Goal: Task Accomplishment & Management: Manage account settings

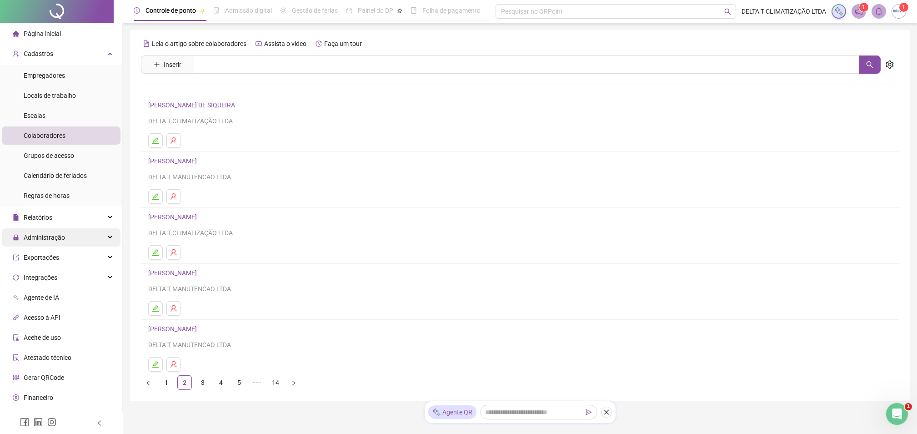
scroll to position [14, 0]
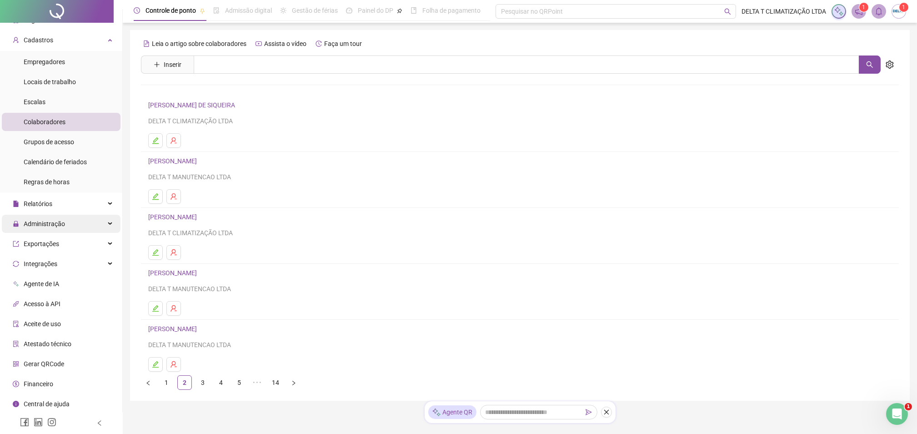
click at [73, 226] on div "Administração" at bounding box center [61, 224] width 119 height 18
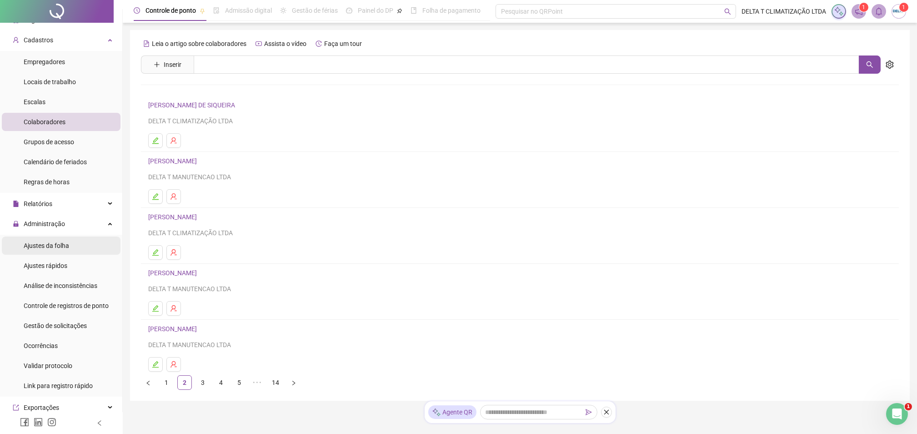
click at [76, 244] on li "Ajustes da folha" at bounding box center [61, 245] width 119 height 18
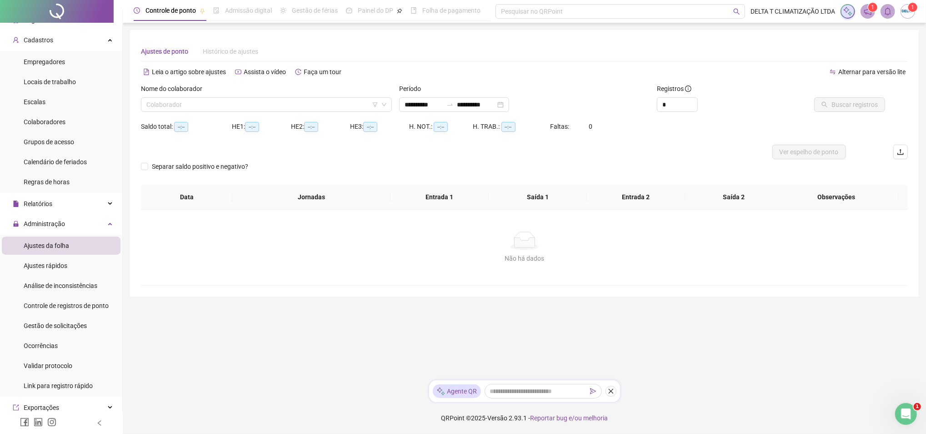
type input "**********"
click at [219, 106] on input "search" at bounding box center [262, 105] width 232 height 14
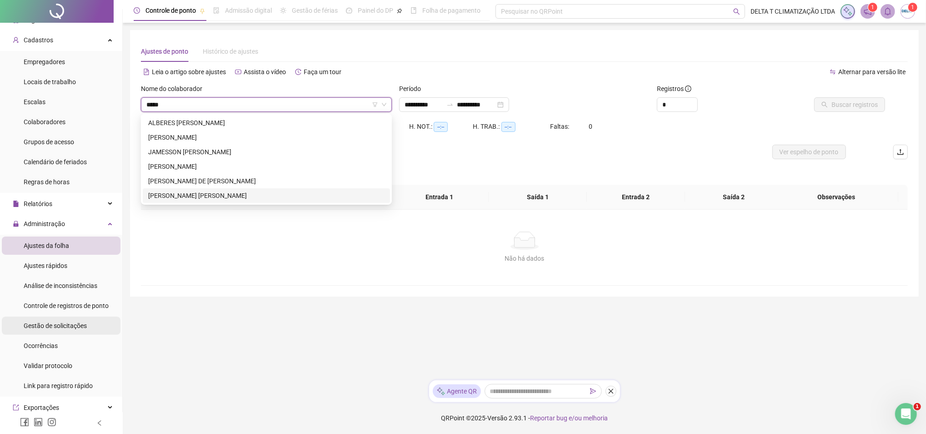
type input "****"
click at [75, 328] on span "Gestão de solicitações" at bounding box center [55, 325] width 63 height 7
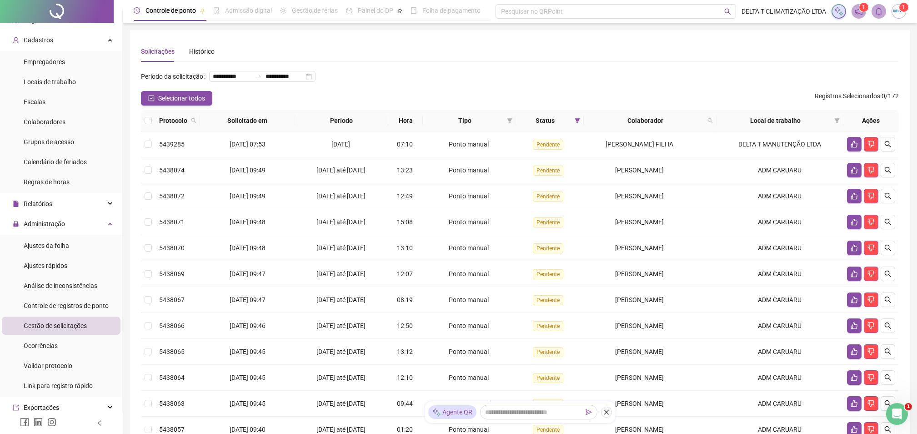
drag, startPoint x: 195, startPoint y: 111, endPoint x: 283, endPoint y: 313, distance: 220.8
click at [195, 103] on span "Selecionar todos" at bounding box center [181, 98] width 47 height 10
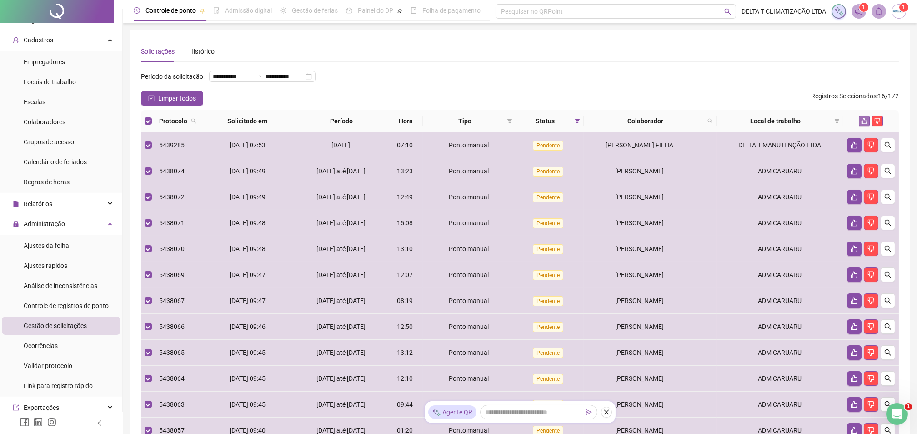
click at [868, 124] on icon "like" at bounding box center [864, 121] width 6 height 6
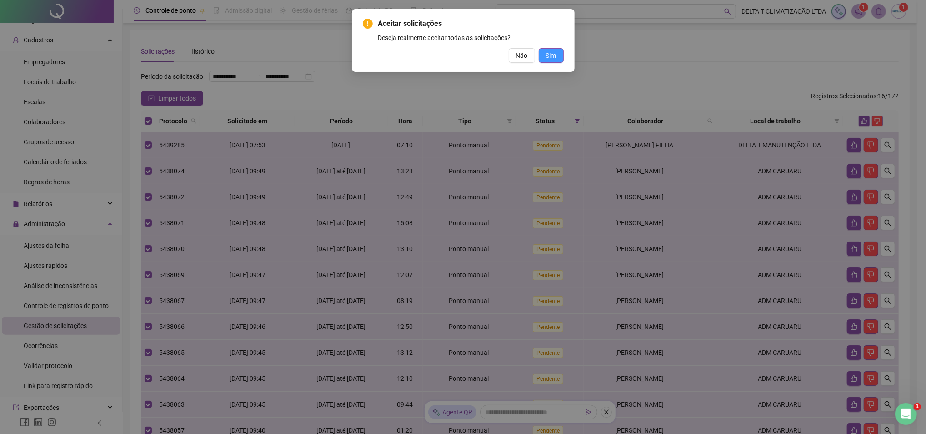
click at [558, 57] on button "Sim" at bounding box center [551, 55] width 25 height 15
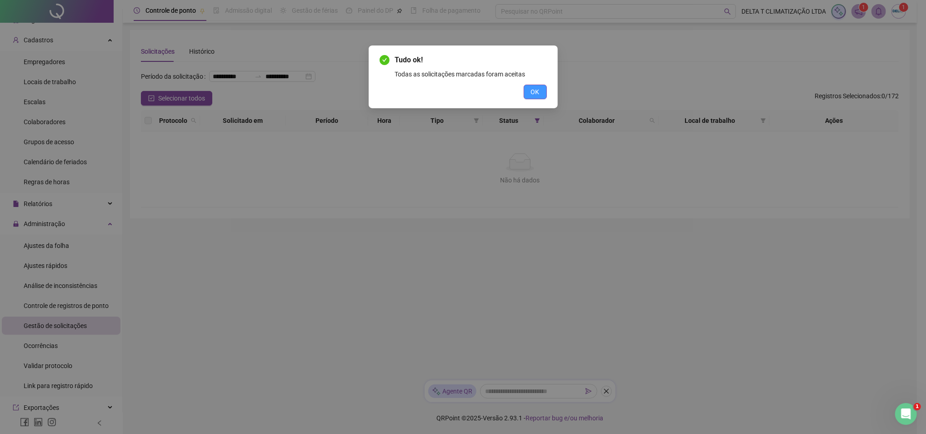
click at [545, 91] on button "OK" at bounding box center [535, 92] width 23 height 15
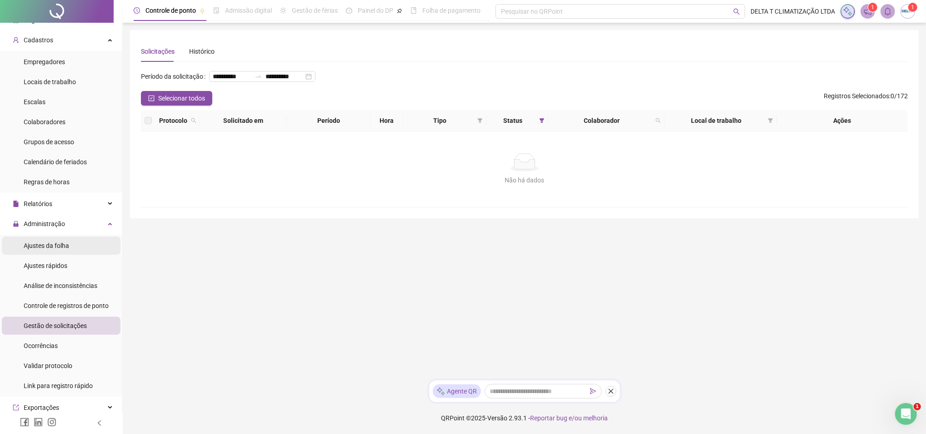
click at [60, 245] on span "Ajustes da folha" at bounding box center [46, 245] width 45 height 7
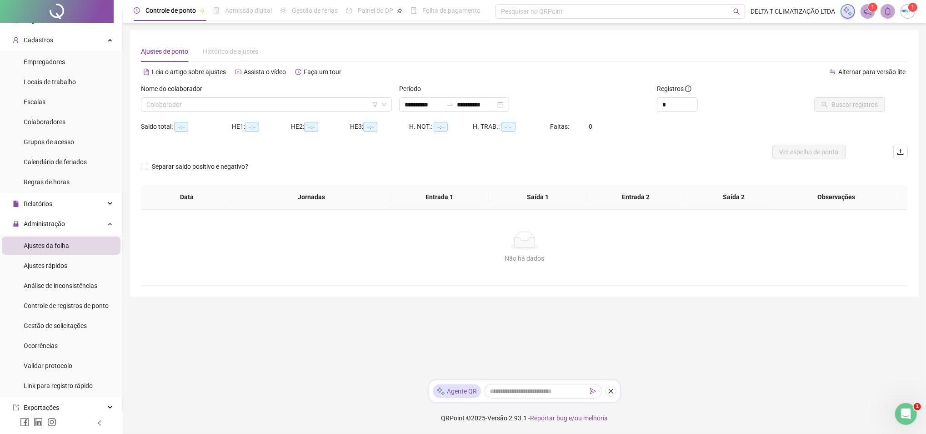
type input "**********"
click at [311, 103] on input "search" at bounding box center [262, 105] width 232 height 14
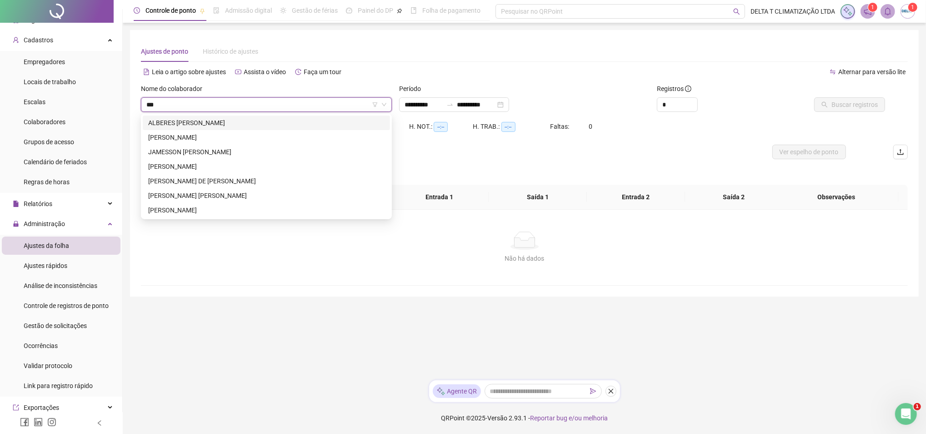
type input "****"
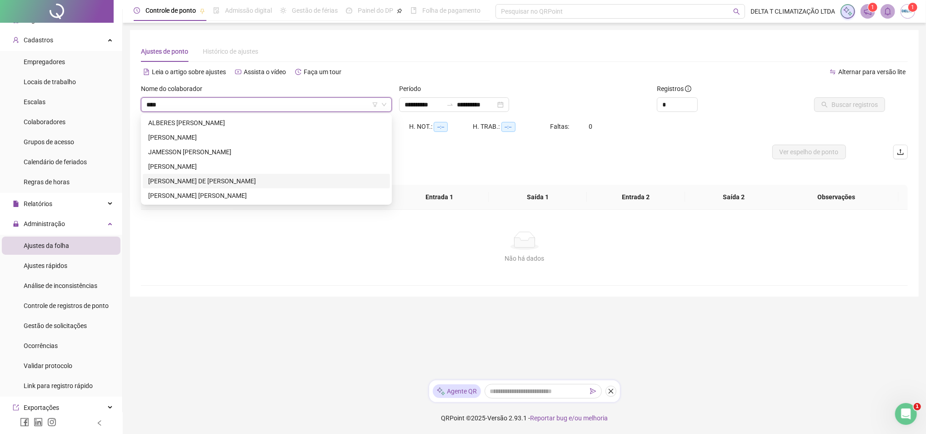
click at [292, 181] on div "[PERSON_NAME] DE [PERSON_NAME]" at bounding box center [266, 181] width 236 height 10
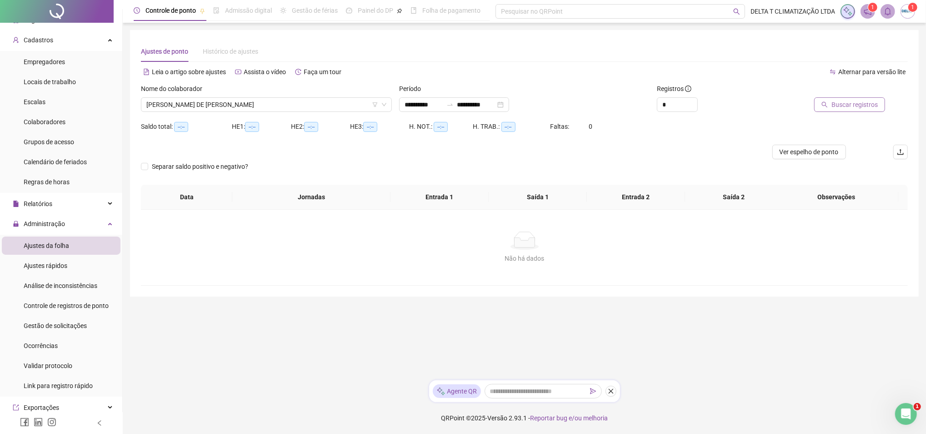
click at [820, 107] on button "Buscar registros" at bounding box center [850, 104] width 71 height 15
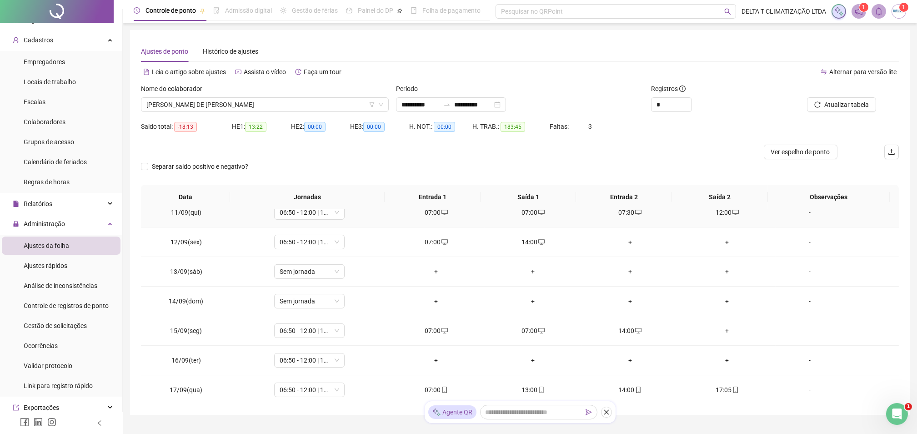
scroll to position [667, 0]
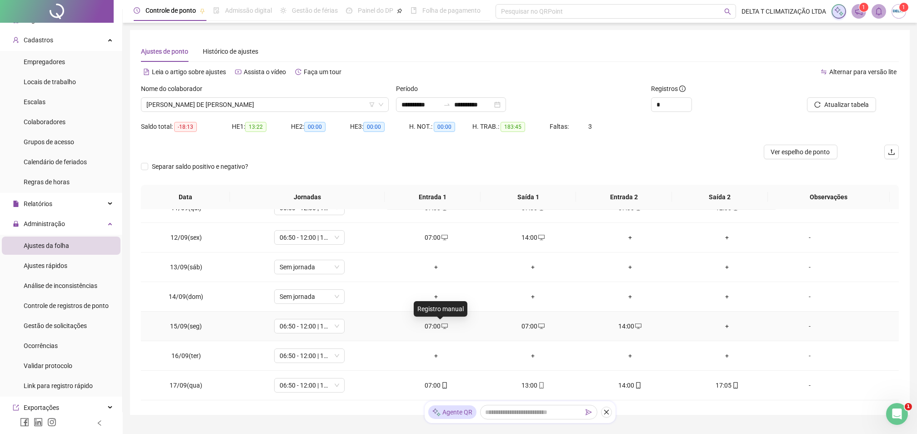
click at [442, 324] on icon "desktop" at bounding box center [445, 326] width 6 height 6
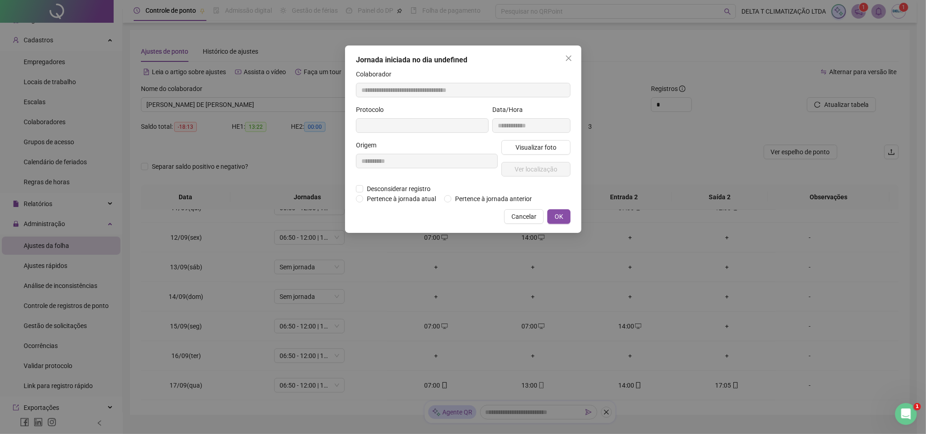
type input "**********"
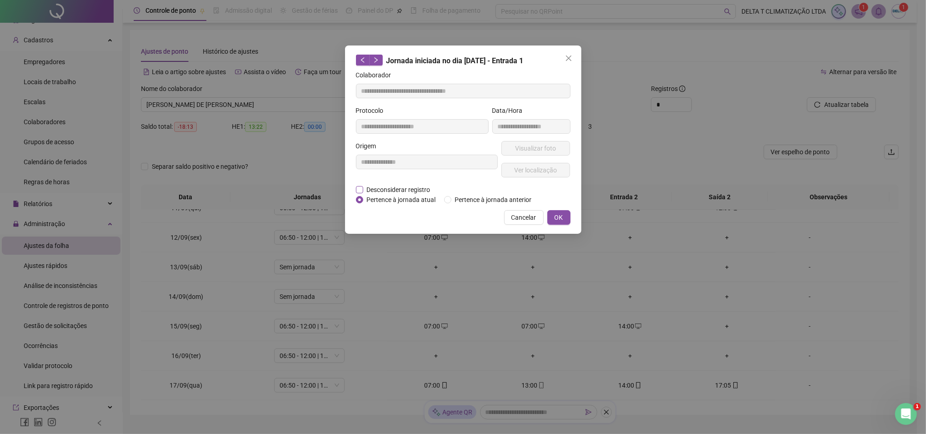
click at [396, 189] on span "Desconsiderar registro" at bounding box center [398, 190] width 71 height 10
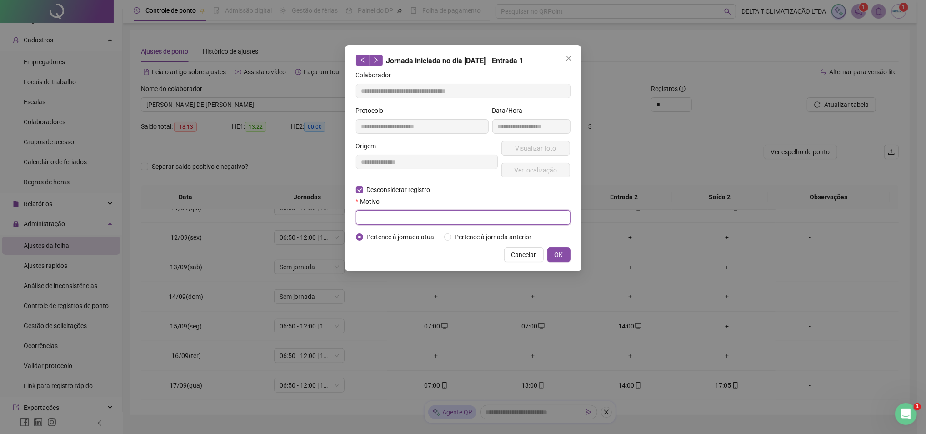
click at [440, 220] on input "text" at bounding box center [463, 217] width 215 height 15
click at [446, 220] on input "*" at bounding box center [463, 217] width 215 height 15
type input "**********"
drag, startPoint x: 554, startPoint y: 252, endPoint x: 546, endPoint y: 246, distance: 10.0
click at [555, 250] on button "OK" at bounding box center [559, 254] width 23 height 15
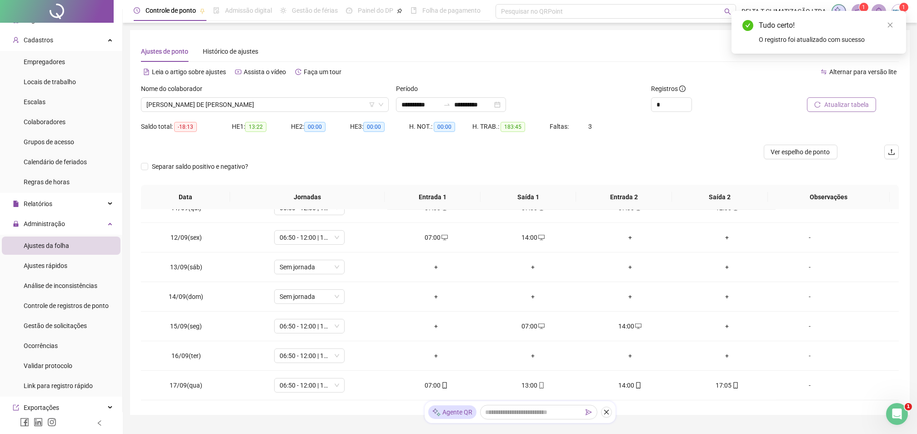
click at [817, 106] on icon "reload" at bounding box center [818, 104] width 6 height 6
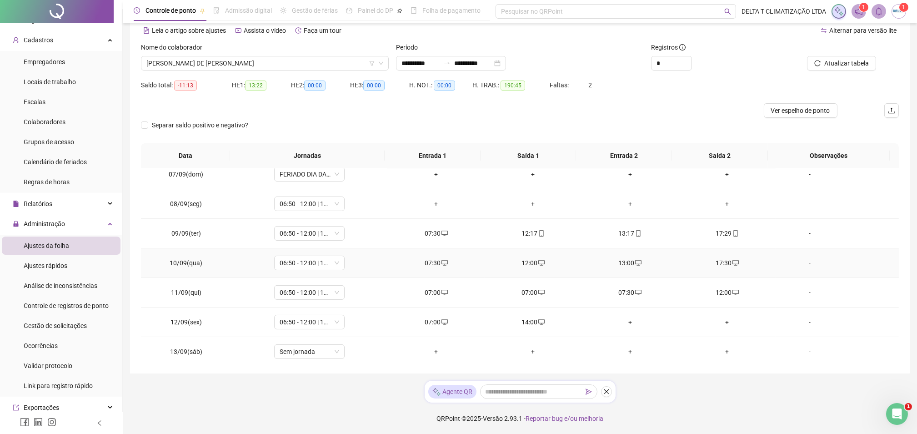
scroll to position [480, 0]
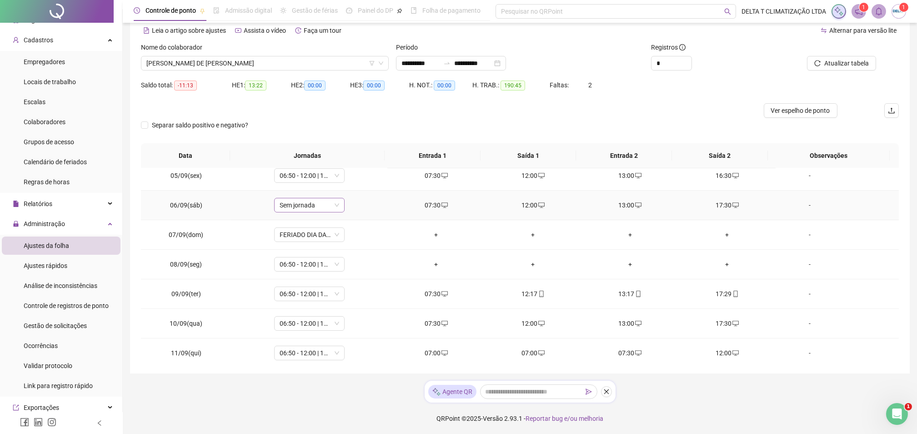
click at [318, 203] on span "Sem jornada" at bounding box center [310, 205] width 60 height 14
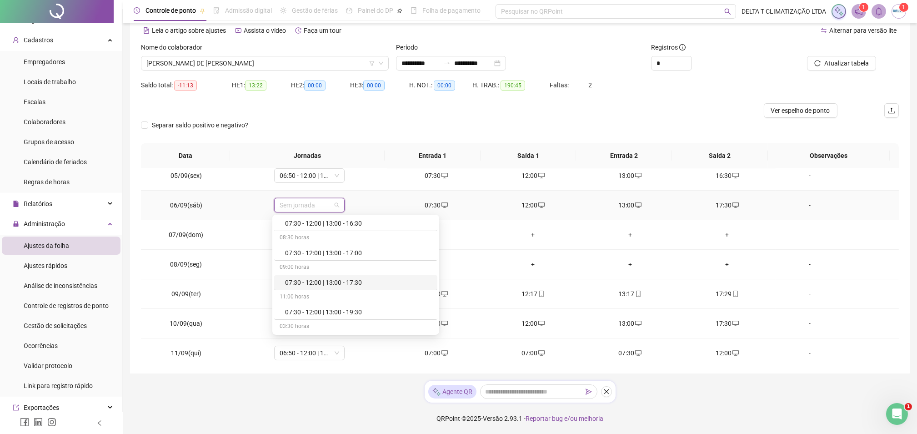
click at [342, 280] on div "07:30 - 12:00 | 13:00 - 17:30" at bounding box center [358, 282] width 147 height 10
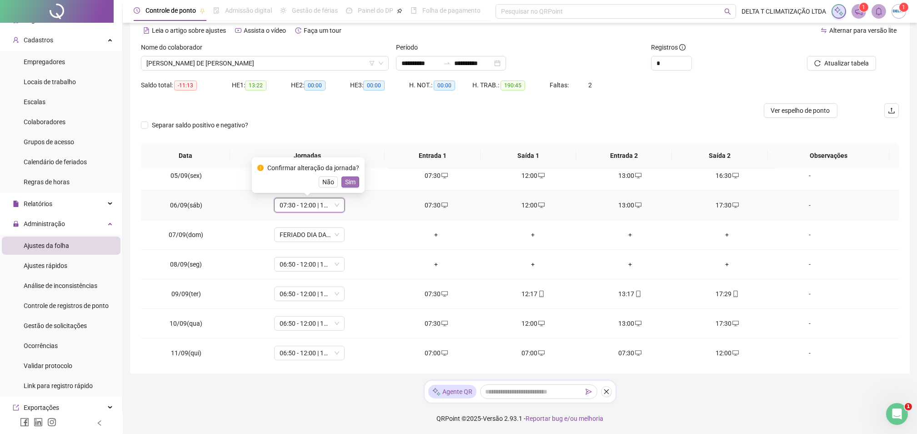
click at [346, 182] on span "Sim" at bounding box center [350, 182] width 10 height 10
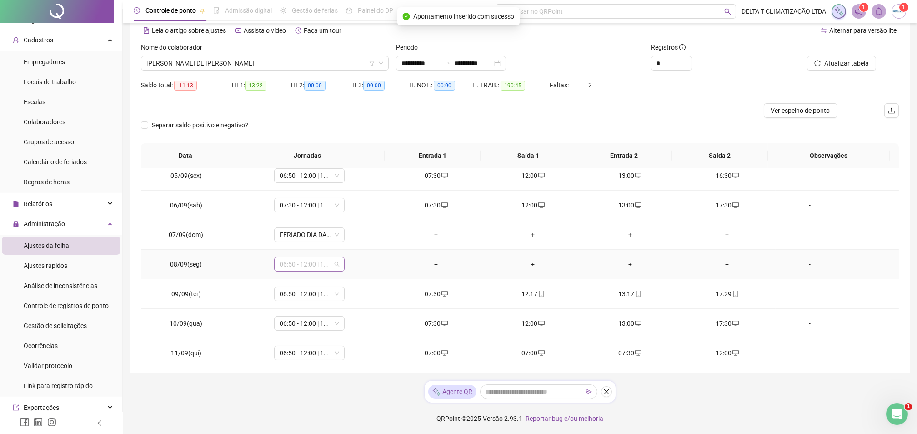
click at [301, 264] on span "06:50 - 12:00 | 13:00 - 16:50" at bounding box center [310, 264] width 60 height 14
type input "*****"
click at [310, 297] on div "Folga" at bounding box center [315, 297] width 60 height 10
click at [345, 239] on span "Sim" at bounding box center [350, 241] width 10 height 10
click at [805, 264] on div "-" at bounding box center [810, 264] width 54 height 10
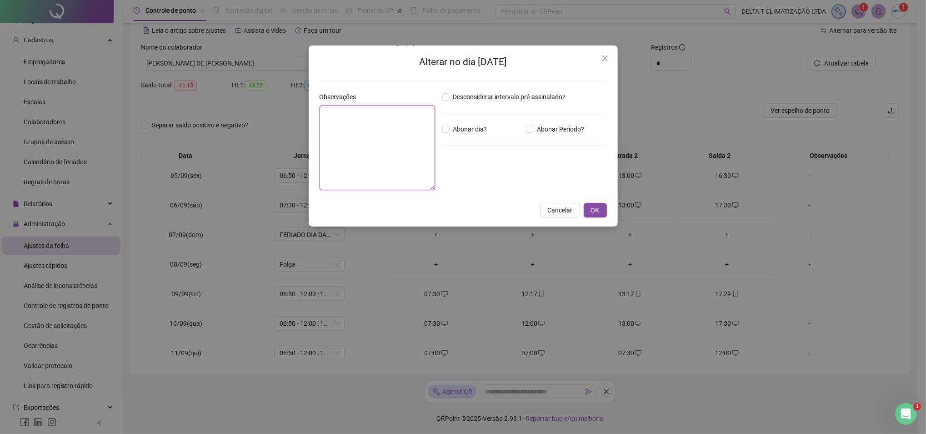
click at [380, 133] on textarea at bounding box center [378, 148] width 116 height 85
type textarea "**********"
click at [594, 210] on span "OK" at bounding box center [595, 210] width 9 height 10
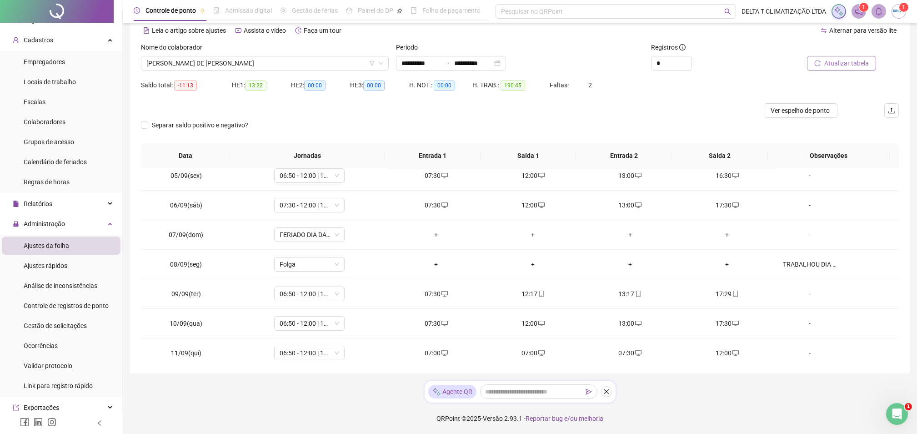
click at [838, 64] on span "Atualizar tabela" at bounding box center [847, 63] width 45 height 10
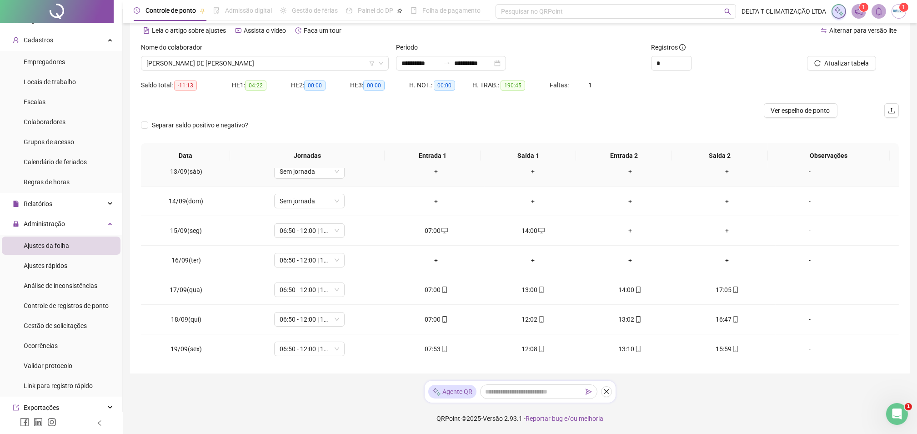
scroll to position [723, 0]
click at [809, 110] on span "Ver espelho de ponto" at bounding box center [800, 111] width 59 height 10
click at [229, 63] on span "[PERSON_NAME] DE [PERSON_NAME]" at bounding box center [264, 63] width 237 height 14
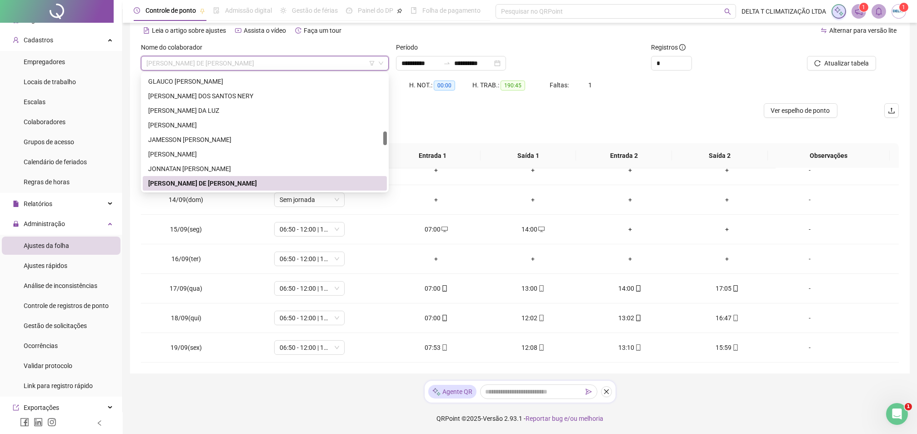
click at [366, 35] on div "Leia o artigo sobre ajustes Assista o vídeo Faça um tour" at bounding box center [330, 30] width 379 height 15
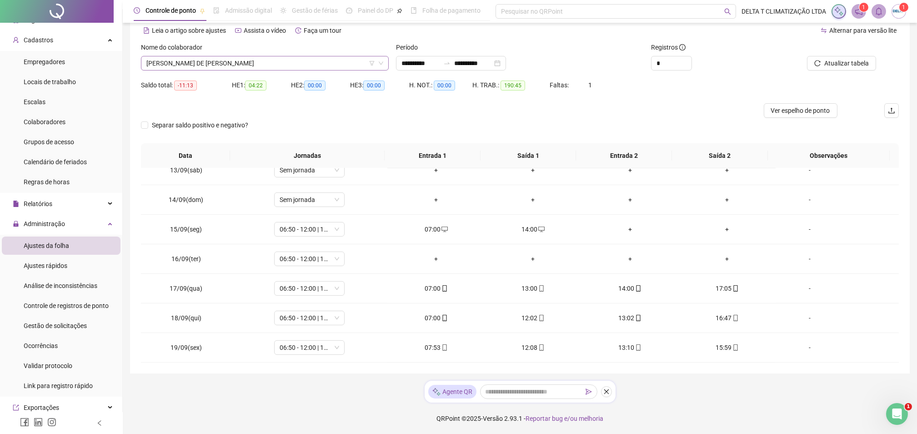
click at [211, 65] on span "[PERSON_NAME] DE [PERSON_NAME]" at bounding box center [264, 63] width 237 height 14
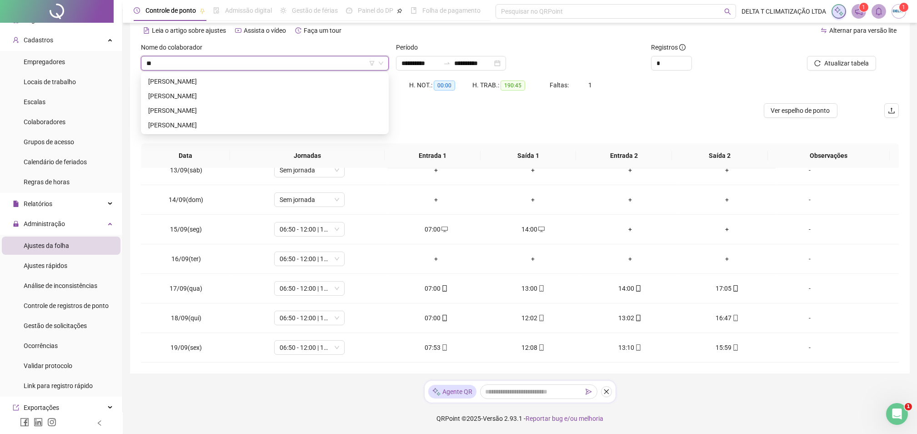
type input "***"
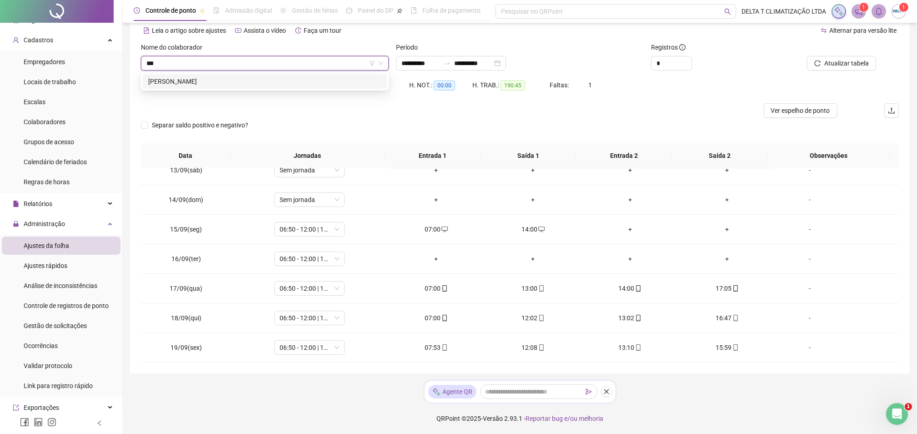
scroll to position [0, 0]
click at [210, 87] on div "[PERSON_NAME]" at bounding box center [265, 81] width 244 height 15
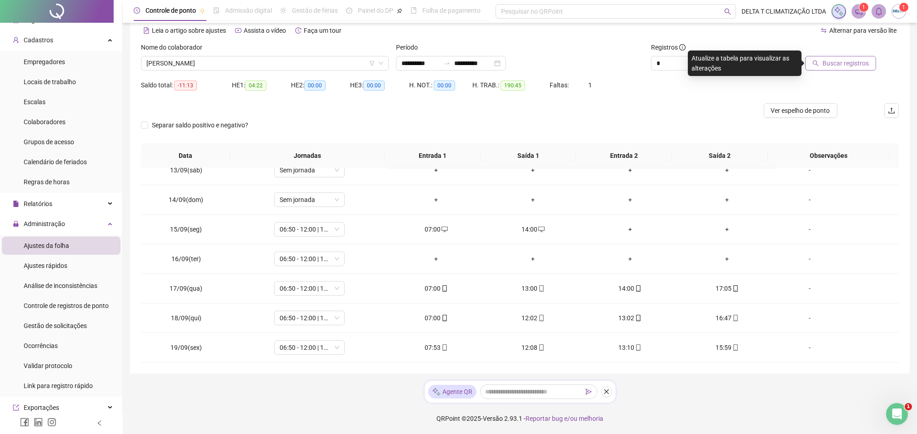
click at [819, 63] on icon "search" at bounding box center [816, 63] width 6 height 6
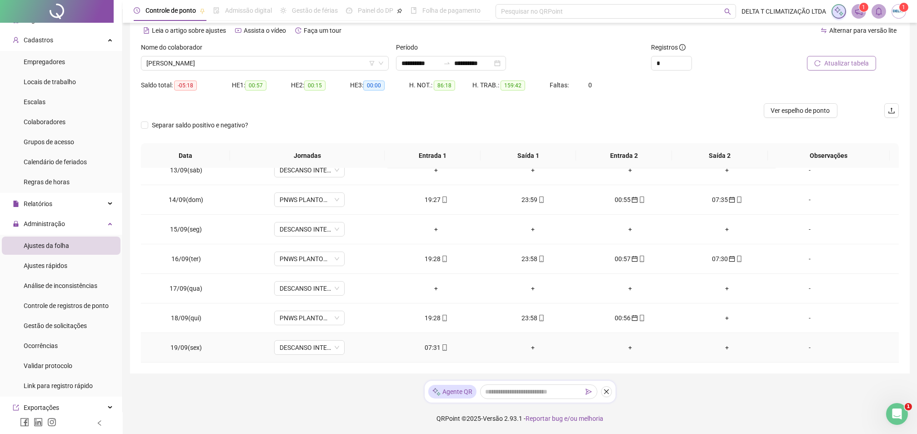
click at [442, 346] on icon "mobile" at bounding box center [445, 347] width 6 height 6
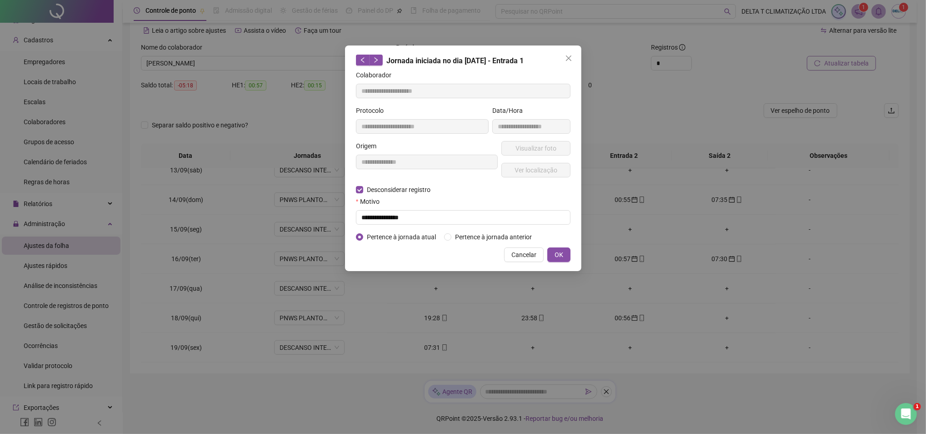
type input "**********"
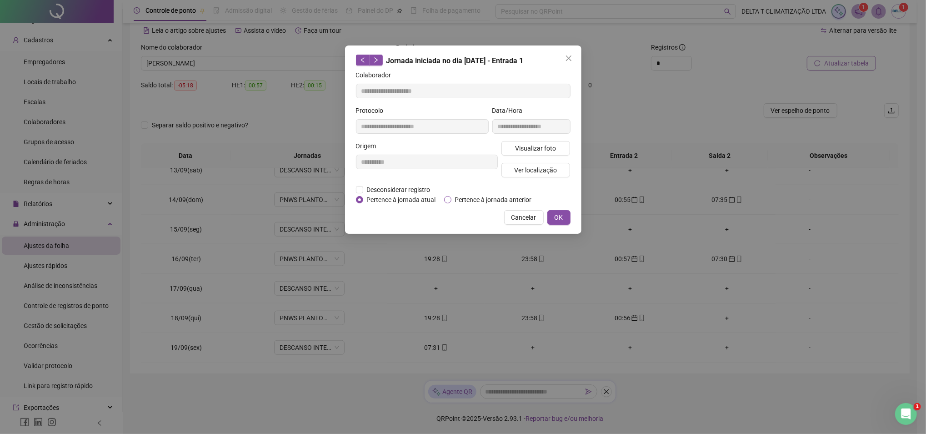
click at [456, 201] on span "Pertence à jornada anterior" at bounding box center [494, 200] width 84 height 10
click at [553, 217] on button "OK" at bounding box center [559, 217] width 23 height 15
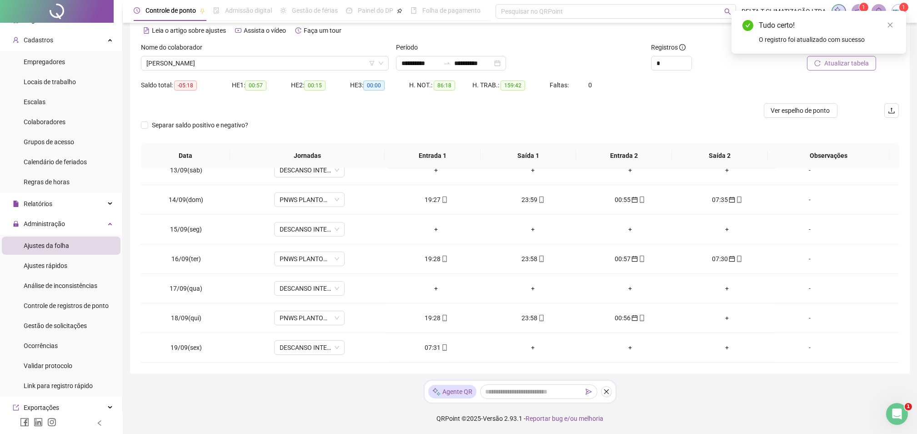
drag, startPoint x: 893, startPoint y: 24, endPoint x: 886, endPoint y: 35, distance: 13.3
click at [890, 25] on icon "close" at bounding box center [890, 25] width 6 height 6
click at [862, 71] on div "Atualizar tabela" at bounding box center [839, 59] width 128 height 35
click at [860, 63] on span "Atualizar tabela" at bounding box center [847, 63] width 45 height 10
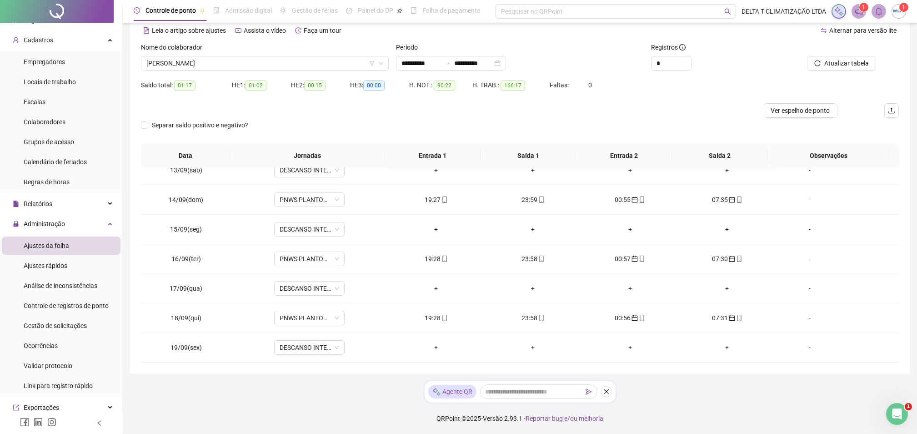
click at [807, 56] on button "Atualizar tabela" at bounding box center [841, 63] width 69 height 15
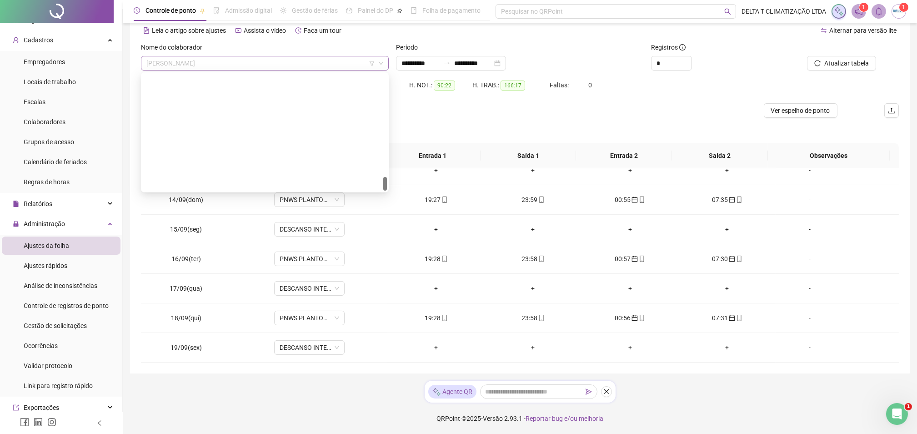
click at [301, 61] on span "[PERSON_NAME]" at bounding box center [264, 63] width 237 height 14
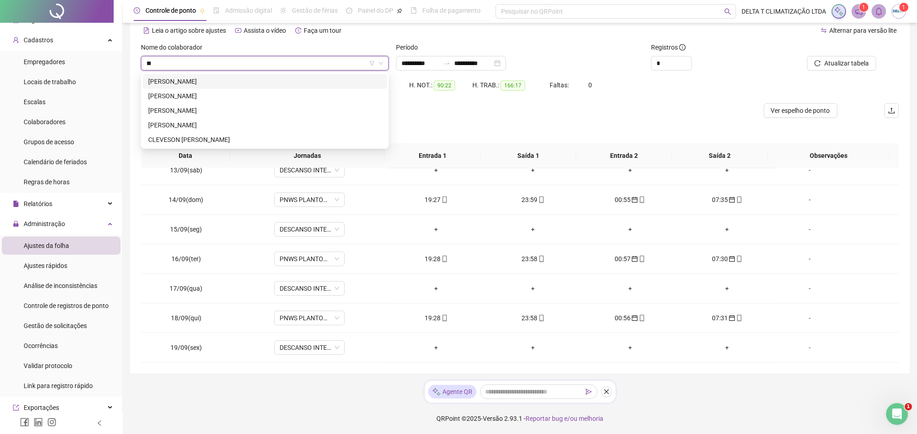
type input "***"
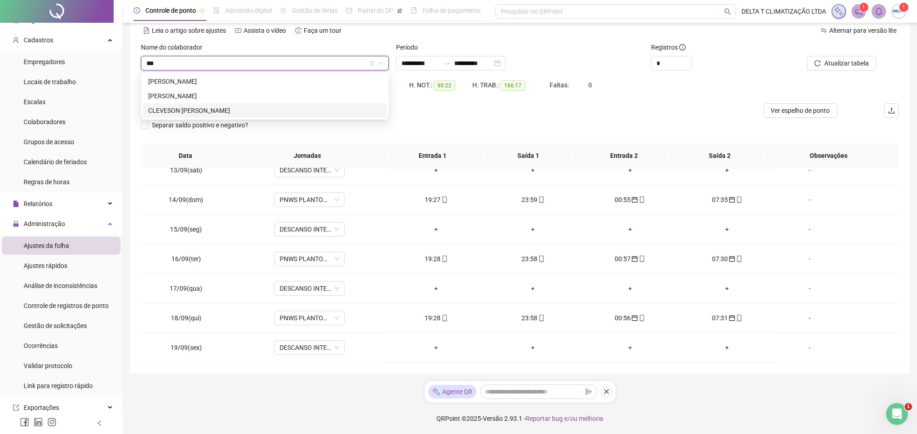
click at [277, 106] on div "CLEVESON [PERSON_NAME]" at bounding box center [264, 111] width 233 height 10
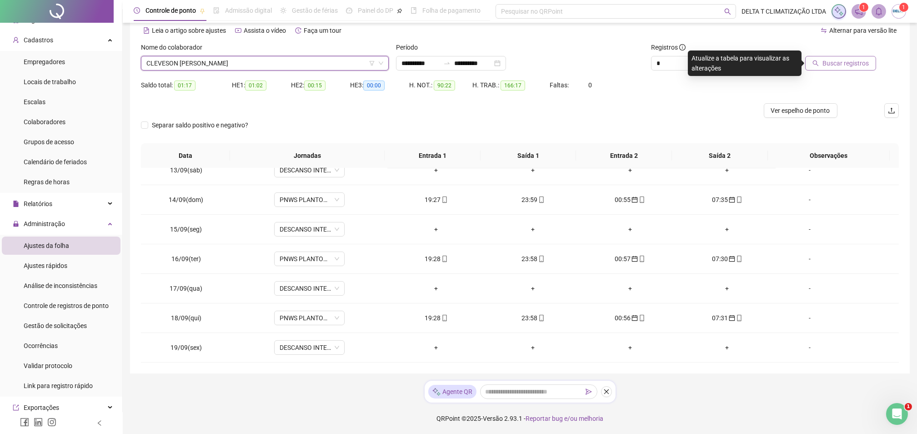
click at [855, 66] on span "Buscar registros" at bounding box center [846, 63] width 46 height 10
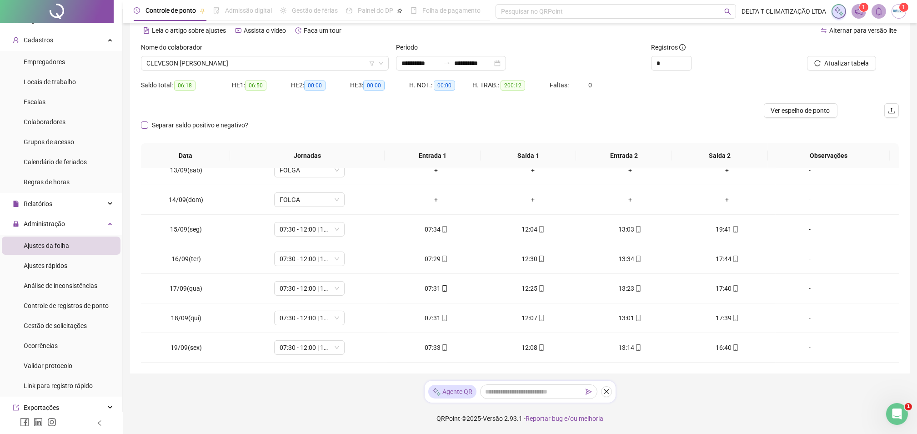
click at [168, 125] on span "Separar saldo positivo e negativo?" at bounding box center [200, 125] width 104 height 10
click at [278, 61] on span "CLEVESON [PERSON_NAME]" at bounding box center [264, 63] width 237 height 14
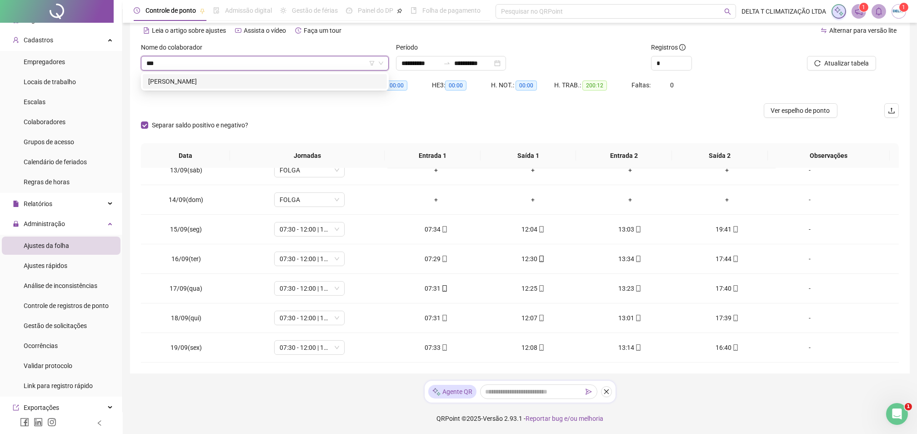
type input "****"
click at [292, 76] on div "[PERSON_NAME]" at bounding box center [264, 81] width 233 height 10
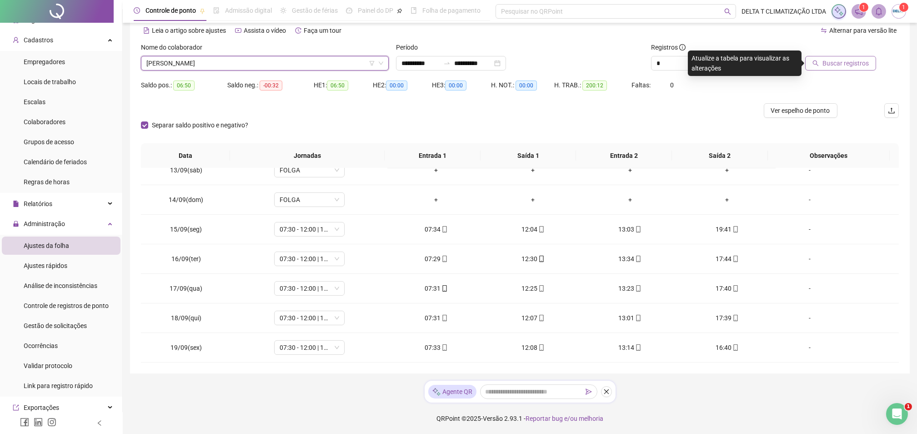
click at [857, 59] on span "Buscar registros" at bounding box center [846, 63] width 46 height 10
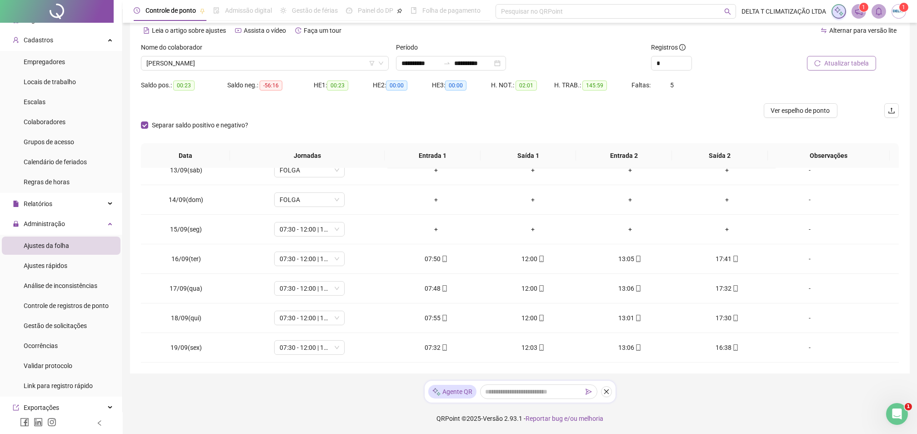
click at [866, 64] on span "Atualizar tabela" at bounding box center [847, 63] width 45 height 10
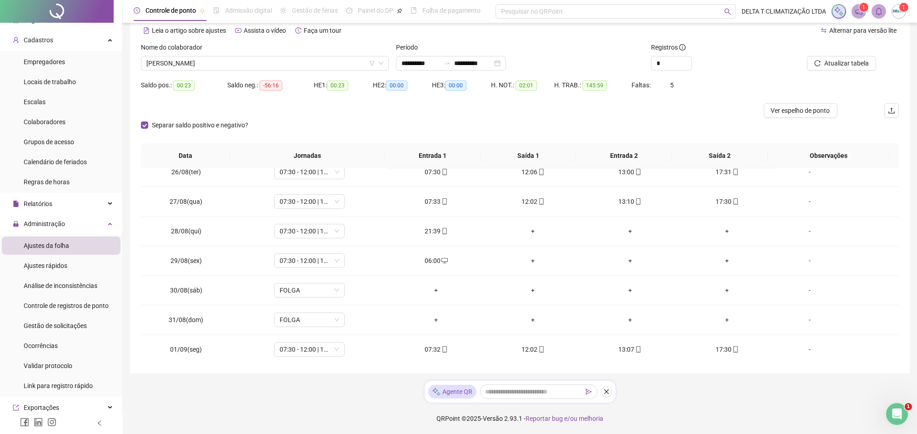
scroll to position [177, 0]
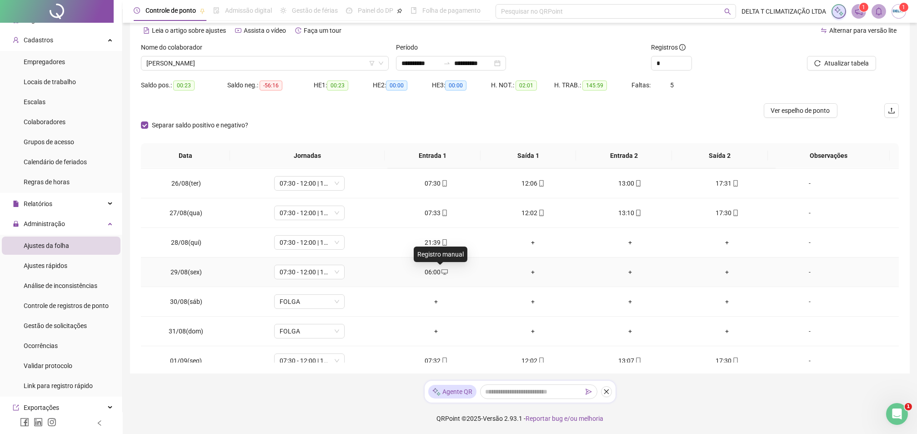
click at [442, 271] on icon "desktop" at bounding box center [445, 272] width 6 height 6
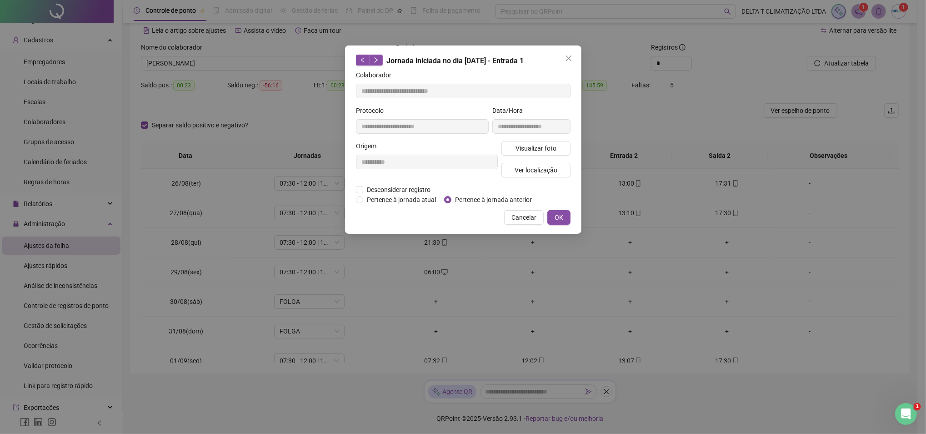
type input "**********"
click at [562, 219] on span "OK" at bounding box center [559, 217] width 9 height 10
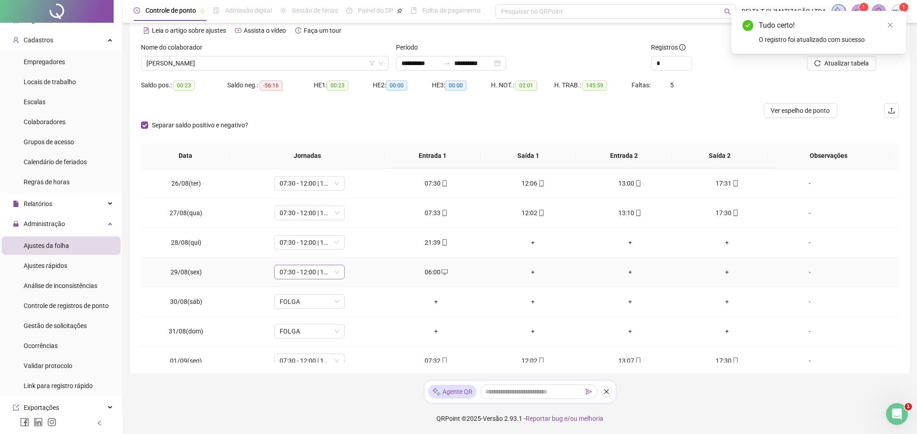
click at [322, 270] on span "07:30 - 12:00 | 13:00 - 16:30" at bounding box center [310, 272] width 60 height 14
type input "****"
click at [308, 297] on div "Folga" at bounding box center [312, 304] width 76 height 15
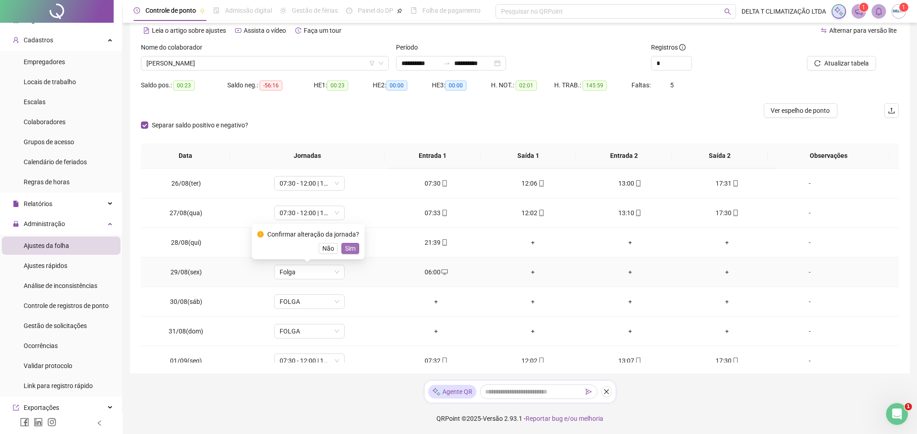
click at [349, 244] on span "Sim" at bounding box center [350, 248] width 10 height 10
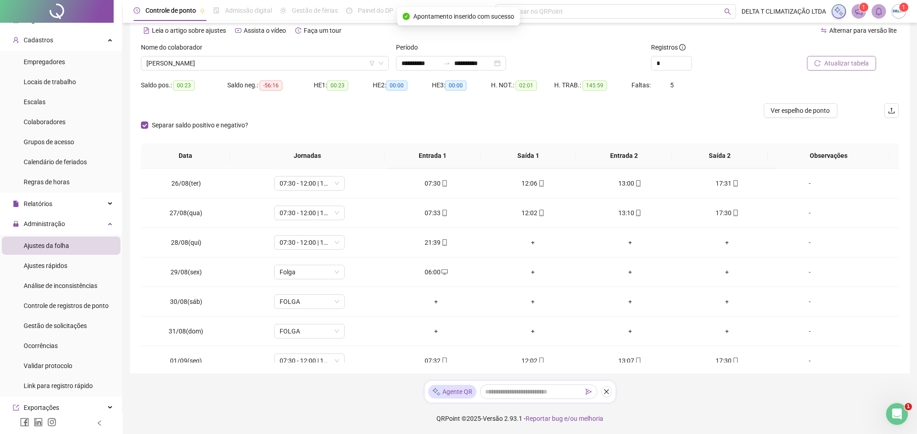
click at [828, 65] on span "Atualizar tabela" at bounding box center [847, 63] width 45 height 10
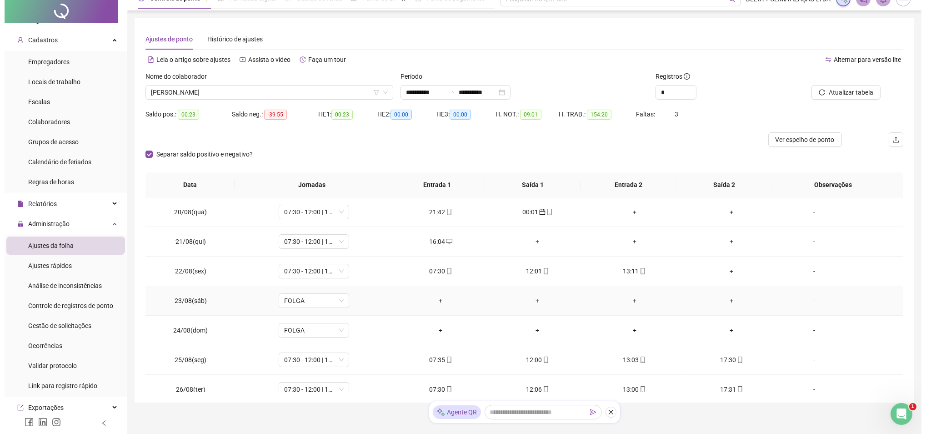
scroll to position [0, 0]
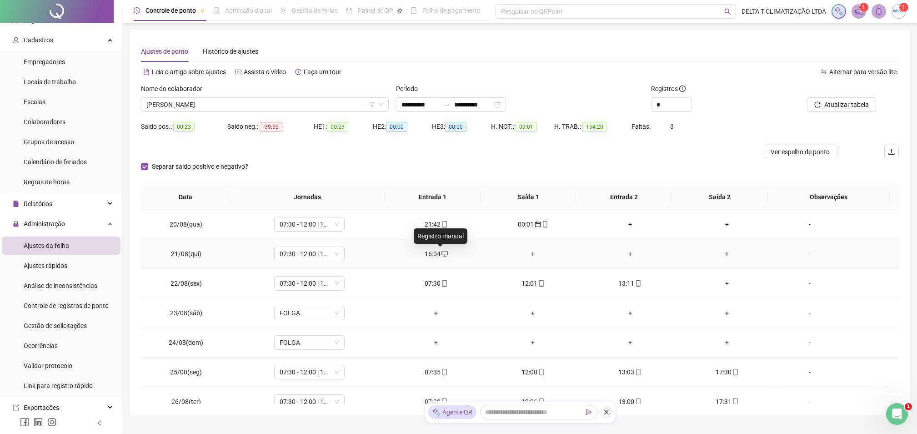
click at [442, 252] on icon "desktop" at bounding box center [445, 254] width 6 height 6
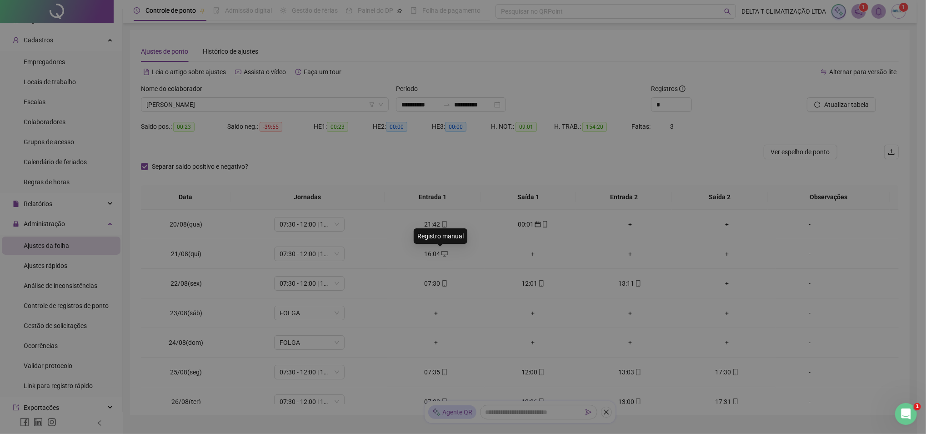
type input "**********"
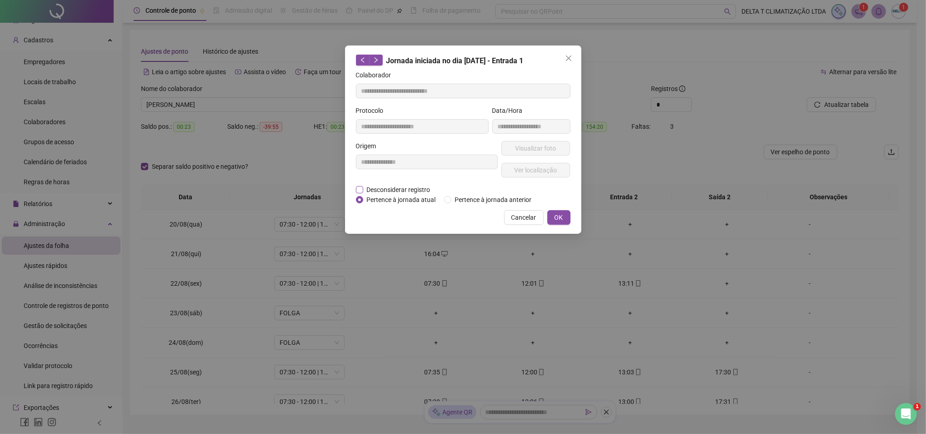
click at [401, 186] on span "Desconsiderar registro" at bounding box center [398, 190] width 71 height 10
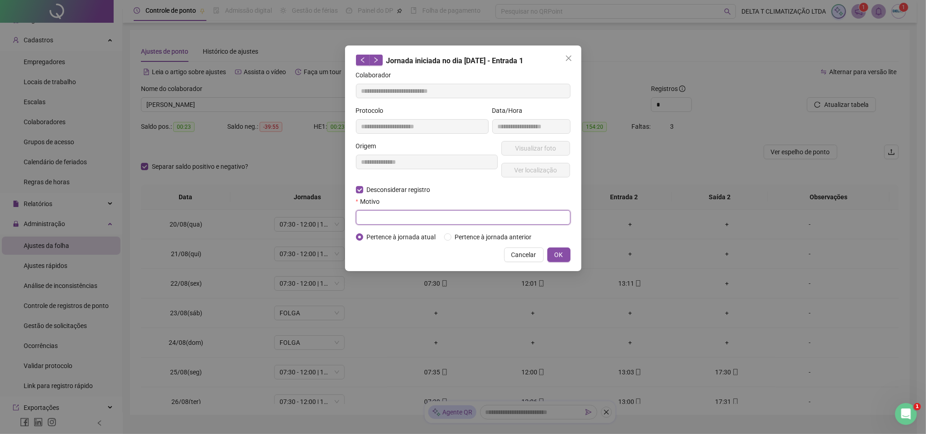
click at [455, 221] on input "text" at bounding box center [463, 217] width 215 height 15
click at [365, 217] on input "text" at bounding box center [463, 217] width 215 height 15
type input "**********"
click at [556, 256] on span "OK" at bounding box center [559, 255] width 9 height 10
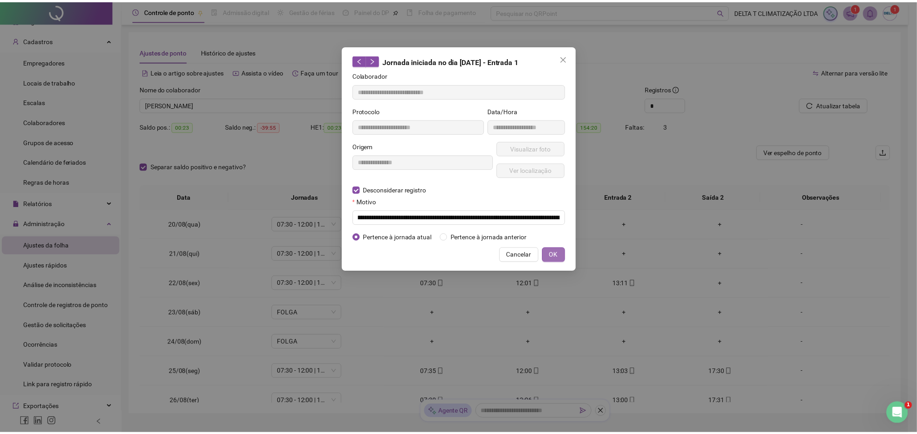
scroll to position [0, 0]
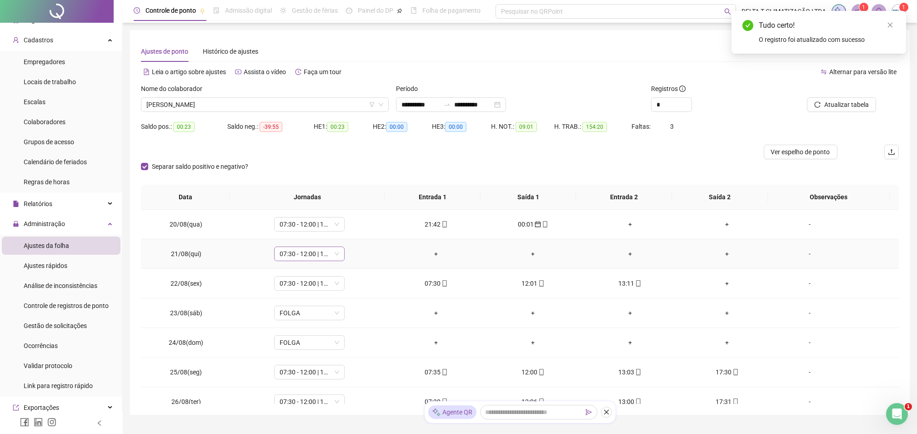
click at [281, 255] on span "07:30 - 12:00 | 13:00 - 17:30" at bounding box center [310, 254] width 60 height 14
type input "*****"
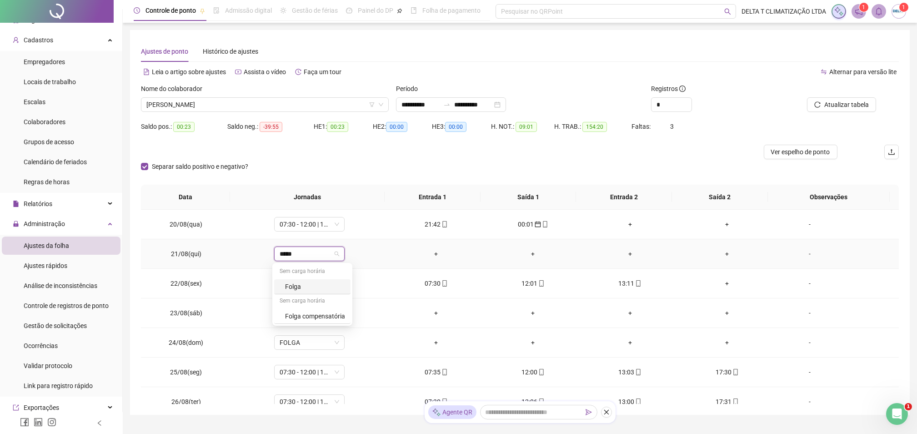
click at [282, 281] on div "Folga" at bounding box center [312, 286] width 76 height 15
click at [357, 227] on button "Sim" at bounding box center [351, 230] width 18 height 11
click at [831, 107] on span "Atualizar tabela" at bounding box center [847, 105] width 45 height 10
click at [712, 284] on div "+" at bounding box center [727, 283] width 82 height 10
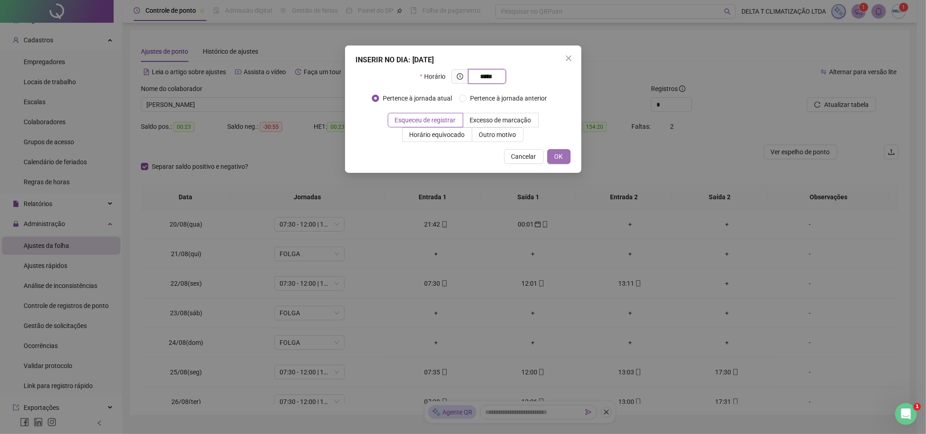
type input "*****"
click at [555, 153] on span "OK" at bounding box center [559, 156] width 9 height 10
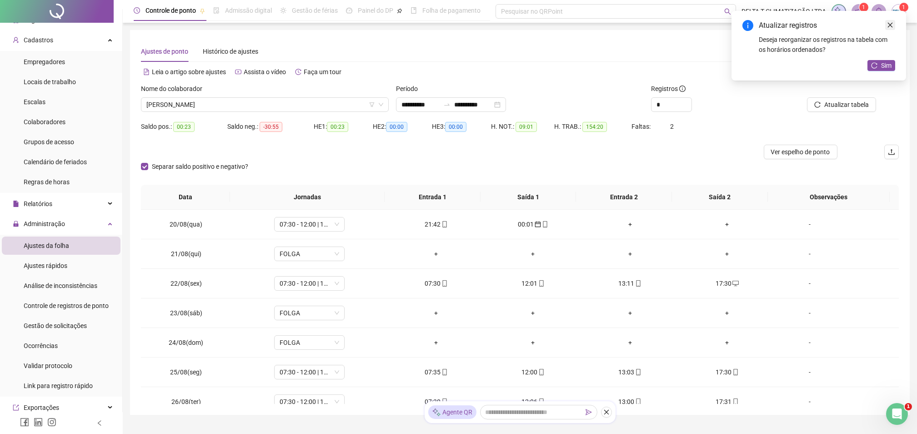
click at [890, 25] on icon "close" at bounding box center [890, 25] width 6 height 6
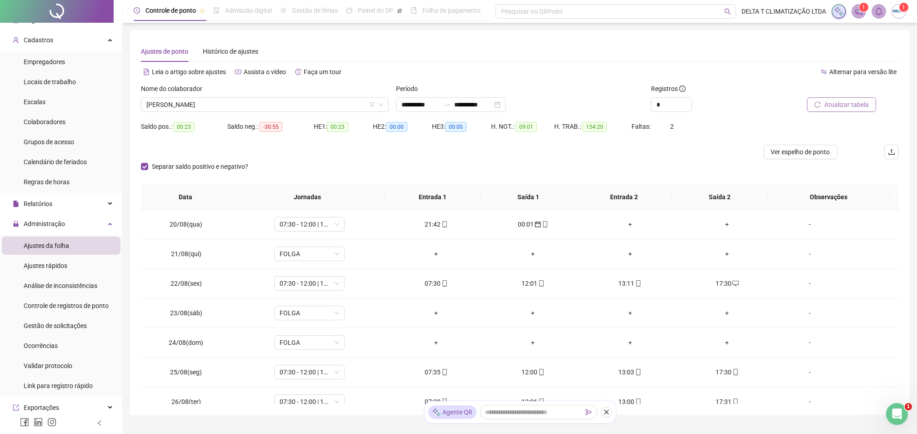
click at [864, 106] on span "Atualizar tabela" at bounding box center [847, 105] width 45 height 10
click at [296, 222] on span "07:30 - 12:00 | 13:00 - 17:30" at bounding box center [310, 224] width 60 height 14
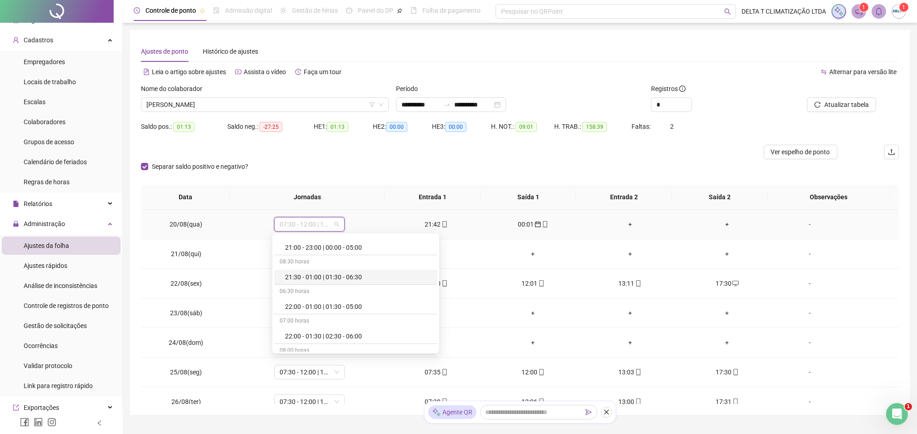
scroll to position [1516, 0]
click at [317, 279] on div "21:00 - 00:00" at bounding box center [358, 278] width 147 height 10
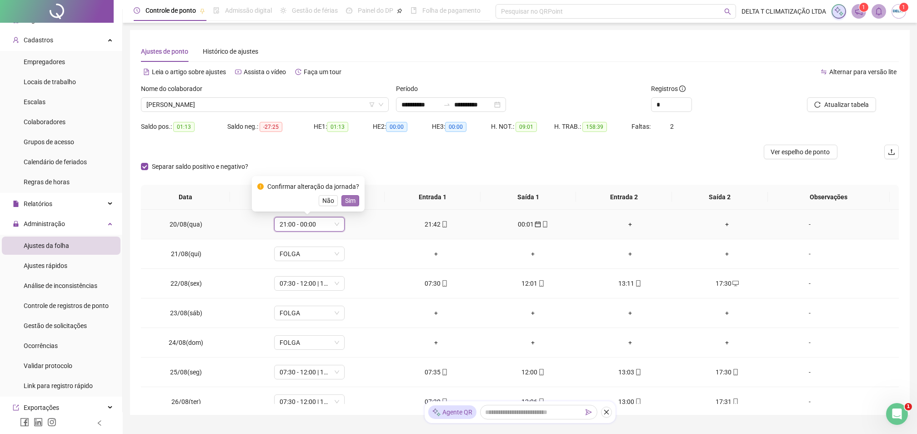
click at [352, 199] on span "Sim" at bounding box center [350, 201] width 10 height 10
click at [831, 104] on span "Atualizar tabela" at bounding box center [847, 105] width 45 height 10
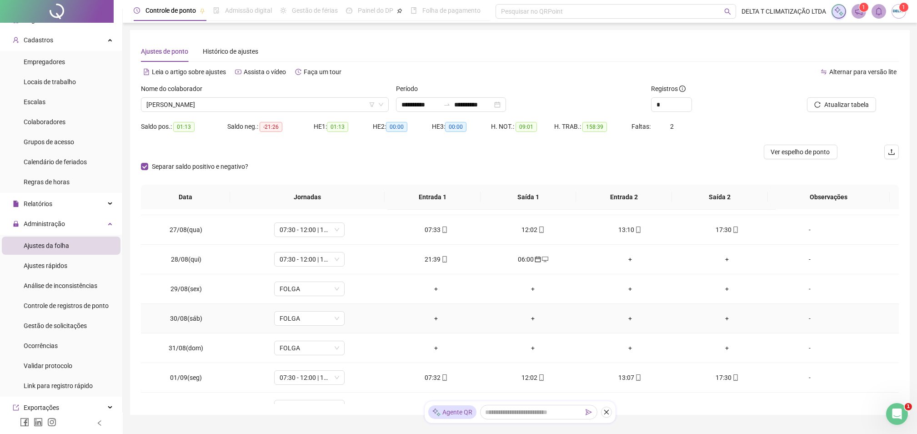
scroll to position [182, 0]
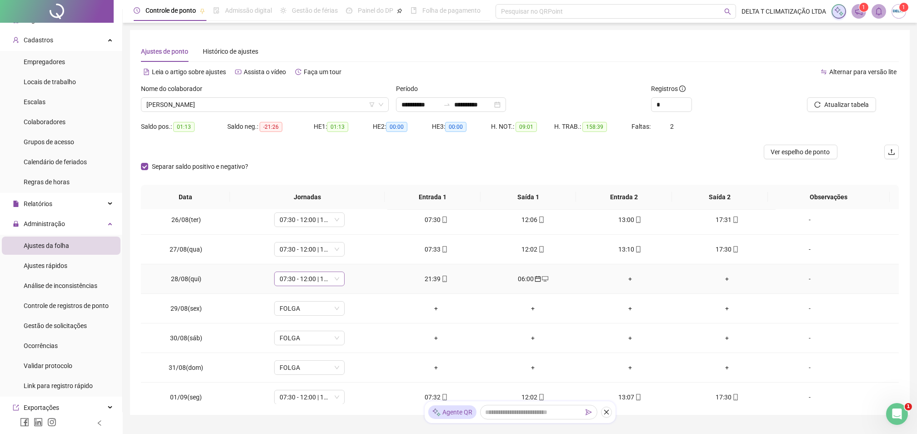
click at [306, 273] on span "07:30 - 12:00 | 13:00 - 17:30" at bounding box center [310, 279] width 60 height 14
click at [336, 365] on div "21:00 - 23:00 | 00:00 - 05:00" at bounding box center [358, 363] width 147 height 10
click at [347, 257] on span "Sim" at bounding box center [350, 255] width 10 height 10
click at [860, 105] on span "Atualizar tabela" at bounding box center [847, 105] width 45 height 10
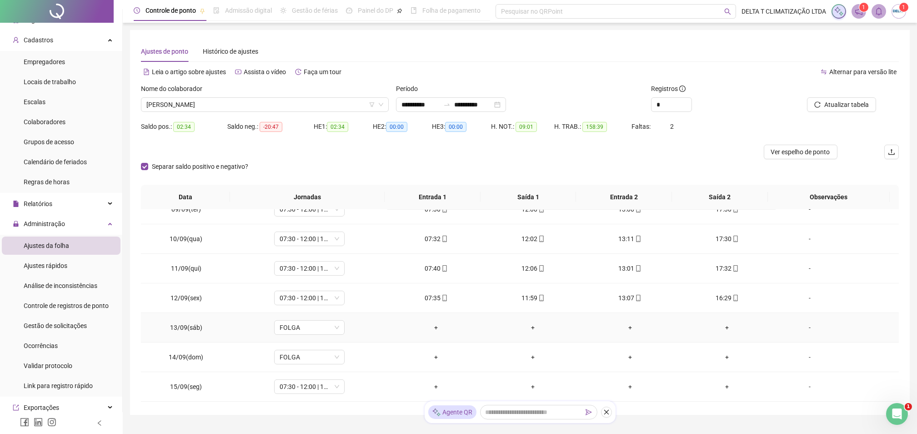
scroll to position [667, 0]
click at [294, 323] on span "07:30 - 12:00 | 13:00 - 17:30" at bounding box center [310, 326] width 60 height 14
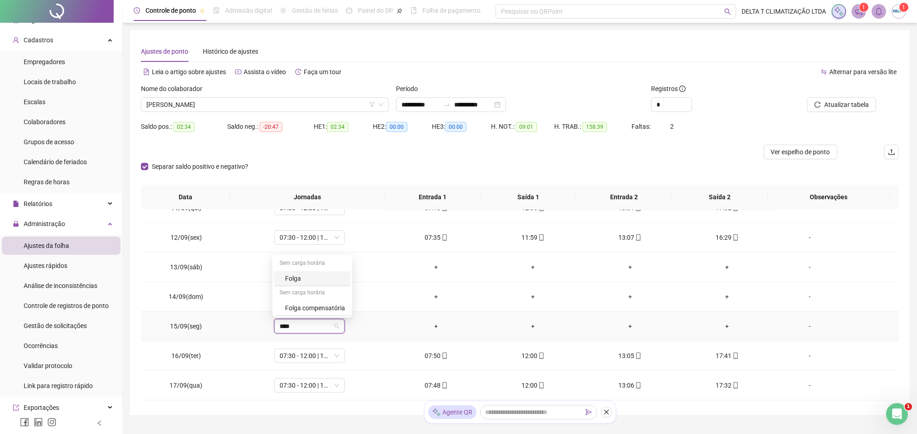
type input "*****"
click at [304, 282] on div "Folga" at bounding box center [315, 278] width 60 height 10
click at [352, 302] on span "Sim" at bounding box center [350, 303] width 10 height 10
click at [799, 326] on div "-" at bounding box center [810, 326] width 54 height 10
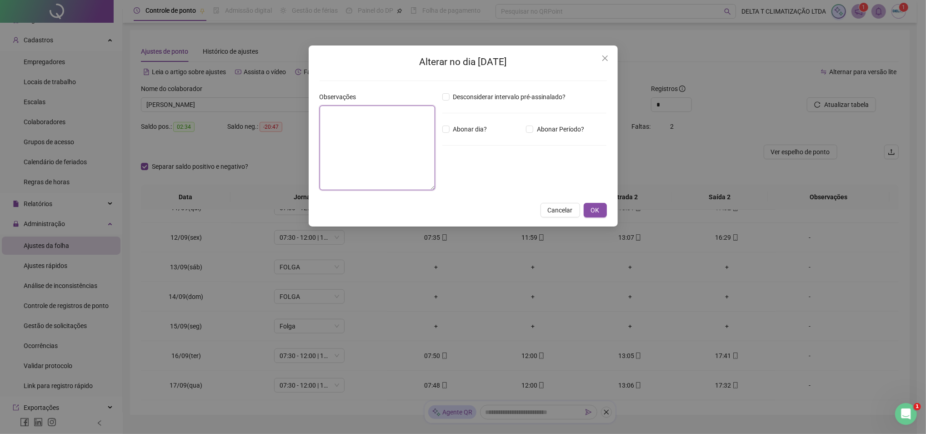
click at [327, 146] on textarea at bounding box center [378, 148] width 116 height 85
type textarea "*******"
click at [592, 210] on span "OK" at bounding box center [595, 210] width 9 height 10
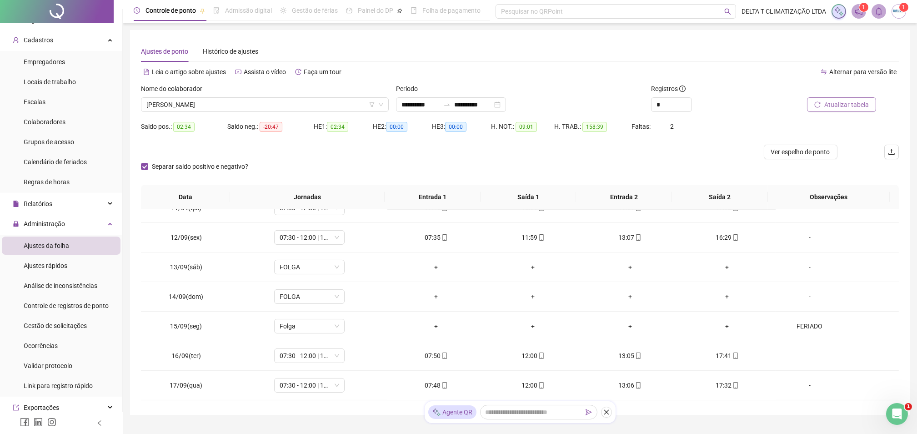
click at [838, 106] on span "Atualizar tabela" at bounding box center [847, 105] width 45 height 10
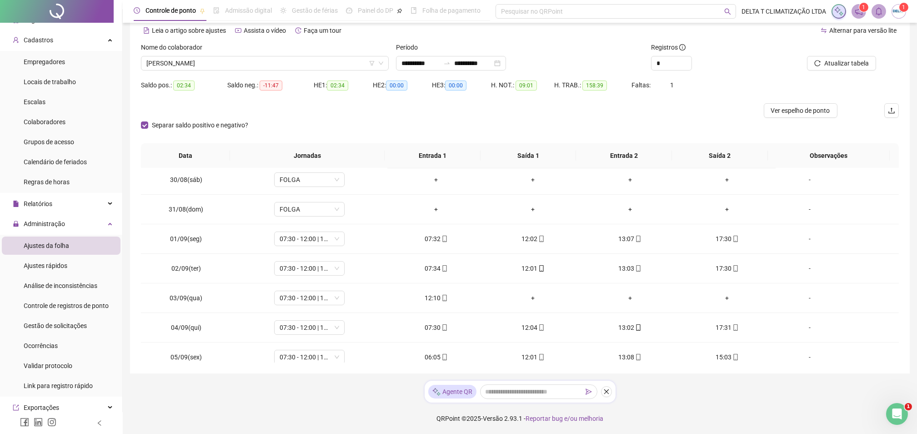
scroll to position [298, 0]
click at [314, 66] on span "[PERSON_NAME]" at bounding box center [264, 63] width 237 height 14
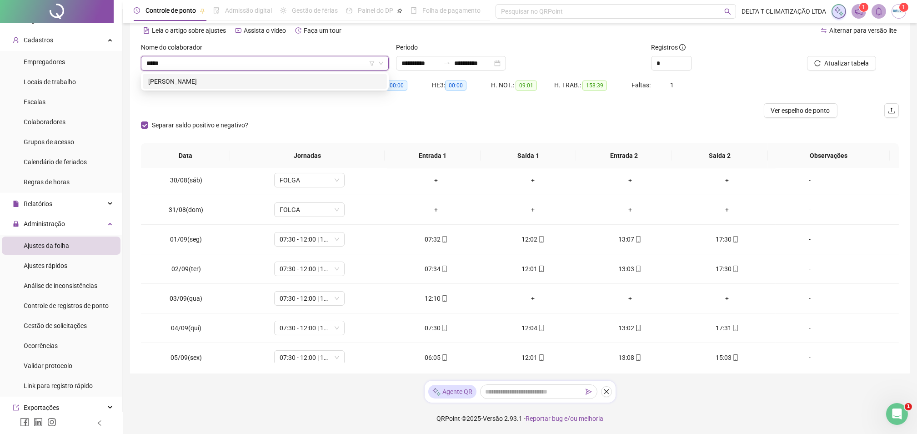
type input "*****"
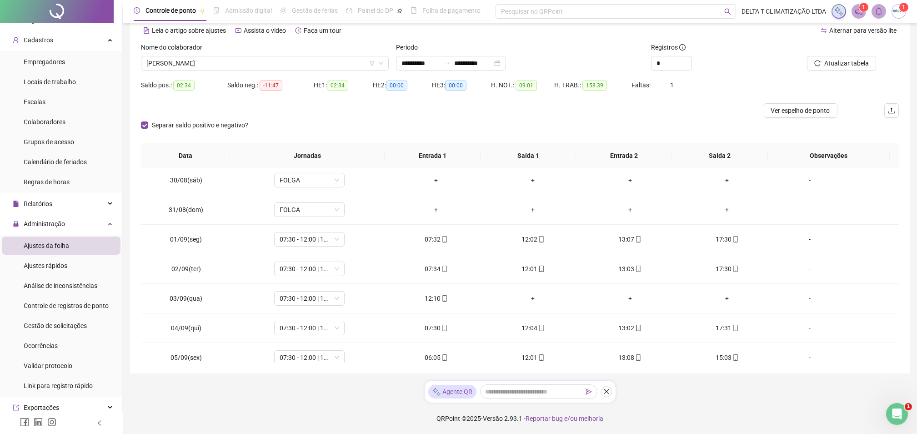
drag, startPoint x: 314, startPoint y: 92, endPoint x: 300, endPoint y: 74, distance: 22.7
click at [313, 92] on div "Saldo pos.: 02:34 Saldo neg.: -11:47 HE 1: 02:34 HE 2: 00:00 HE 3: 00:00 H. NOT…" at bounding box center [520, 90] width 758 height 25
click at [297, 72] on div "Nome do colaborador [PERSON_NAME]" at bounding box center [264, 59] width 255 height 35
click at [331, 71] on div "Nome do colaborador [PERSON_NAME]" at bounding box center [264, 59] width 255 height 35
click at [328, 63] on span "[PERSON_NAME]" at bounding box center [264, 63] width 237 height 14
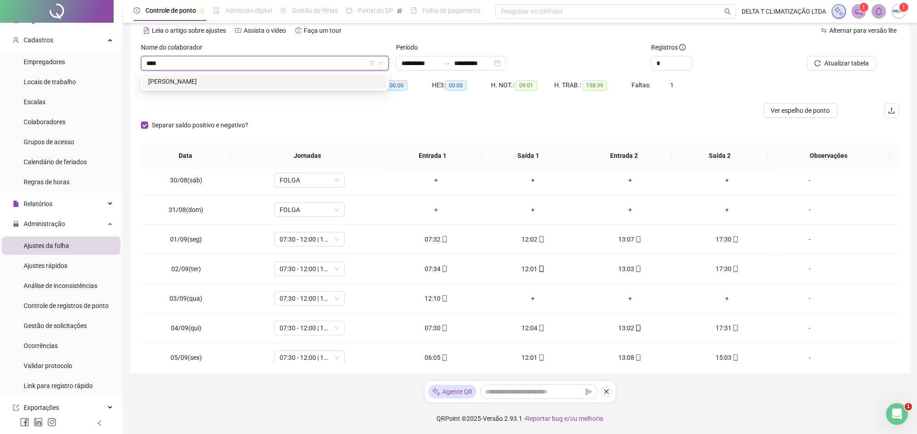
type input "*****"
click at [358, 83] on div "[PERSON_NAME]" at bounding box center [264, 81] width 233 height 10
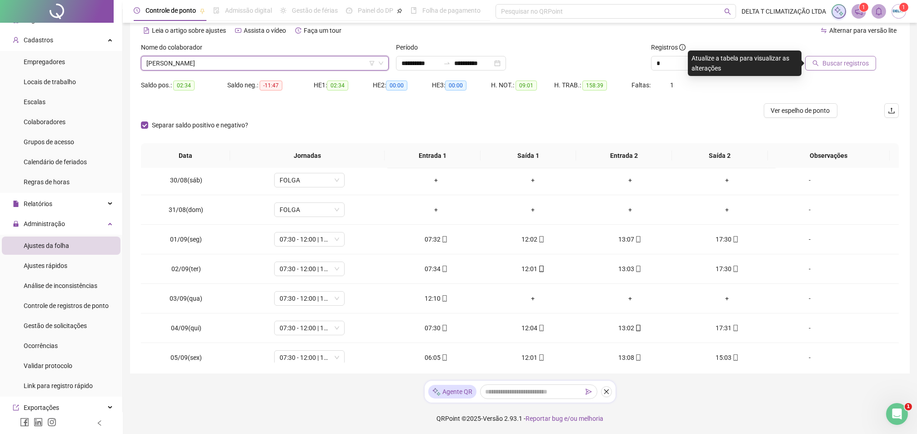
click at [845, 67] on span "Buscar registros" at bounding box center [846, 63] width 46 height 10
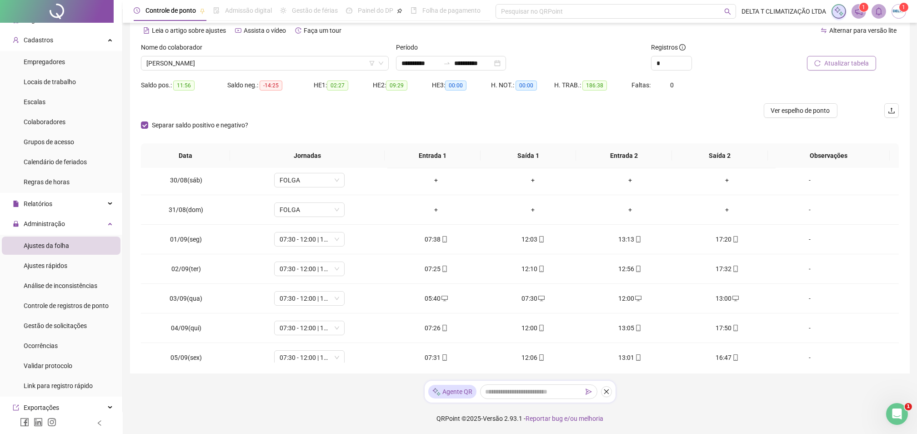
click at [840, 63] on span "Atualizar tabela" at bounding box center [847, 63] width 45 height 10
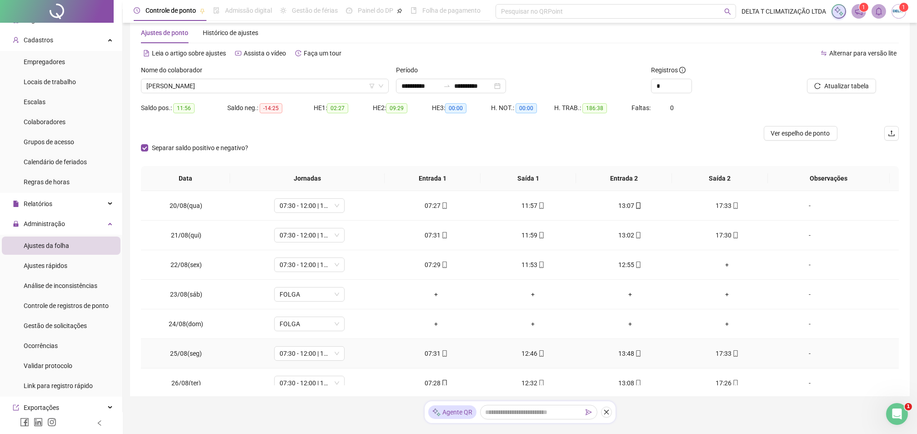
scroll to position [0, 0]
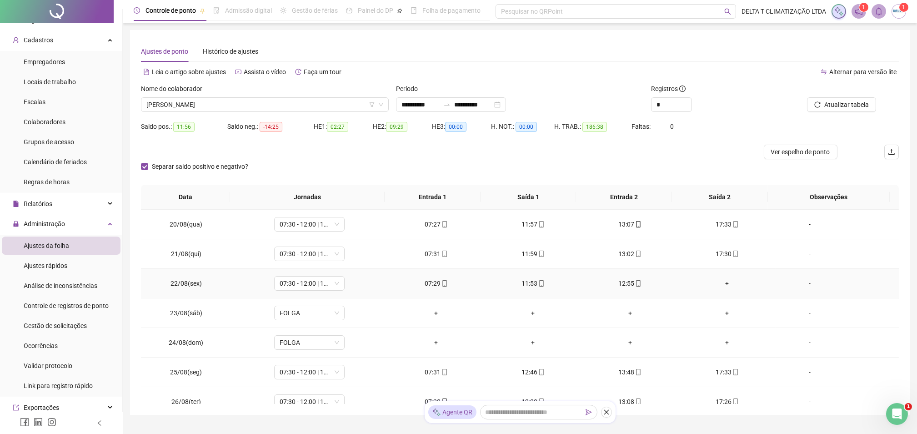
click at [713, 282] on div "+" at bounding box center [727, 283] width 82 height 10
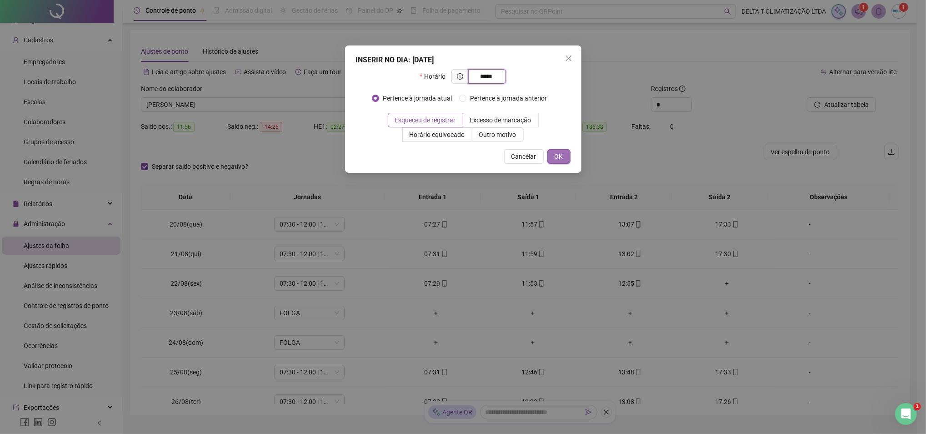
type input "*****"
click at [562, 156] on span "OK" at bounding box center [559, 156] width 9 height 10
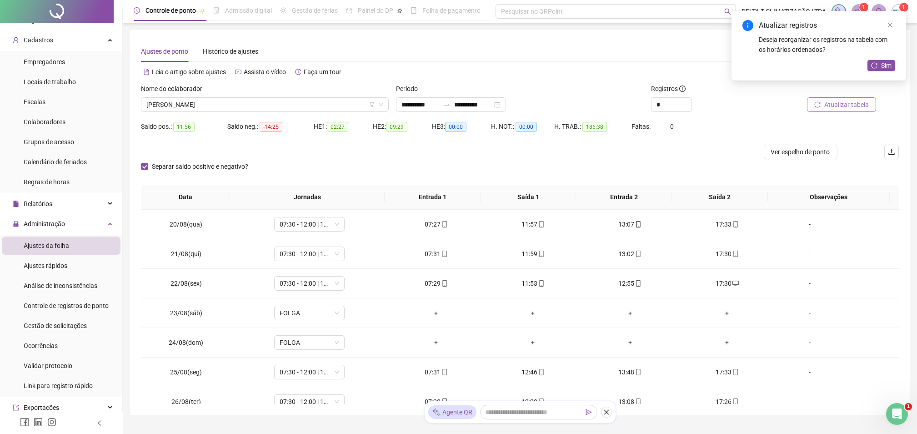
click at [832, 100] on span "Atualizar tabela" at bounding box center [847, 105] width 45 height 10
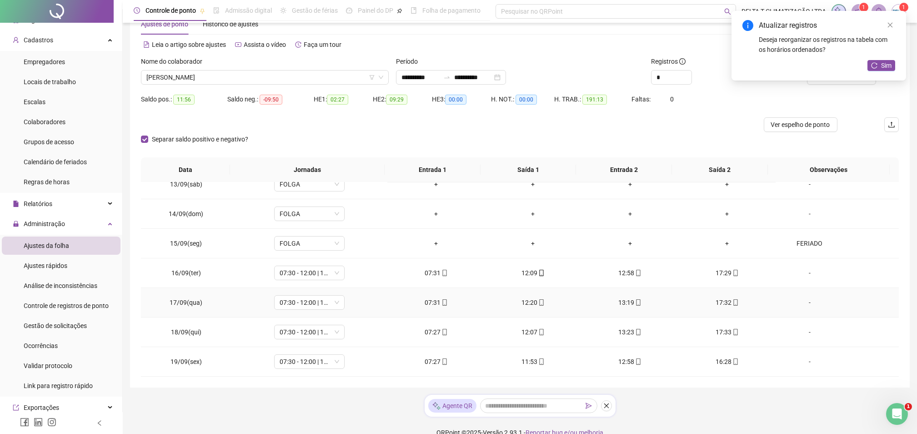
scroll to position [41, 0]
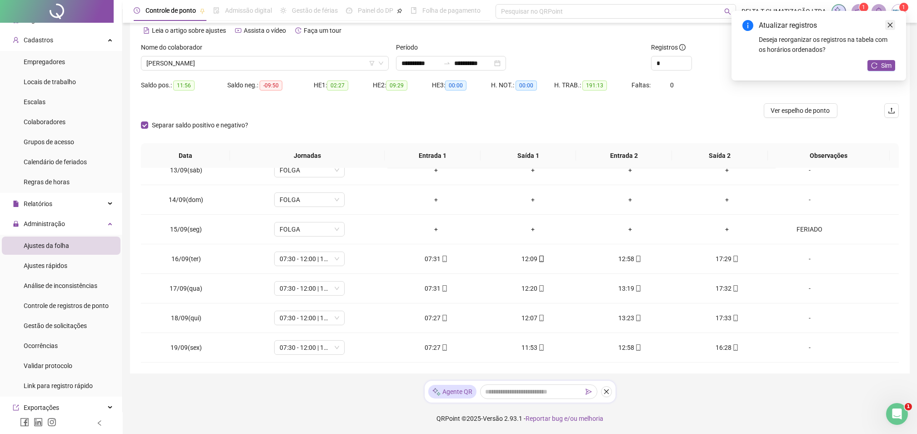
click at [892, 24] on icon "close" at bounding box center [890, 25] width 5 height 5
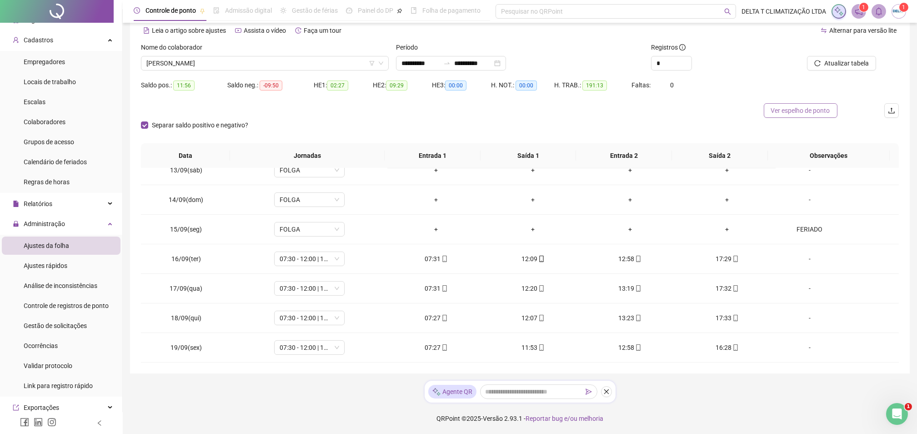
click at [806, 112] on span "Ver espelho de ponto" at bounding box center [800, 111] width 59 height 10
click at [788, 109] on span "Ver espelho de ponto" at bounding box center [800, 111] width 59 height 10
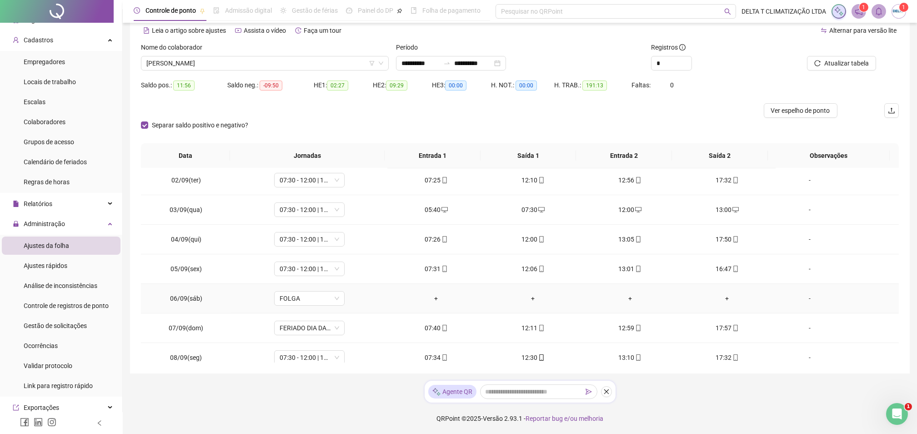
scroll to position [359, 0]
click at [684, 59] on span "Increase Value" at bounding box center [687, 60] width 10 height 8
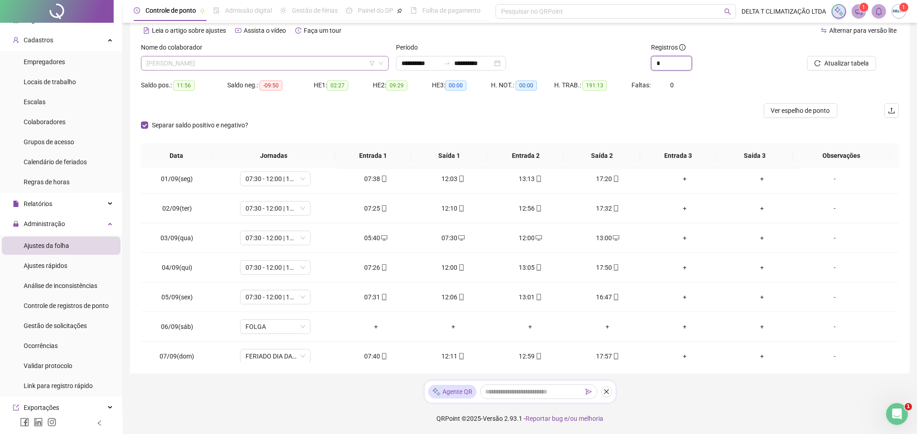
click at [272, 59] on span "[PERSON_NAME]" at bounding box center [264, 63] width 237 height 14
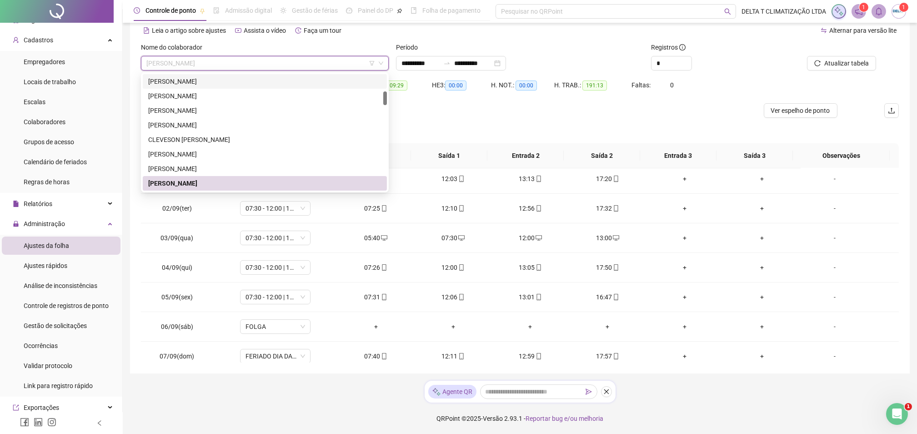
click at [291, 79] on div "[PERSON_NAME]" at bounding box center [264, 81] width 233 height 10
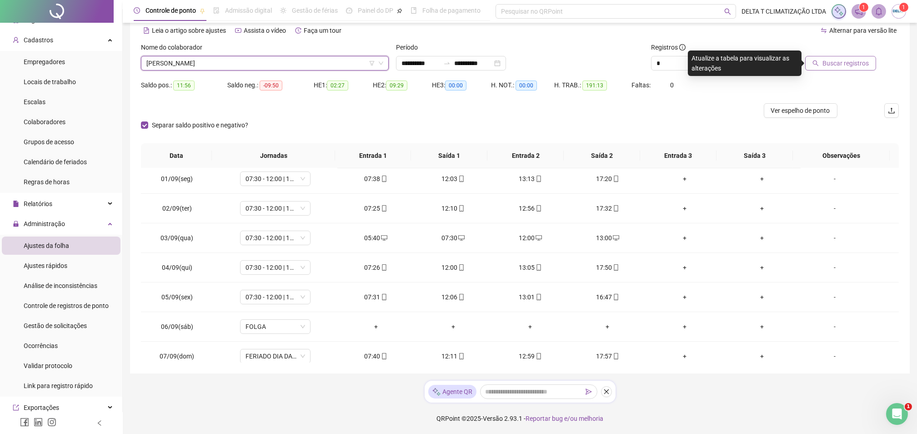
click at [859, 64] on span "Buscar registros" at bounding box center [846, 63] width 46 height 10
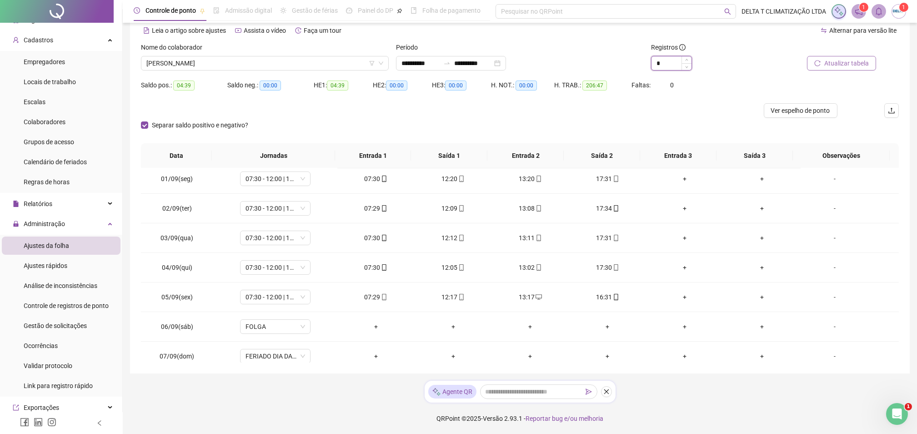
click at [685, 67] on icon "down" at bounding box center [686, 66] width 3 height 3
type input "*"
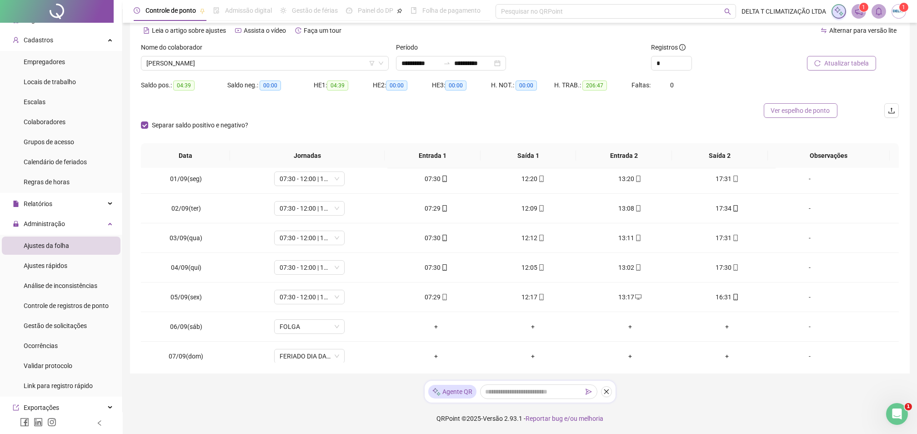
click at [811, 111] on span "Ver espelho de ponto" at bounding box center [800, 111] width 59 height 10
click at [223, 62] on span "[PERSON_NAME]" at bounding box center [264, 63] width 237 height 14
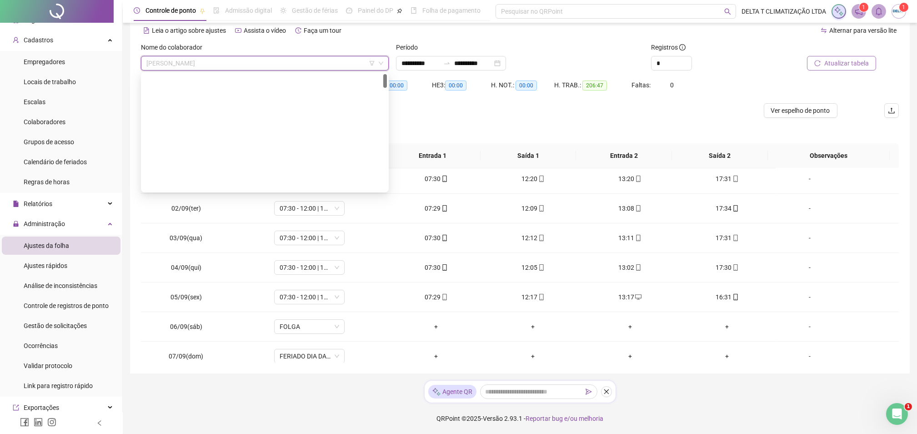
scroll to position [0, 0]
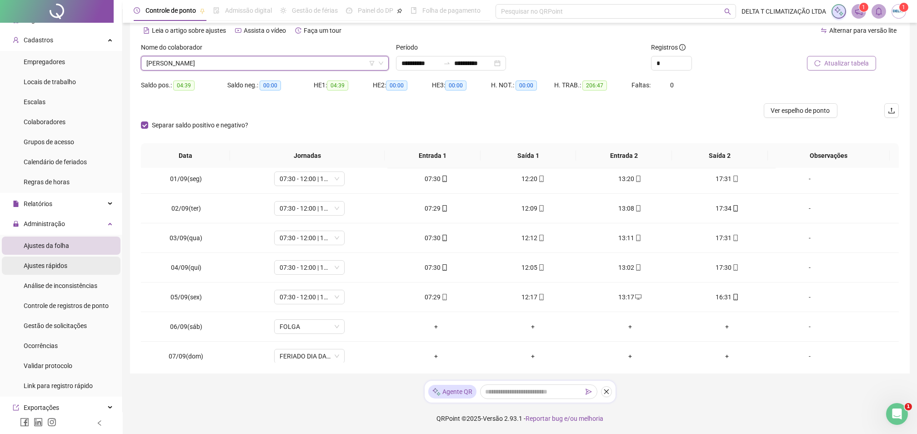
click at [74, 271] on li "Ajustes rápidos" at bounding box center [61, 266] width 119 height 18
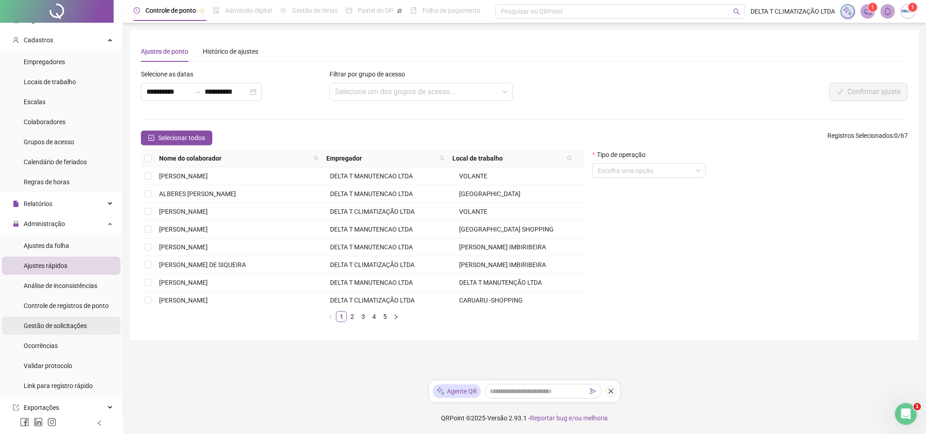
click at [59, 333] on div "Gestão de solicitações" at bounding box center [55, 326] width 63 height 18
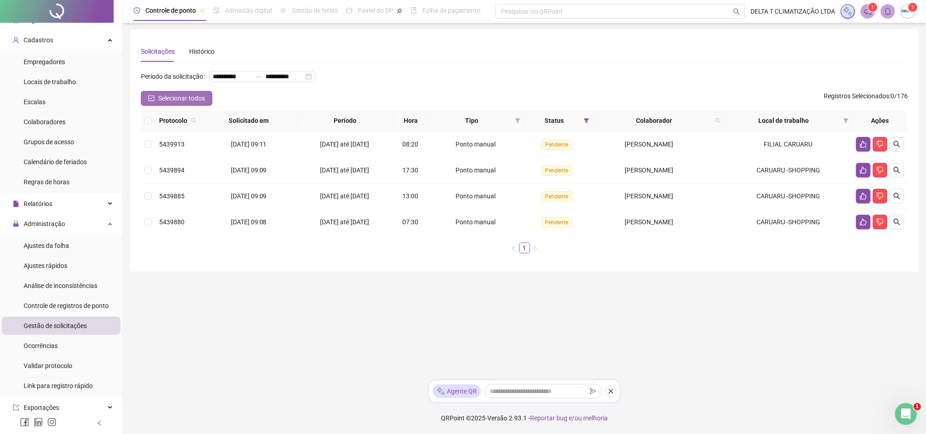
click at [178, 106] on button "Selecionar todos" at bounding box center [176, 98] width 71 height 15
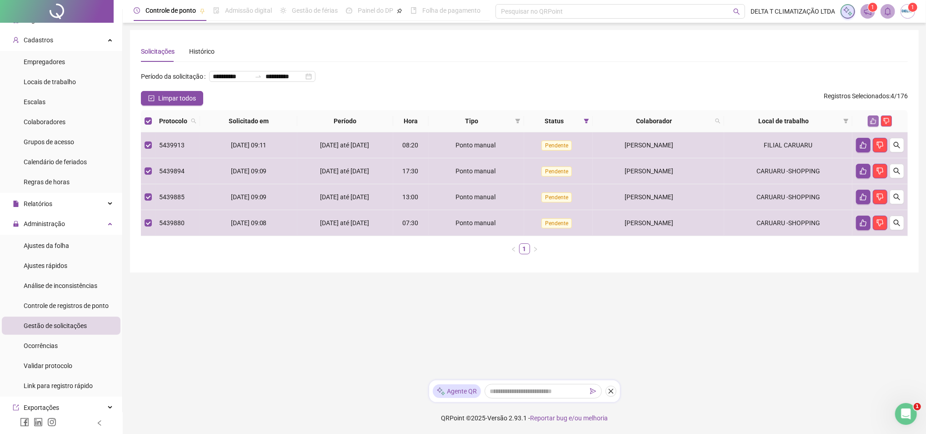
click at [875, 124] on icon "like" at bounding box center [873, 121] width 6 height 6
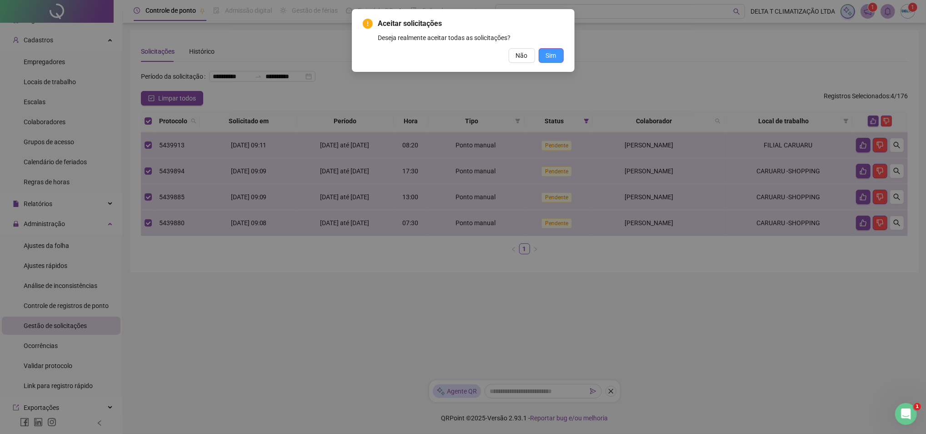
click at [551, 55] on span "Sim" at bounding box center [551, 55] width 10 height 10
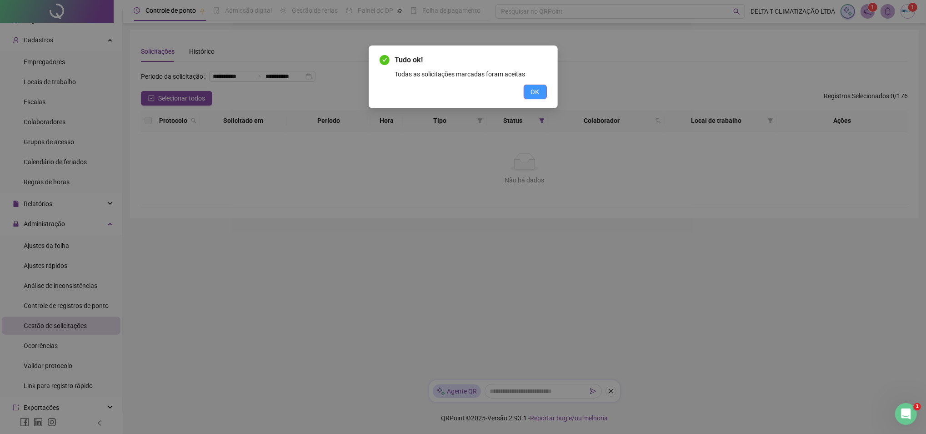
click at [532, 87] on span "OK" at bounding box center [535, 92] width 9 height 10
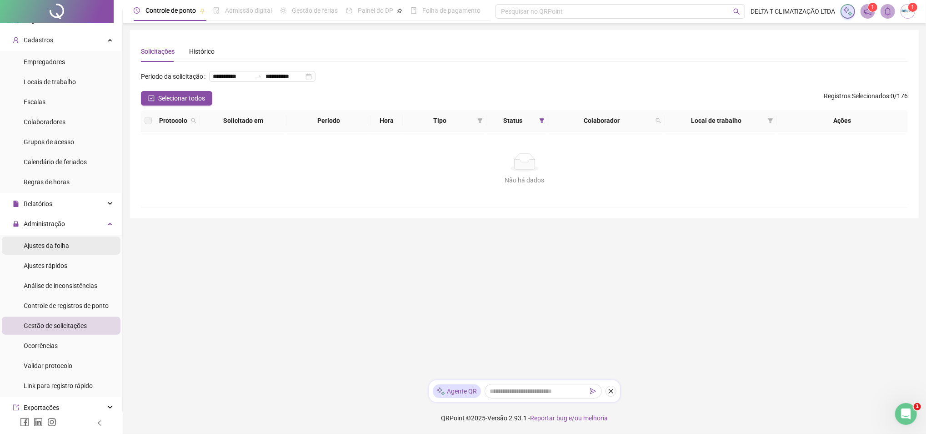
click at [56, 242] on span "Ajustes da folha" at bounding box center [46, 245] width 45 height 7
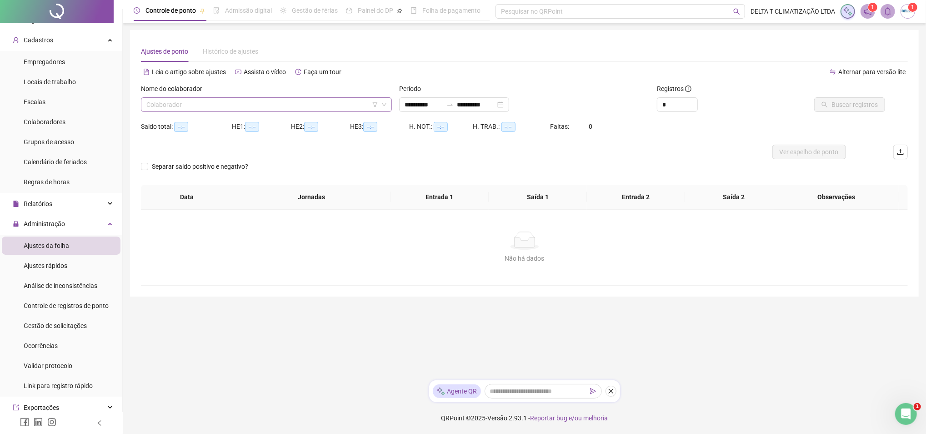
type input "**********"
click at [278, 103] on input "search" at bounding box center [262, 105] width 232 height 14
type input "******"
click at [281, 118] on div "[PERSON_NAME]" at bounding box center [266, 123] width 236 height 10
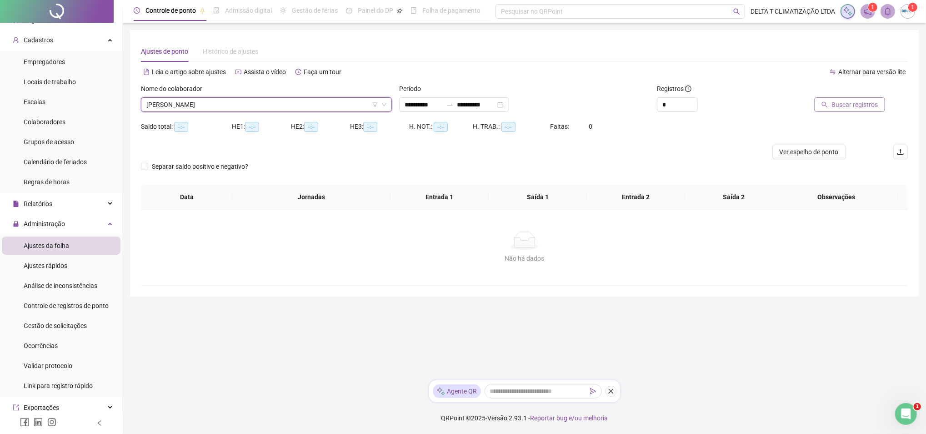
click at [843, 105] on span "Buscar registros" at bounding box center [855, 105] width 46 height 10
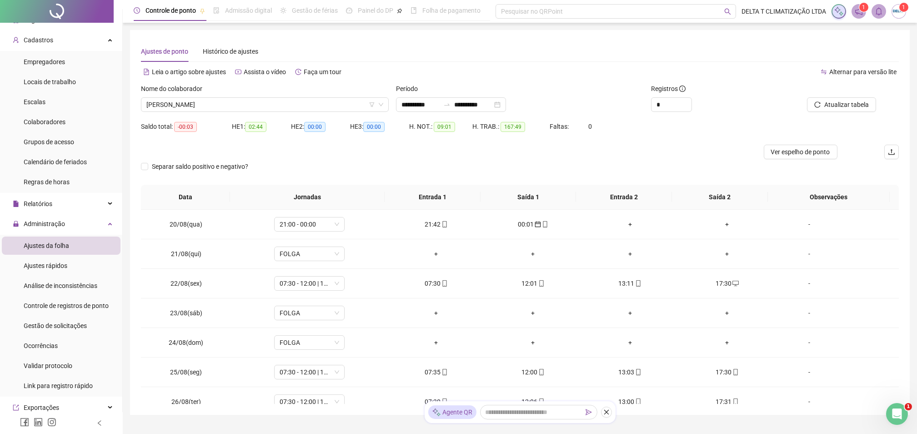
click at [821, 151] on span "Ver espelho de ponto" at bounding box center [800, 152] width 59 height 10
click at [212, 99] on span "[PERSON_NAME]" at bounding box center [264, 105] width 237 height 14
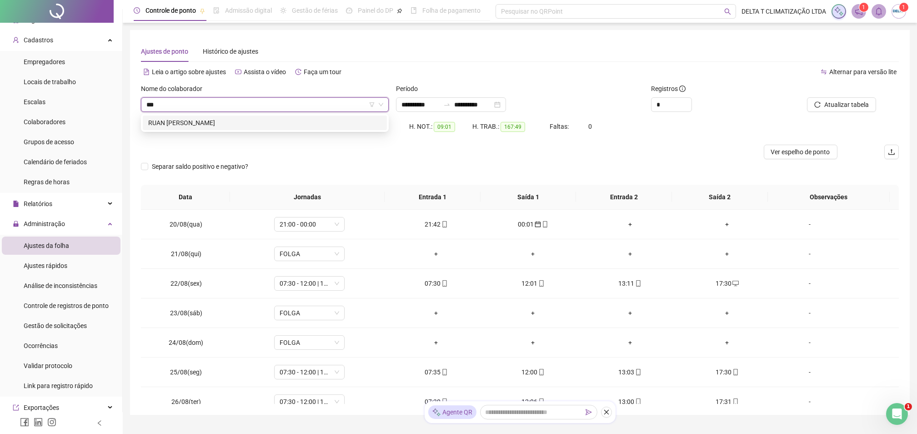
type input "****"
click at [196, 122] on div "RUAN [PERSON_NAME]" at bounding box center [264, 123] width 233 height 10
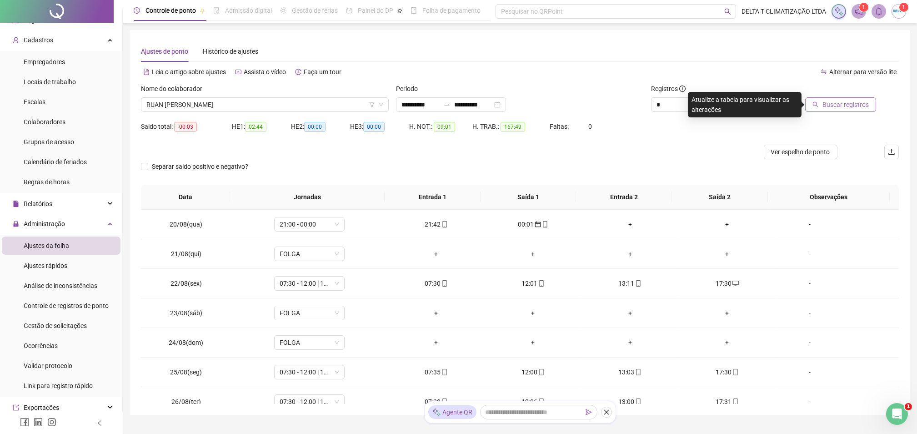
click at [846, 104] on span "Buscar registros" at bounding box center [846, 105] width 46 height 10
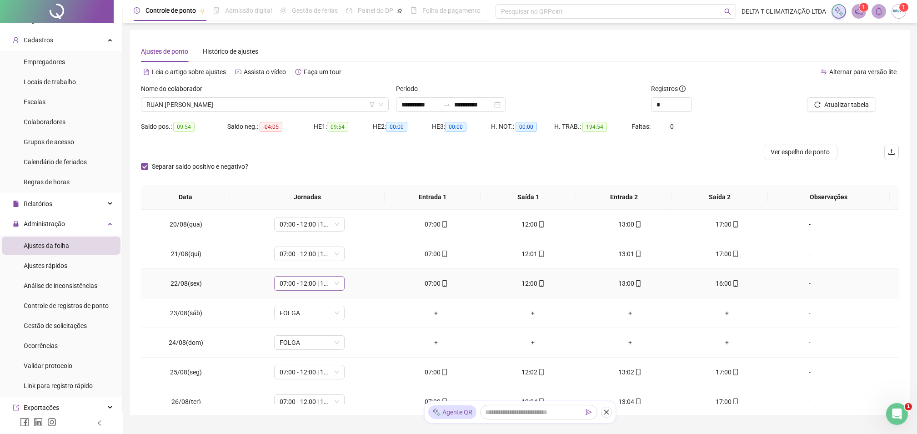
click at [310, 278] on span "07:00 - 12:00 | 13:00 - 17:00" at bounding box center [310, 284] width 60 height 14
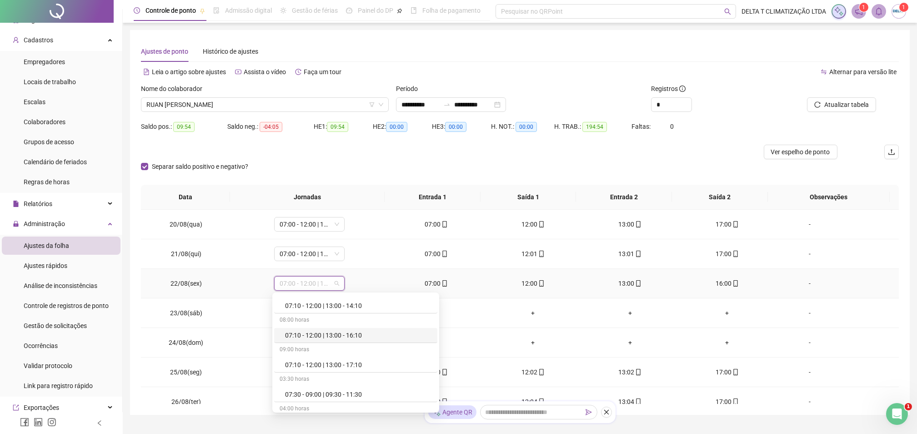
scroll to position [303, 0]
click at [364, 311] on div "07:00 - 12:00 | 13:00 - 16:00" at bounding box center [358, 309] width 147 height 10
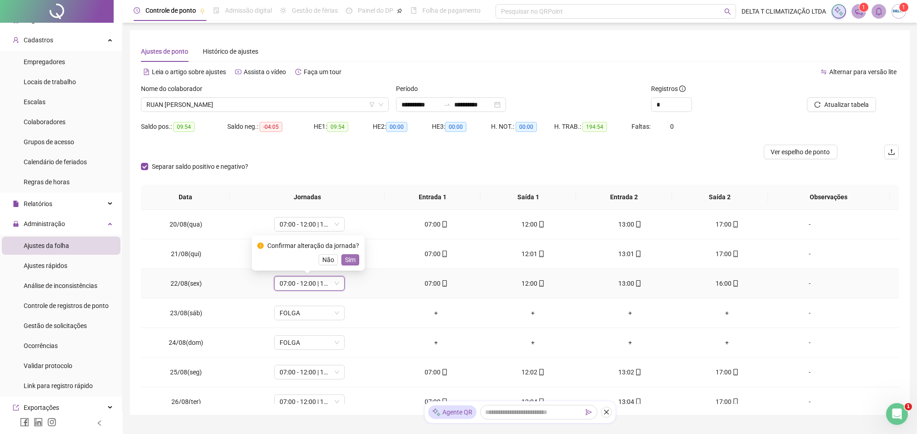
click at [348, 256] on span "Sim" at bounding box center [350, 260] width 10 height 10
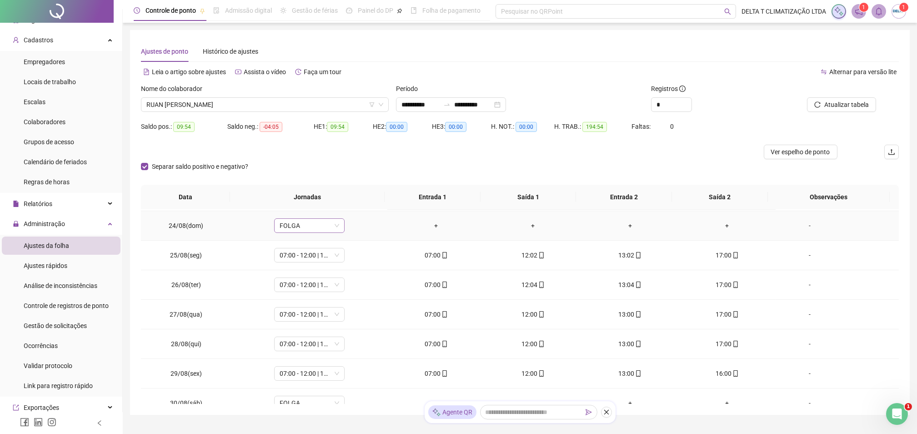
scroll to position [121, 0]
click at [309, 373] on span "07:00 - 12:00 | 13:00 - 17:00" at bounding box center [310, 369] width 60 height 14
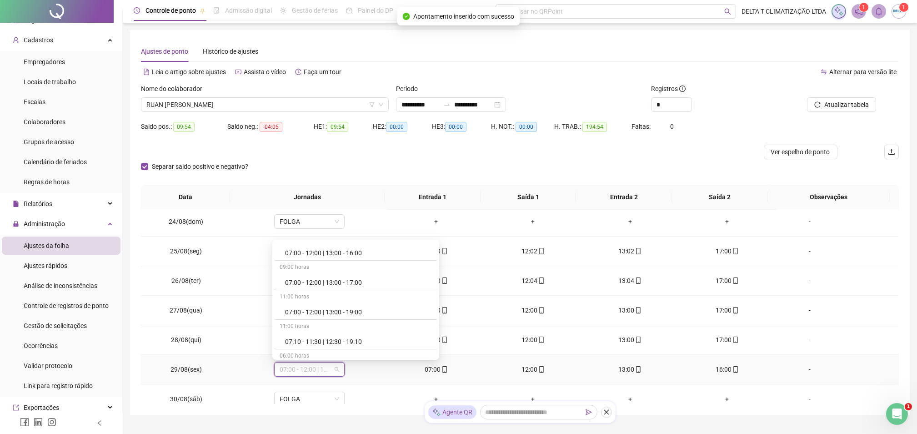
scroll to position [303, 0]
click at [347, 257] on div "07:00 - 12:00 | 13:00 - 16:00" at bounding box center [358, 256] width 147 height 10
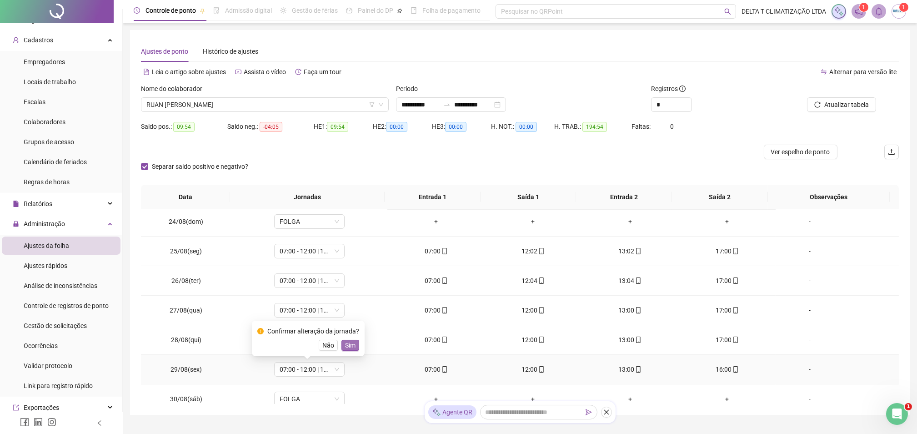
click at [352, 346] on span "Sim" at bounding box center [350, 345] width 10 height 10
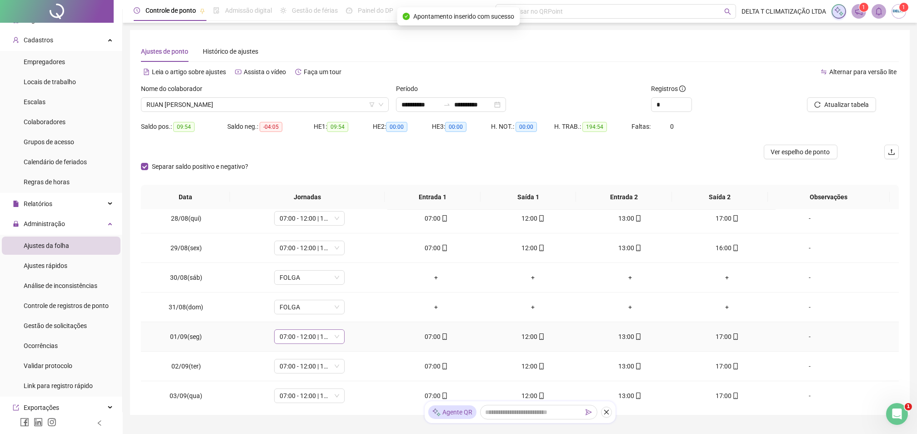
scroll to position [424, 0]
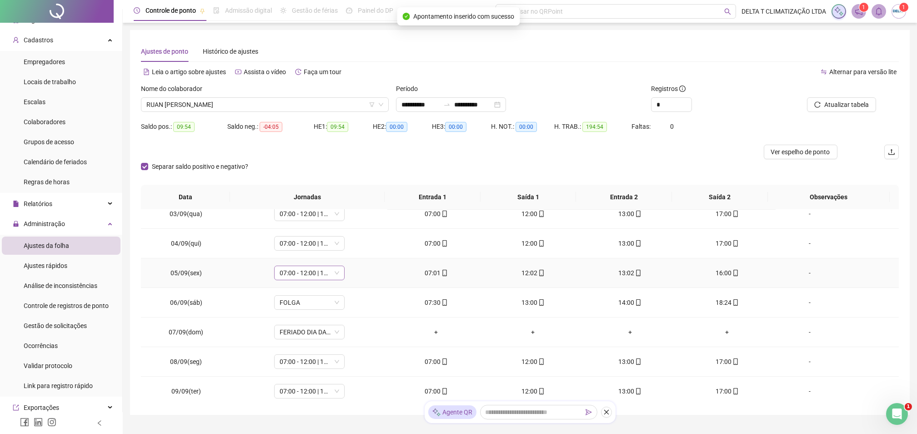
click at [307, 273] on span "07:00 - 12:00 | 13:00 - 17:00" at bounding box center [310, 273] width 60 height 14
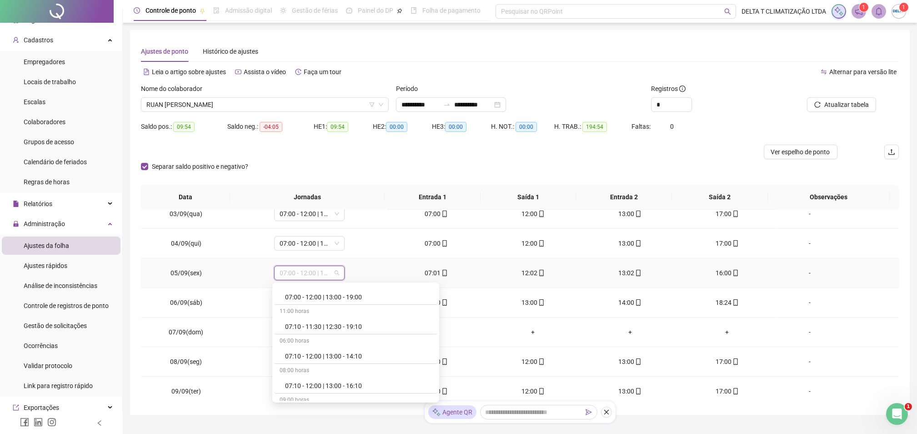
scroll to position [242, 0]
click at [344, 362] on div "07:00 - 12:00 | 13:00 - 16:00" at bounding box center [358, 359] width 147 height 10
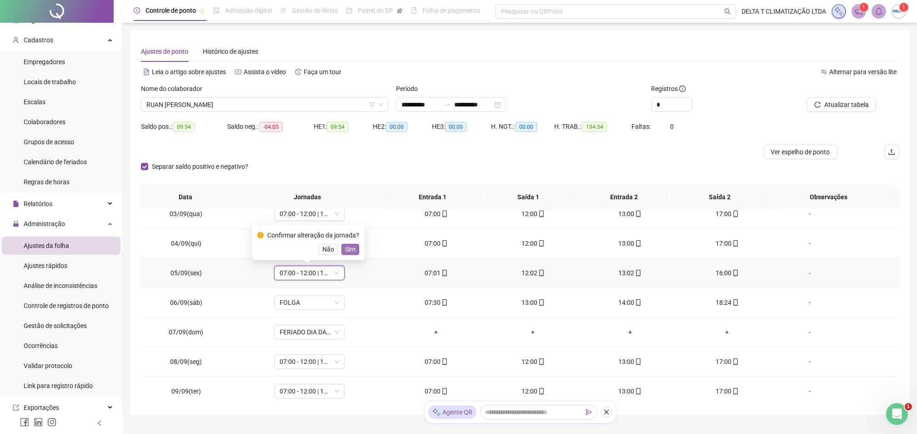
click at [351, 248] on span "Sim" at bounding box center [350, 249] width 10 height 10
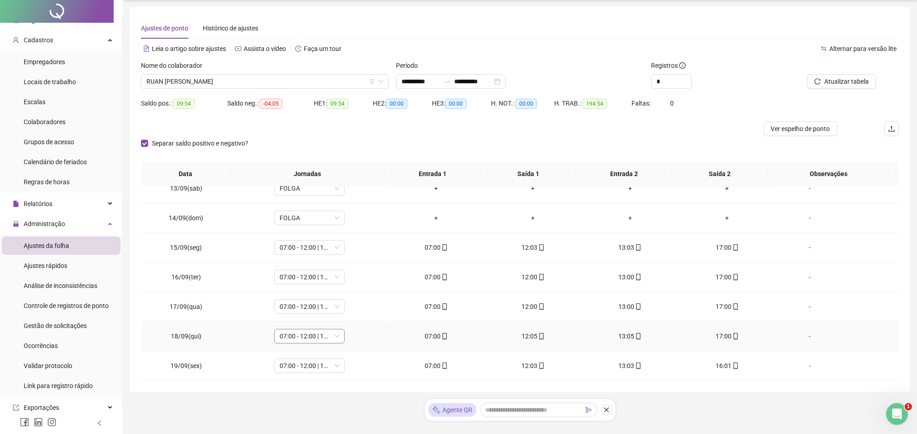
scroll to position [41, 0]
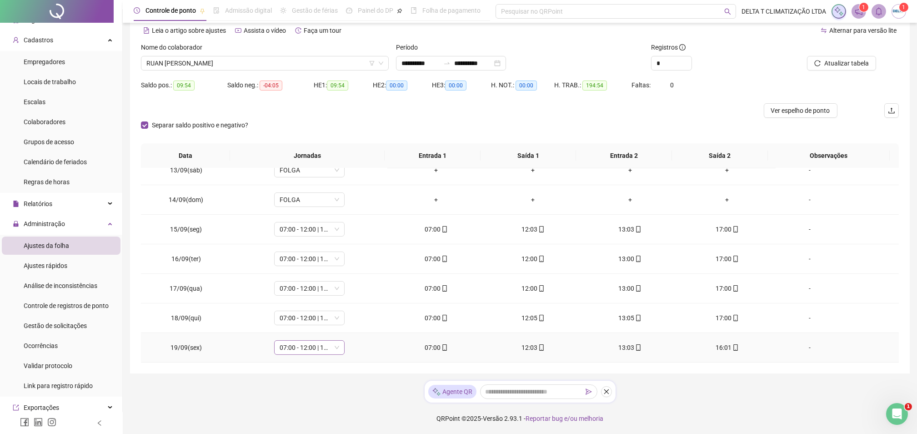
click at [310, 347] on span "07:00 - 12:00 | 13:00 - 17:00" at bounding box center [310, 348] width 60 height 14
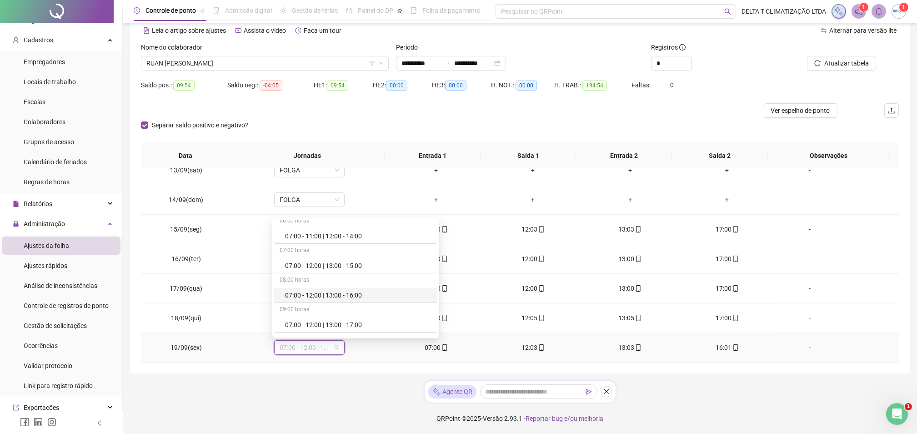
click at [355, 297] on div "07:00 - 12:00 | 13:00 - 16:00" at bounding box center [358, 295] width 147 height 10
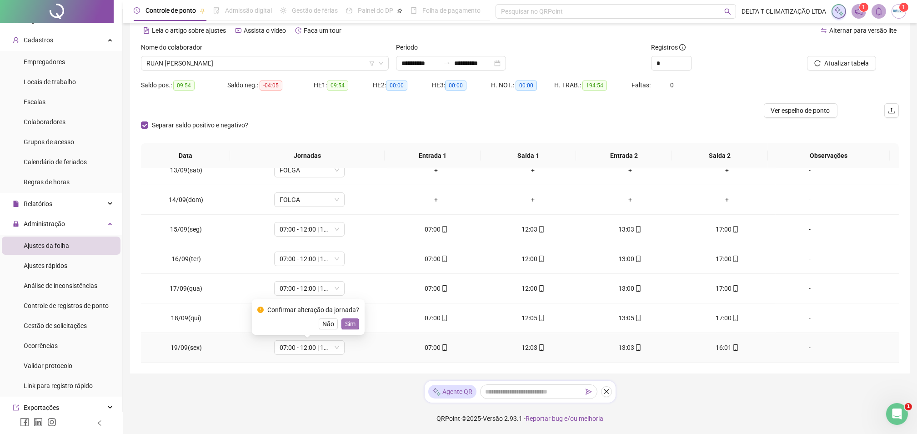
click at [346, 325] on span "Sim" at bounding box center [350, 324] width 10 height 10
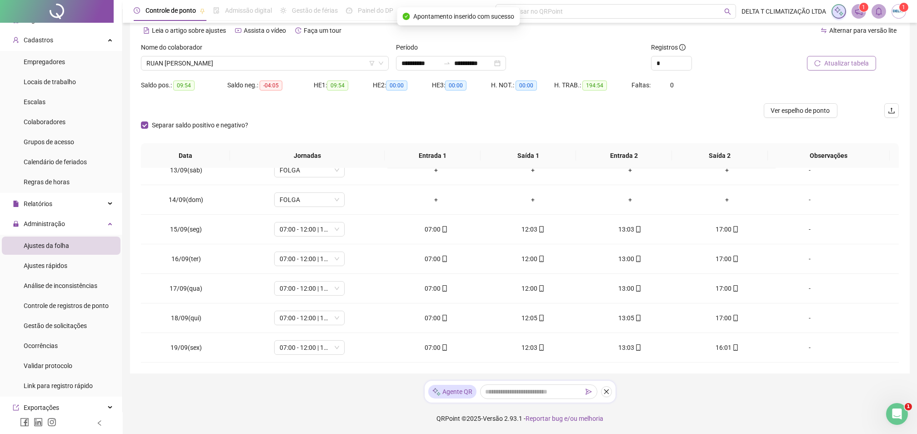
click at [828, 63] on span "Atualizar tabela" at bounding box center [847, 63] width 45 height 10
click at [820, 111] on span "Ver espelho de ponto" at bounding box center [800, 111] width 59 height 10
click at [773, 107] on span "Ver espelho de ponto" at bounding box center [800, 111] width 59 height 10
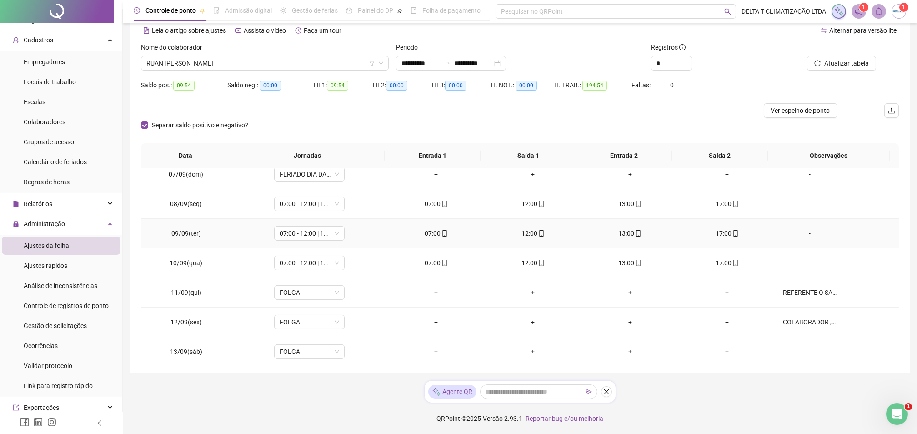
scroll to position [480, 0]
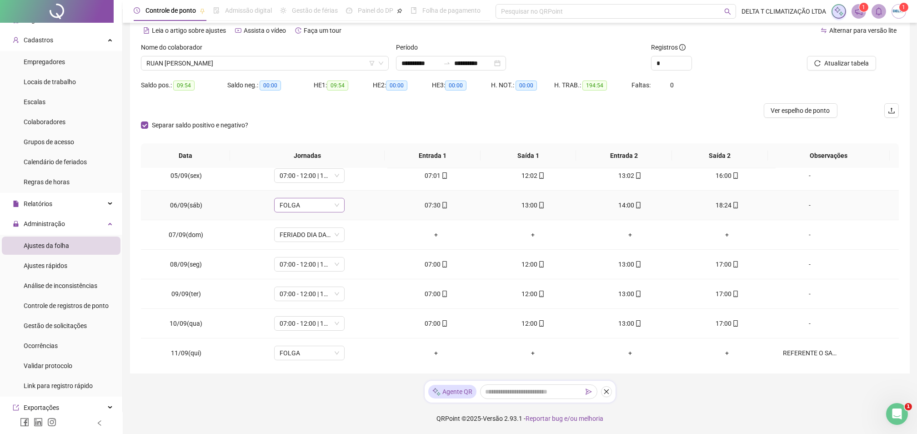
click at [307, 205] on span "FOLGA" at bounding box center [310, 205] width 60 height 14
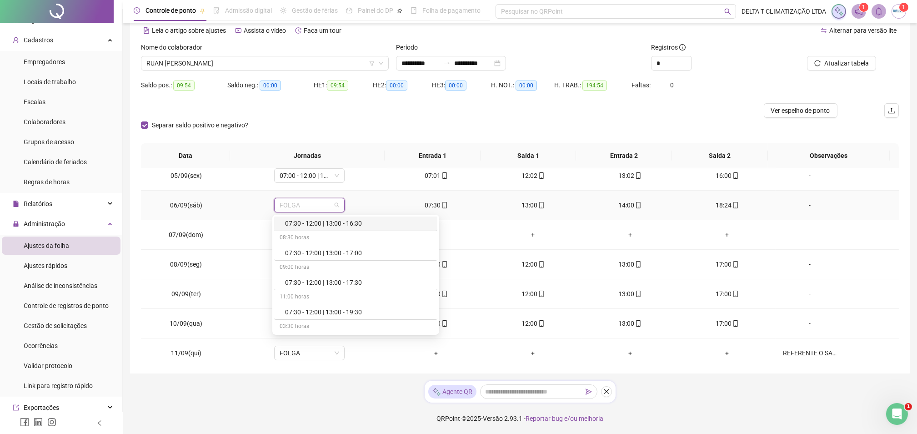
click at [327, 277] on div "07:30 - 12:00 | 13:00 - 17:30" at bounding box center [358, 282] width 147 height 10
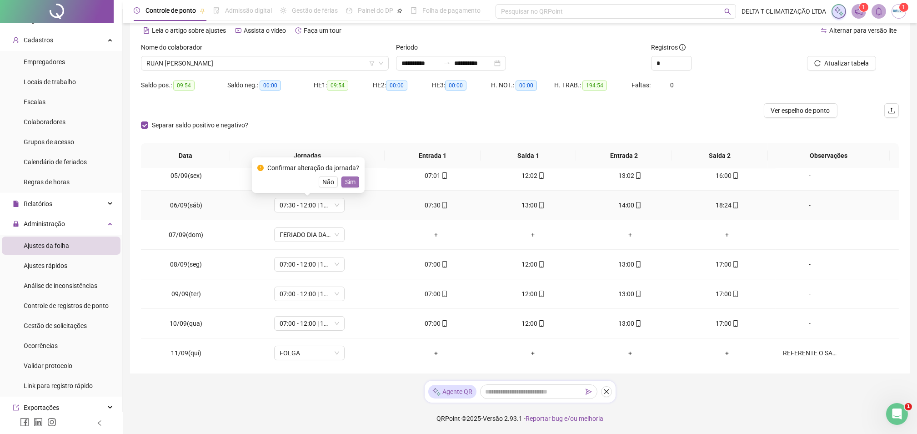
click at [352, 179] on span "Sim" at bounding box center [350, 182] width 10 height 10
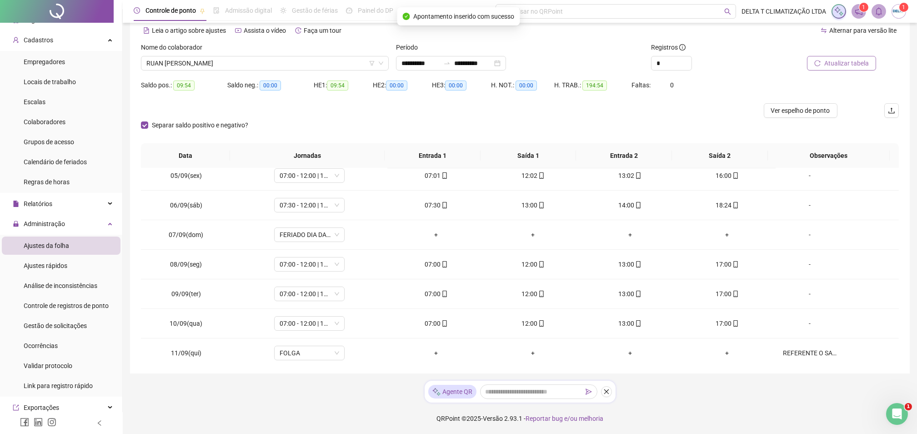
click at [818, 60] on icon "reload" at bounding box center [818, 63] width 6 height 6
click at [815, 113] on span "Ver espelho de ponto" at bounding box center [800, 111] width 59 height 10
drag, startPoint x: 331, startPoint y: 71, endPoint x: 331, endPoint y: 56, distance: 15.5
click at [331, 64] on div "Nome do colaborador RUAN [PERSON_NAME]" at bounding box center [264, 59] width 255 height 35
drag, startPoint x: 331, startPoint y: 56, endPoint x: 326, endPoint y: 63, distance: 8.7
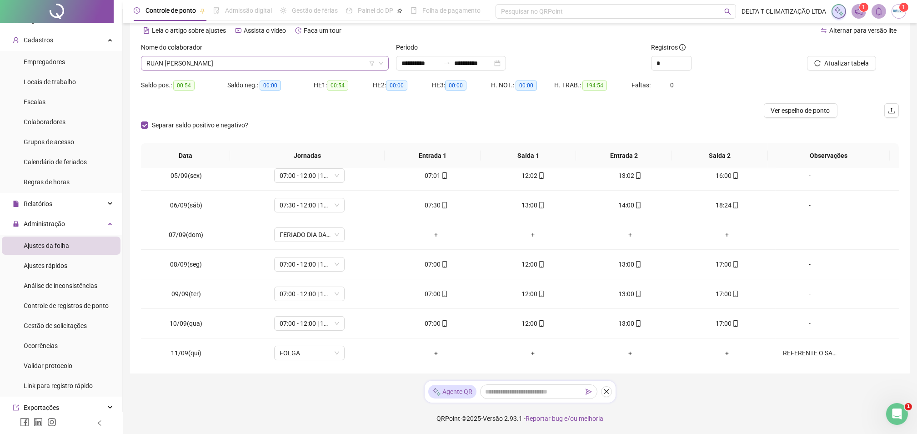
click at [331, 56] on span "RUAN [PERSON_NAME]" at bounding box center [264, 63] width 237 height 14
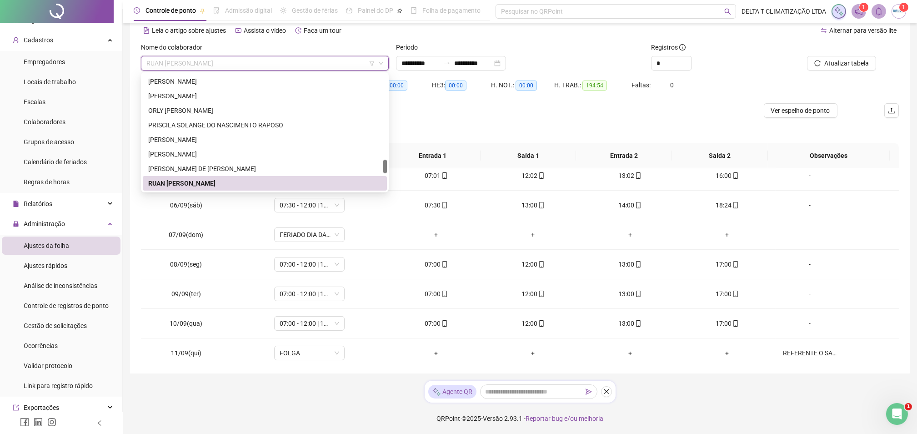
click at [323, 64] on span "RUAN [PERSON_NAME]" at bounding box center [264, 63] width 237 height 14
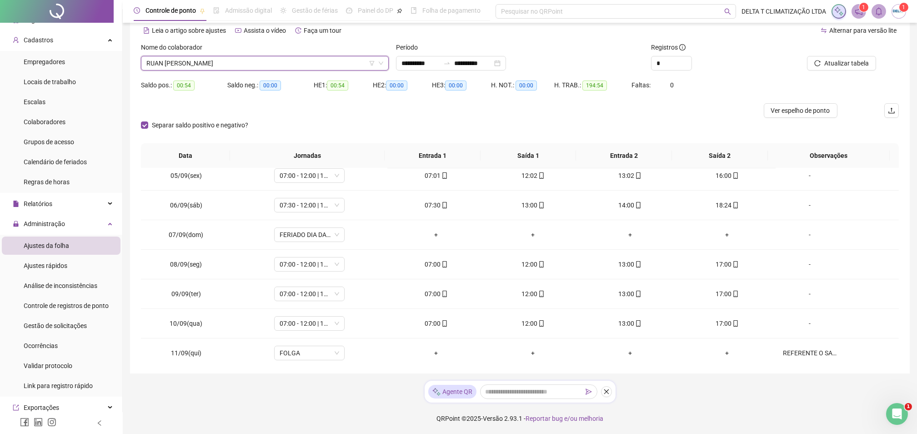
click at [323, 64] on span "RUAN [PERSON_NAME]" at bounding box center [264, 63] width 237 height 14
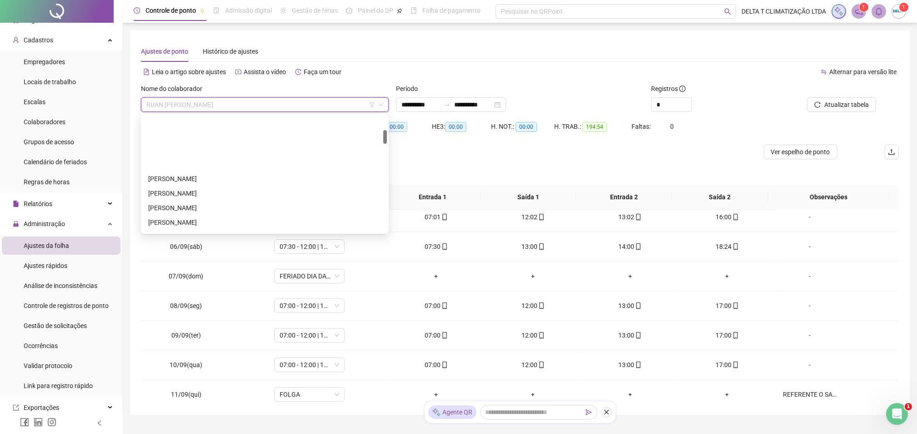
scroll to position [121, 0]
click at [246, 193] on div "[PERSON_NAME]" at bounding box center [264, 191] width 233 height 10
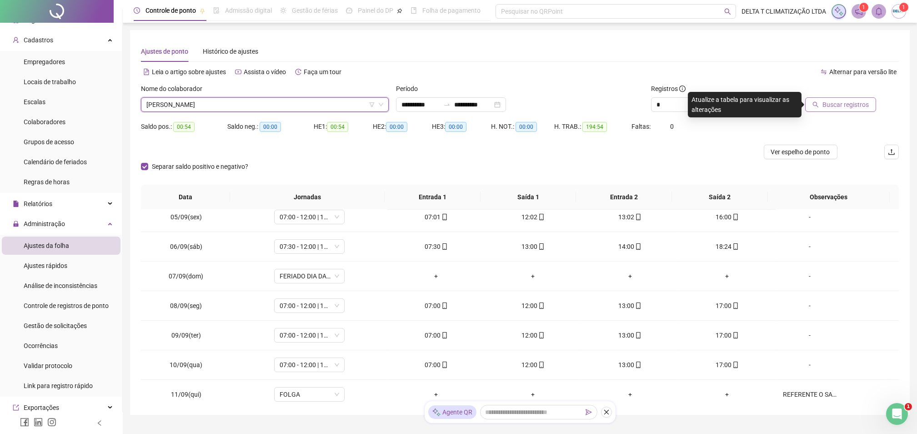
click at [865, 109] on span "Buscar registros" at bounding box center [846, 105] width 46 height 10
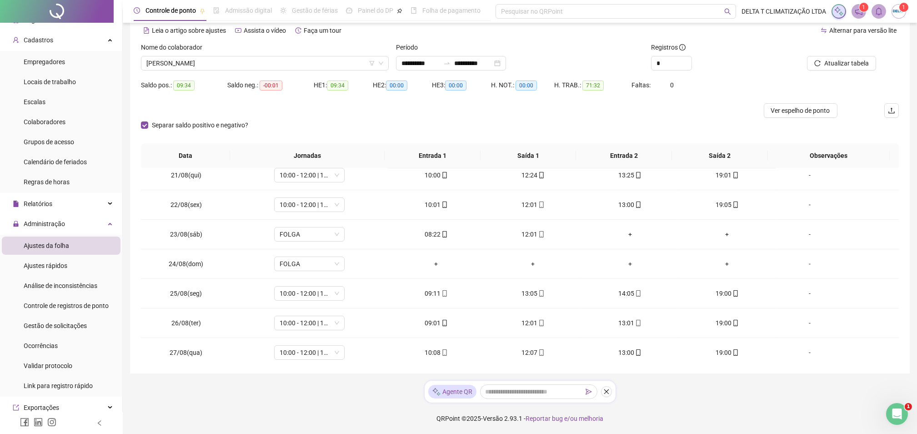
scroll to position [0, 0]
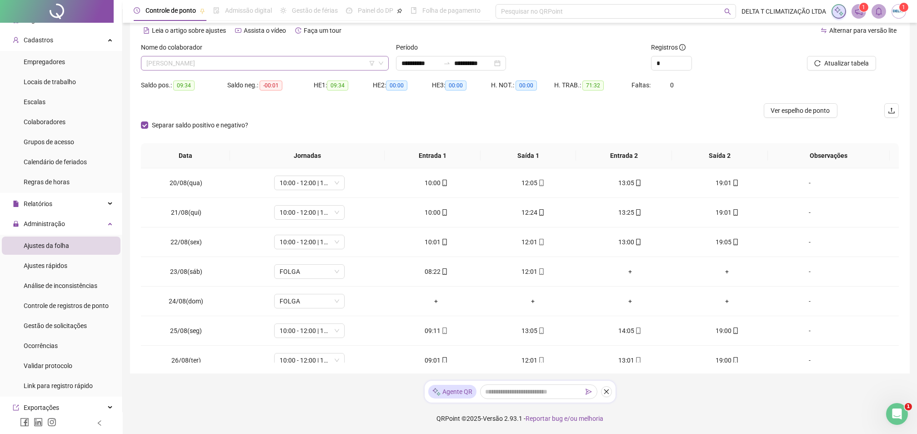
click at [308, 57] on span "[PERSON_NAME]" at bounding box center [264, 63] width 237 height 14
type input "*****"
click at [297, 76] on div "[PERSON_NAME]" at bounding box center [264, 81] width 233 height 10
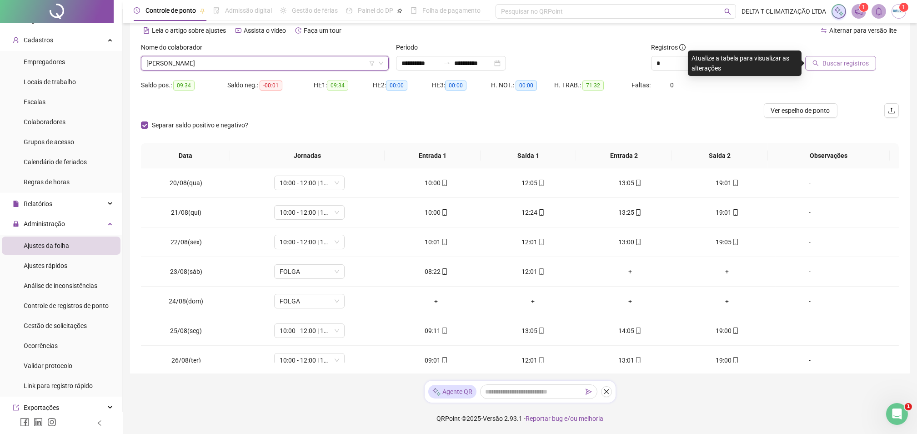
click at [809, 65] on button "Buscar registros" at bounding box center [840, 63] width 71 height 15
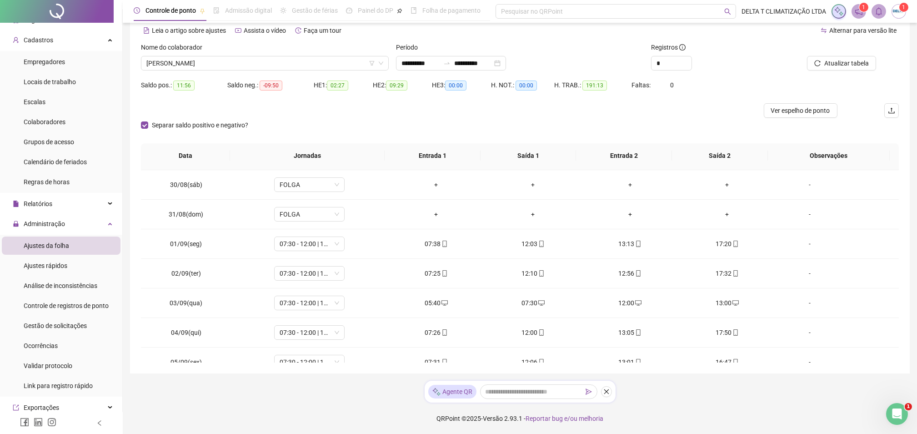
scroll to position [364, 0]
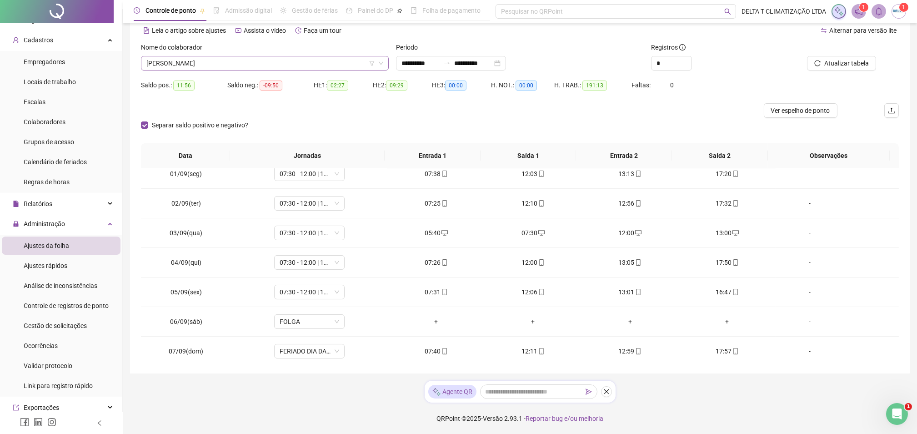
click at [299, 62] on span "[PERSON_NAME]" at bounding box center [264, 63] width 237 height 14
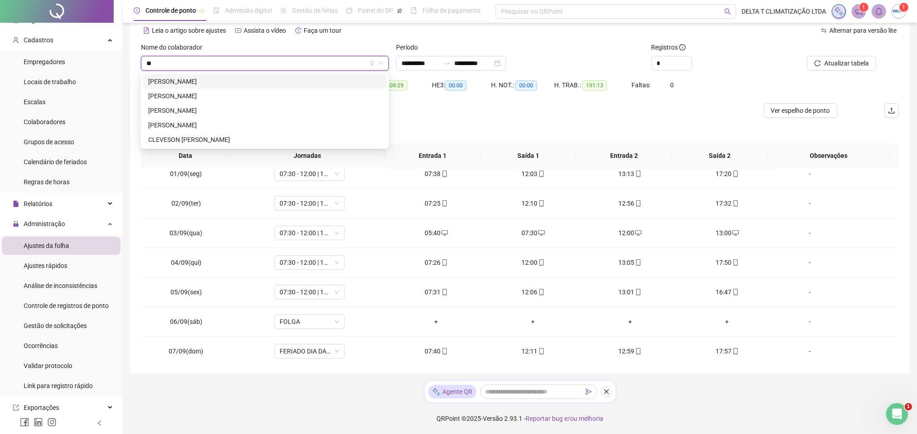
scroll to position [0, 0]
type input "******"
click at [316, 85] on div "[PERSON_NAME]" at bounding box center [264, 81] width 233 height 10
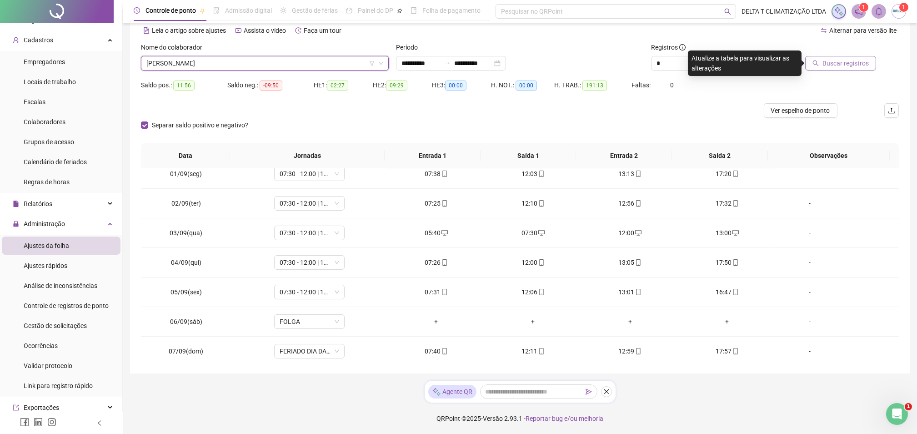
click at [823, 60] on button "Buscar registros" at bounding box center [840, 63] width 71 height 15
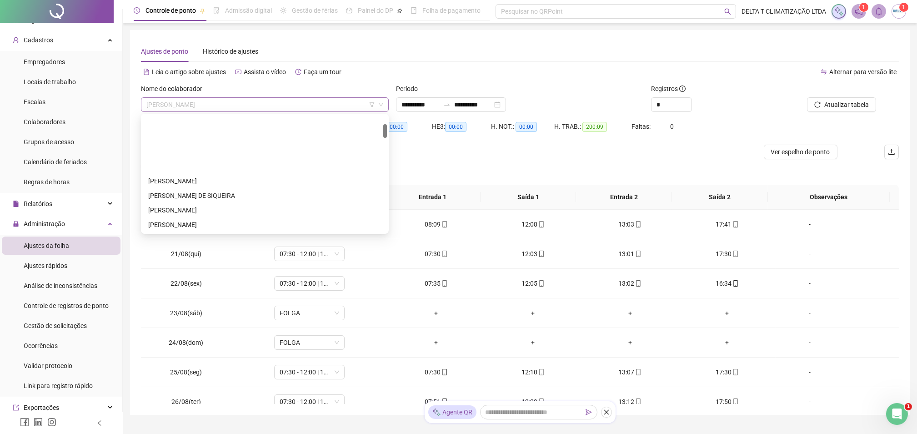
scroll to position [73, 0]
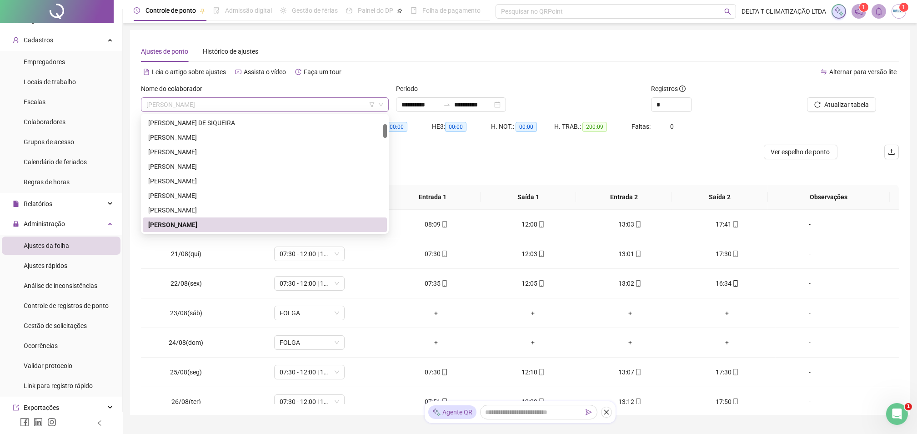
click at [308, 100] on span "[PERSON_NAME]" at bounding box center [264, 105] width 237 height 14
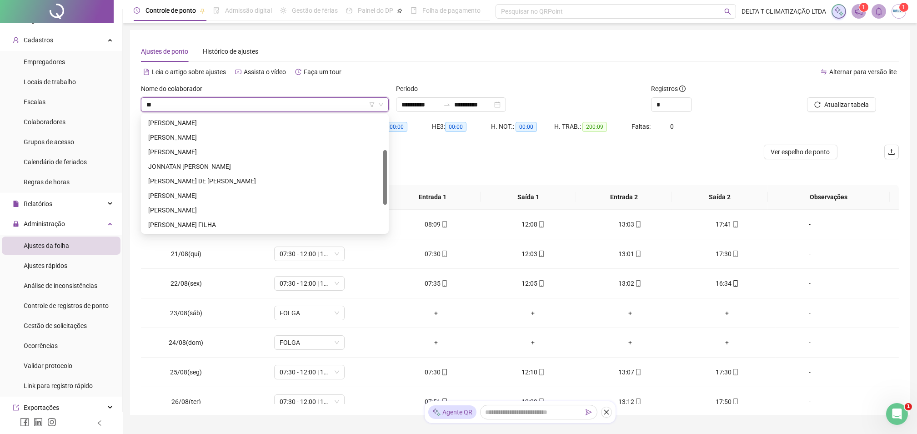
scroll to position [0, 0]
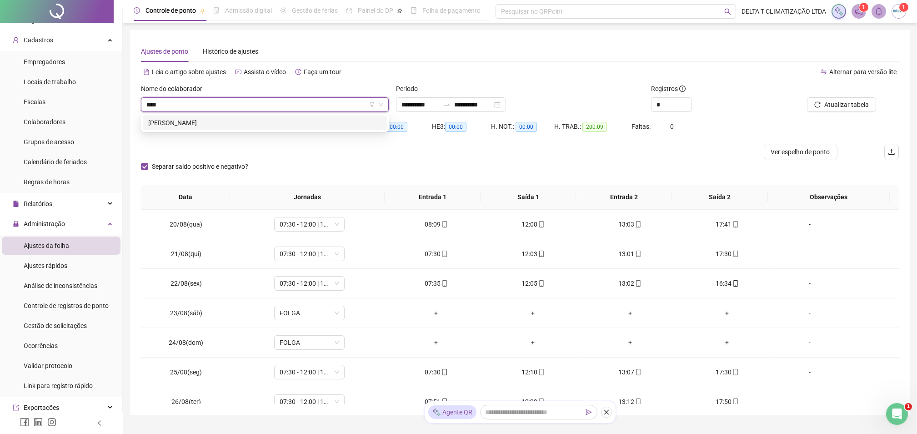
type input "*****"
click at [298, 128] on div "[PERSON_NAME]" at bounding box center [265, 123] width 244 height 15
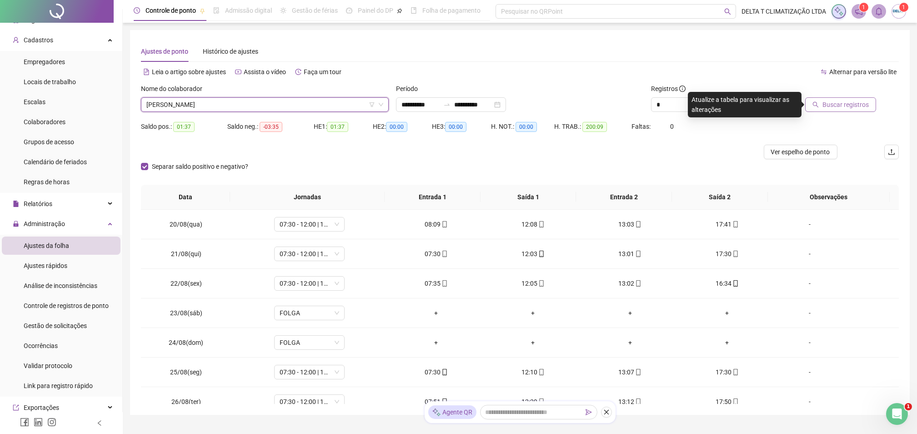
click at [816, 106] on icon "search" at bounding box center [816, 104] width 6 height 6
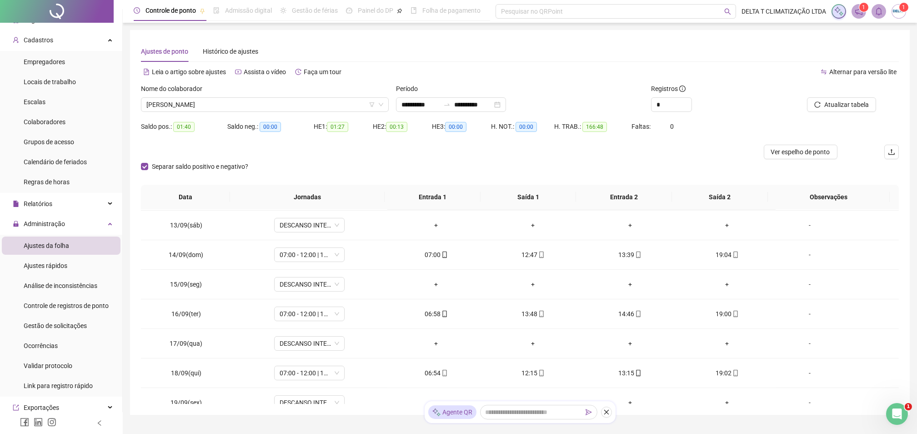
scroll to position [723, 0]
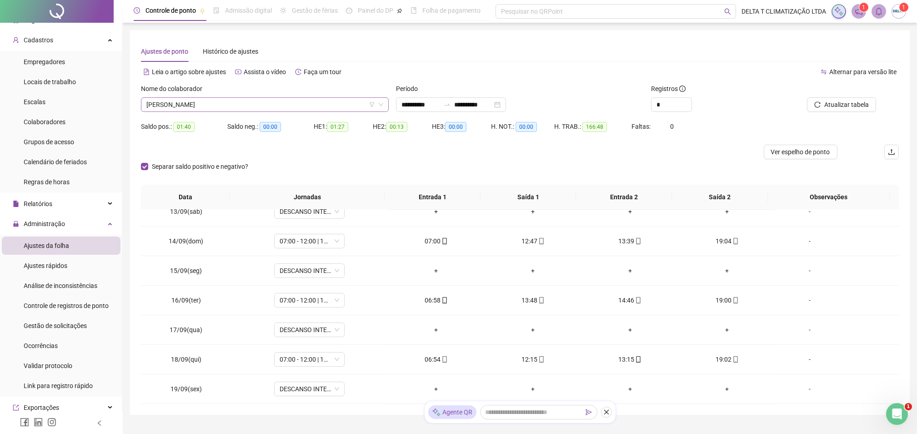
click at [238, 103] on span "[PERSON_NAME]" at bounding box center [264, 105] width 237 height 14
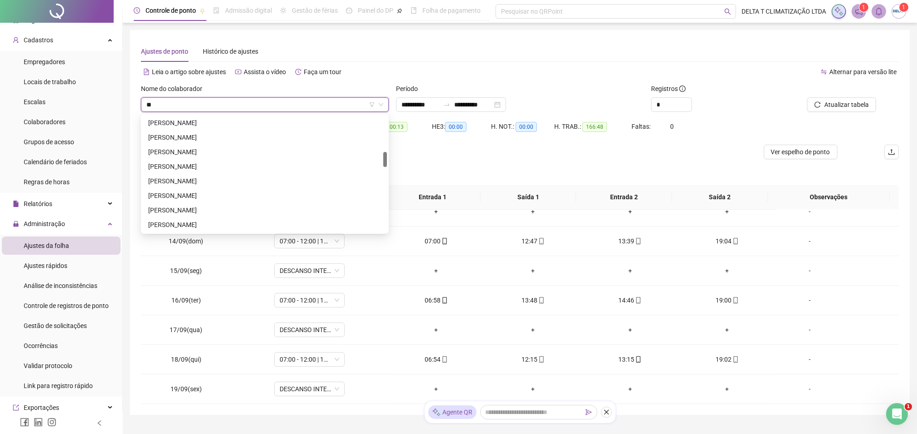
scroll to position [0, 0]
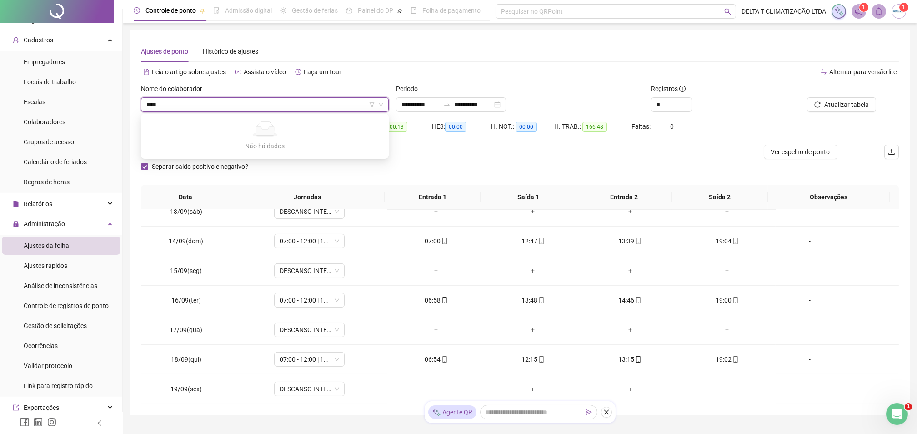
type input "***"
click at [231, 147] on div "[PERSON_NAME]" at bounding box center [264, 152] width 233 height 10
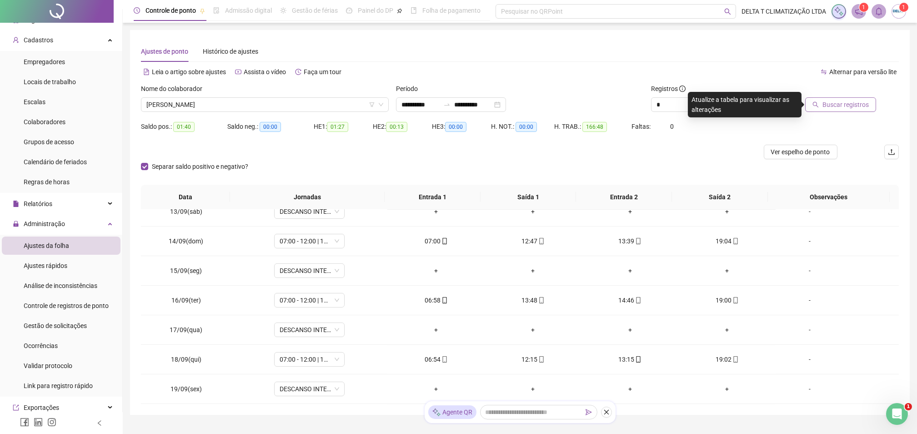
click at [832, 107] on span "Buscar registros" at bounding box center [846, 105] width 46 height 10
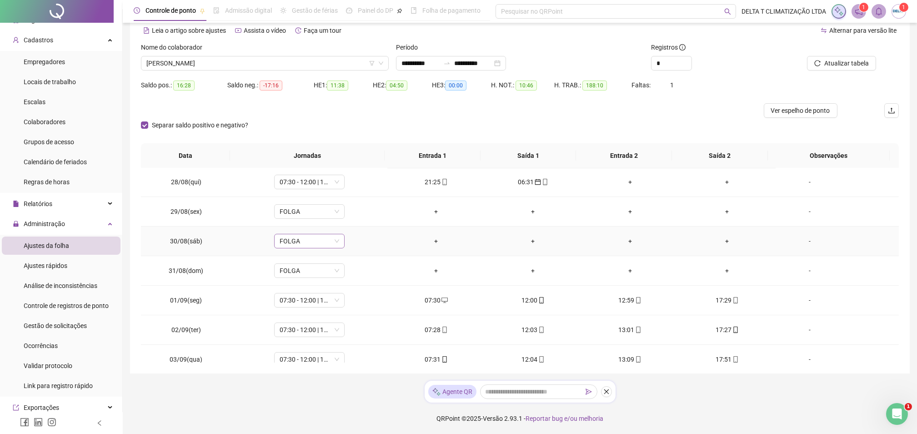
scroll to position [177, 0]
click at [302, 239] on span "07:30 - 12:00 | 13:00 - 17:30" at bounding box center [310, 243] width 60 height 14
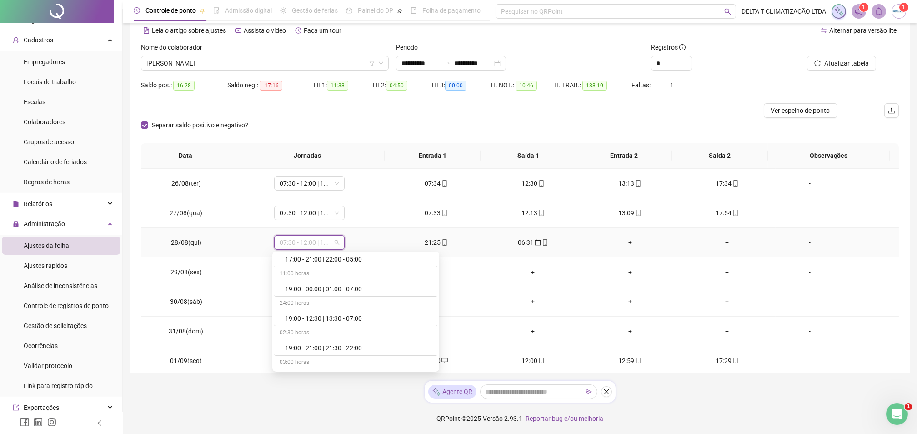
scroll to position [1516, 0]
click at [375, 357] on div "21:30 - 01:00 | 01:30 - 06:30" at bounding box center [358, 356] width 147 height 10
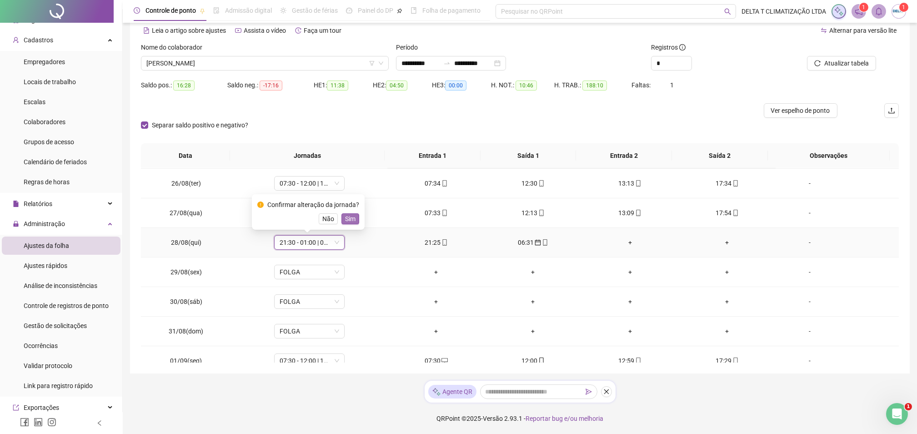
click at [350, 220] on span "Sim" at bounding box center [350, 219] width 10 height 10
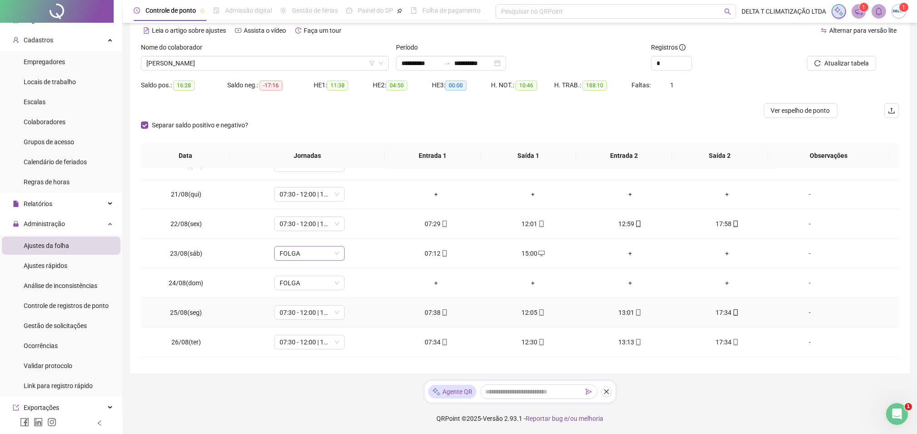
scroll to position [0, 0]
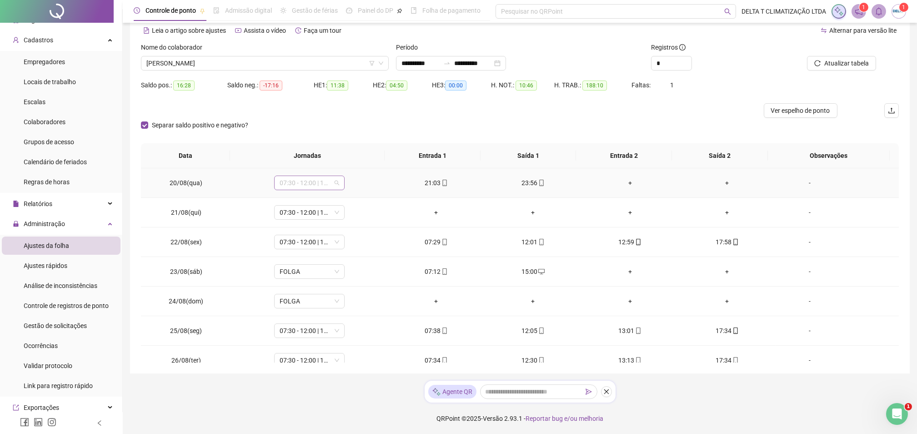
click at [304, 184] on span "07:30 - 12:00 | 13:00 - 17:30" at bounding box center [310, 183] width 60 height 14
click at [330, 234] on div "21:00 - 00:00" at bounding box center [358, 237] width 147 height 10
click at [345, 158] on span "Sim" at bounding box center [350, 159] width 10 height 10
click at [831, 63] on span "Atualizar tabela" at bounding box center [847, 63] width 45 height 10
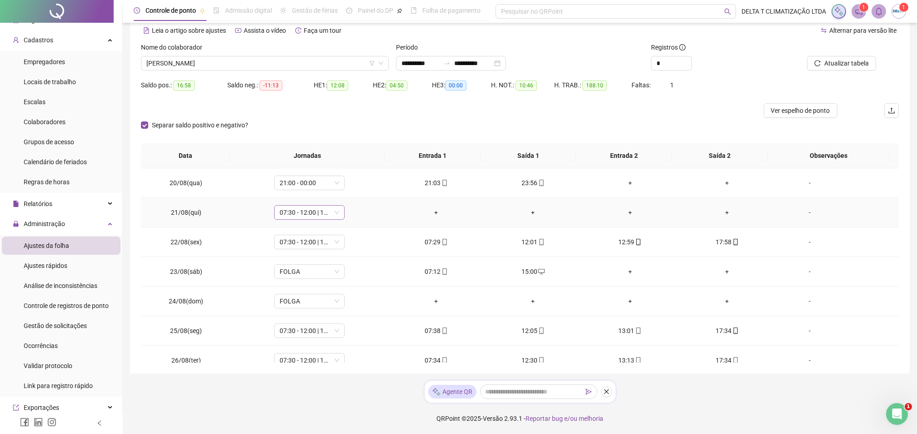
click at [309, 206] on span "07:30 - 12:00 | 13:00 - 17:30" at bounding box center [310, 213] width 60 height 14
type input "*****"
click at [293, 246] on div "Folga" at bounding box center [315, 245] width 60 height 10
drag, startPoint x: 344, startPoint y: 188, endPoint x: 526, endPoint y: 159, distance: 184.7
click at [345, 186] on span "Sim" at bounding box center [350, 189] width 10 height 10
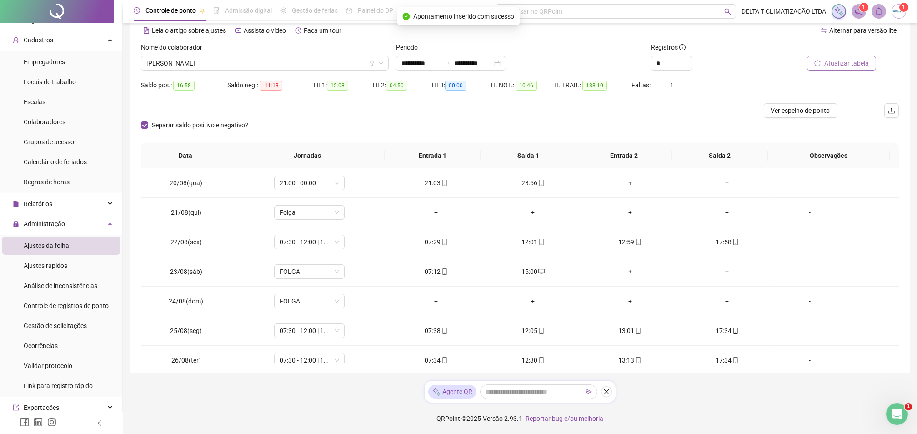
click at [845, 63] on span "Atualizar tabela" at bounding box center [847, 63] width 45 height 10
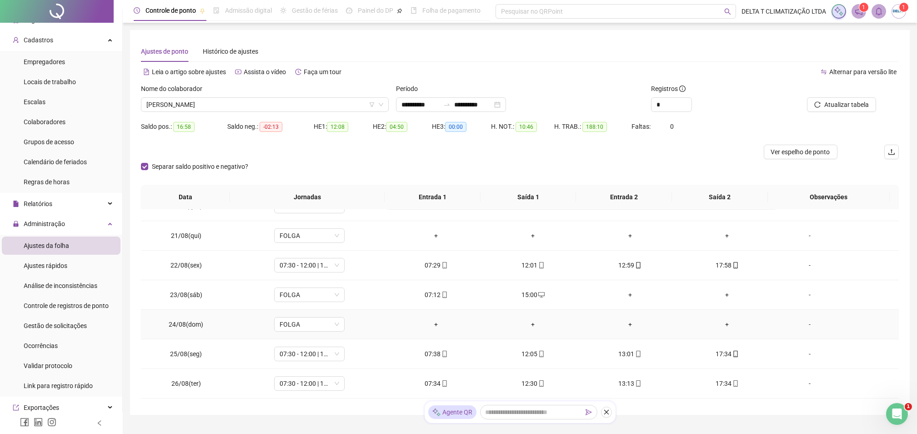
scroll to position [0, 0]
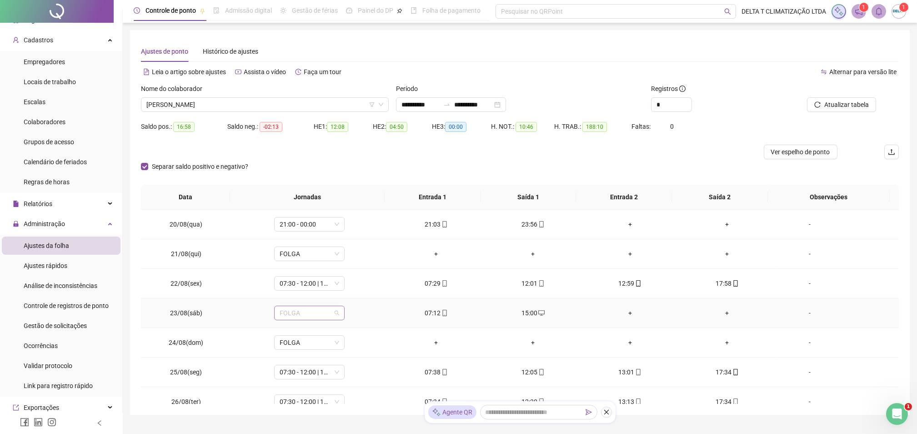
click at [311, 314] on span "FOLGA" at bounding box center [310, 313] width 60 height 14
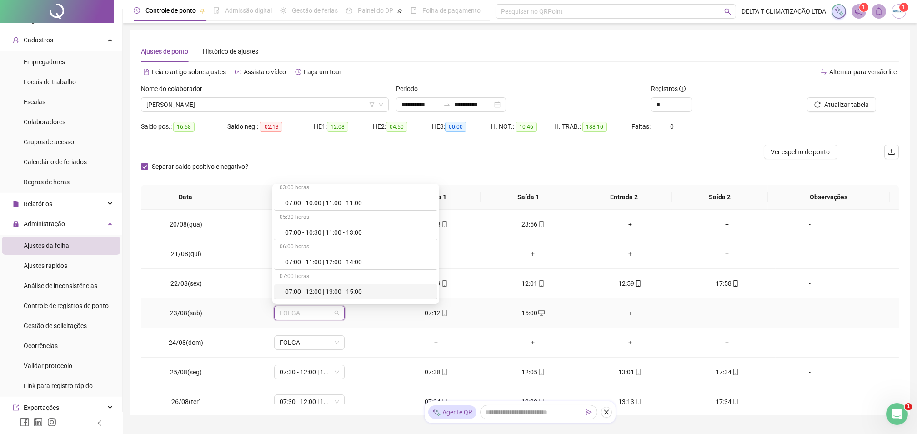
click at [321, 292] on div "07:00 - 12:00 | 13:00 - 15:00" at bounding box center [358, 292] width 147 height 10
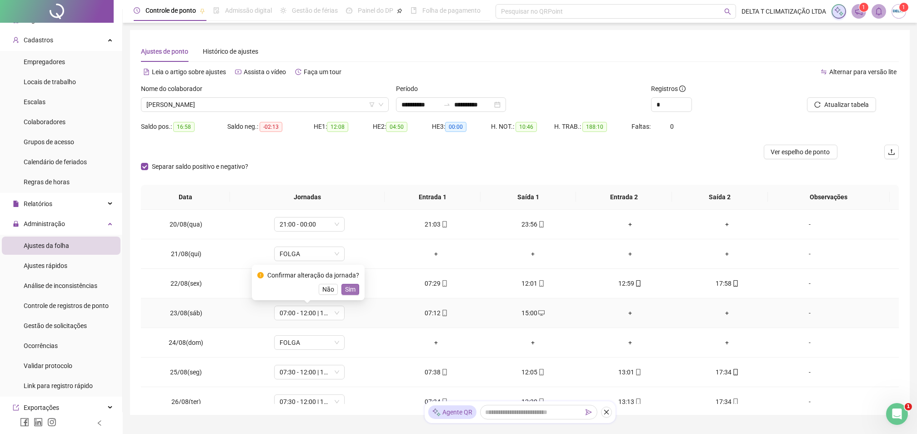
click at [351, 289] on span "Sim" at bounding box center [350, 289] width 10 height 10
click at [820, 99] on button "Atualizar tabela" at bounding box center [841, 104] width 69 height 15
click at [791, 151] on span "Ver espelho de ponto" at bounding box center [800, 152] width 59 height 10
click at [265, 104] on span "[PERSON_NAME]" at bounding box center [264, 105] width 237 height 14
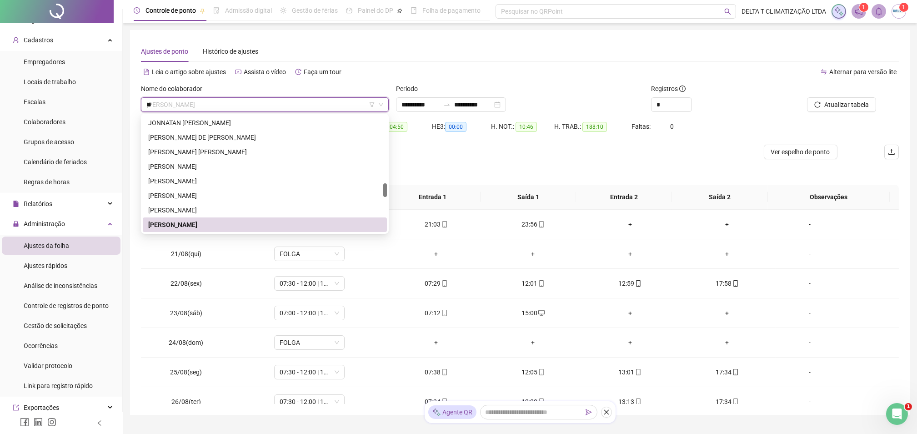
scroll to position [0, 0]
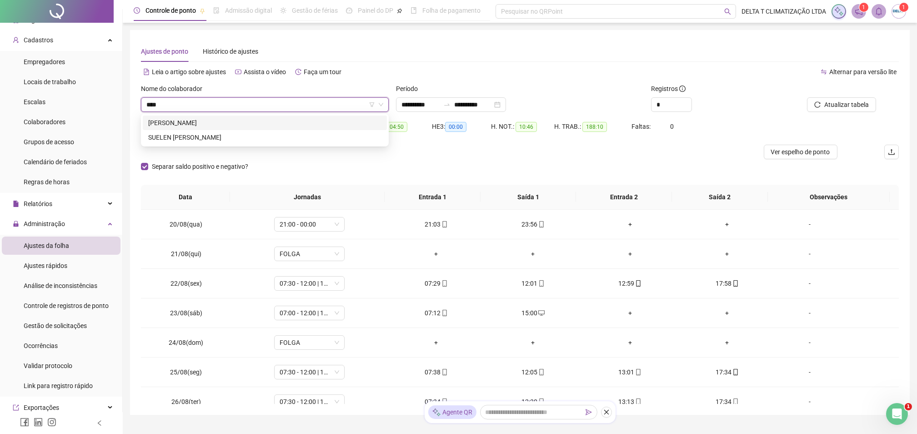
type input "*****"
click at [266, 121] on div "[PERSON_NAME]" at bounding box center [264, 123] width 233 height 10
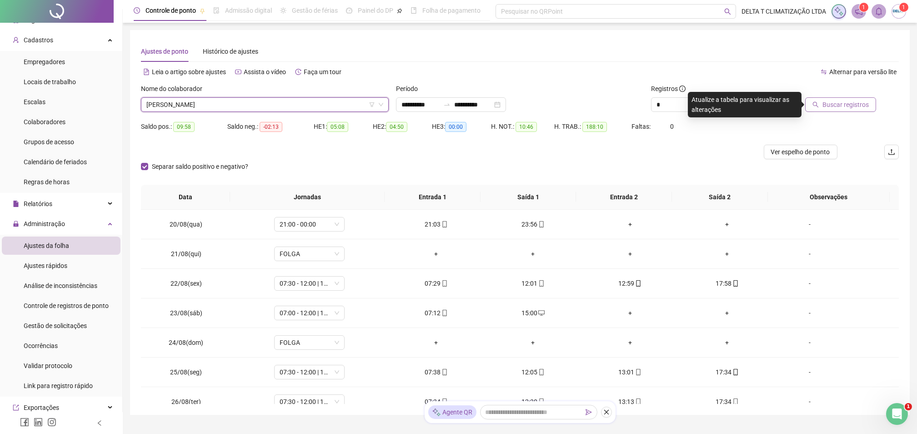
click at [825, 108] on span "Buscar registros" at bounding box center [846, 105] width 46 height 10
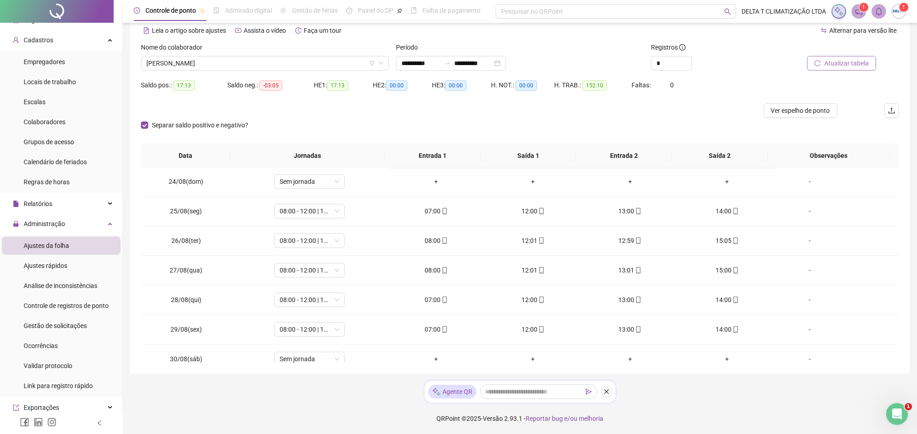
scroll to position [121, 0]
click at [800, 110] on span "Ver espelho de ponto" at bounding box center [800, 111] width 59 height 10
click at [786, 112] on span "Ver espelho de ponto" at bounding box center [800, 111] width 59 height 10
click at [186, 62] on span "[PERSON_NAME]" at bounding box center [264, 63] width 237 height 14
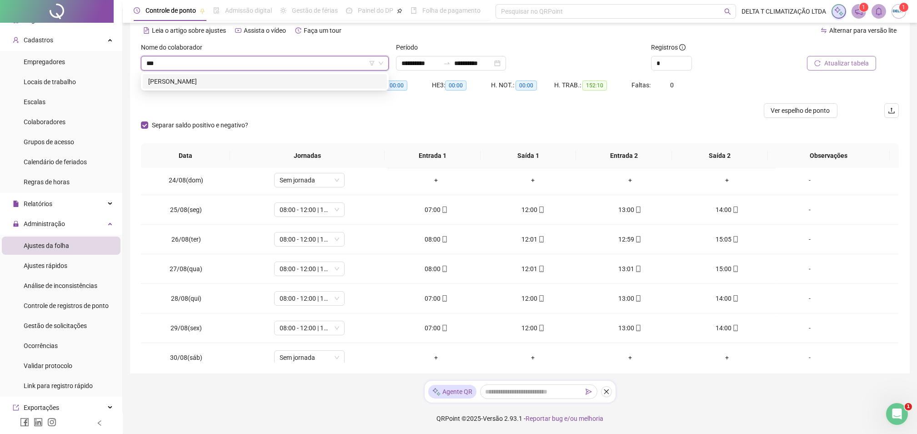
scroll to position [0, 0]
type input "******"
click at [221, 83] on div "[PERSON_NAME]" at bounding box center [264, 81] width 233 height 10
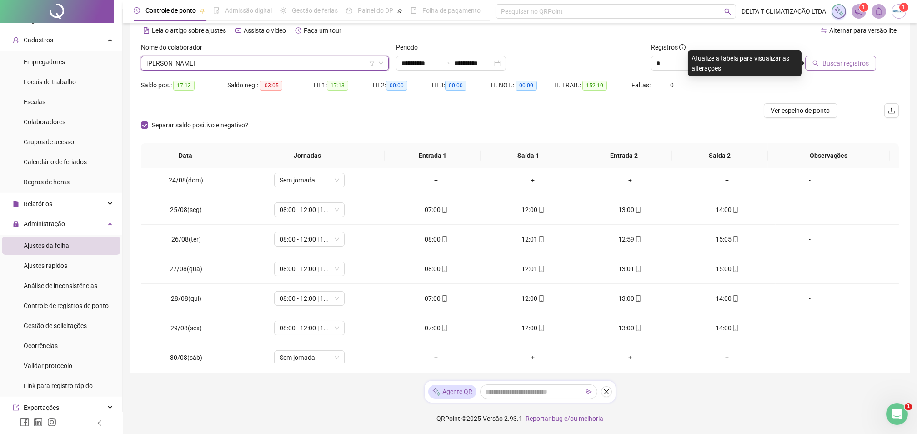
click at [851, 66] on span "Buscar registros" at bounding box center [846, 63] width 46 height 10
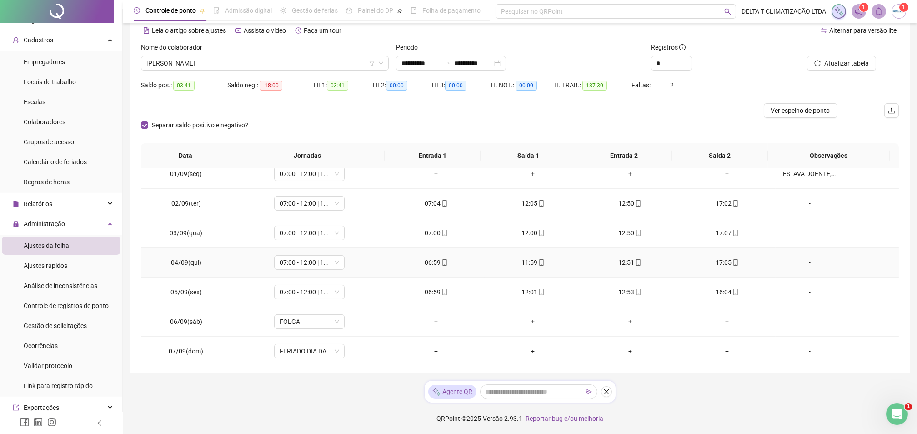
scroll to position [424, 0]
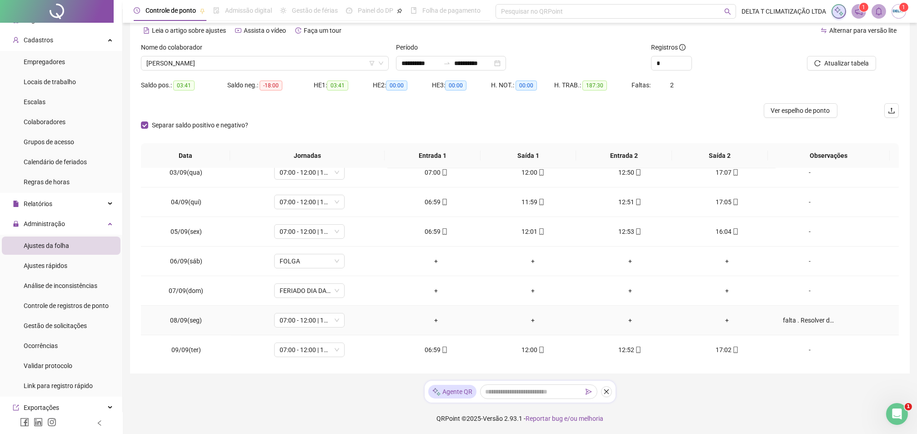
click at [818, 319] on div "falta . Resolver documentação do DETRAN" at bounding box center [810, 320] width 54 height 10
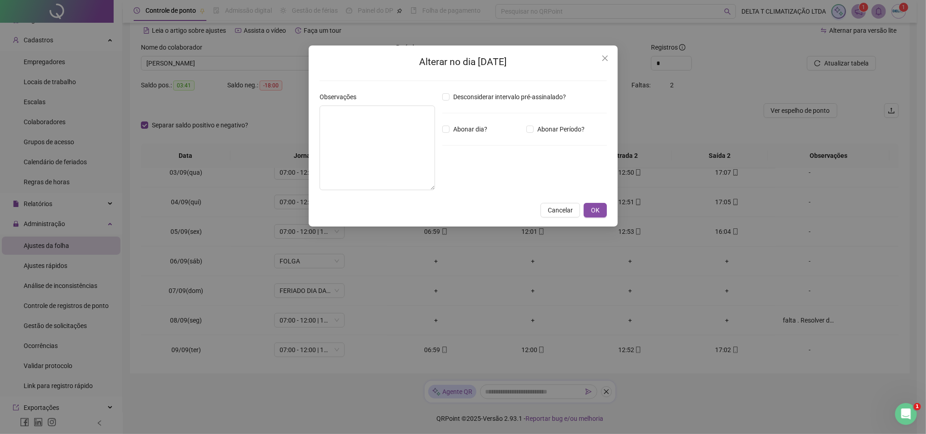
type textarea "**********"
click at [602, 61] on icon "close" at bounding box center [605, 58] width 7 height 7
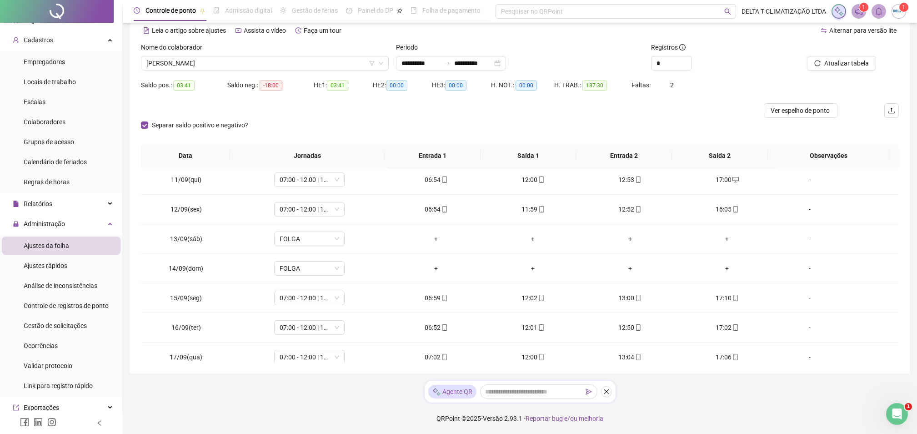
scroll to position [723, 0]
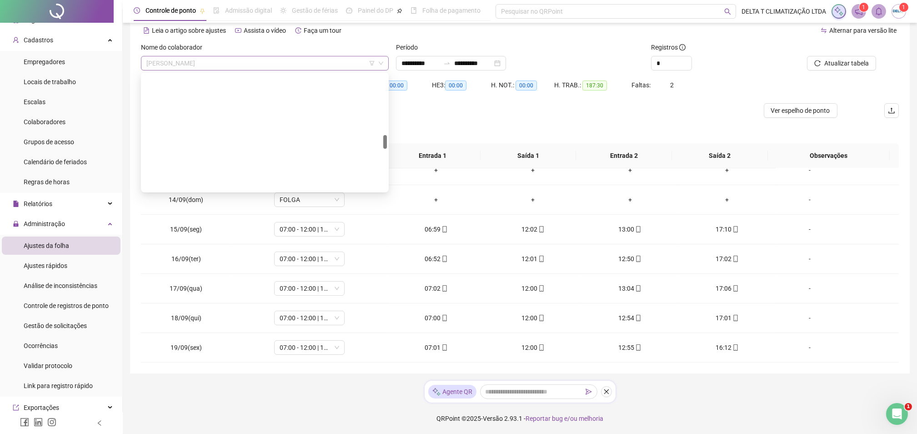
click at [202, 62] on span "[PERSON_NAME]" at bounding box center [264, 63] width 237 height 14
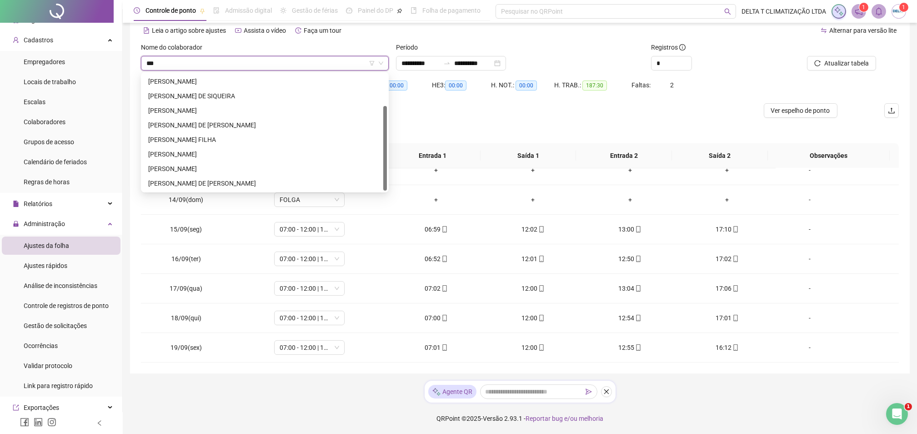
scroll to position [0, 0]
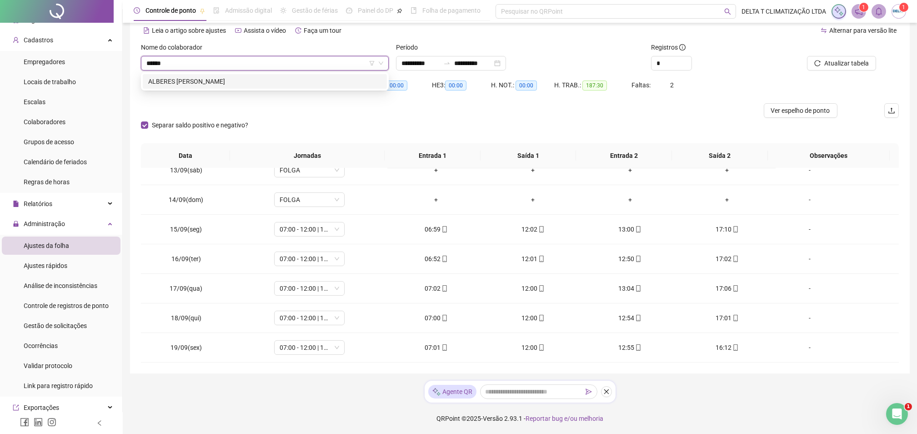
type input "*******"
click at [196, 84] on div "ALBERES [PERSON_NAME]" at bounding box center [264, 81] width 233 height 10
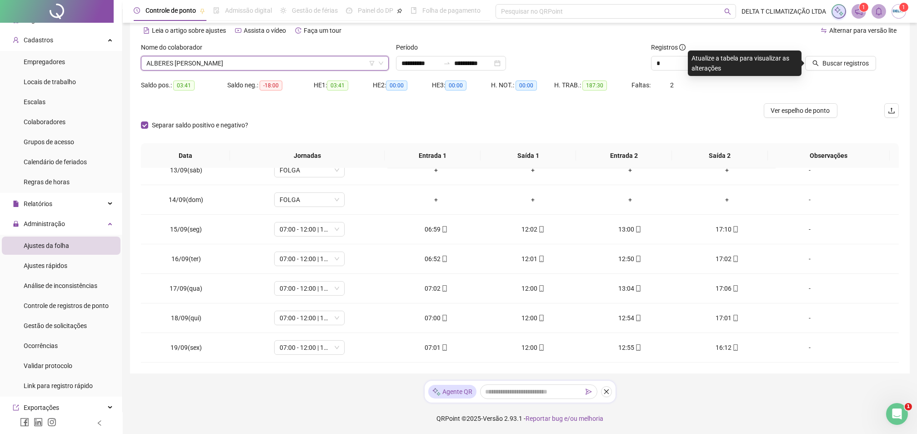
click at [859, 66] on span "Buscar registros" at bounding box center [846, 63] width 46 height 10
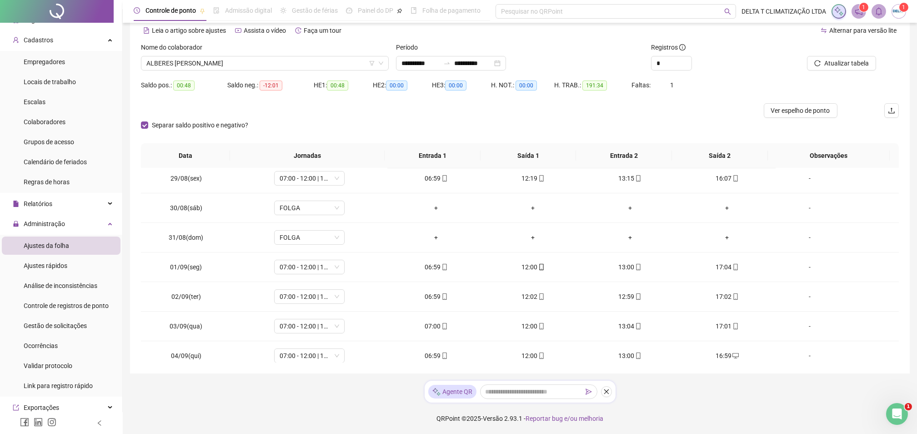
scroll to position [424, 0]
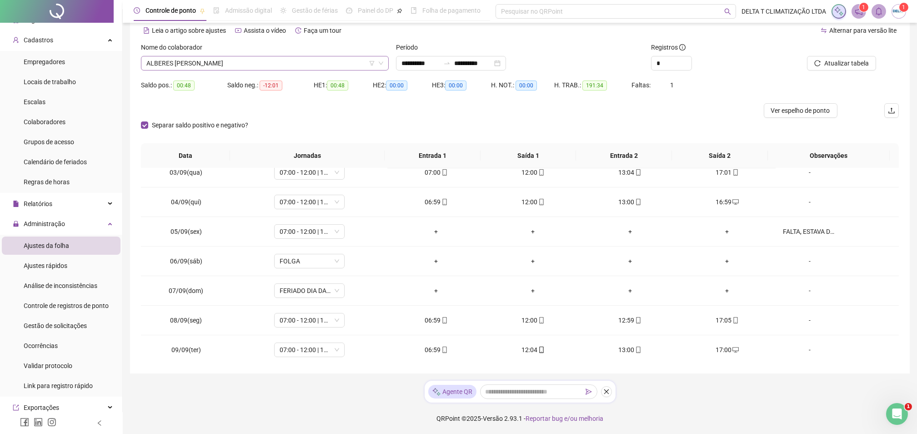
click at [226, 67] on span "ALBERES [PERSON_NAME]" at bounding box center [264, 63] width 237 height 14
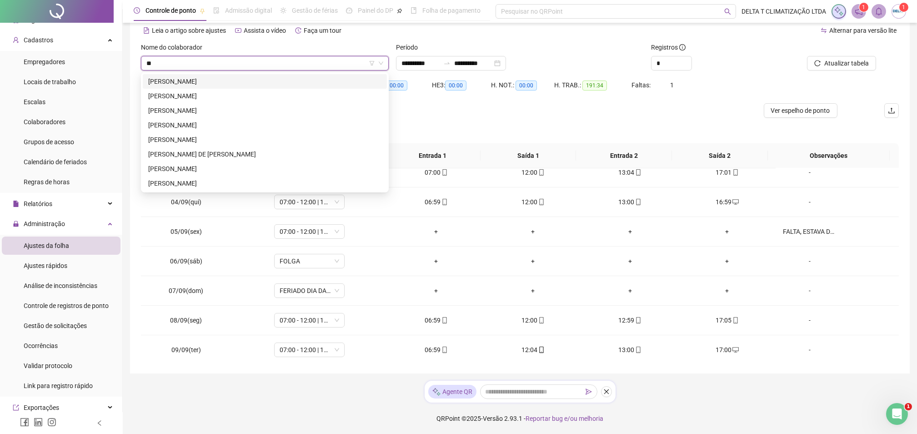
type input "***"
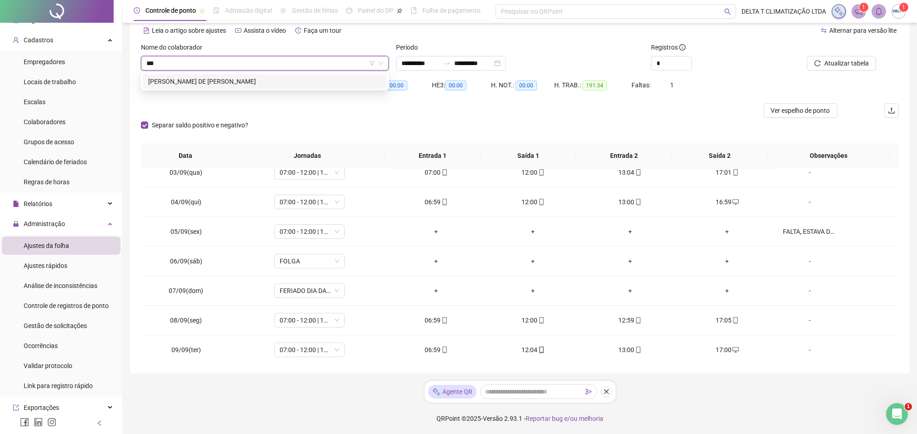
click at [230, 83] on div "[PERSON_NAME] DE [PERSON_NAME]" at bounding box center [264, 81] width 233 height 10
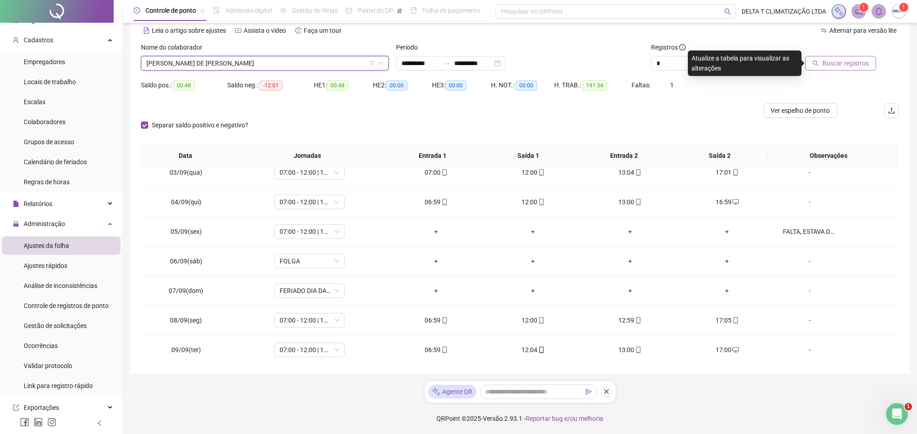
click at [863, 64] on span "Buscar registros" at bounding box center [846, 63] width 46 height 10
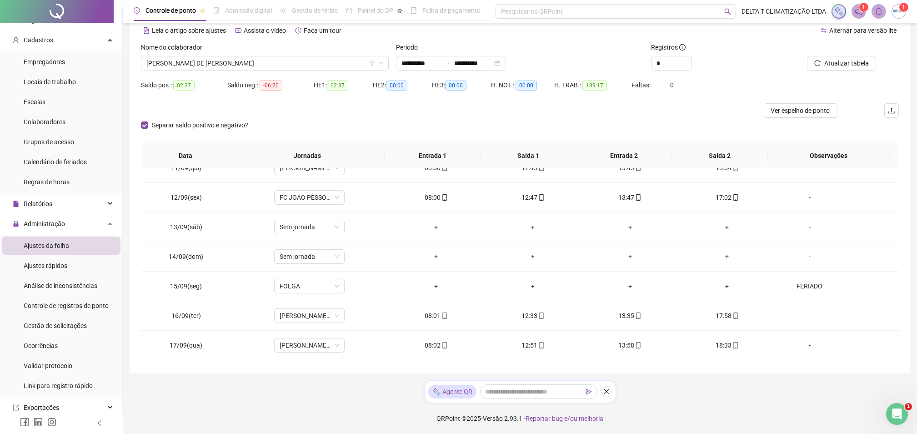
scroll to position [723, 0]
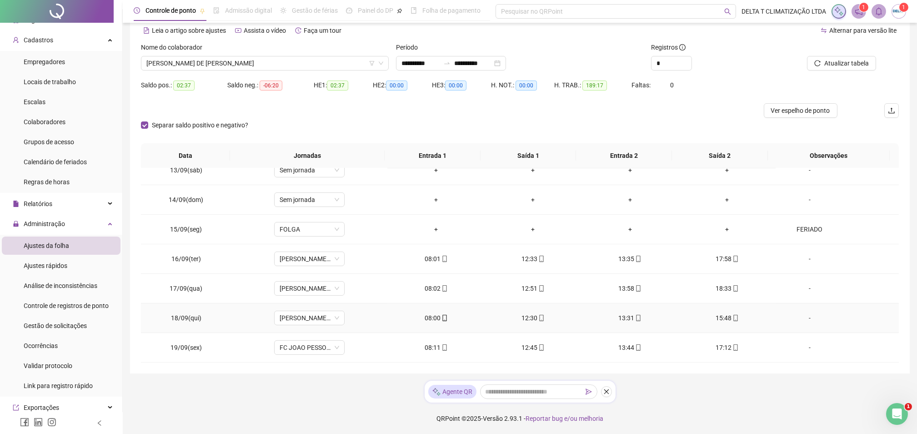
click at [796, 317] on div "-" at bounding box center [810, 318] width 54 height 10
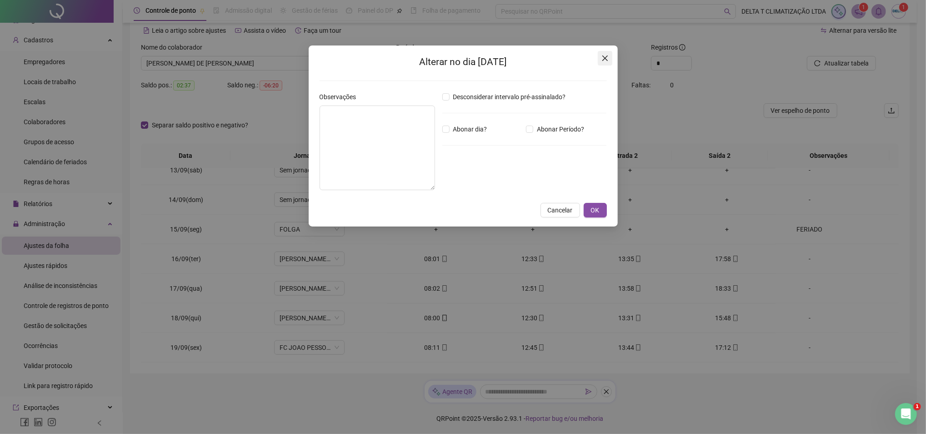
click at [605, 60] on icon "close" at bounding box center [605, 58] width 7 height 7
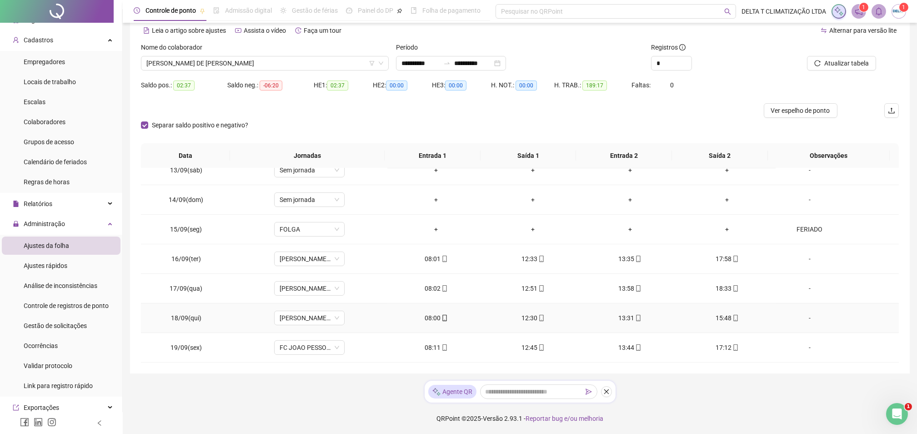
click at [800, 317] on div "-" at bounding box center [810, 318] width 54 height 10
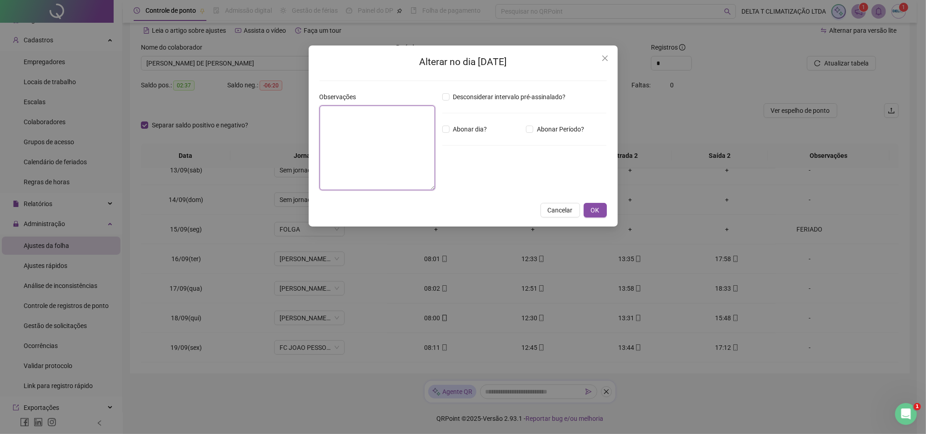
click at [357, 117] on textarea at bounding box center [378, 148] width 116 height 85
type textarea "*"
type textarea "**********"
click at [592, 215] on button "OK" at bounding box center [595, 210] width 23 height 15
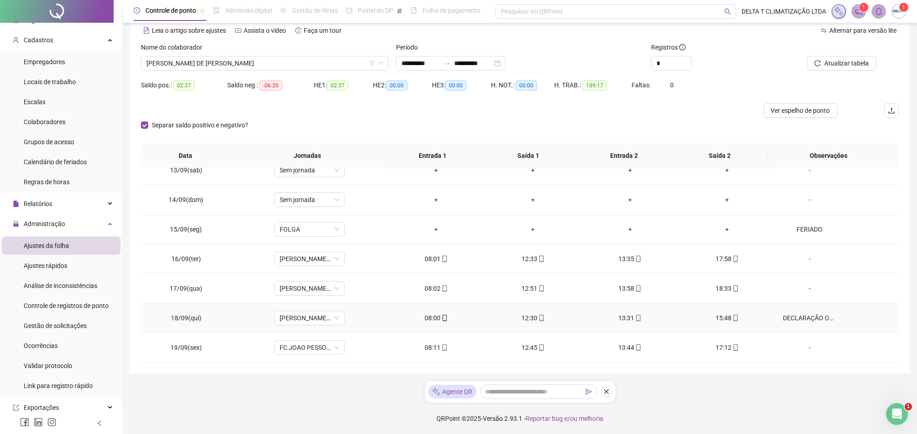
click at [733, 317] on icon "mobile" at bounding box center [736, 318] width 6 height 6
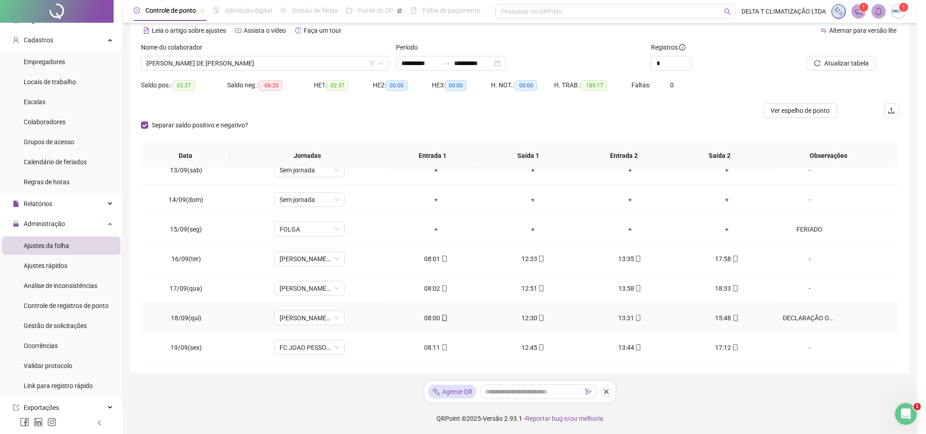
type input "**********"
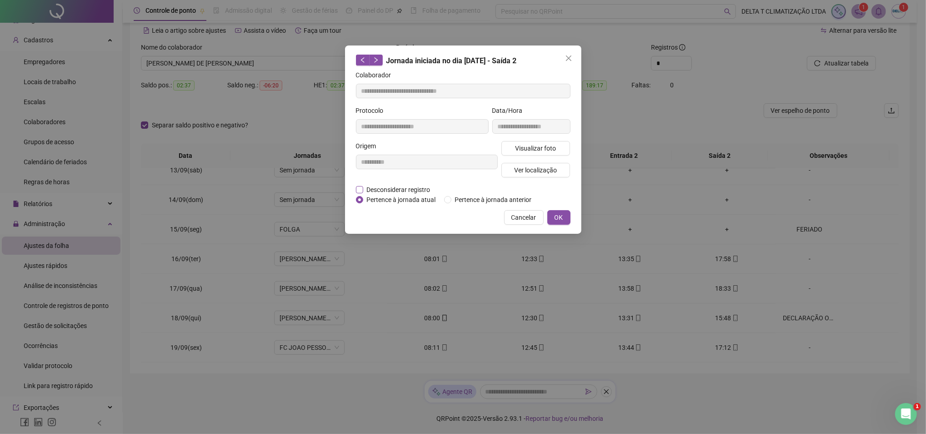
click at [394, 188] on span "Desconsiderar registro" at bounding box center [398, 190] width 71 height 10
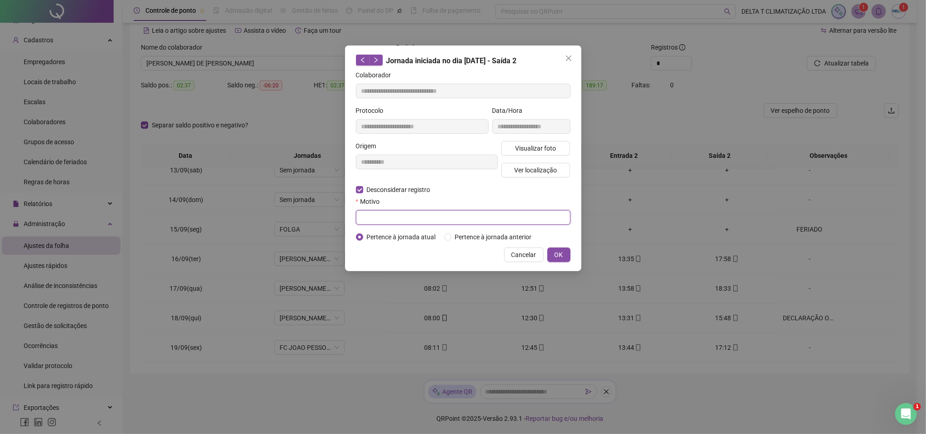
click at [391, 215] on input "text" at bounding box center [463, 217] width 215 height 15
type input "**********"
click at [559, 251] on span "OK" at bounding box center [559, 255] width 9 height 10
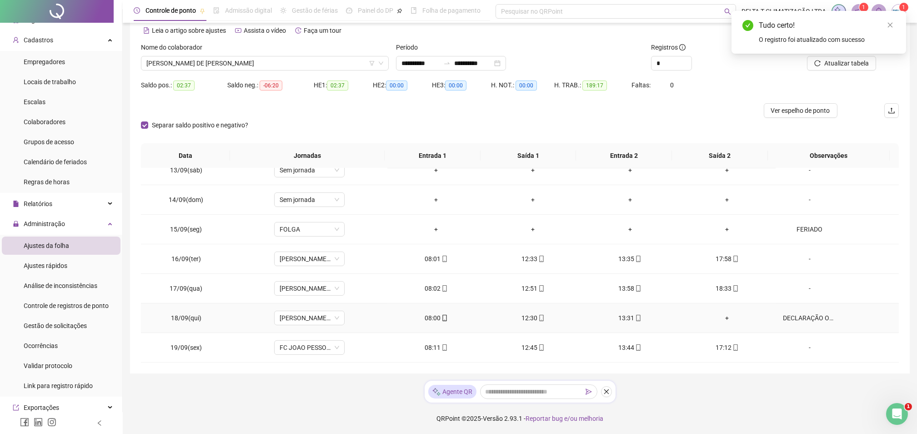
click at [722, 313] on div "+" at bounding box center [727, 318] width 82 height 10
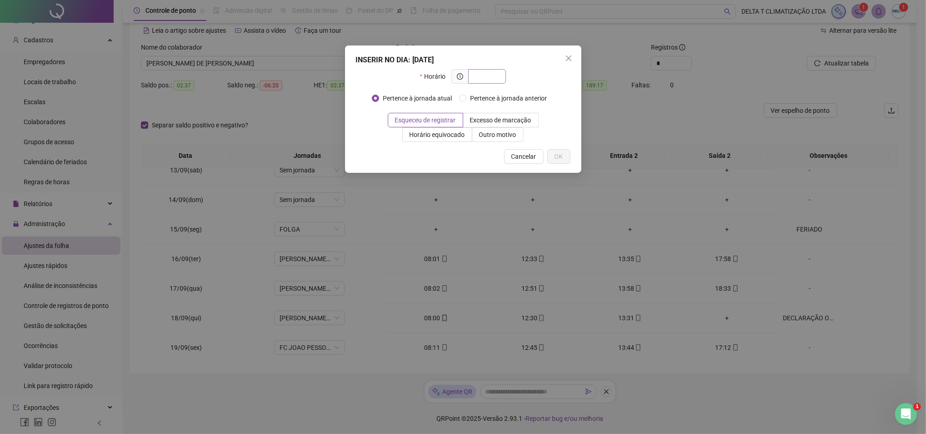
click at [492, 78] on input "text" at bounding box center [486, 76] width 25 height 10
type input "*****"
click at [493, 136] on span "Outro motivo" at bounding box center [497, 134] width 37 height 7
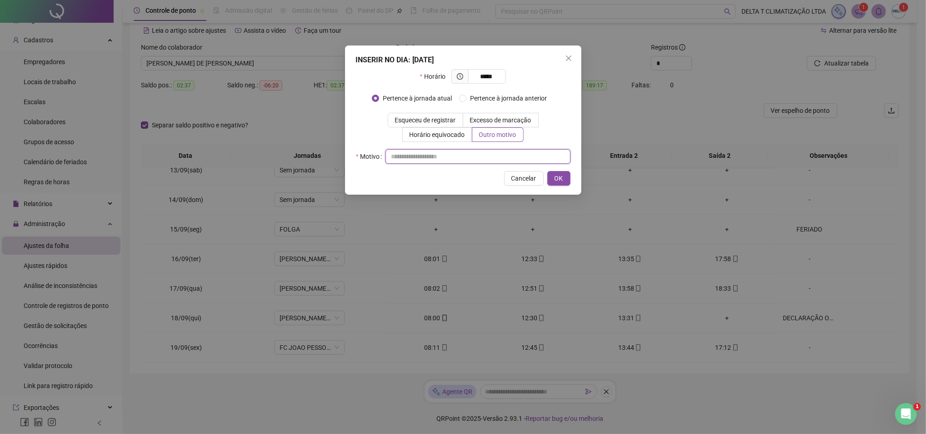
click at [490, 161] on input "text" at bounding box center [478, 156] width 185 height 15
type input "*"
click at [561, 171] on button "OK" at bounding box center [559, 178] width 23 height 15
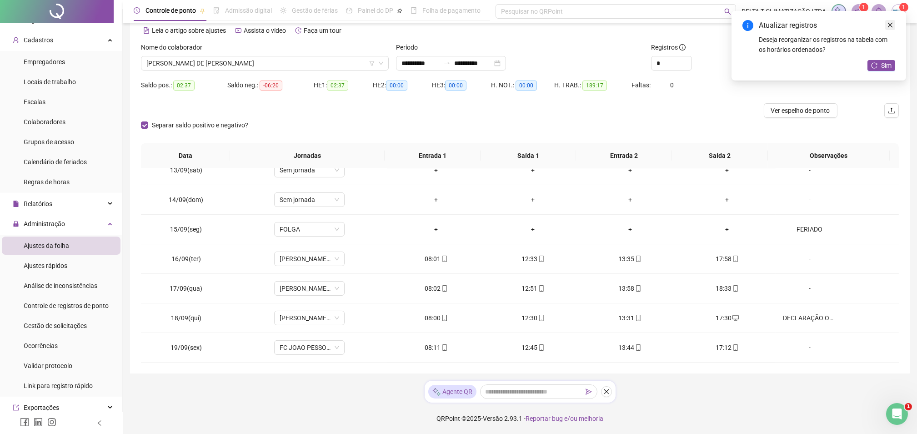
click at [890, 22] on icon "close" at bounding box center [890, 25] width 6 height 6
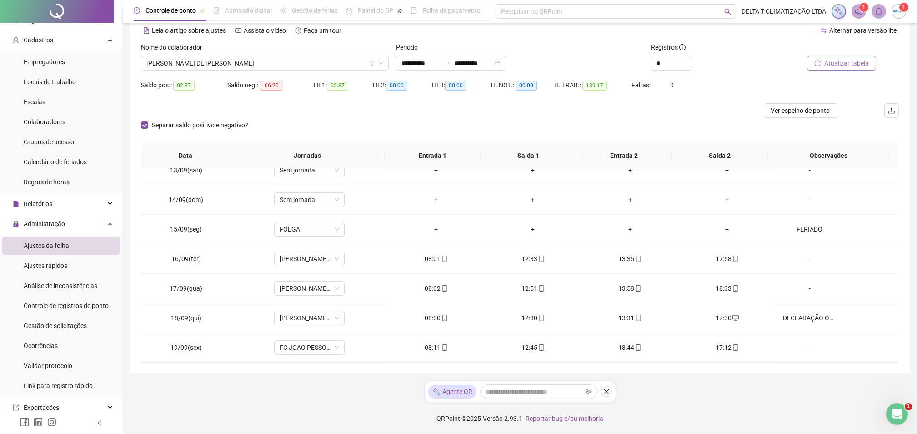
click at [827, 67] on span "Atualizar tabela" at bounding box center [847, 63] width 45 height 10
click at [803, 107] on span "Ver espelho de ponto" at bounding box center [800, 111] width 59 height 10
click at [252, 67] on span "[PERSON_NAME] DE [PERSON_NAME]" at bounding box center [264, 63] width 237 height 14
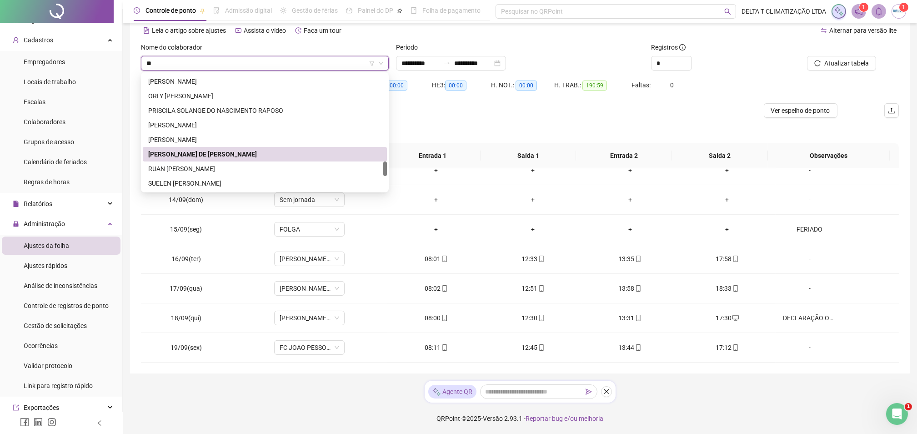
scroll to position [0, 0]
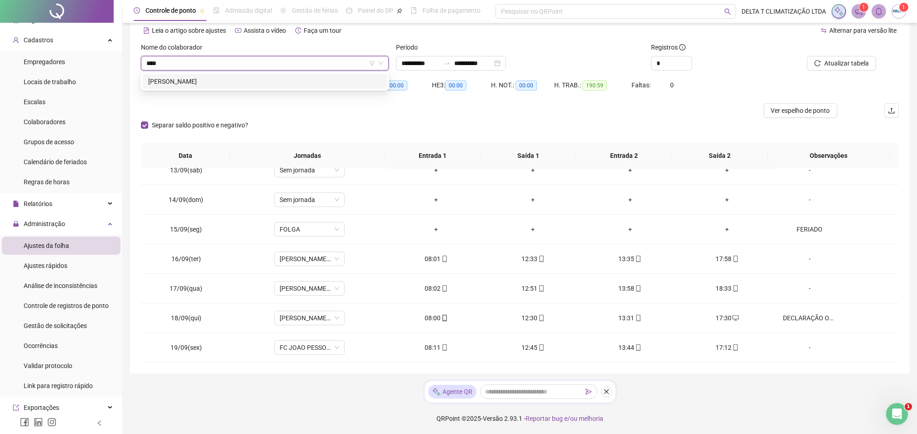
type input "*****"
click at [252, 76] on div "[PERSON_NAME]" at bounding box center [264, 81] width 233 height 10
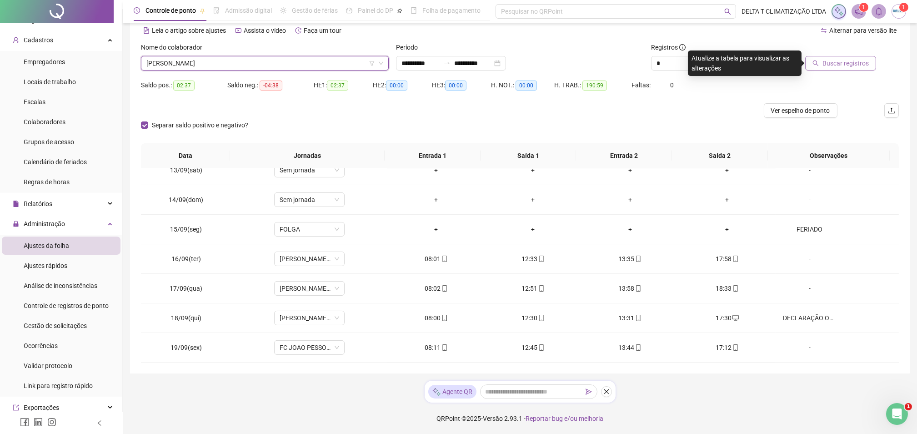
click at [837, 66] on span "Buscar registros" at bounding box center [846, 63] width 46 height 10
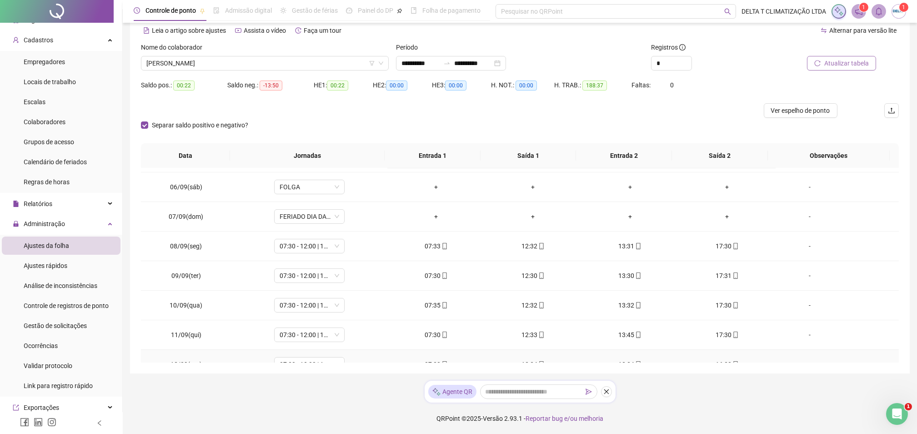
scroll to position [419, 0]
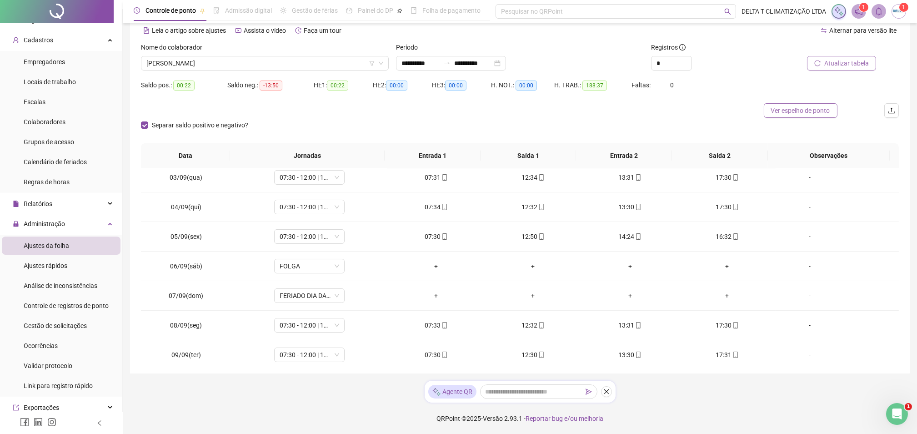
click at [820, 108] on span "Ver espelho de ponto" at bounding box center [800, 111] width 59 height 10
click at [687, 60] on icon "up" at bounding box center [686, 61] width 3 height 2
type input "*"
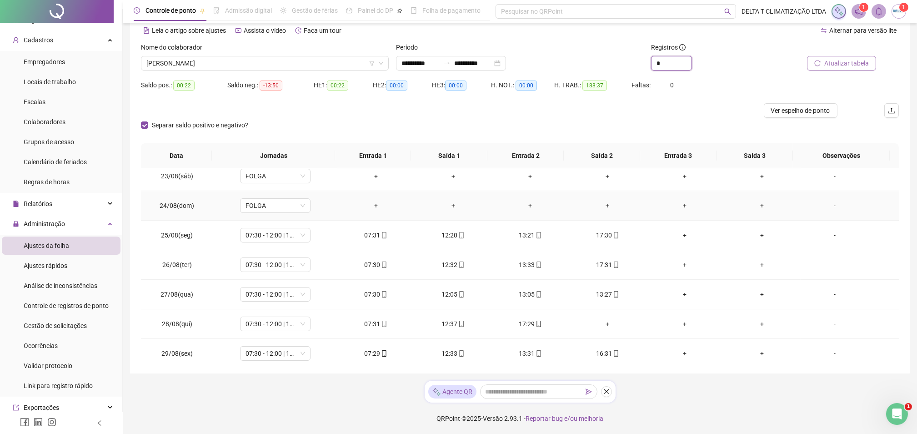
scroll to position [116, 0]
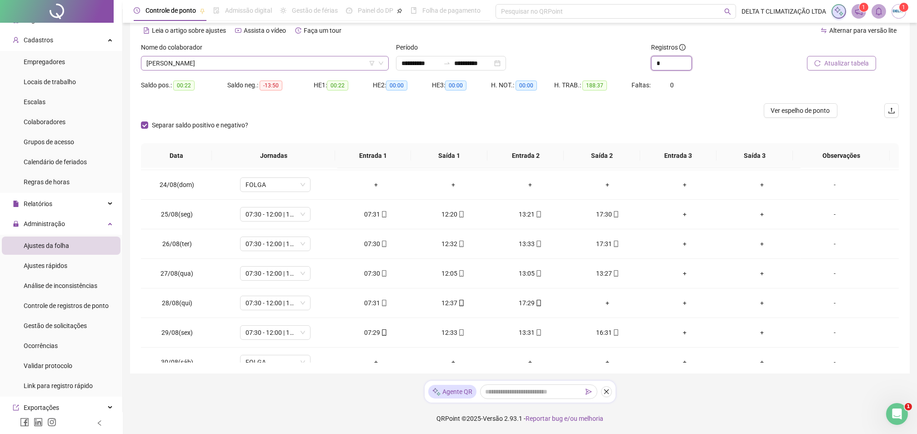
click at [222, 67] on span "[PERSON_NAME]" at bounding box center [264, 63] width 237 height 14
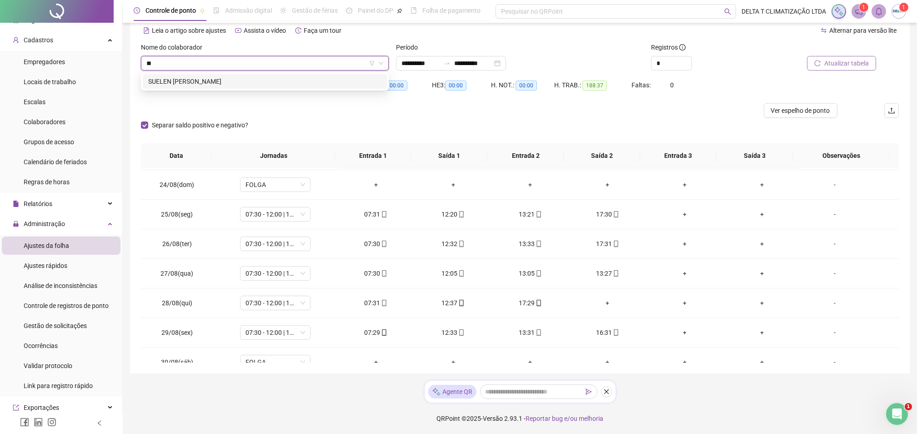
scroll to position [0, 0]
type input "*****"
click at [236, 83] on div "SUELEN [PERSON_NAME]" at bounding box center [264, 81] width 233 height 10
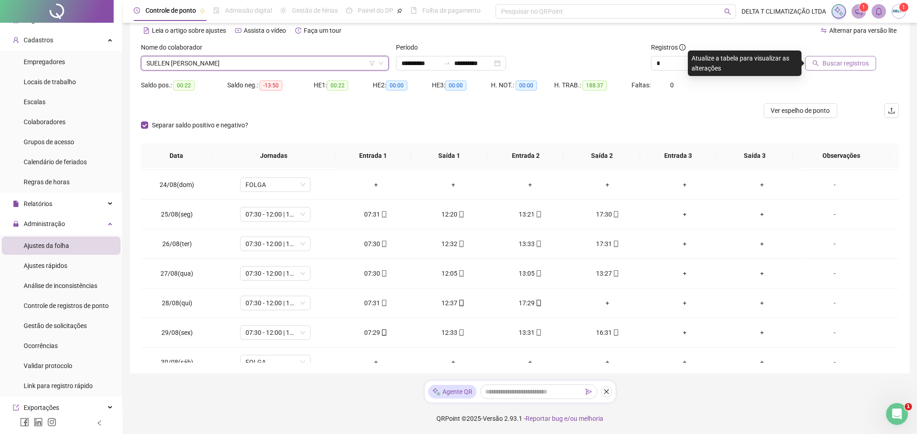
click at [837, 62] on span "Buscar registros" at bounding box center [846, 63] width 46 height 10
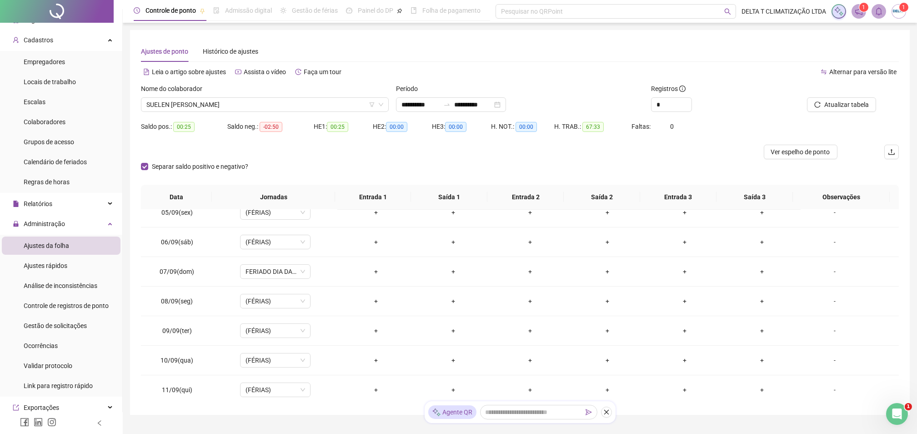
scroll to position [723, 0]
click at [789, 153] on span "Ver espelho de ponto" at bounding box center [800, 152] width 59 height 10
click at [686, 108] on icon "down" at bounding box center [686, 107] width 3 height 3
type input "*"
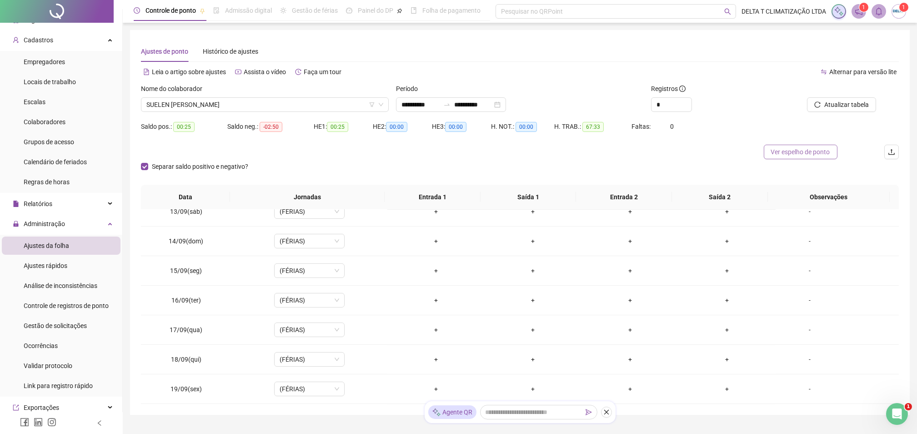
click at [783, 151] on span "Ver espelho de ponto" at bounding box center [800, 152] width 59 height 10
click at [243, 106] on span "SUELEN [PERSON_NAME]" at bounding box center [264, 105] width 237 height 14
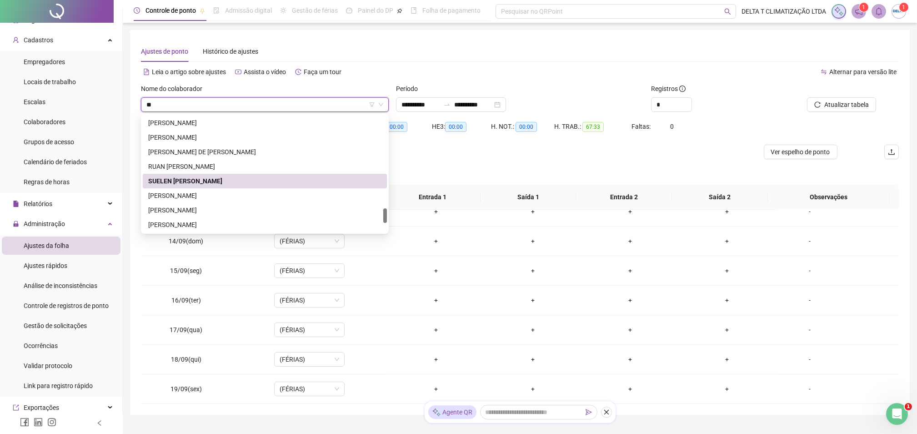
scroll to position [0, 0]
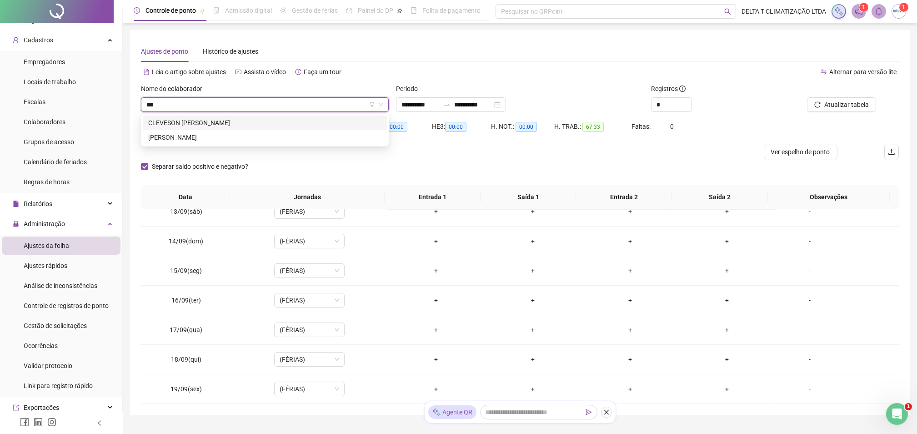
type input "****"
click at [242, 122] on div "[PERSON_NAME]" at bounding box center [264, 123] width 233 height 10
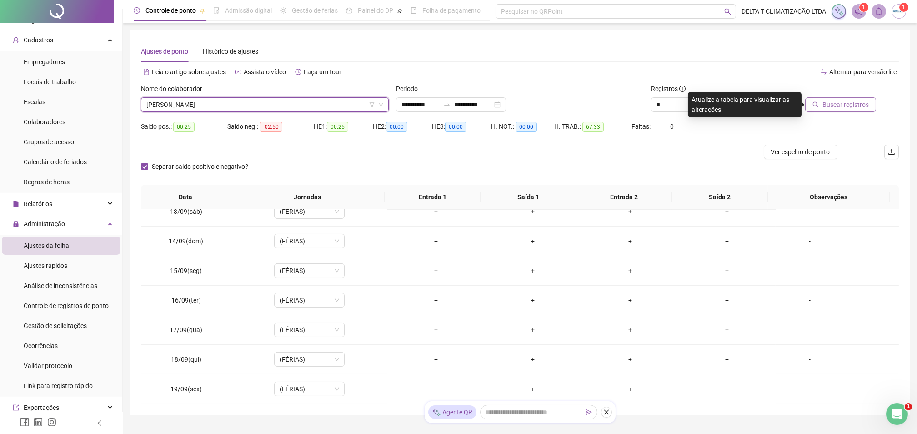
click at [828, 107] on span "Buscar registros" at bounding box center [846, 105] width 46 height 10
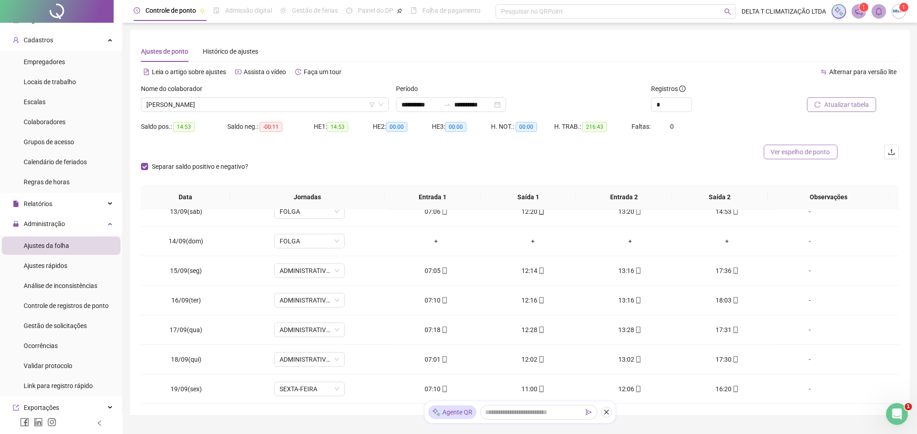
click at [811, 151] on span "Ver espelho de ponto" at bounding box center [800, 152] width 59 height 10
click at [271, 103] on span "[PERSON_NAME]" at bounding box center [264, 105] width 237 height 14
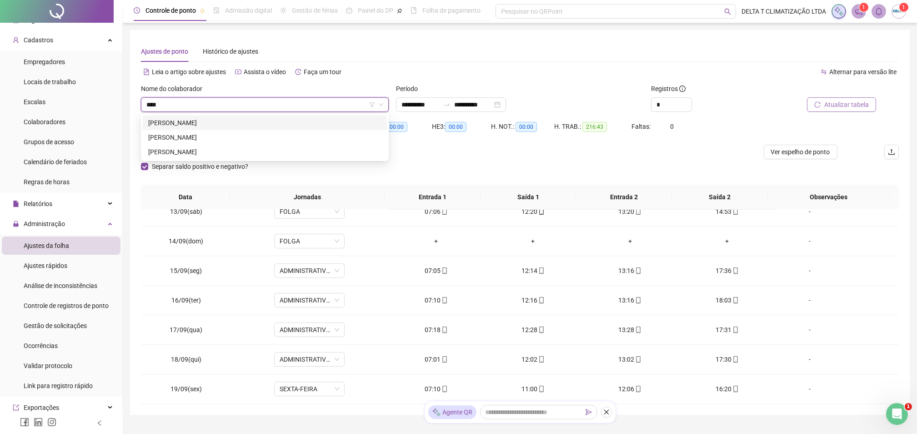
type input "*****"
click at [260, 155] on div "[PERSON_NAME]" at bounding box center [264, 152] width 233 height 10
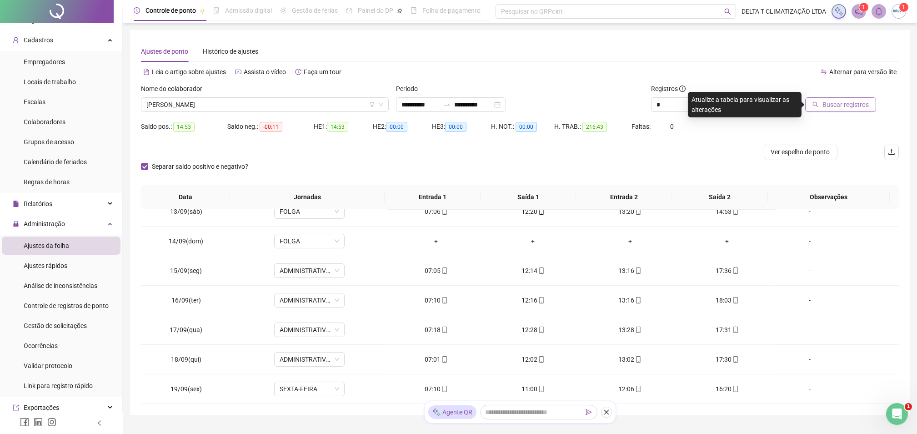
click at [868, 100] on span "Buscar registros" at bounding box center [846, 105] width 46 height 10
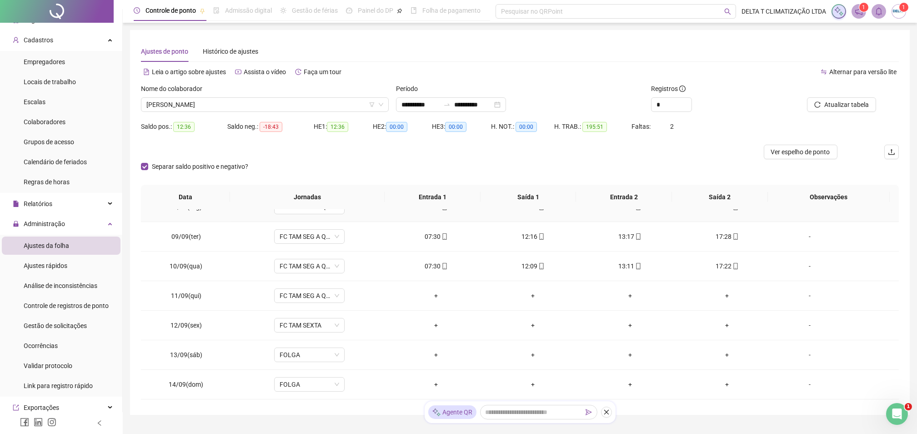
scroll to position [606, 0]
click at [345, 111] on span "[PERSON_NAME]" at bounding box center [264, 105] width 237 height 14
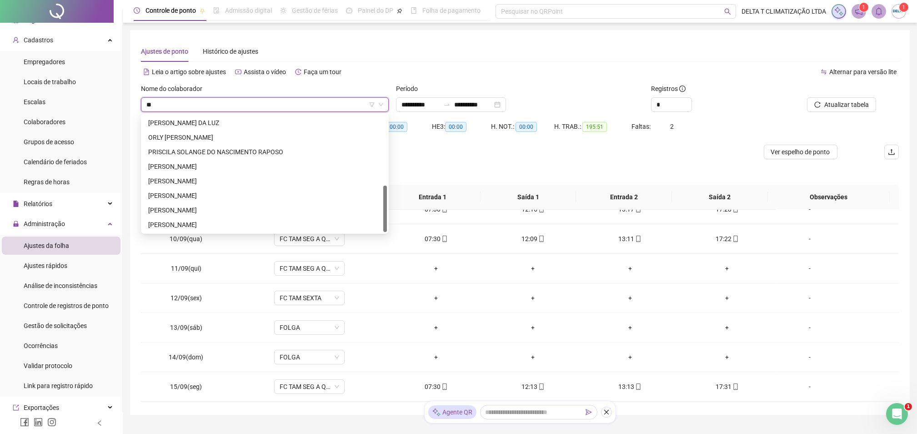
scroll to position [0, 0]
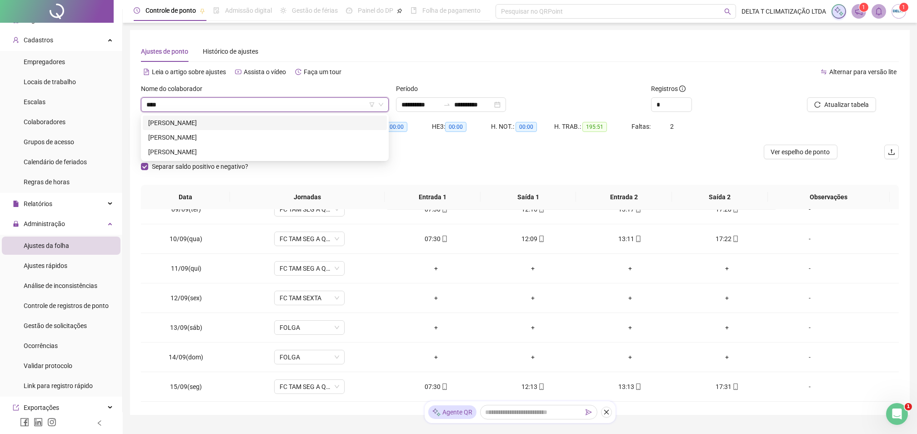
type input "*****"
click at [249, 152] on div "[PERSON_NAME]" at bounding box center [264, 152] width 233 height 10
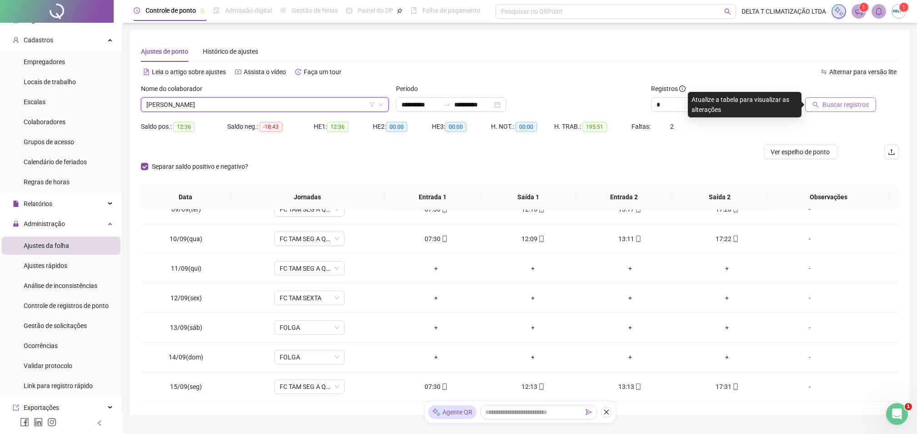
click at [849, 108] on span "Buscar registros" at bounding box center [846, 105] width 46 height 10
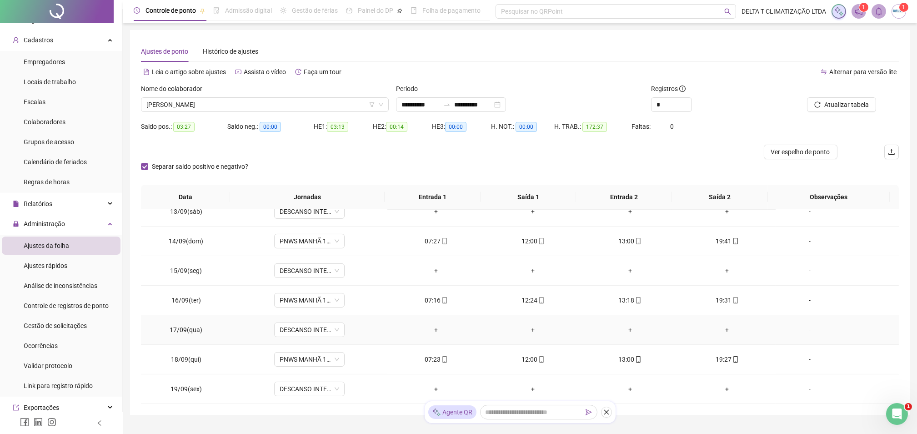
scroll to position [41, 0]
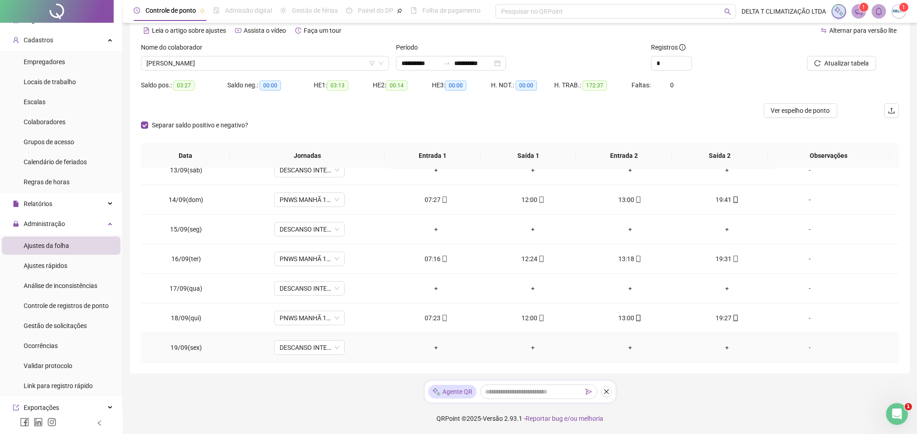
click at [803, 346] on div "-" at bounding box center [810, 347] width 54 height 10
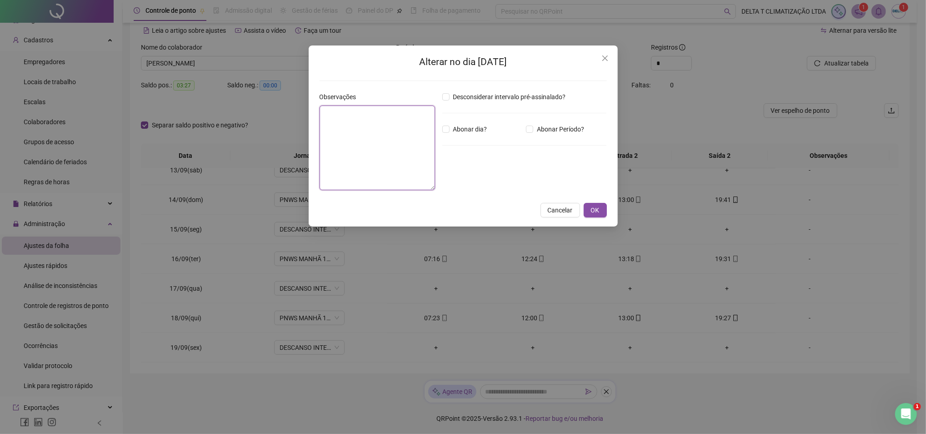
click at [384, 156] on textarea at bounding box center [378, 148] width 116 height 85
type textarea "**********"
click at [602, 210] on button "OK" at bounding box center [595, 210] width 23 height 15
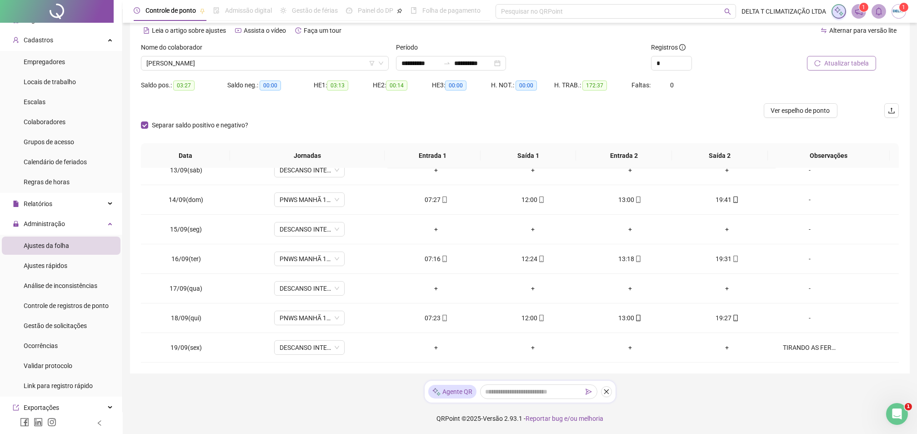
click at [832, 68] on button "Atualizar tabela" at bounding box center [841, 63] width 69 height 15
click at [247, 64] on span "[PERSON_NAME]" at bounding box center [264, 63] width 237 height 14
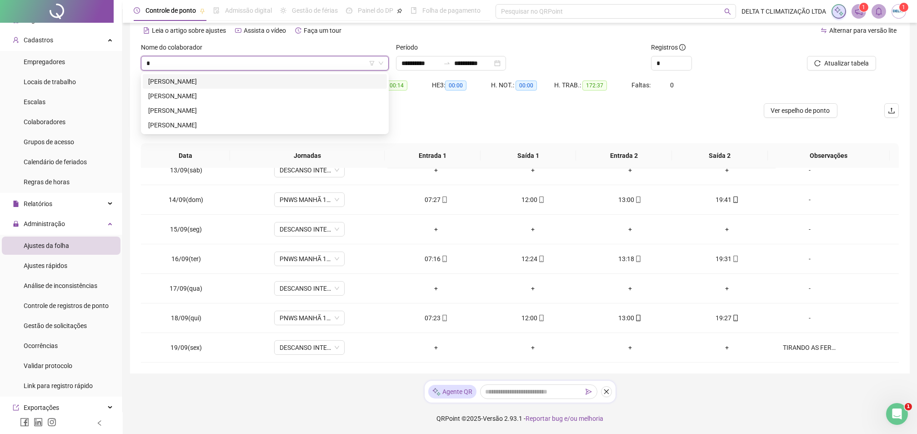
scroll to position [0, 0]
type input "******"
click at [247, 86] on div "[PERSON_NAME]" at bounding box center [265, 81] width 244 height 15
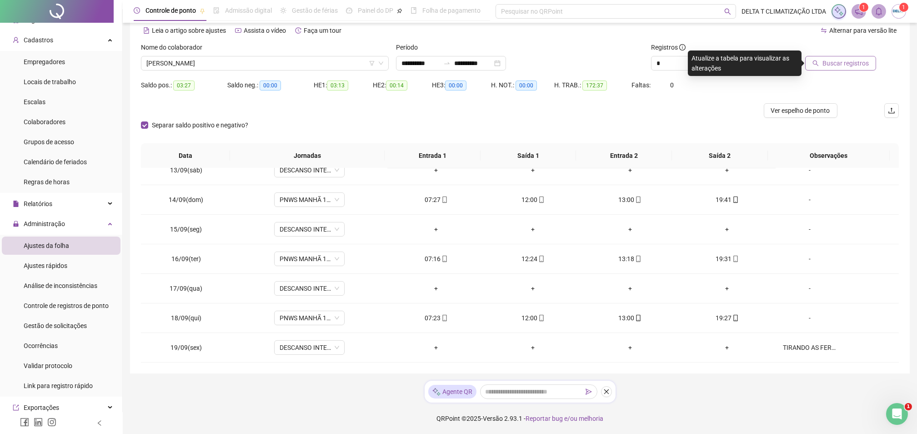
click at [859, 63] on span "Buscar registros" at bounding box center [846, 63] width 46 height 10
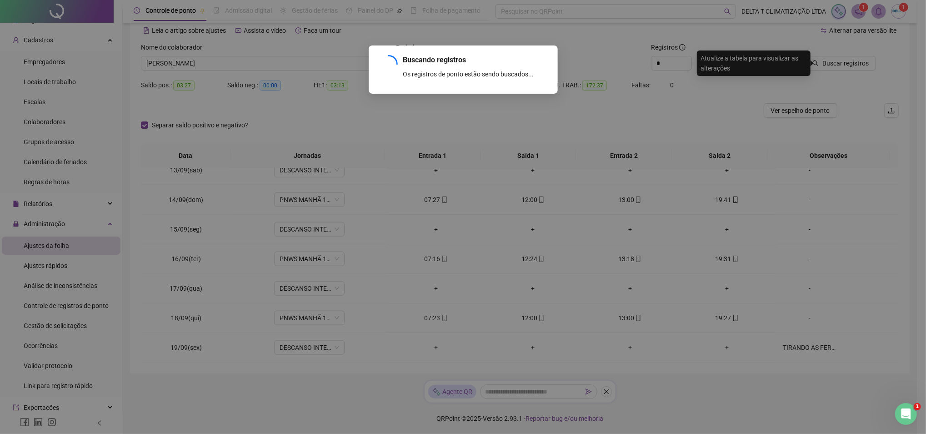
click at [461, 195] on div "Buscando registros Os registros de ponto estão sendo buscados... OK" at bounding box center [463, 217] width 926 height 434
click at [444, 103] on div "Buscando registros Os registros de ponto estão sendo buscados... OK" at bounding box center [463, 217] width 926 height 434
click at [775, 80] on div "Buscando registros Os registros de ponto estão sendo buscados... OK" at bounding box center [463, 217] width 926 height 434
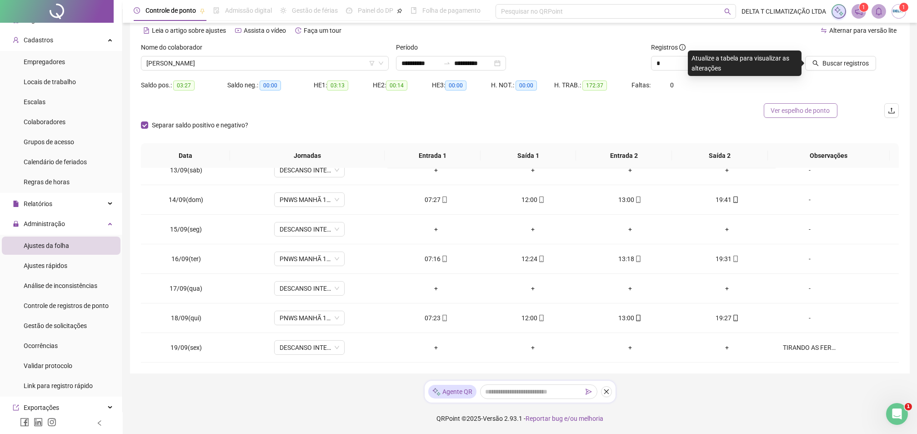
click at [811, 111] on span "Ver espelho de ponto" at bounding box center [800, 111] width 59 height 10
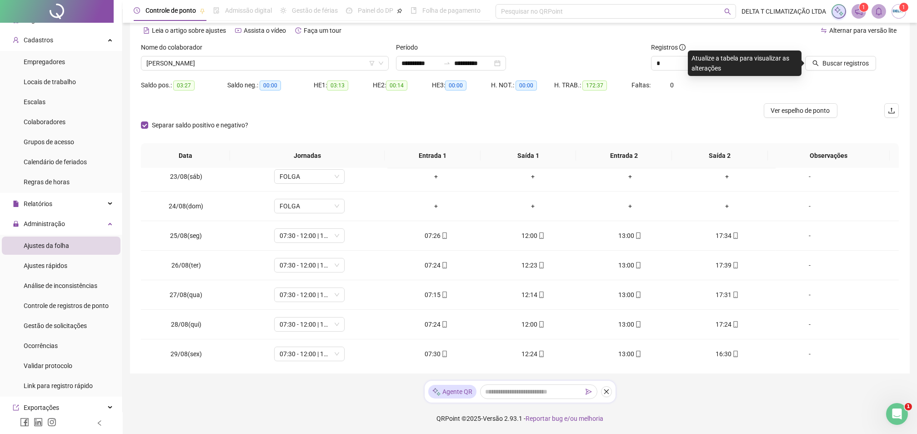
scroll to position [55, 0]
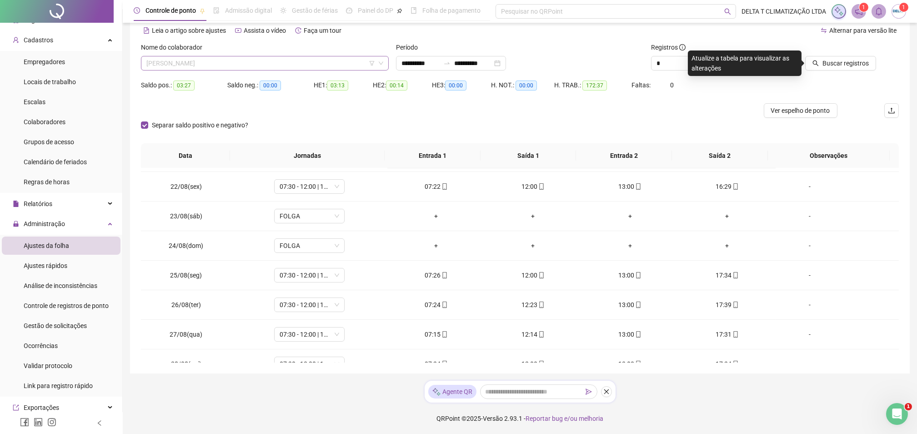
click at [194, 61] on span "[PERSON_NAME]" at bounding box center [264, 63] width 237 height 14
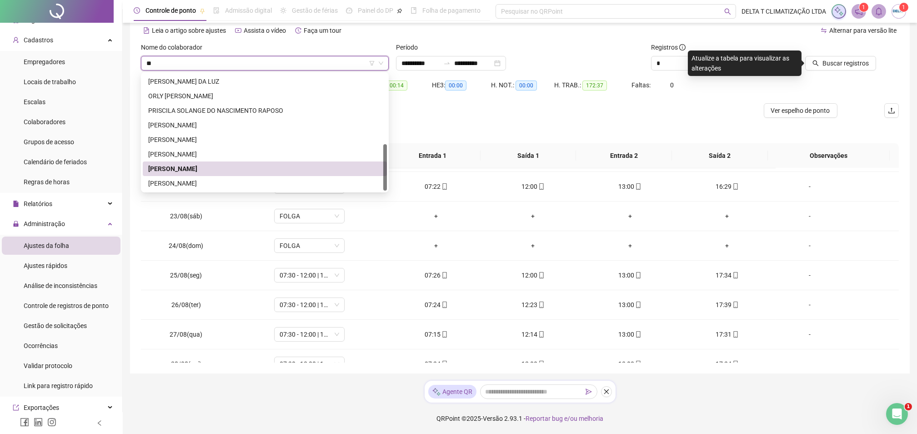
scroll to position [0, 0]
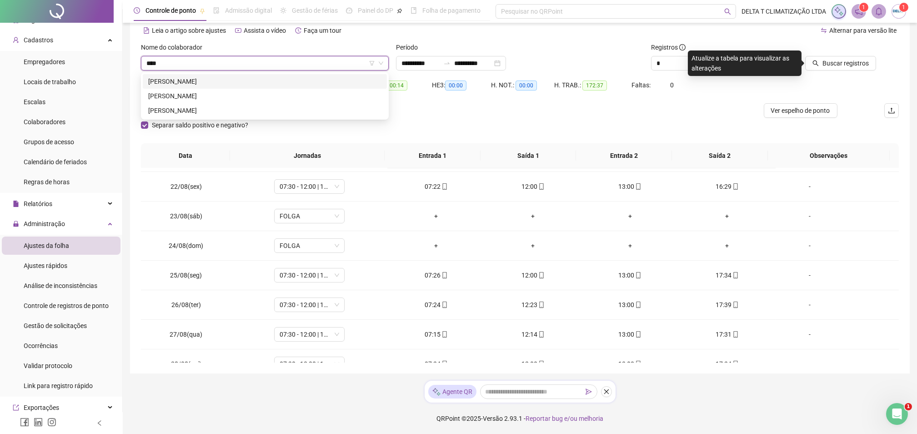
type input "*****"
click at [197, 82] on div "[PERSON_NAME]" at bounding box center [264, 81] width 233 height 10
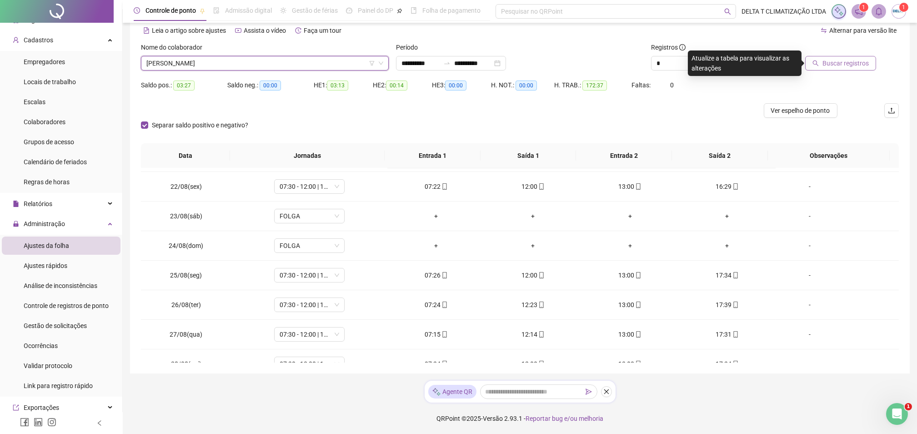
click at [856, 66] on span "Buscar registros" at bounding box center [846, 63] width 46 height 10
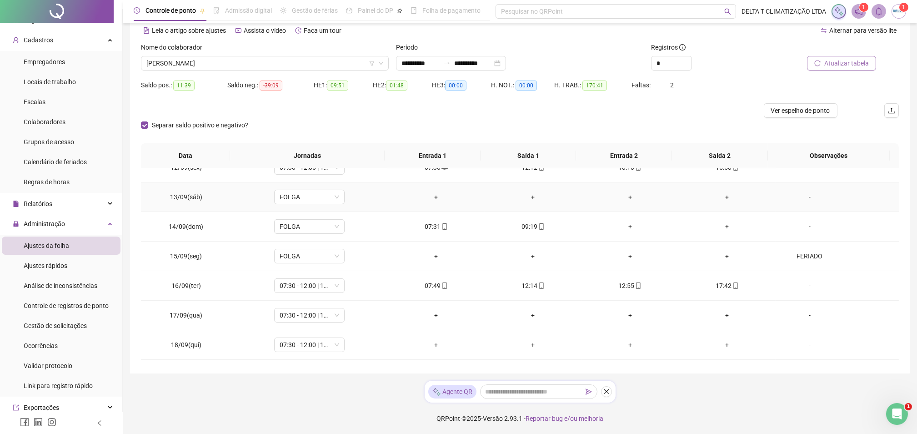
scroll to position [723, 0]
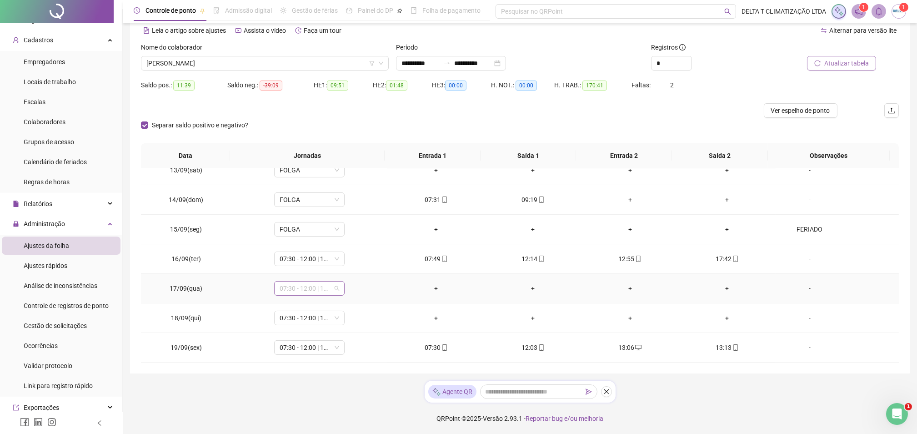
click at [312, 290] on span "07:30 - 12:00 | 13:00 - 17:30" at bounding box center [310, 289] width 60 height 14
type input "*****"
click at [328, 322] on div "Folga" at bounding box center [315, 322] width 60 height 10
click at [351, 265] on span "Sim" at bounding box center [350, 265] width 10 height 10
click at [802, 286] on div "-" at bounding box center [810, 288] width 54 height 10
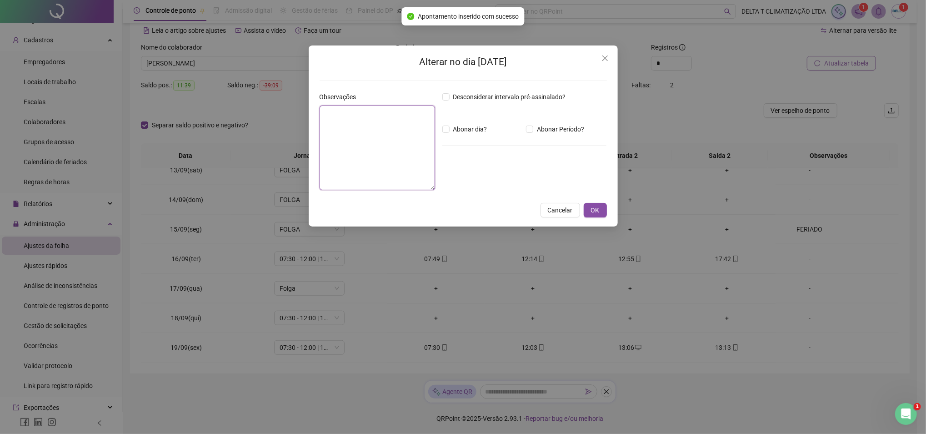
click at [371, 126] on textarea at bounding box center [378, 148] width 116 height 85
type textarea "*"
type textarea "**********"
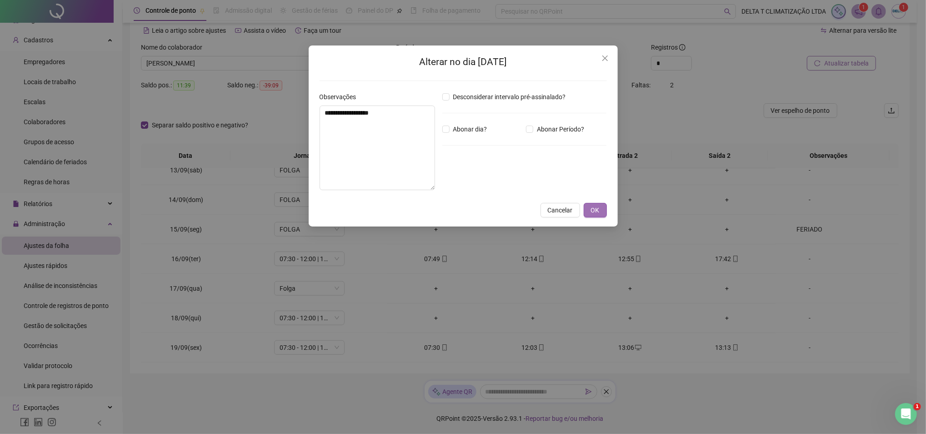
click at [590, 209] on button "OK" at bounding box center [595, 210] width 23 height 15
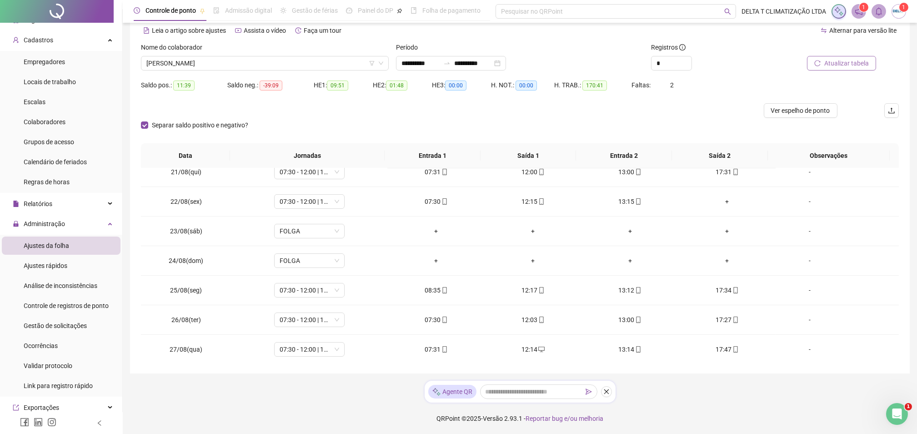
scroll to position [0, 0]
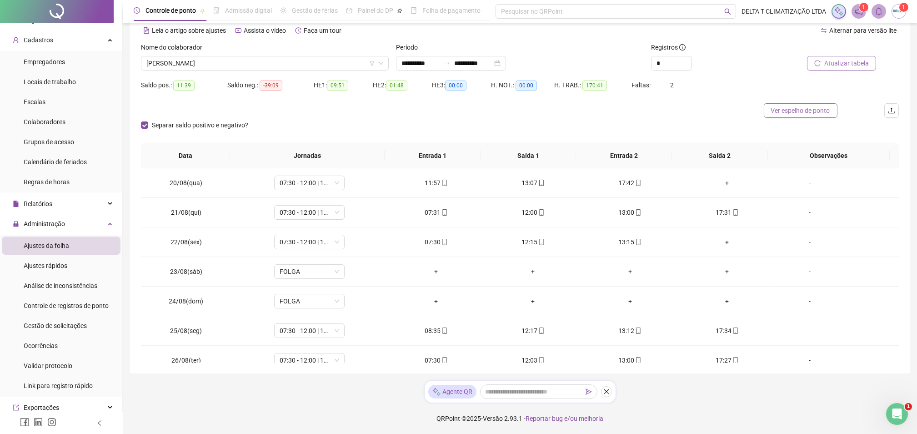
click at [816, 110] on span "Ver espelho de ponto" at bounding box center [800, 111] width 59 height 10
click at [820, 114] on span "Ver espelho de ponto" at bounding box center [800, 111] width 59 height 10
click at [302, 63] on span "[PERSON_NAME]" at bounding box center [264, 63] width 237 height 14
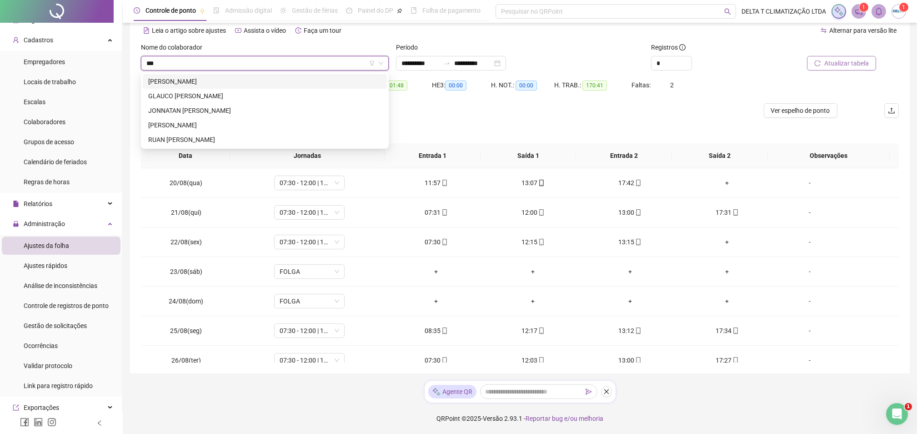
type input "****"
click at [307, 84] on div "[PERSON_NAME]" at bounding box center [264, 81] width 233 height 10
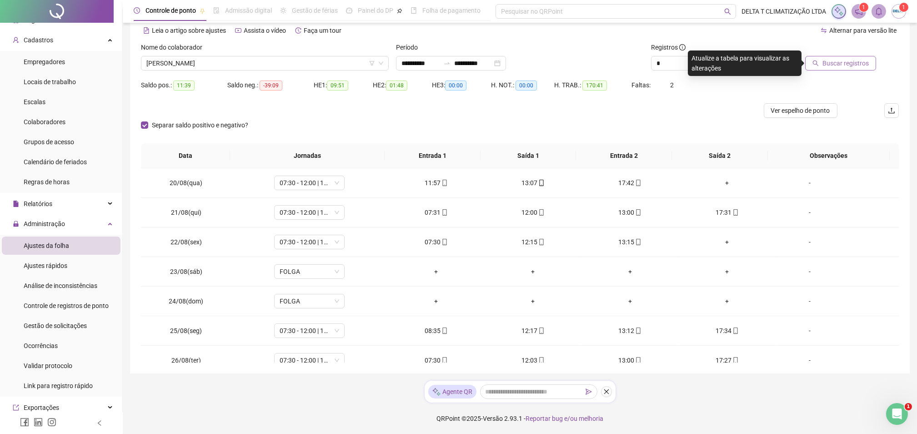
click at [870, 63] on button "Buscar registros" at bounding box center [840, 63] width 71 height 15
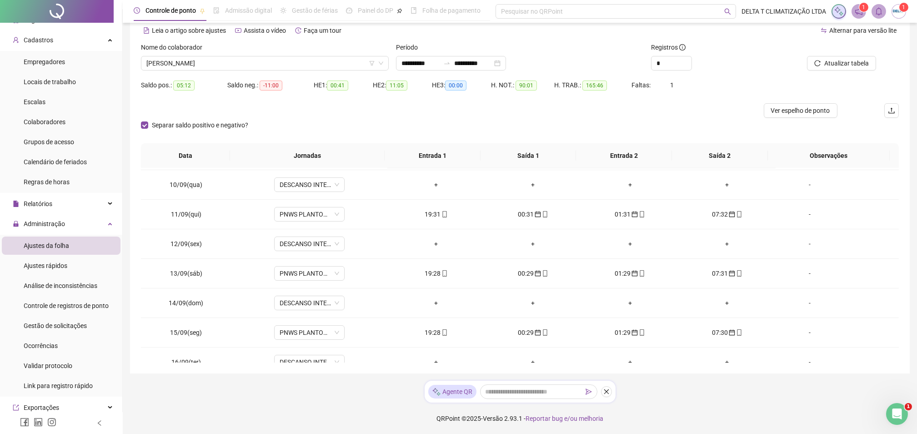
scroll to position [723, 0]
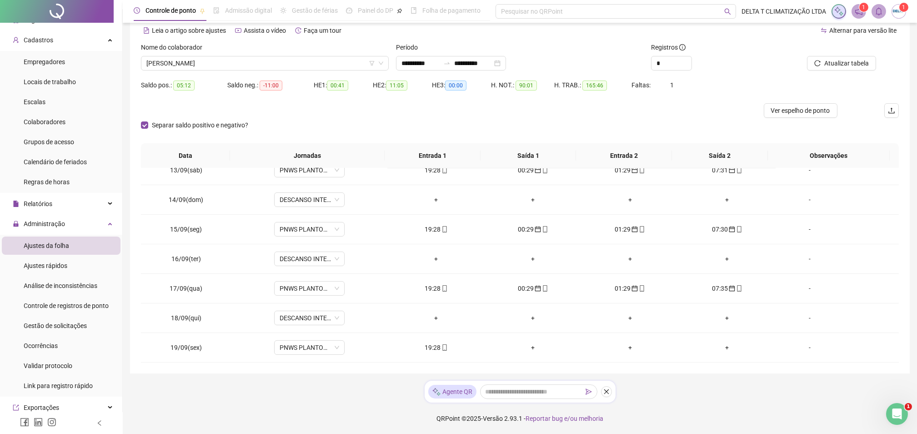
drag, startPoint x: 783, startPoint y: 112, endPoint x: 799, endPoint y: 127, distance: 21.6
click at [799, 127] on form "**********" at bounding box center [520, 92] width 758 height 101
click at [478, 66] on input "**********" at bounding box center [473, 63] width 38 height 10
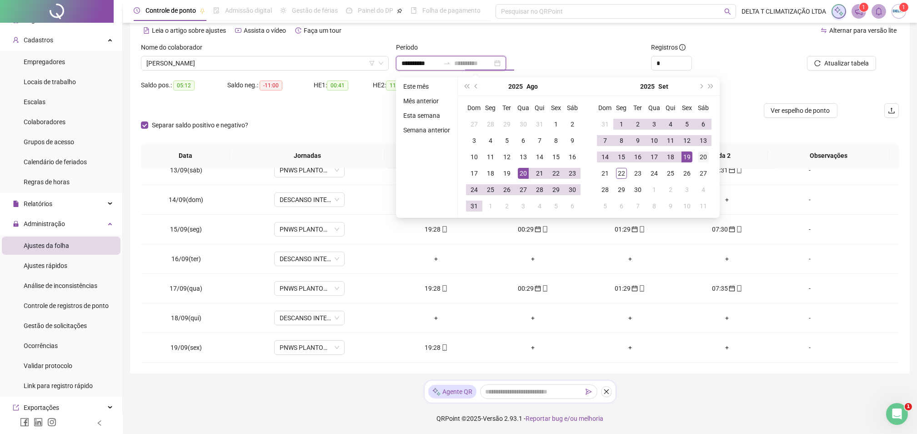
type input "**********"
click at [701, 155] on div "20" at bounding box center [703, 156] width 11 height 11
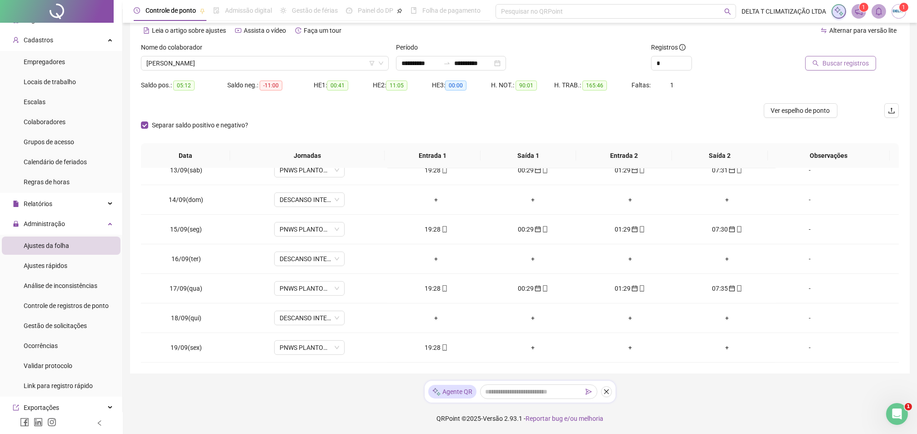
click at [863, 60] on span "Buscar registros" at bounding box center [846, 63] width 46 height 10
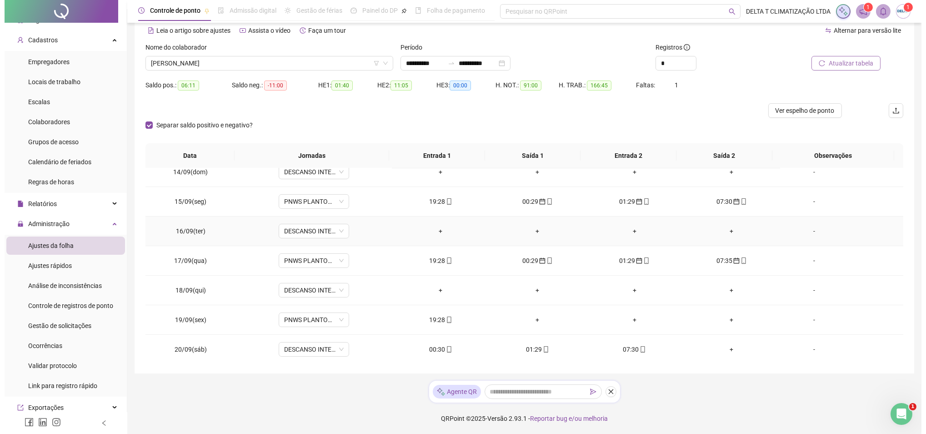
scroll to position [752, 0]
click at [442, 346] on icon "mobile" at bounding box center [445, 347] width 6 height 6
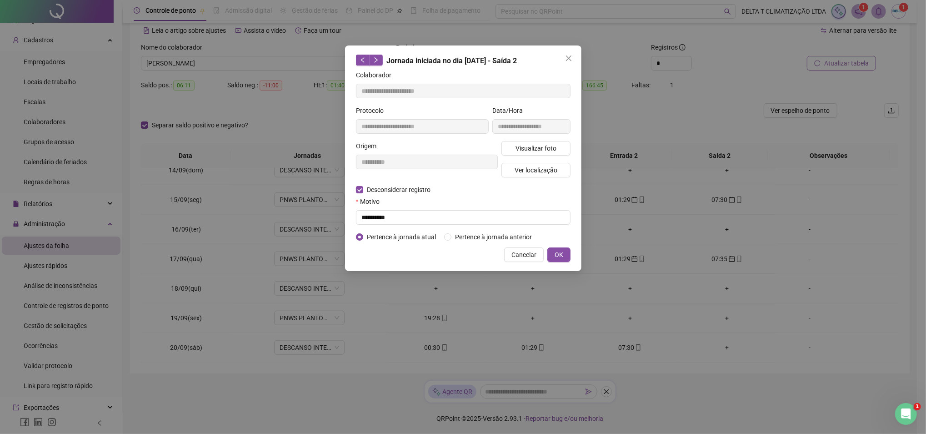
type input "**********"
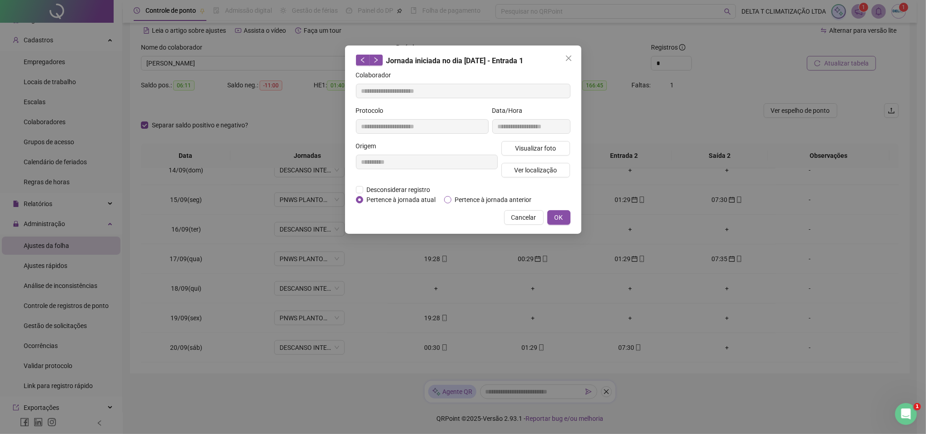
click at [464, 199] on span "Pertence à jornada anterior" at bounding box center [494, 200] width 84 height 10
click at [551, 215] on button "OK" at bounding box center [559, 217] width 23 height 15
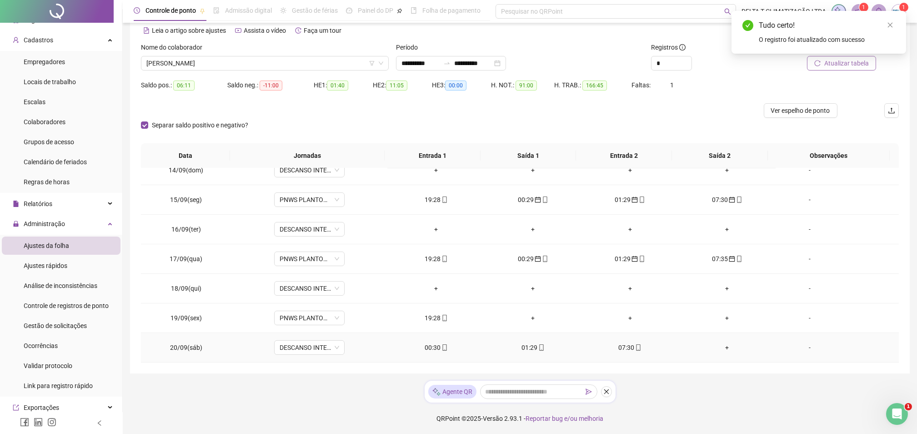
click at [537, 351] on div "01:29" at bounding box center [533, 347] width 82 height 10
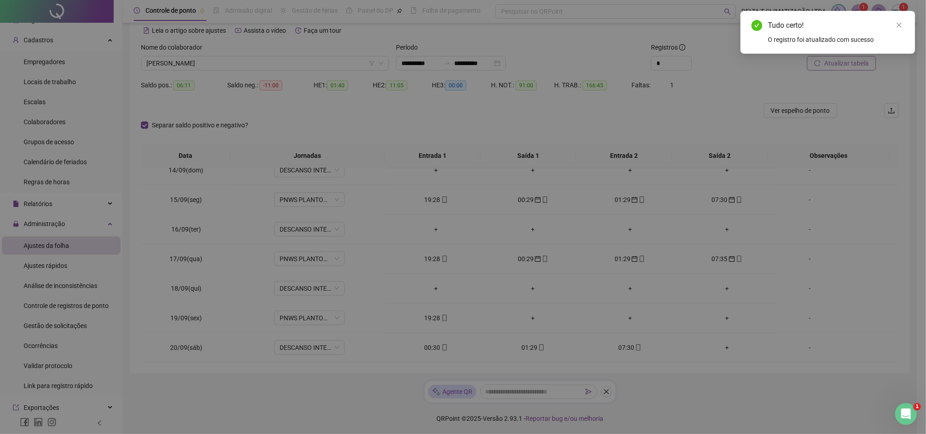
type input "**********"
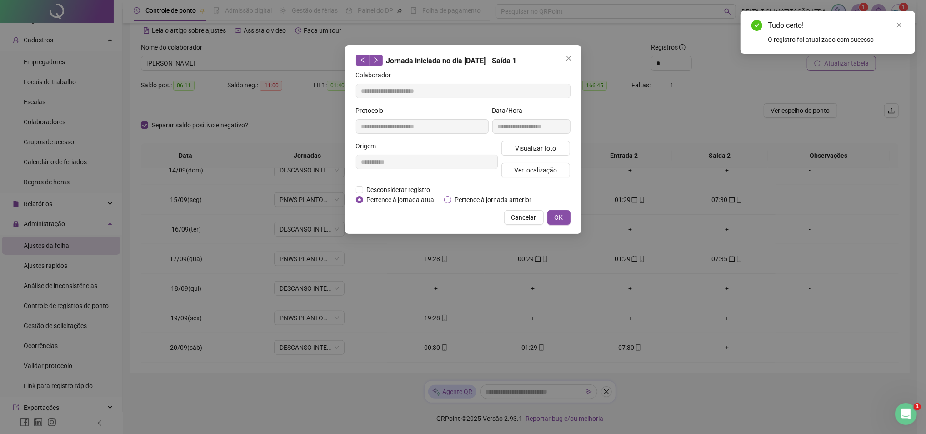
click at [514, 195] on span "Pertence à jornada anterior" at bounding box center [494, 200] width 84 height 10
click at [562, 223] on button "OK" at bounding box center [559, 217] width 23 height 15
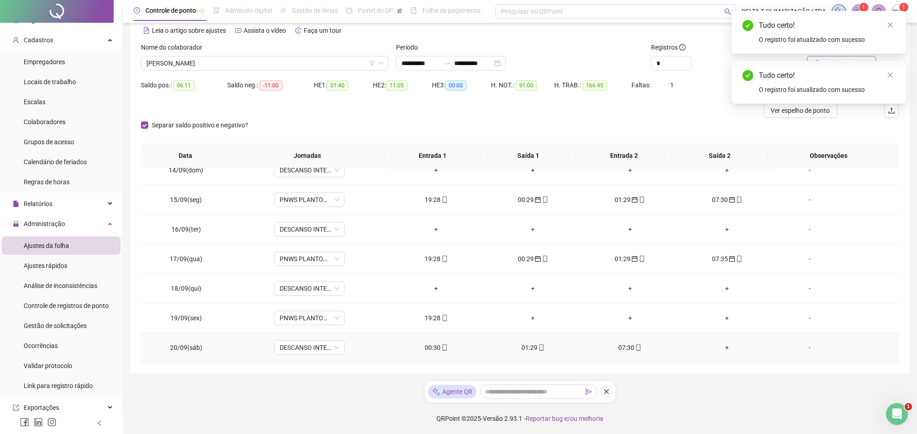
click at [635, 347] on icon "mobile" at bounding box center [638, 347] width 6 height 6
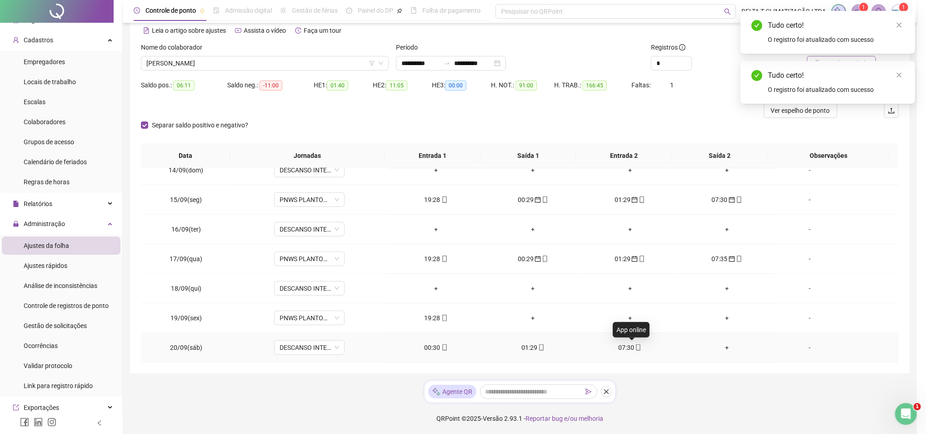
type input "**********"
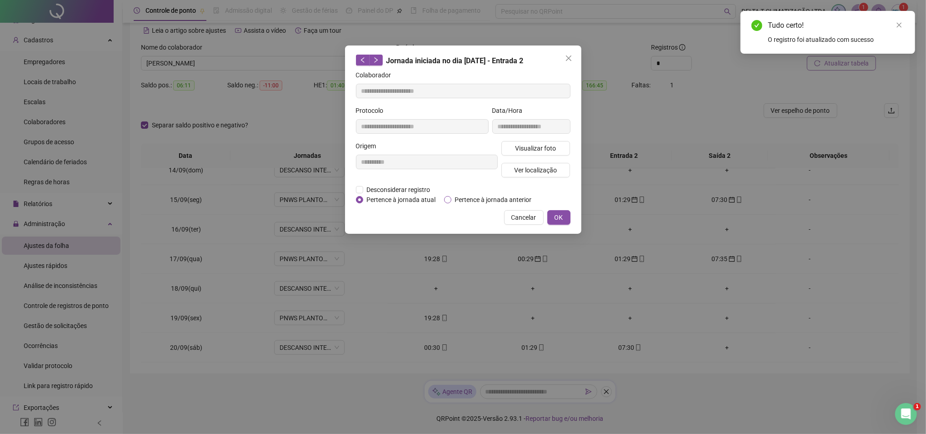
click at [513, 196] on span "Pertence à jornada anterior" at bounding box center [494, 200] width 84 height 10
click at [560, 221] on span "OK" at bounding box center [559, 217] width 9 height 10
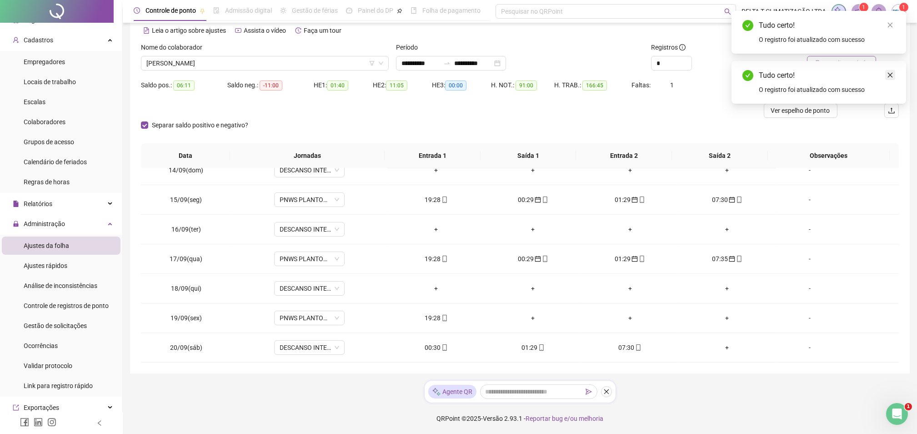
click at [892, 75] on icon "close" at bounding box center [890, 75] width 6 height 6
click at [889, 26] on icon "close" at bounding box center [890, 25] width 5 height 5
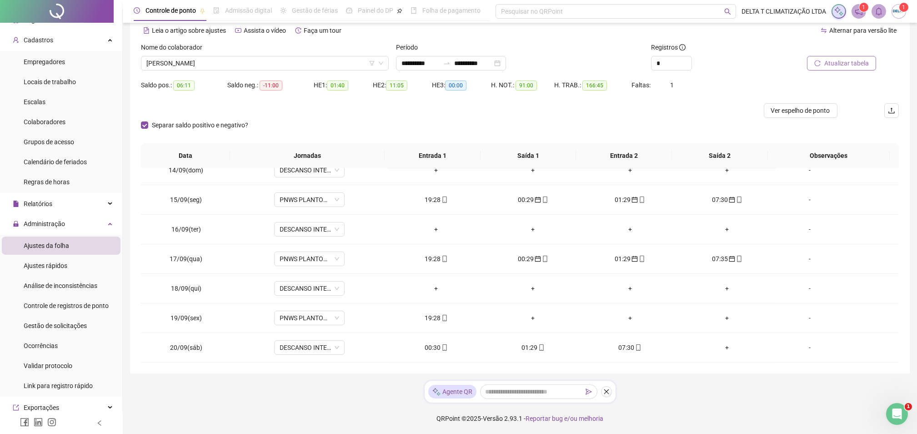
click at [836, 59] on span "Atualizar tabela" at bounding box center [847, 63] width 45 height 10
click at [481, 62] on input "**********" at bounding box center [473, 63] width 38 height 10
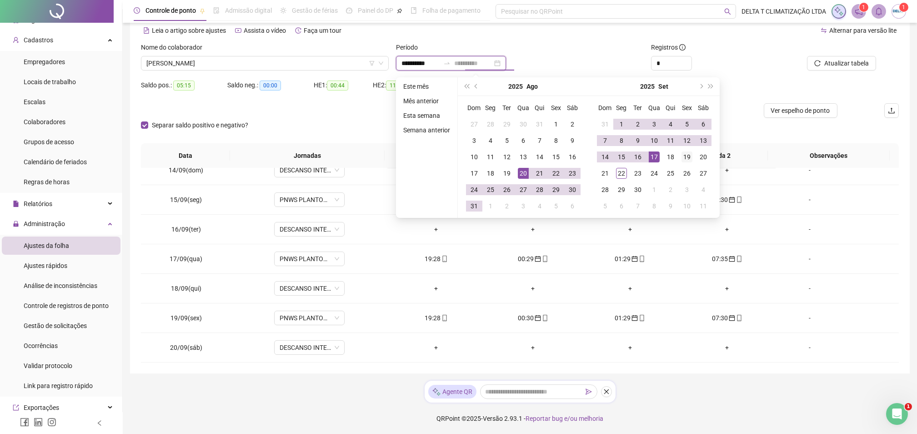
type input "**********"
click at [683, 160] on div "19" at bounding box center [687, 156] width 11 height 11
type input "**********"
click at [752, 78] on div "Saldo pos.: 05:15 Saldo neg.: 00:00 HE 1: 00:44 HE 2: 11:05 HE 3: 00:00 H. NOT.…" at bounding box center [520, 90] width 758 height 25
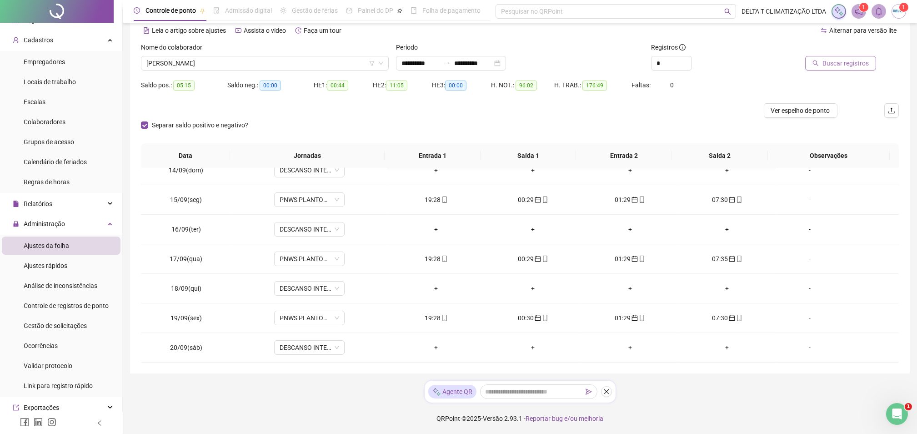
click at [857, 63] on span "Buscar registros" at bounding box center [846, 63] width 46 height 10
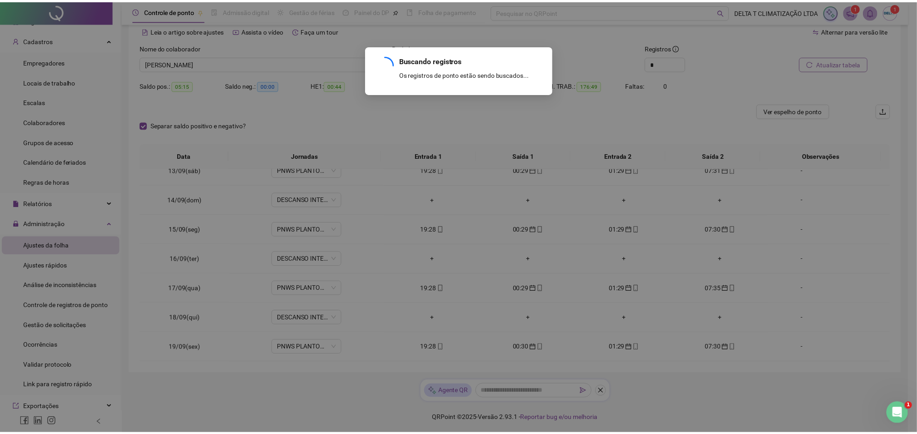
scroll to position [723, 0]
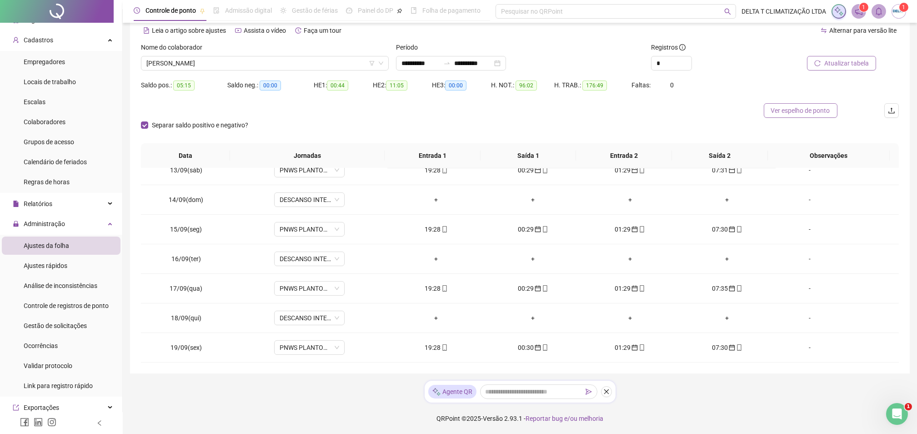
click at [802, 111] on span "Ver espelho de ponto" at bounding box center [800, 111] width 59 height 10
click at [232, 53] on div "Nome do colaborador" at bounding box center [265, 49] width 248 height 14
click at [221, 65] on span "[PERSON_NAME]" at bounding box center [264, 63] width 237 height 14
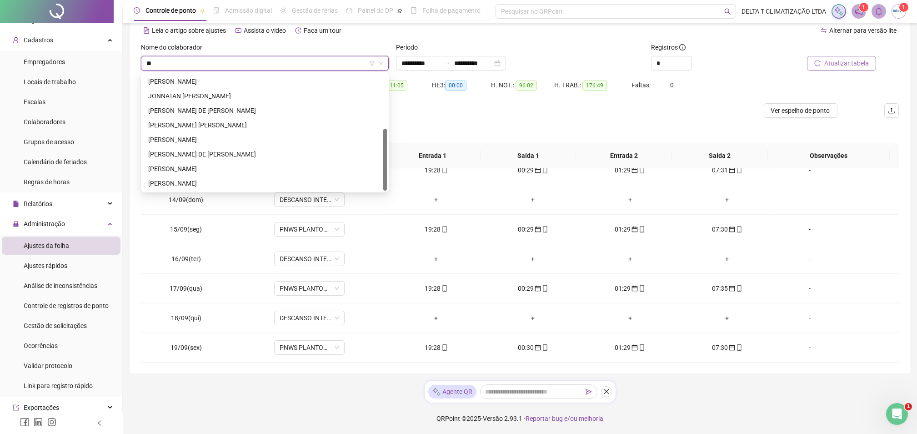
scroll to position [0, 0]
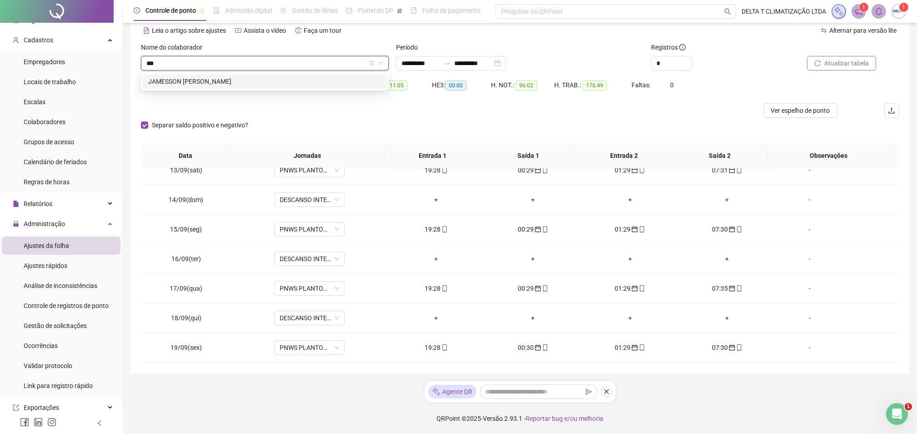
type input "****"
click at [251, 82] on div "JAMESSON [PERSON_NAME]" at bounding box center [264, 81] width 233 height 10
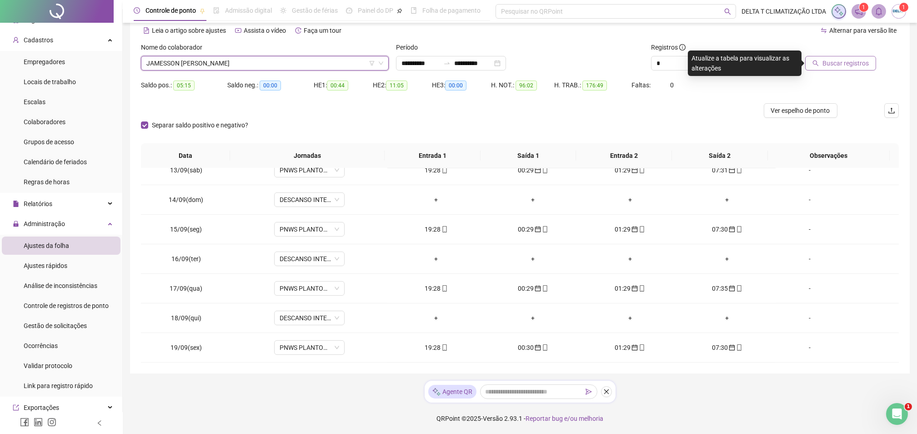
click at [828, 63] on span "Buscar registros" at bounding box center [846, 63] width 46 height 10
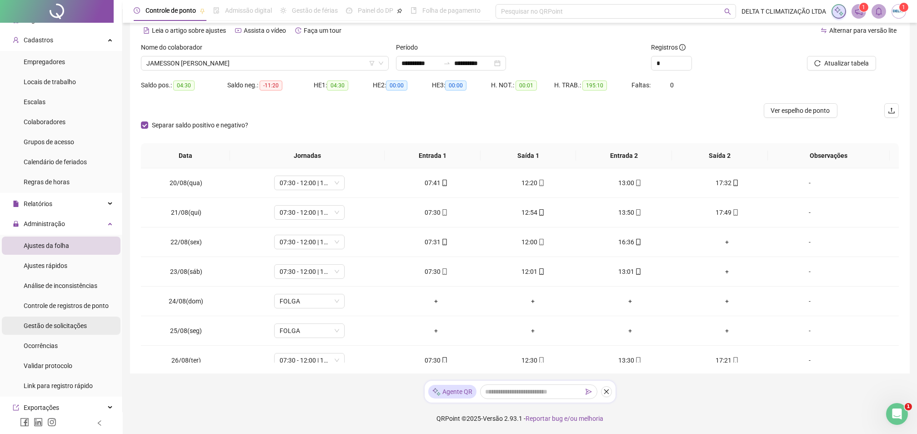
click at [77, 331] on div "Gestão de solicitações" at bounding box center [55, 326] width 63 height 18
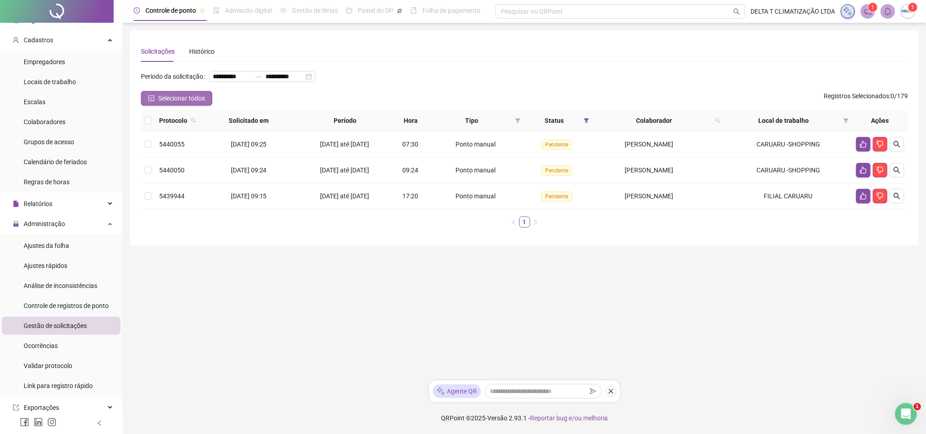
click at [159, 103] on span "Selecionar todos" at bounding box center [181, 98] width 47 height 10
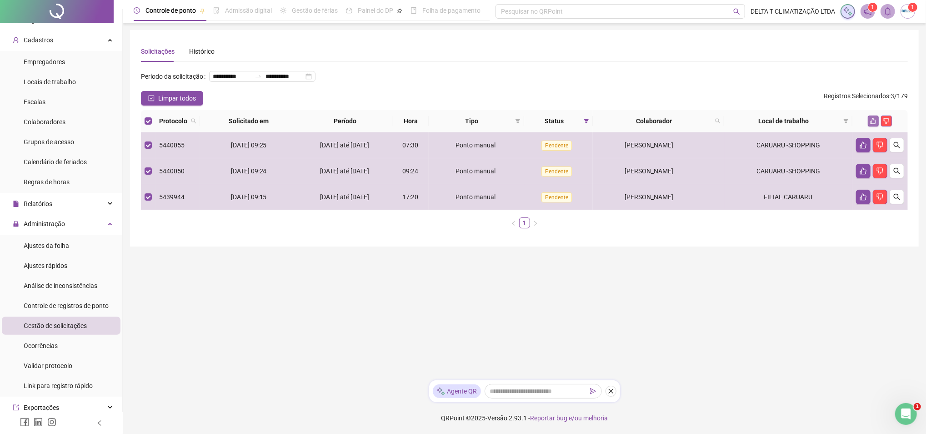
click at [875, 126] on button "button" at bounding box center [873, 121] width 11 height 11
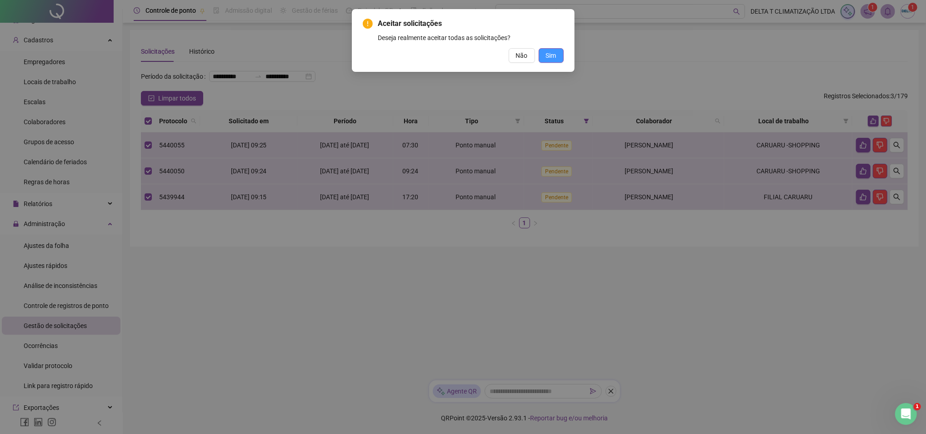
click at [561, 53] on button "Sim" at bounding box center [551, 55] width 25 height 15
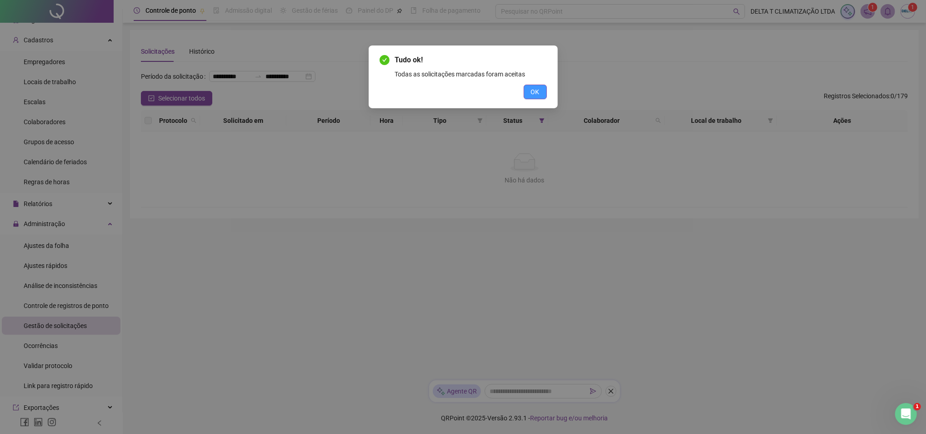
click at [540, 88] on button "OK" at bounding box center [535, 92] width 23 height 15
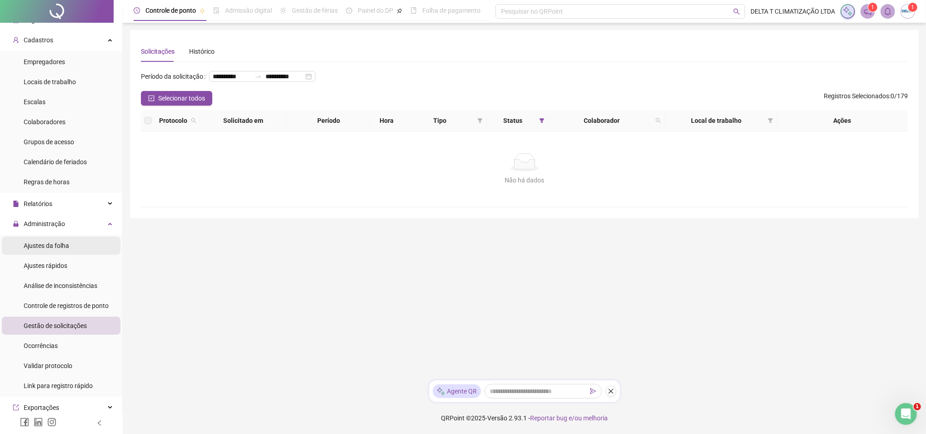
click at [52, 248] on span "Ajustes da folha" at bounding box center [46, 245] width 45 height 7
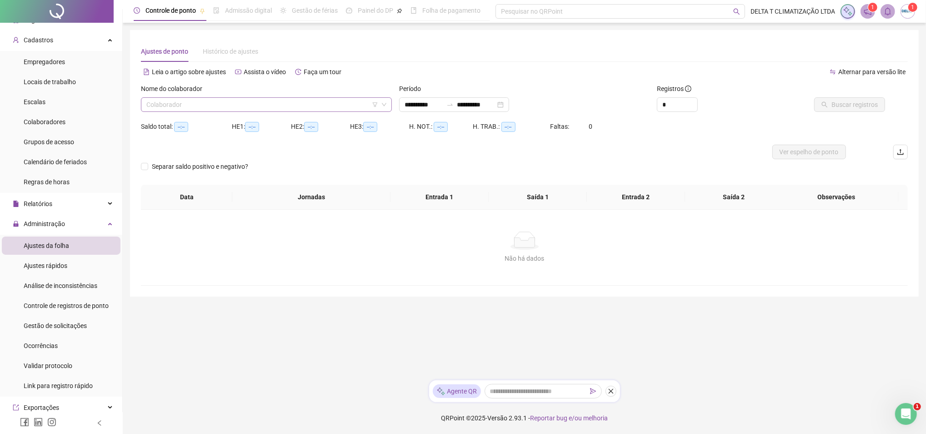
type input "**********"
click at [290, 105] on input "search" at bounding box center [262, 105] width 232 height 14
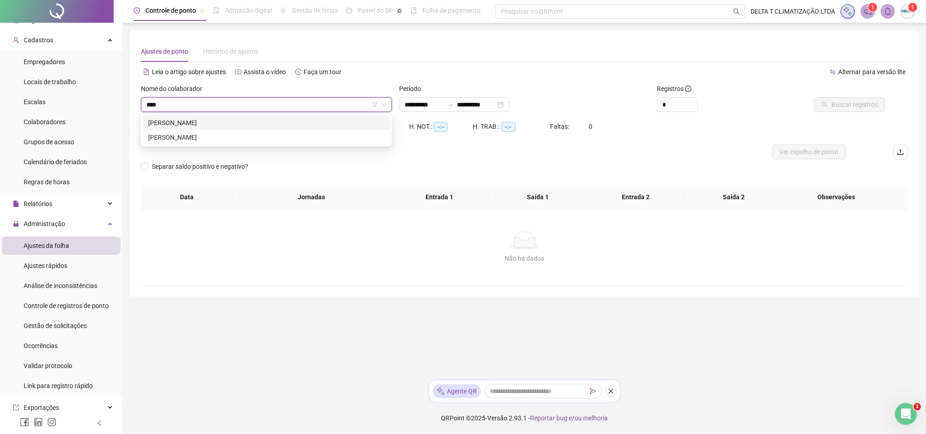
type input "*****"
click at [236, 140] on div "[PERSON_NAME]" at bounding box center [266, 137] width 236 height 10
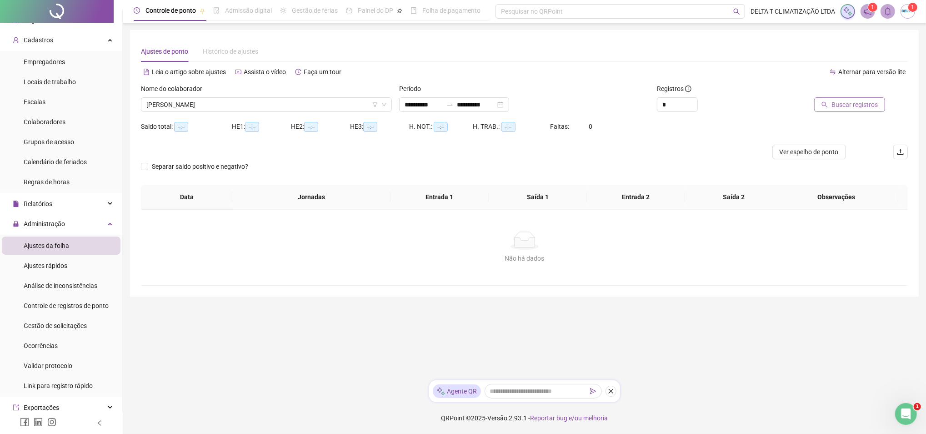
click at [859, 106] on span "Buscar registros" at bounding box center [855, 105] width 46 height 10
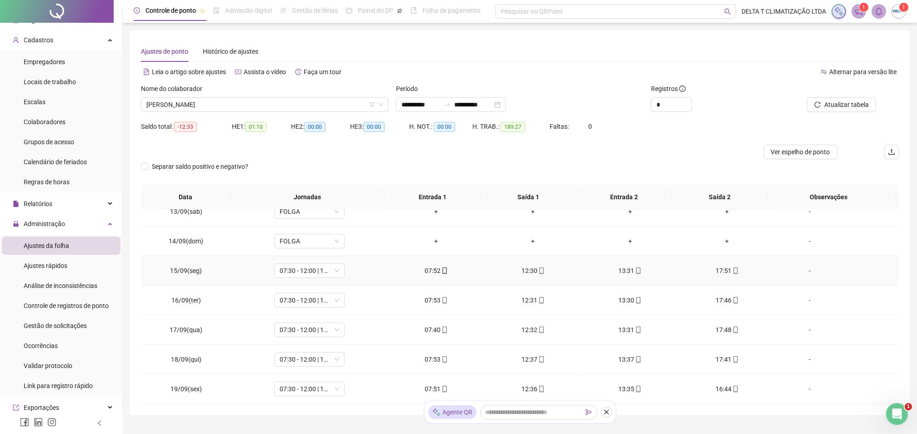
scroll to position [41, 0]
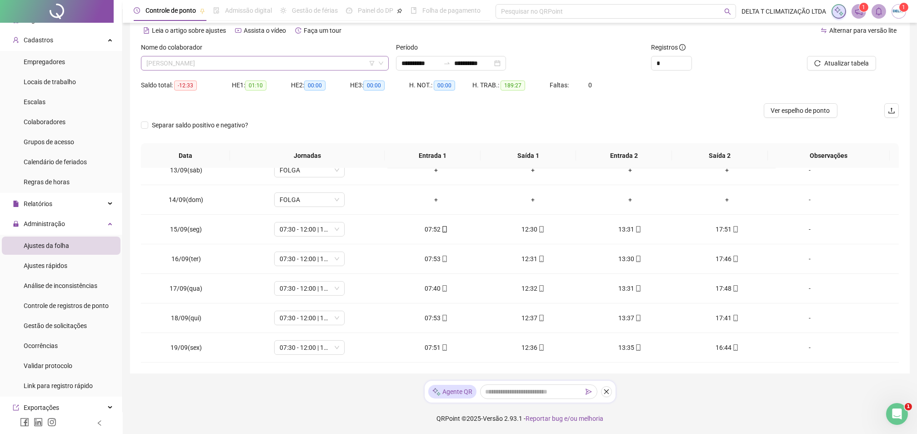
click at [290, 60] on span "[PERSON_NAME]" at bounding box center [264, 63] width 237 height 14
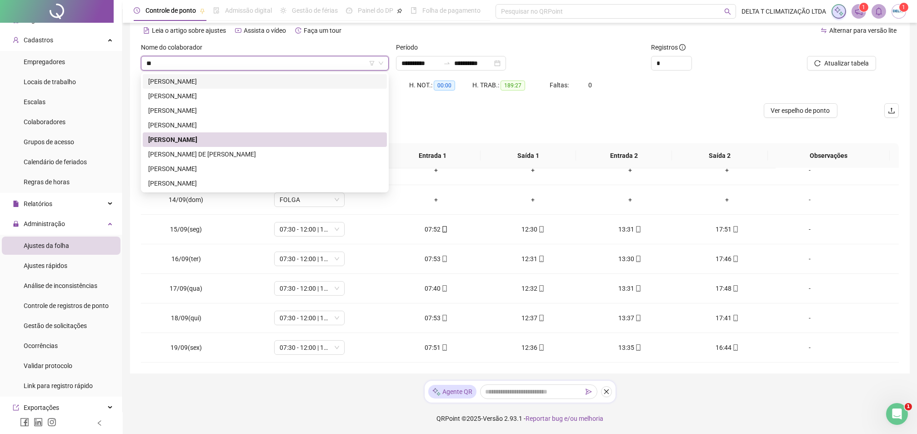
scroll to position [0, 0]
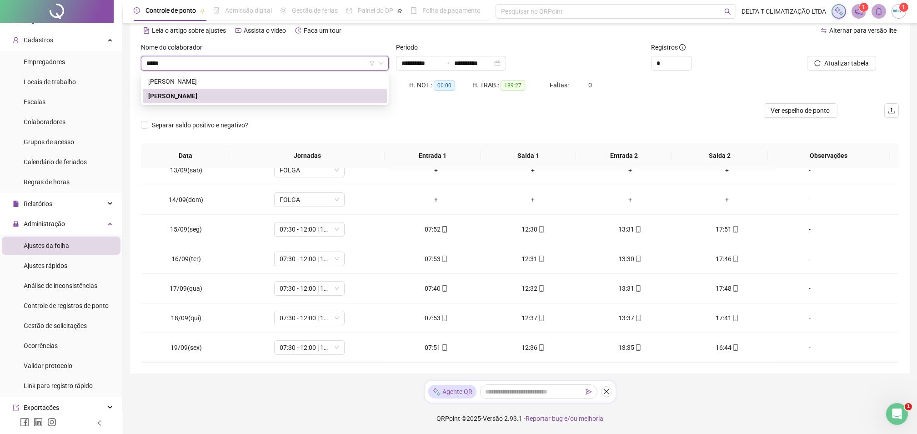
type input "******"
click at [275, 82] on div "[PERSON_NAME]" at bounding box center [264, 81] width 233 height 10
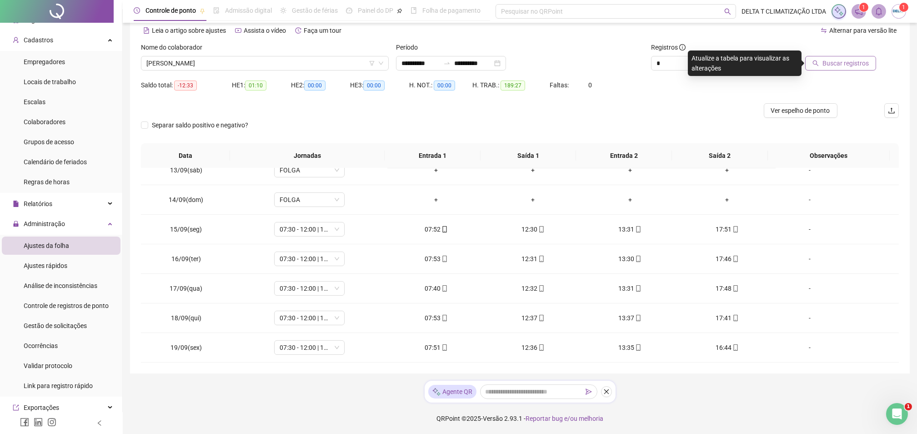
click at [860, 61] on span "Buscar registros" at bounding box center [846, 63] width 46 height 10
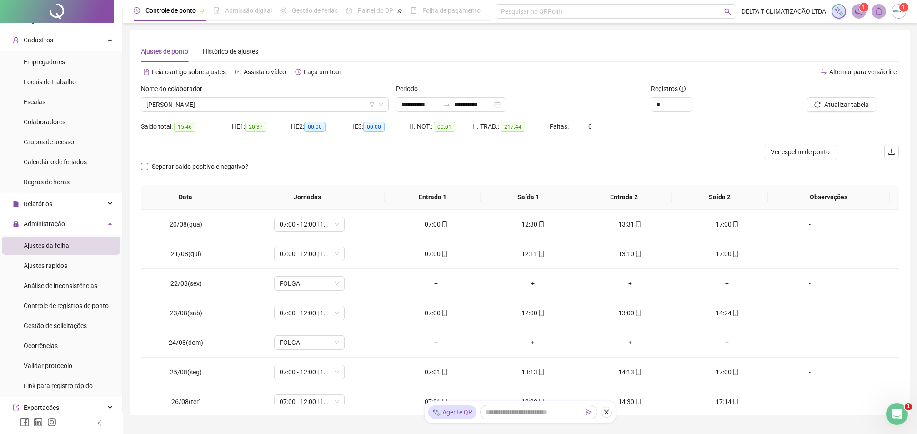
click at [143, 170] on label "Separar saldo positivo e negativo?" at bounding box center [196, 166] width 111 height 10
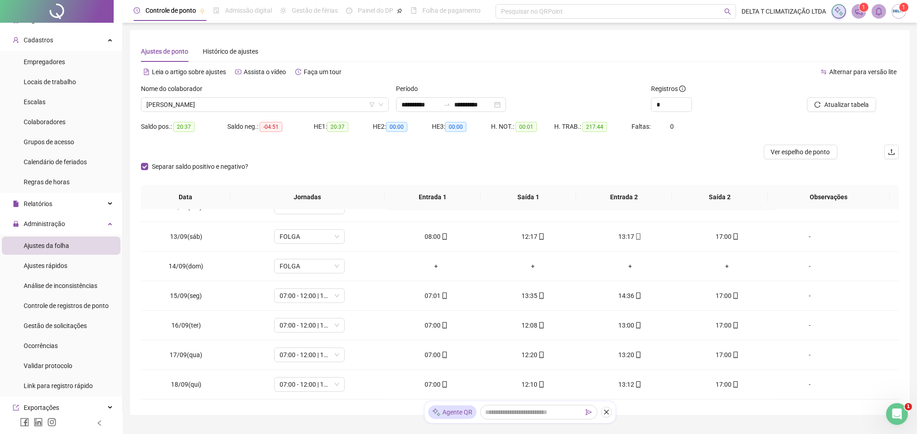
scroll to position [723, 0]
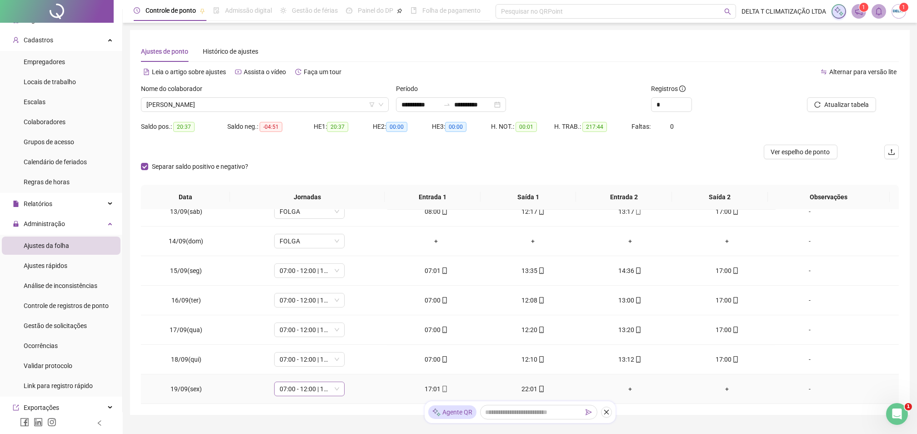
click at [297, 392] on span "07:00 - 12:00 | 13:00 - 16:00" at bounding box center [310, 389] width 60 height 14
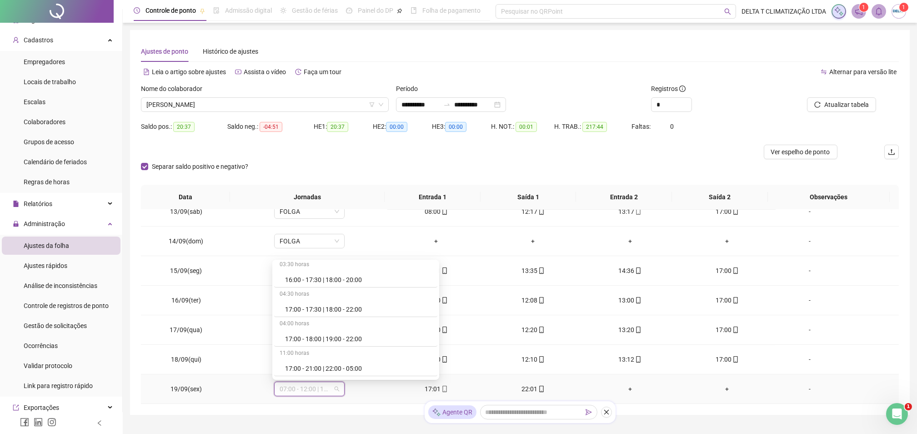
scroll to position [1394, 0]
click at [337, 276] on div "17:00 - 18:00 | 19:00 - 22:00" at bounding box center [358, 278] width 147 height 10
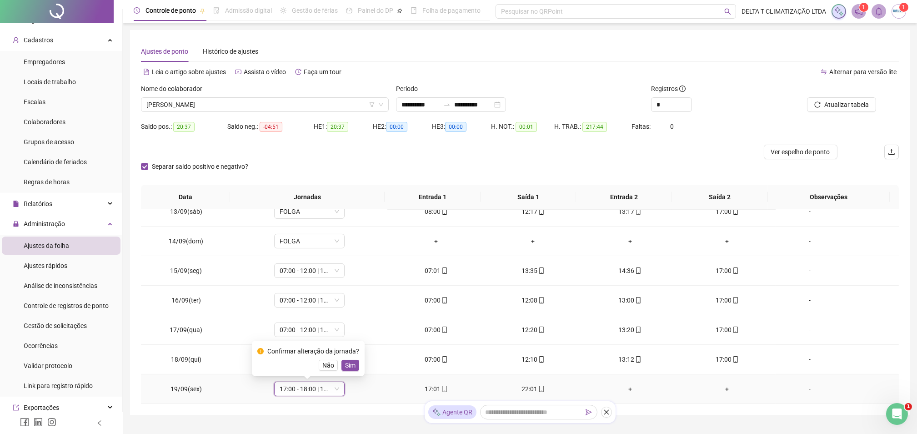
click at [346, 367] on span "Sim" at bounding box center [350, 365] width 10 height 10
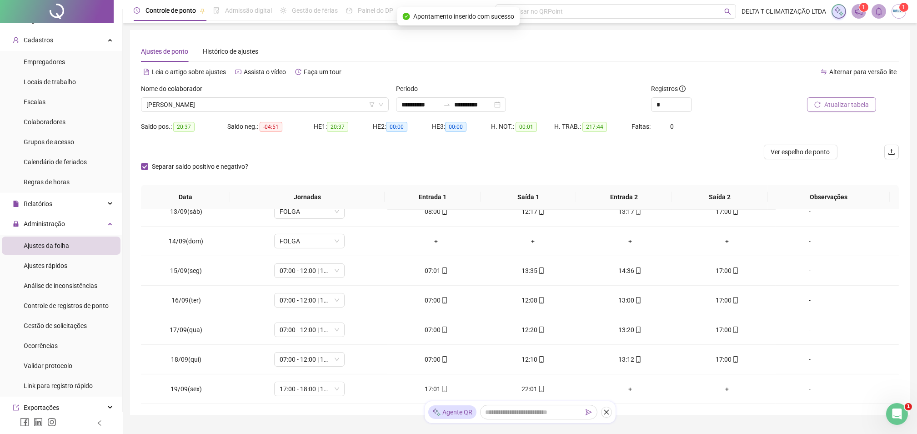
click at [837, 101] on span "Atualizar tabela" at bounding box center [847, 105] width 45 height 10
click at [796, 154] on span "Ver espelho de ponto" at bounding box center [800, 152] width 59 height 10
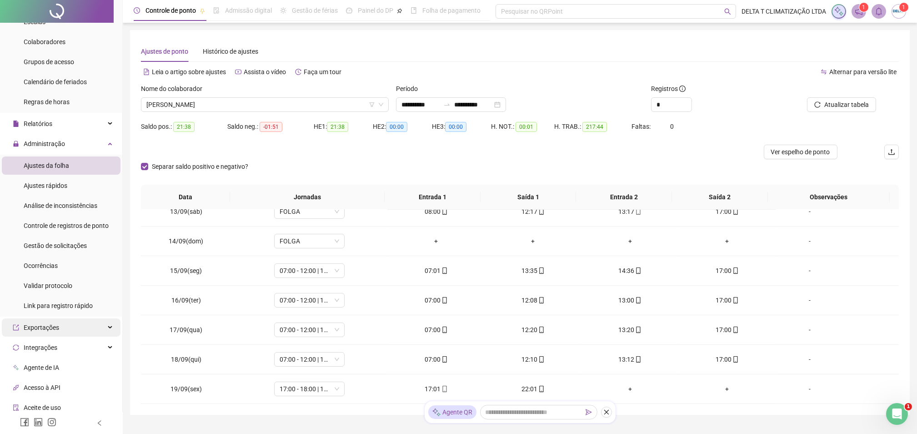
scroll to position [135, 0]
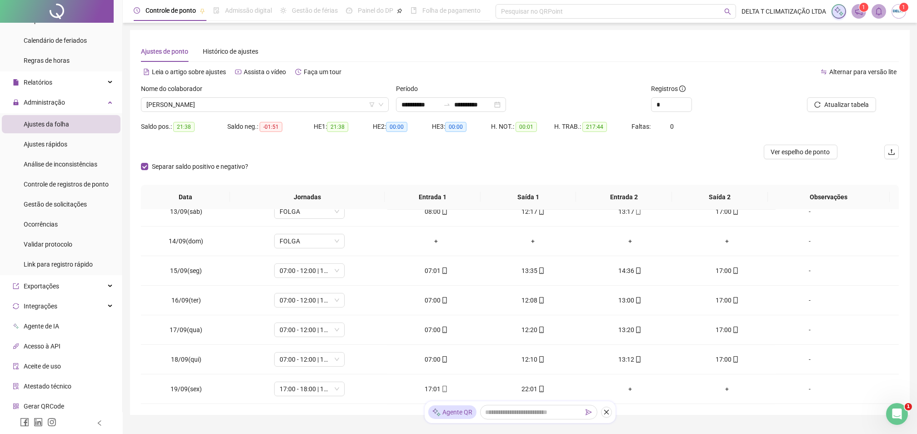
click at [65, 403] on li "Gerar QRCode" at bounding box center [61, 406] width 119 height 18
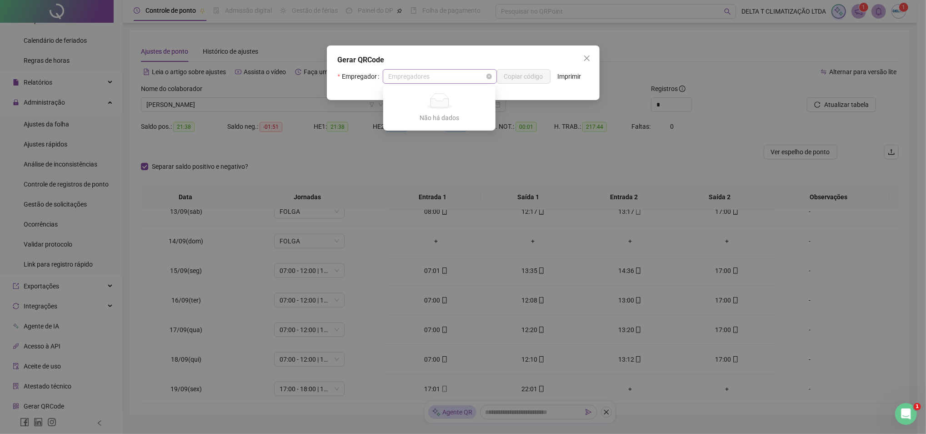
click at [461, 81] on span "Empregadores" at bounding box center [439, 77] width 103 height 14
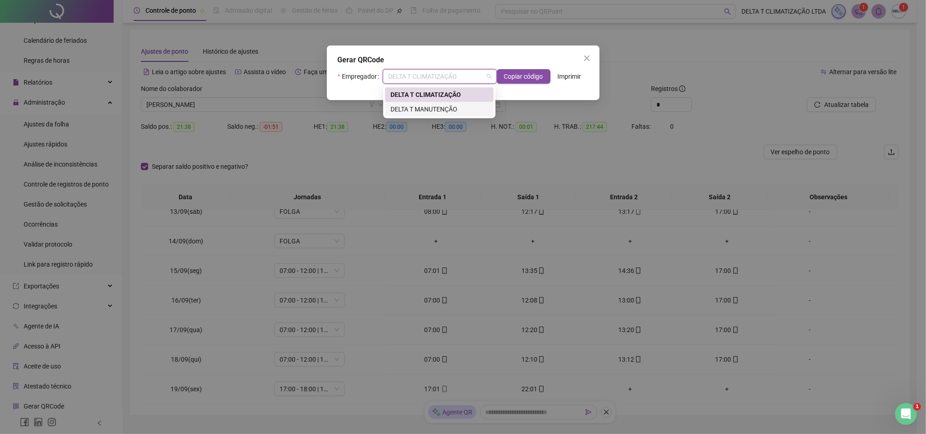
click at [438, 111] on div "DELTA T MANUTENÇÃO" at bounding box center [440, 109] width 98 height 10
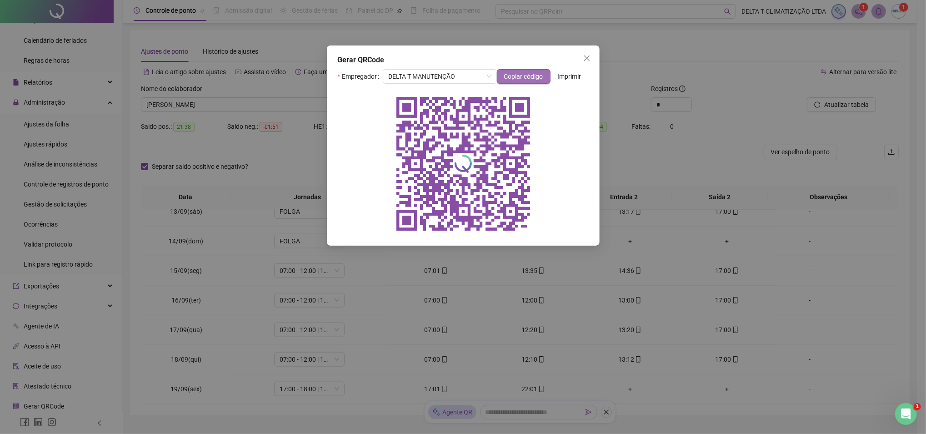
click at [521, 78] on span "Copiar código" at bounding box center [523, 76] width 39 height 10
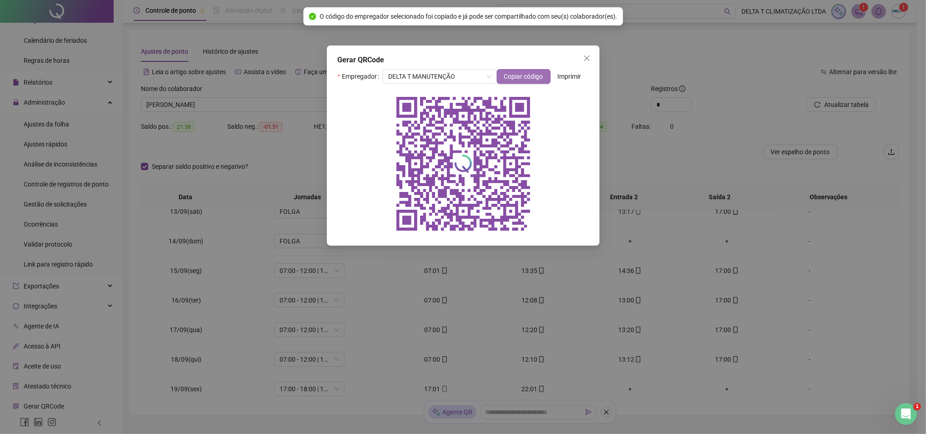
click at [521, 78] on span "Copiar código" at bounding box center [523, 76] width 39 height 10
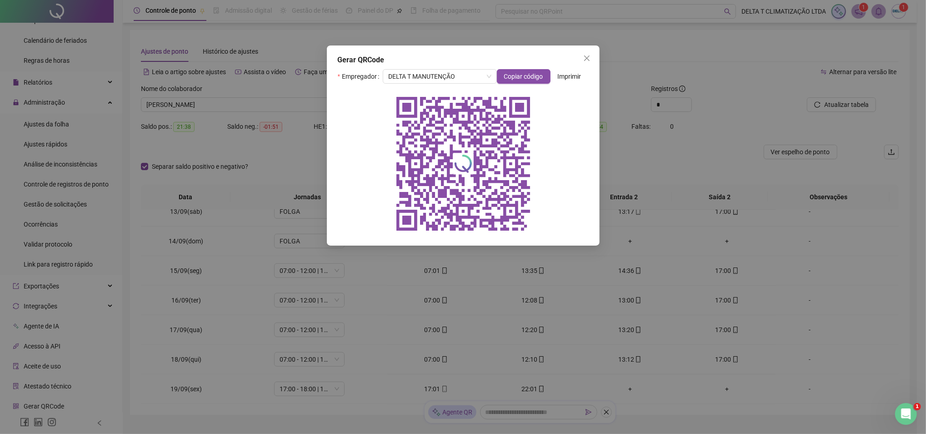
click at [60, 120] on div "Gerar QRCode Empregador DELTA T MANUTENÇÃO Copiar código Imprimir" at bounding box center [463, 217] width 926 height 434
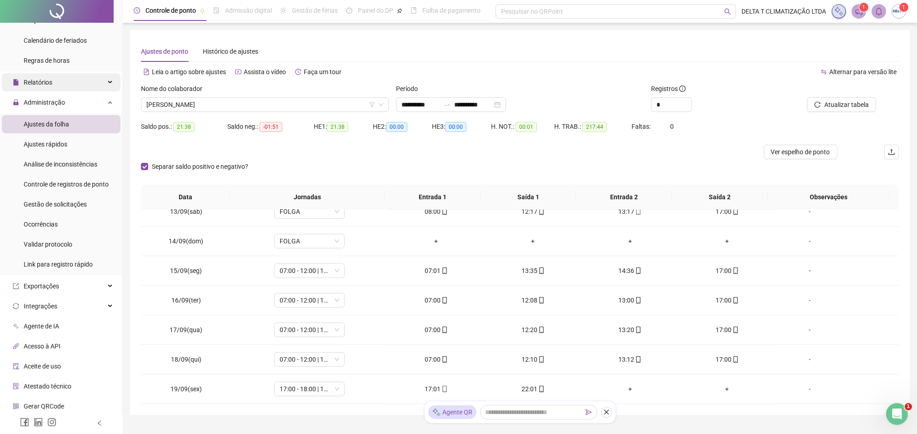
click at [40, 85] on span "Relatórios" at bounding box center [38, 82] width 29 height 7
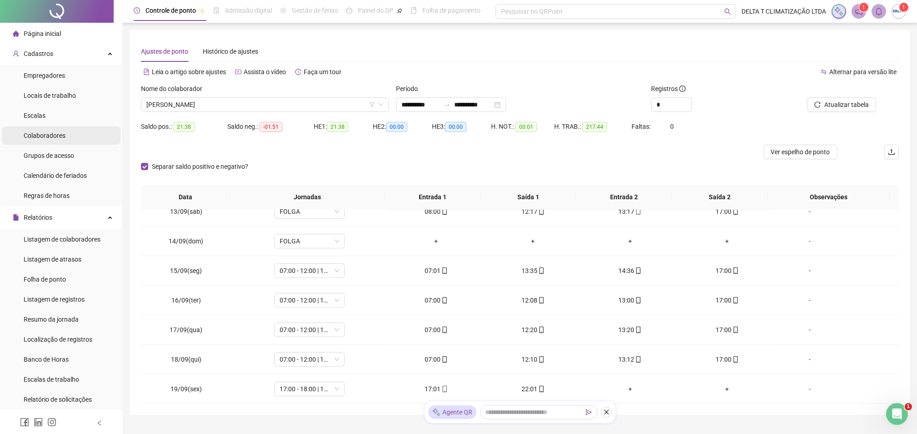
click at [46, 141] on div "Colaboradores" at bounding box center [45, 135] width 42 height 18
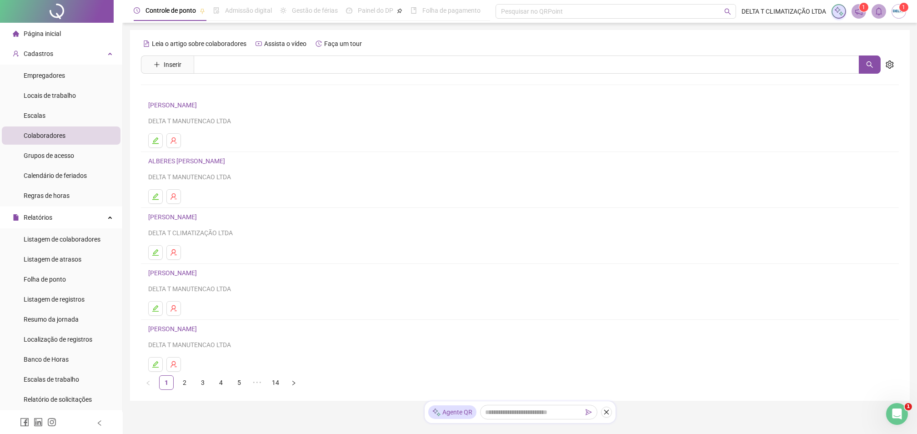
click at [272, 387] on link "14" at bounding box center [276, 383] width 14 height 14
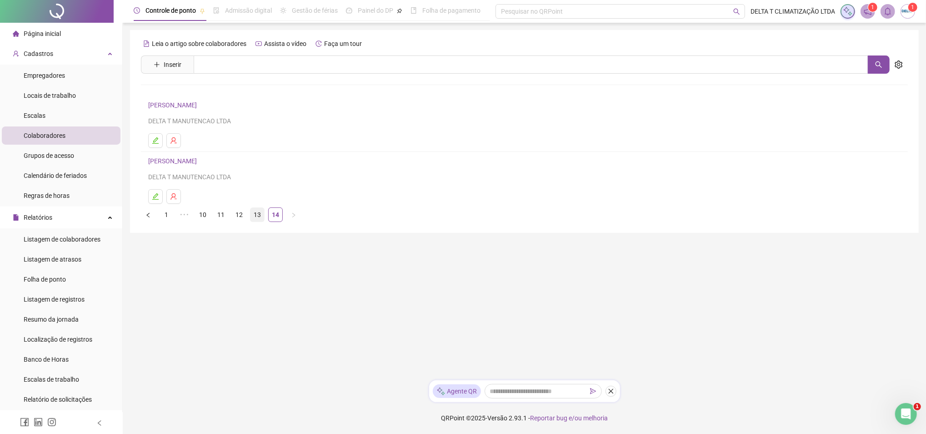
click at [257, 219] on link "13" at bounding box center [258, 215] width 14 height 14
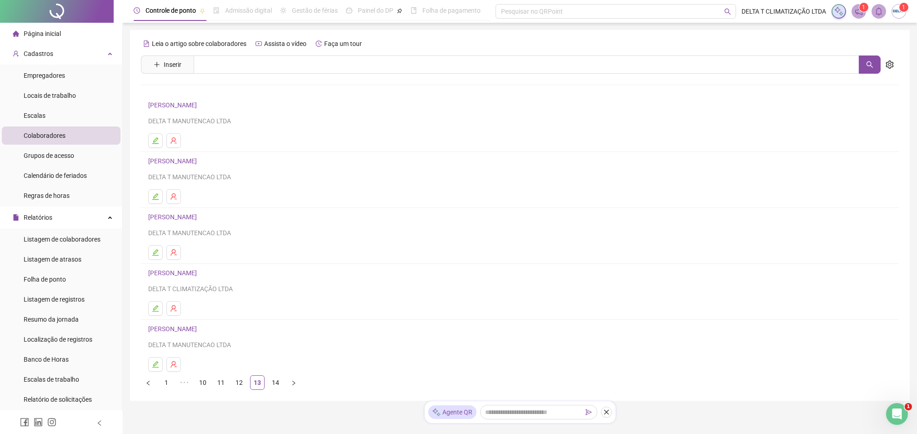
click at [186, 213] on link "[PERSON_NAME]" at bounding box center [173, 216] width 51 height 7
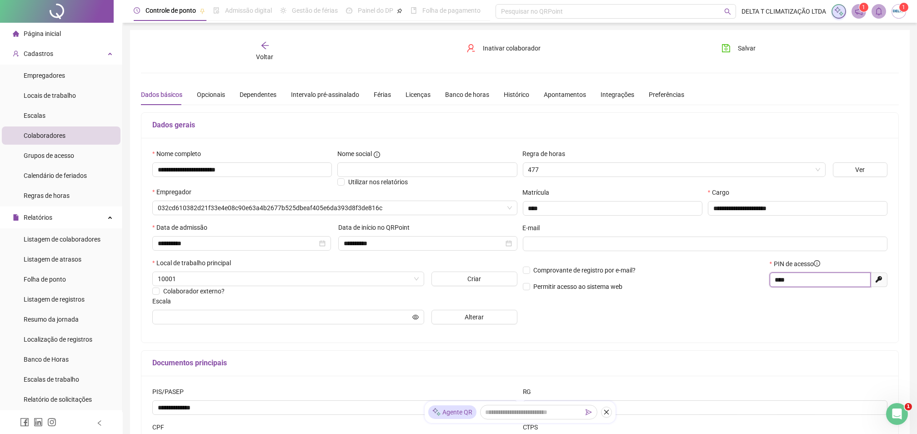
drag, startPoint x: 815, startPoint y: 284, endPoint x: 754, endPoint y: 289, distance: 61.1
click at [754, 289] on div "Comprovante de registro por e-mail? Permitir acesso ao sistema web PIN de acess…" at bounding box center [705, 278] width 371 height 39
type input "**********"
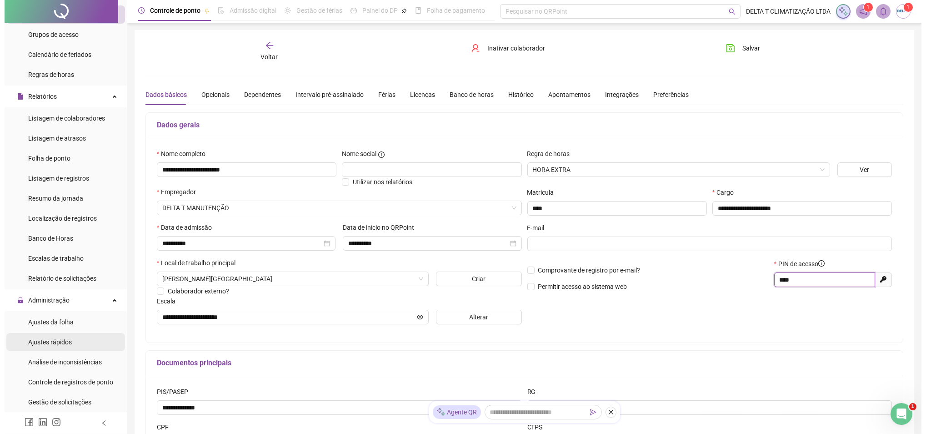
scroll to position [182, 0]
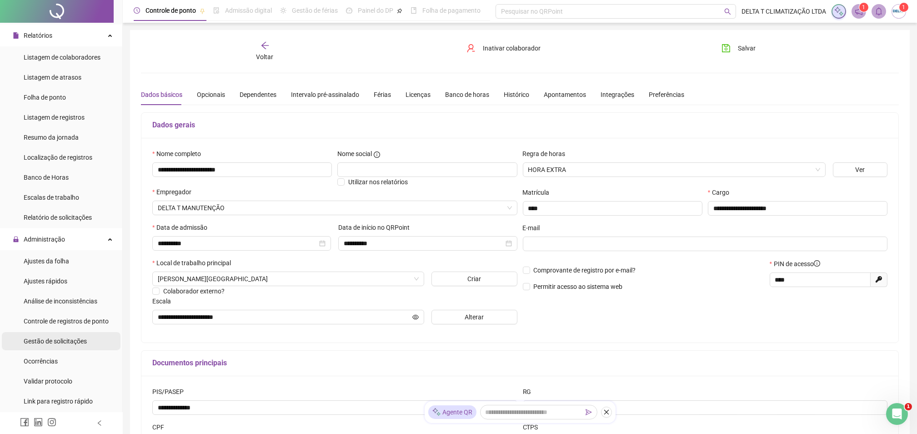
click at [67, 341] on span "Gestão de solicitações" at bounding box center [55, 340] width 63 height 7
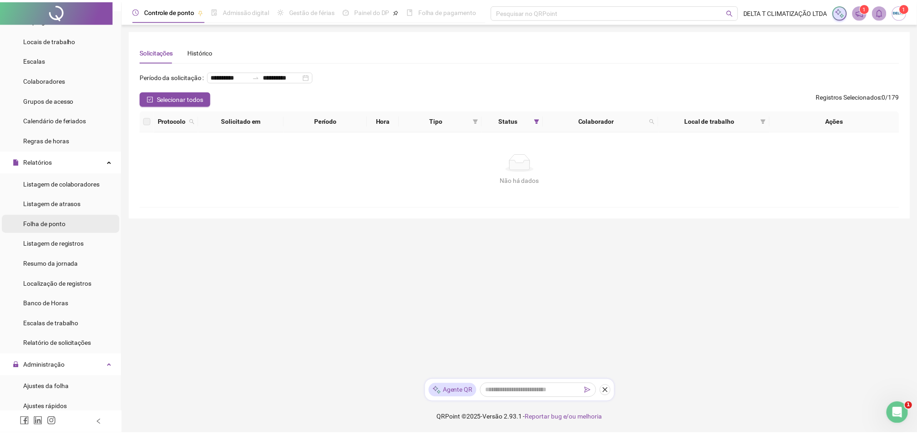
scroll to position [182, 0]
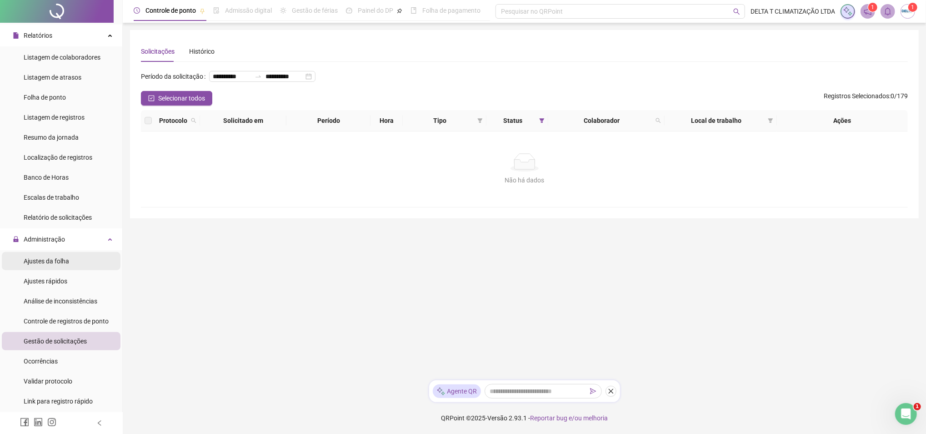
click at [67, 265] on span "Ajustes da folha" at bounding box center [46, 260] width 45 height 7
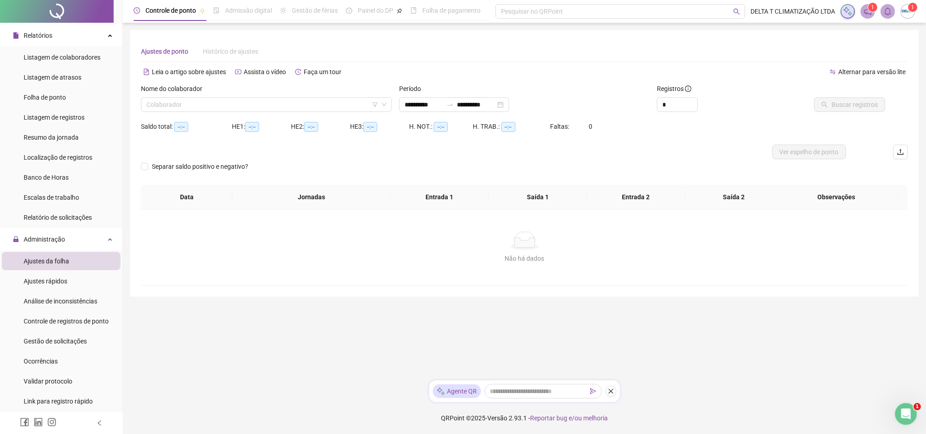
type input "**********"
click at [235, 104] on input "search" at bounding box center [262, 105] width 232 height 14
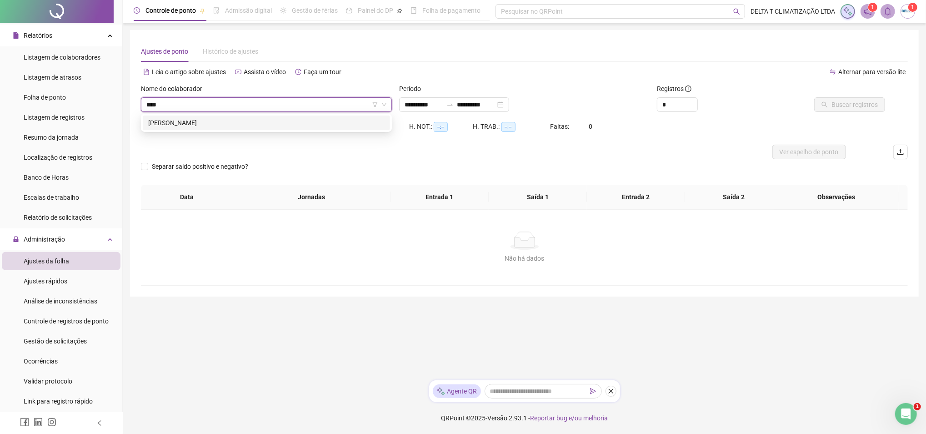
type input "*****"
click at [292, 116] on div "[PERSON_NAME]" at bounding box center [266, 123] width 247 height 15
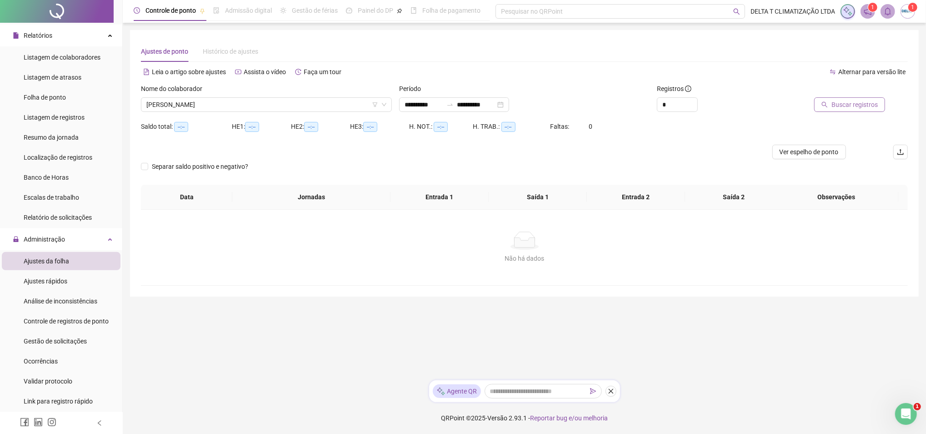
click at [882, 106] on button "Buscar registros" at bounding box center [850, 104] width 71 height 15
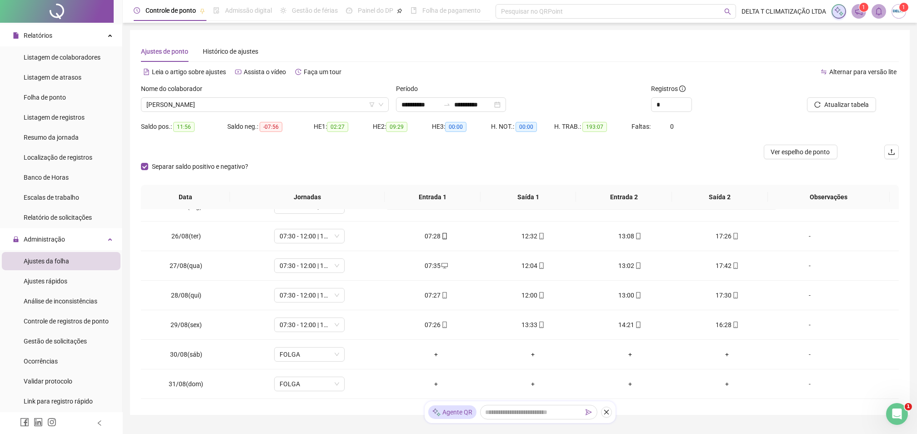
scroll to position [182, 0]
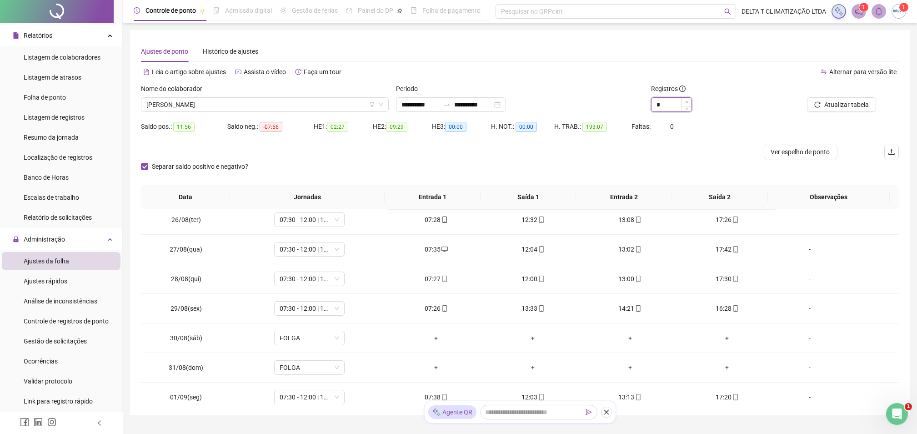
click at [686, 101] on icon "up" at bounding box center [686, 102] width 3 height 3
type input "*"
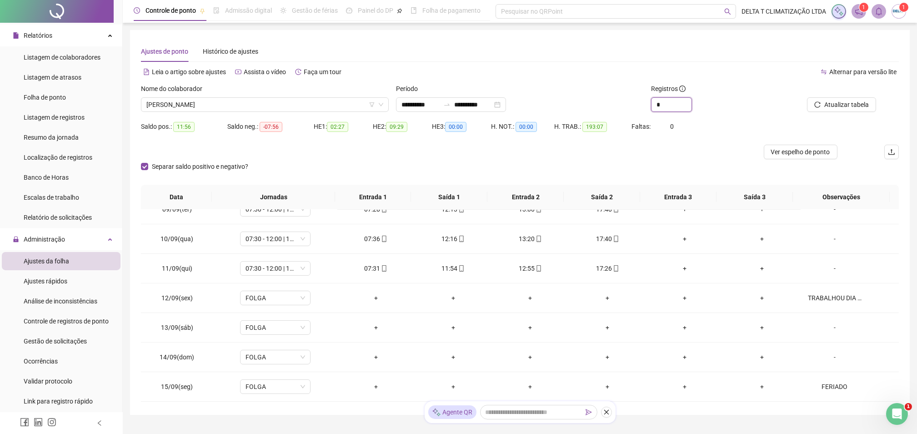
scroll to position [364, 0]
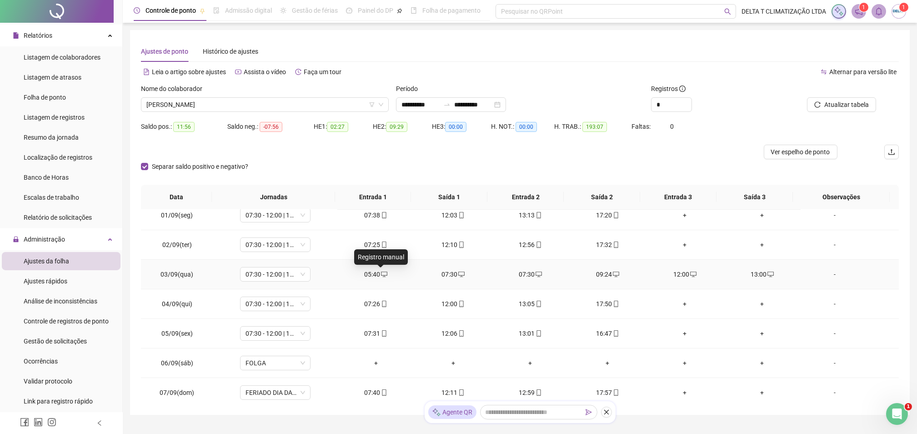
click at [380, 277] on span "desktop" at bounding box center [383, 274] width 7 height 6
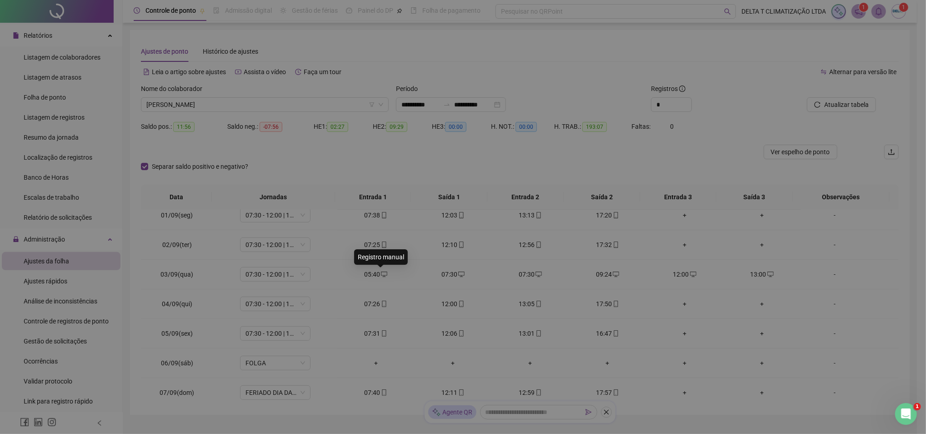
type input "**********"
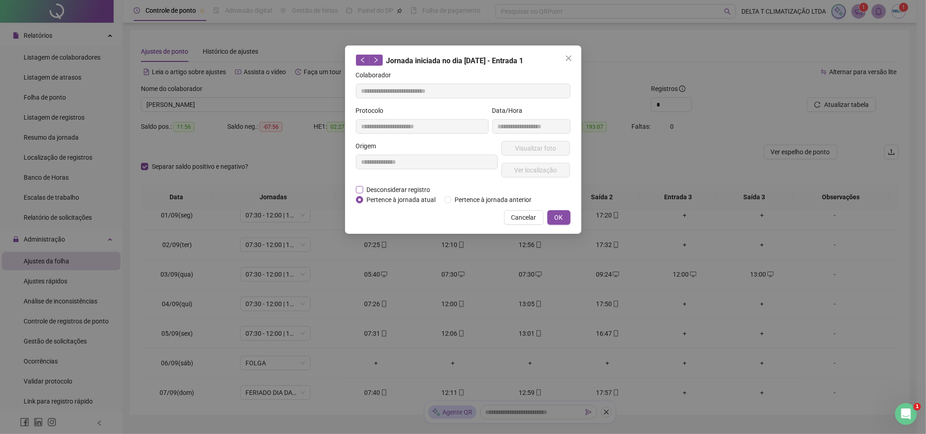
click at [397, 187] on span "Desconsiderar registro" at bounding box center [398, 190] width 71 height 10
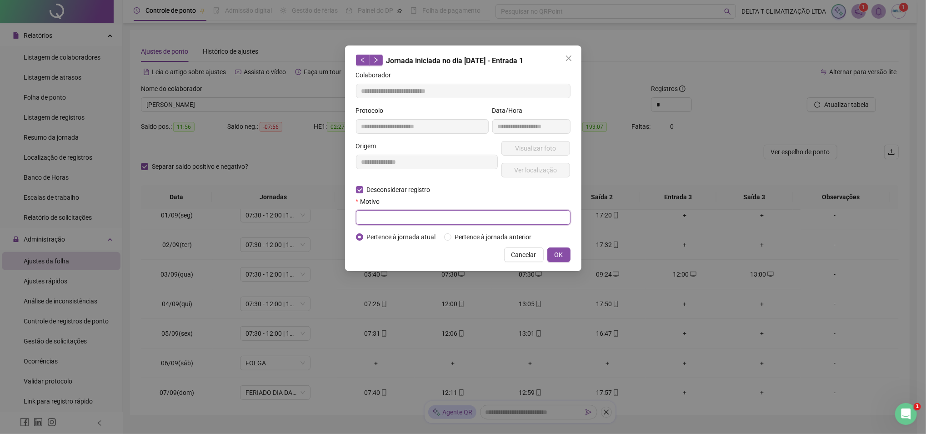
click at [381, 216] on input "text" at bounding box center [463, 217] width 215 height 15
type input "**********"
click at [564, 258] on button "OK" at bounding box center [559, 254] width 23 height 15
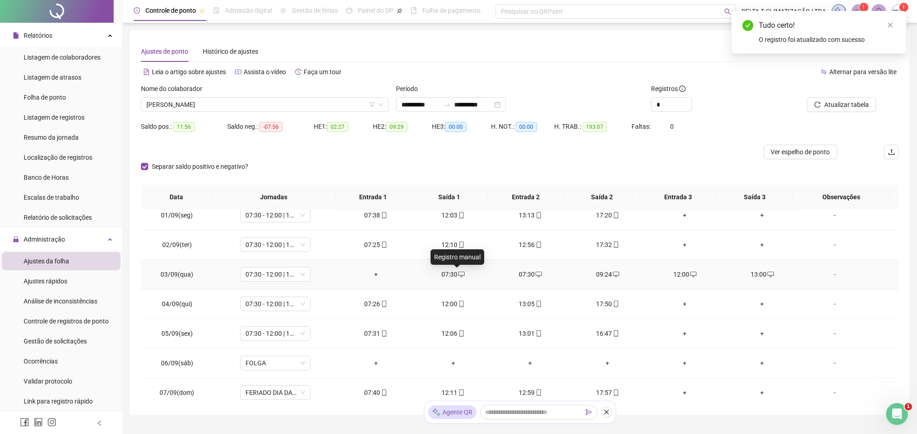
click at [458, 272] on icon "desktop" at bounding box center [461, 274] width 6 height 6
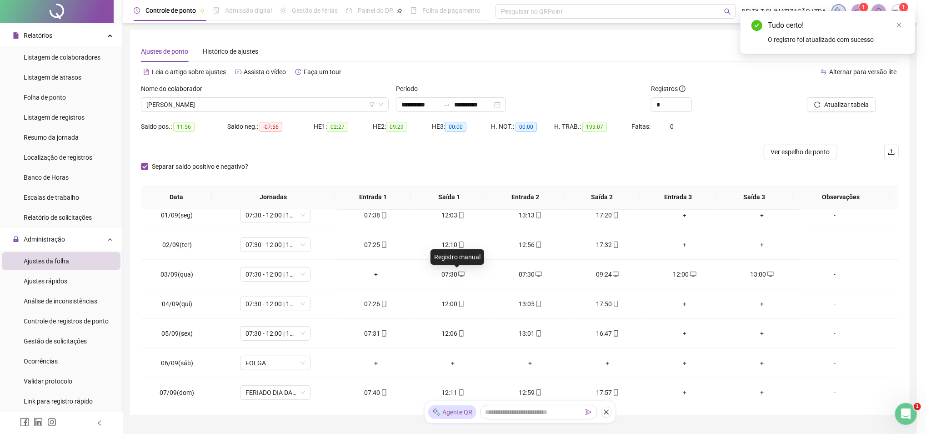
type input "**********"
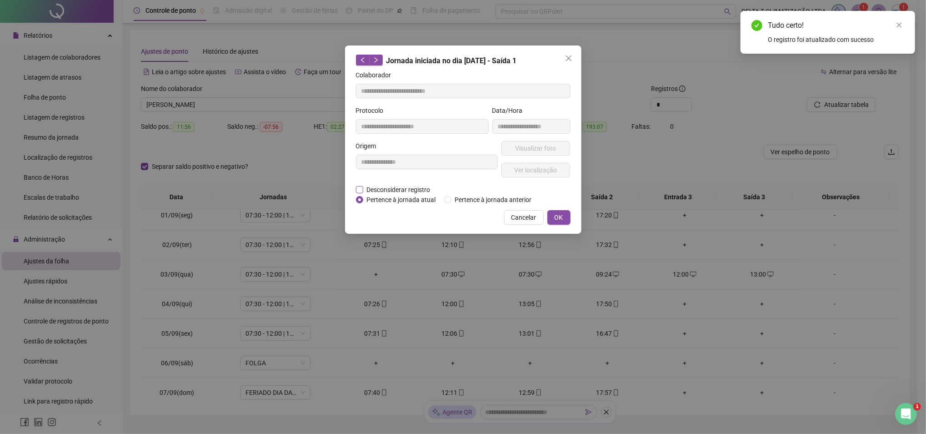
click at [405, 186] on span "Desconsiderar registro" at bounding box center [398, 190] width 71 height 10
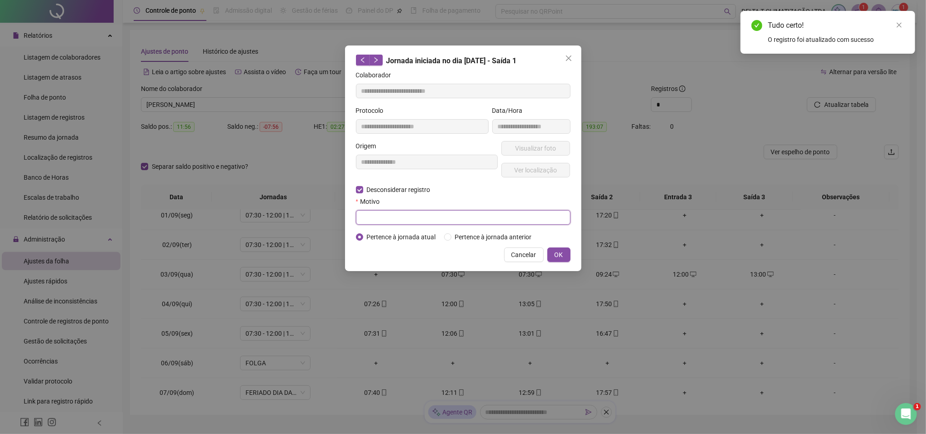
click at [387, 219] on input "text" at bounding box center [463, 217] width 215 height 15
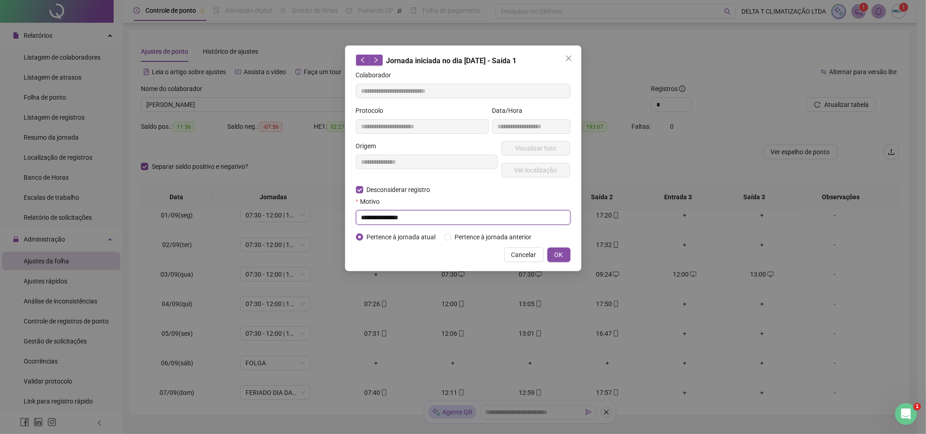
type input "**********"
click at [567, 251] on button "OK" at bounding box center [559, 254] width 23 height 15
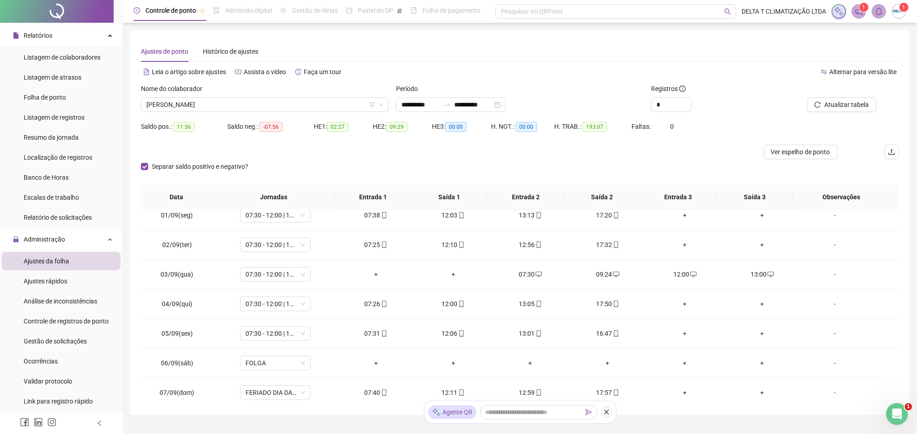
click at [819, 112] on div "Atualizar tabela" at bounding box center [839, 101] width 128 height 35
click at [828, 106] on span "Atualizar tabela" at bounding box center [847, 105] width 45 height 10
click at [453, 270] on div "09:24" at bounding box center [453, 274] width 63 height 10
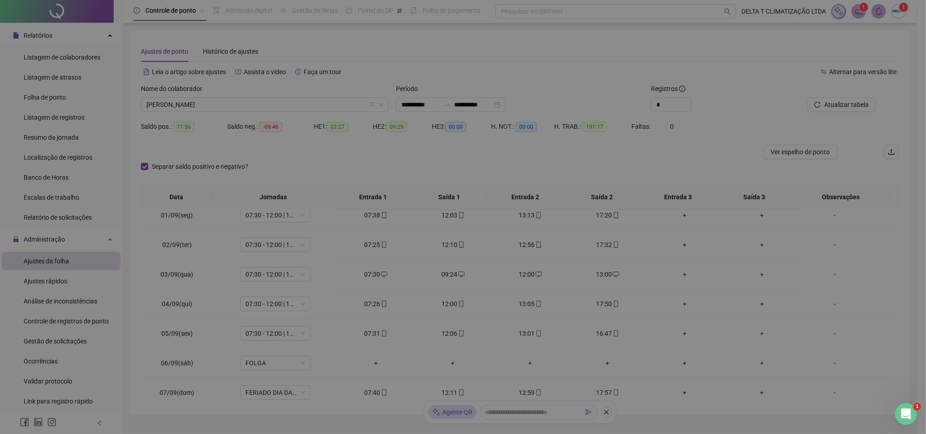
type input "**********"
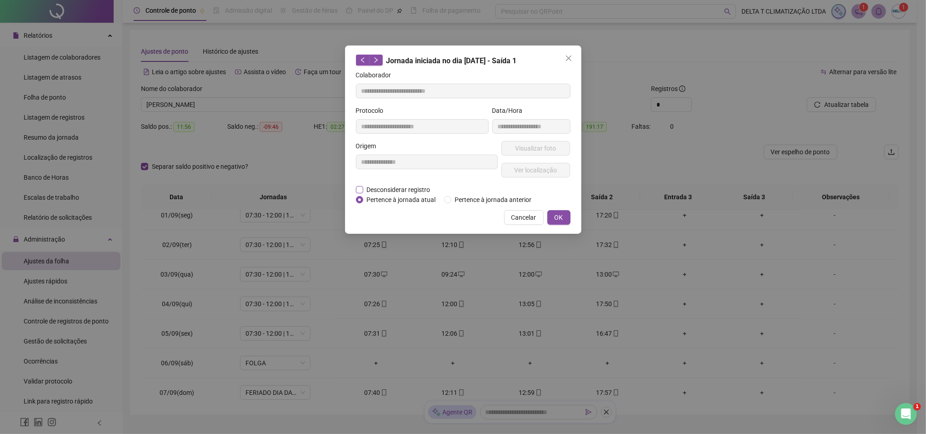
click at [390, 188] on span "Desconsiderar registro" at bounding box center [398, 190] width 71 height 10
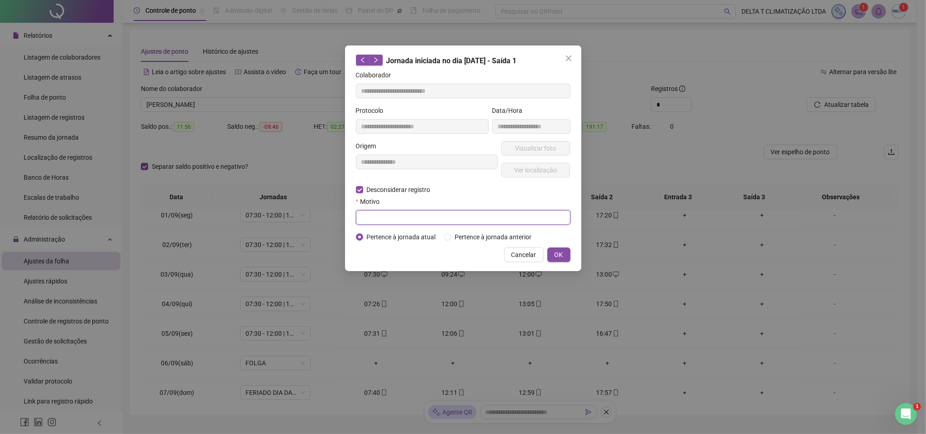
click at [402, 221] on input "text" at bounding box center [463, 217] width 215 height 15
type input "**********"
click at [560, 251] on span "OK" at bounding box center [559, 255] width 9 height 10
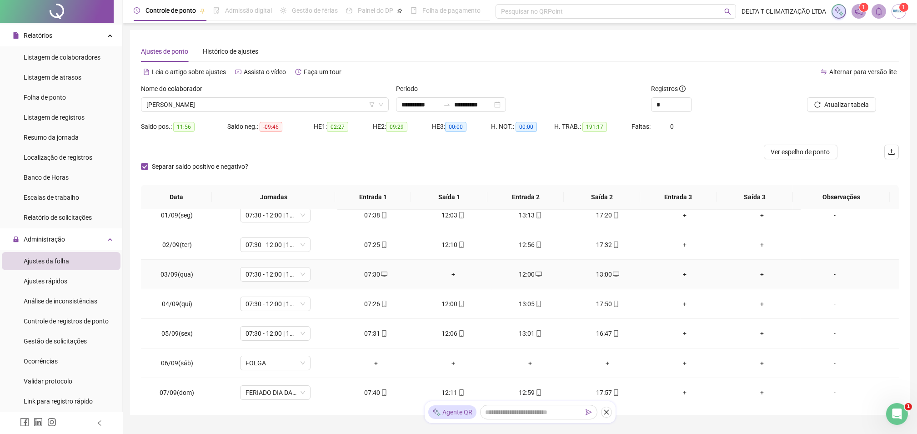
click at [452, 272] on div "+" at bounding box center [453, 274] width 63 height 10
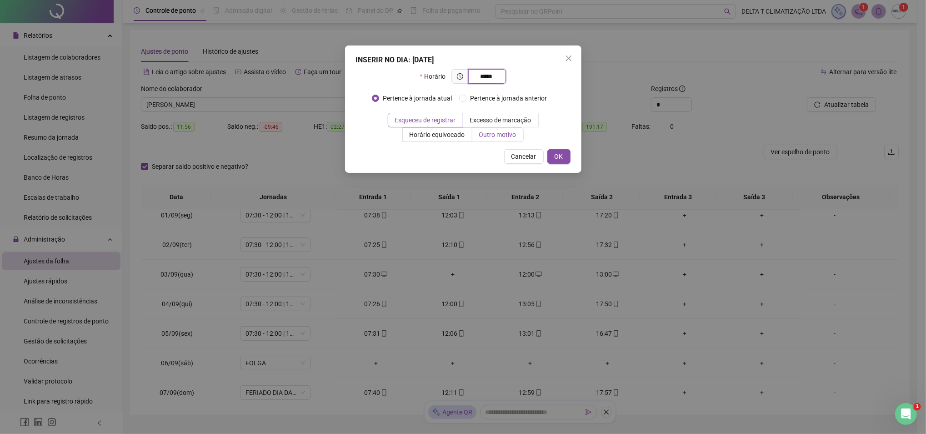
type input "*****"
click at [503, 136] on span "Outro motivo" at bounding box center [497, 134] width 37 height 7
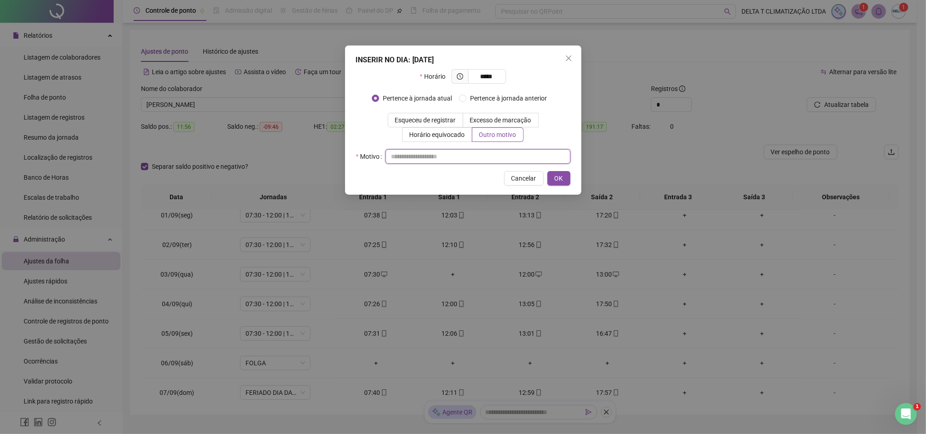
click at [490, 159] on input "text" at bounding box center [478, 156] width 185 height 15
type input "*"
click at [562, 176] on span "OK" at bounding box center [559, 178] width 9 height 10
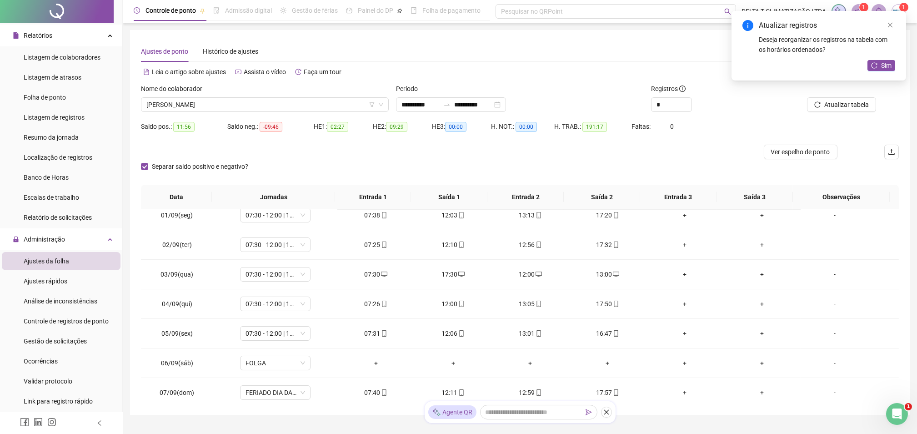
click at [897, 67] on div "Atualizar registros Deseja reorganizar os registros na tabela com os horários o…" at bounding box center [819, 46] width 175 height 70
click at [884, 65] on span "Sim" at bounding box center [886, 65] width 10 height 10
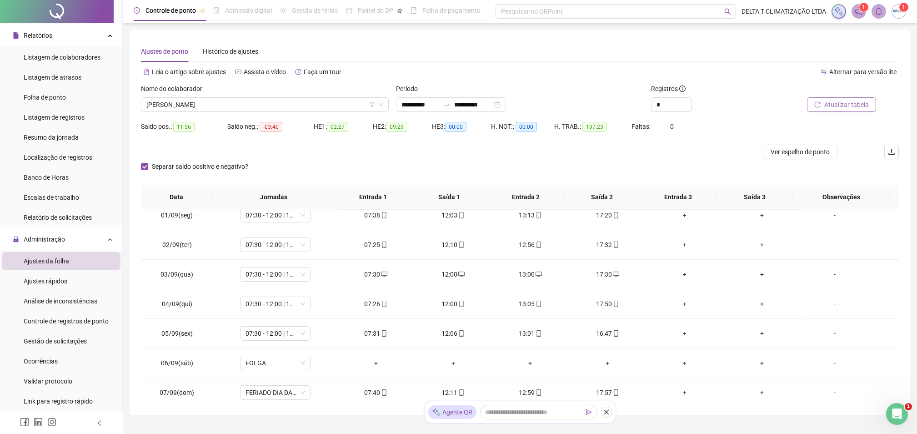
click at [847, 106] on span "Atualizar tabela" at bounding box center [847, 105] width 45 height 10
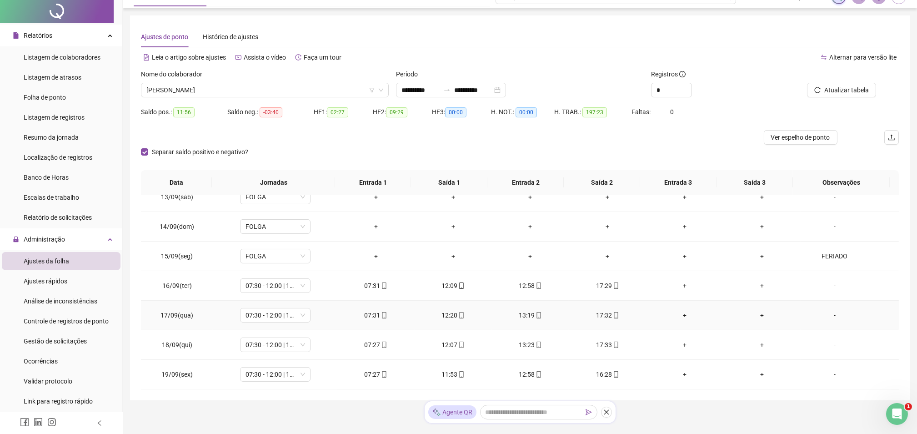
scroll to position [0, 0]
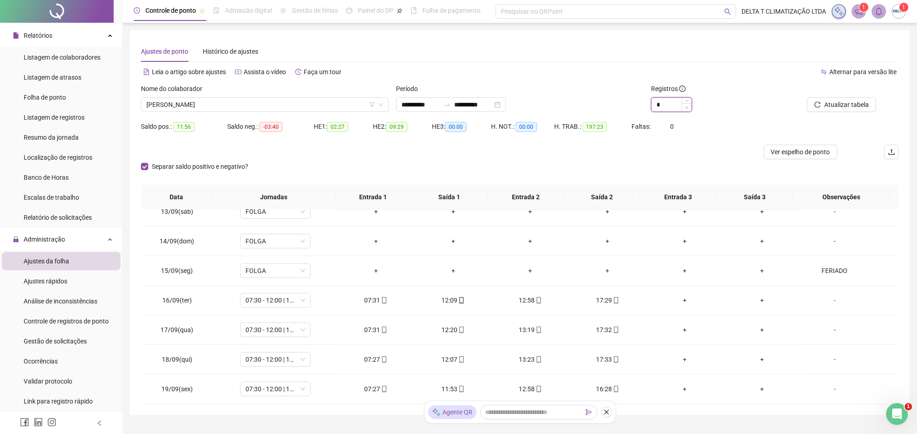
click at [688, 108] on icon "down" at bounding box center [686, 107] width 3 height 3
type input "*"
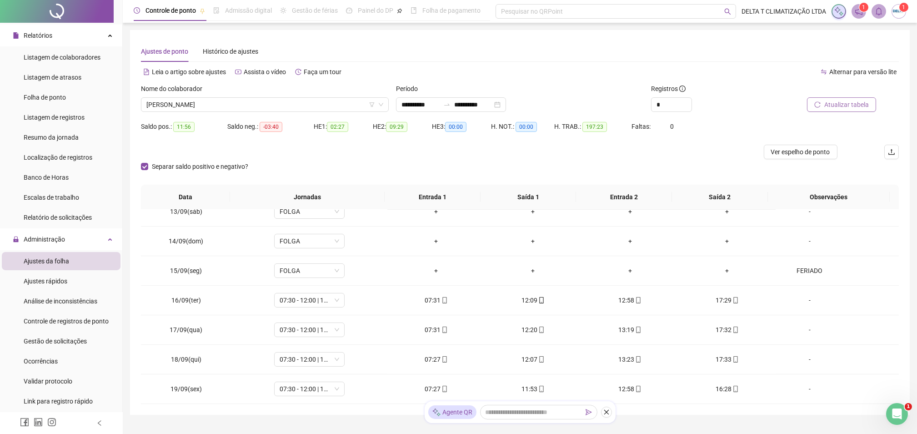
click at [839, 102] on span "Atualizar tabela" at bounding box center [847, 105] width 45 height 10
click at [808, 149] on span "Ver espelho de ponto" at bounding box center [800, 152] width 59 height 10
click at [270, 104] on span "[PERSON_NAME]" at bounding box center [264, 105] width 237 height 14
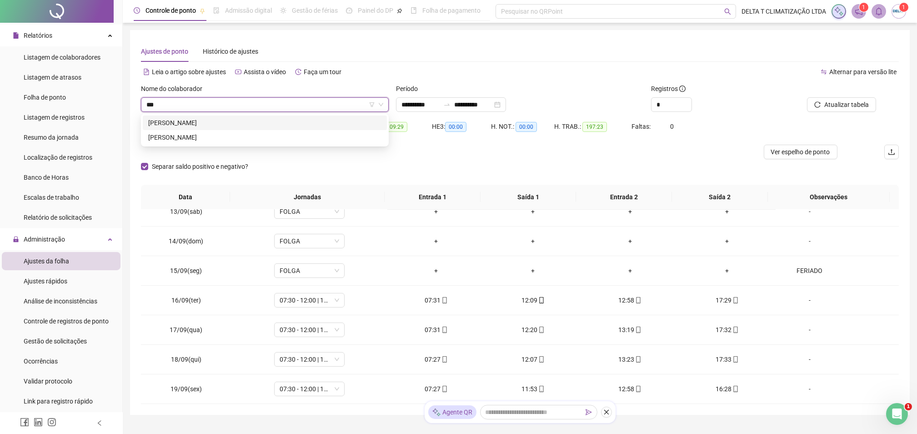
type input "****"
click at [184, 119] on div "[PERSON_NAME]" at bounding box center [264, 123] width 233 height 10
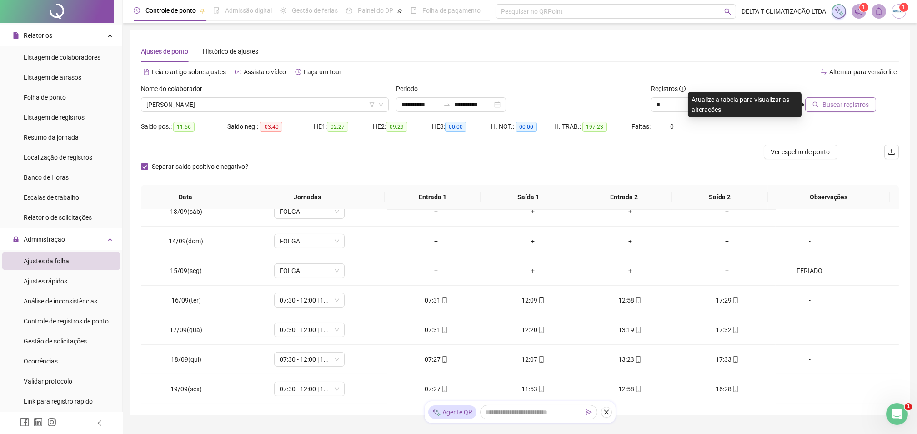
click at [852, 107] on span "Buscar registros" at bounding box center [846, 105] width 46 height 10
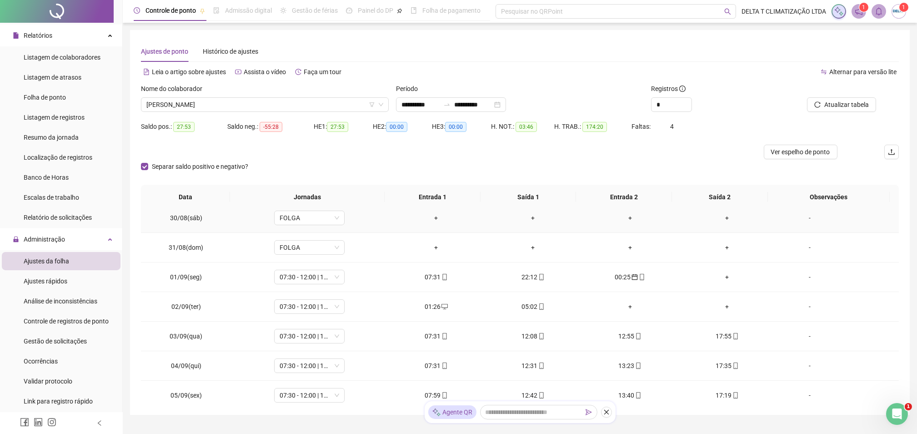
scroll to position [303, 0]
click at [442, 274] on icon "mobile" at bounding box center [445, 276] width 6 height 6
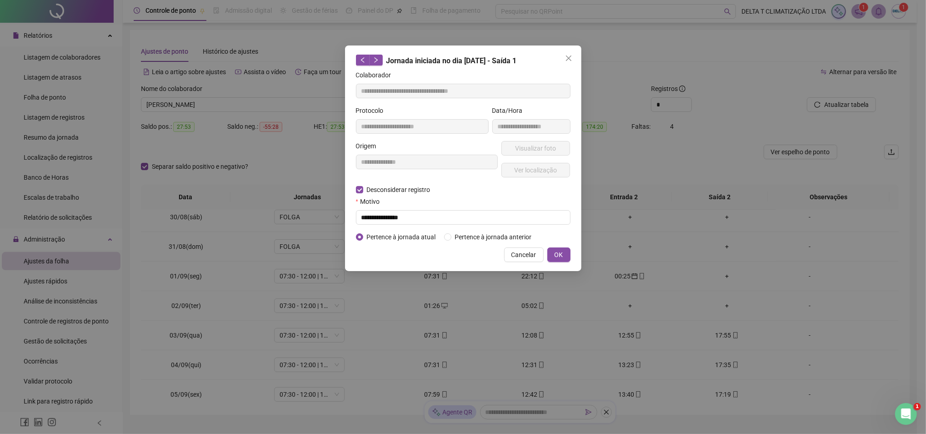
type input "**********"
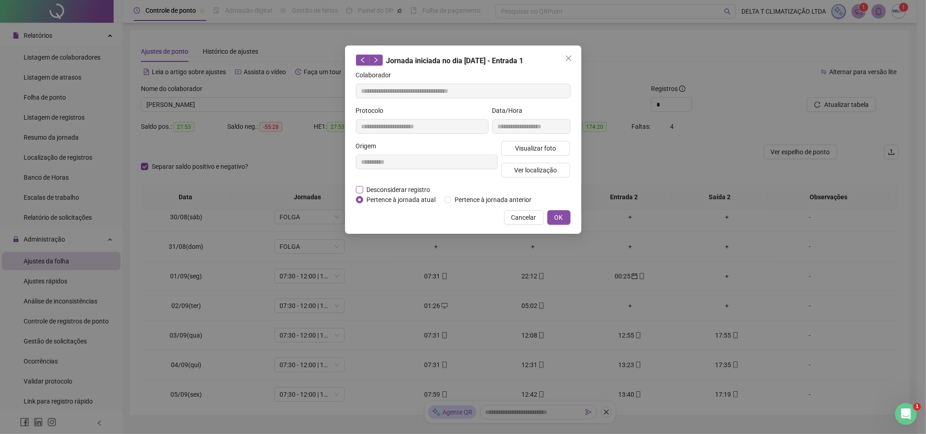
click at [393, 187] on span "Desconsiderar registro" at bounding box center [398, 190] width 71 height 10
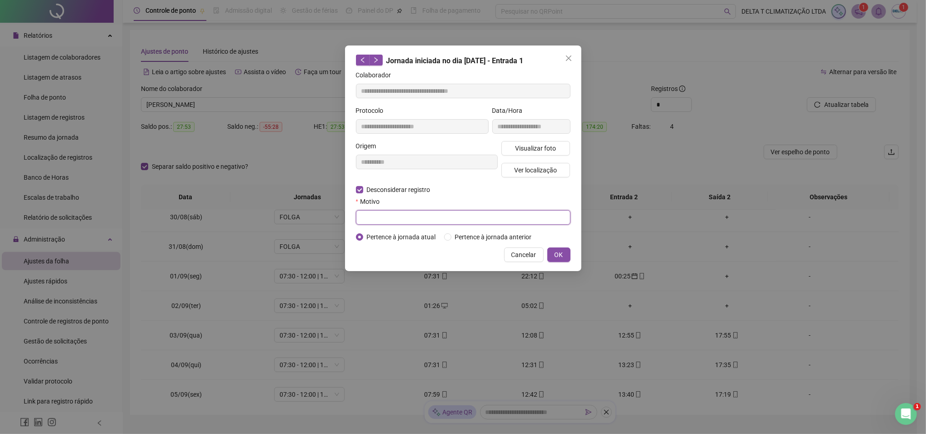
click at [392, 216] on input "text" at bounding box center [463, 217] width 215 height 15
type input "**********"
click at [554, 257] on button "OK" at bounding box center [559, 254] width 23 height 15
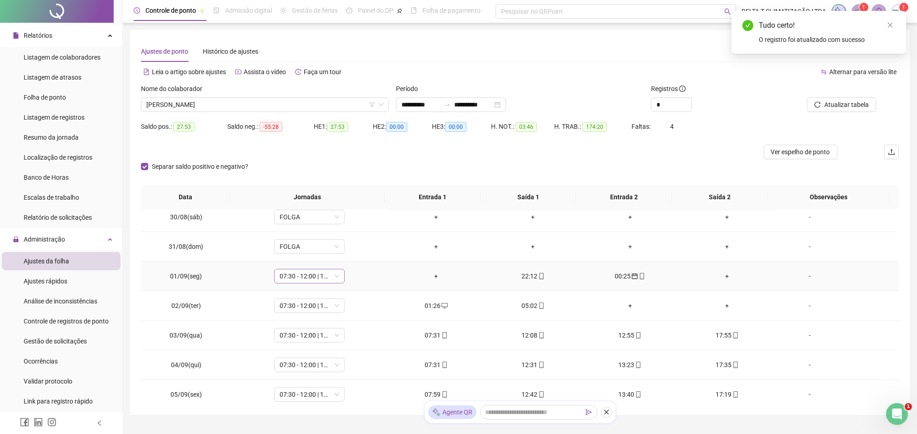
click at [293, 278] on span "07:30 - 12:00 | 13:00 - 17:30" at bounding box center [310, 276] width 60 height 14
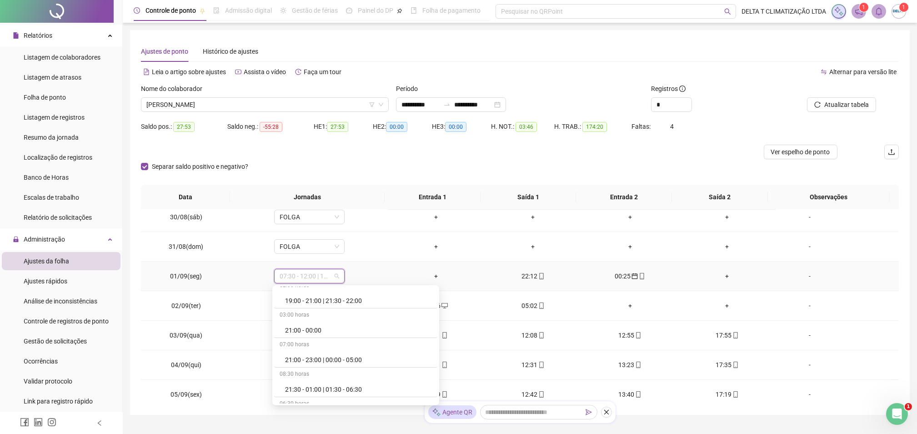
scroll to position [1576, 0]
click at [352, 359] on div "22:00 - 01:00 | 01:30 - 05:00" at bounding box center [358, 358] width 147 height 10
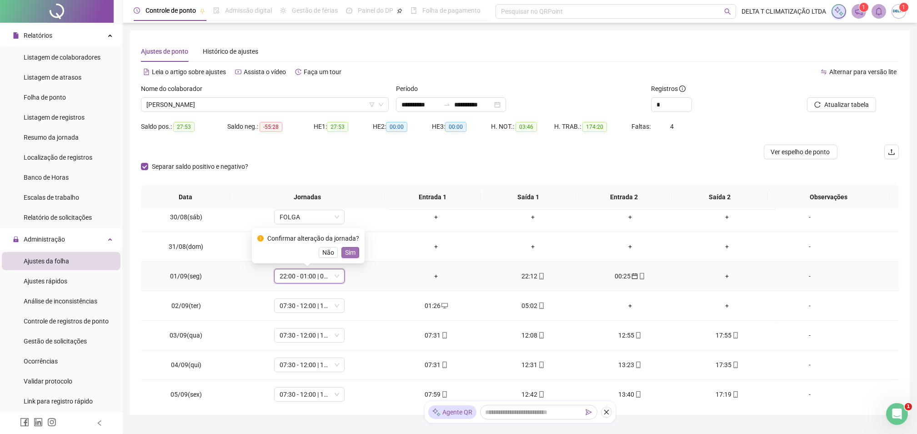
click at [348, 251] on span "Sim" at bounding box center [350, 252] width 10 height 10
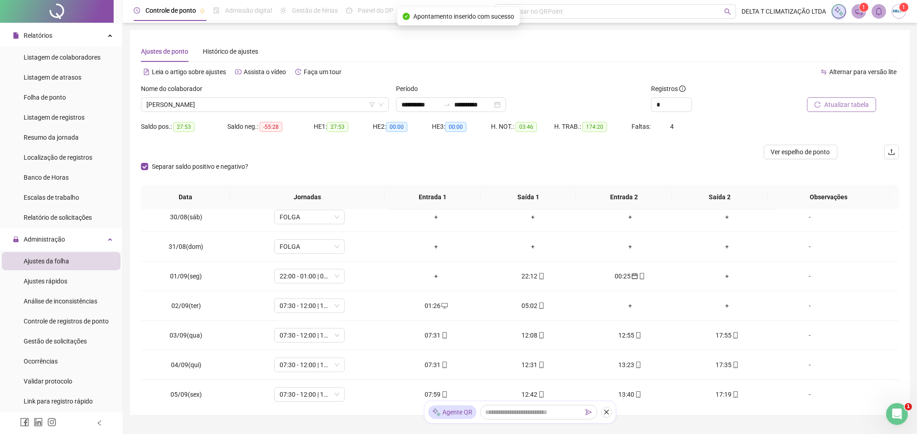
click at [859, 109] on span "Atualizar tabela" at bounding box center [847, 105] width 45 height 10
click at [445, 306] on div "01:26" at bounding box center [436, 306] width 82 height 10
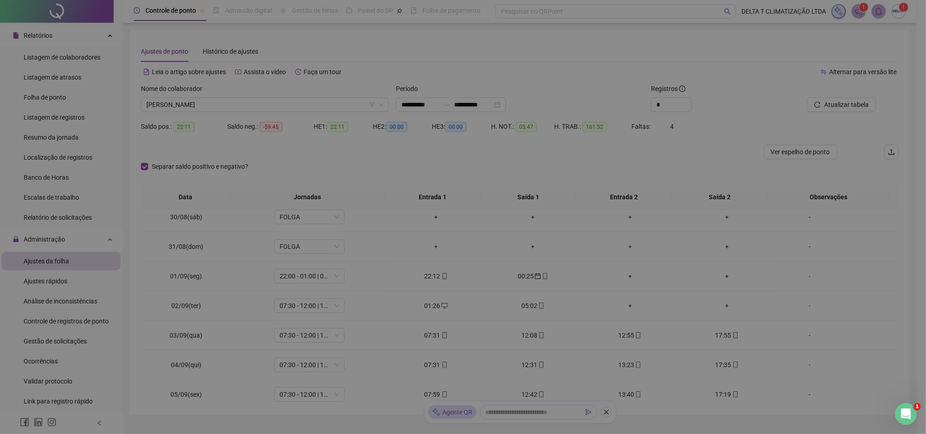
type input "**********"
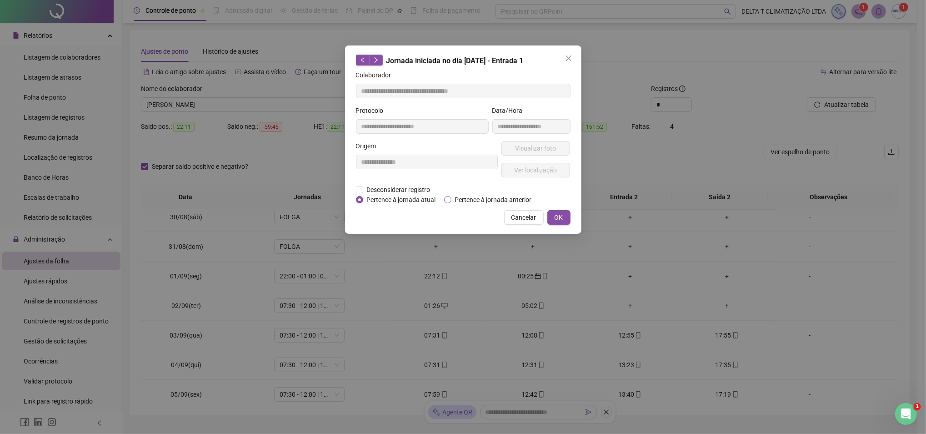
click at [461, 198] on span "Pertence à jornada anterior" at bounding box center [494, 200] width 84 height 10
click at [556, 216] on span "OK" at bounding box center [559, 217] width 9 height 10
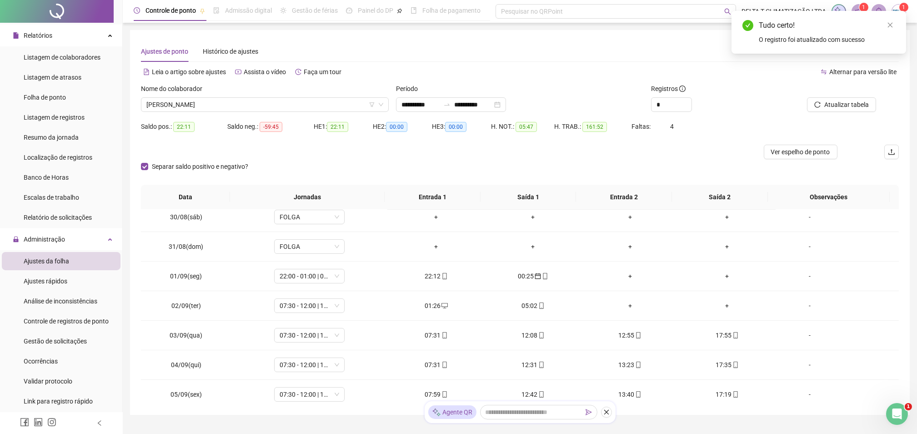
click at [530, 306] on div "05:02" at bounding box center [533, 306] width 82 height 10
type input "**********"
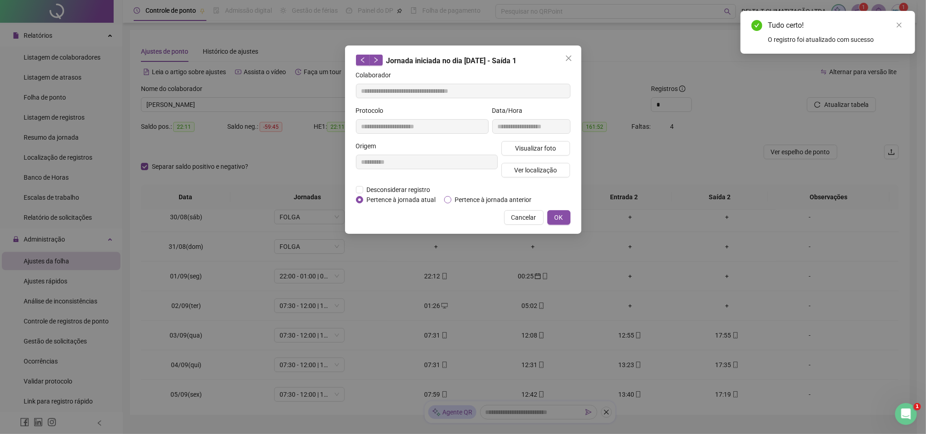
click at [498, 199] on span "Pertence à jornada anterior" at bounding box center [494, 200] width 84 height 10
click at [556, 216] on span "OK" at bounding box center [559, 217] width 9 height 10
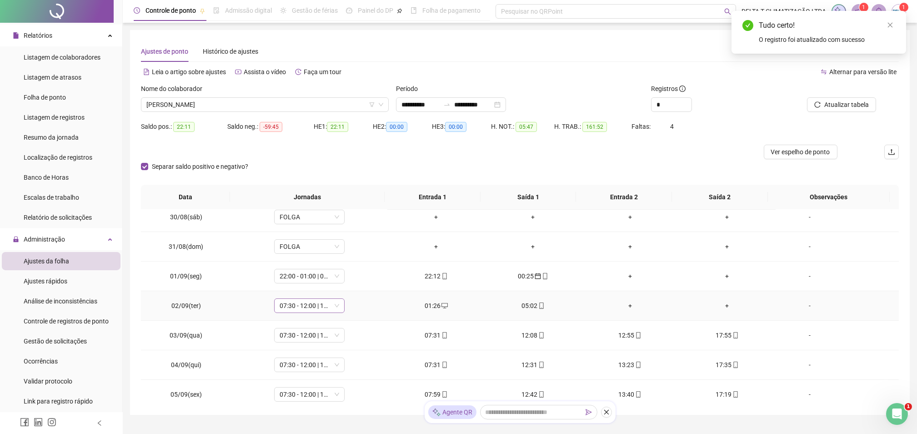
click at [287, 302] on span "07:30 - 12:00 | 13:00 - 17:30" at bounding box center [310, 306] width 60 height 14
type input "*****"
click at [302, 258] on div "Folga" at bounding box center [315, 257] width 60 height 10
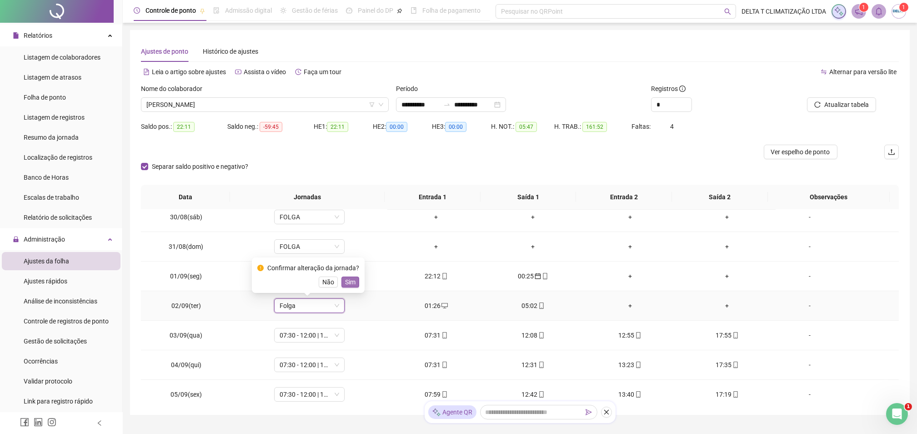
click at [352, 282] on span "Sim" at bounding box center [350, 282] width 10 height 10
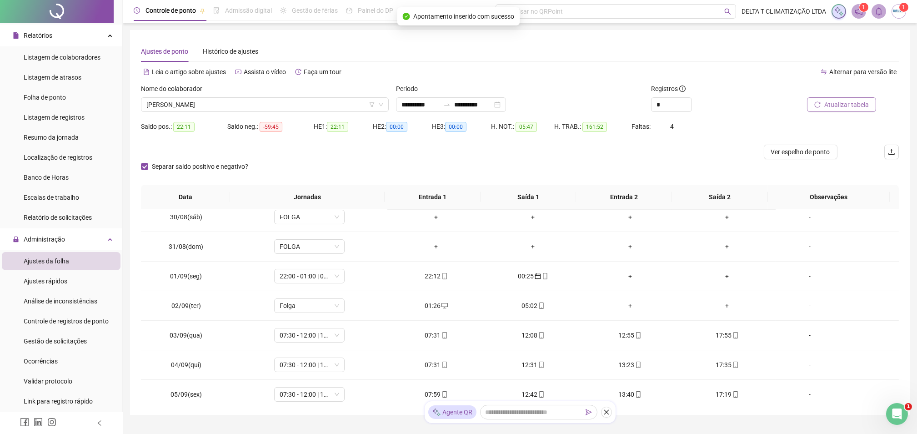
click at [837, 105] on span "Atualizar tabela" at bounding box center [847, 105] width 45 height 10
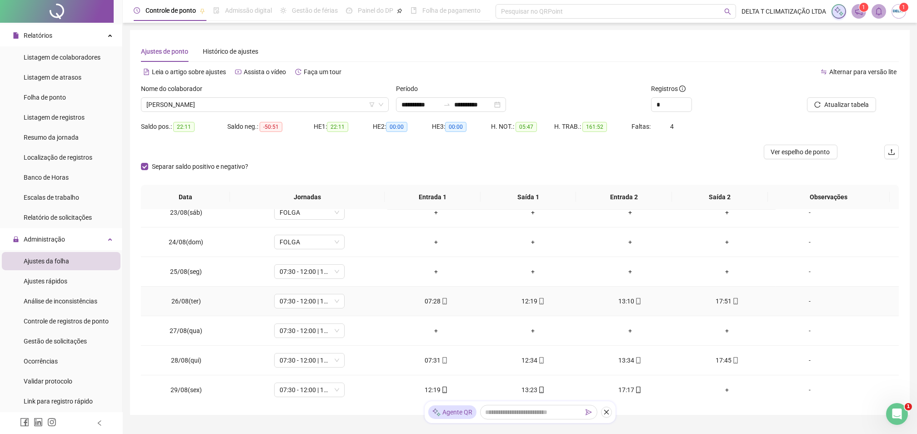
scroll to position [121, 0]
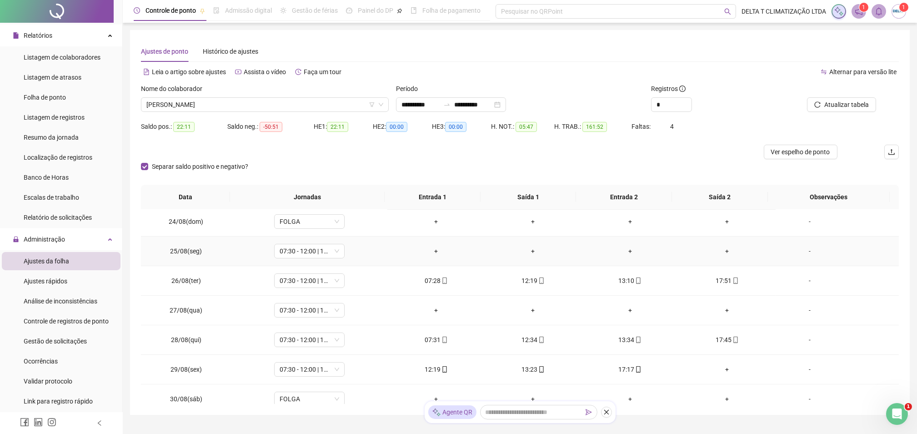
click at [804, 251] on div "-" at bounding box center [810, 251] width 54 height 10
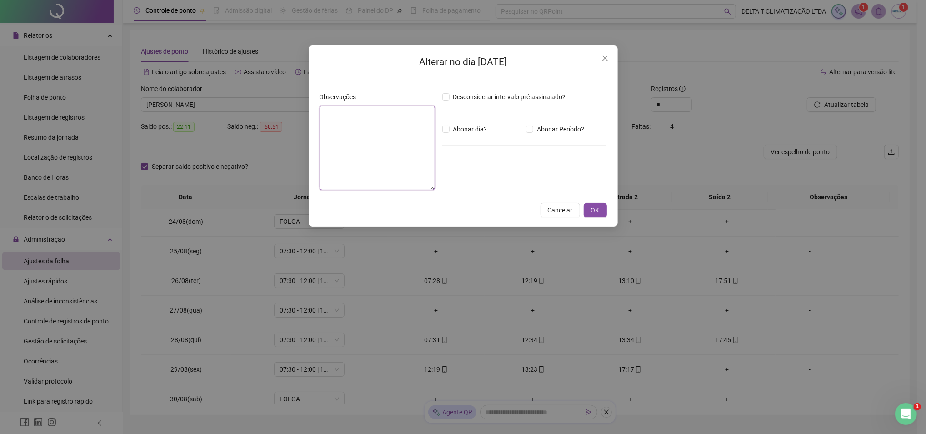
click at [391, 148] on textarea at bounding box center [378, 148] width 116 height 85
type textarea "**********"
click at [599, 206] on span "OK" at bounding box center [595, 210] width 9 height 10
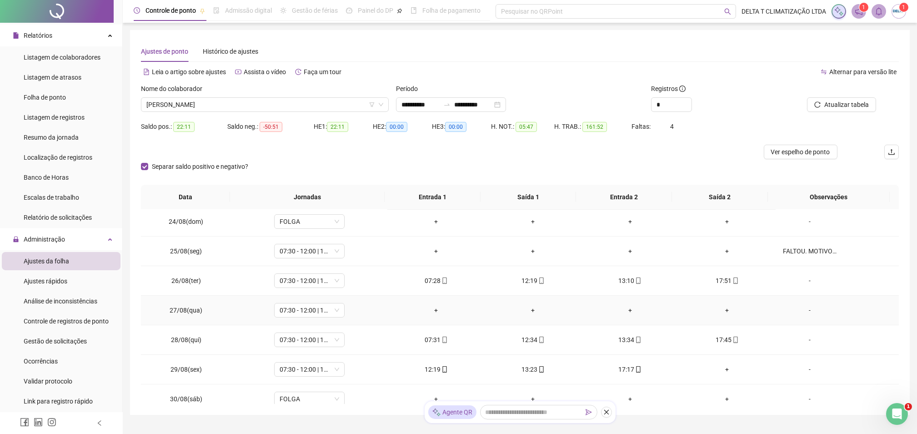
click at [808, 312] on div "-" at bounding box center [810, 310] width 54 height 10
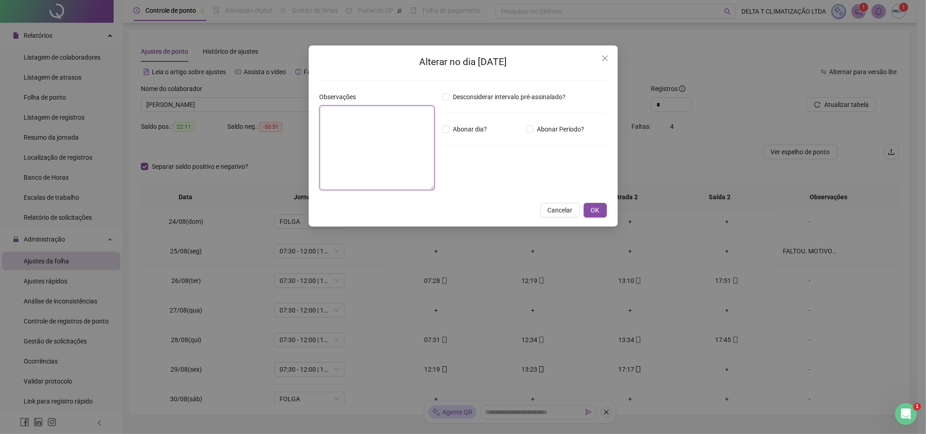
click at [361, 135] on textarea at bounding box center [378, 148] width 116 height 85
type textarea "**********"
click at [598, 212] on span "OK" at bounding box center [595, 210] width 9 height 10
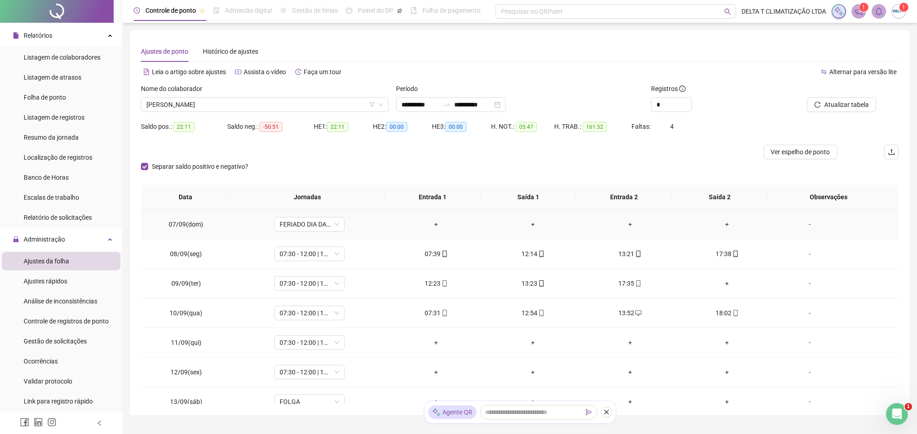
scroll to position [546, 0]
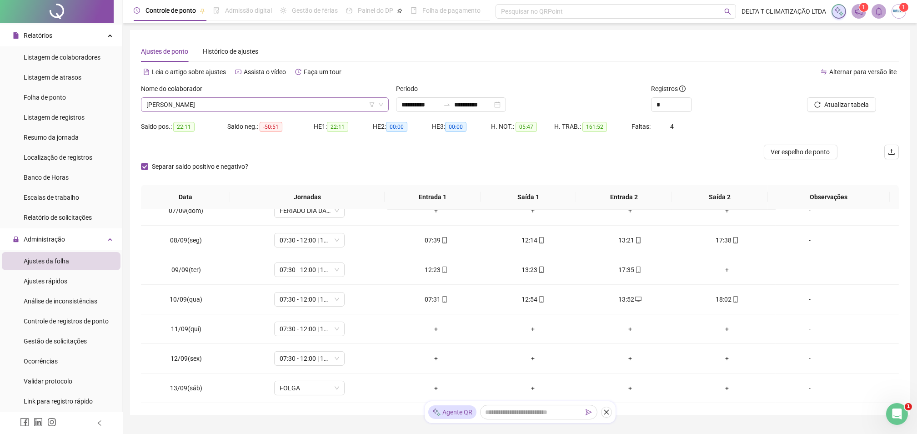
click at [309, 100] on span "[PERSON_NAME]" at bounding box center [264, 105] width 237 height 14
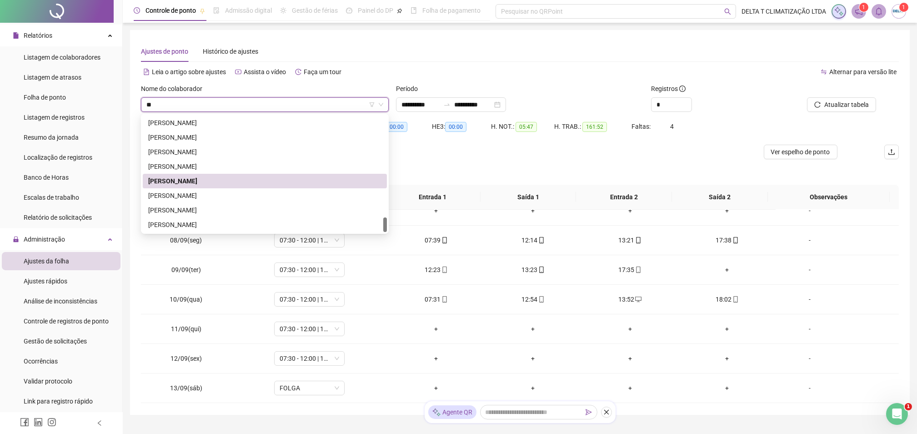
scroll to position [0, 0]
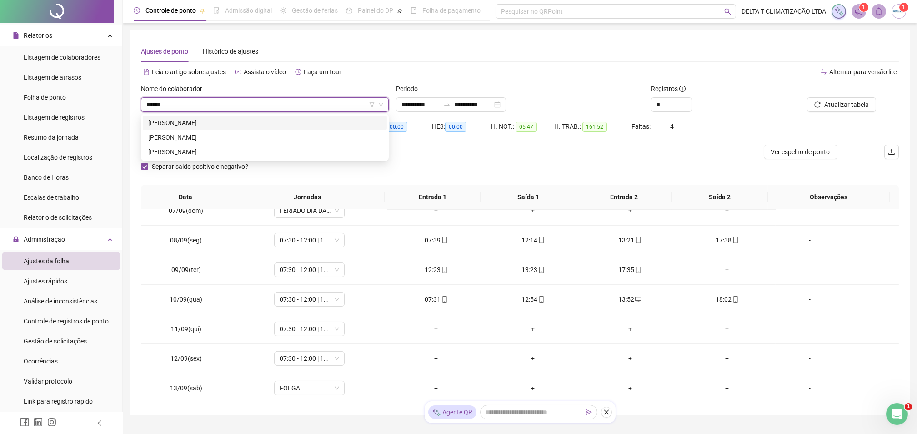
type input "*******"
click at [296, 156] on div "[PERSON_NAME]" at bounding box center [264, 152] width 233 height 10
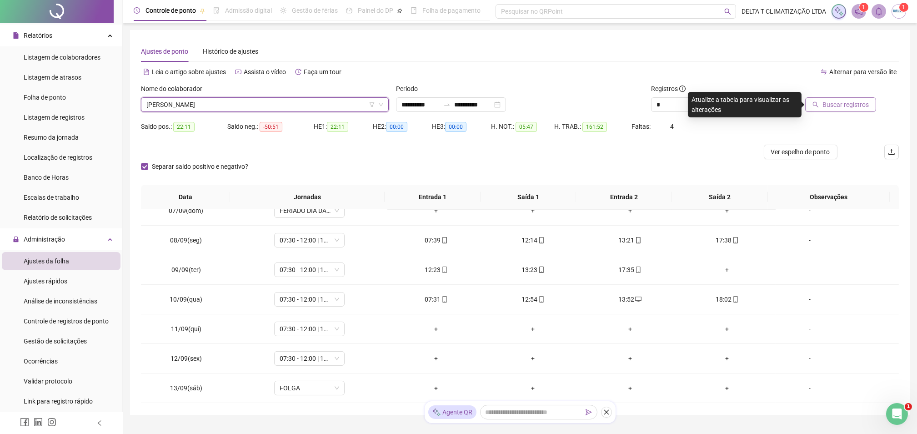
click at [846, 103] on span "Buscar registros" at bounding box center [846, 105] width 46 height 10
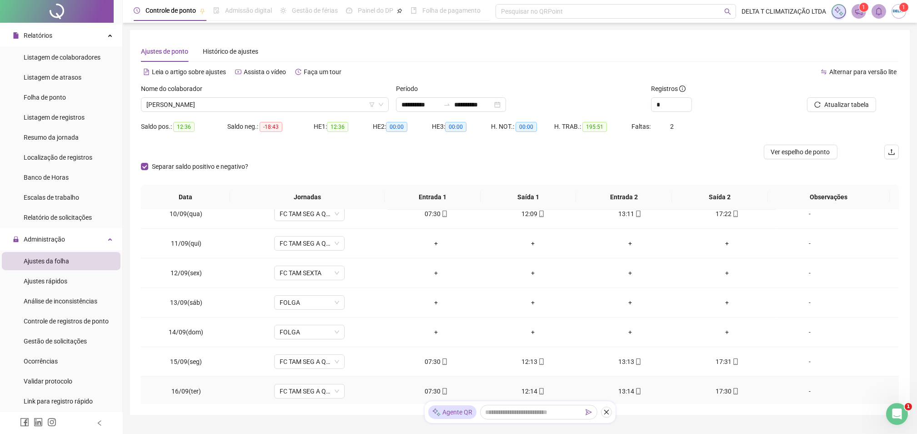
scroll to position [606, 0]
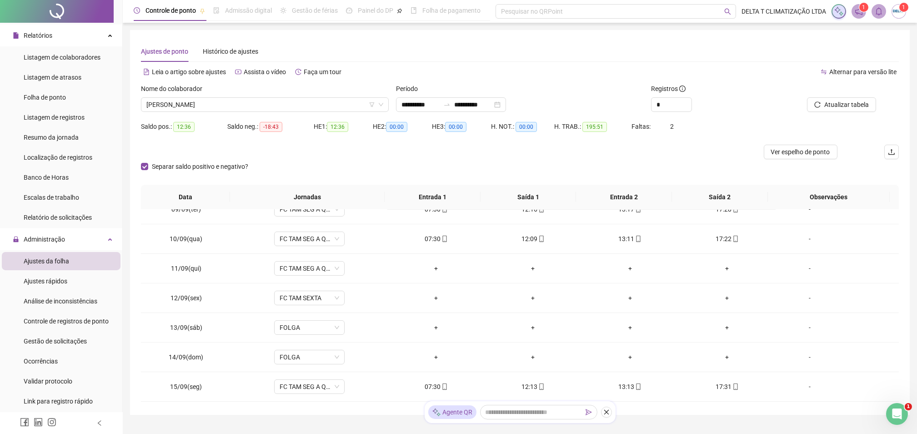
click at [272, 93] on div "Nome do colaborador" at bounding box center [265, 91] width 248 height 14
click at [263, 110] on span "[PERSON_NAME]" at bounding box center [264, 105] width 237 height 14
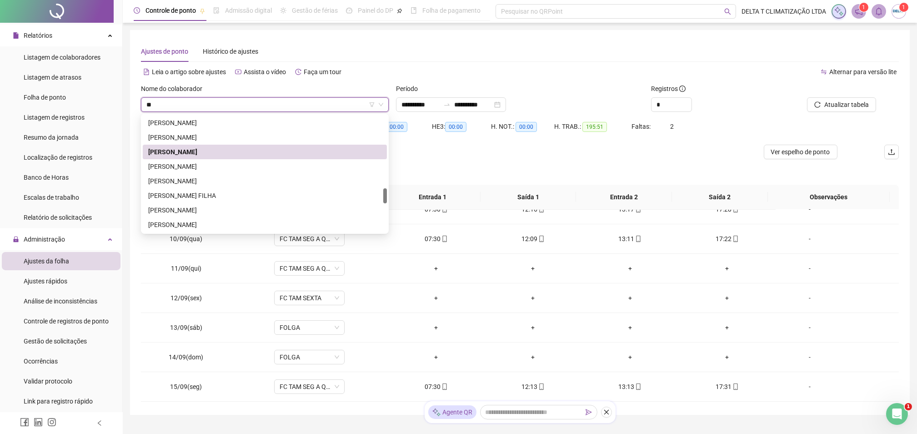
scroll to position [0, 0]
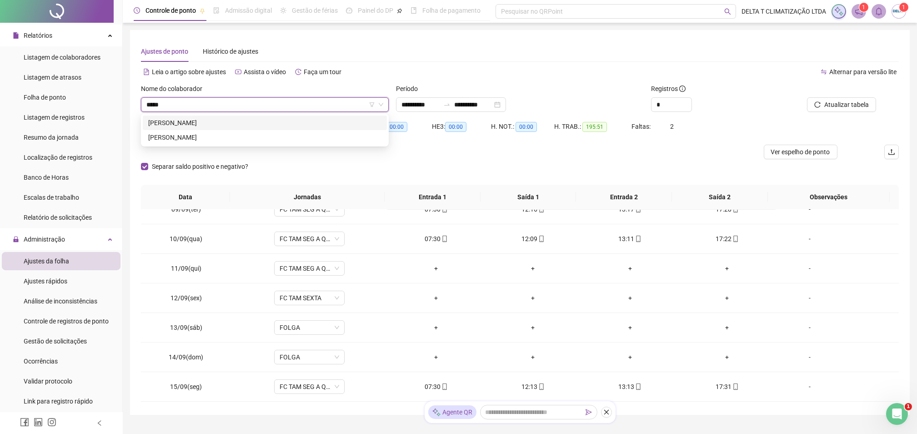
type input "*****"
click at [279, 125] on div "[PERSON_NAME]" at bounding box center [264, 123] width 233 height 10
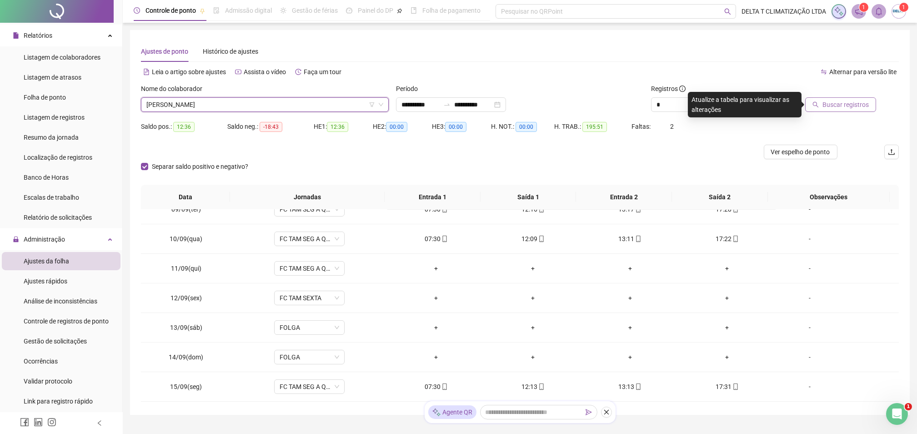
click at [846, 105] on span "Buscar registros" at bounding box center [846, 105] width 46 height 10
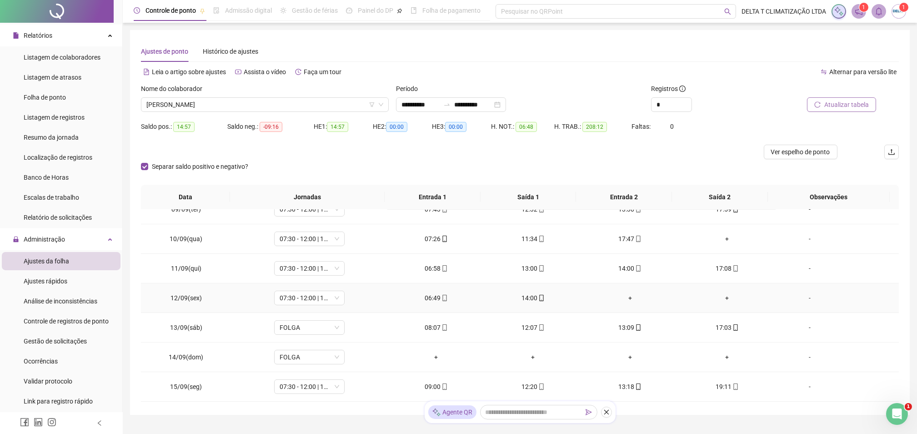
scroll to position [546, 0]
click at [81, 320] on span "Controle de registros de ponto" at bounding box center [66, 320] width 85 height 7
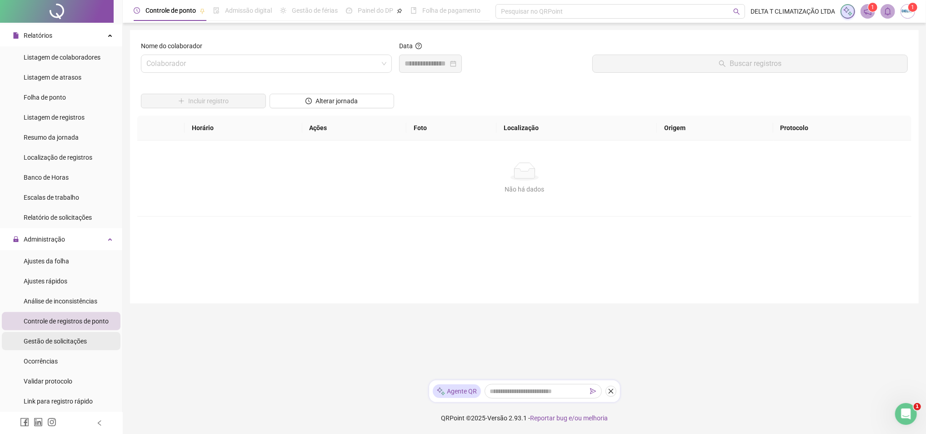
click at [53, 345] on span "Gestão de solicitações" at bounding box center [55, 340] width 63 height 7
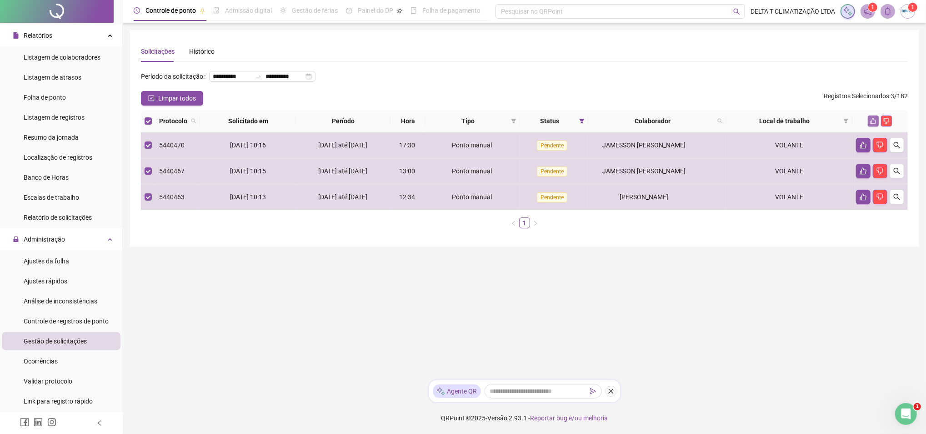
click at [875, 126] on button "button" at bounding box center [873, 121] width 11 height 11
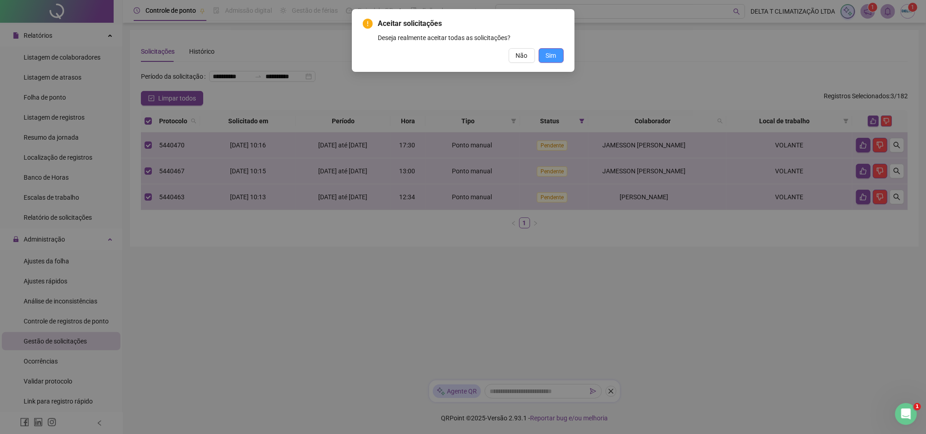
click at [555, 56] on span "Sim" at bounding box center [551, 55] width 10 height 10
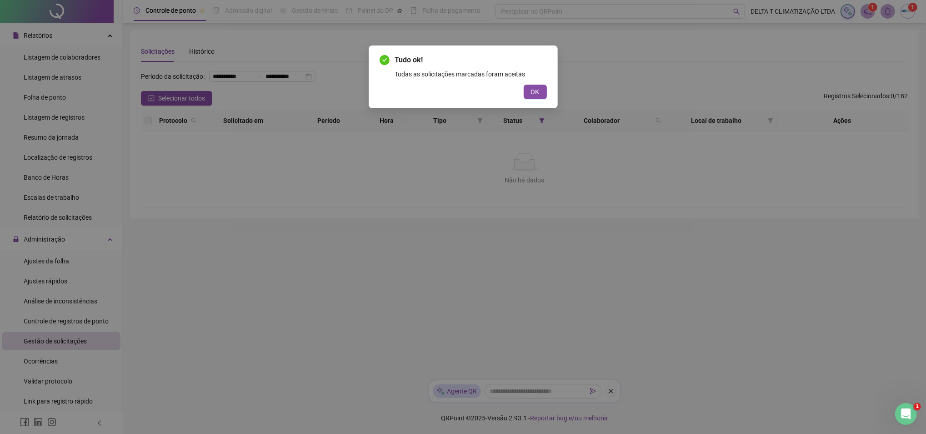
drag, startPoint x: 533, startPoint y: 95, endPoint x: 526, endPoint y: 88, distance: 9.3
click at [533, 95] on span "OK" at bounding box center [535, 92] width 9 height 10
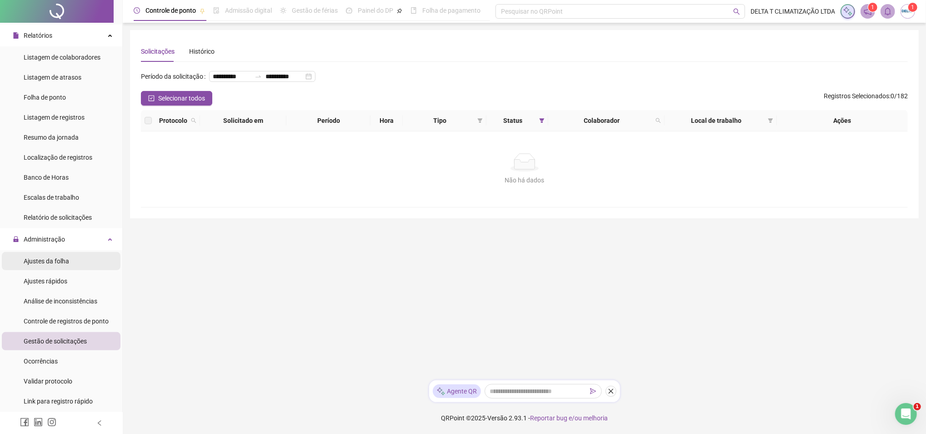
click at [92, 265] on li "Ajustes da folha" at bounding box center [61, 261] width 119 height 18
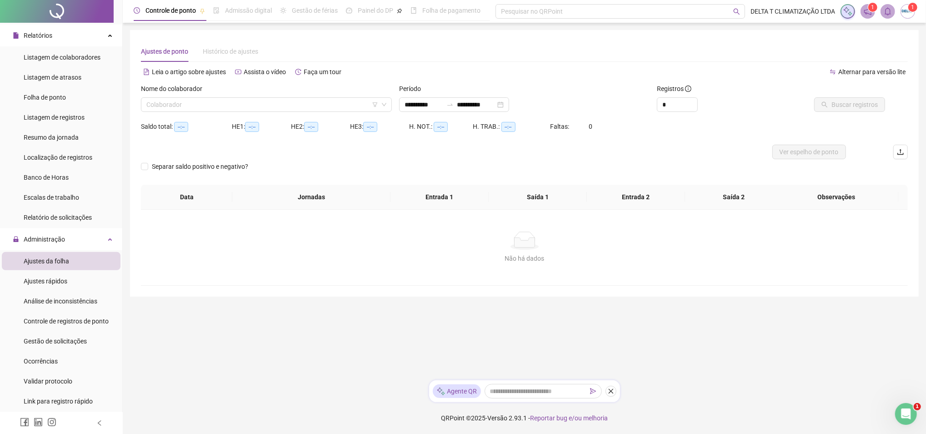
type input "**********"
click at [263, 107] on input "search" at bounding box center [262, 105] width 232 height 14
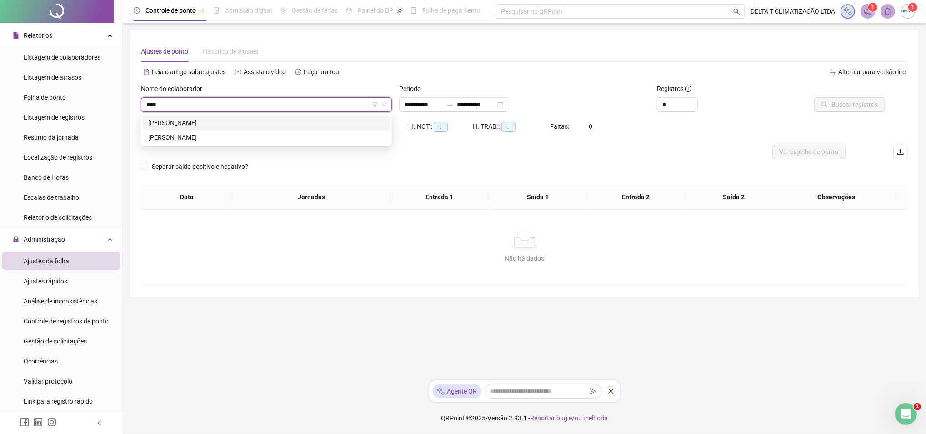
type input "*****"
click at [242, 121] on div "[PERSON_NAME]" at bounding box center [266, 123] width 236 height 10
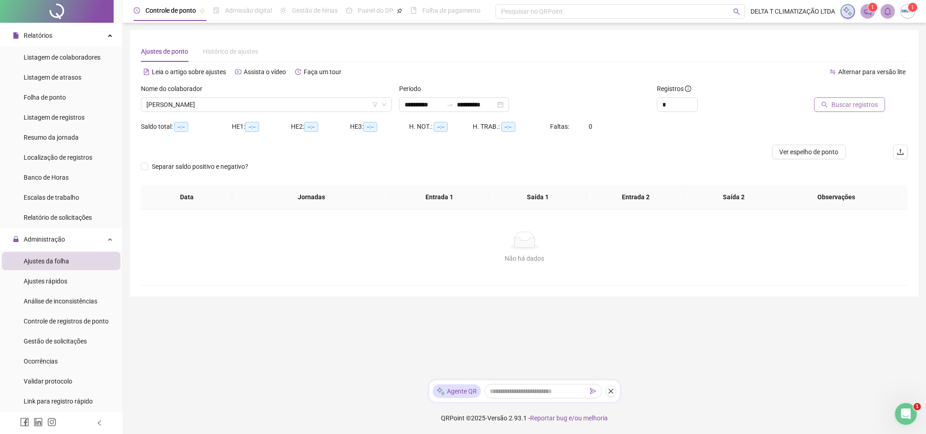
click at [878, 102] on span "Buscar registros" at bounding box center [855, 105] width 46 height 10
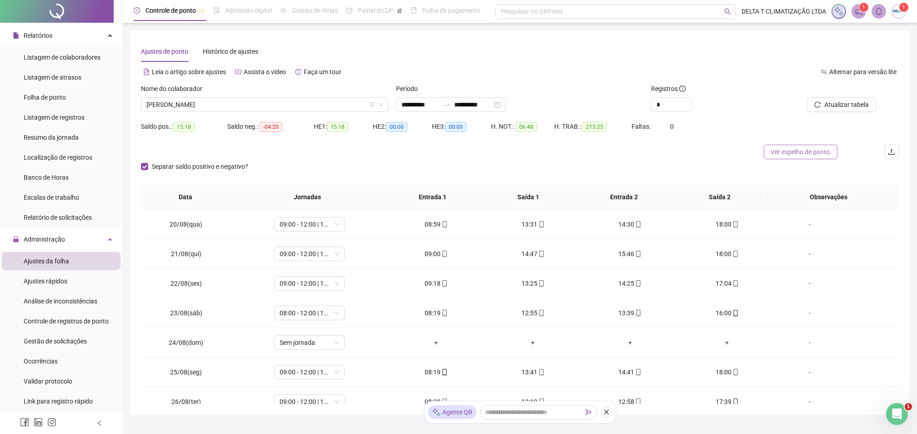
click at [816, 150] on span "Ver espelho de ponto" at bounding box center [800, 152] width 59 height 10
click at [765, 84] on div "Registros" at bounding box center [711, 91] width 121 height 14
click at [730, 80] on div "Alternar para versão lite" at bounding box center [709, 76] width 379 height 15
click at [334, 102] on span "[PERSON_NAME]" at bounding box center [264, 105] width 237 height 14
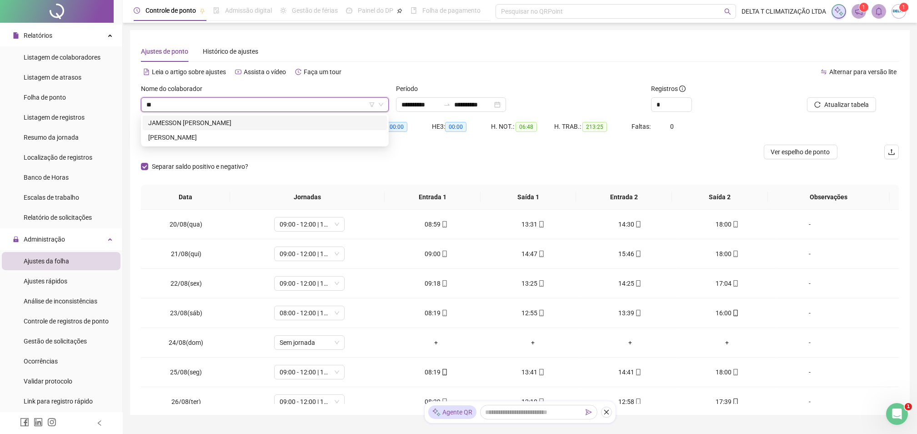
type input "***"
click at [324, 129] on div "JAMESSON [PERSON_NAME]" at bounding box center [265, 123] width 244 height 15
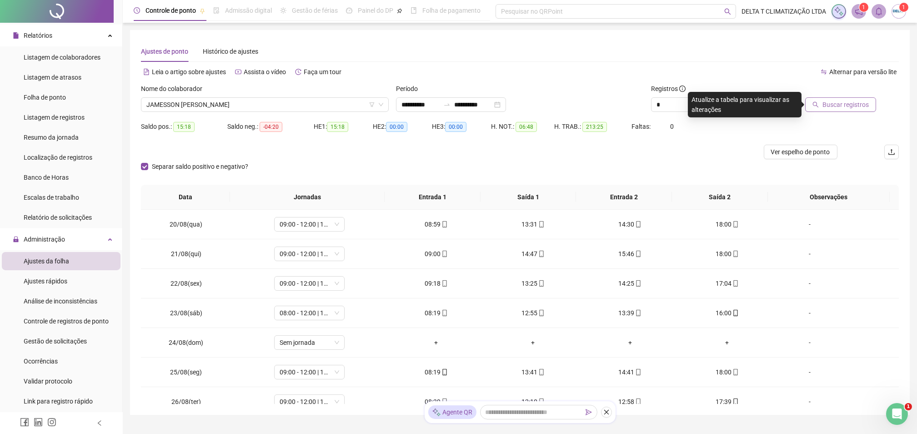
click at [852, 103] on span "Buscar registros" at bounding box center [846, 105] width 46 height 10
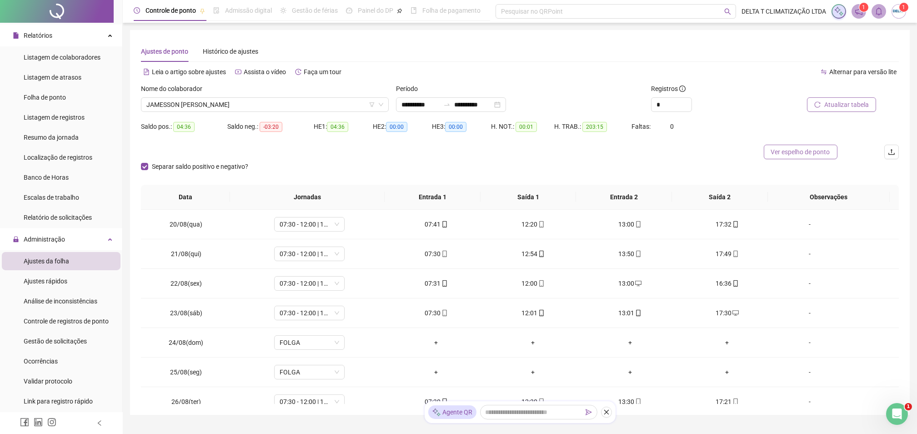
click at [805, 154] on span "Ver espelho de ponto" at bounding box center [800, 152] width 59 height 10
click at [306, 104] on span "JAMESSON [PERSON_NAME]" at bounding box center [264, 105] width 237 height 14
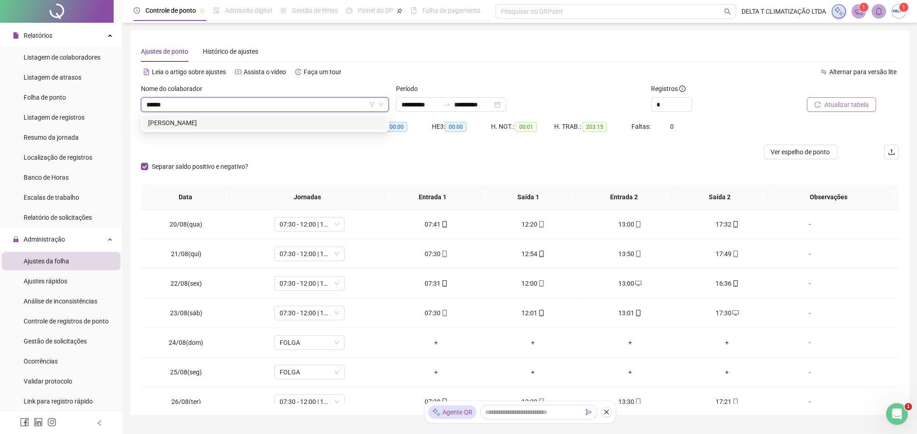
type input "*******"
drag, startPoint x: 342, startPoint y: 121, endPoint x: 347, endPoint y: 128, distance: 8.1
click at [341, 121] on div "[PERSON_NAME]" at bounding box center [264, 123] width 233 height 10
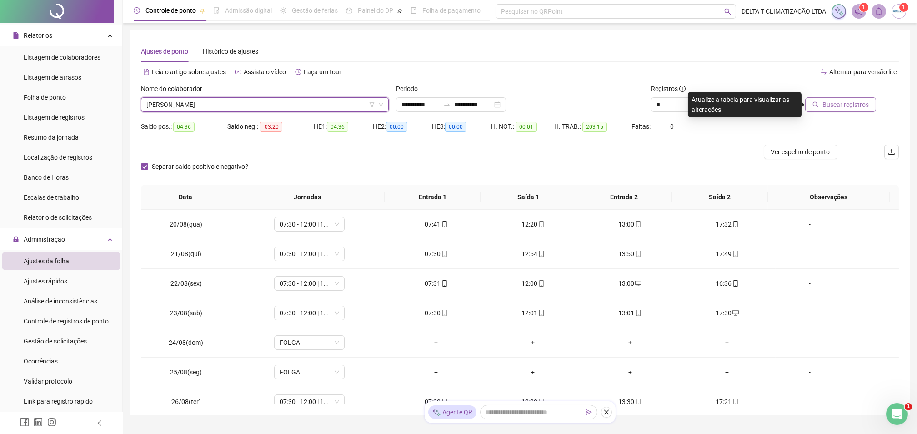
click at [850, 108] on span "Buscar registros" at bounding box center [846, 105] width 46 height 10
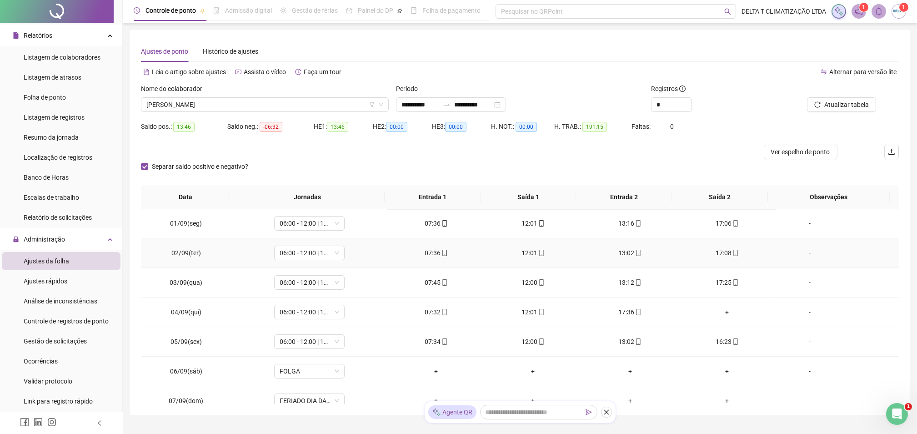
scroll to position [364, 0]
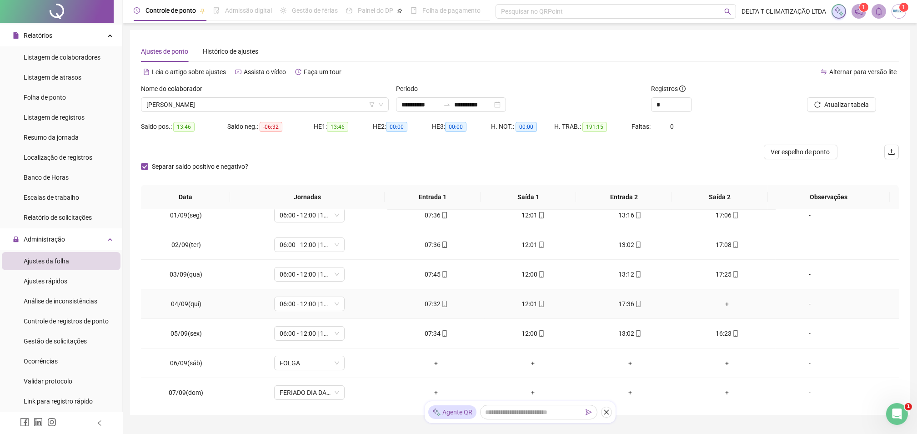
click at [724, 300] on div "+" at bounding box center [727, 304] width 82 height 10
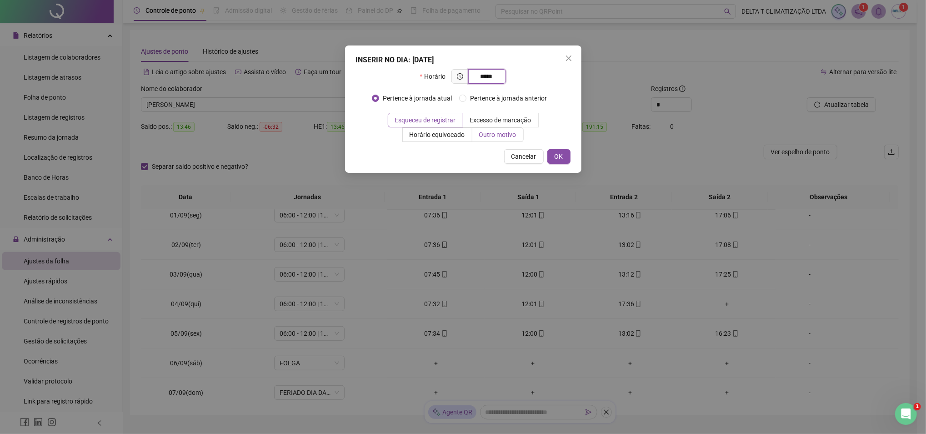
type input "*****"
click at [508, 135] on span "Outro motivo" at bounding box center [497, 134] width 37 height 7
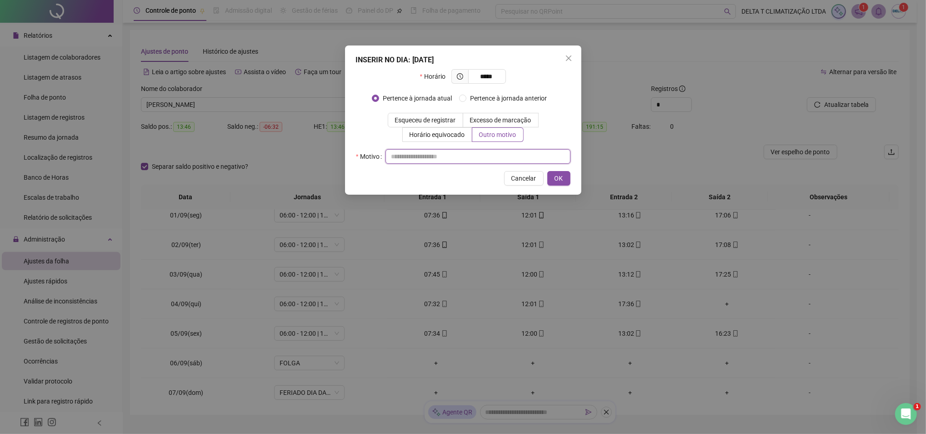
click at [513, 156] on input "text" at bounding box center [478, 156] width 185 height 15
type input "*"
click at [559, 173] on span "OK" at bounding box center [559, 178] width 9 height 10
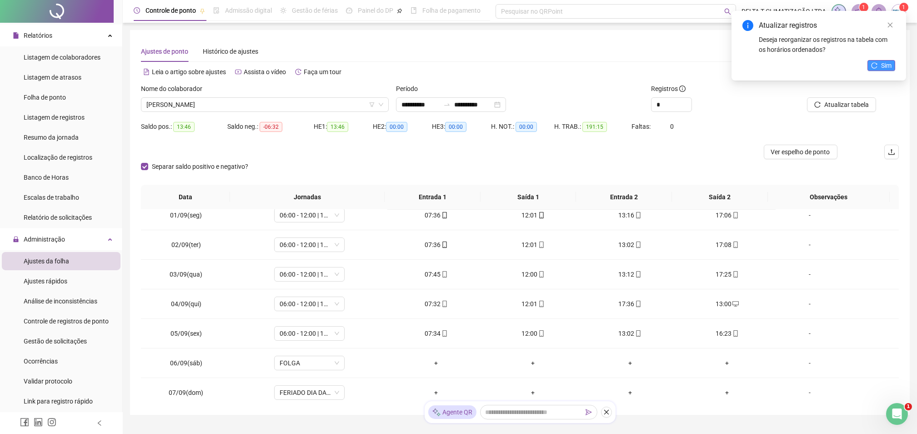
click at [890, 67] on span "Sim" at bounding box center [886, 65] width 10 height 10
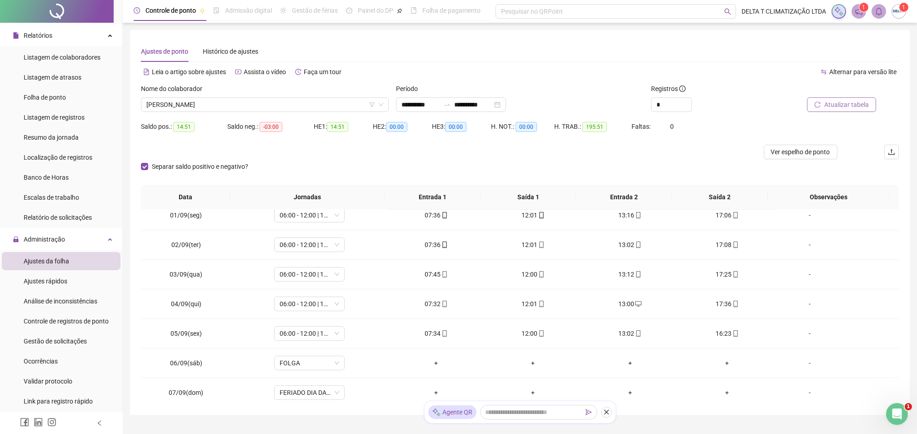
click at [825, 108] on button "Atualizar tabela" at bounding box center [841, 104] width 69 height 15
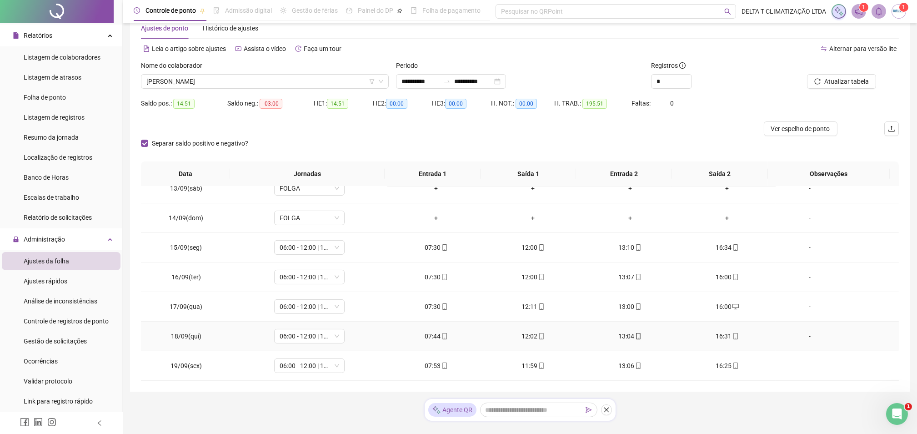
scroll to position [41, 0]
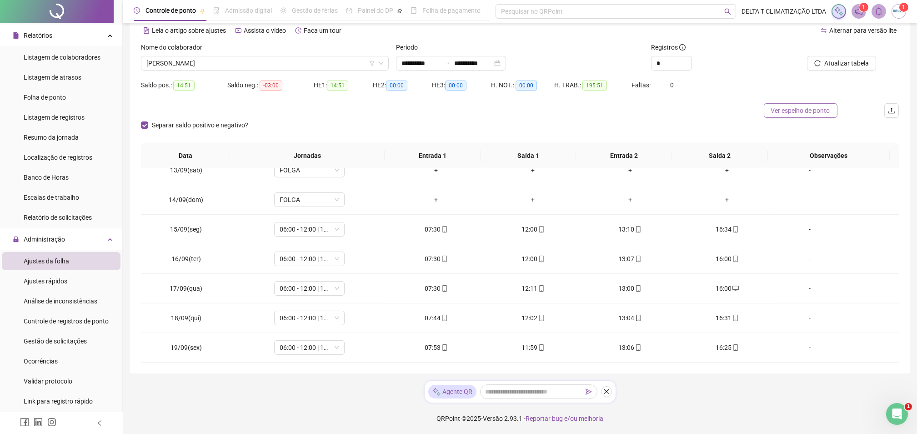
click at [808, 110] on span "Ver espelho de ponto" at bounding box center [800, 111] width 59 height 10
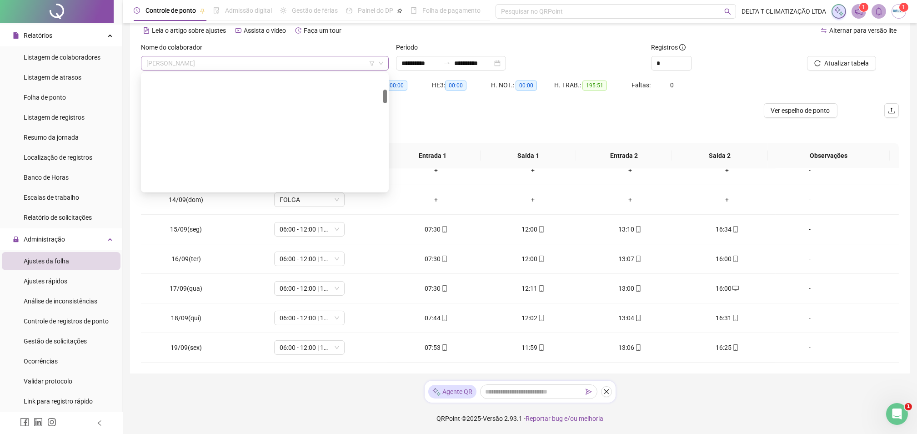
click at [313, 63] on span "[PERSON_NAME]" at bounding box center [264, 63] width 237 height 14
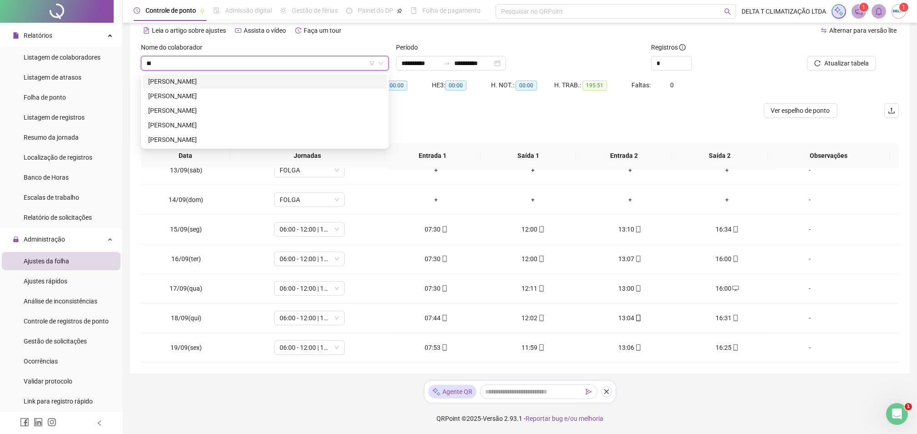
scroll to position [0, 0]
type input "******"
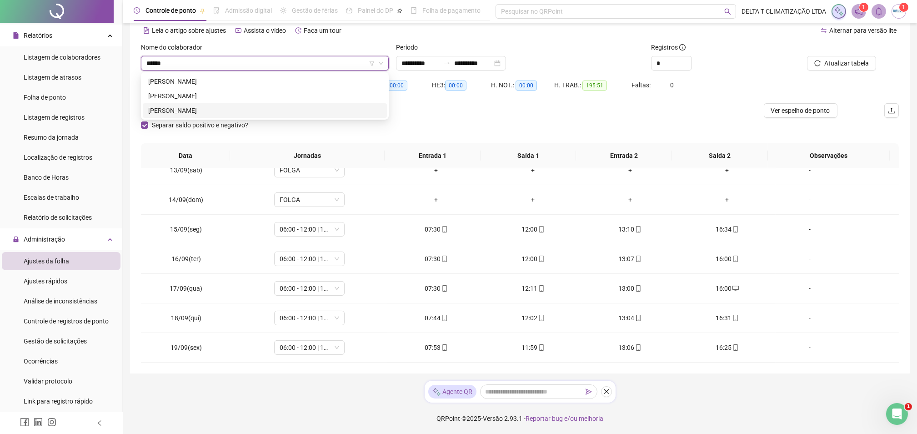
click at [218, 106] on div "[PERSON_NAME]" at bounding box center [264, 111] width 233 height 10
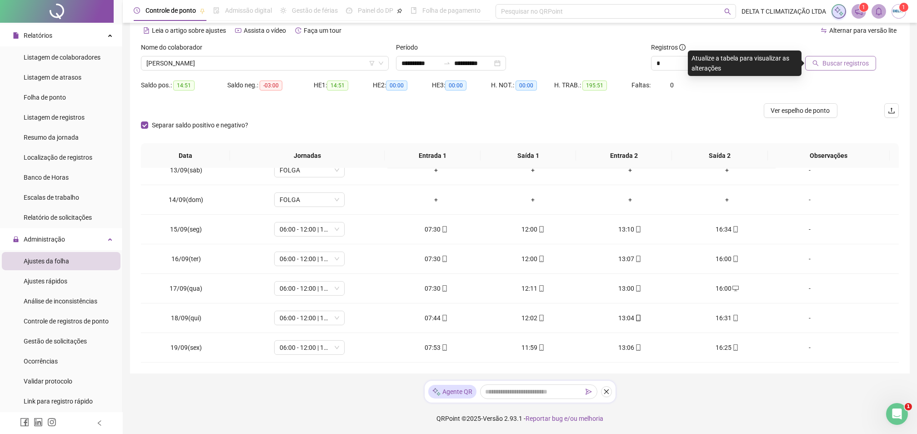
click at [868, 59] on span "Buscar registros" at bounding box center [846, 63] width 46 height 10
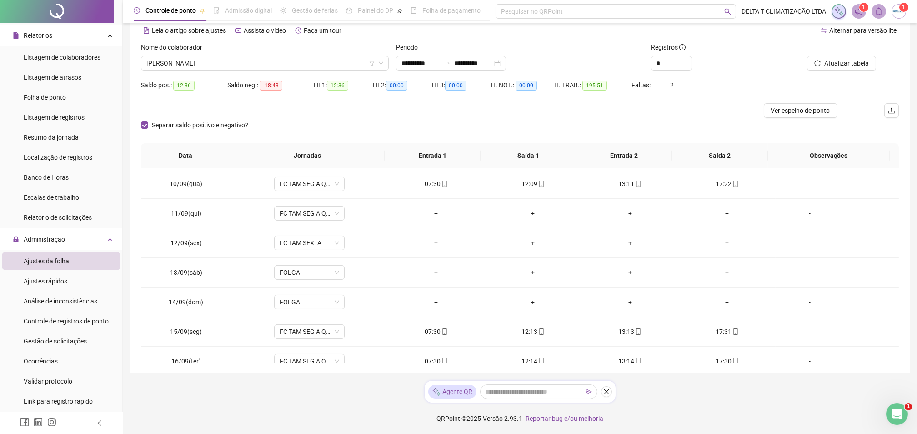
scroll to position [601, 0]
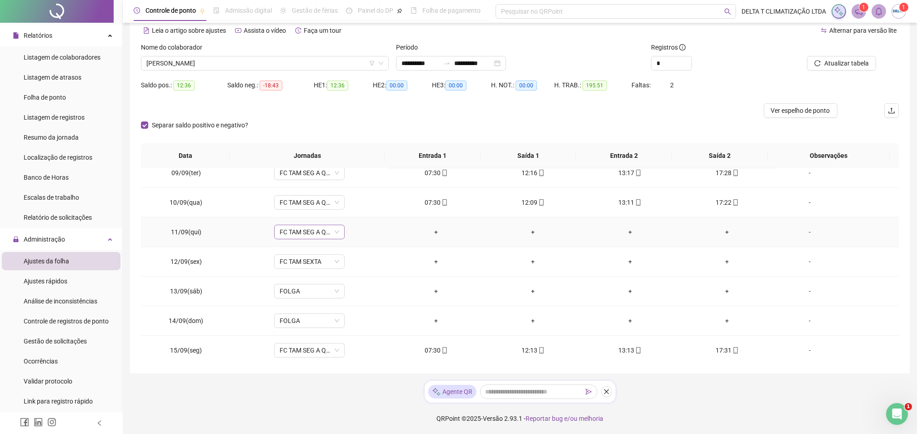
click at [306, 230] on span "FC TAM SEG A QUI" at bounding box center [310, 232] width 60 height 14
type input "*****"
click at [314, 267] on div "Folga" at bounding box center [315, 265] width 60 height 10
click at [349, 210] on span "Sim" at bounding box center [350, 208] width 10 height 10
drag, startPoint x: 304, startPoint y: 262, endPoint x: 299, endPoint y: 253, distance: 10.4
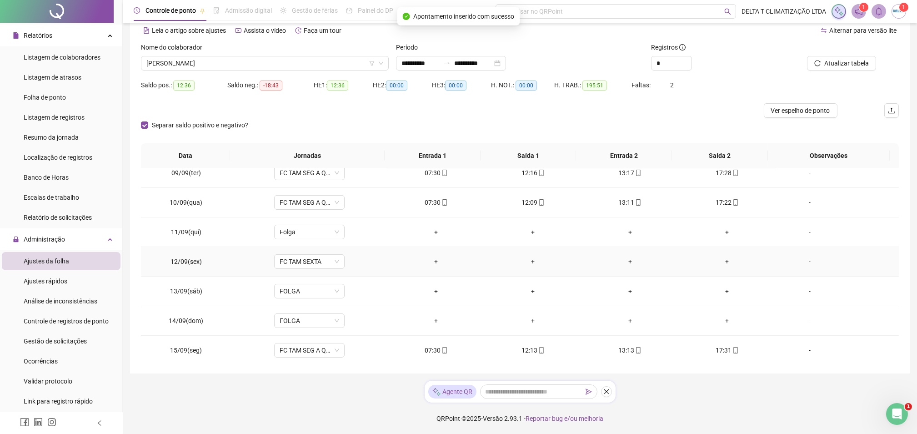
click at [304, 260] on span "FC TAM SEXTA" at bounding box center [310, 262] width 60 height 14
type input "*****"
click at [309, 290] on div "Folga" at bounding box center [315, 295] width 60 height 10
drag, startPoint x: 350, startPoint y: 236, endPoint x: 485, endPoint y: 242, distance: 135.7
click at [349, 236] on span "Sim" at bounding box center [350, 238] width 10 height 10
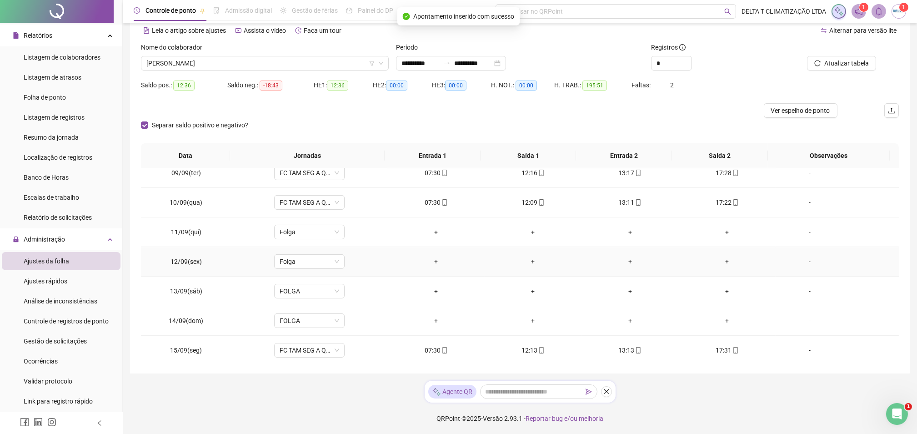
click at [806, 261] on div "-" at bounding box center [810, 262] width 54 height 10
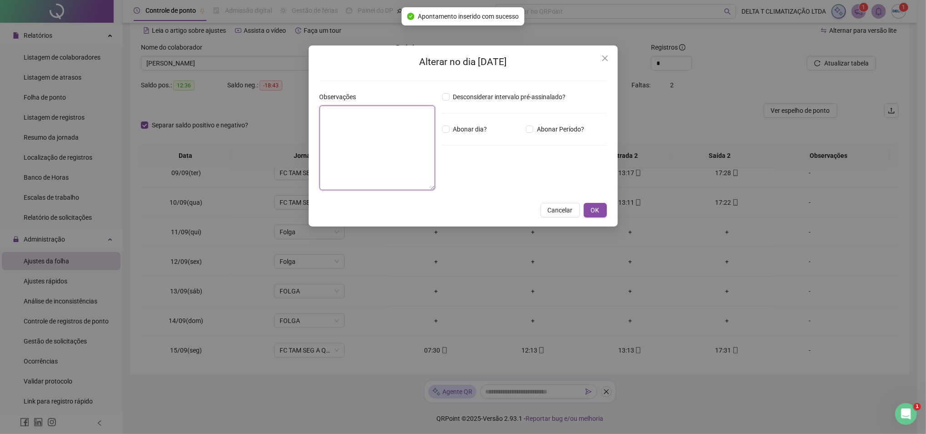
click at [352, 145] on textarea at bounding box center [378, 148] width 116 height 85
type textarea "**********"
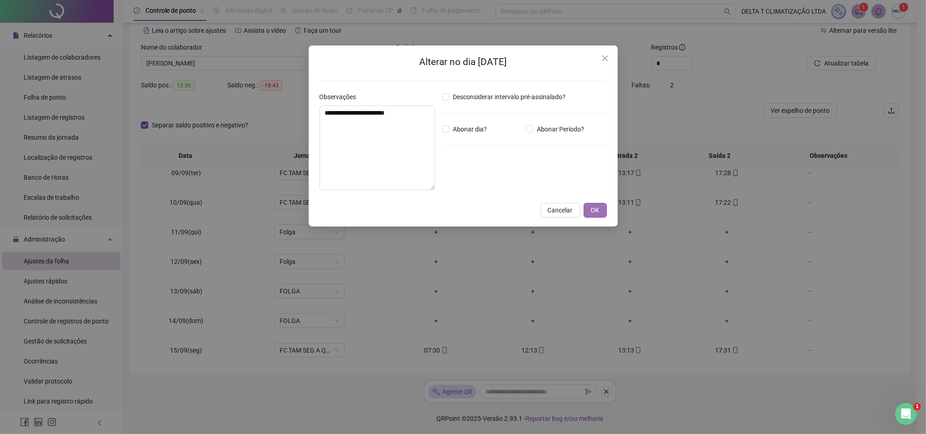
click at [596, 208] on span "OK" at bounding box center [595, 210] width 9 height 10
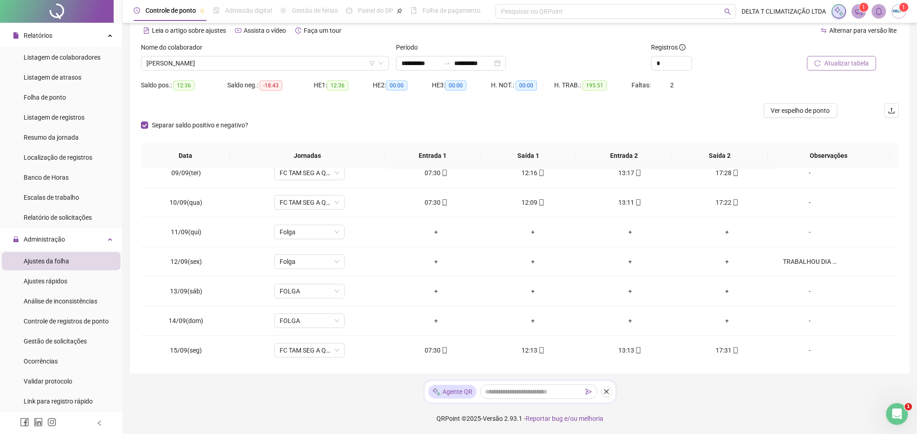
click at [842, 60] on span "Atualizar tabela" at bounding box center [847, 63] width 45 height 10
click at [803, 111] on span "Ver espelho de ponto" at bounding box center [800, 111] width 59 height 10
click at [186, 62] on span "[PERSON_NAME]" at bounding box center [264, 63] width 237 height 14
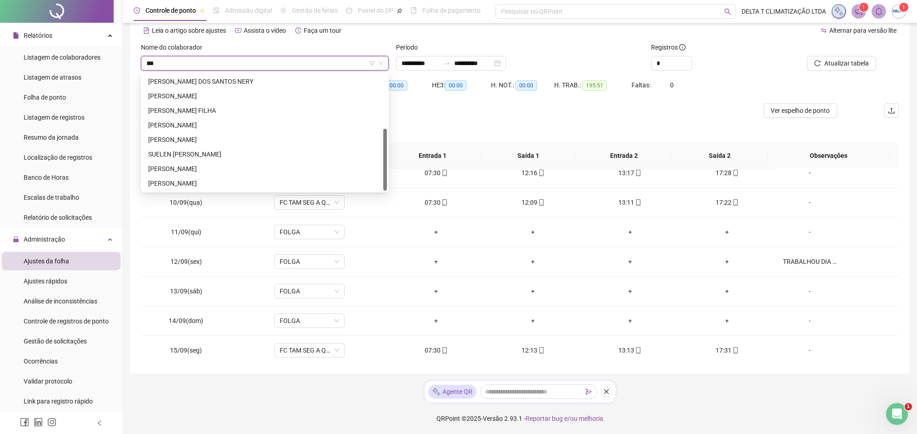
scroll to position [0, 0]
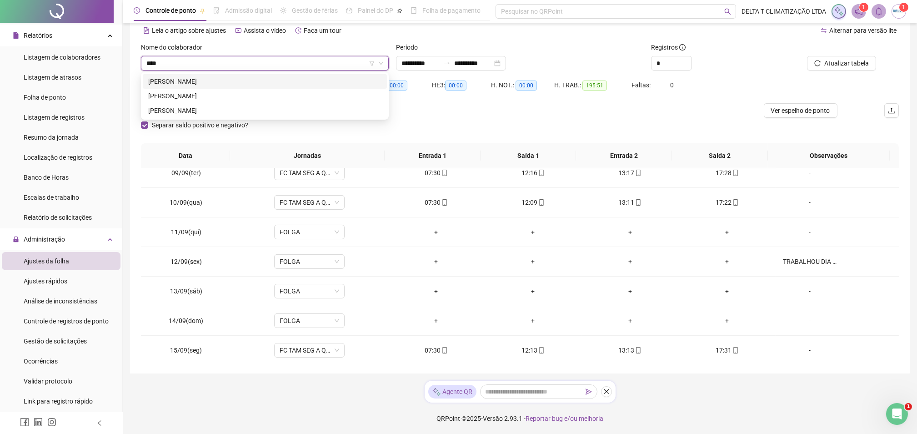
type input "*****"
drag, startPoint x: 215, startPoint y: 95, endPoint x: 209, endPoint y: 97, distance: 6.2
click at [214, 95] on div "[PERSON_NAME]" at bounding box center [264, 96] width 233 height 10
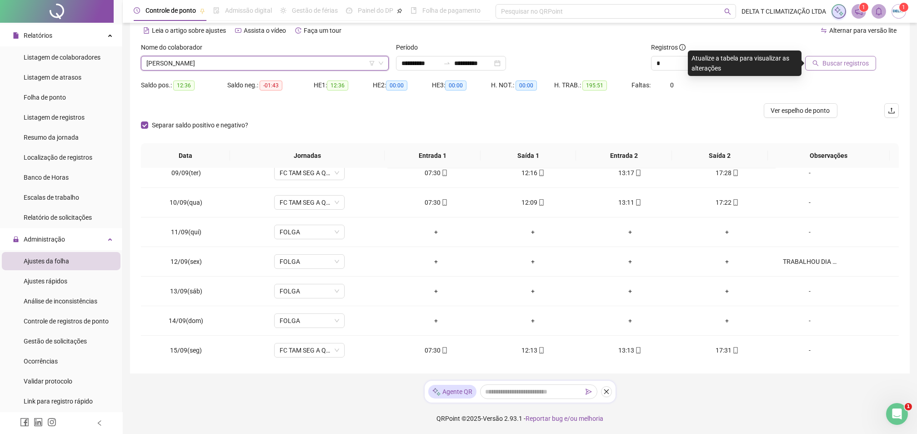
click at [864, 66] on span "Buscar registros" at bounding box center [846, 63] width 46 height 10
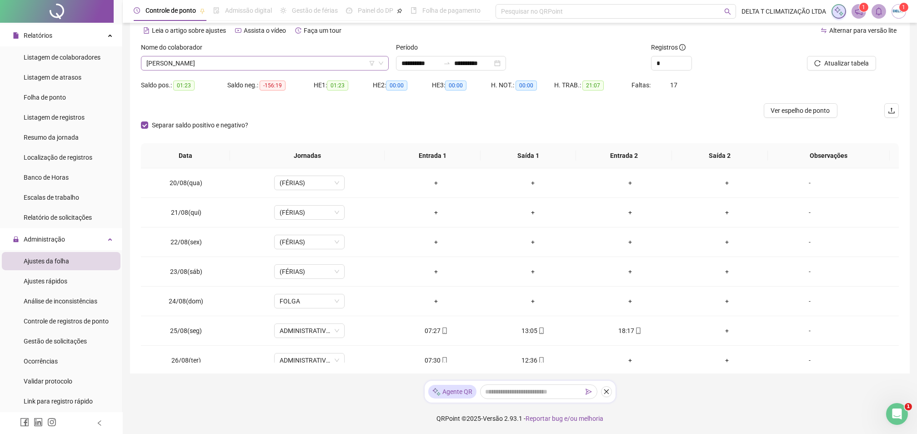
click at [307, 69] on div "Nome do colaborador [PERSON_NAME]" at bounding box center [264, 59] width 255 height 35
drag, startPoint x: 307, startPoint y: 69, endPoint x: 279, endPoint y: 57, distance: 30.2
click at [279, 57] on span "[PERSON_NAME]" at bounding box center [264, 63] width 237 height 14
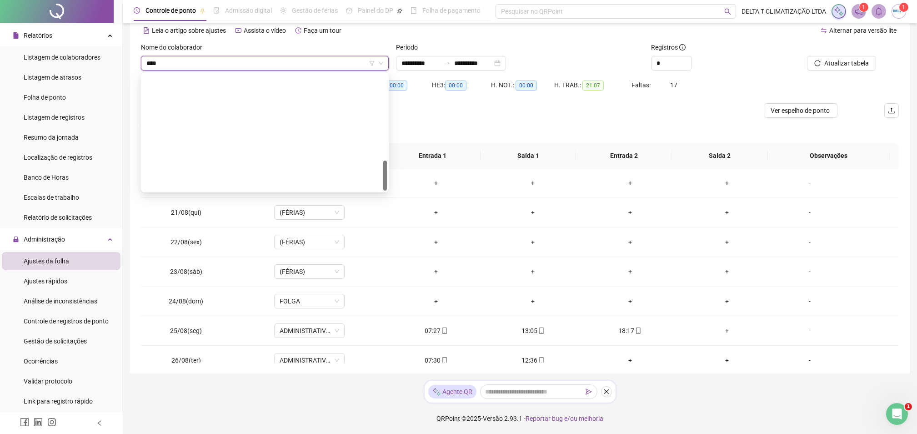
type input "*****"
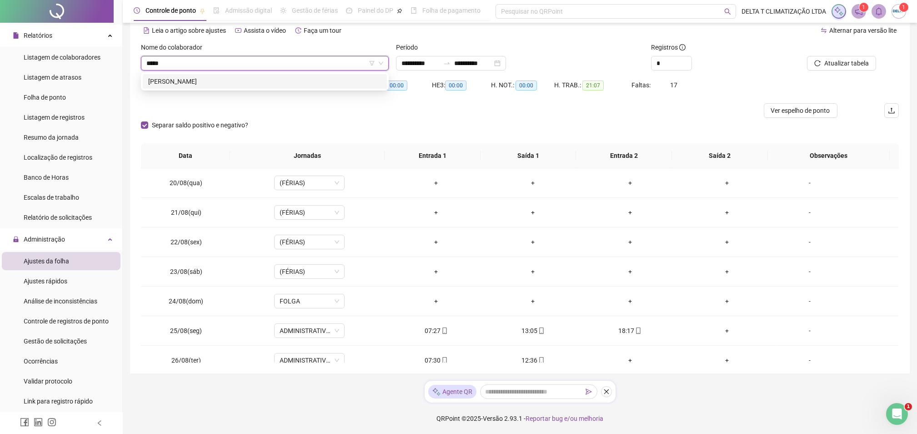
click at [281, 77] on div "[PERSON_NAME]" at bounding box center [264, 81] width 233 height 10
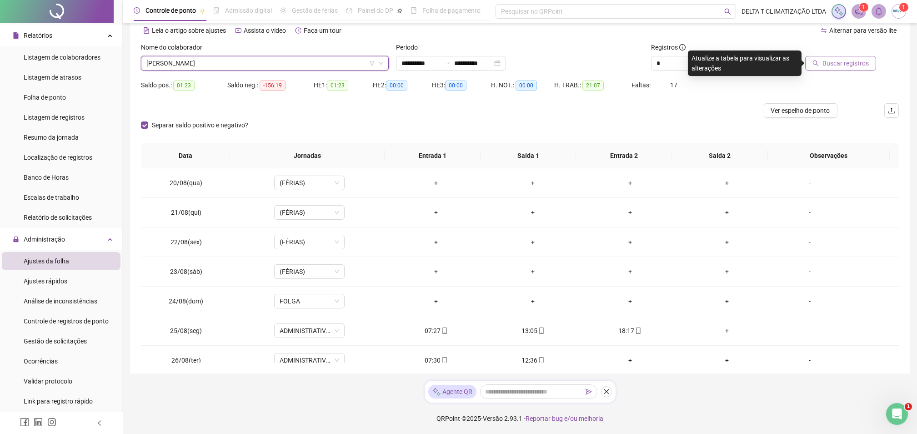
click at [839, 63] on span "Buscar registros" at bounding box center [846, 63] width 46 height 10
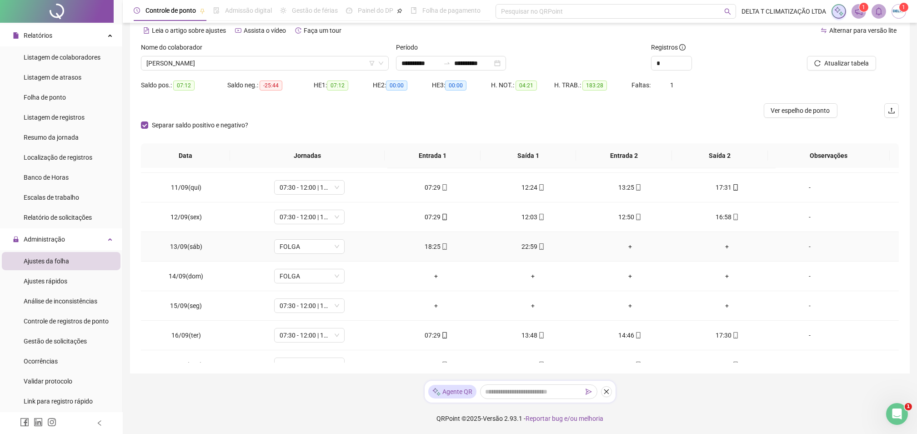
scroll to position [667, 0]
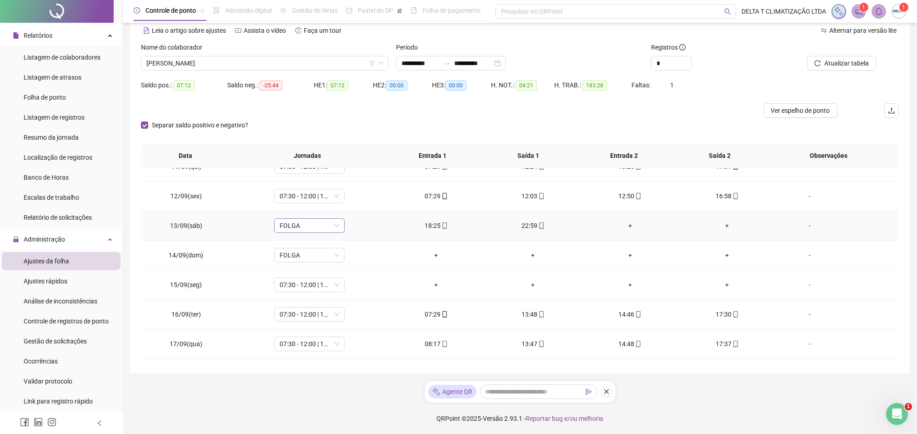
click at [313, 223] on span "FOLGA" at bounding box center [310, 226] width 60 height 14
click at [432, 102] on div "HE 3: 00:00" at bounding box center [461, 90] width 59 height 25
click at [70, 319] on span "Controle de registros de ponto" at bounding box center [66, 320] width 85 height 7
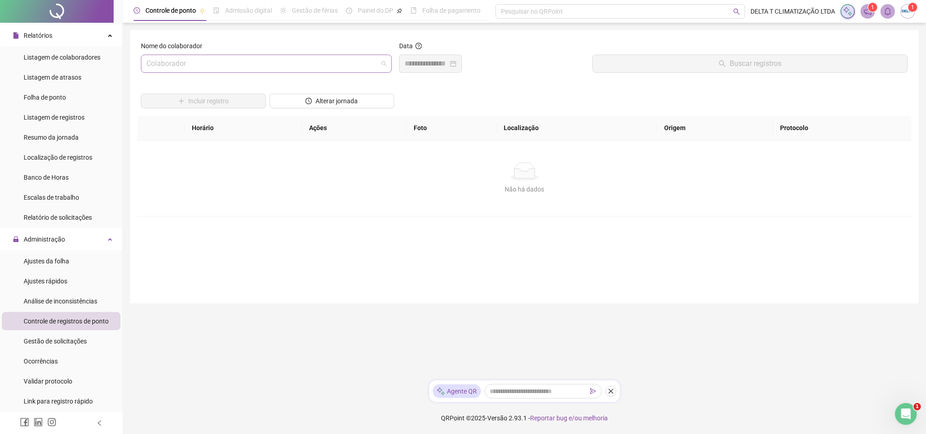
click at [188, 65] on input "search" at bounding box center [262, 63] width 232 height 17
type input "*****"
click at [190, 83] on div "[PERSON_NAME]" at bounding box center [266, 84] width 236 height 10
click at [416, 65] on input at bounding box center [427, 63] width 44 height 11
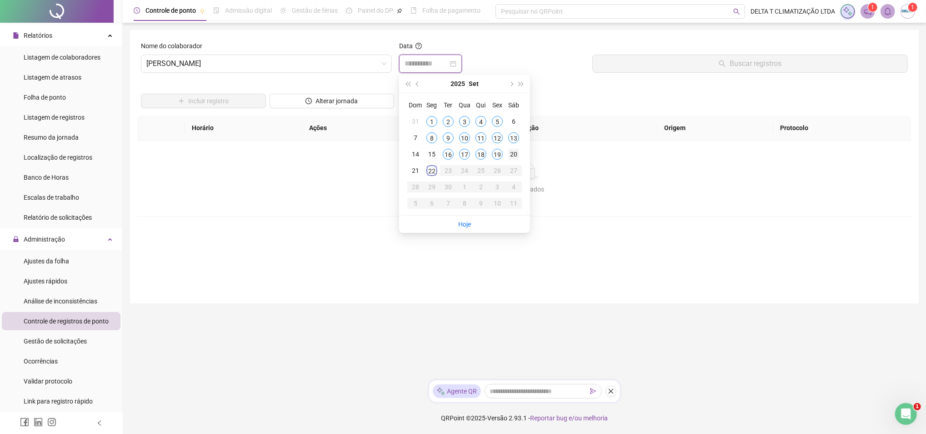
type input "**********"
click at [515, 136] on div "13" at bounding box center [513, 137] width 11 height 11
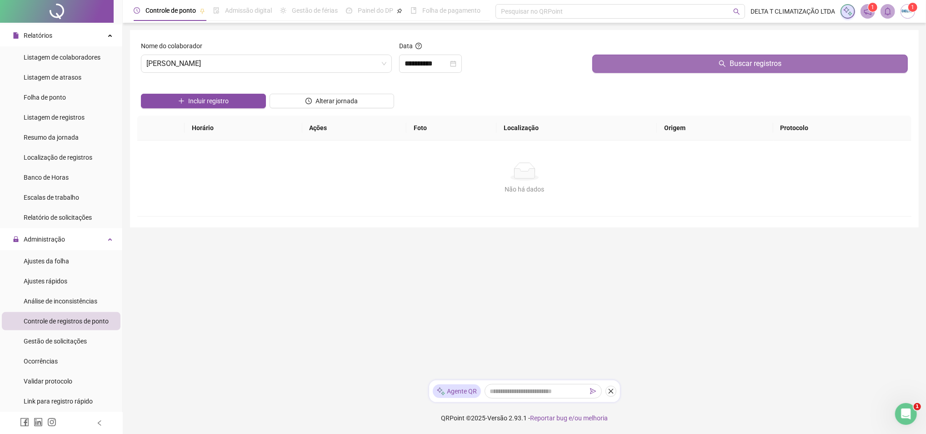
click at [618, 68] on button "Buscar registros" at bounding box center [751, 64] width 316 height 18
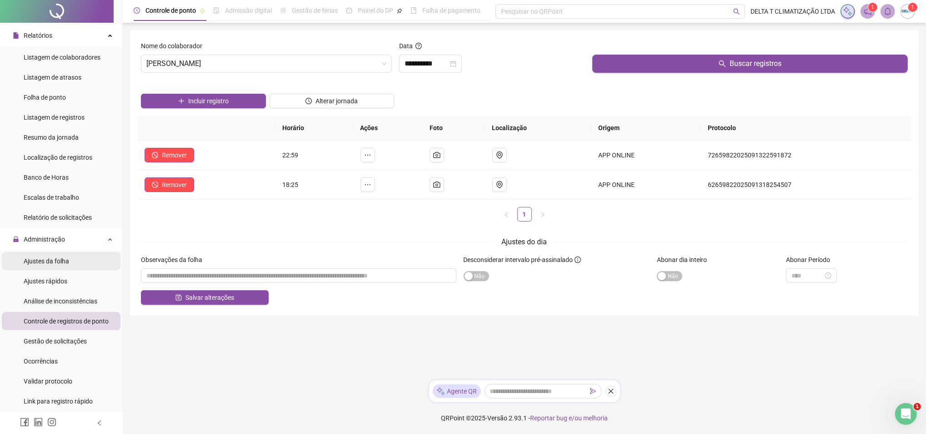
click at [60, 257] on span "Ajustes da folha" at bounding box center [46, 260] width 45 height 7
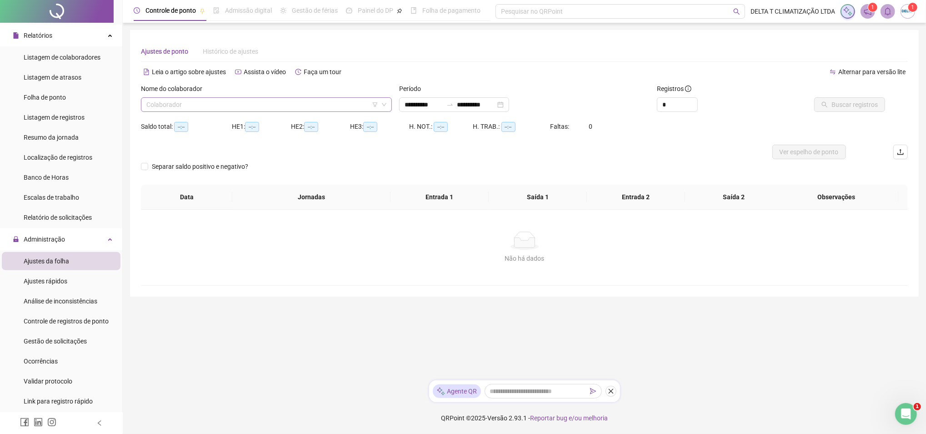
type input "**********"
click at [192, 101] on input "search" at bounding box center [262, 105] width 232 height 14
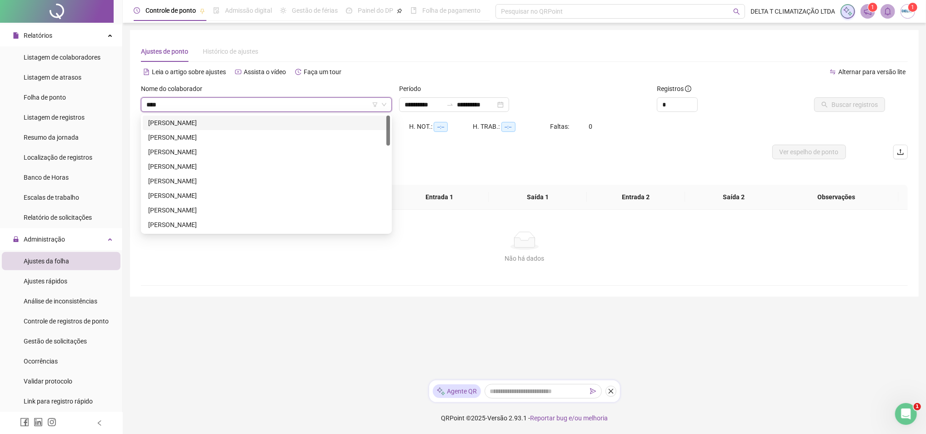
type input "*****"
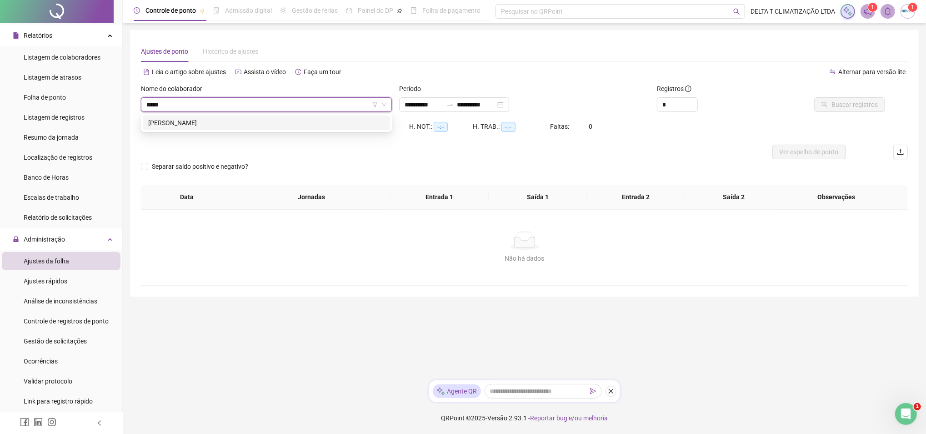
click at [191, 125] on div "[PERSON_NAME]" at bounding box center [266, 123] width 236 height 10
click at [847, 103] on span "Buscar registros" at bounding box center [855, 105] width 46 height 10
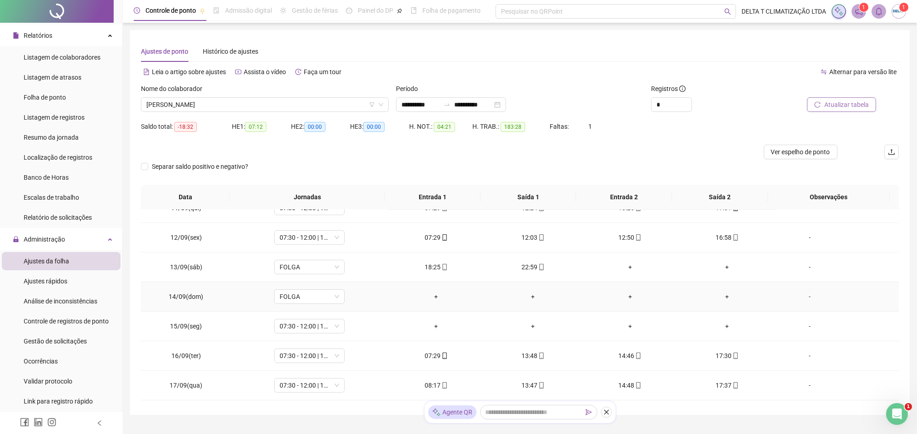
scroll to position [723, 0]
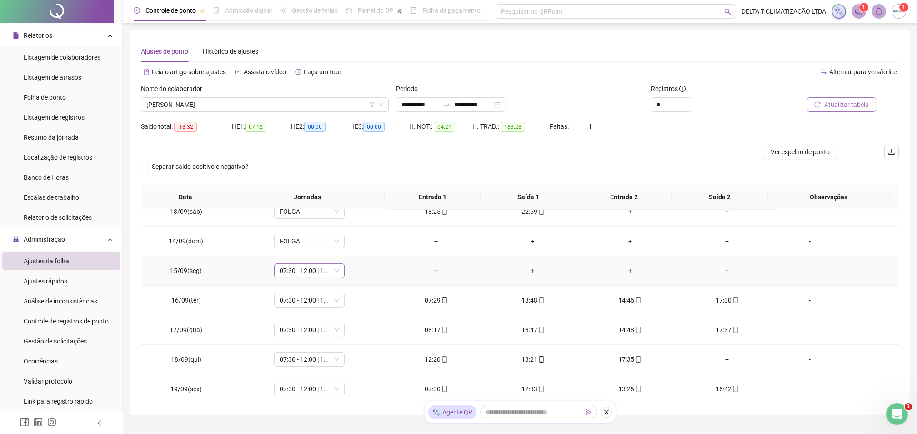
click at [308, 271] on span "07:30 - 12:00 | 13:00 - 17:30" at bounding box center [310, 271] width 60 height 14
type input "*****"
click at [288, 309] on div "Folga" at bounding box center [312, 304] width 76 height 15
click at [350, 247] on span "Sim" at bounding box center [350, 247] width 10 height 10
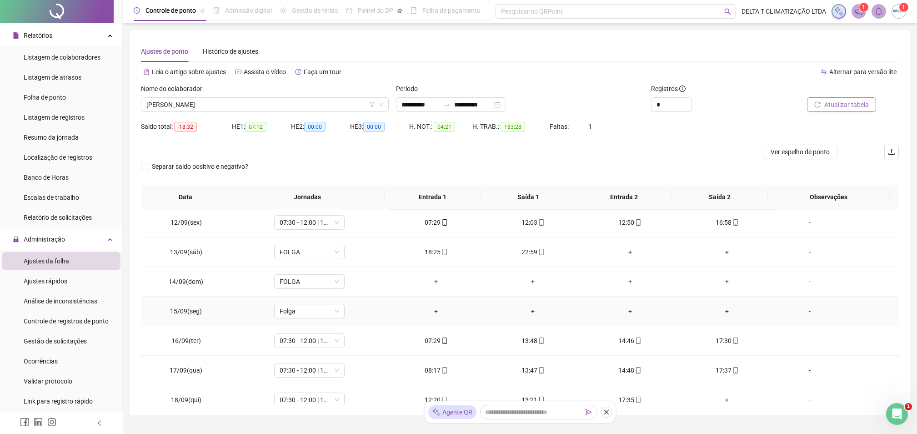
scroll to position [662, 0]
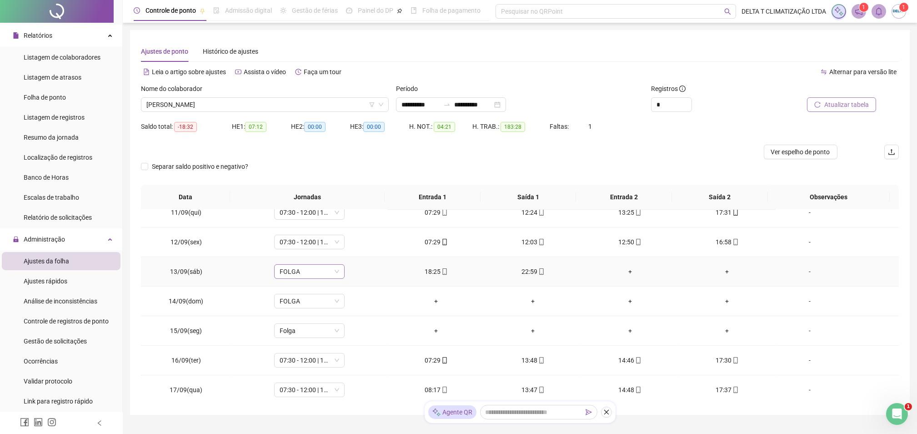
click at [309, 274] on span "FOLGA" at bounding box center [310, 272] width 60 height 14
click at [586, 150] on div at bounding box center [425, 152] width 568 height 15
click at [845, 106] on span "Atualizar tabela" at bounding box center [847, 105] width 45 height 10
click at [222, 108] on span "[PERSON_NAME]" at bounding box center [264, 105] width 237 height 14
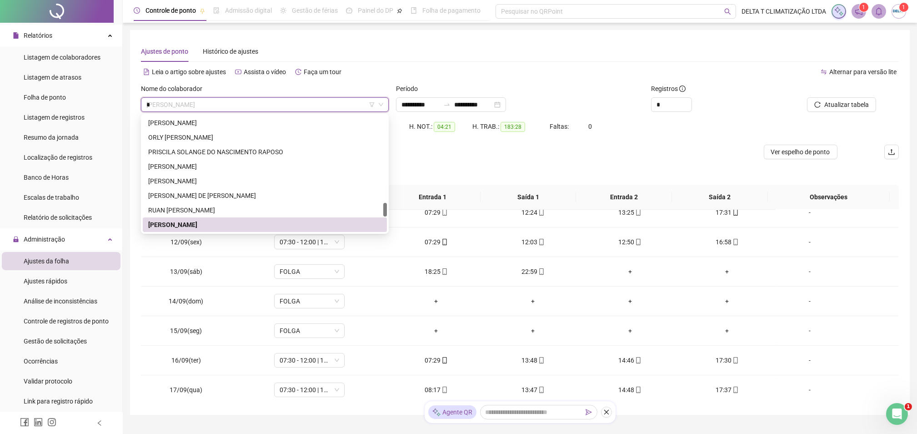
scroll to position [175, 0]
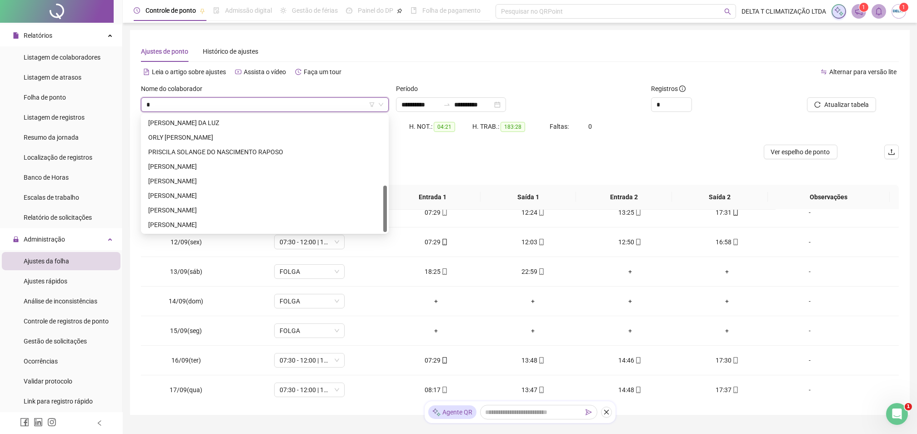
type input "**"
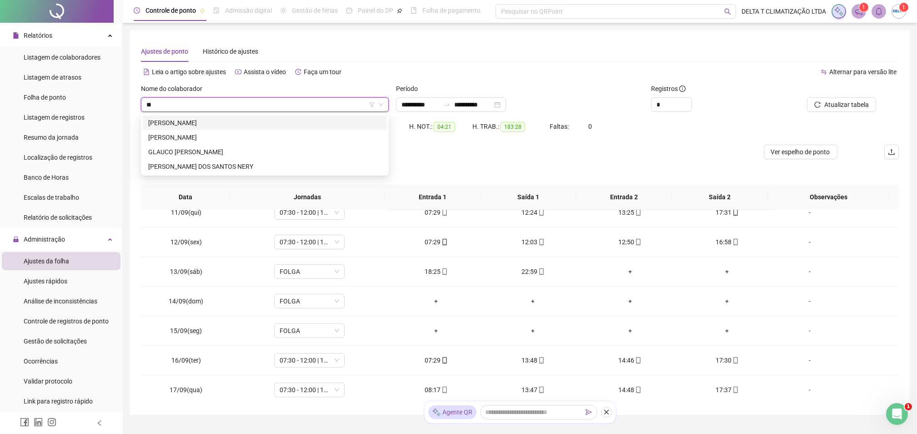
scroll to position [0, 0]
click at [246, 152] on div "GLAUCO [PERSON_NAME]" at bounding box center [264, 152] width 233 height 10
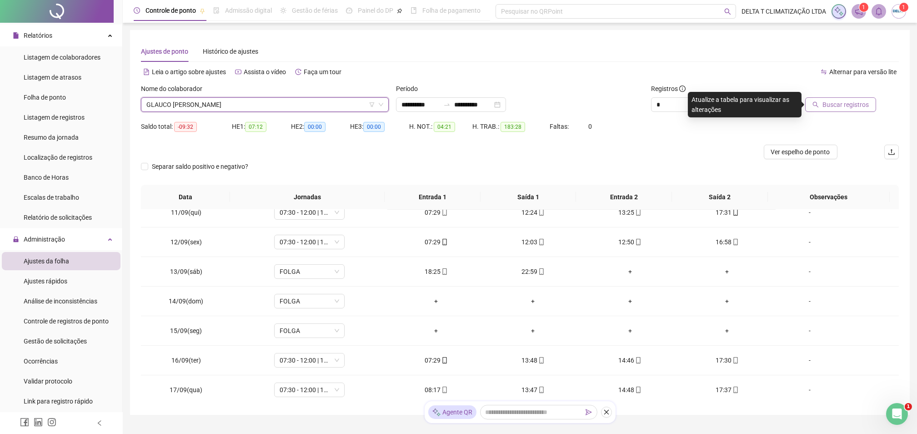
click at [863, 106] on span "Buscar registros" at bounding box center [846, 105] width 46 height 10
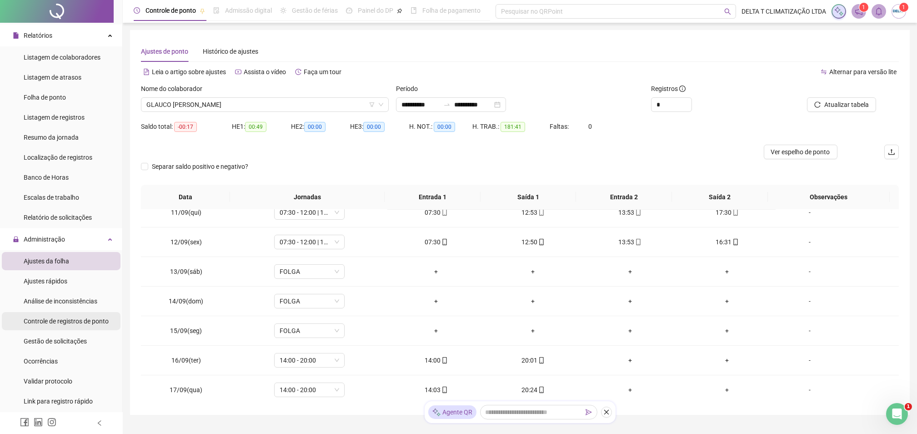
click at [68, 326] on div "Controle de registros de ponto" at bounding box center [66, 321] width 85 height 18
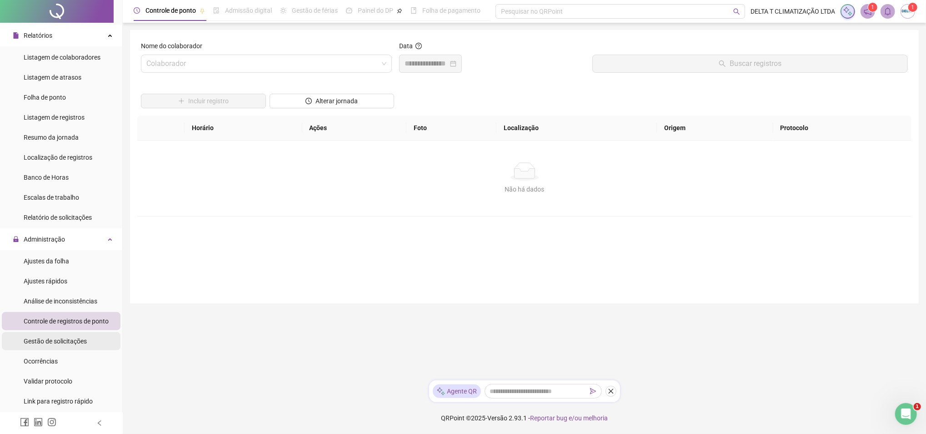
click at [72, 340] on span "Gestão de solicitações" at bounding box center [55, 340] width 63 height 7
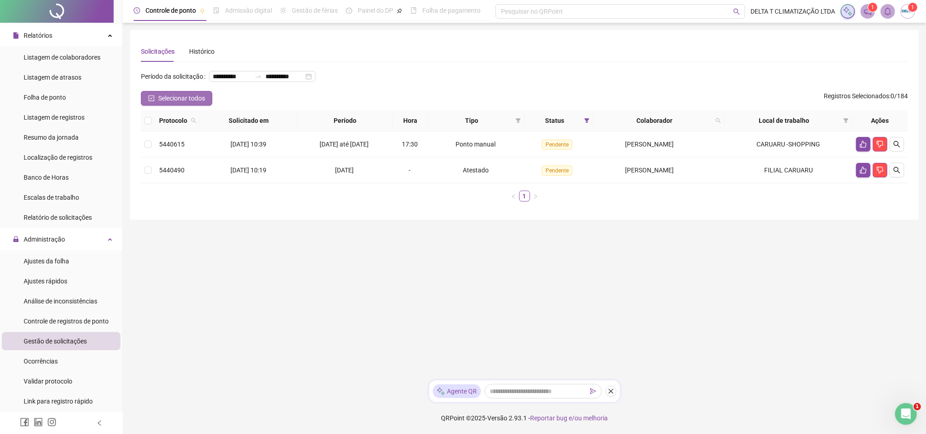
click at [188, 103] on span "Selecionar todos" at bounding box center [181, 98] width 47 height 10
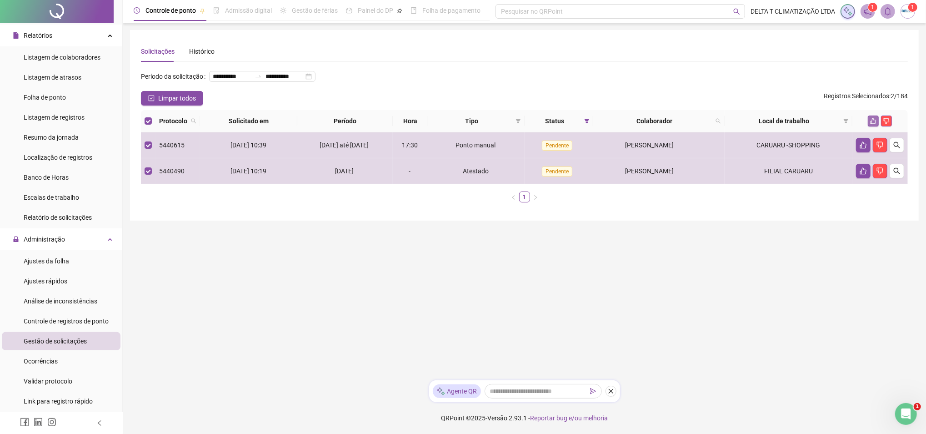
click at [870, 124] on icon "like" at bounding box center [873, 121] width 6 height 6
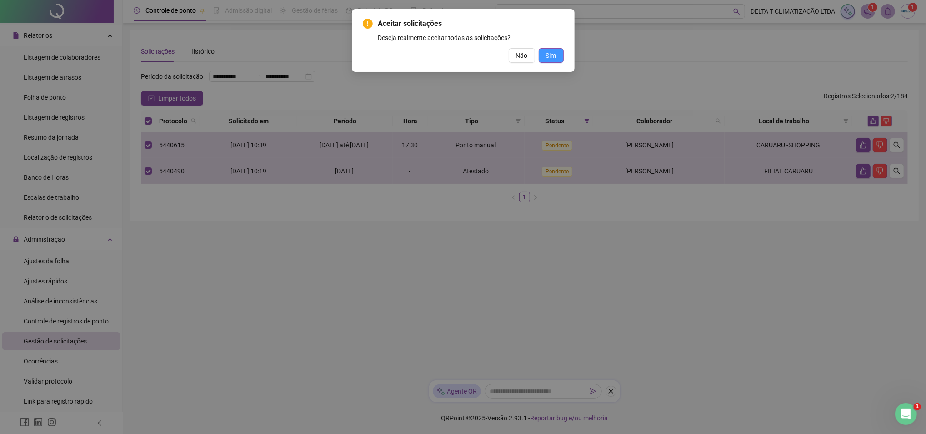
click at [552, 54] on span "Sim" at bounding box center [551, 55] width 10 height 10
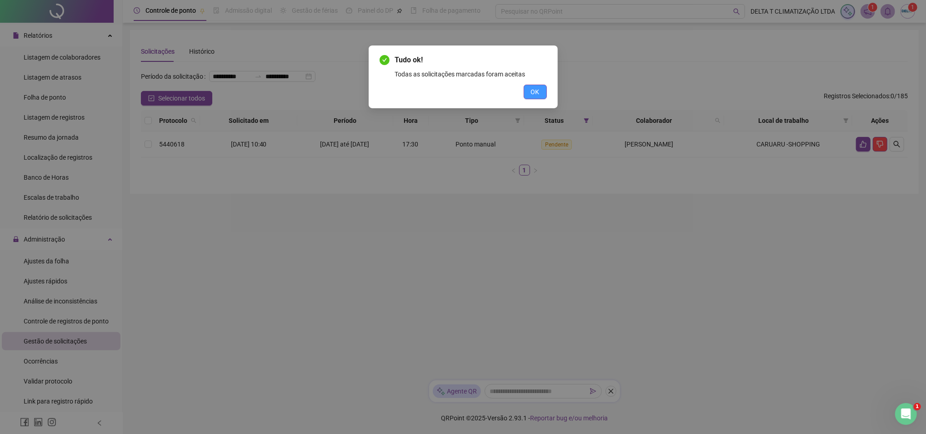
click at [542, 89] on button "OK" at bounding box center [535, 92] width 23 height 15
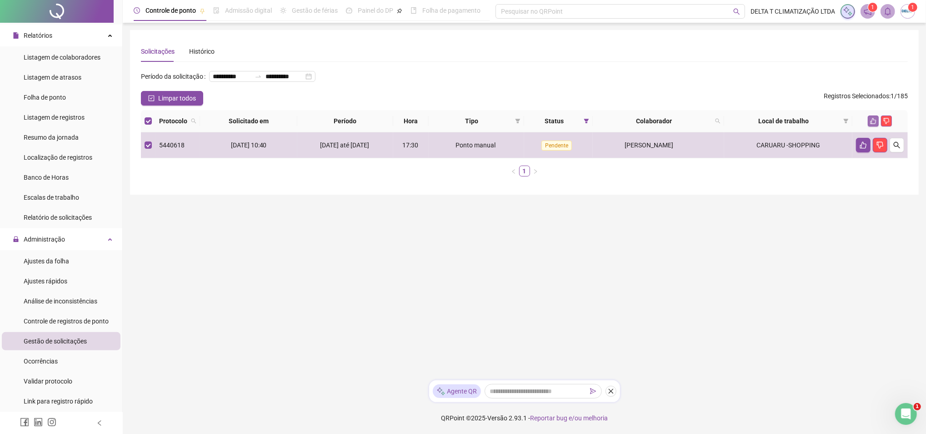
click at [872, 124] on icon "like" at bounding box center [873, 121] width 6 height 6
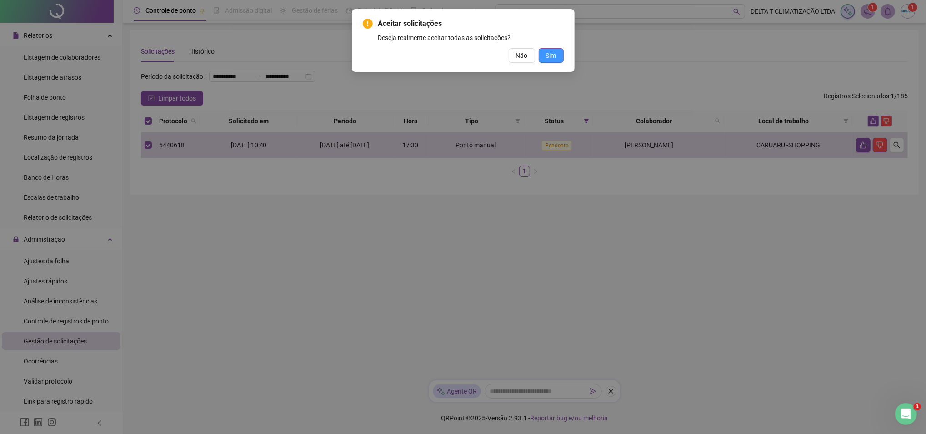
click at [549, 57] on span "Sim" at bounding box center [551, 55] width 10 height 10
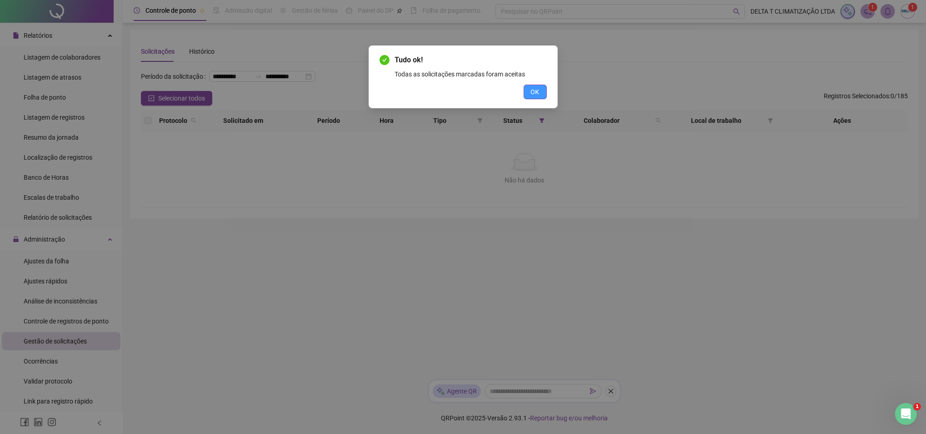
click at [538, 90] on span "OK" at bounding box center [535, 92] width 9 height 10
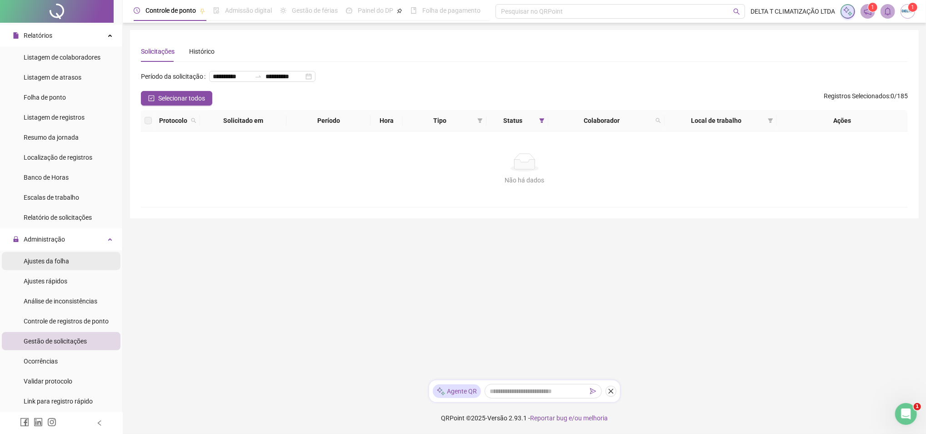
click at [66, 263] on span "Ajustes da folha" at bounding box center [46, 260] width 45 height 7
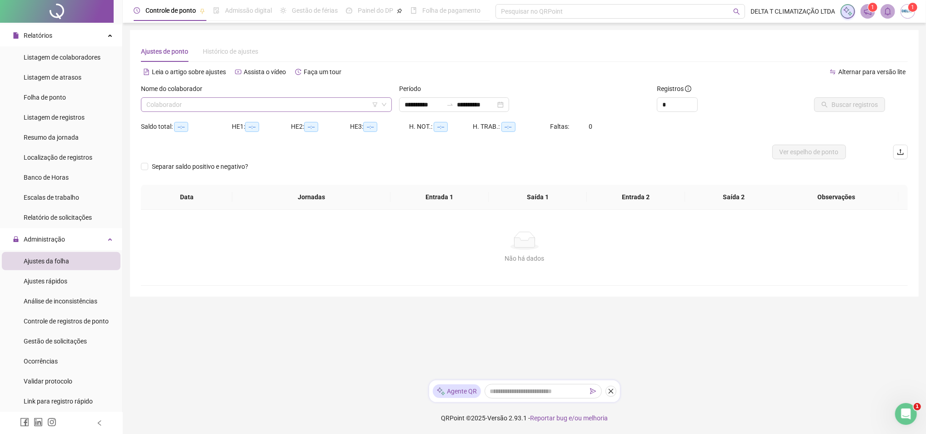
type input "**********"
click at [260, 106] on input "search" at bounding box center [262, 105] width 232 height 14
type input "*****"
click at [191, 122] on div "[PERSON_NAME]" at bounding box center [266, 123] width 236 height 10
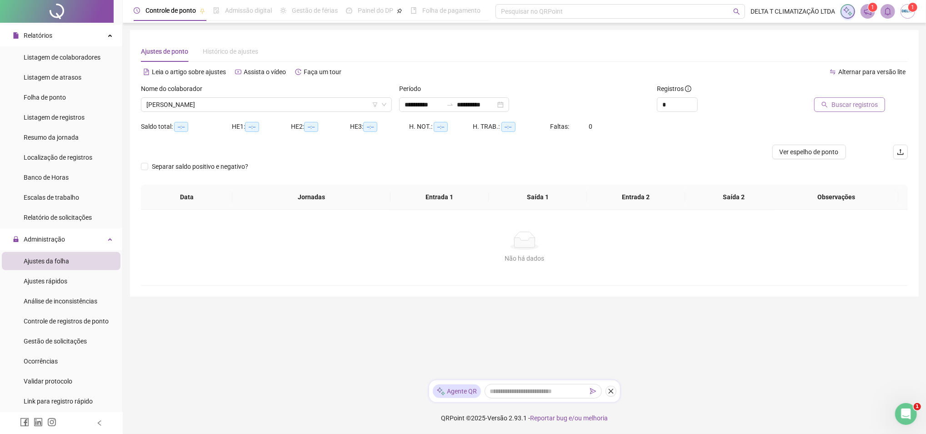
click at [837, 109] on span "Buscar registros" at bounding box center [855, 105] width 46 height 10
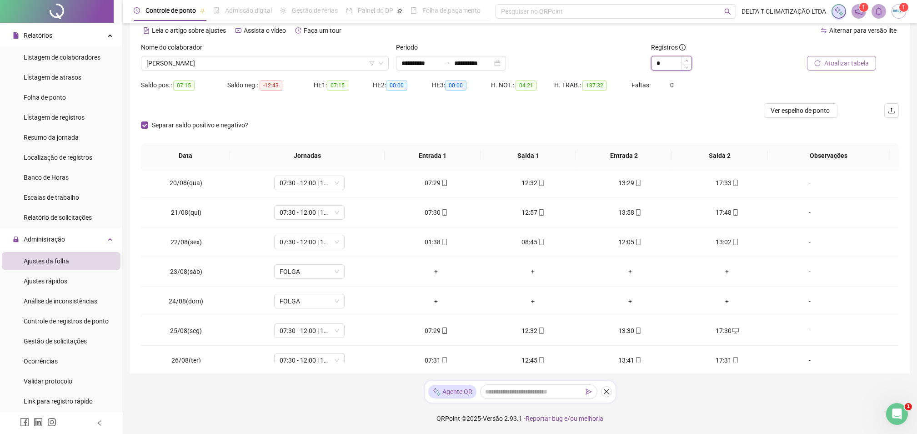
click at [687, 59] on icon "up" at bounding box center [686, 60] width 3 height 3
type input "*"
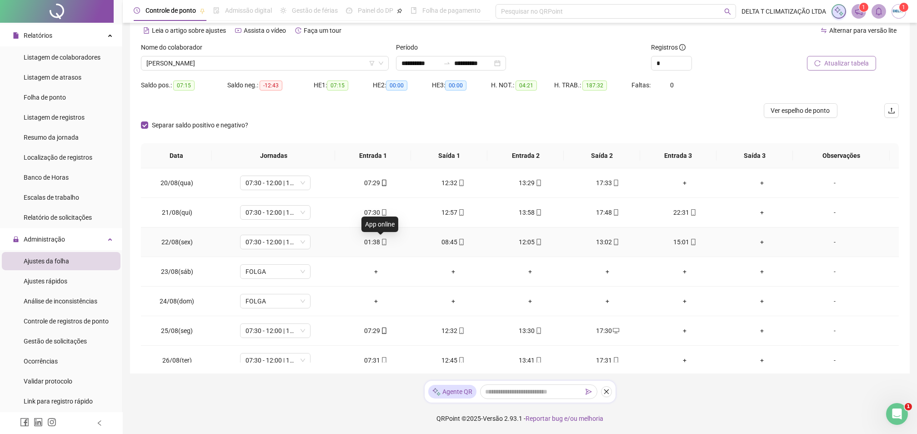
click at [382, 243] on icon "mobile" at bounding box center [384, 242] width 6 height 6
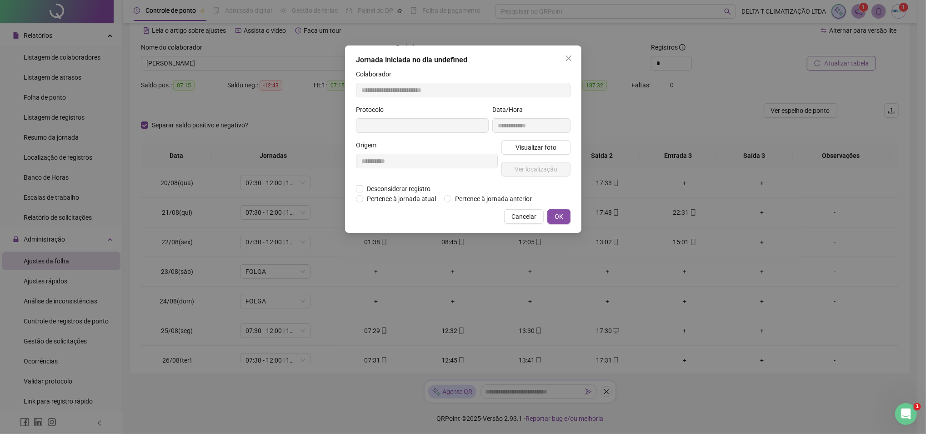
type input "**********"
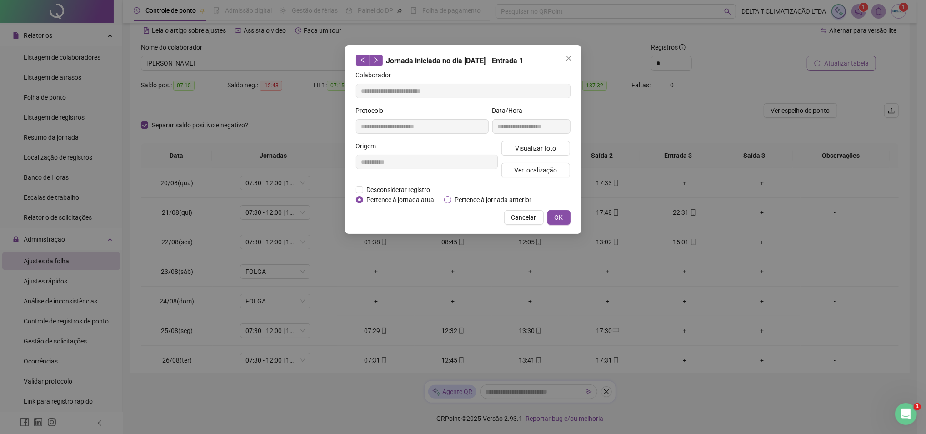
click at [488, 201] on span "Pertence à jornada anterior" at bounding box center [494, 200] width 84 height 10
click at [555, 216] on span "OK" at bounding box center [559, 217] width 9 height 10
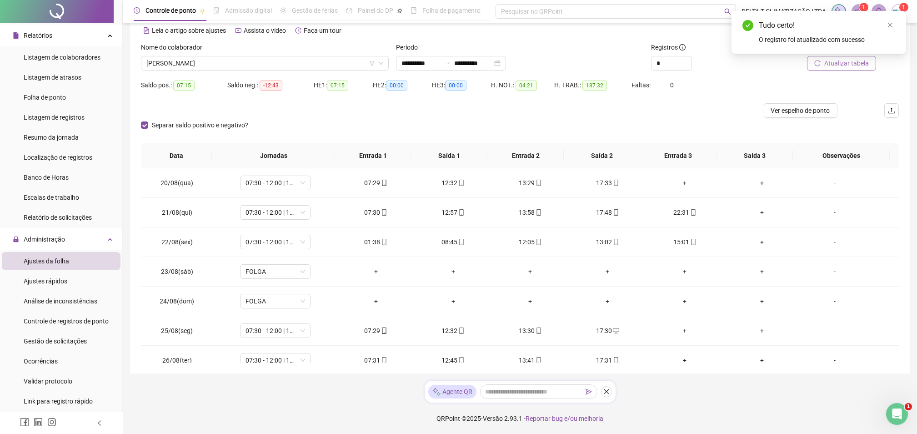
click at [849, 65] on span "Atualizar tabela" at bounding box center [847, 63] width 45 height 10
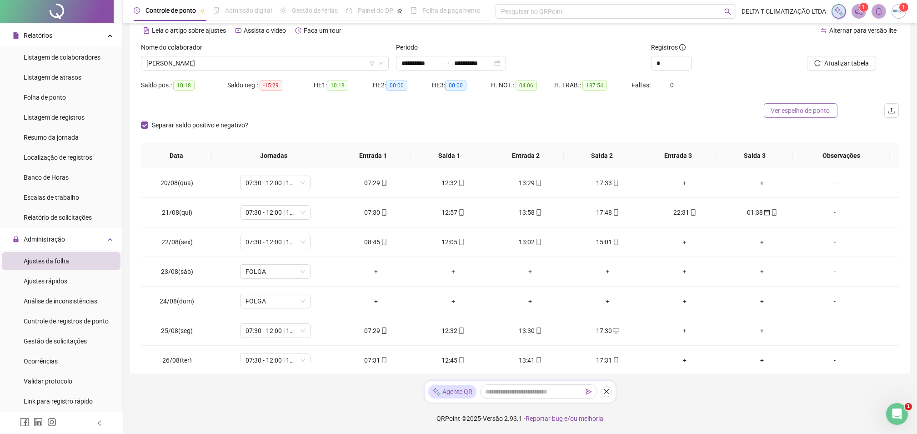
click at [801, 108] on span "Ver espelho de ponto" at bounding box center [800, 111] width 59 height 10
drag, startPoint x: 229, startPoint y: 65, endPoint x: 234, endPoint y: 50, distance: 16.6
click at [229, 65] on span "[PERSON_NAME]" at bounding box center [264, 63] width 237 height 14
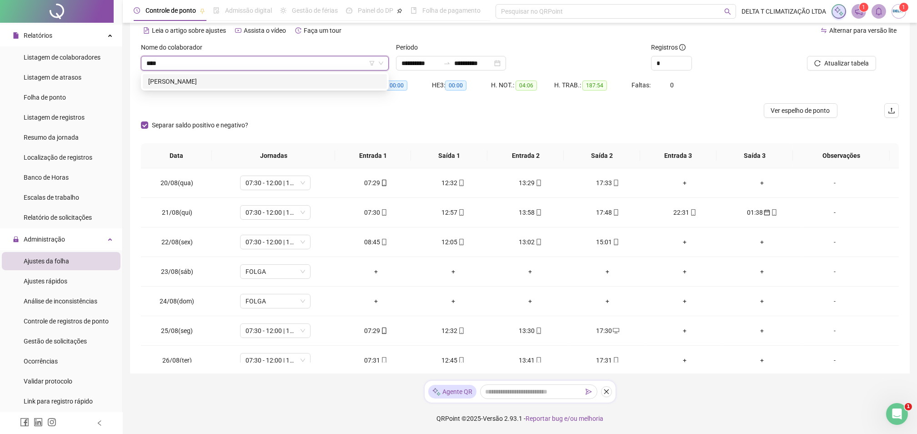
type input "*****"
drag, startPoint x: 233, startPoint y: 74, endPoint x: 479, endPoint y: 98, distance: 247.2
click at [233, 75] on div "[PERSON_NAME]" at bounding box center [265, 81] width 244 height 15
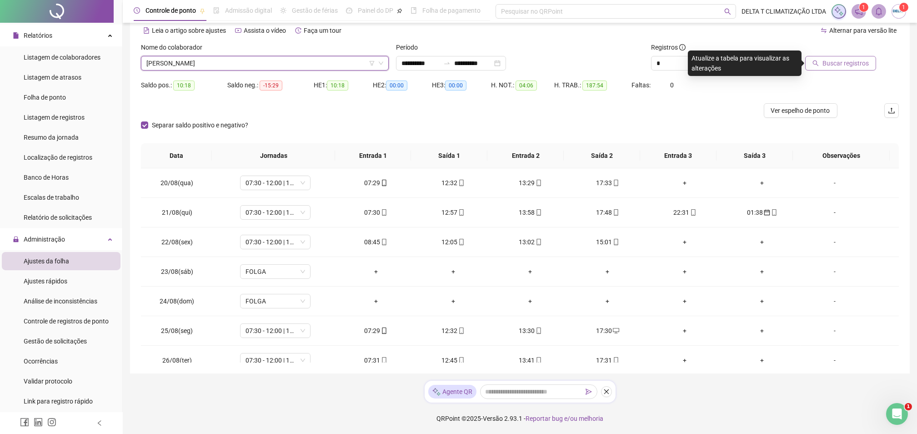
click at [870, 62] on button "Buscar registros" at bounding box center [840, 63] width 71 height 15
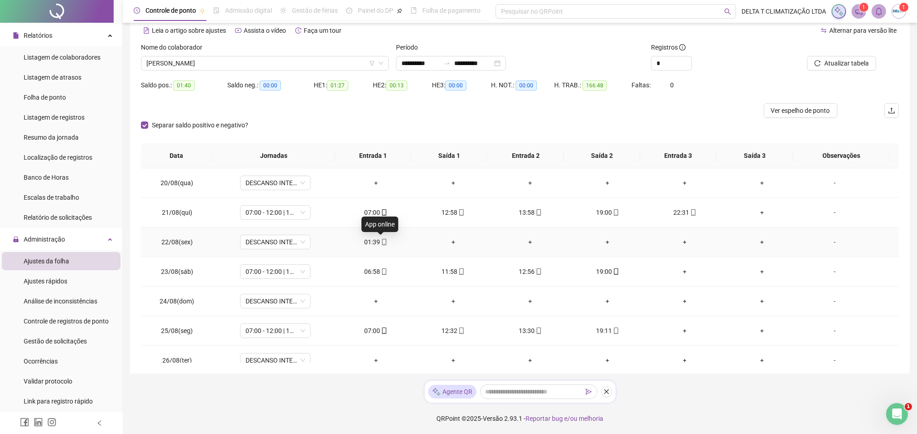
click at [381, 243] on icon "mobile" at bounding box center [384, 242] width 6 height 6
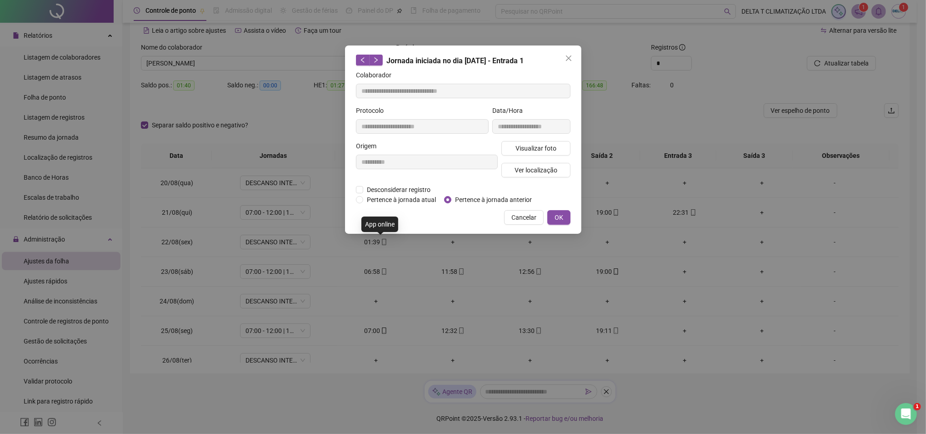
type input "**********"
click at [566, 219] on button "OK" at bounding box center [559, 217] width 23 height 15
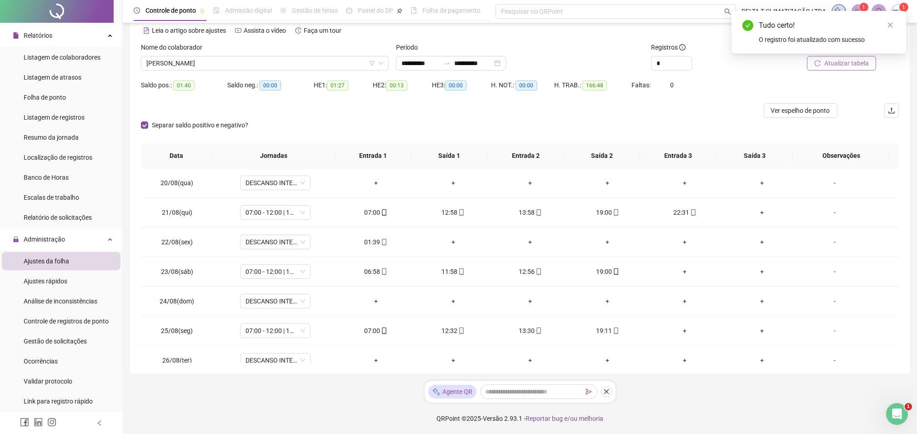
click at [849, 65] on span "Atualizar tabela" at bounding box center [847, 63] width 45 height 10
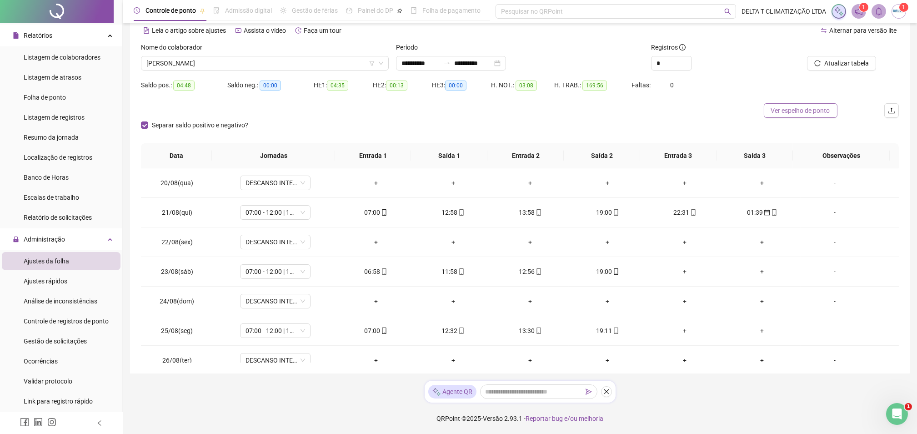
click at [775, 110] on span "Ver espelho de ponto" at bounding box center [800, 111] width 59 height 10
click at [236, 66] on span "[PERSON_NAME]" at bounding box center [264, 63] width 237 height 14
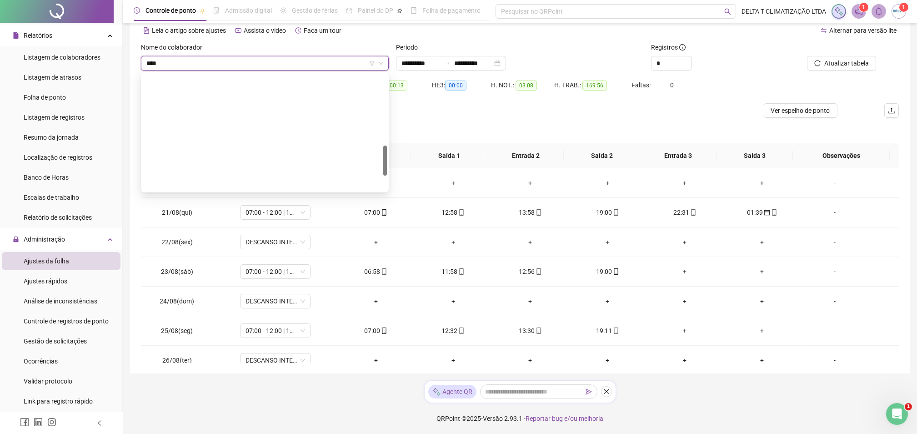
type input "*****"
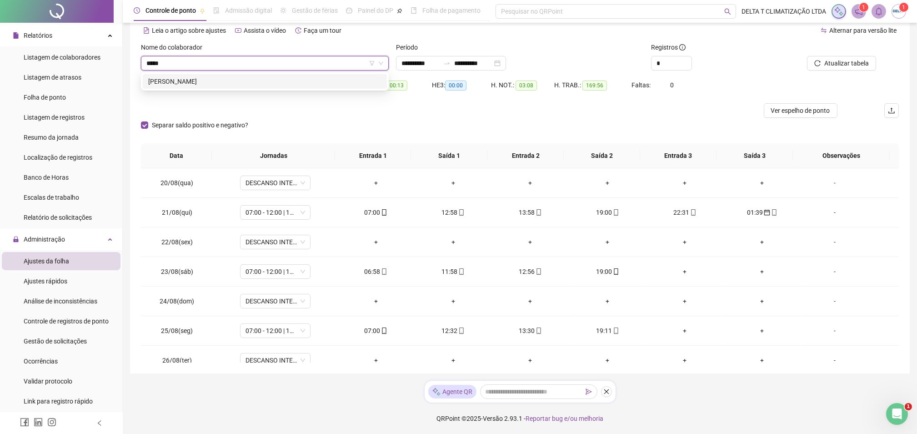
click at [228, 85] on div "[PERSON_NAME]" at bounding box center [264, 81] width 233 height 10
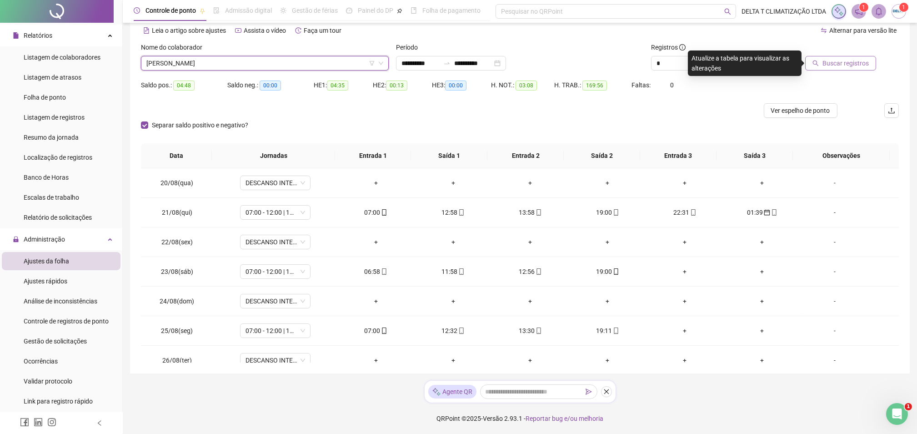
click at [855, 62] on span "Buscar registros" at bounding box center [846, 63] width 46 height 10
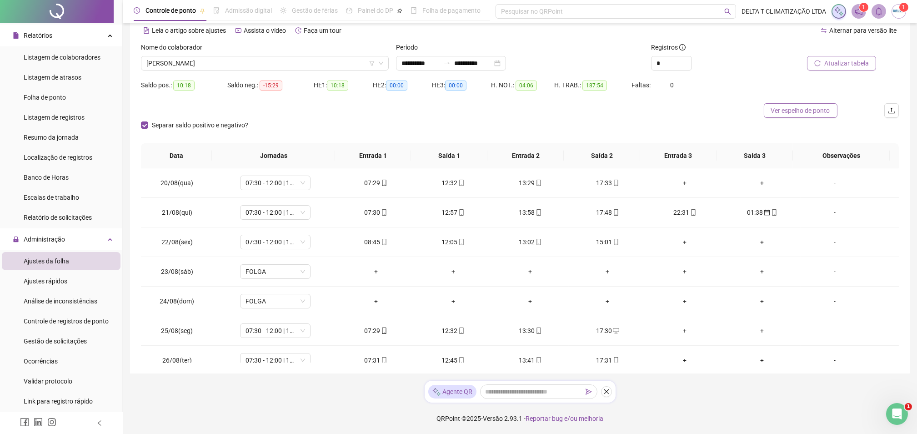
click at [800, 110] on span "Ver espelho de ponto" at bounding box center [800, 111] width 59 height 10
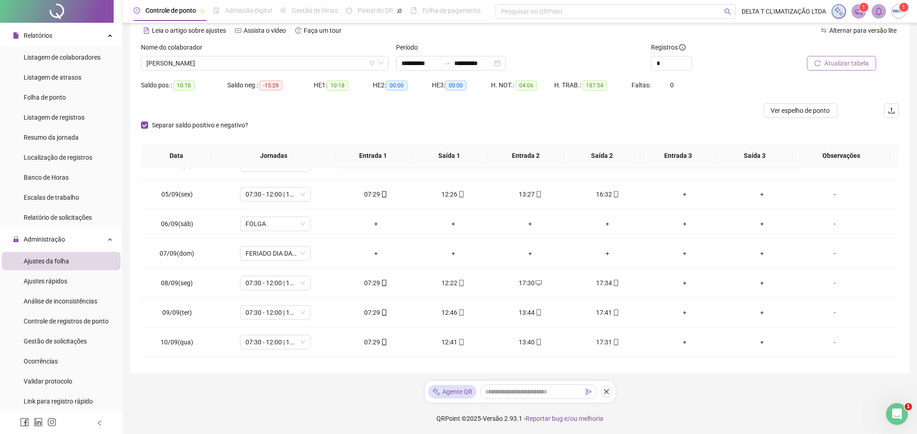
scroll to position [485, 0]
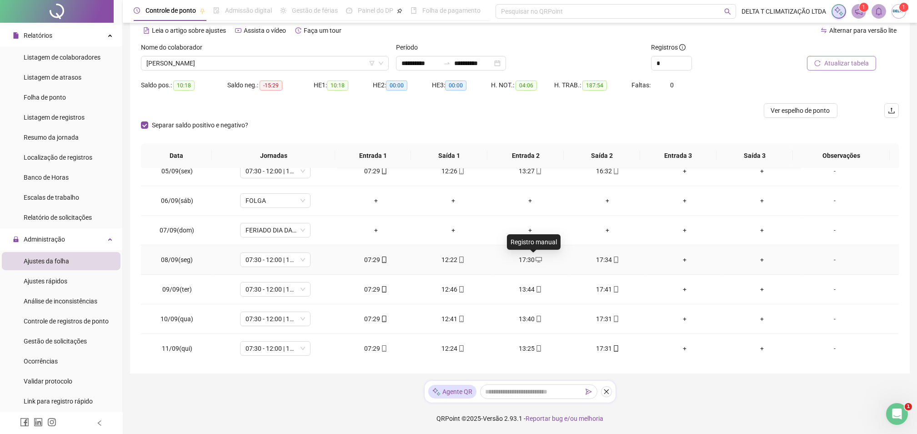
click at [536, 259] on icon "desktop" at bounding box center [539, 260] width 6 height 6
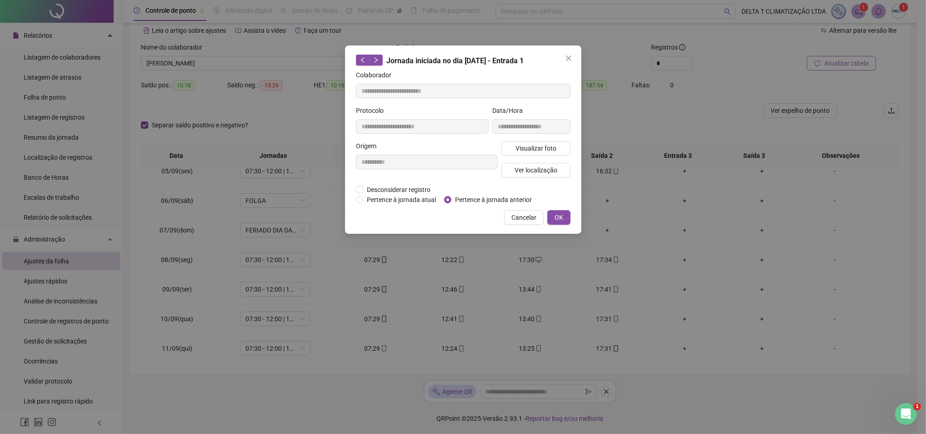
type input "**********"
click at [403, 185] on span "Desconsiderar registro" at bounding box center [398, 190] width 71 height 10
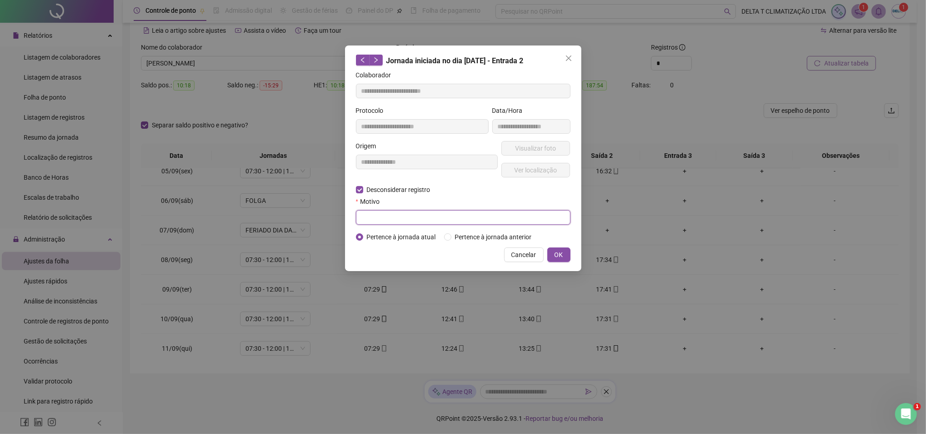
click at [414, 217] on input "text" at bounding box center [463, 217] width 215 height 15
type input "**********"
click at [557, 257] on span "OK" at bounding box center [559, 255] width 9 height 10
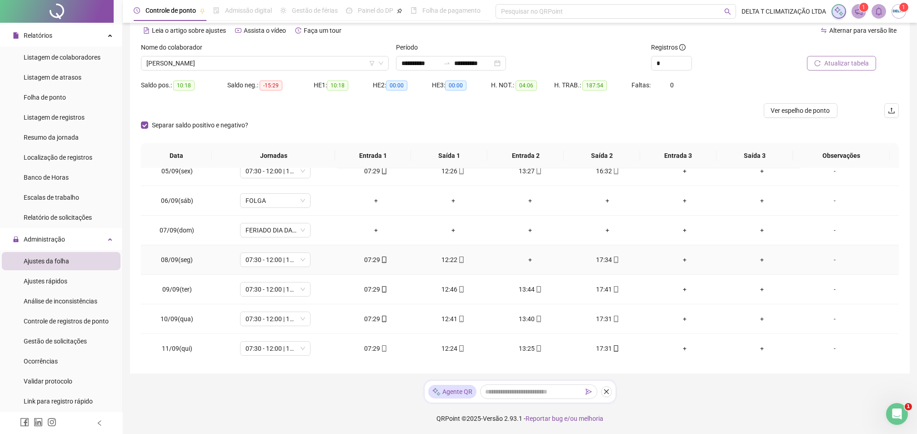
click at [522, 261] on div "+" at bounding box center [530, 260] width 63 height 10
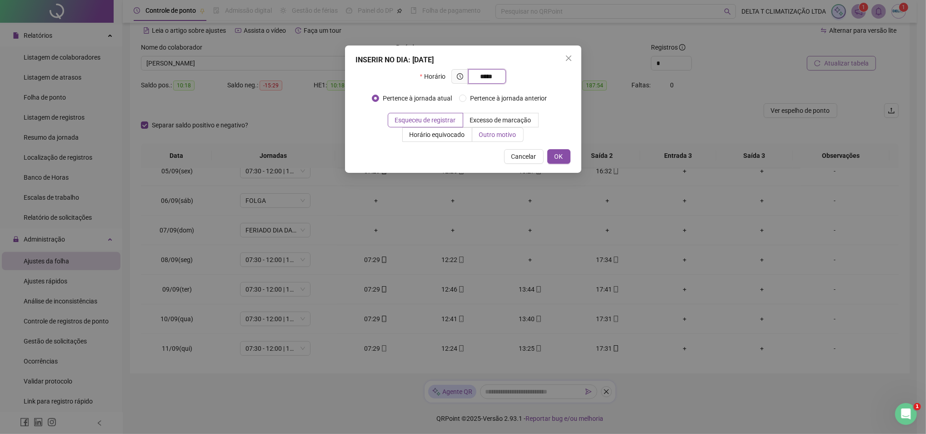
type input "*****"
click at [477, 135] on label "Outro motivo" at bounding box center [498, 134] width 51 height 15
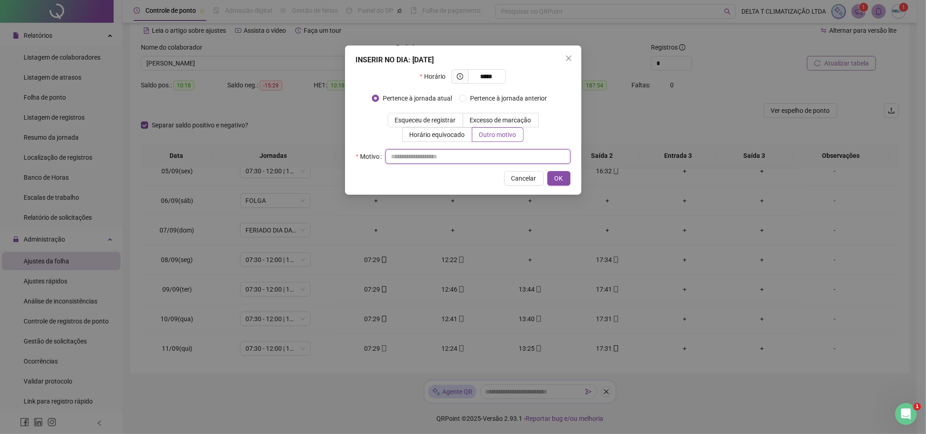
click at [454, 157] on input "text" at bounding box center [478, 156] width 185 height 15
type input "*"
click at [557, 176] on span "OK" at bounding box center [559, 178] width 9 height 10
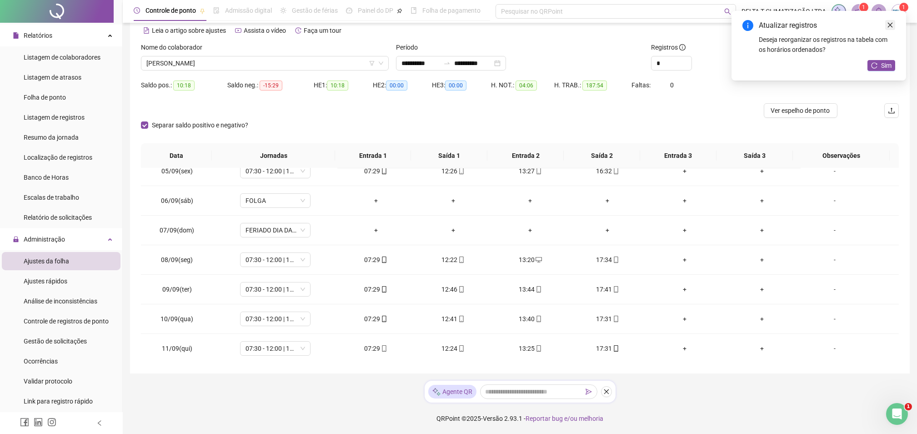
click at [891, 23] on icon "close" at bounding box center [890, 25] width 6 height 6
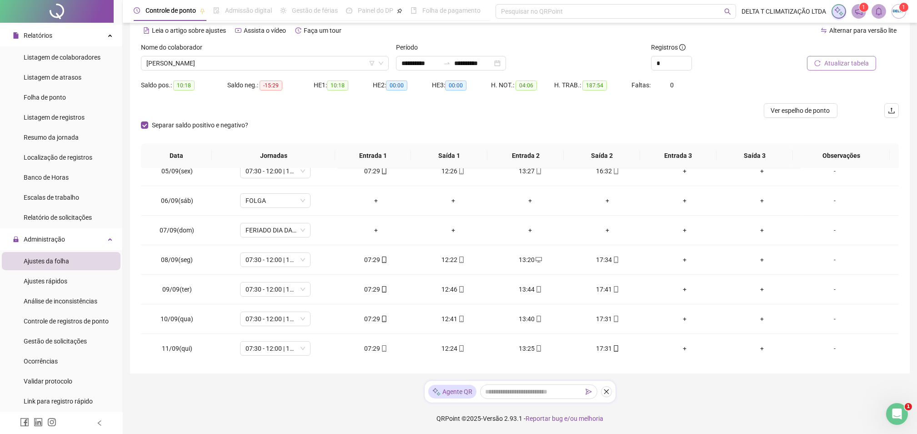
click at [841, 64] on span "Atualizar tabela" at bounding box center [847, 63] width 45 height 10
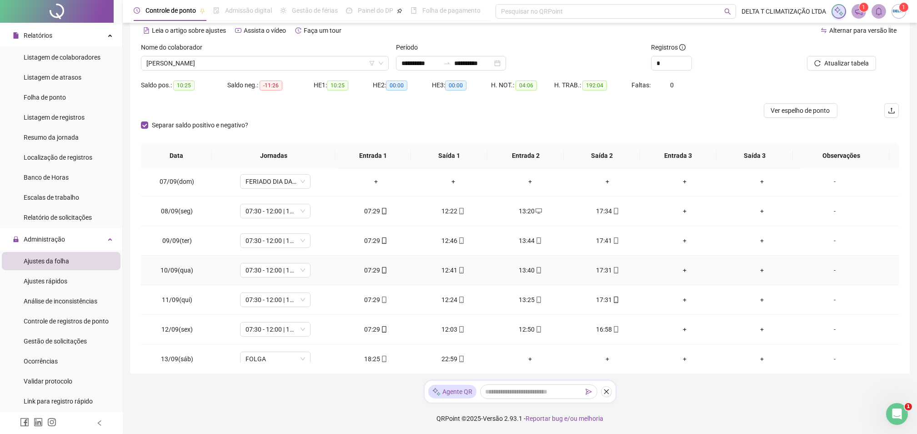
scroll to position [606, 0]
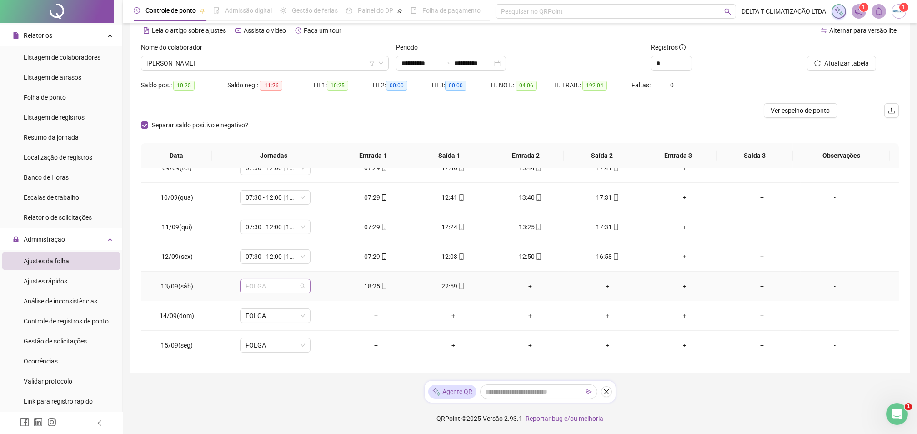
click at [258, 287] on span "FOLGA" at bounding box center [276, 286] width 60 height 14
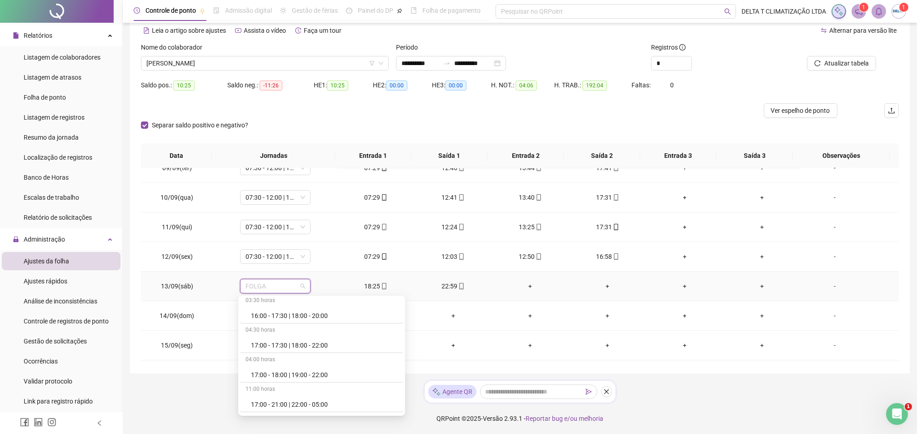
scroll to position [1394, 0]
click at [709, 111] on div at bounding box center [425, 110] width 568 height 15
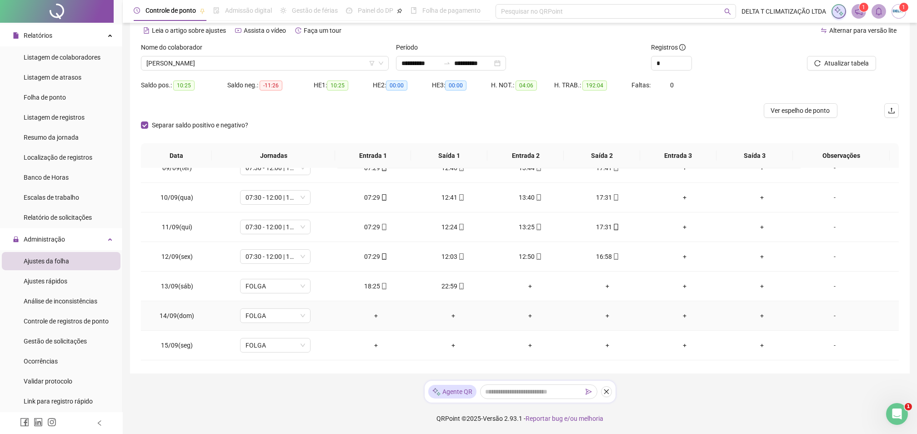
scroll to position [723, 0]
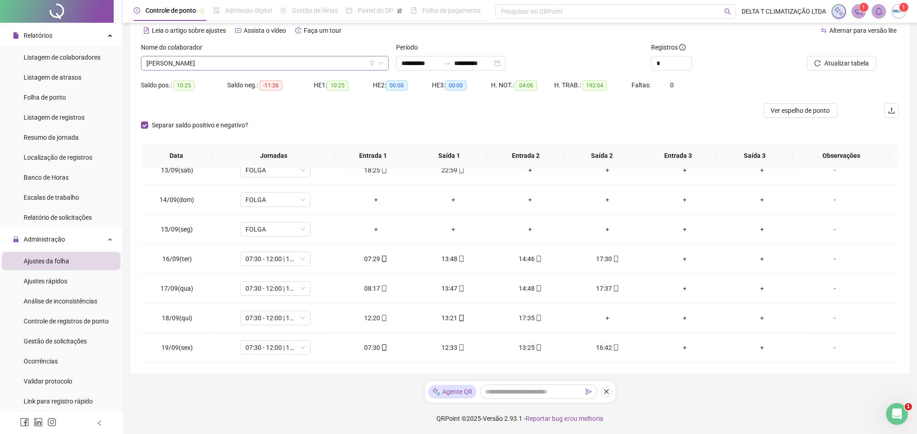
click at [253, 61] on span "[PERSON_NAME]" at bounding box center [264, 63] width 237 height 14
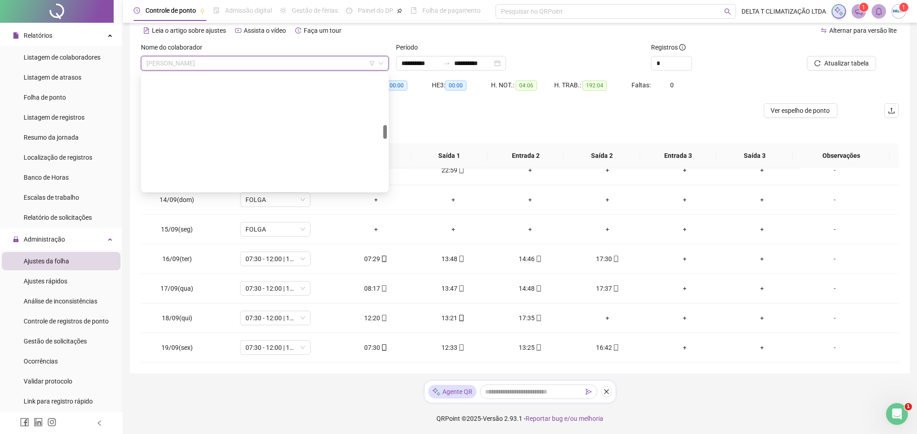
scroll to position [424, 0]
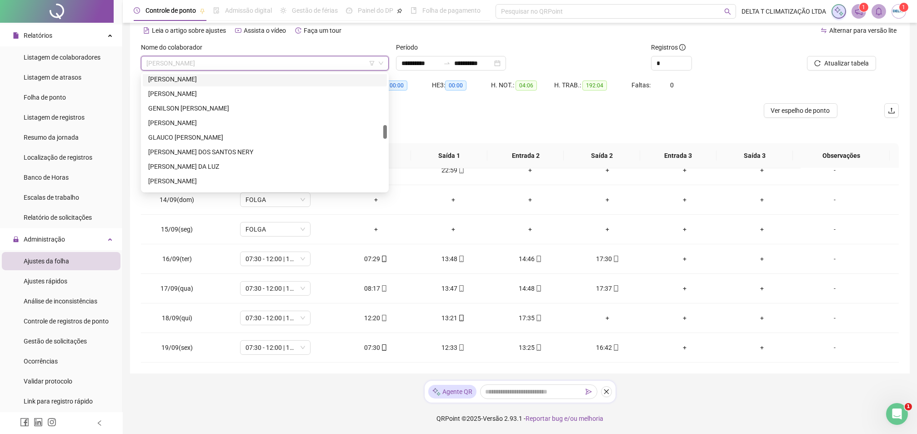
click at [210, 76] on div "[PERSON_NAME]" at bounding box center [264, 79] width 233 height 10
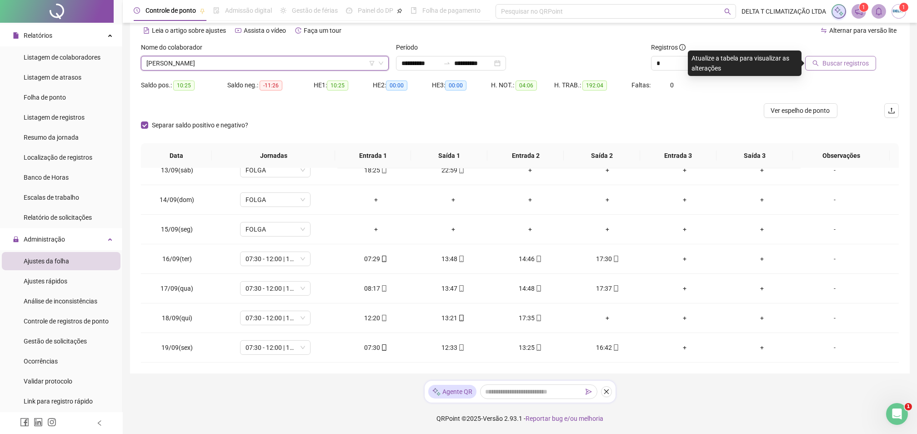
click at [860, 66] on span "Buscar registros" at bounding box center [846, 63] width 46 height 10
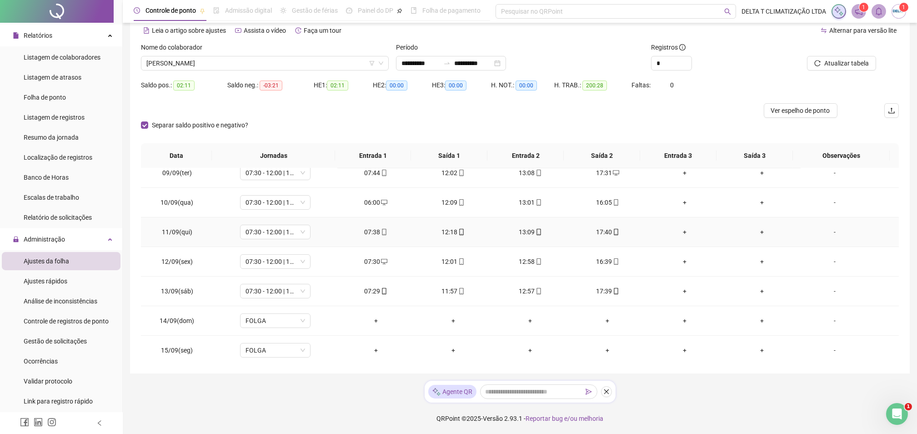
scroll to position [662, 0]
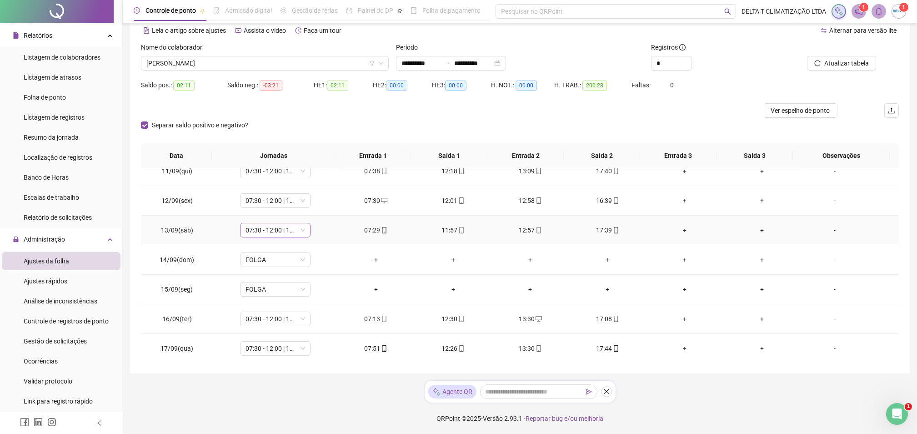
click at [271, 228] on span "07:30 - 12:00 | 13:00 - 17:30" at bounding box center [276, 230] width 60 height 14
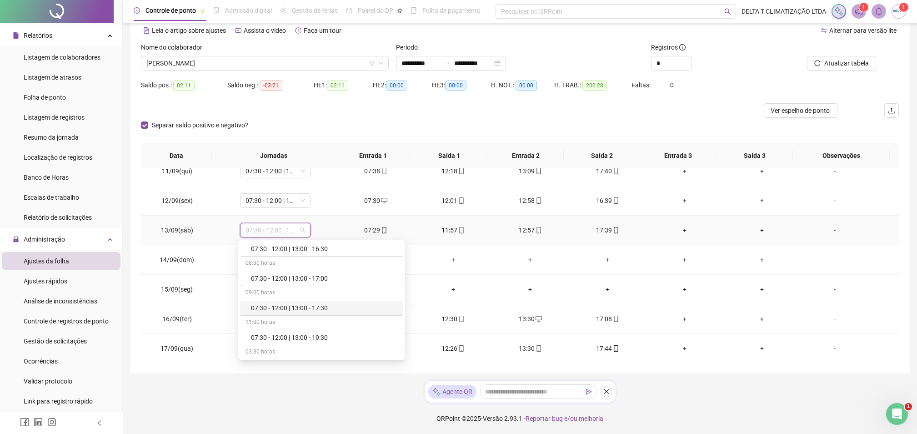
click at [279, 309] on div "07:30 - 12:00 | 13:00 - 17:30" at bounding box center [324, 308] width 147 height 10
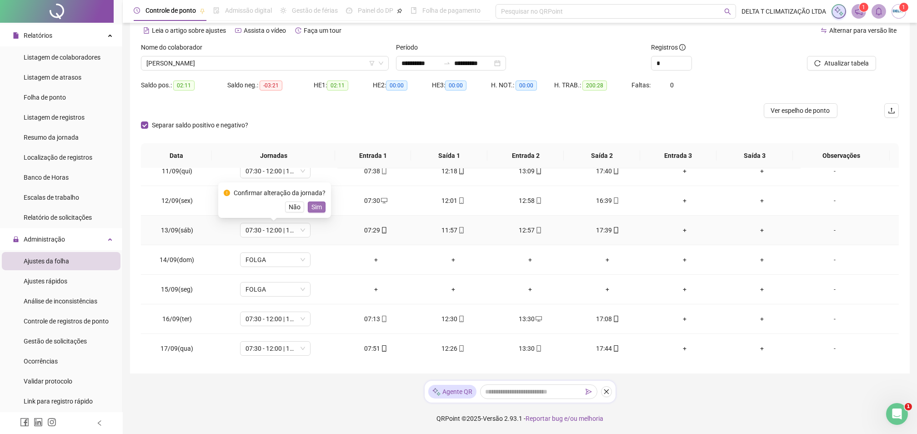
click at [317, 206] on span "Sim" at bounding box center [317, 207] width 10 height 10
click at [845, 65] on span "Atualizar tabela" at bounding box center [847, 63] width 45 height 10
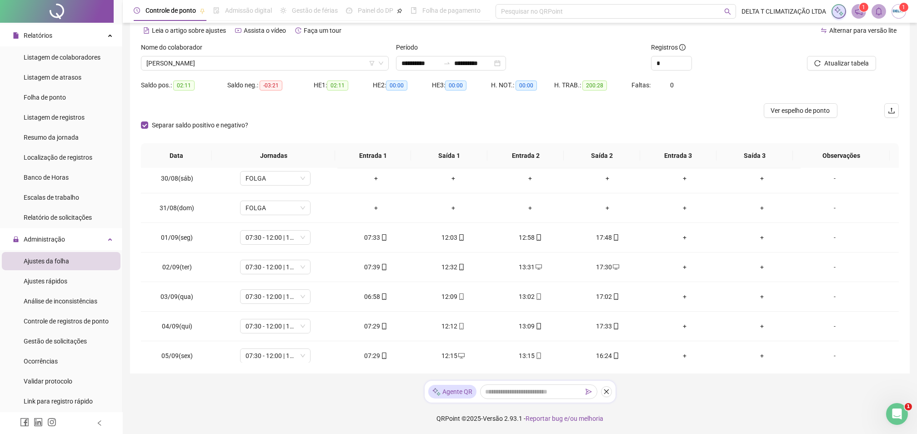
scroll to position [298, 0]
click at [782, 114] on span "Ver espelho de ponto" at bounding box center [800, 111] width 59 height 10
click at [815, 111] on span "Ver espelho de ponto" at bounding box center [800, 111] width 59 height 10
click at [277, 58] on span "[PERSON_NAME]" at bounding box center [264, 63] width 237 height 14
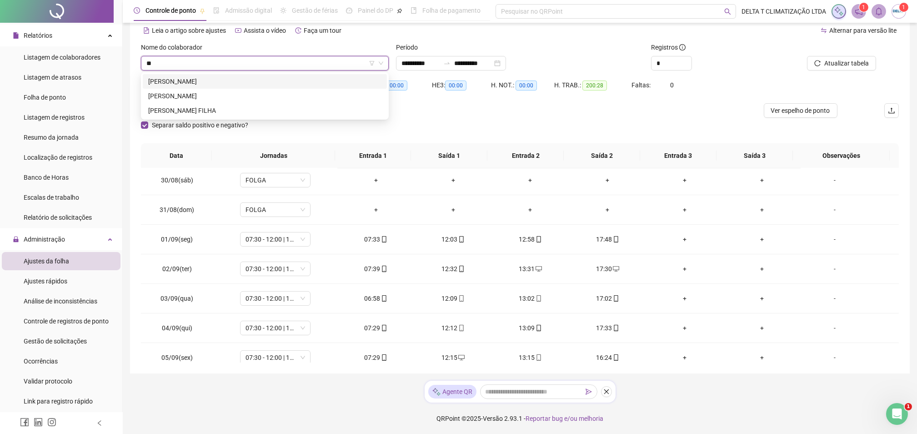
scroll to position [0, 0]
type input "****"
click at [267, 79] on div "[PERSON_NAME]" at bounding box center [264, 81] width 233 height 10
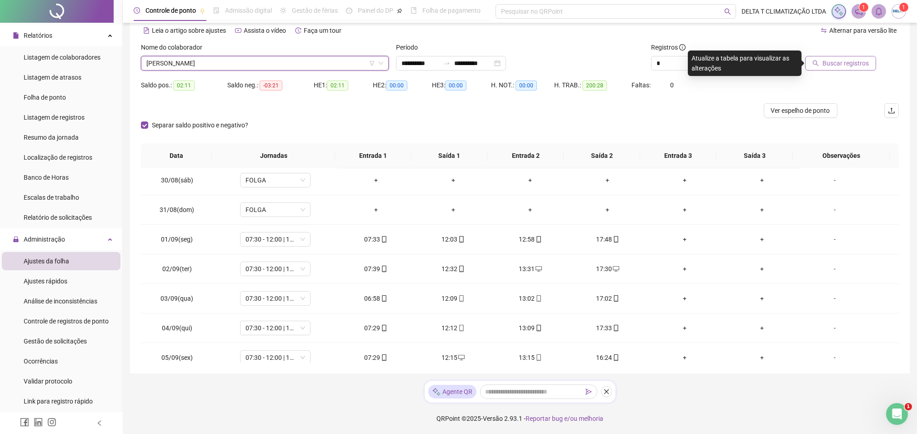
click at [839, 63] on span "Buscar registros" at bounding box center [846, 63] width 46 height 10
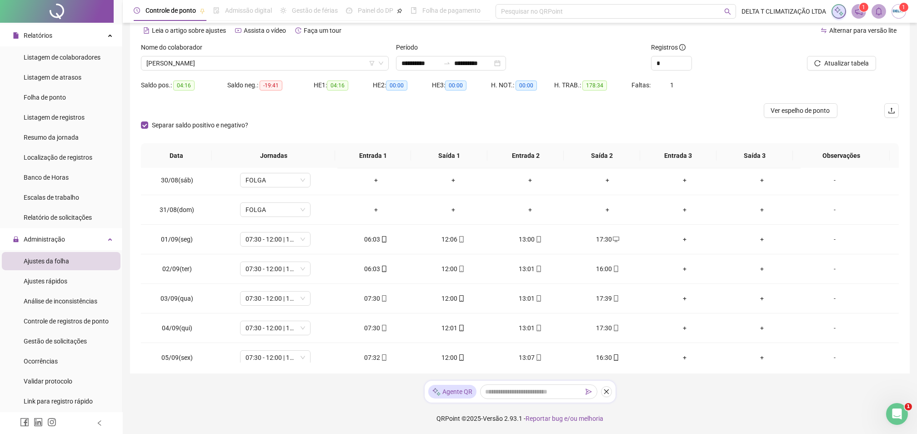
drag, startPoint x: 701, startPoint y: 97, endPoint x: 706, endPoint y: 102, distance: 7.4
click at [701, 96] on div "Saldo pos.: 04:16 Saldo neg.: -19:41 HE 1: 04:16 HE 2: 00:00 HE 3: 00:00 H. NOT…" at bounding box center [520, 90] width 758 height 25
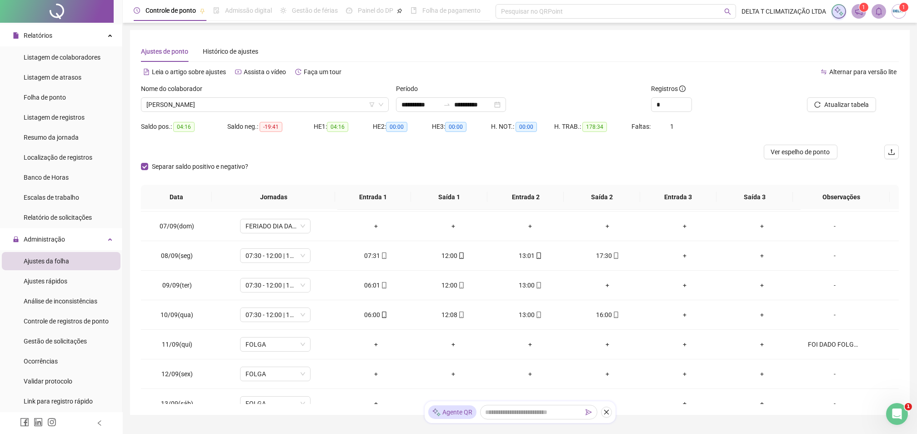
scroll to position [546, 0]
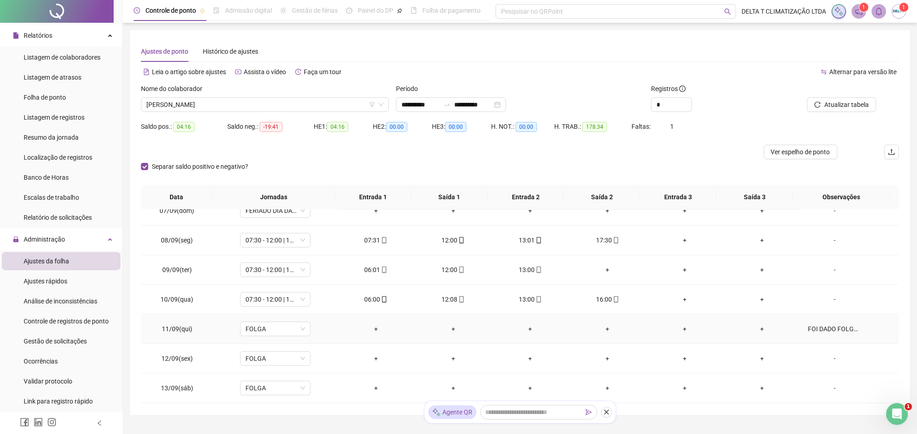
click at [811, 331] on div "FOI DADO FOLGA, POIS FOI CANCELADA A MANUTENÇÃO PREVENTIVA DA BENHOERFT" at bounding box center [835, 329] width 54 height 10
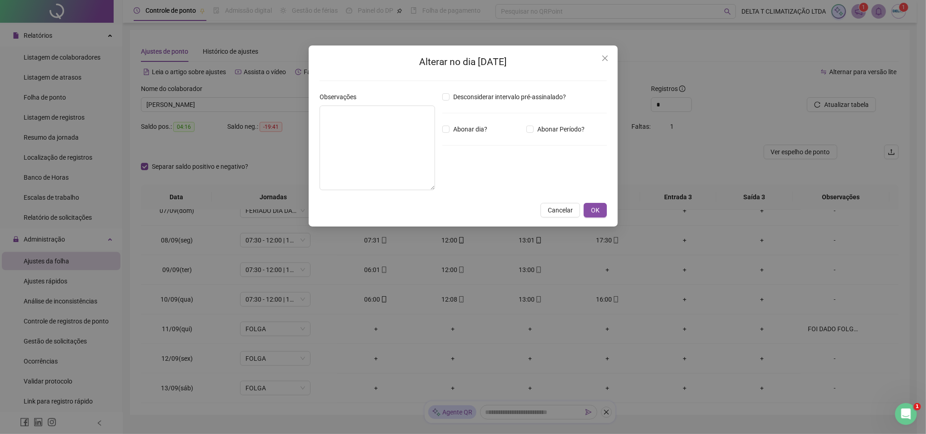
type textarea "**********"
drag, startPoint x: 606, startPoint y: 61, endPoint x: 609, endPoint y: 74, distance: 13.4
click at [605, 60] on icon "close" at bounding box center [605, 58] width 7 height 7
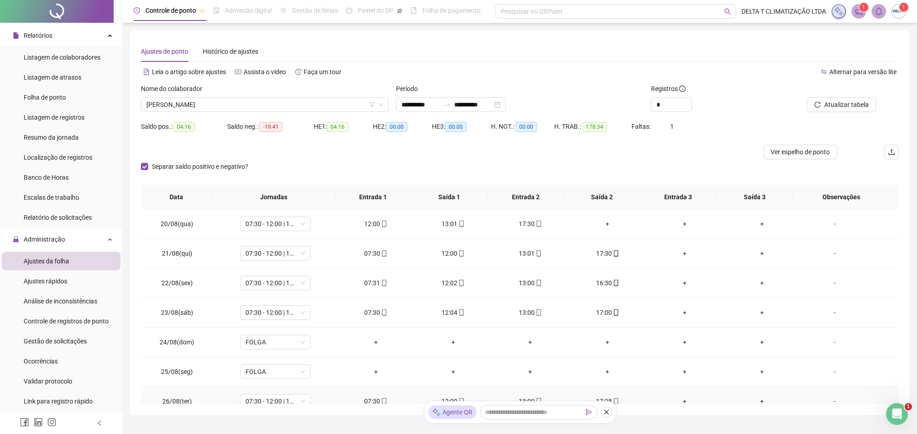
scroll to position [0, 0]
click at [610, 226] on div "+" at bounding box center [607, 224] width 63 height 10
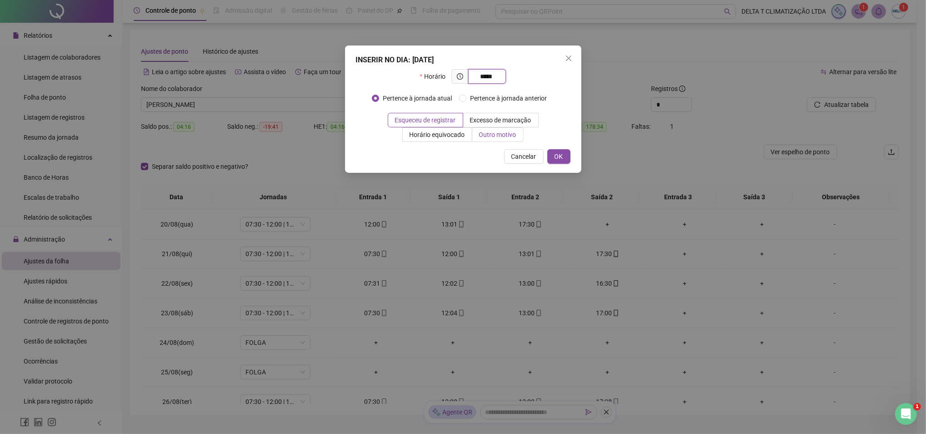
type input "*****"
click at [491, 140] on label "Outro motivo" at bounding box center [498, 134] width 51 height 15
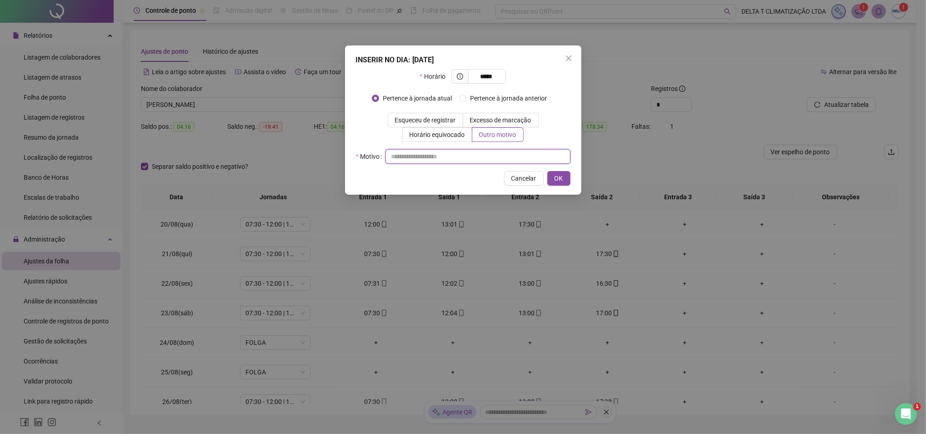
click at [481, 160] on input "text" at bounding box center [478, 156] width 185 height 15
type input "*"
click at [563, 180] on span "OK" at bounding box center [559, 178] width 9 height 10
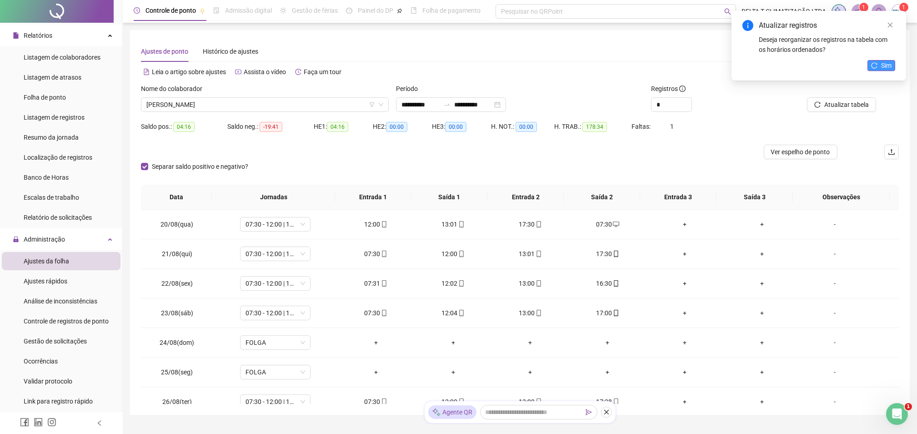
click at [871, 64] on icon "reload" at bounding box center [874, 65] width 6 height 6
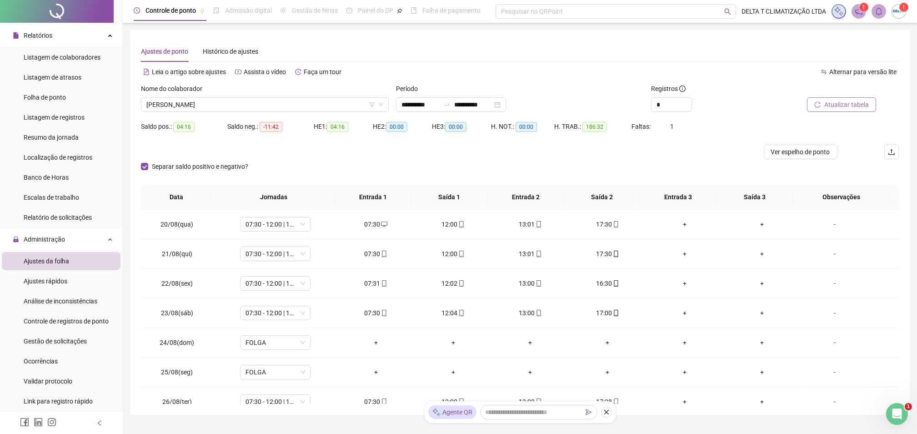
click at [835, 104] on span "Atualizar tabela" at bounding box center [847, 105] width 45 height 10
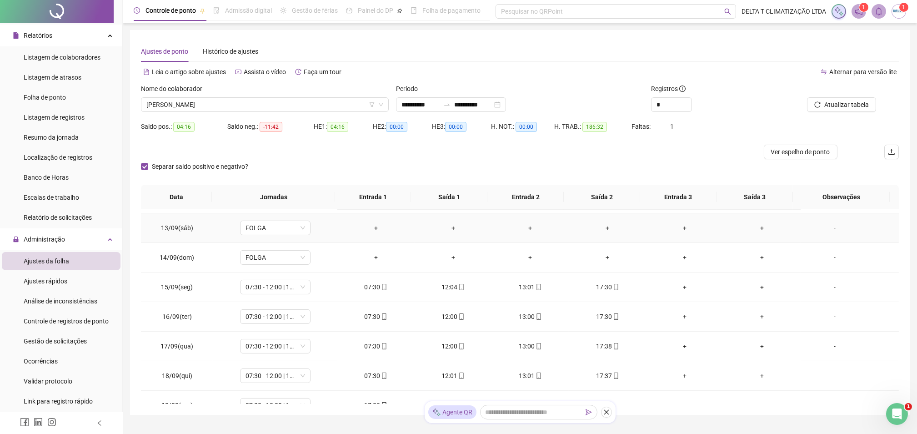
scroll to position [723, 0]
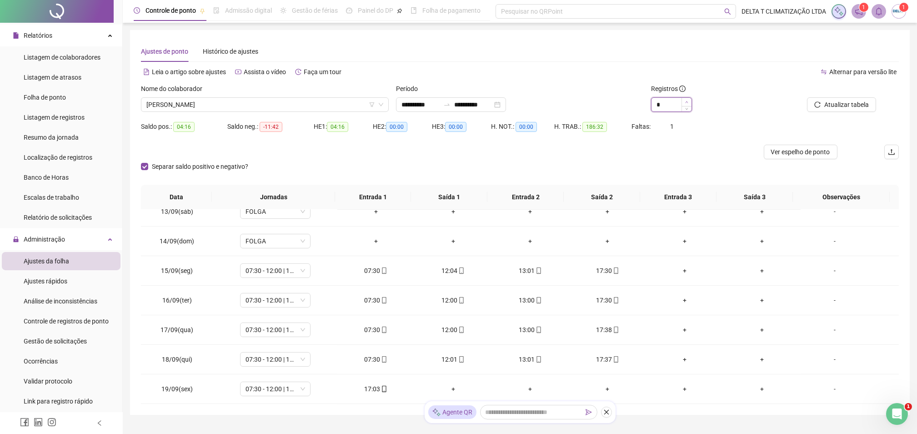
click at [684, 105] on span "Increase Value" at bounding box center [687, 102] width 10 height 8
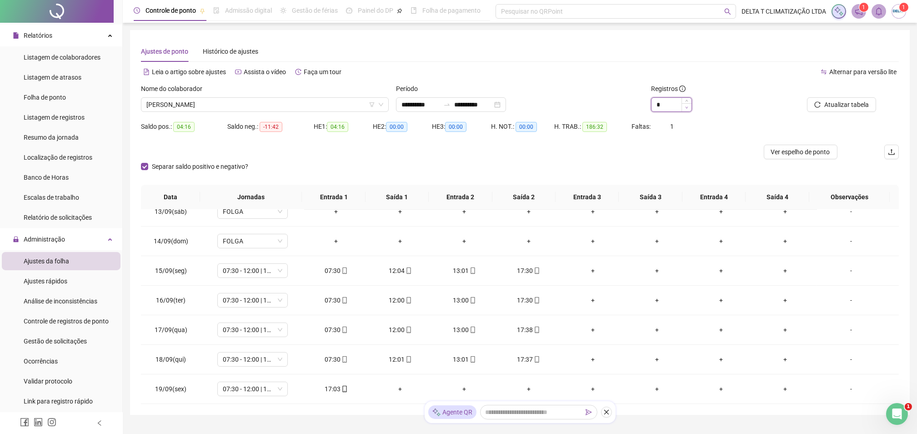
click at [688, 109] on icon "down" at bounding box center [686, 107] width 3 height 3
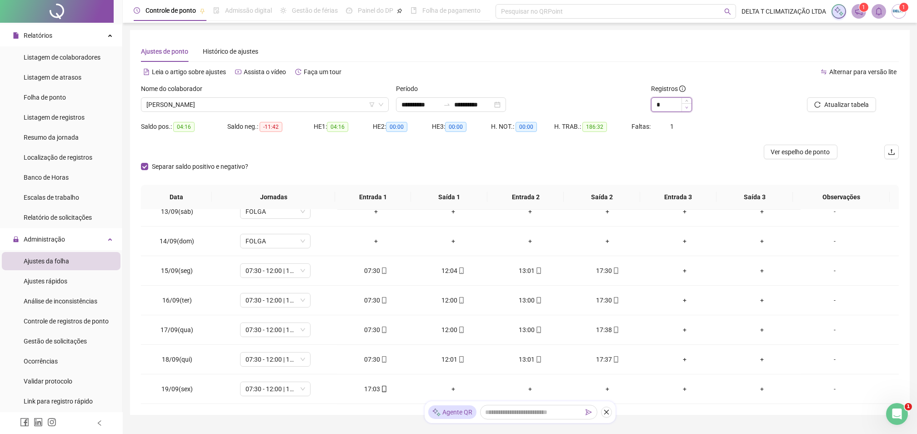
click at [688, 109] on icon "down" at bounding box center [686, 107] width 3 height 3
type input "*"
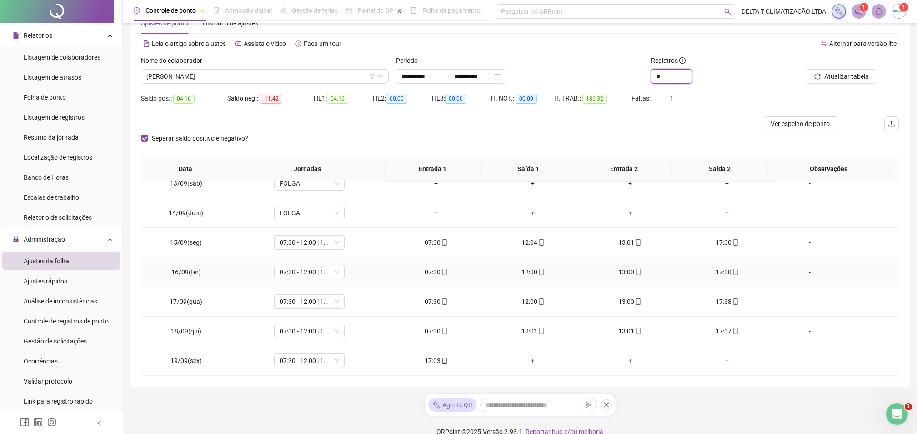
scroll to position [41, 0]
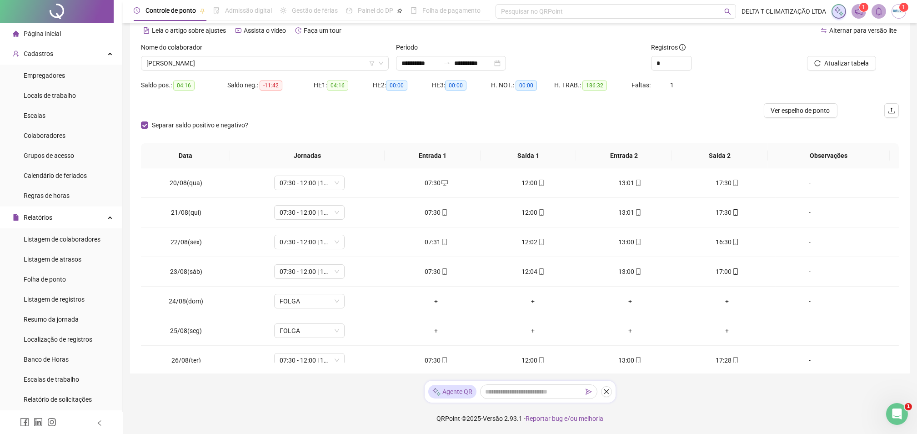
scroll to position [723, 0]
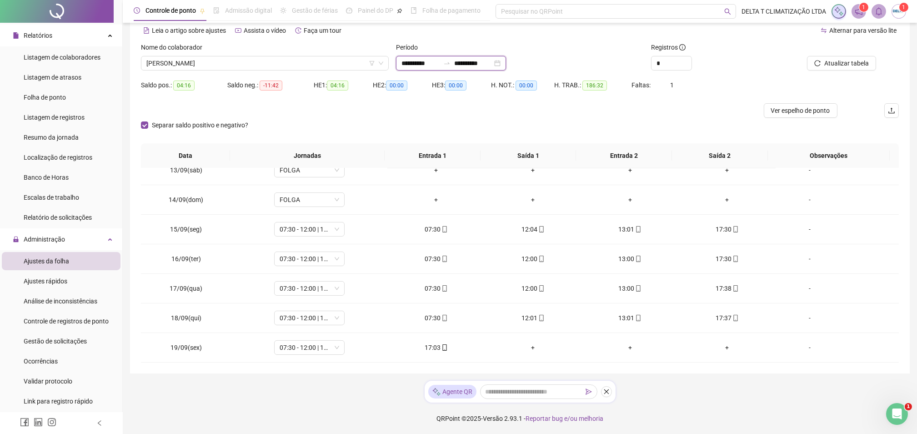
click at [477, 60] on input "**********" at bounding box center [473, 63] width 38 height 10
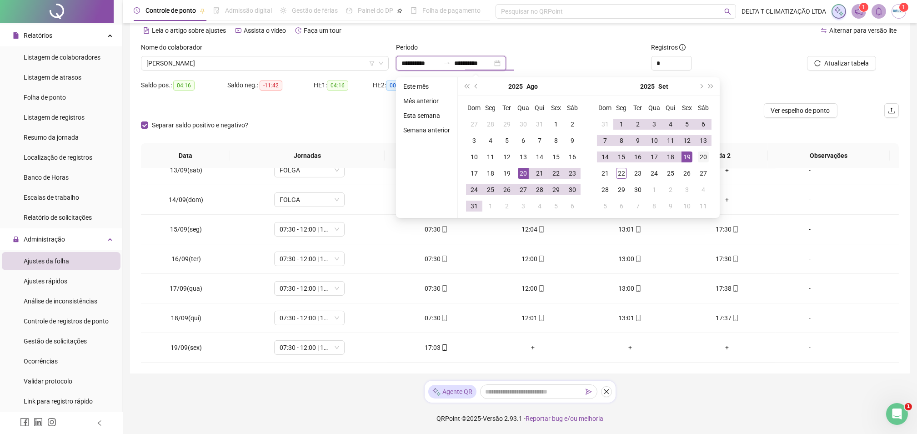
type input "**********"
click at [704, 155] on div "20" at bounding box center [703, 156] width 11 height 11
click at [753, 90] on div "Saldo pos.: 04:16 Saldo neg.: -11:42 HE 1: 04:16 HE 2: 00:00 HE 3: 00:00 H. NOT…" at bounding box center [520, 90] width 758 height 25
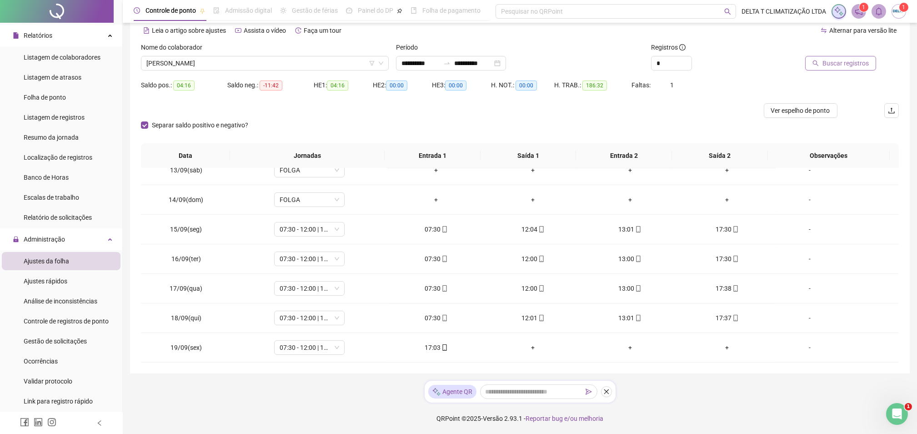
click at [832, 62] on span "Buscar registros" at bounding box center [846, 63] width 46 height 10
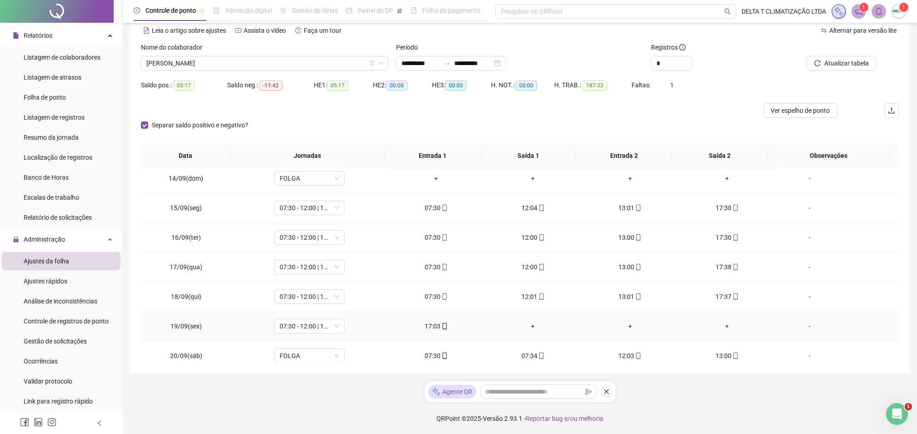
scroll to position [752, 0]
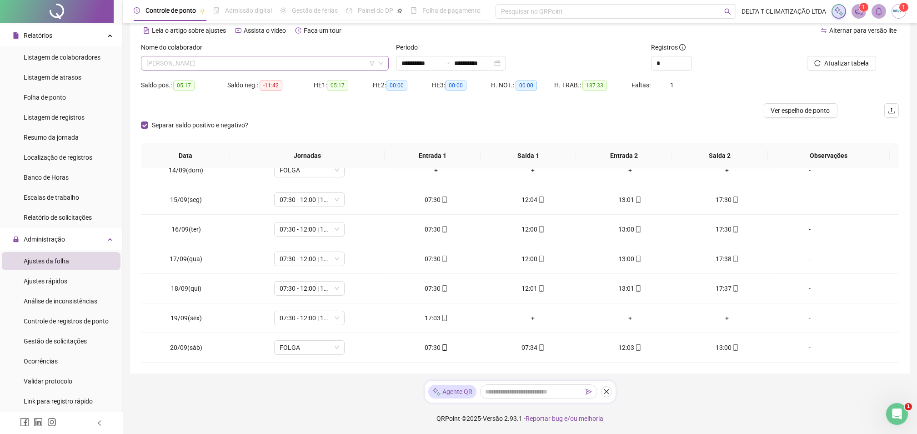
click at [277, 67] on span "[PERSON_NAME]" at bounding box center [264, 63] width 237 height 14
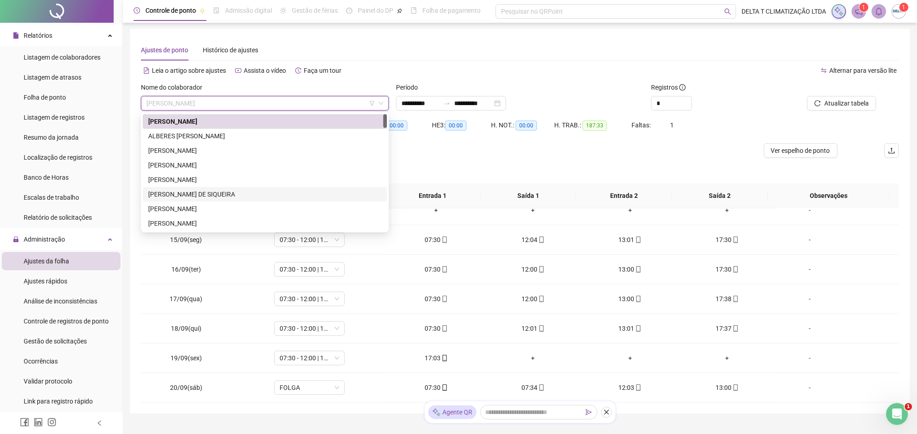
scroll to position [0, 0]
click at [267, 162] on div "[PERSON_NAME]" at bounding box center [264, 166] width 233 height 10
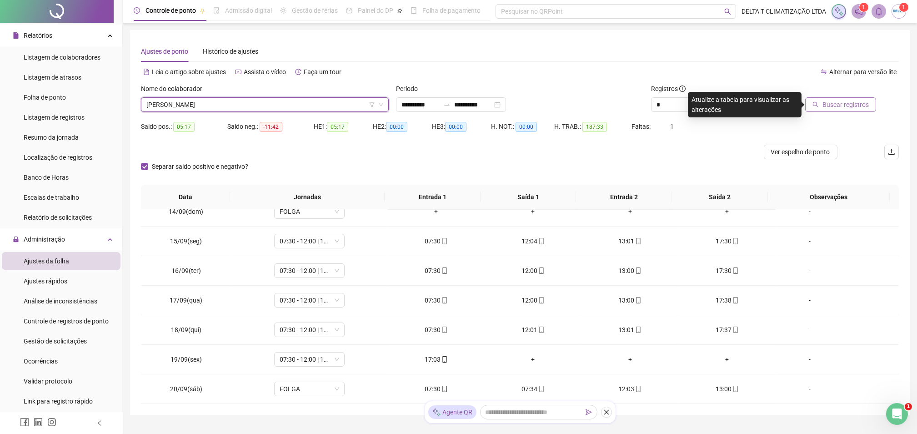
click at [851, 102] on span "Buscar registros" at bounding box center [846, 105] width 46 height 10
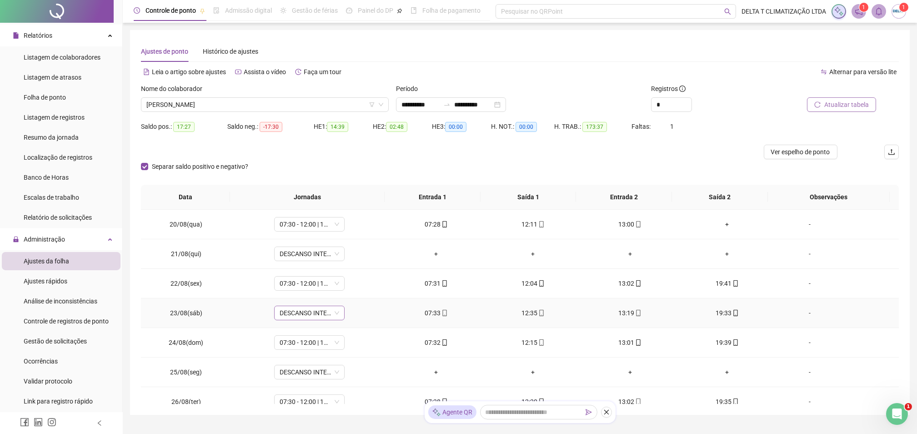
click at [319, 312] on span "DESCANSO INTER-JORNADA" at bounding box center [310, 313] width 60 height 14
click at [321, 283] on div "07:30 - 12:00 | 13:00 - 19:30" at bounding box center [358, 281] width 147 height 10
click at [348, 291] on span "Sim" at bounding box center [350, 289] width 10 height 10
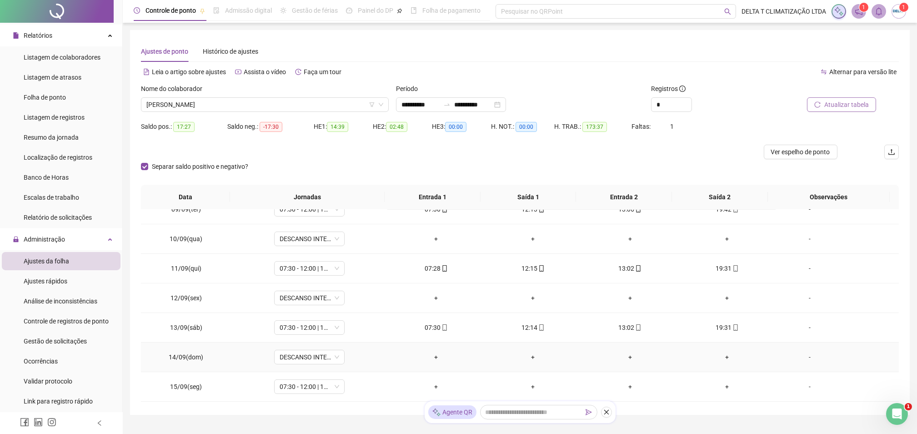
scroll to position [667, 0]
click at [307, 324] on span "07:30 - 12:00 | 13:00 - 19:30" at bounding box center [310, 326] width 60 height 14
type input "*****"
click at [306, 279] on div "Folga" at bounding box center [315, 278] width 60 height 10
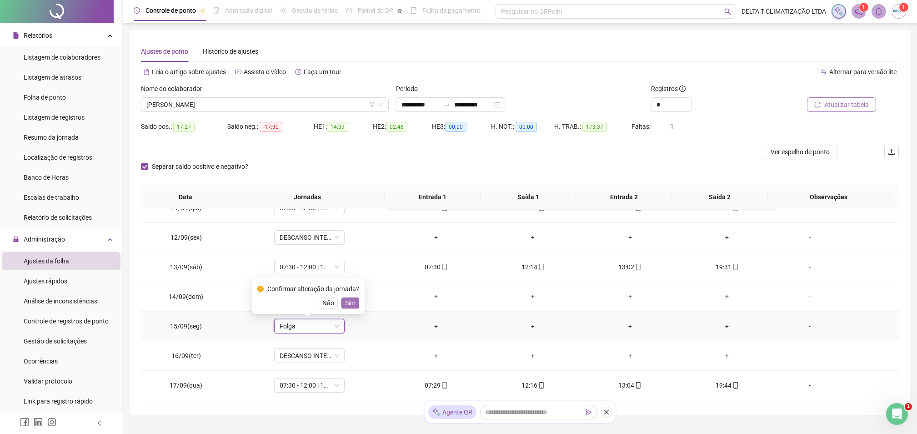
click at [353, 304] on span "Sim" at bounding box center [350, 303] width 10 height 10
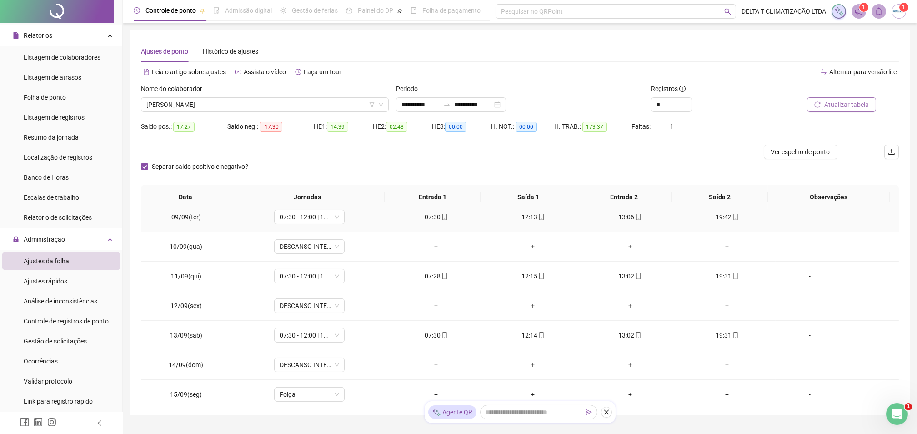
scroll to position [606, 0]
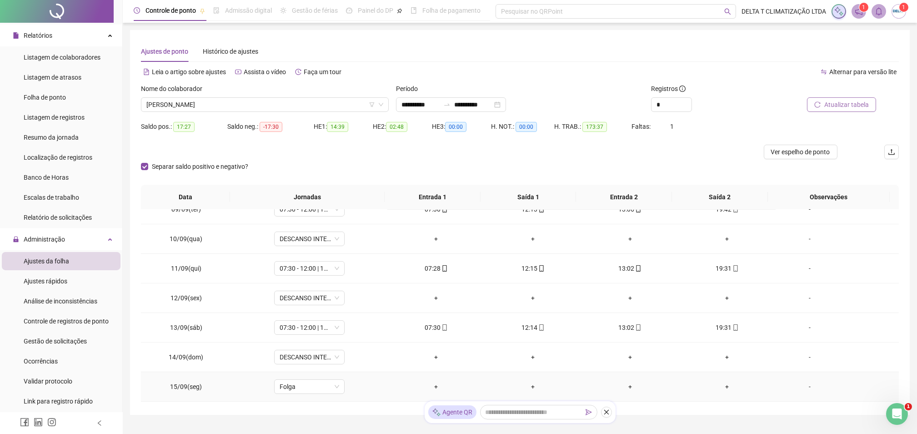
click at [803, 387] on div "-" at bounding box center [810, 387] width 54 height 10
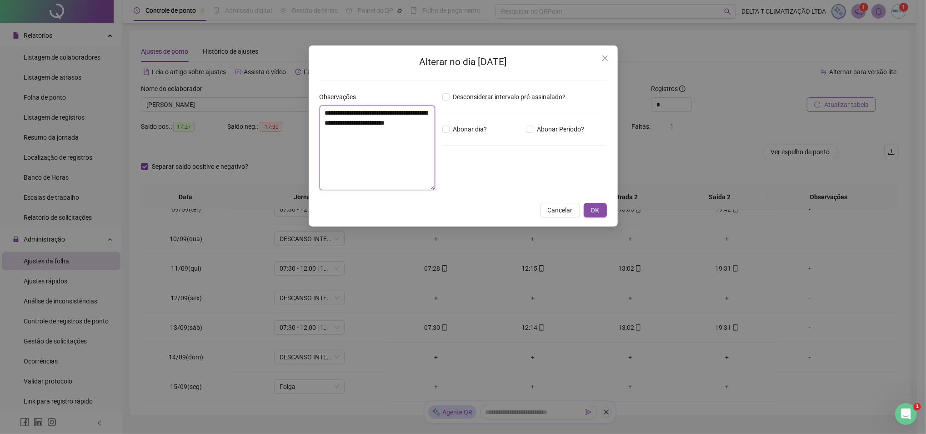
click at [426, 146] on textarea "**********" at bounding box center [378, 148] width 116 height 85
type textarea "**********"
click at [597, 206] on span "OK" at bounding box center [595, 210] width 9 height 10
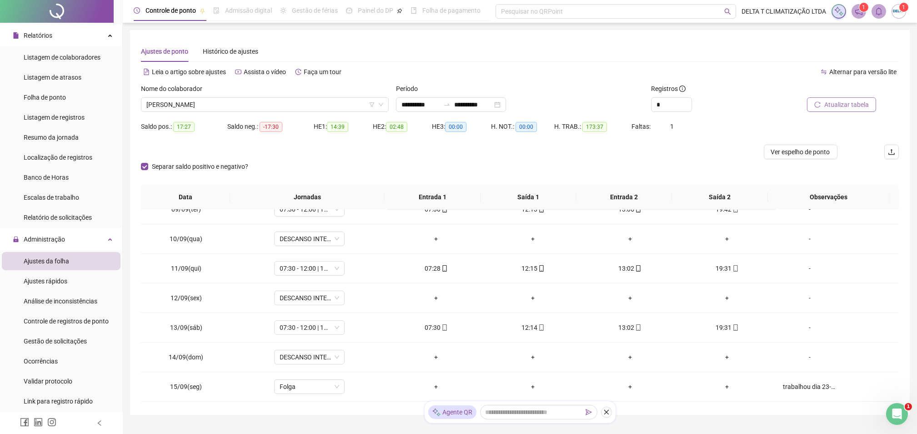
click at [857, 103] on span "Atualizar tabela" at bounding box center [847, 105] width 45 height 10
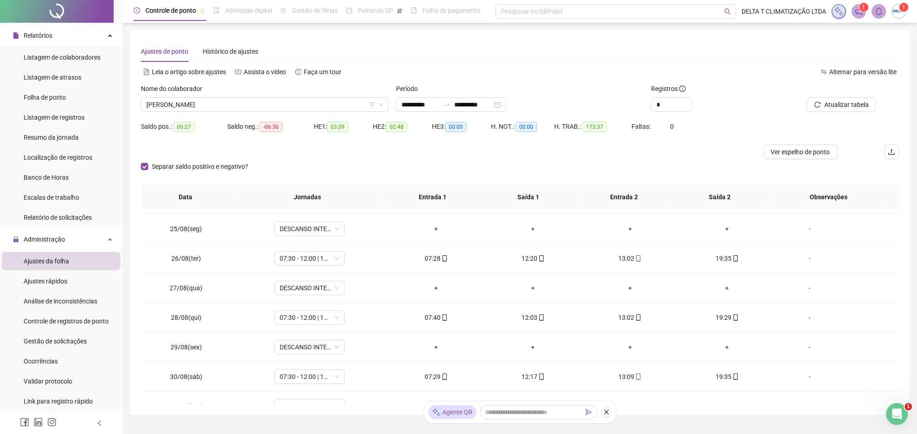
scroll to position [0, 0]
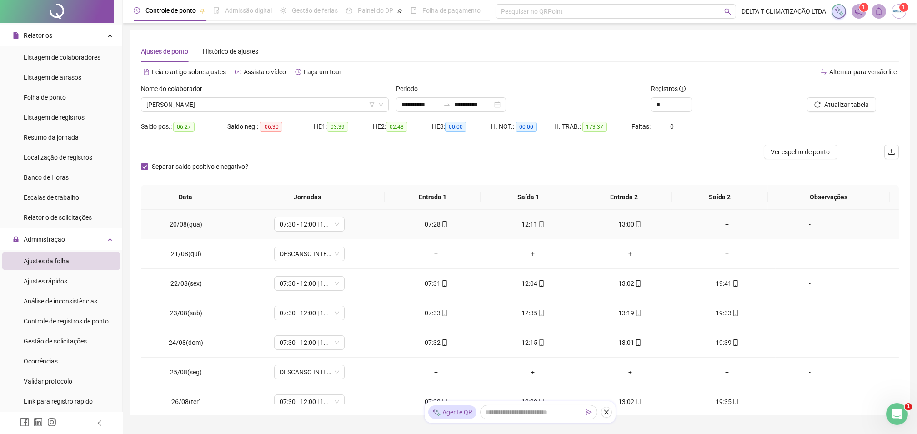
click at [724, 222] on div "+" at bounding box center [727, 224] width 82 height 10
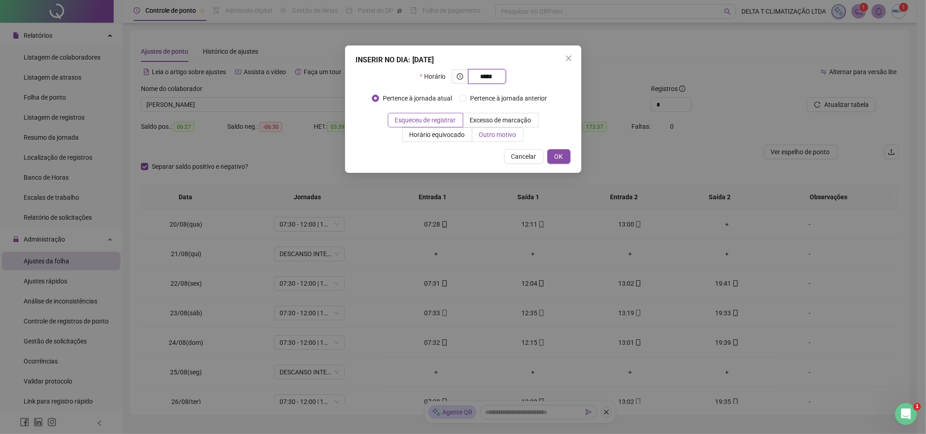
type input "*****"
click at [513, 136] on span "Outro motivo" at bounding box center [497, 134] width 37 height 7
drag, startPoint x: 513, startPoint y: 136, endPoint x: 409, endPoint y: 118, distance: 106.2
click at [409, 118] on span "Esqueceu de registrar" at bounding box center [425, 119] width 61 height 7
click at [562, 156] on span "OK" at bounding box center [559, 156] width 9 height 10
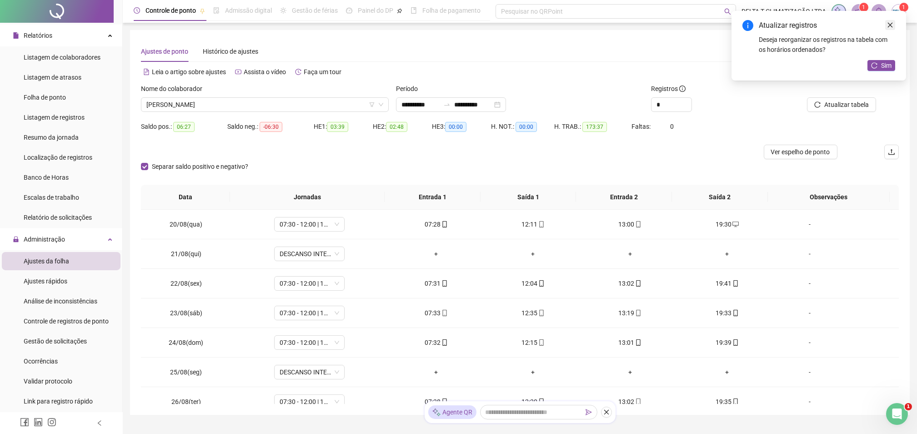
click at [890, 24] on icon "close" at bounding box center [890, 25] width 6 height 6
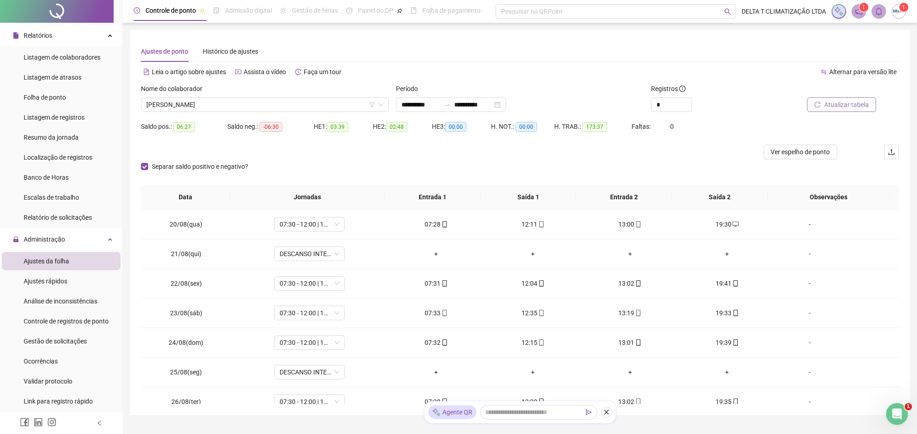
click at [849, 105] on span "Atualizar tabela" at bounding box center [847, 105] width 45 height 10
click at [776, 151] on span "Ver espelho de ponto" at bounding box center [800, 152] width 59 height 10
click at [193, 105] on span "[PERSON_NAME]" at bounding box center [264, 105] width 237 height 14
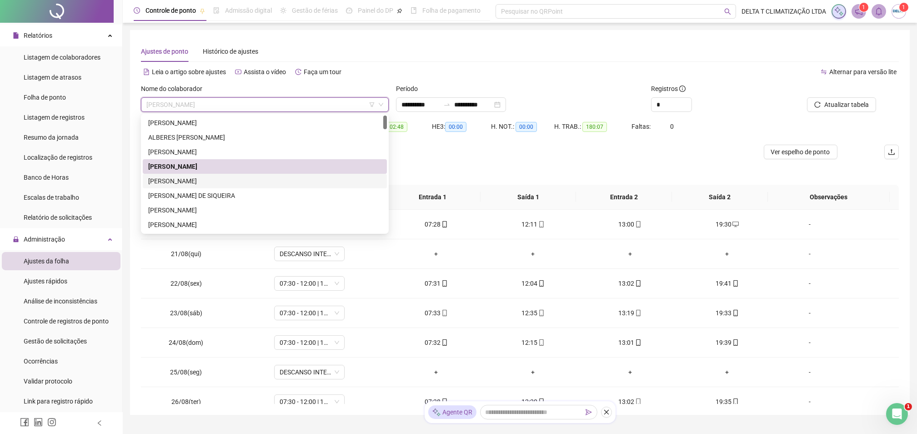
click at [184, 184] on div "[PERSON_NAME]" at bounding box center [264, 181] width 233 height 10
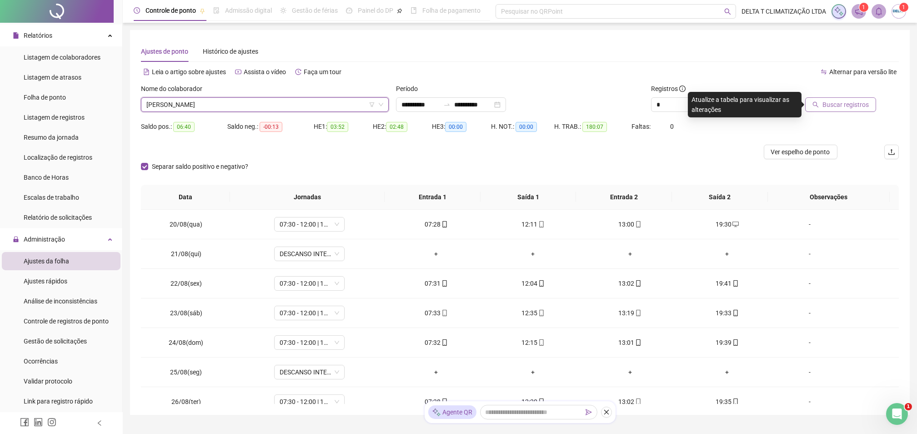
click at [828, 110] on button "Buscar registros" at bounding box center [840, 104] width 71 height 15
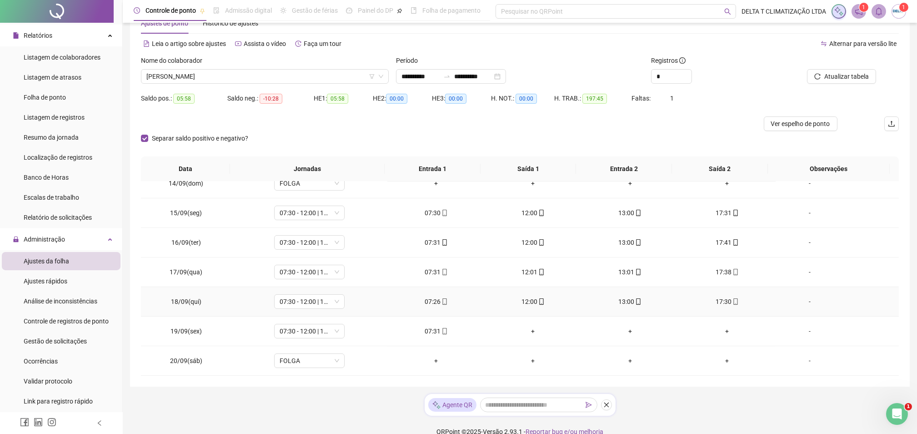
scroll to position [41, 0]
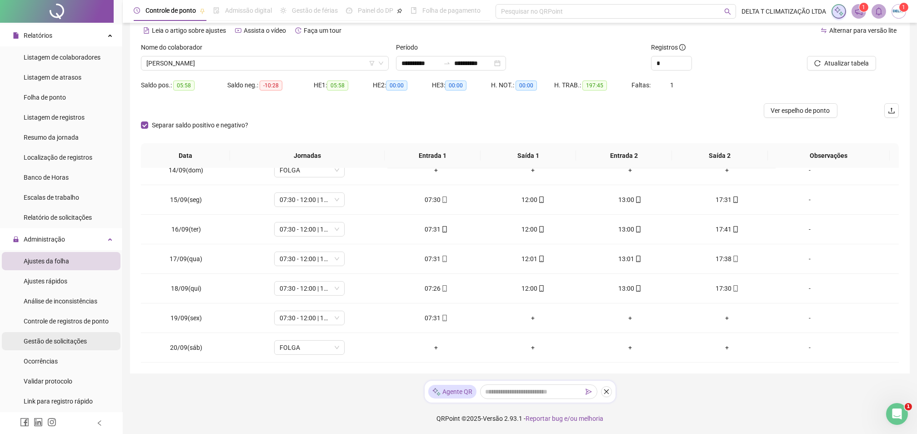
click at [78, 340] on span "Gestão de solicitações" at bounding box center [55, 340] width 63 height 7
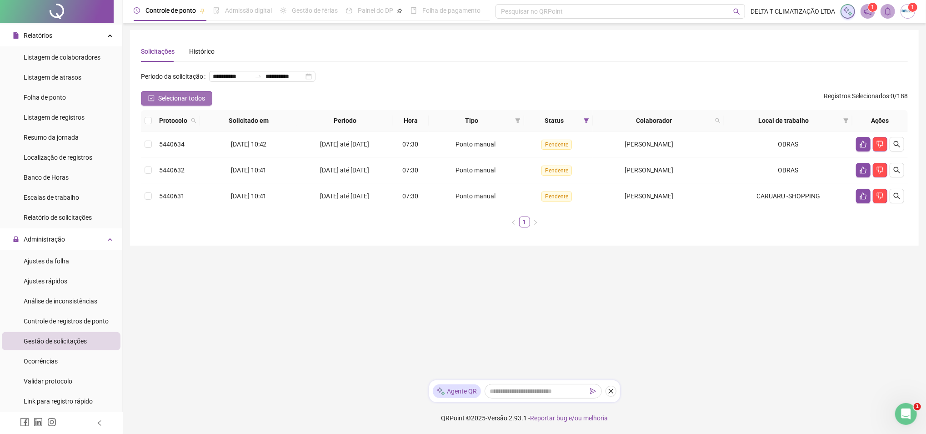
click at [167, 103] on span "Selecionar todos" at bounding box center [181, 98] width 47 height 10
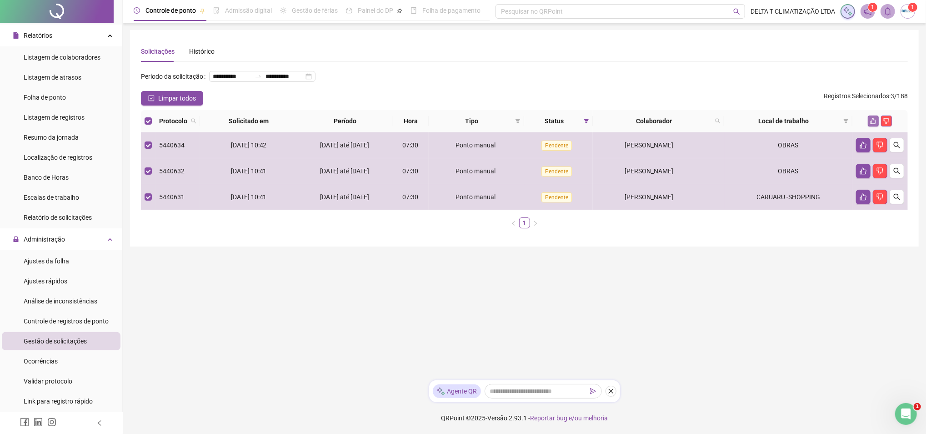
click at [877, 124] on icon "like" at bounding box center [873, 121] width 6 height 6
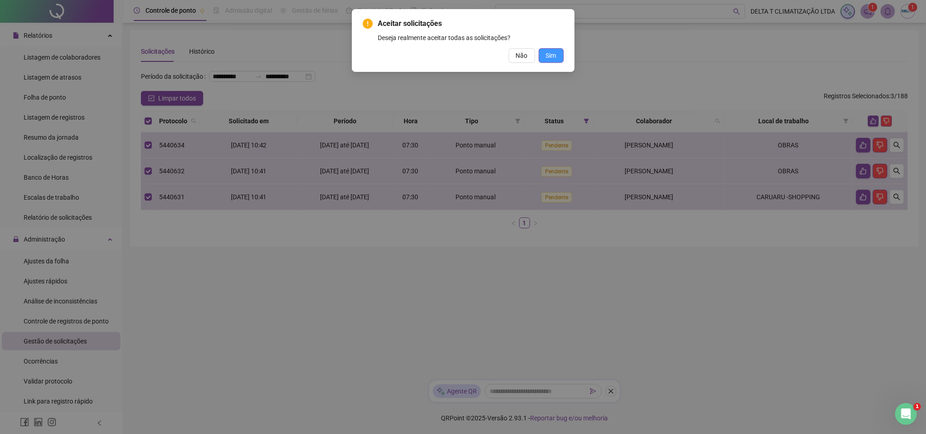
drag, startPoint x: 551, startPoint y: 55, endPoint x: 546, endPoint y: 55, distance: 5.0
click at [550, 55] on span "Sim" at bounding box center [551, 55] width 10 height 10
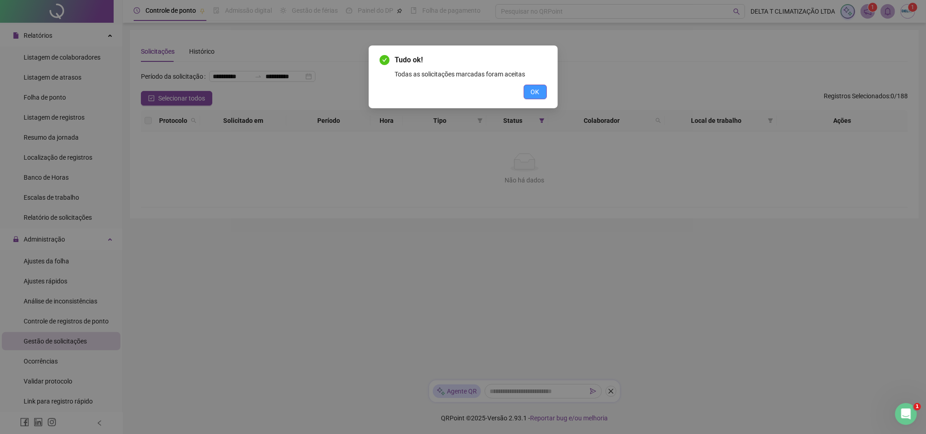
click at [533, 95] on span "OK" at bounding box center [535, 92] width 9 height 10
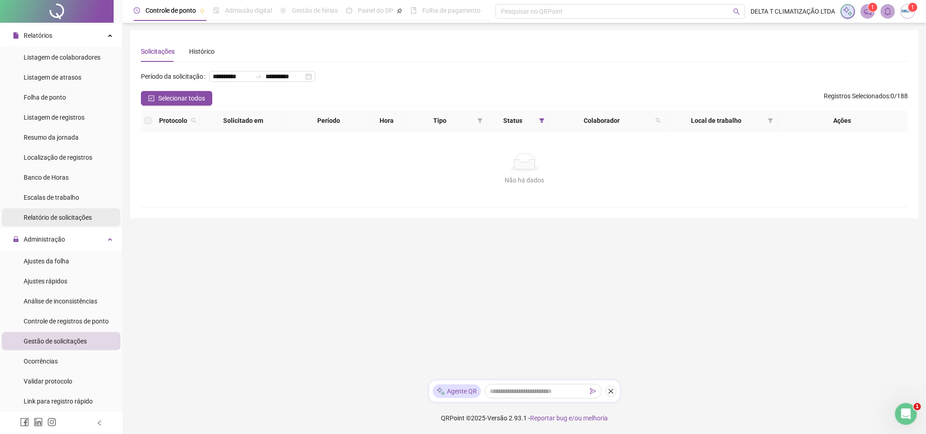
scroll to position [60, 0]
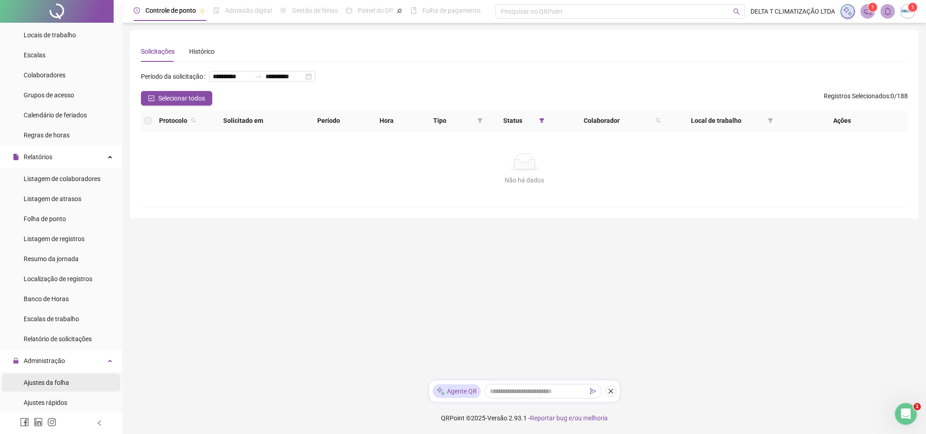
click at [84, 382] on li "Ajustes da folha" at bounding box center [61, 382] width 119 height 18
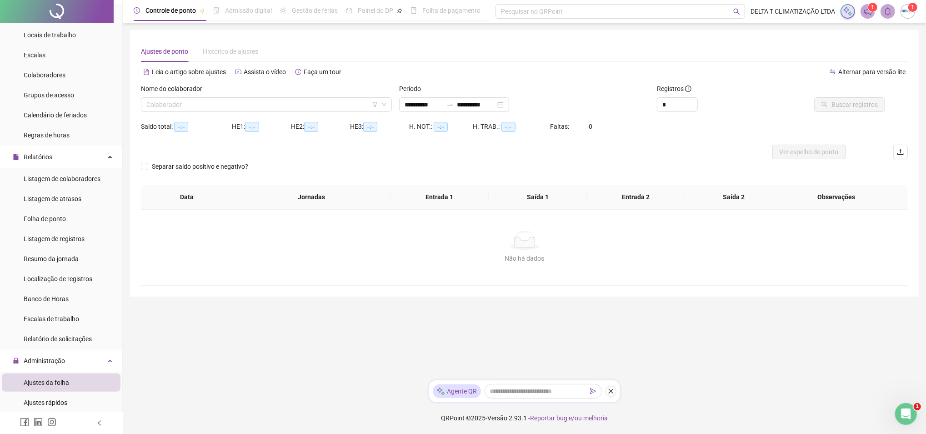
type input "**********"
drag, startPoint x: 202, startPoint y: 108, endPoint x: 196, endPoint y: 121, distance: 14.8
click at [202, 109] on input "search" at bounding box center [262, 105] width 232 height 14
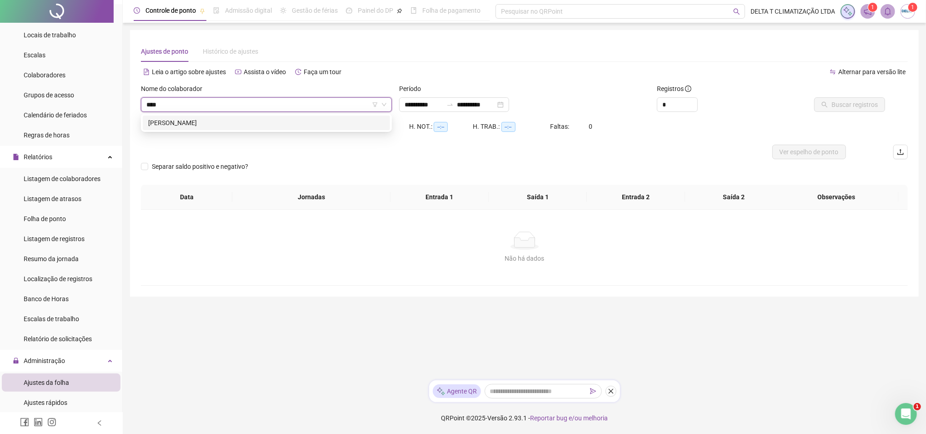
type input "*****"
click at [282, 123] on div "[PERSON_NAME]" at bounding box center [266, 123] width 236 height 10
click at [860, 108] on span "Buscar registros" at bounding box center [855, 105] width 46 height 10
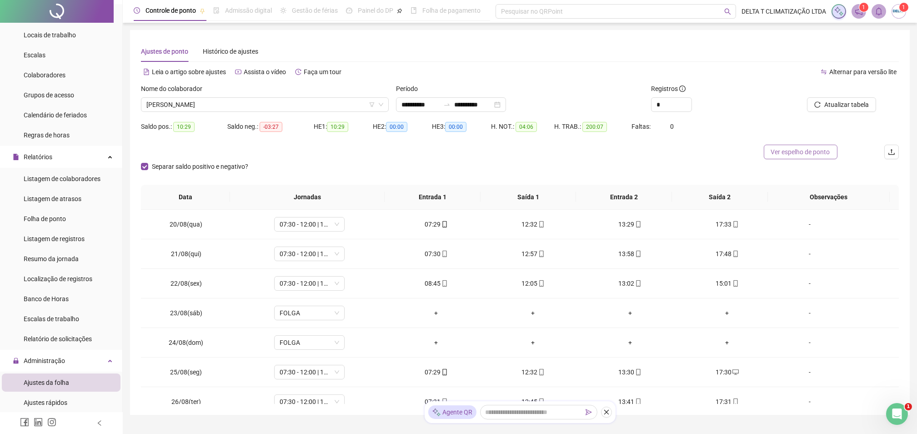
click at [825, 151] on span "Ver espelho de ponto" at bounding box center [800, 152] width 59 height 10
click at [289, 103] on span "[PERSON_NAME]" at bounding box center [264, 105] width 237 height 14
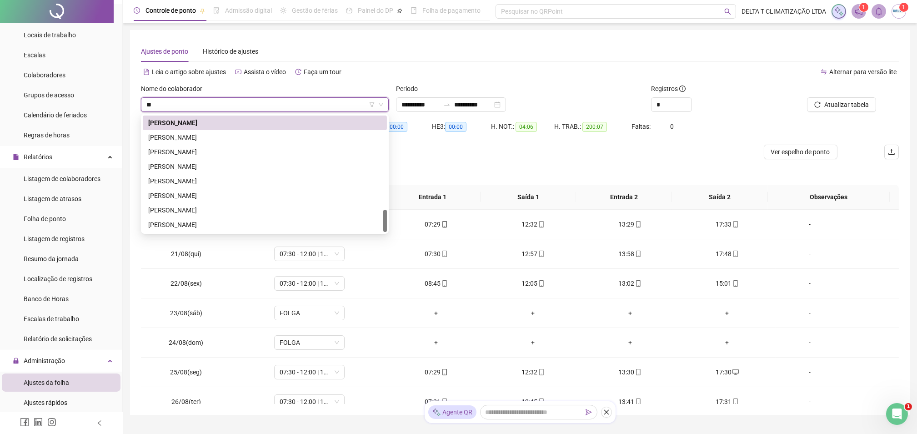
scroll to position [320, 0]
type input "***"
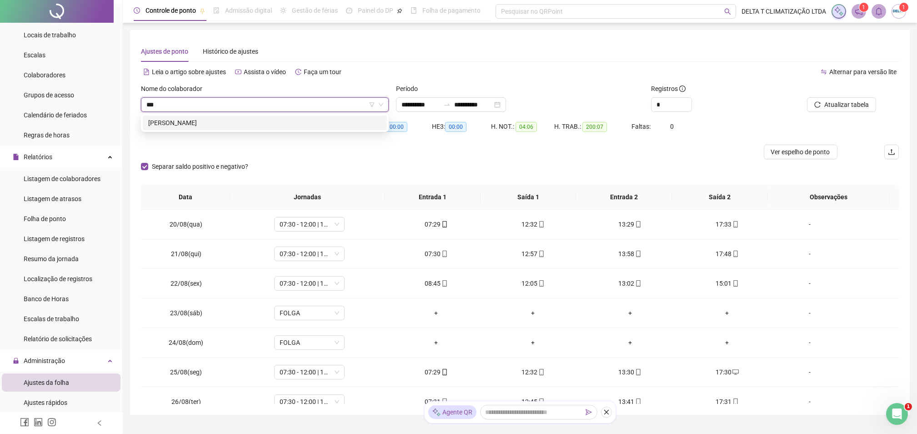
scroll to position [0, 0]
click at [278, 126] on div "[PERSON_NAME]" at bounding box center [264, 123] width 233 height 10
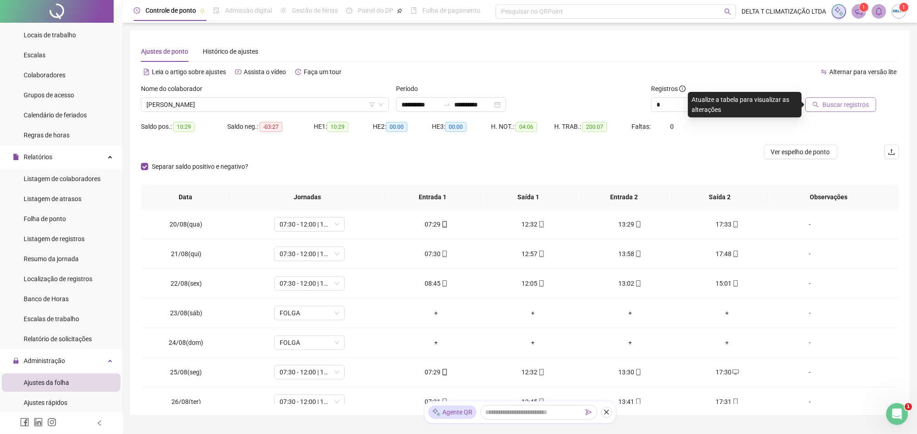
click at [859, 106] on span "Buscar registros" at bounding box center [846, 105] width 46 height 10
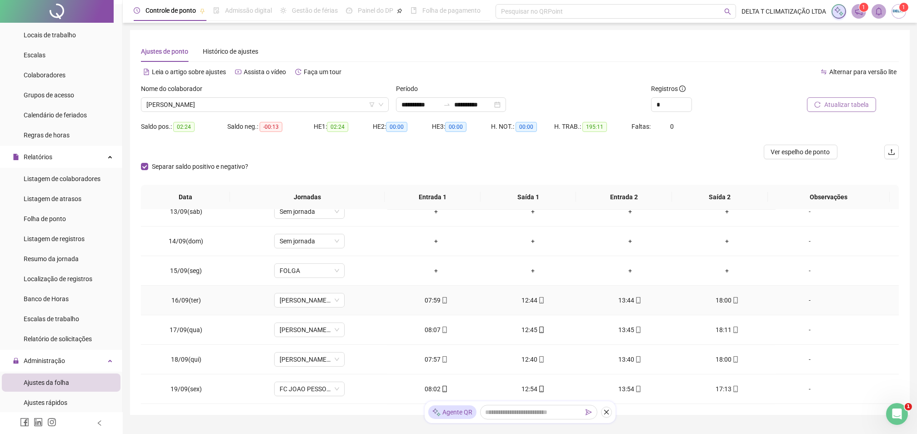
scroll to position [41, 0]
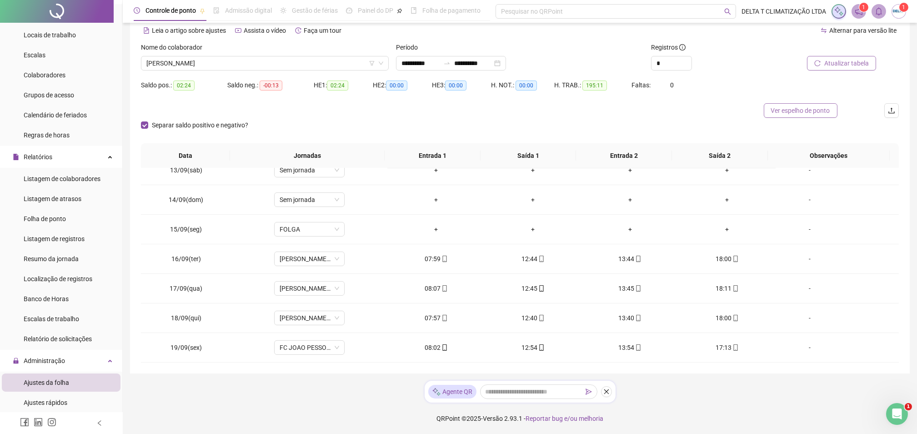
click at [819, 113] on span "Ver espelho de ponto" at bounding box center [800, 111] width 59 height 10
click at [812, 111] on span "Ver espelho de ponto" at bounding box center [800, 111] width 59 height 10
click at [311, 63] on span "[PERSON_NAME]" at bounding box center [264, 63] width 237 height 14
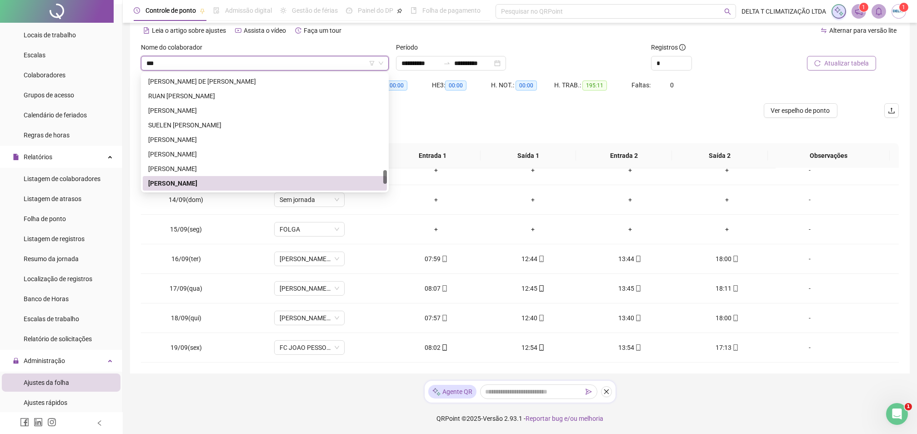
scroll to position [0, 0]
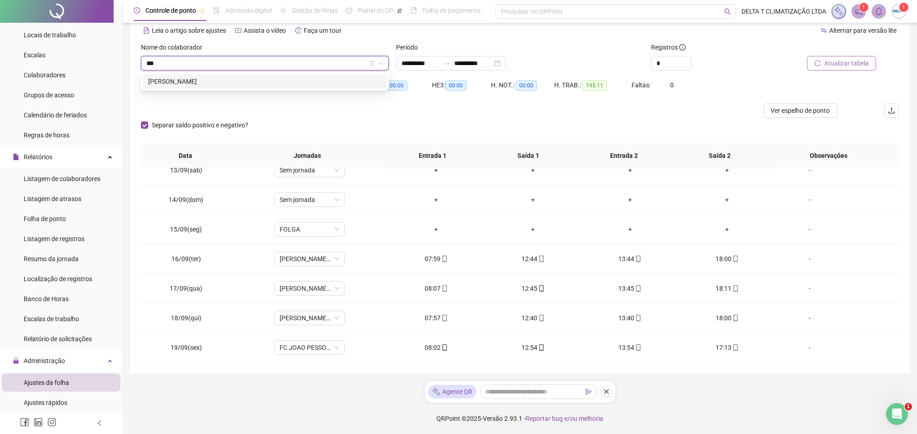
type input "***"
click at [213, 85] on div "[PERSON_NAME]" at bounding box center [264, 81] width 233 height 10
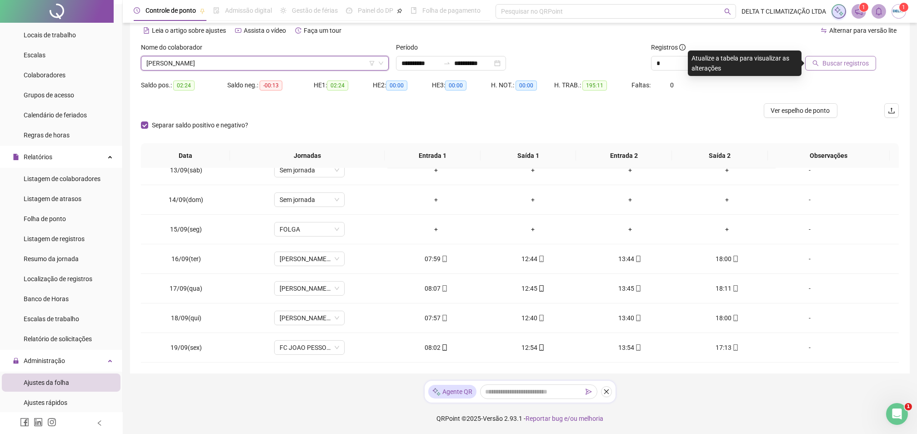
click at [850, 51] on div at bounding box center [828, 49] width 98 height 14
click at [850, 61] on span "Buscar registros" at bounding box center [846, 63] width 46 height 10
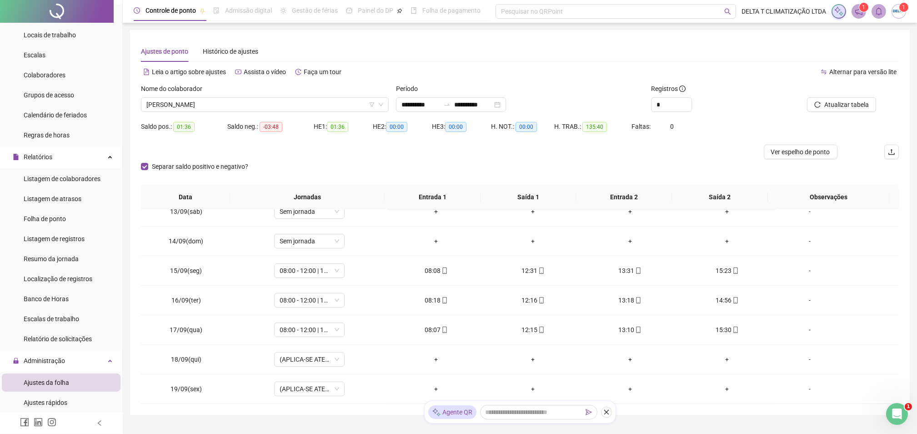
scroll to position [41, 0]
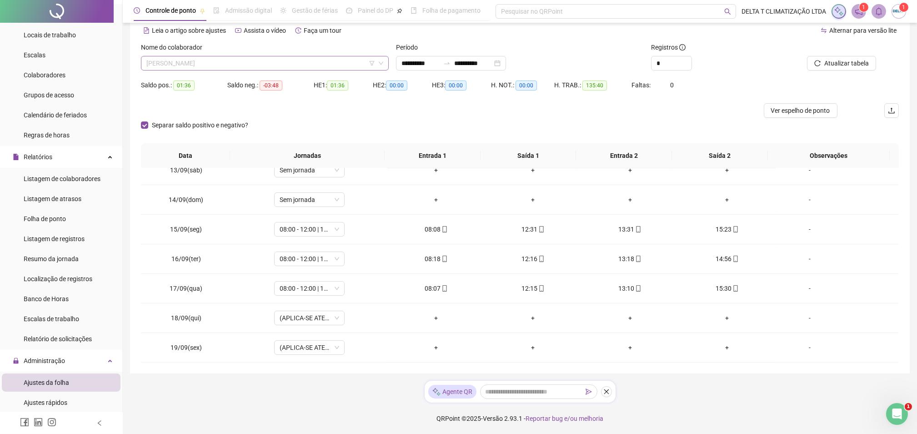
click at [299, 64] on span "[PERSON_NAME]" at bounding box center [264, 63] width 237 height 14
type input "*******"
click at [296, 84] on div "[PERSON_NAME]" at bounding box center [264, 81] width 233 height 10
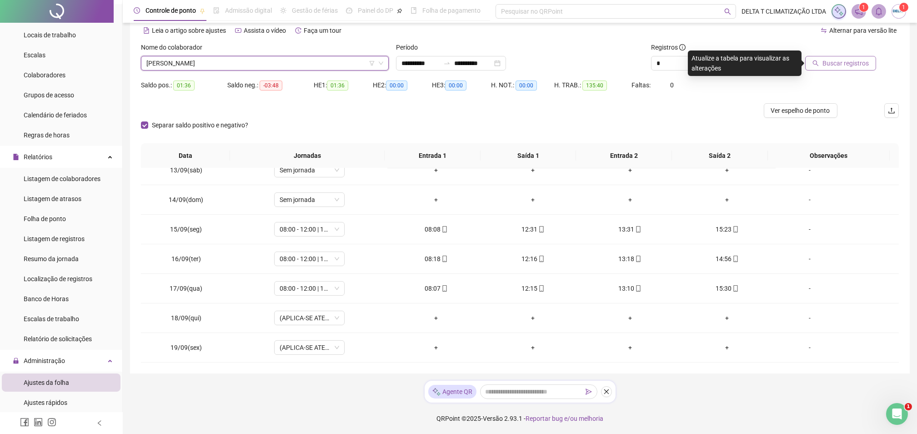
click at [841, 62] on span "Buscar registros" at bounding box center [846, 63] width 46 height 10
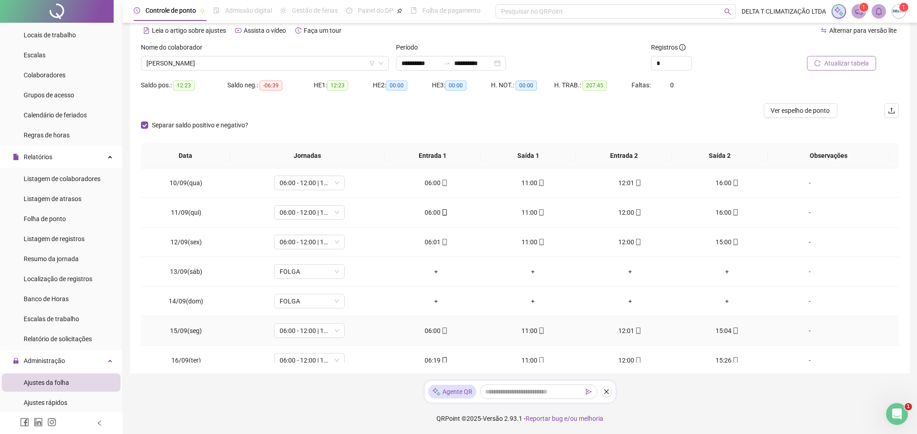
scroll to position [601, 0]
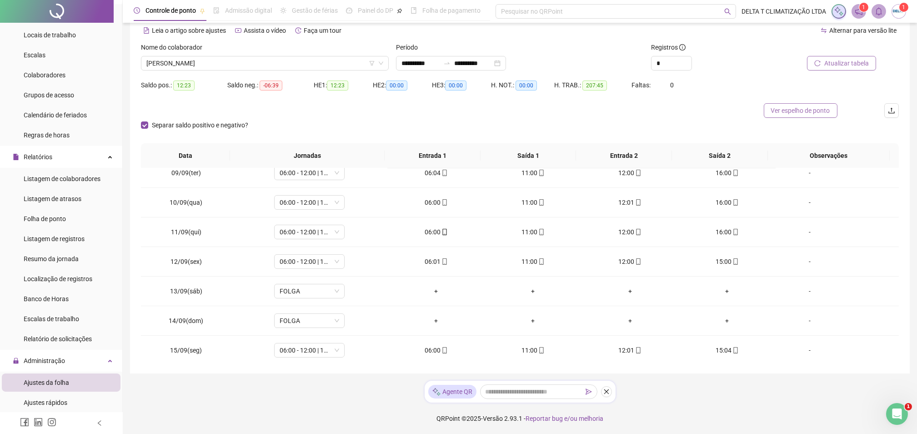
click at [796, 107] on span "Ver espelho de ponto" at bounding box center [800, 111] width 59 height 10
click at [161, 60] on span "[PERSON_NAME]" at bounding box center [264, 63] width 237 height 14
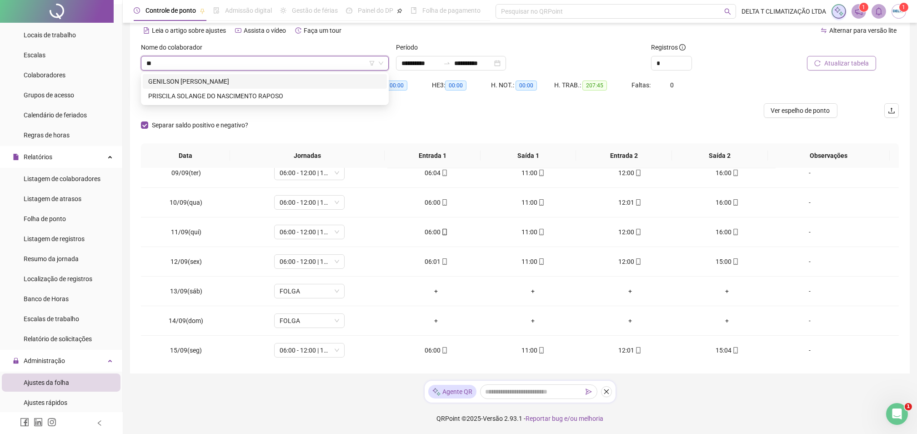
scroll to position [0, 0]
type input "*****"
click at [215, 85] on div "GENILSON [PERSON_NAME]" at bounding box center [264, 81] width 233 height 10
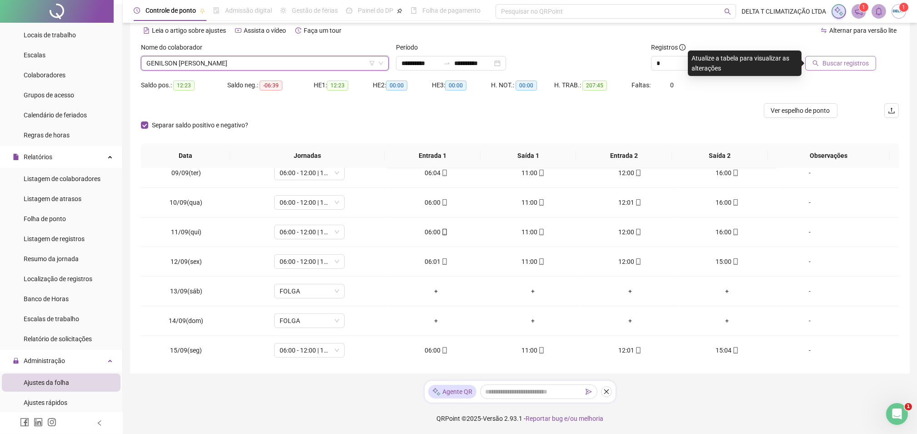
click at [841, 60] on span "Buscar registros" at bounding box center [846, 63] width 46 height 10
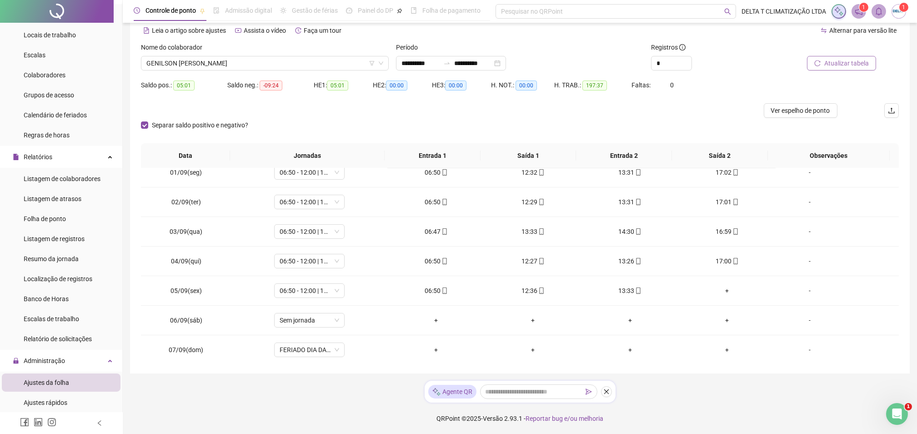
scroll to position [359, 0]
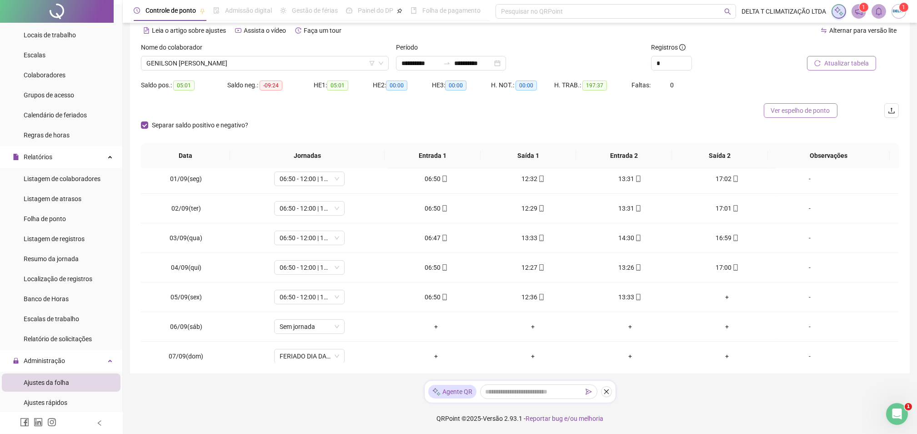
click at [823, 108] on span "Ver espelho de ponto" at bounding box center [800, 111] width 59 height 10
click at [203, 57] on span "GENILSON [PERSON_NAME]" at bounding box center [264, 63] width 237 height 14
click at [200, 62] on span "GENILSON [PERSON_NAME]" at bounding box center [264, 63] width 237 height 14
type input "******"
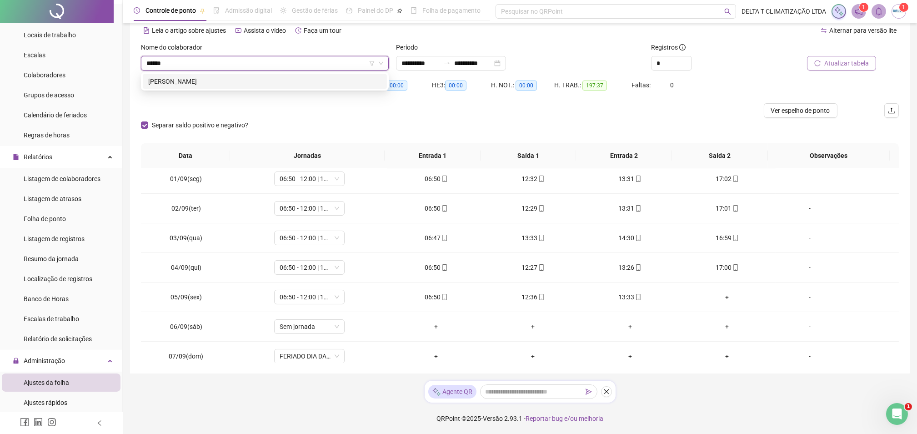
click at [209, 82] on div "[PERSON_NAME]" at bounding box center [264, 81] width 233 height 10
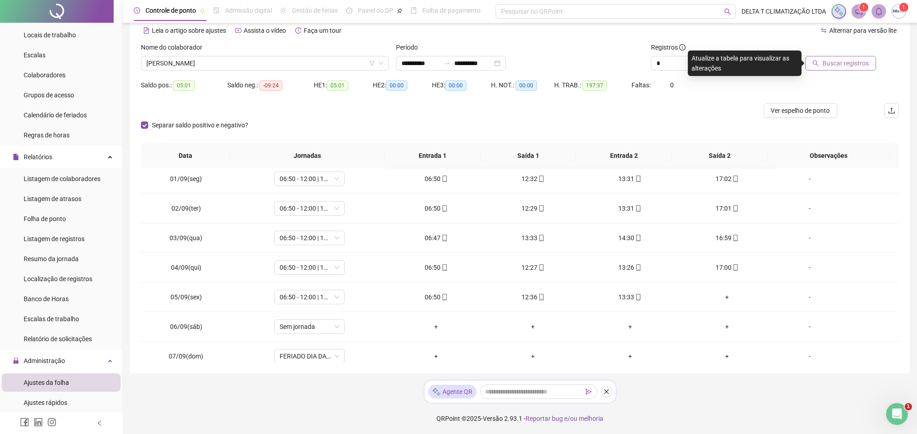
click at [847, 63] on span "Buscar registros" at bounding box center [846, 63] width 46 height 10
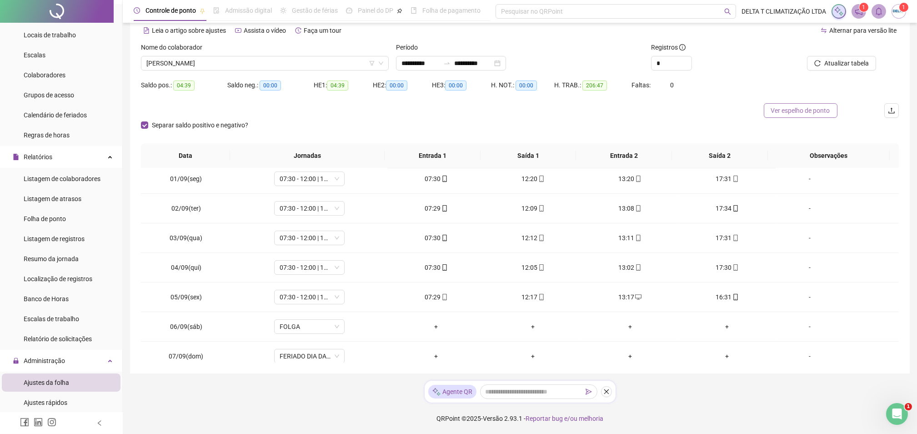
click at [785, 108] on span "Ver espelho de ponto" at bounding box center [800, 111] width 59 height 10
click at [191, 63] on span "[PERSON_NAME]" at bounding box center [264, 63] width 237 height 14
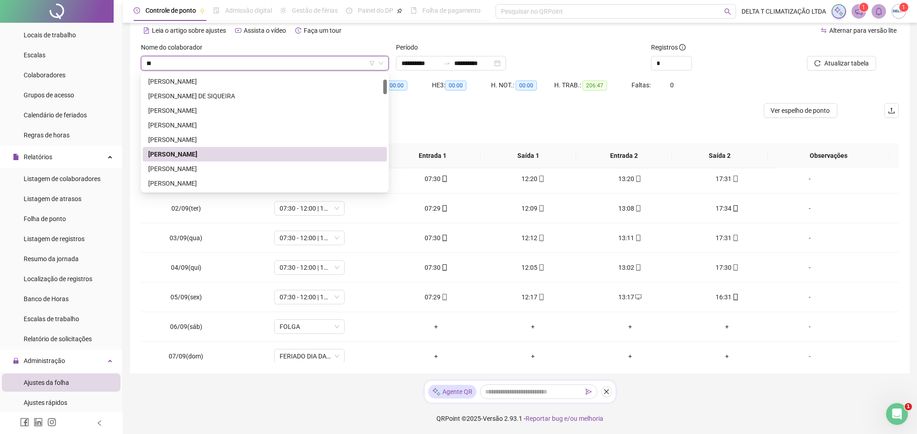
scroll to position [0, 0]
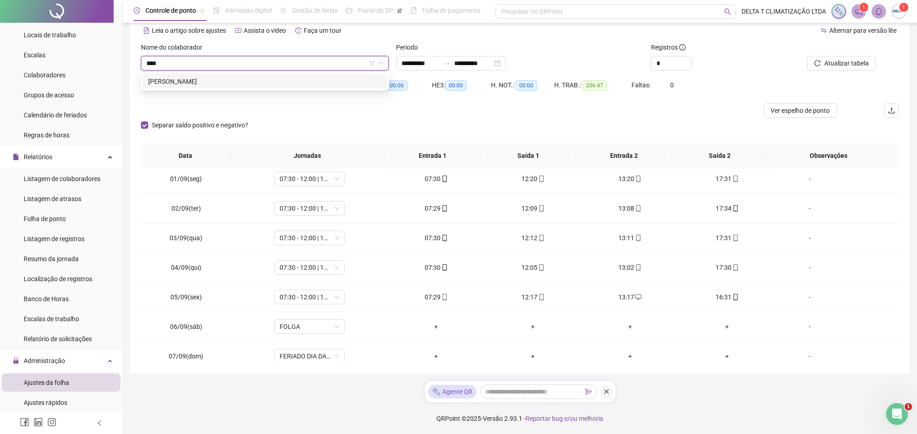
type input "*****"
click at [212, 82] on div "[PERSON_NAME]" at bounding box center [264, 81] width 233 height 10
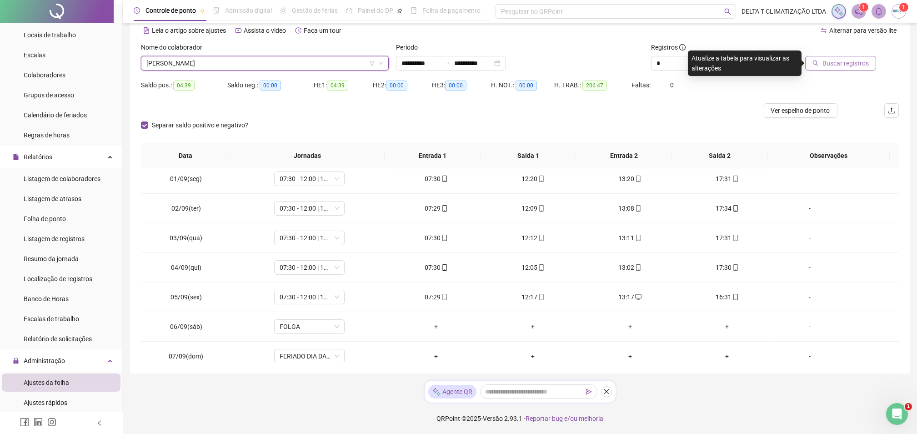
click at [850, 63] on span "Buscar registros" at bounding box center [846, 63] width 46 height 10
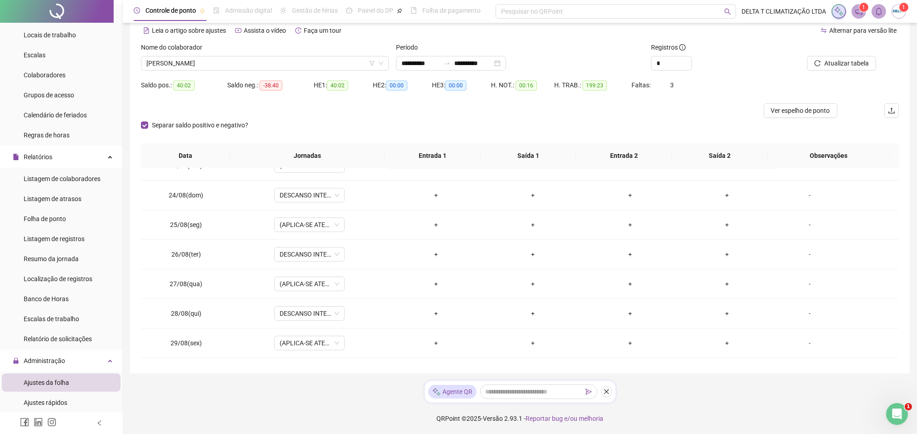
scroll to position [55, 0]
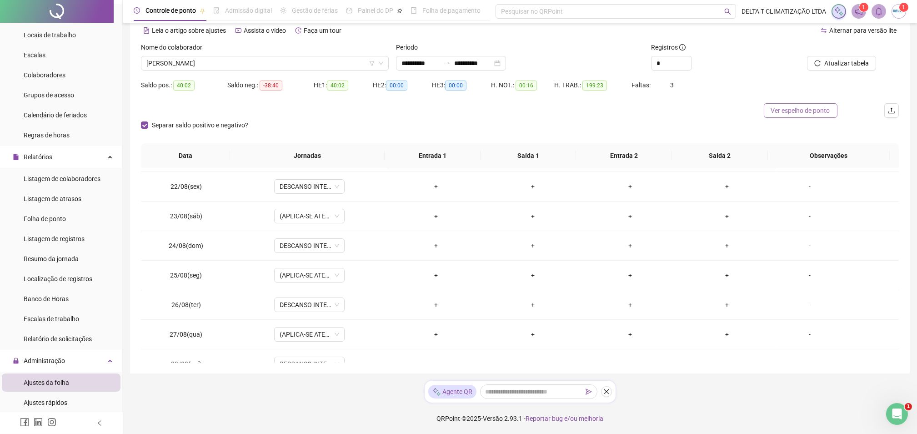
click at [801, 108] on span "Ver espelho de ponto" at bounding box center [800, 111] width 59 height 10
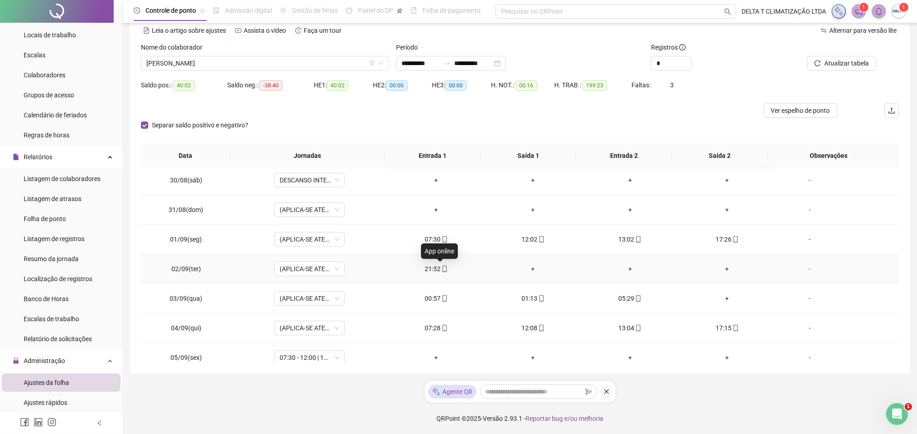
click at [442, 268] on icon "mobile" at bounding box center [445, 269] width 6 height 6
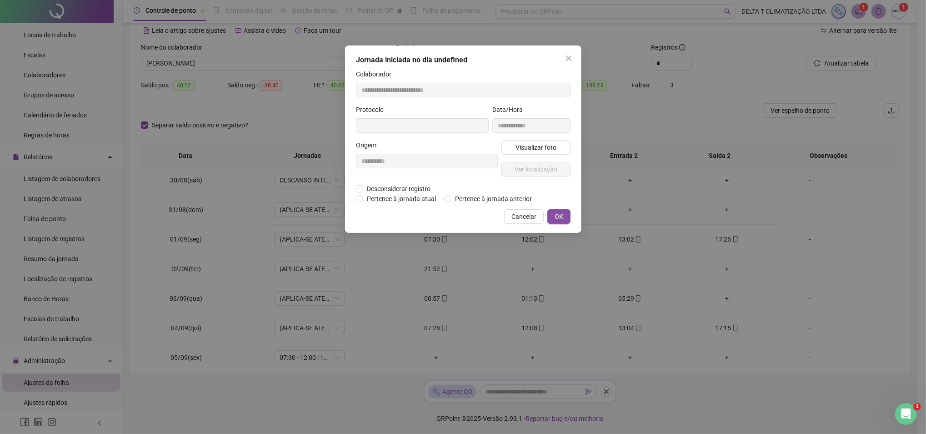
type input "**********"
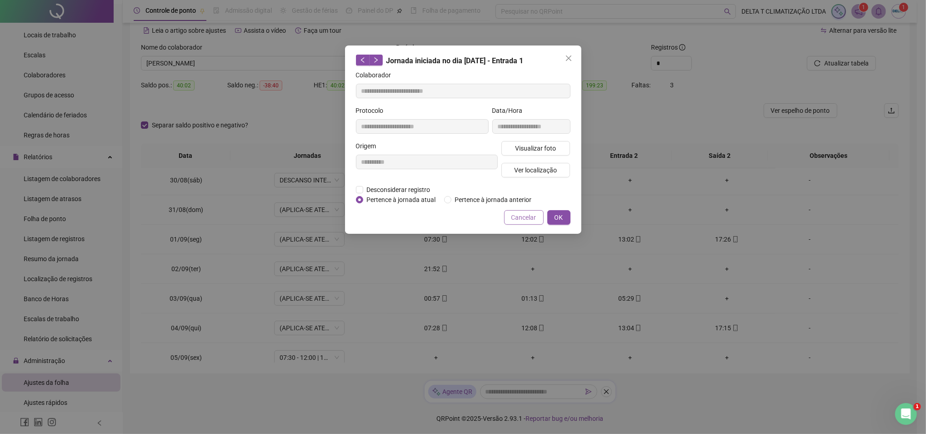
click at [526, 216] on span "Cancelar" at bounding box center [524, 217] width 25 height 10
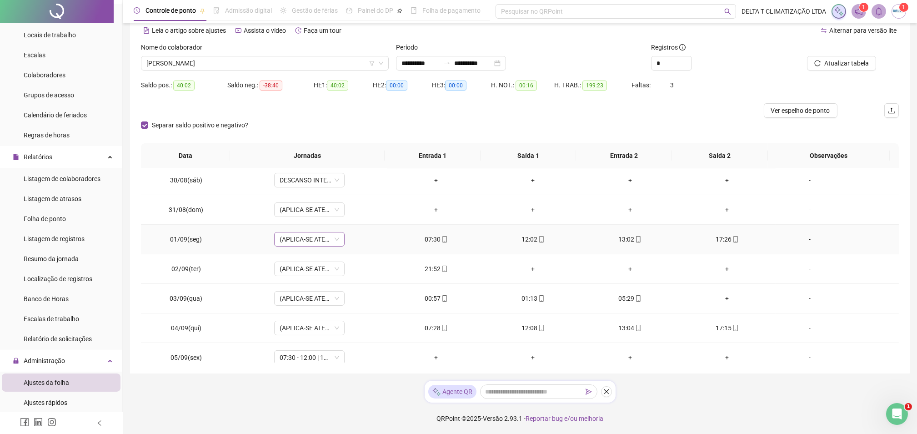
click at [314, 238] on span "(APLICA-SE ATESTADO)" at bounding box center [310, 239] width 60 height 14
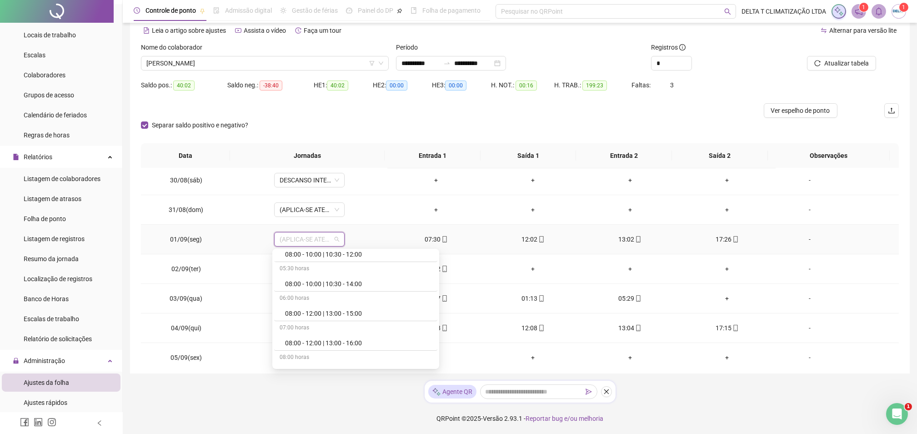
scroll to position [606, 0]
click at [333, 318] on div "07:30 - 12:00 | 13:00 - 17:30" at bounding box center [358, 317] width 147 height 10
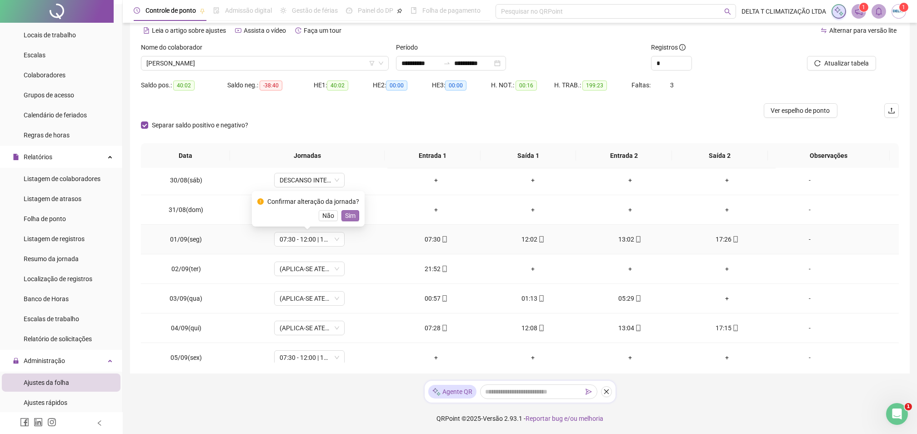
click at [351, 215] on span "Sim" at bounding box center [350, 216] width 10 height 10
click at [442, 298] on icon "mobile" at bounding box center [445, 298] width 6 height 6
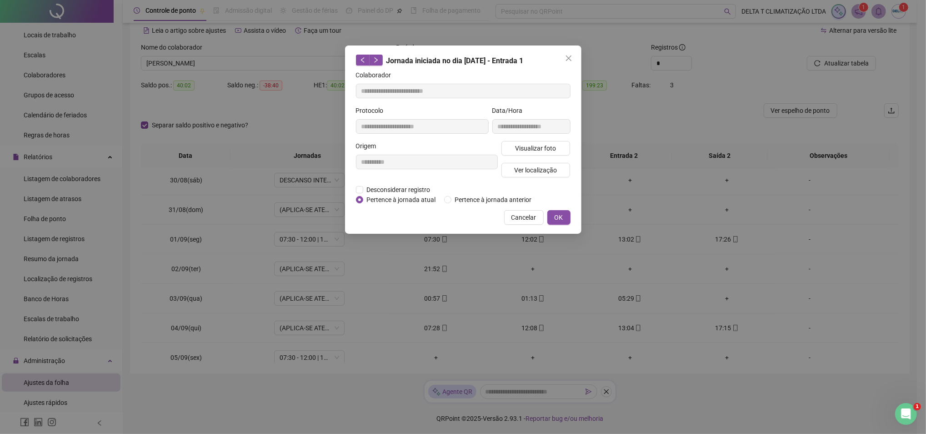
type input "**********"
click at [563, 221] on button "OK" at bounding box center [559, 217] width 23 height 15
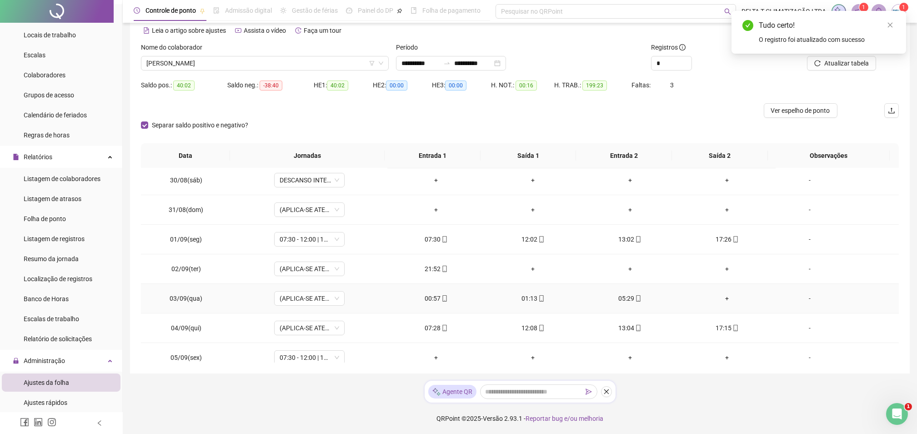
click at [538, 299] on icon "mobile" at bounding box center [541, 298] width 6 height 6
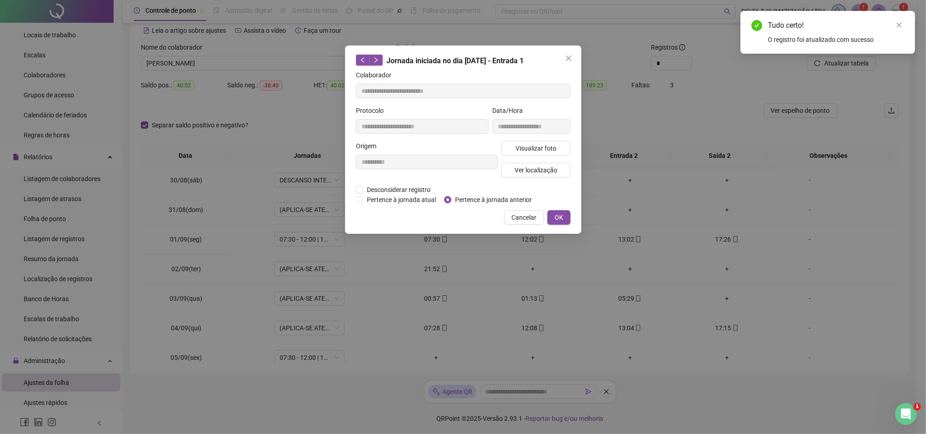
type input "**********"
click at [456, 198] on span "Pertence à jornada anterior" at bounding box center [494, 200] width 84 height 10
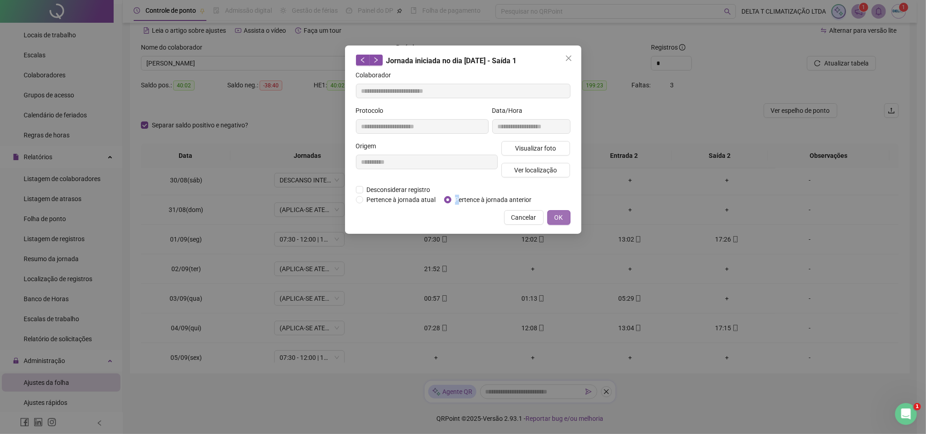
click at [552, 218] on button "OK" at bounding box center [559, 217] width 23 height 15
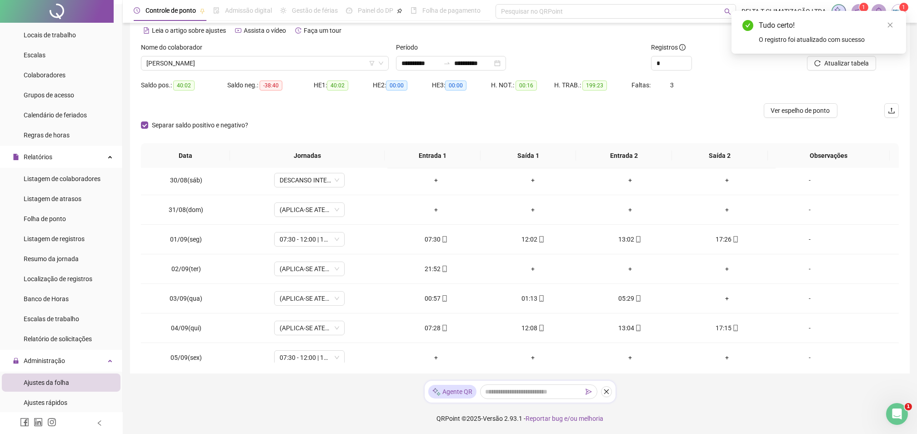
click at [635, 298] on icon "mobile" at bounding box center [638, 298] width 6 height 6
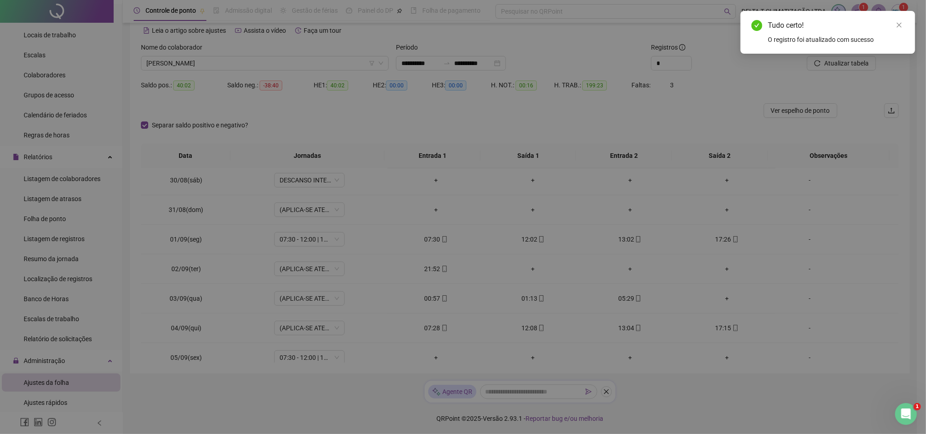
type input "**********"
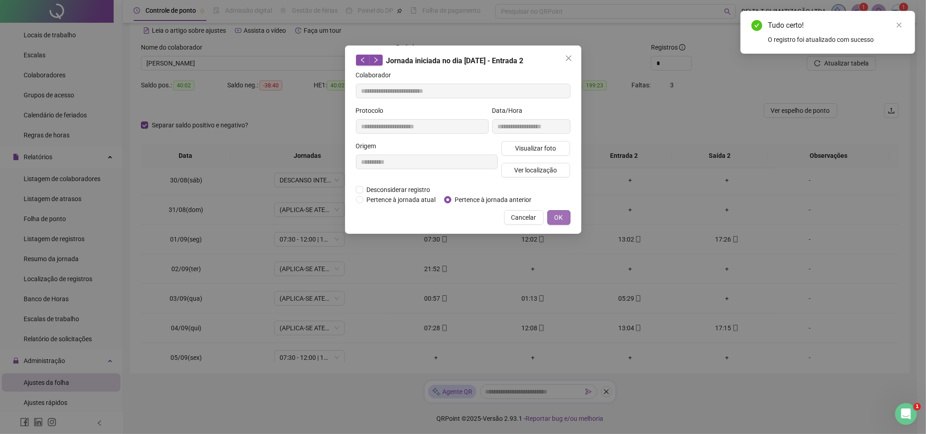
click at [555, 216] on span "OK" at bounding box center [559, 217] width 9 height 10
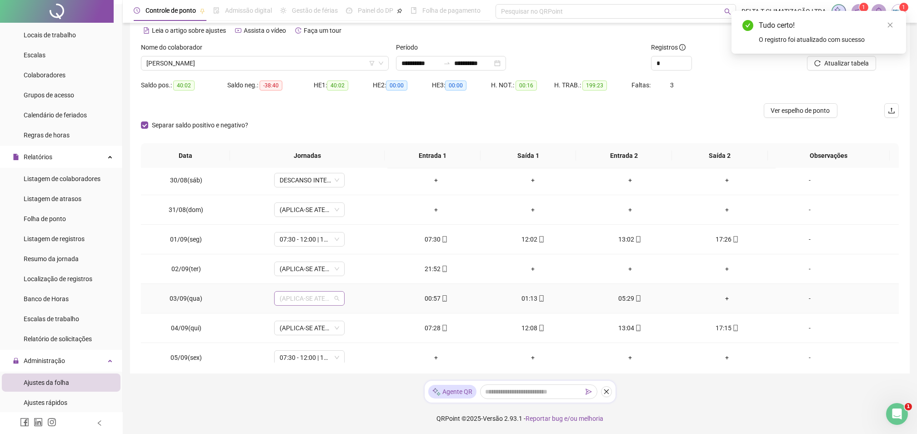
click at [309, 296] on span "(APLICA-SE ATESTADO)" at bounding box center [310, 299] width 60 height 14
type input "*****"
click at [307, 335] on div "Folga" at bounding box center [315, 332] width 60 height 10
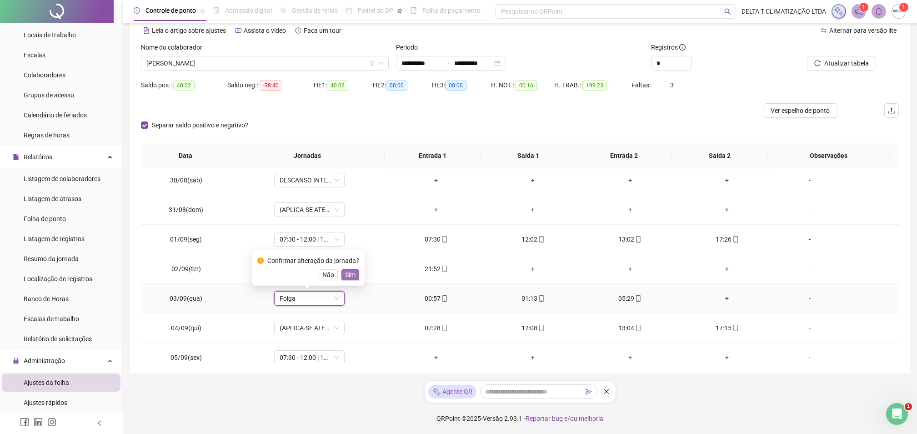
click at [351, 273] on span "Sim" at bounding box center [350, 275] width 10 height 10
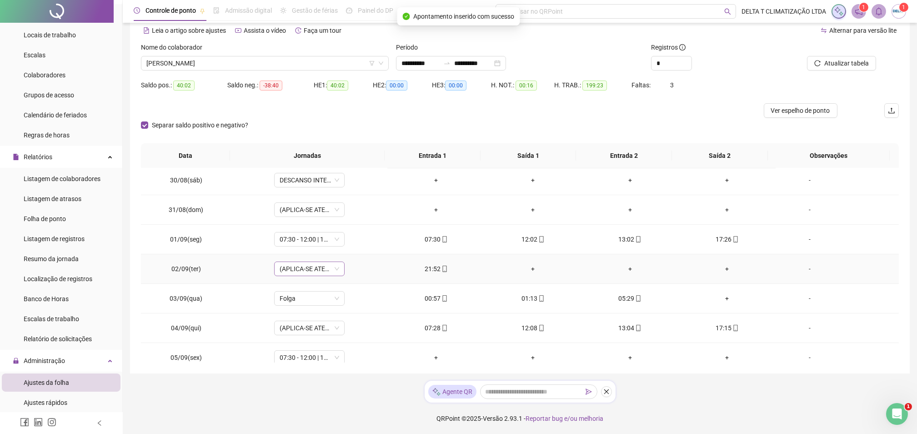
click at [314, 267] on span "(APLICA-SE ATESTADO)" at bounding box center [310, 269] width 60 height 14
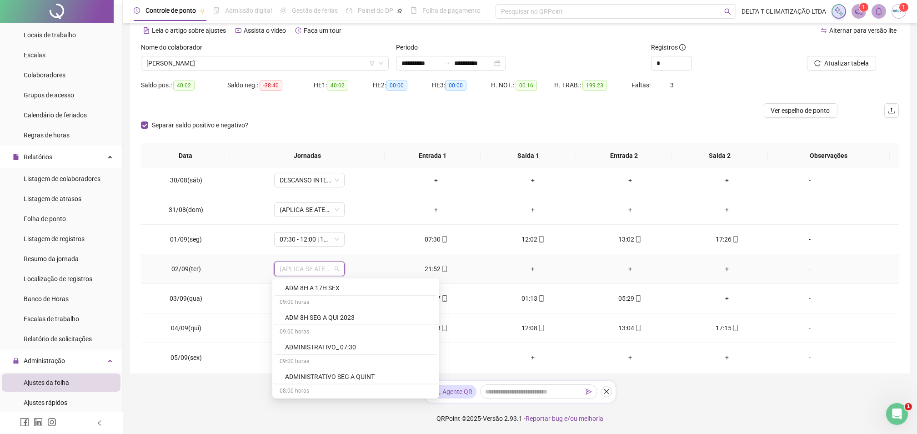
scroll to position [1637, 0]
click at [328, 293] on div "22:00 - 01:00 | 01:30 - 05:00" at bounding box center [358, 291] width 147 height 10
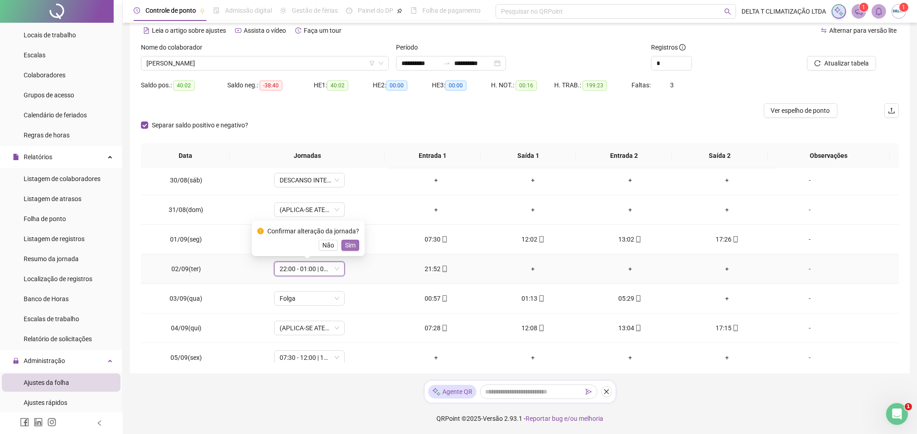
click at [348, 248] on span "Sim" at bounding box center [350, 245] width 10 height 10
click at [319, 324] on span "(APLICA-SE ATESTADO)" at bounding box center [310, 328] width 60 height 14
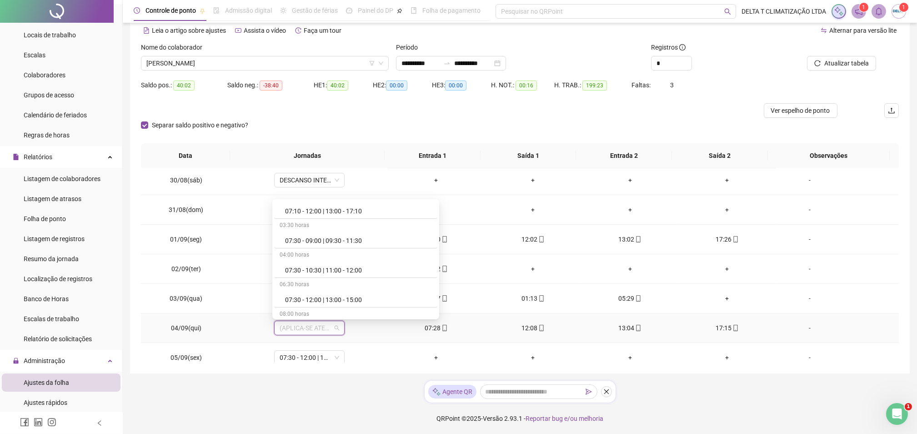
scroll to position [546, 0]
click at [328, 302] on div "07:30 - 12:00 | 13:00 - 17:00" at bounding box center [358, 298] width 147 height 10
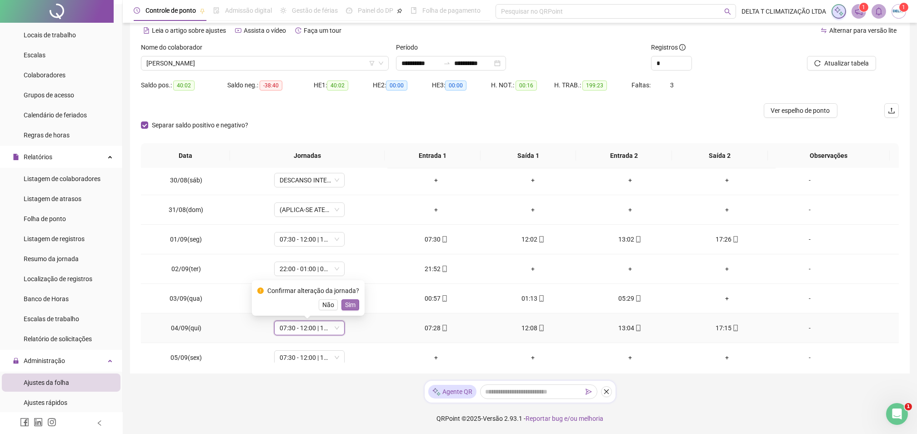
click at [346, 304] on span "Sim" at bounding box center [350, 305] width 10 height 10
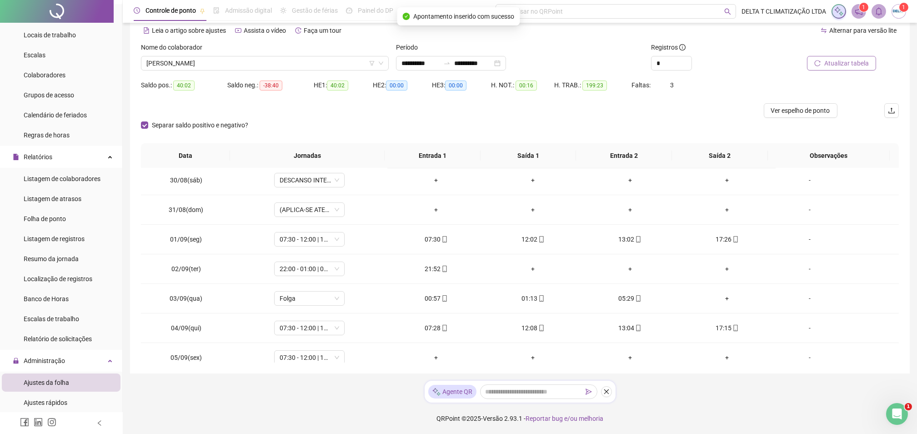
click at [828, 65] on span "Atualizar tabela" at bounding box center [847, 63] width 45 height 10
click at [852, 60] on span "Atualizar tabela" at bounding box center [847, 63] width 45 height 10
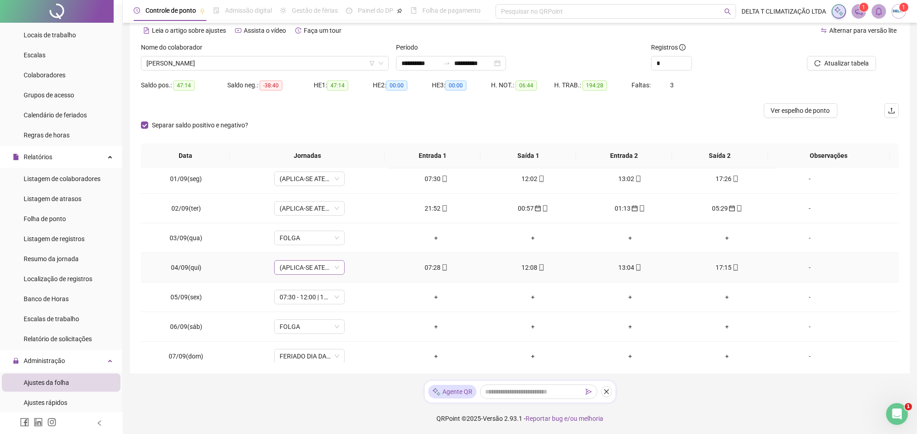
click at [308, 272] on span "(APLICA-SE ATESTADO)" at bounding box center [310, 268] width 60 height 14
click at [336, 348] on div "07:30 - 12:00 | 13:00 - 17:30" at bounding box center [358, 345] width 147 height 10
click at [346, 245] on span "Sim" at bounding box center [350, 244] width 10 height 10
click at [835, 66] on span "Atualizar tabela" at bounding box center [847, 63] width 45 height 10
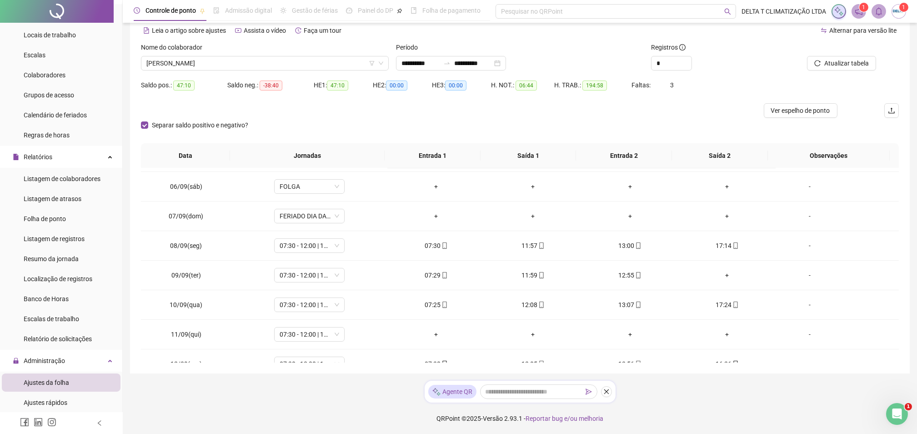
scroll to position [480, 0]
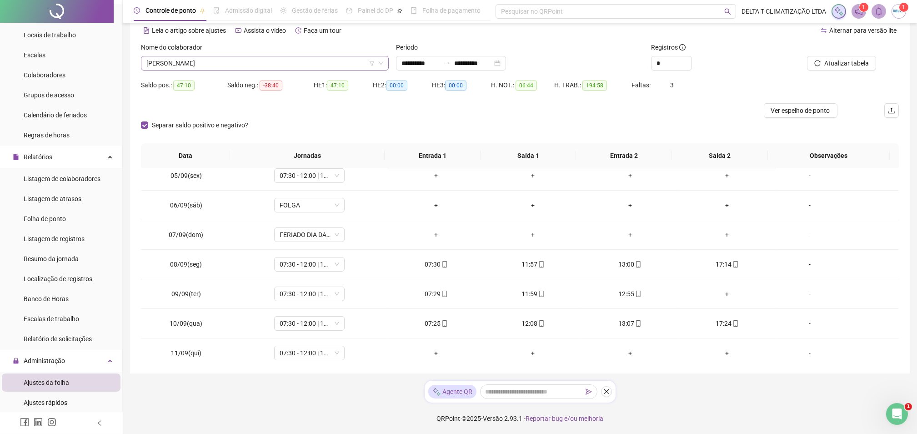
click at [204, 62] on span "[PERSON_NAME]" at bounding box center [264, 63] width 237 height 14
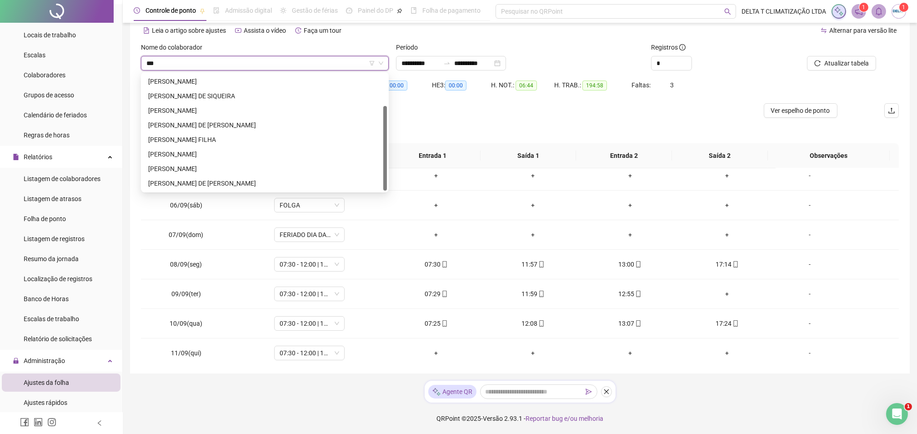
scroll to position [0, 0]
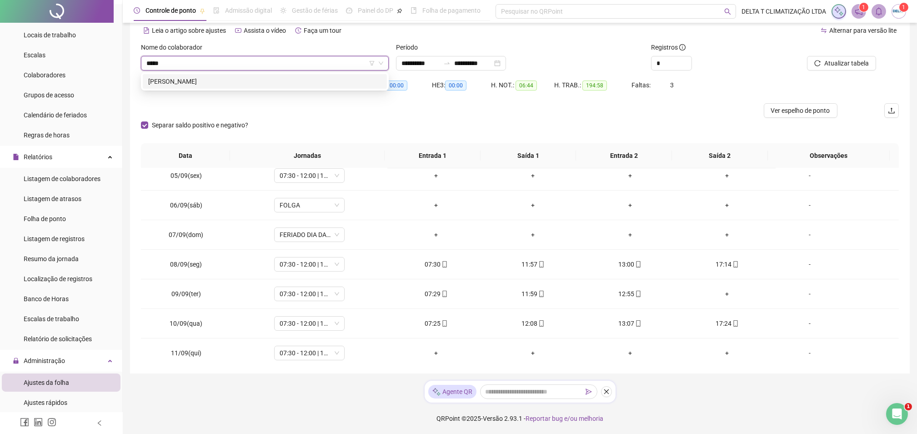
type input "****"
click at [200, 95] on div "[PERSON_NAME]" at bounding box center [264, 96] width 233 height 10
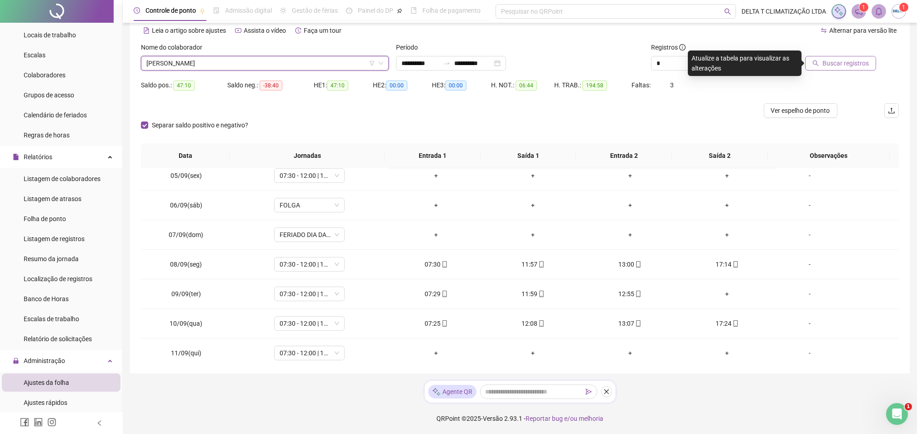
click at [854, 65] on span "Buscar registros" at bounding box center [846, 63] width 46 height 10
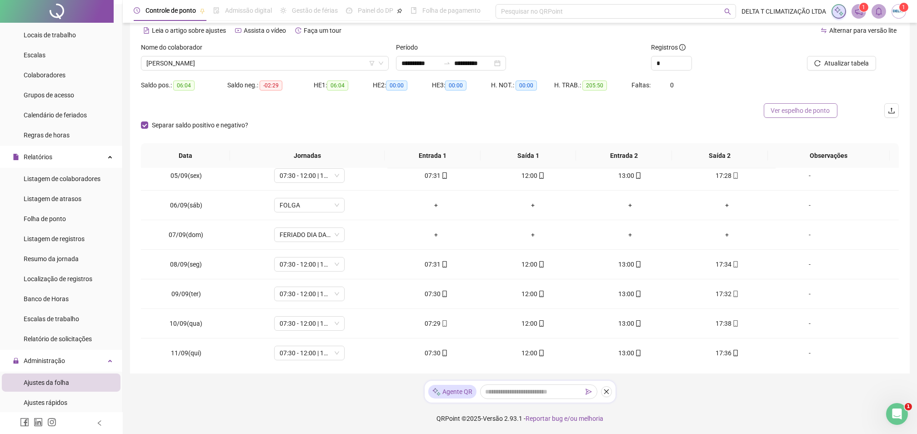
click at [800, 111] on span "Ver espelho de ponto" at bounding box center [800, 111] width 59 height 10
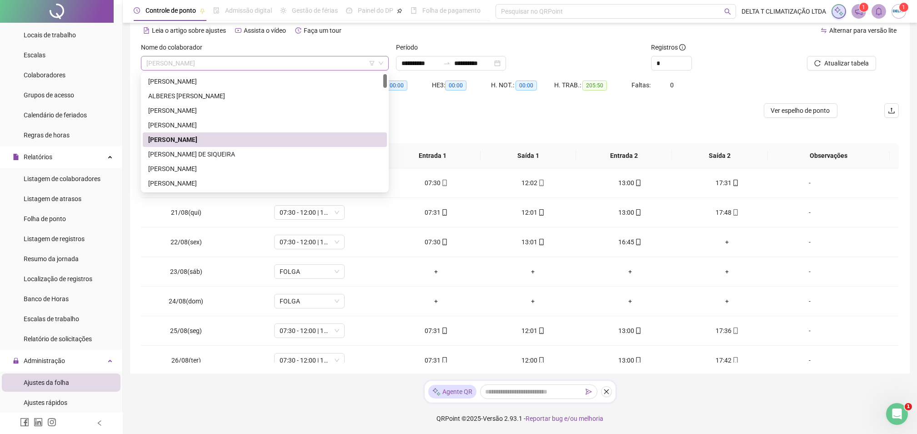
click at [299, 61] on span "[PERSON_NAME]" at bounding box center [264, 63] width 237 height 14
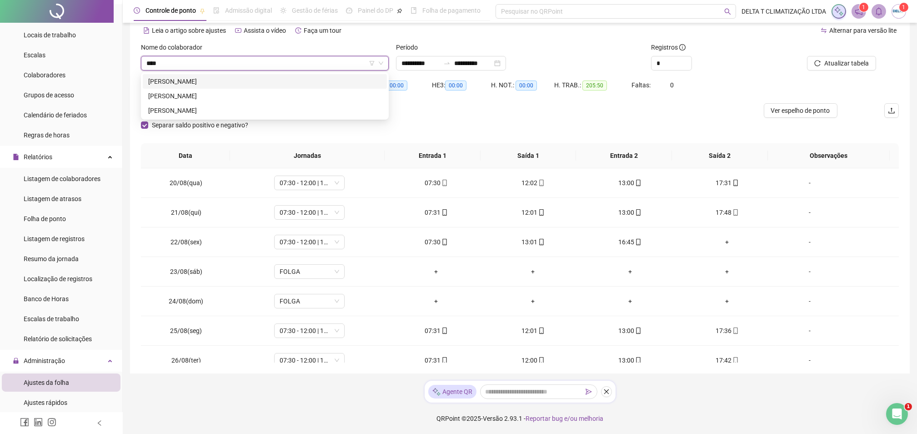
type input "*****"
click at [246, 96] on div "[PERSON_NAME]" at bounding box center [264, 96] width 233 height 10
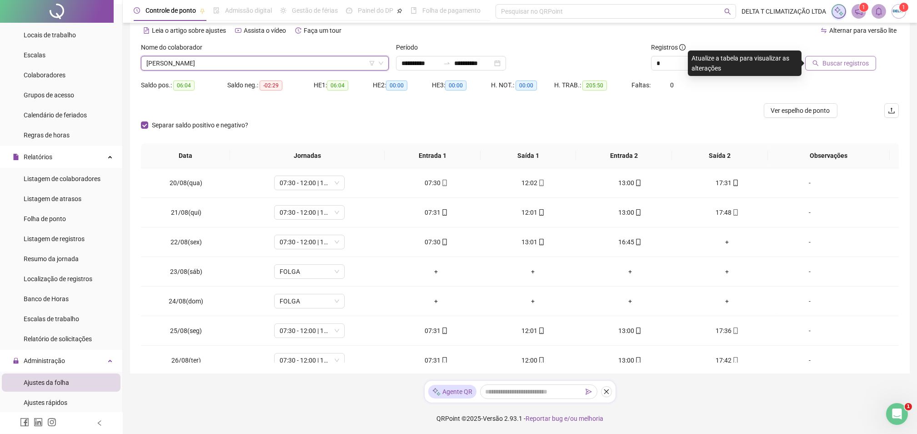
click at [829, 60] on span "Buscar registros" at bounding box center [846, 63] width 46 height 10
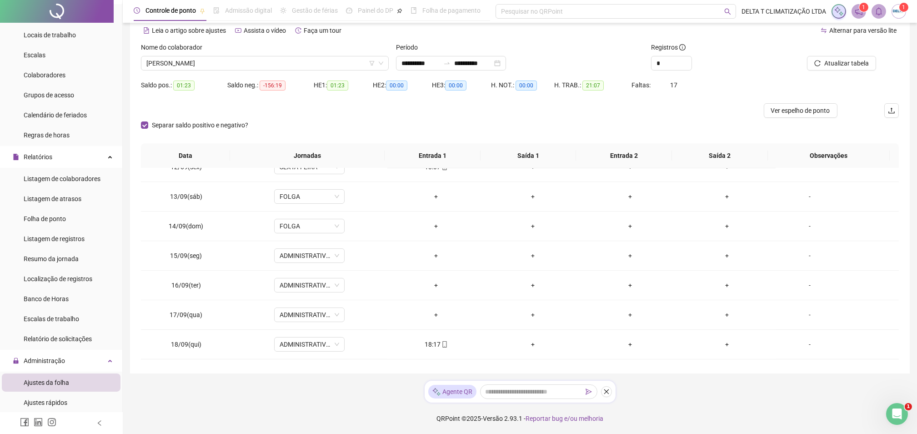
scroll to position [723, 0]
click at [286, 64] on span "[PERSON_NAME]" at bounding box center [264, 63] width 237 height 14
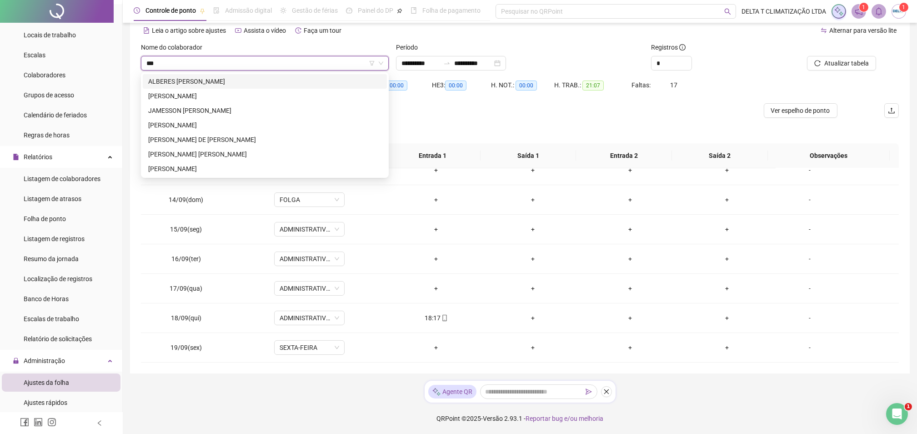
scroll to position [0, 0]
type input "****"
click at [250, 153] on div "[PERSON_NAME] [PERSON_NAME]" at bounding box center [264, 154] width 233 height 10
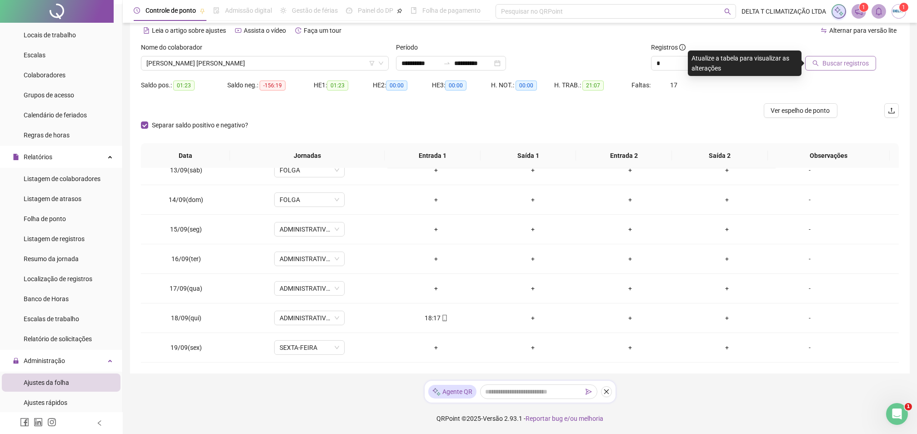
click at [854, 61] on span "Buscar registros" at bounding box center [846, 63] width 46 height 10
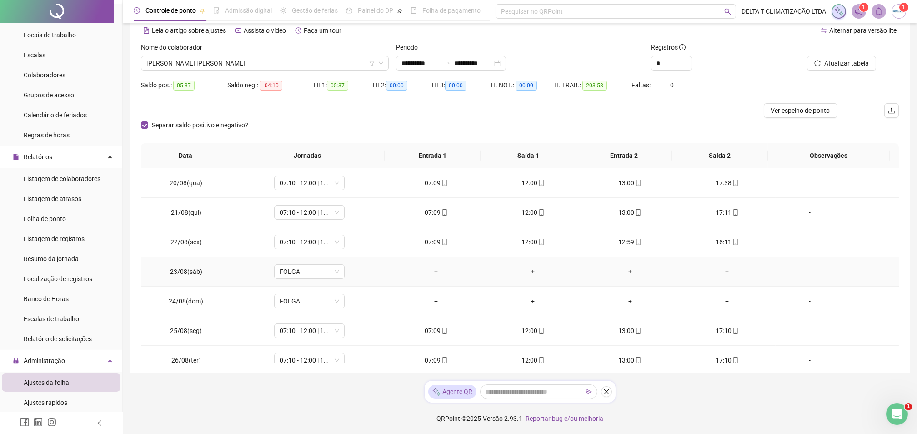
scroll to position [182, 0]
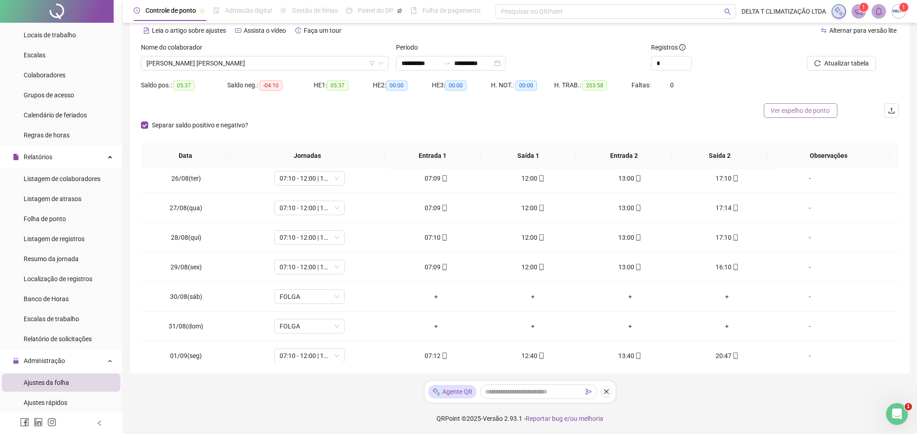
click at [785, 108] on span "Ver espelho de ponto" at bounding box center [800, 111] width 59 height 10
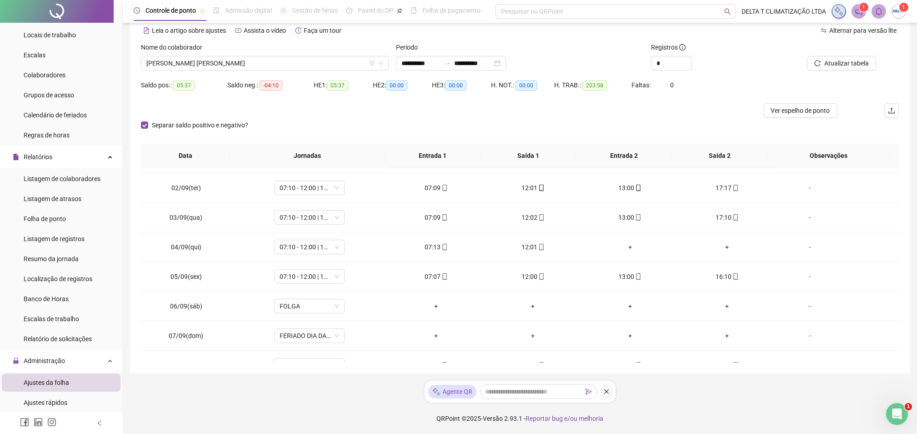
scroll to position [424, 0]
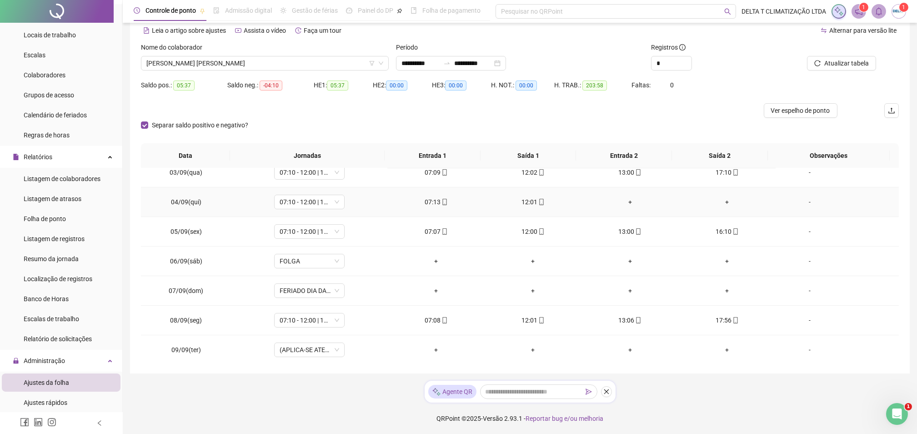
click at [620, 202] on div "+" at bounding box center [630, 202] width 82 height 10
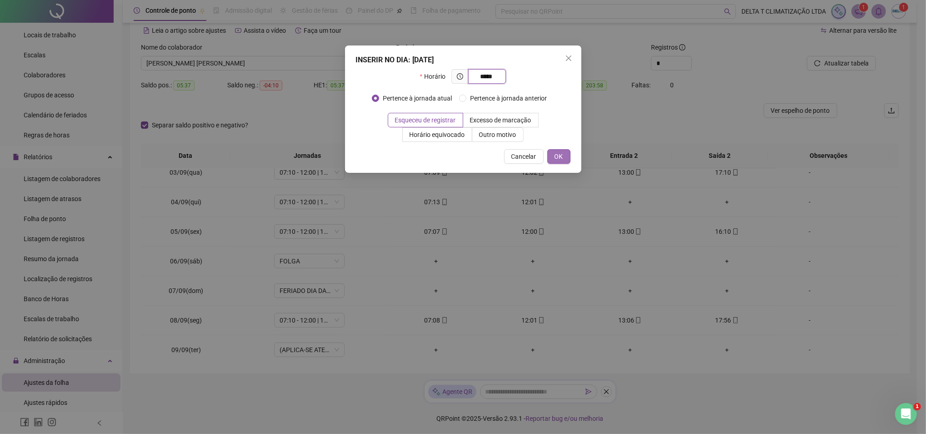
type input "*****"
click at [564, 158] on button "OK" at bounding box center [559, 156] width 23 height 15
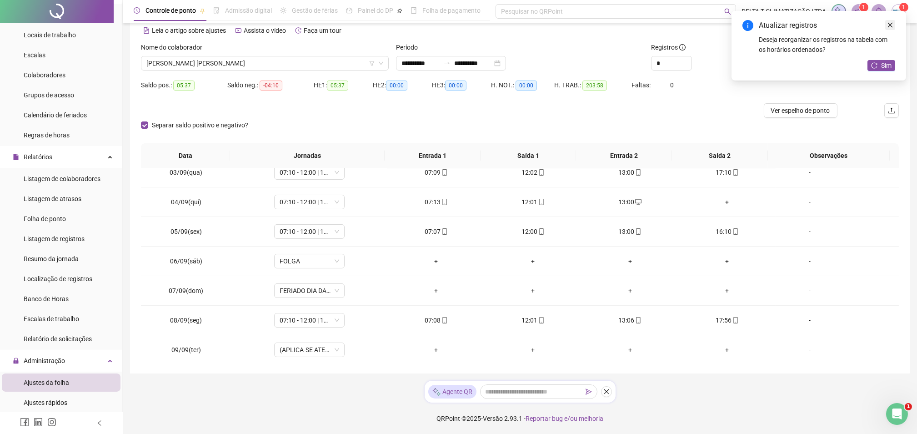
click at [890, 24] on icon "close" at bounding box center [890, 25] width 6 height 6
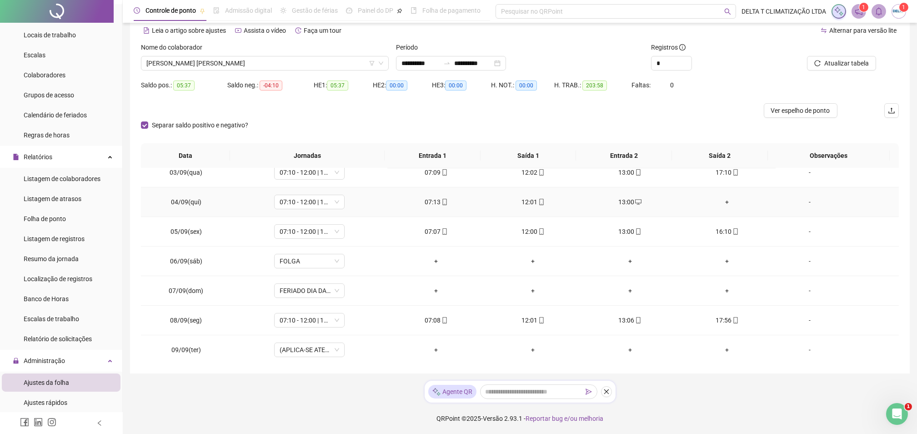
click at [724, 201] on div "+" at bounding box center [727, 202] width 82 height 10
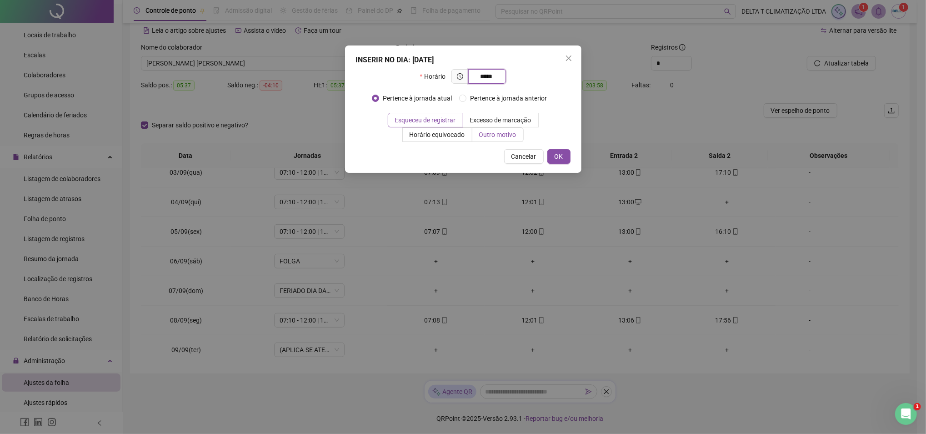
type input "*****"
click at [502, 134] on span "Outro motivo" at bounding box center [497, 134] width 37 height 7
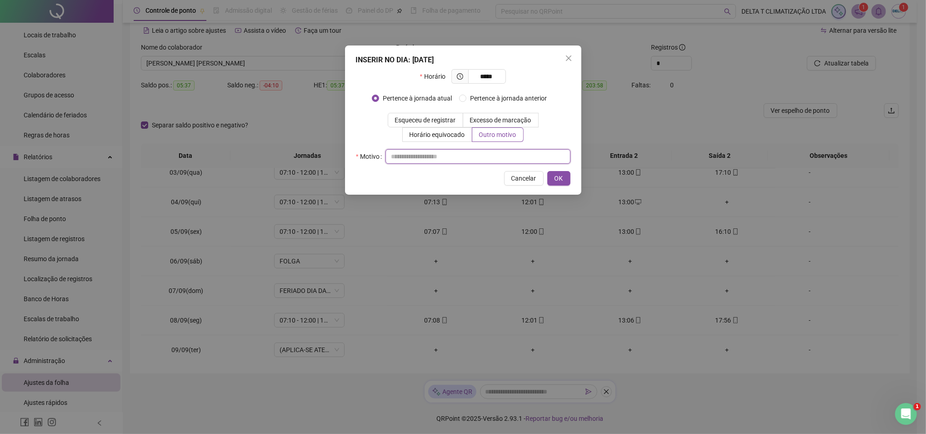
click at [501, 160] on input "text" at bounding box center [478, 156] width 185 height 15
type input "**********"
click at [559, 178] on span "OK" at bounding box center [559, 178] width 9 height 10
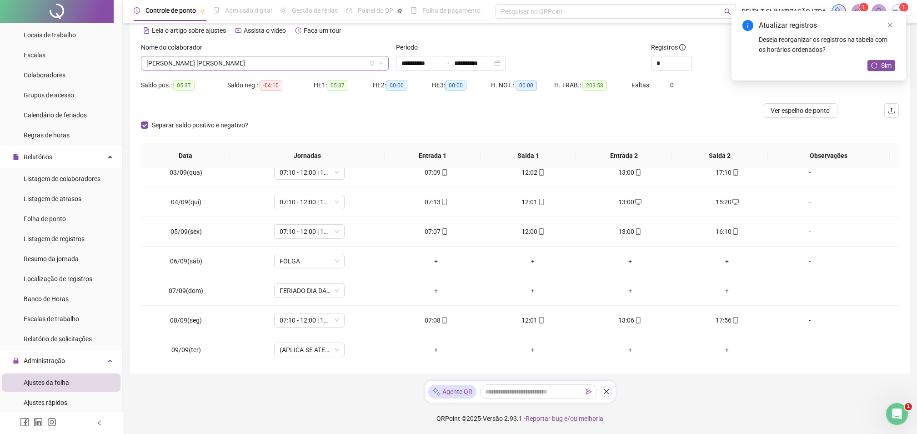
click at [235, 65] on span "[PERSON_NAME] [PERSON_NAME]" at bounding box center [264, 63] width 237 height 14
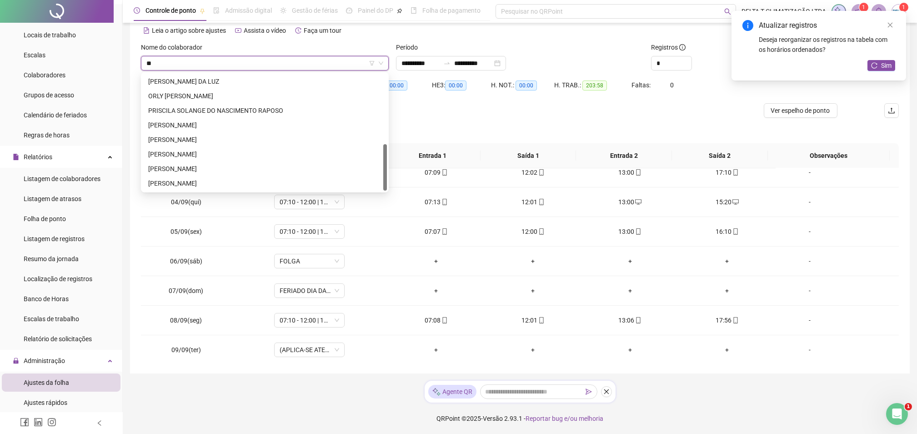
scroll to position [0, 0]
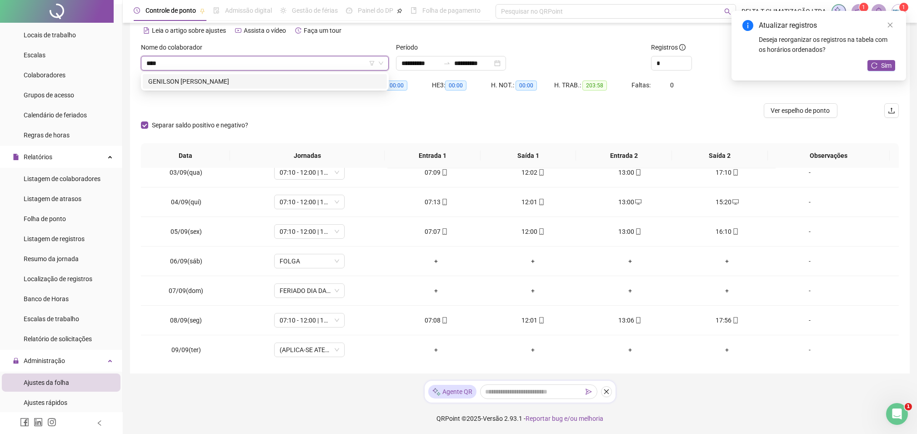
type input "*****"
click at [219, 85] on div "GENILSON [PERSON_NAME]" at bounding box center [264, 81] width 233 height 10
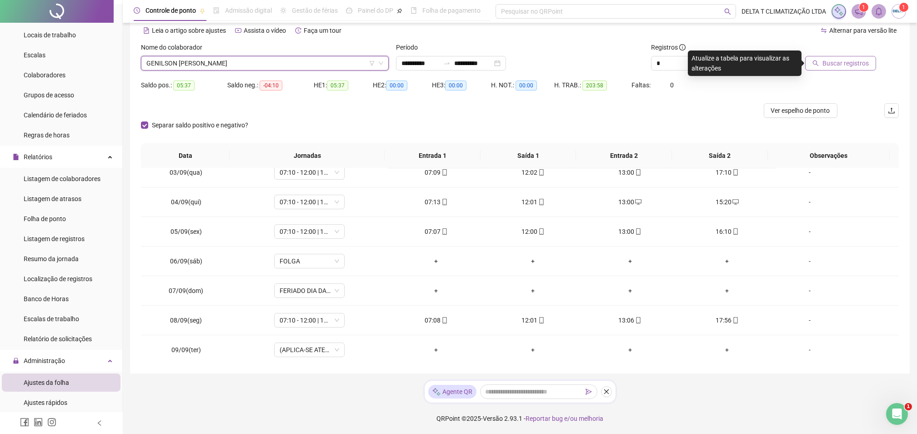
click at [849, 67] on span "Buscar registros" at bounding box center [846, 63] width 46 height 10
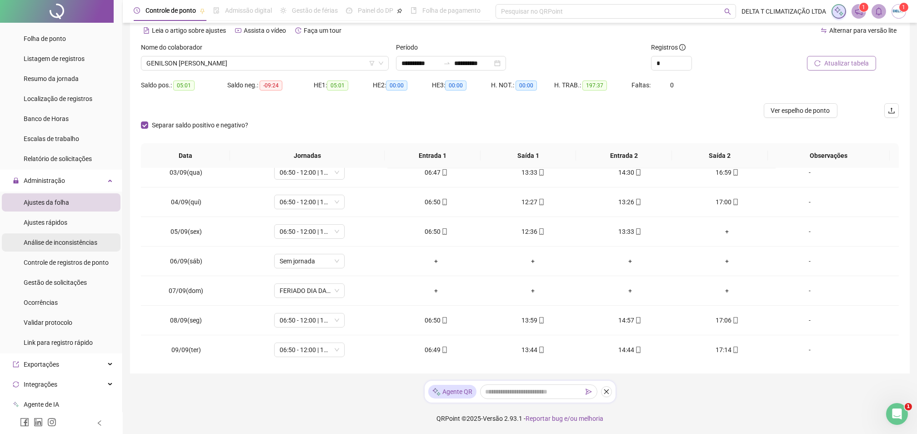
scroll to position [242, 0]
click at [75, 281] on span "Gestão de solicitações" at bounding box center [55, 280] width 63 height 7
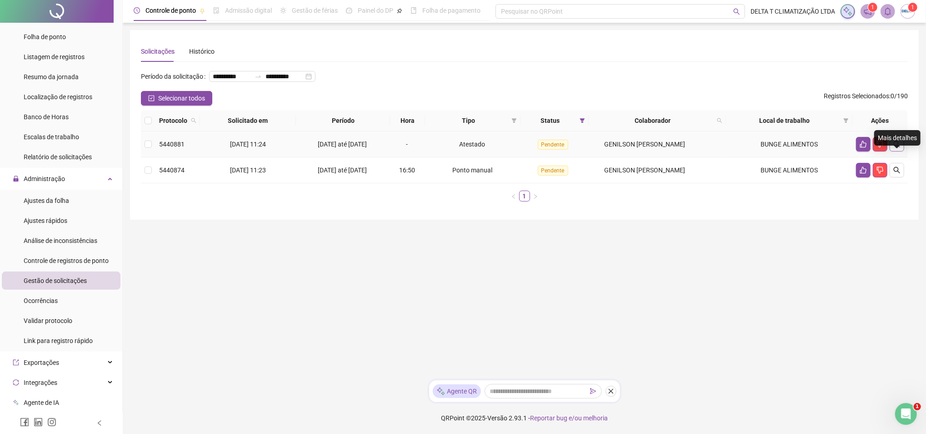
click at [897, 148] on icon "search" at bounding box center [897, 144] width 7 height 7
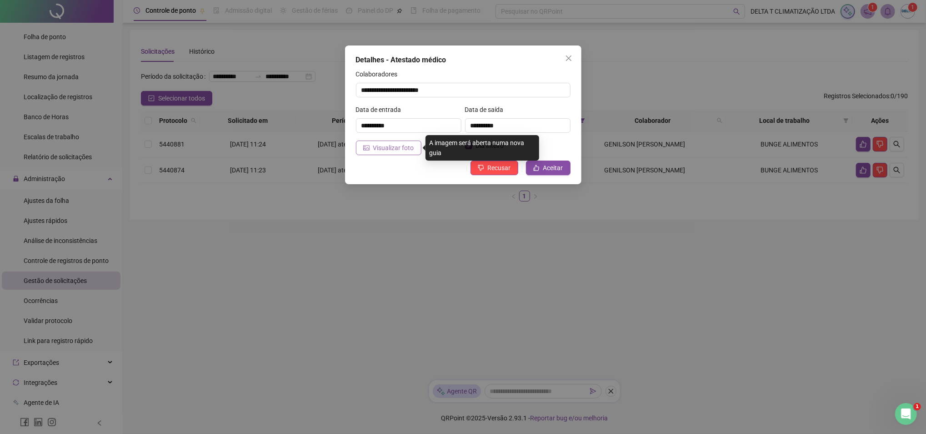
click at [365, 147] on icon "picture" at bounding box center [366, 148] width 6 height 5
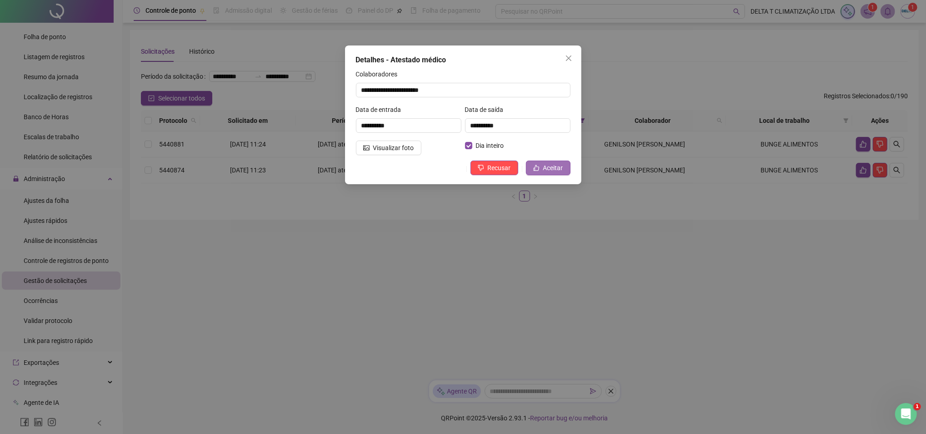
click at [545, 169] on span "Aceitar" at bounding box center [553, 168] width 20 height 10
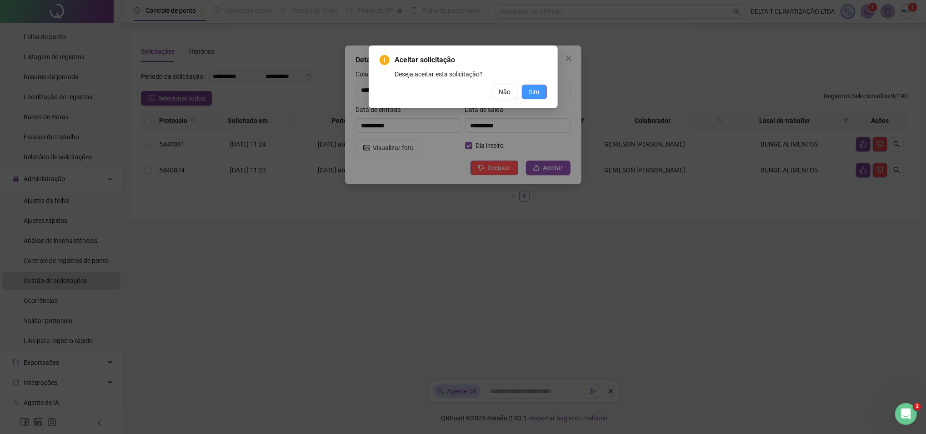
click at [531, 93] on span "Sim" at bounding box center [534, 92] width 10 height 10
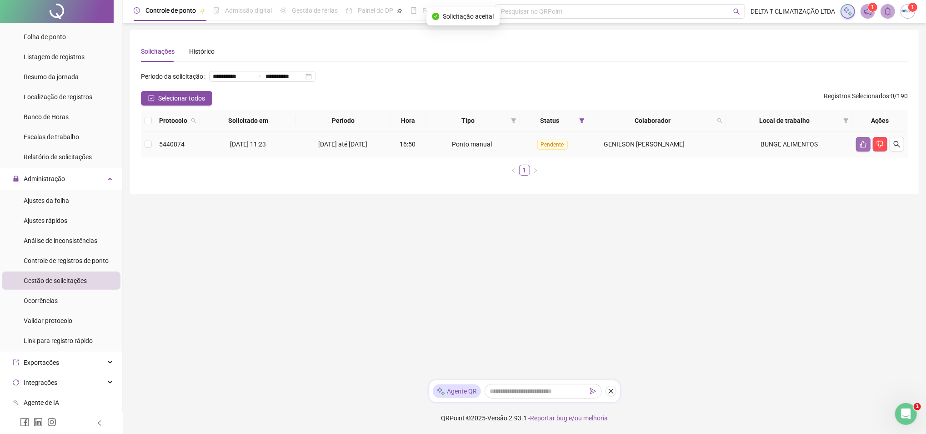
click at [866, 148] on icon "like" at bounding box center [863, 144] width 6 height 7
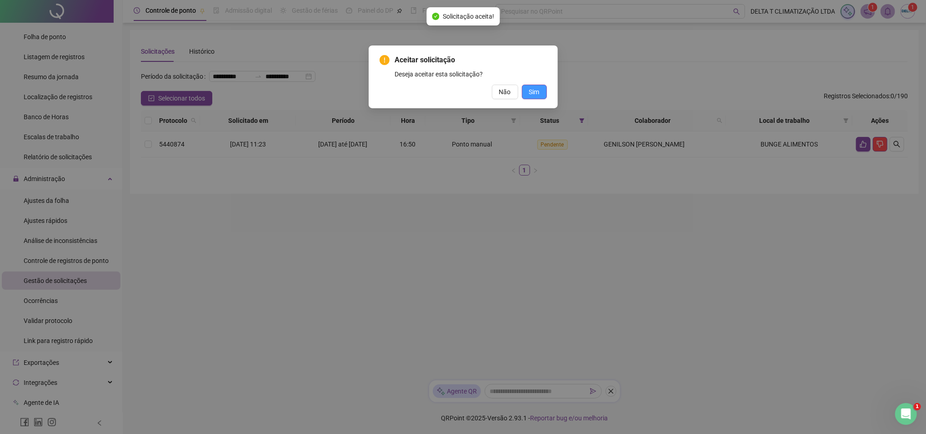
click at [537, 87] on span "Sim" at bounding box center [534, 92] width 10 height 10
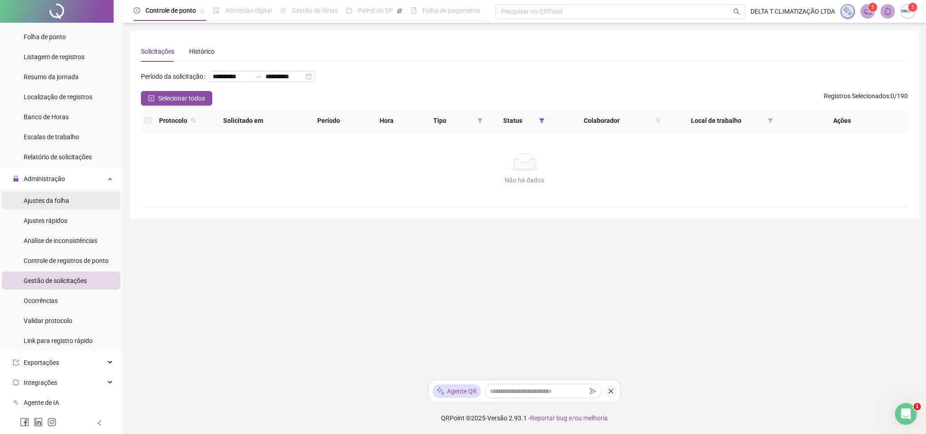
click at [63, 202] on span "Ajustes da folha" at bounding box center [46, 200] width 45 height 7
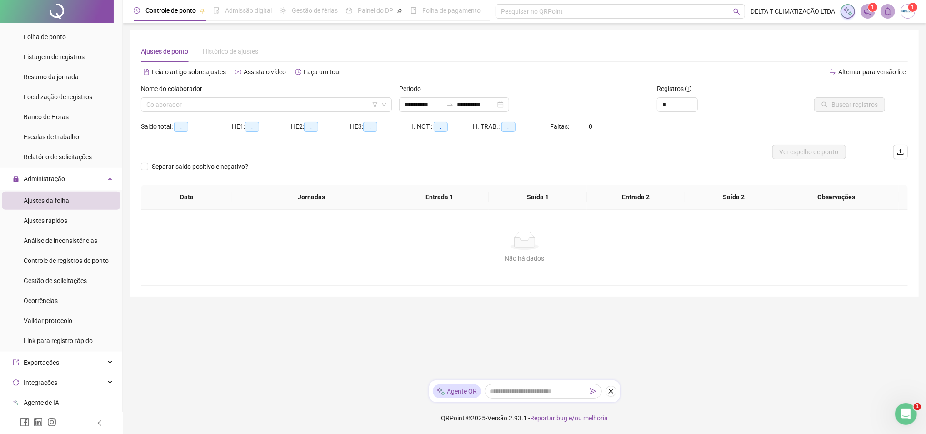
type input "**********"
click at [222, 105] on input "search" at bounding box center [262, 105] width 232 height 14
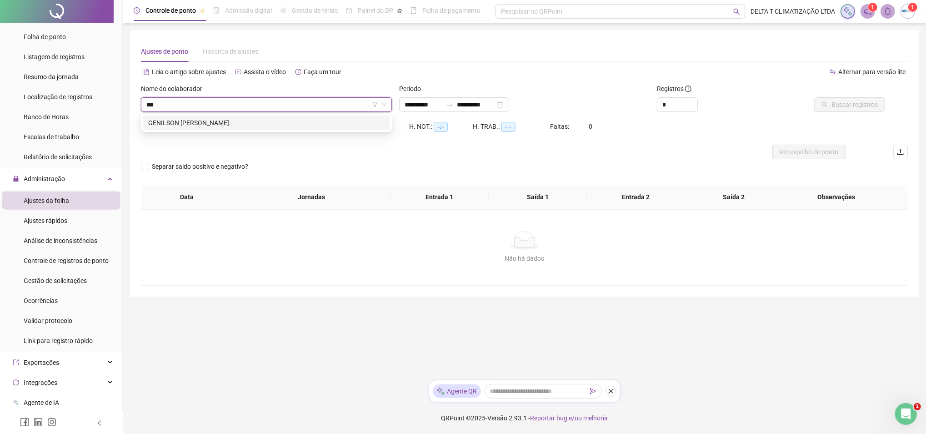
type input "****"
click at [220, 124] on div "GENILSON [PERSON_NAME]" at bounding box center [266, 123] width 236 height 10
click at [870, 104] on span "Buscar registros" at bounding box center [855, 105] width 46 height 10
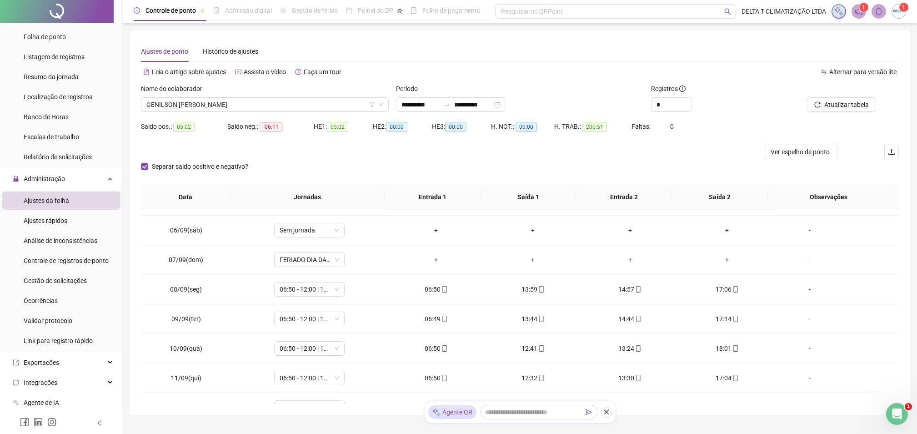
scroll to position [424, 0]
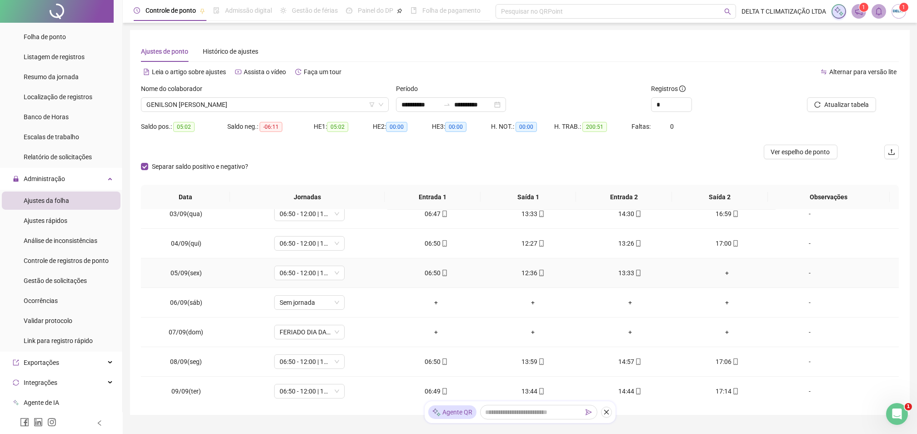
click at [721, 272] on div "+" at bounding box center [727, 273] width 82 height 10
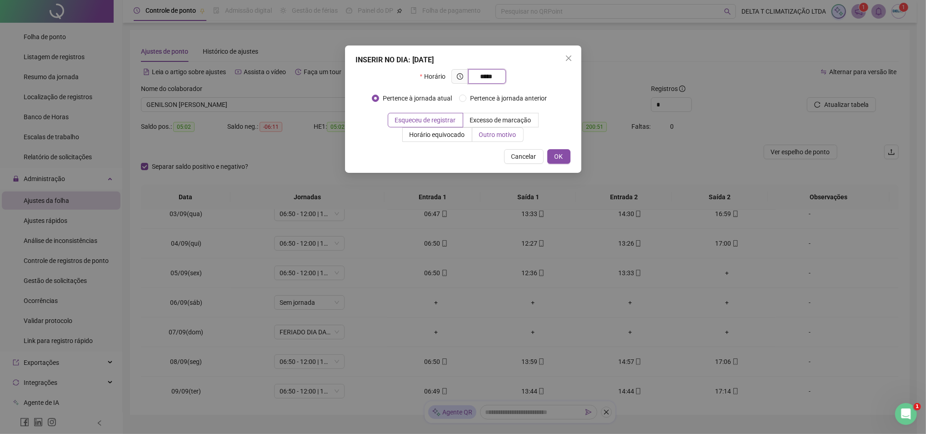
type input "*****"
click at [495, 136] on span "Outro motivo" at bounding box center [497, 134] width 37 height 7
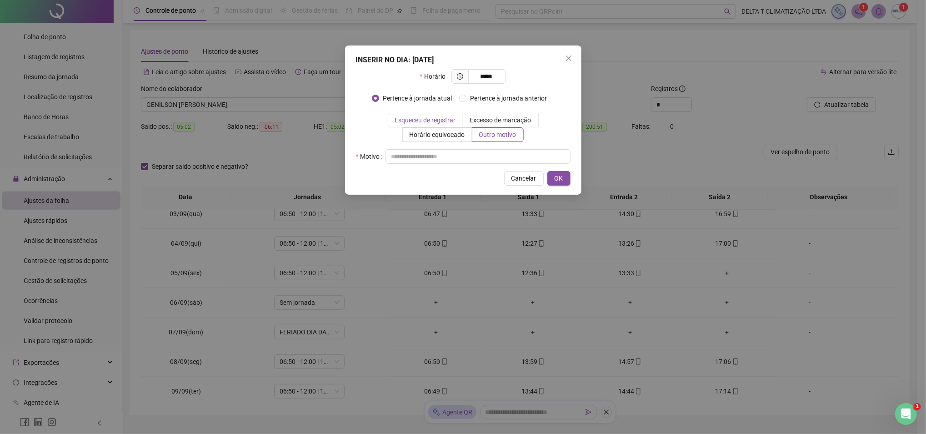
click at [392, 125] on label "Esqueceu de registrar" at bounding box center [425, 120] width 75 height 15
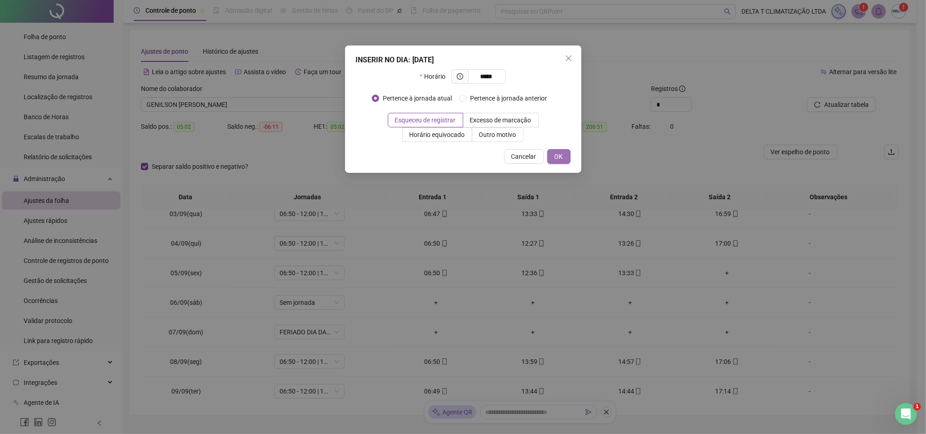
click at [568, 156] on button "OK" at bounding box center [559, 156] width 23 height 15
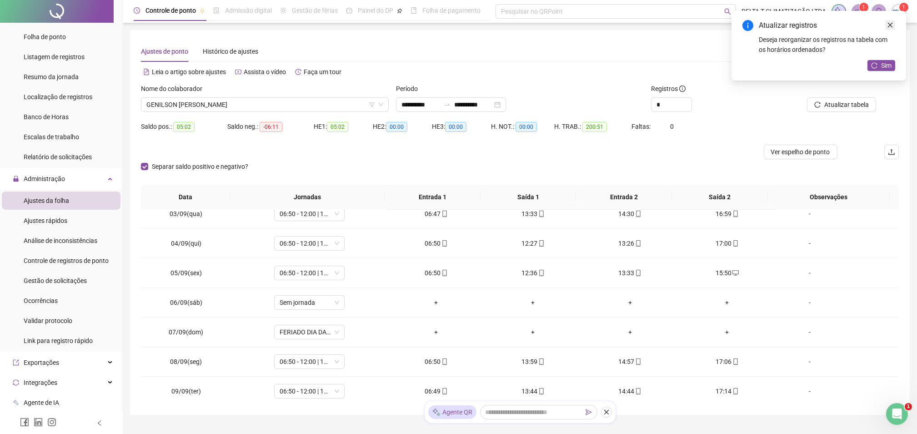
click at [891, 26] on icon "close" at bounding box center [890, 25] width 6 height 6
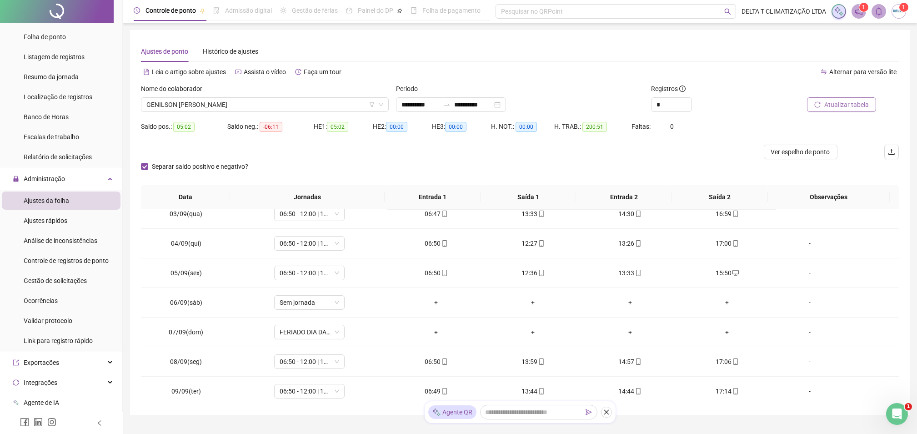
click at [832, 104] on span "Atualizar tabela" at bounding box center [847, 105] width 45 height 10
click at [260, 108] on span "GENILSON [PERSON_NAME]" at bounding box center [264, 105] width 237 height 14
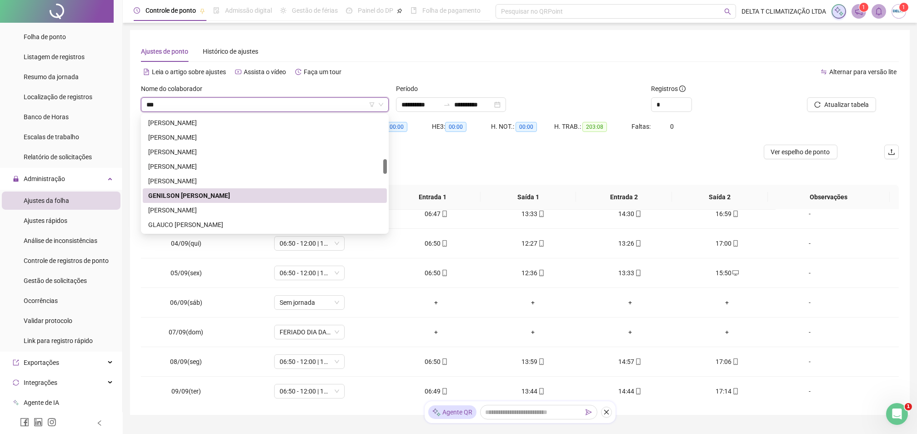
scroll to position [0, 0]
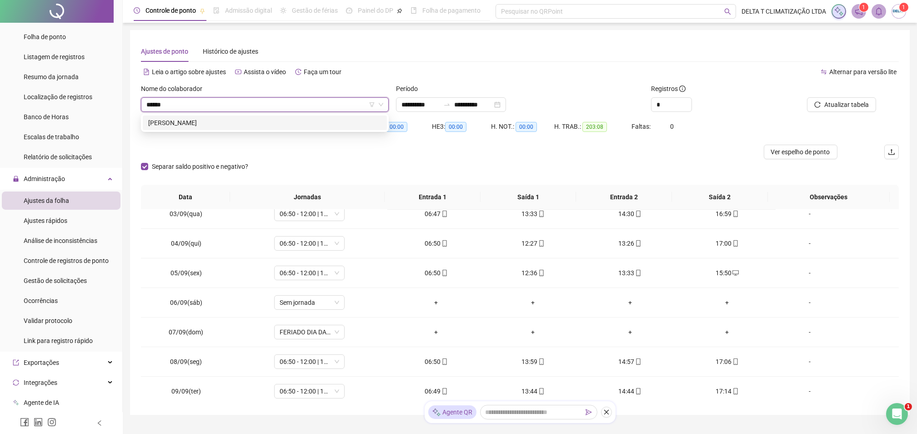
type input "*******"
click at [241, 122] on div "[PERSON_NAME]" at bounding box center [264, 123] width 233 height 10
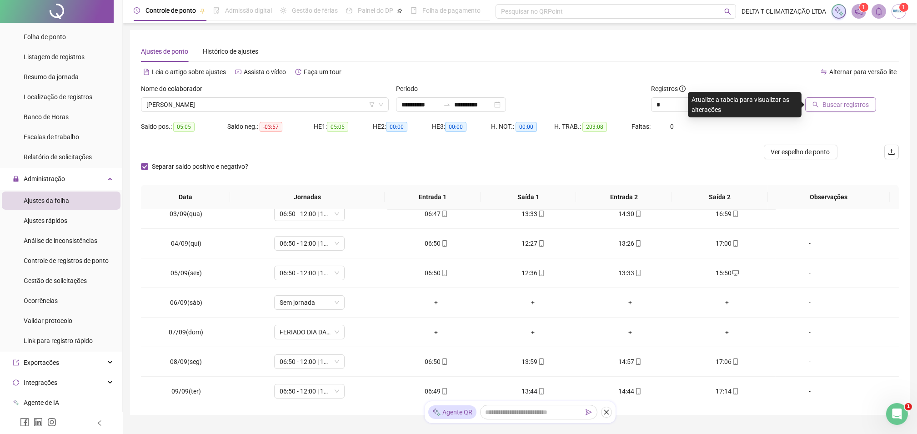
click at [837, 106] on span "Buscar registros" at bounding box center [846, 105] width 46 height 10
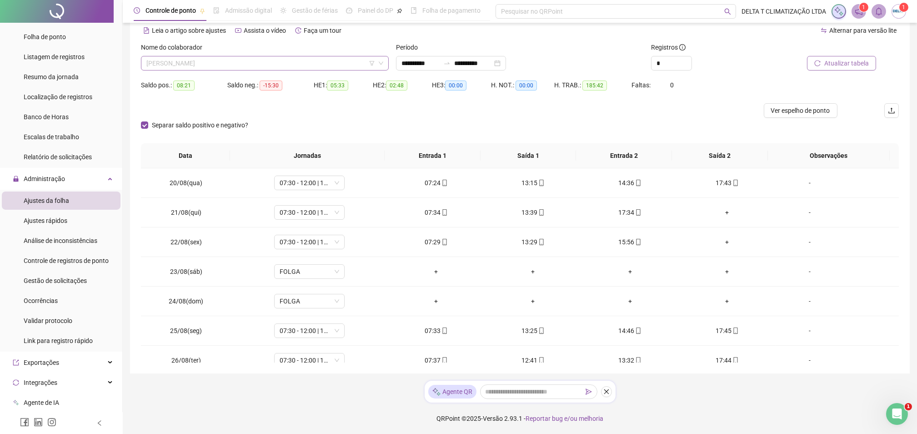
click at [262, 59] on span "[PERSON_NAME]" at bounding box center [264, 63] width 237 height 14
type input "*****"
click at [268, 76] on div "[PERSON_NAME]" at bounding box center [264, 81] width 233 height 10
click at [840, 64] on span "Buscar registros" at bounding box center [846, 63] width 46 height 10
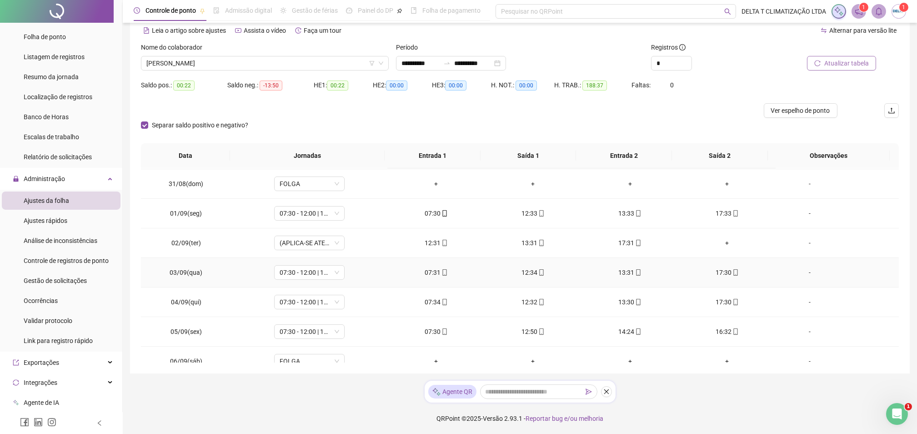
scroll to position [298, 0]
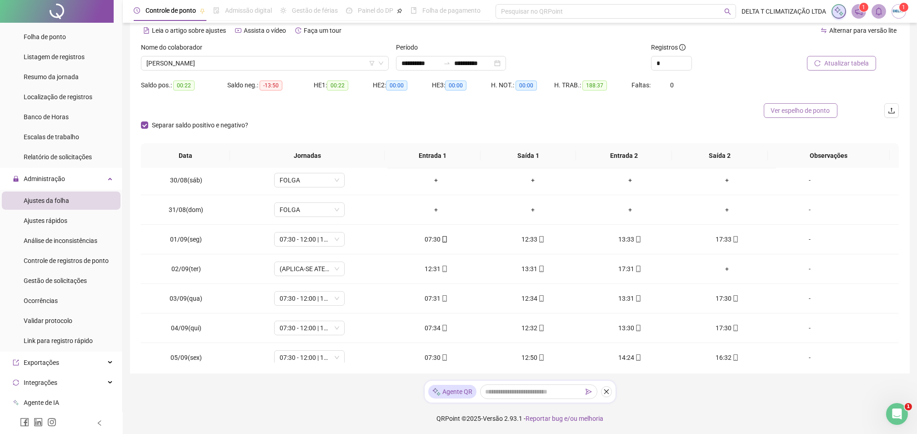
click at [813, 112] on span "Ver espelho de ponto" at bounding box center [800, 111] width 59 height 10
click at [686, 60] on icon "up" at bounding box center [686, 61] width 3 height 2
type input "*"
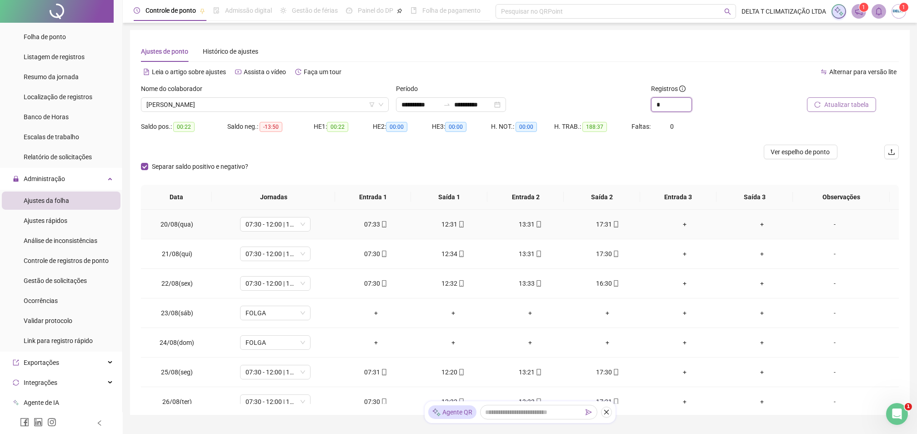
scroll to position [60, 0]
click at [258, 107] on span "[PERSON_NAME]" at bounding box center [264, 105] width 237 height 14
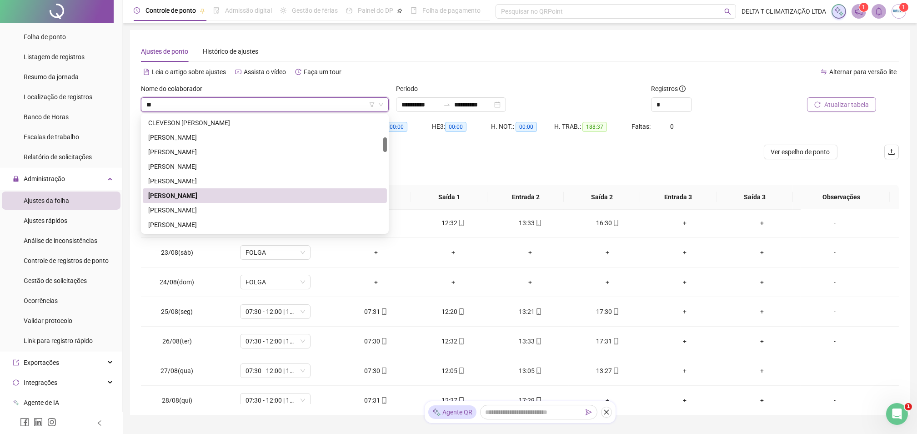
scroll to position [0, 0]
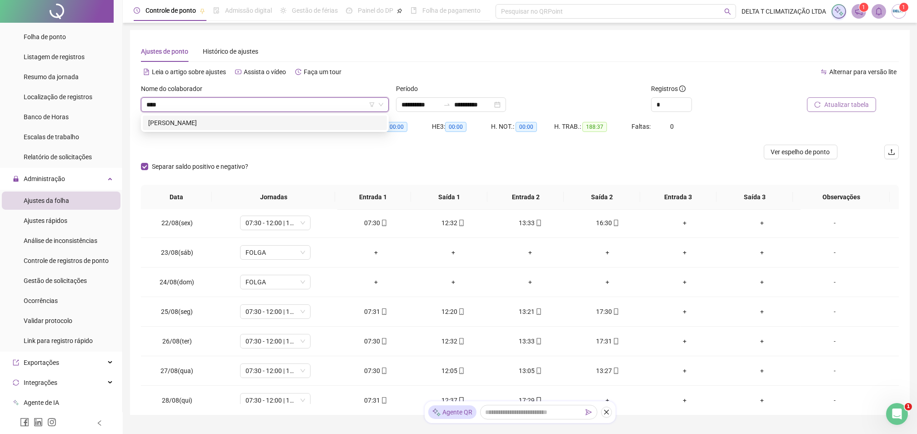
type input "****"
click at [256, 133] on div "Saldo neg.: -13:50" at bounding box center [270, 126] width 86 height 15
click at [253, 123] on div "Saldo neg.: -13:50" at bounding box center [270, 126] width 86 height 10
click at [244, 110] on span "[PERSON_NAME]" at bounding box center [264, 105] width 237 height 14
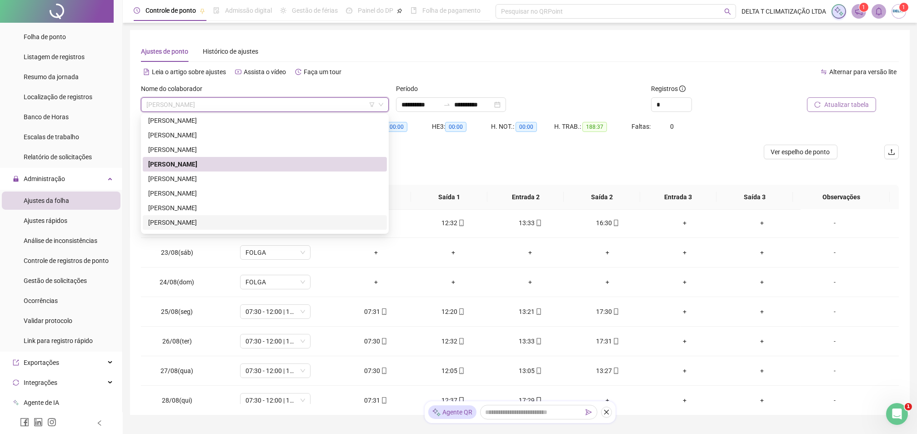
scroll to position [296, 0]
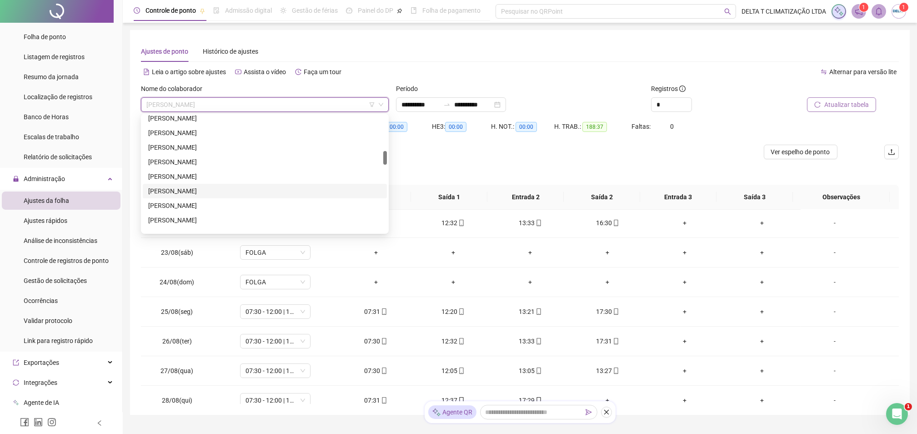
click at [214, 191] on div "[PERSON_NAME]" at bounding box center [264, 191] width 233 height 10
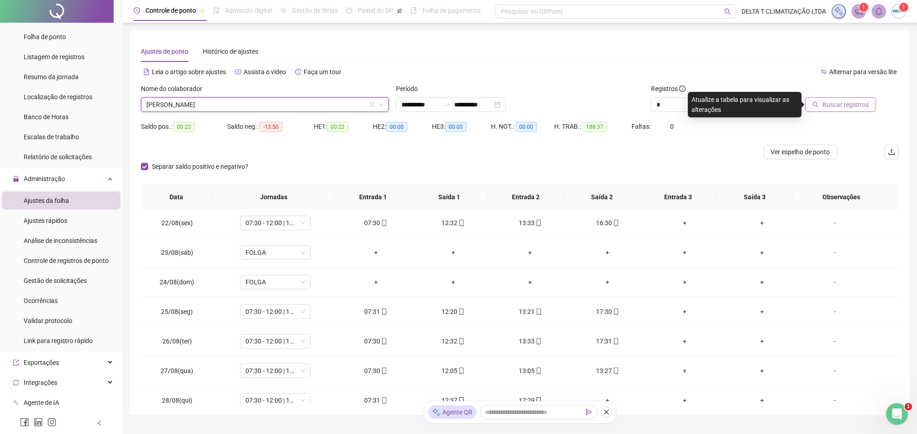
click at [833, 106] on span "Buscar registros" at bounding box center [846, 105] width 46 height 10
click at [340, 100] on span "[PERSON_NAME]" at bounding box center [264, 105] width 237 height 14
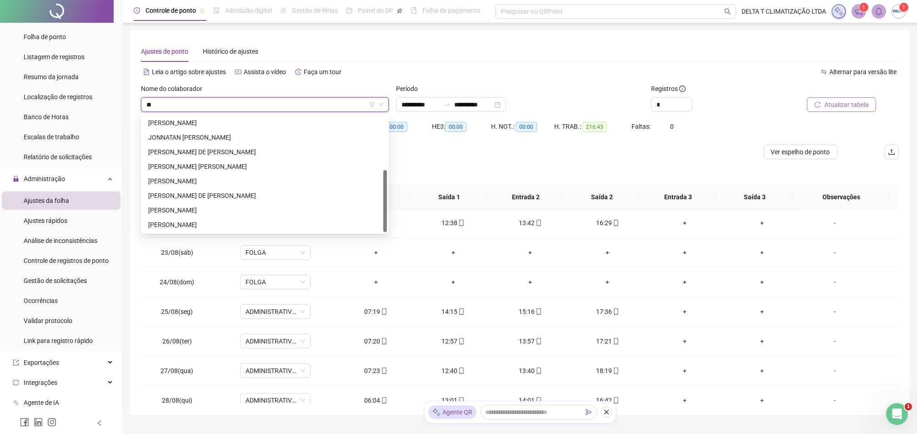
scroll to position [58, 0]
type input "***"
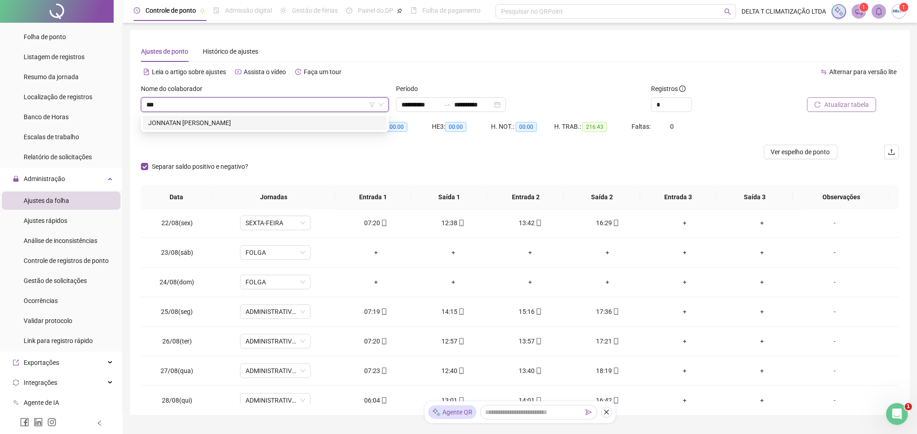
scroll to position [0, 0]
click at [286, 125] on div "JONNATAN [PERSON_NAME]" at bounding box center [264, 123] width 233 height 10
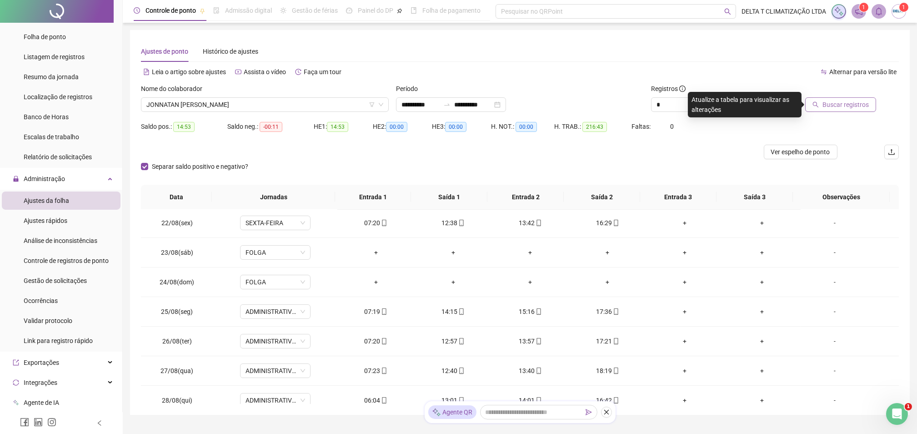
drag, startPoint x: 825, startPoint y: 104, endPoint x: 825, endPoint y: 99, distance: 5.0
click at [825, 99] on button "Buscar registros" at bounding box center [840, 104] width 71 height 15
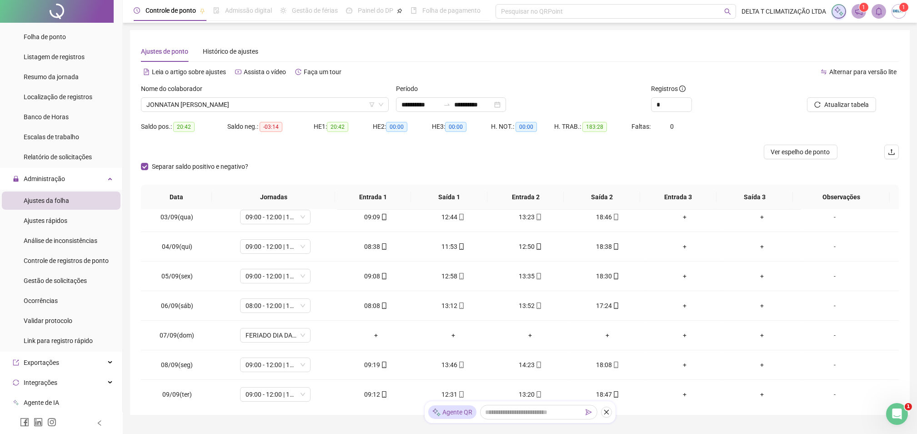
scroll to position [424, 0]
click at [685, 107] on icon "down" at bounding box center [686, 108] width 3 height 3
type input "*"
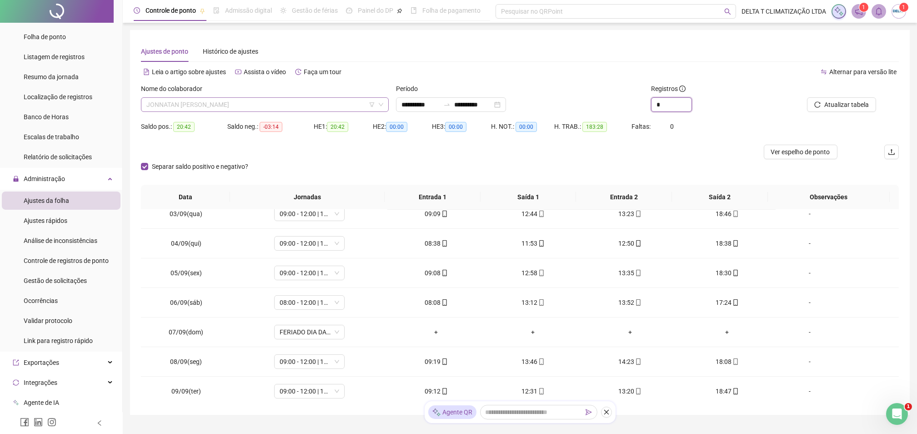
click at [260, 106] on span "JONNATAN [PERSON_NAME]" at bounding box center [264, 105] width 237 height 14
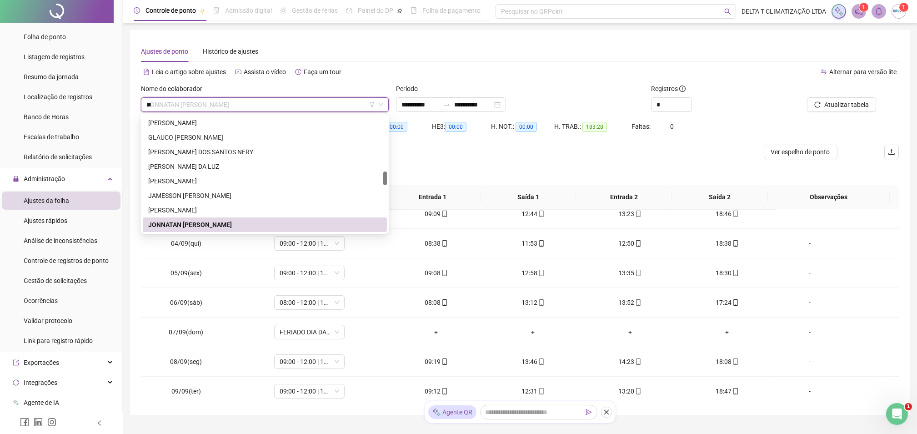
scroll to position [58, 0]
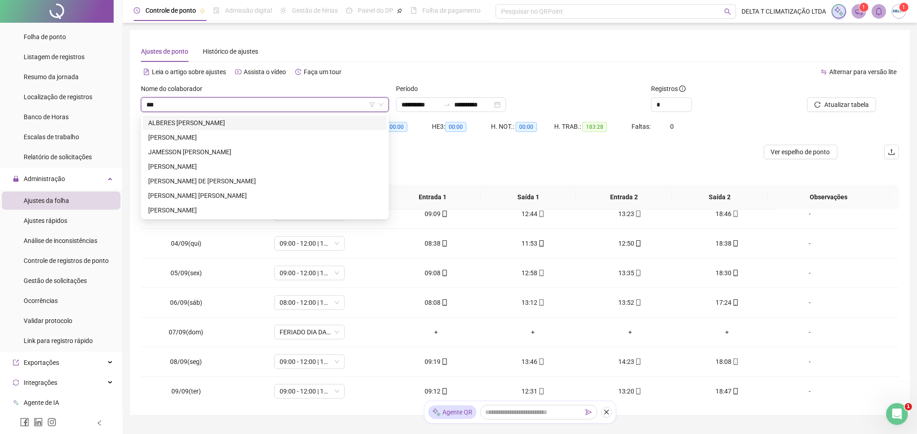
type input "****"
click at [257, 179] on div "[PERSON_NAME] DE [PERSON_NAME]" at bounding box center [264, 181] width 233 height 10
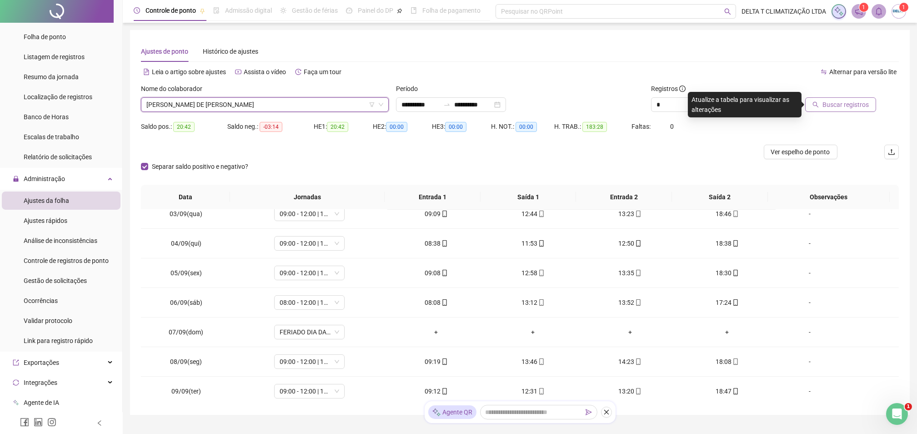
click at [869, 105] on button "Buscar registros" at bounding box center [840, 104] width 71 height 15
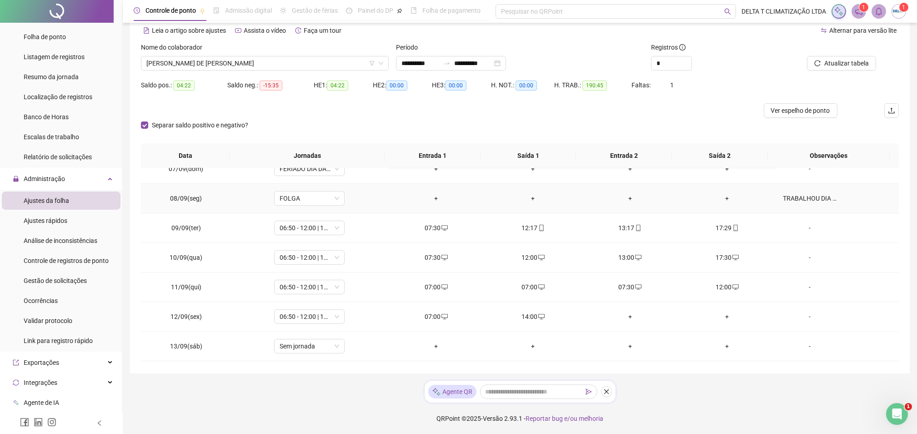
scroll to position [601, 0]
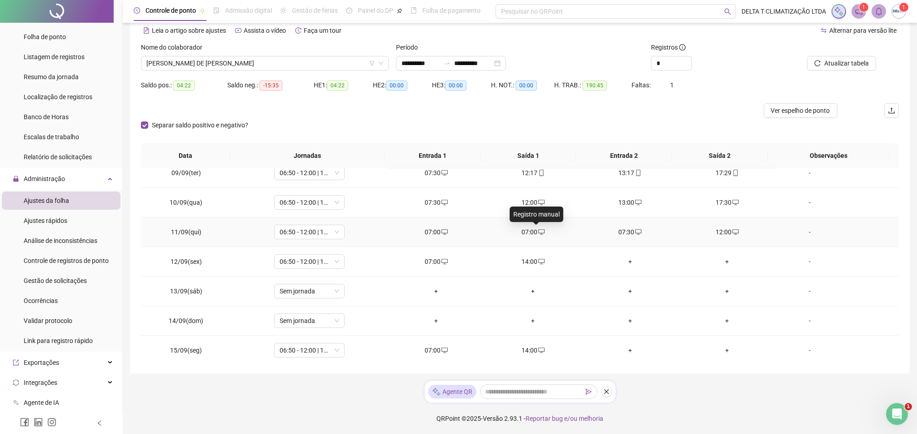
click at [538, 233] on icon "desktop" at bounding box center [541, 232] width 6 height 6
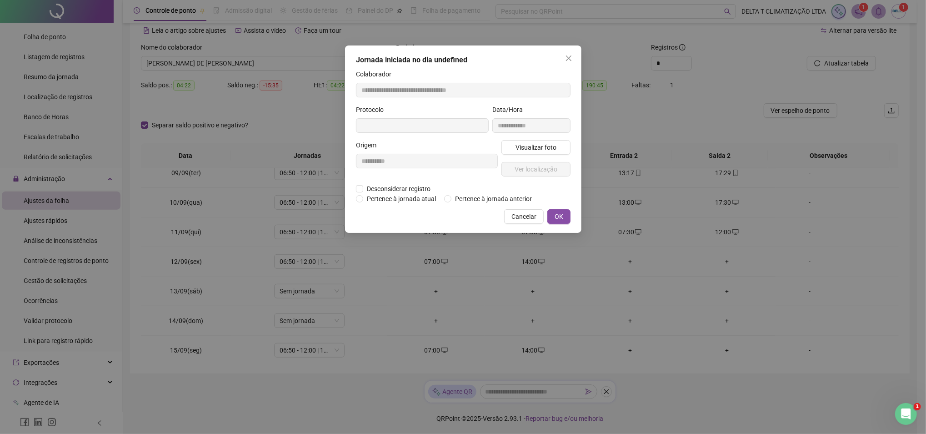
type input "**********"
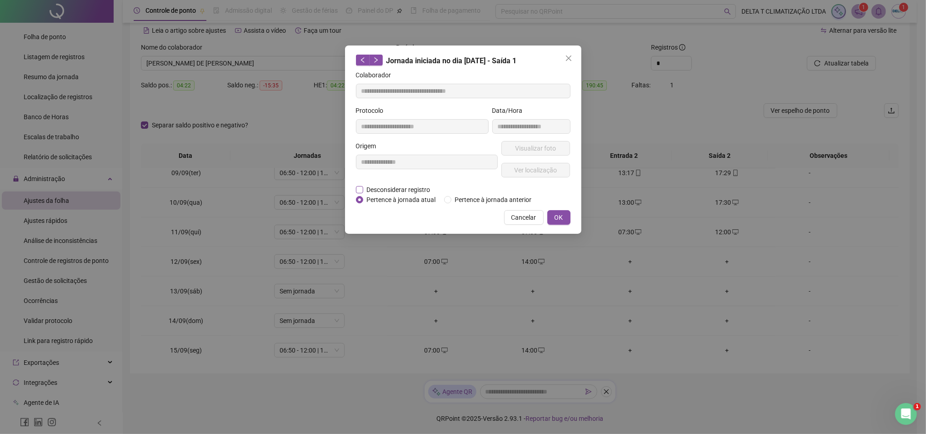
click at [402, 185] on span "Desconsiderar registro" at bounding box center [398, 190] width 71 height 10
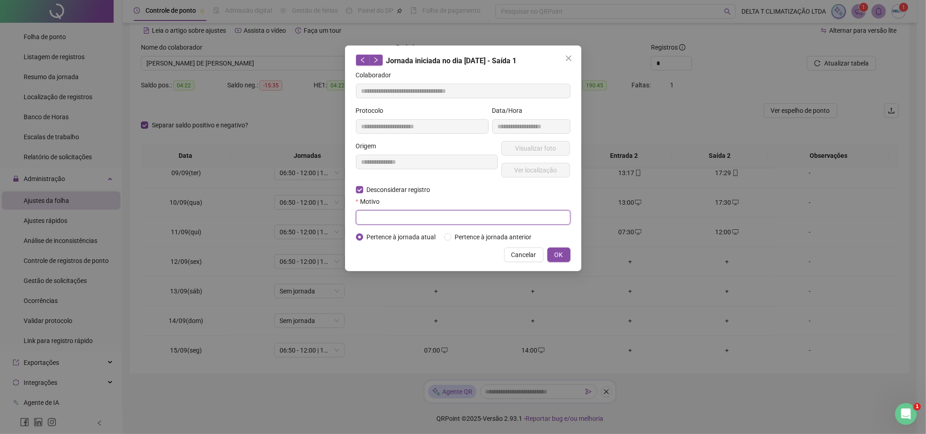
click at [394, 220] on input "text" at bounding box center [463, 217] width 215 height 15
type input "**********"
click at [562, 258] on span "OK" at bounding box center [559, 255] width 9 height 10
click at [562, 258] on div "**********" at bounding box center [463, 217] width 926 height 434
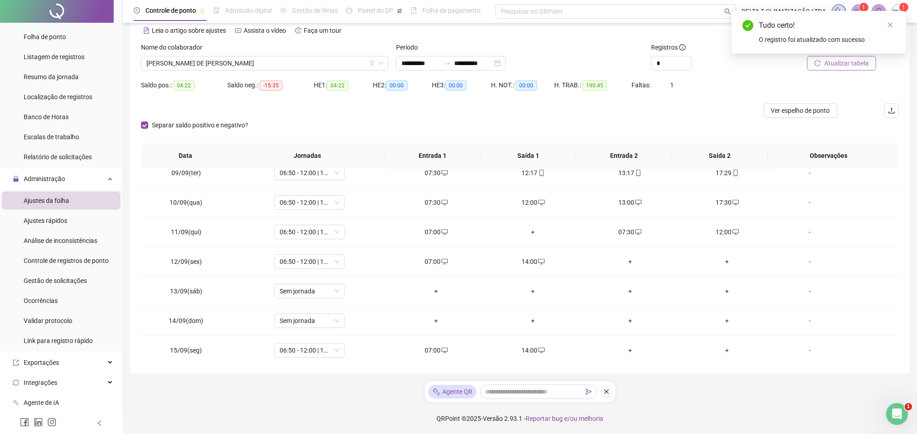
click at [859, 62] on span "Atualizar tabela" at bounding box center [847, 63] width 45 height 10
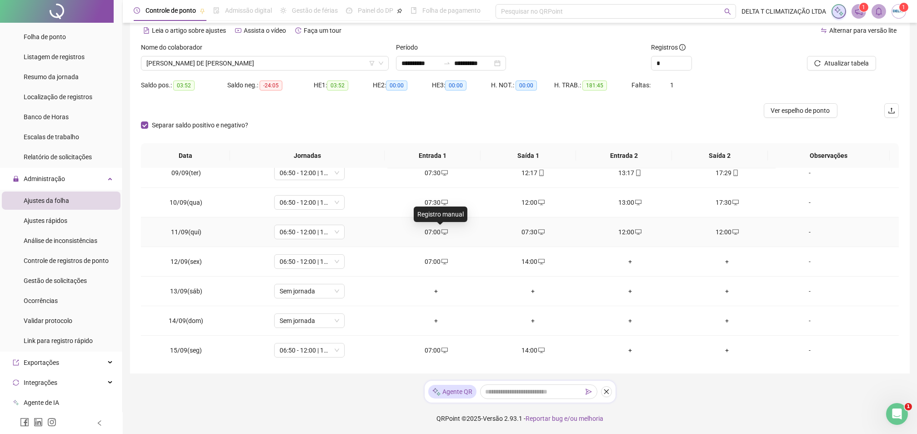
click at [442, 231] on icon "desktop" at bounding box center [445, 232] width 6 height 6
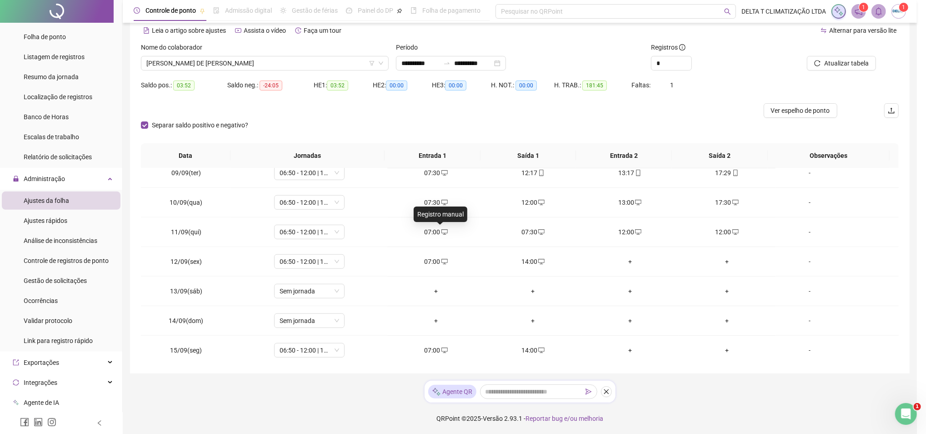
type input "**********"
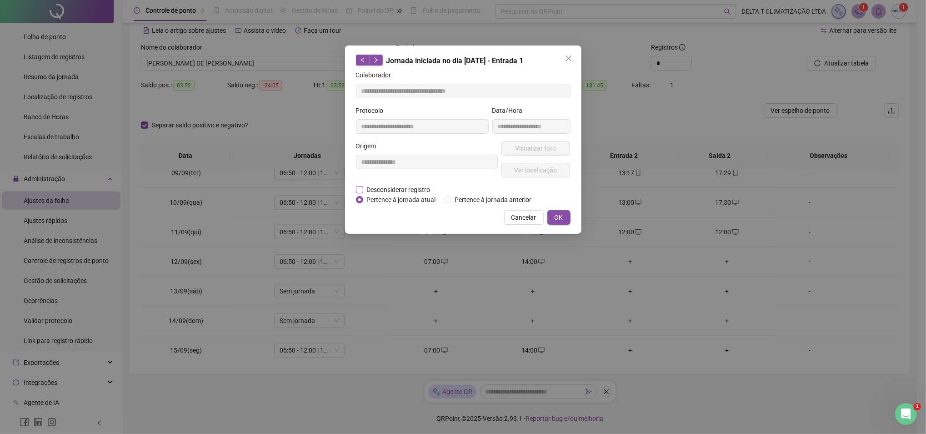
click at [398, 188] on span "Desconsiderar registro" at bounding box center [398, 190] width 71 height 10
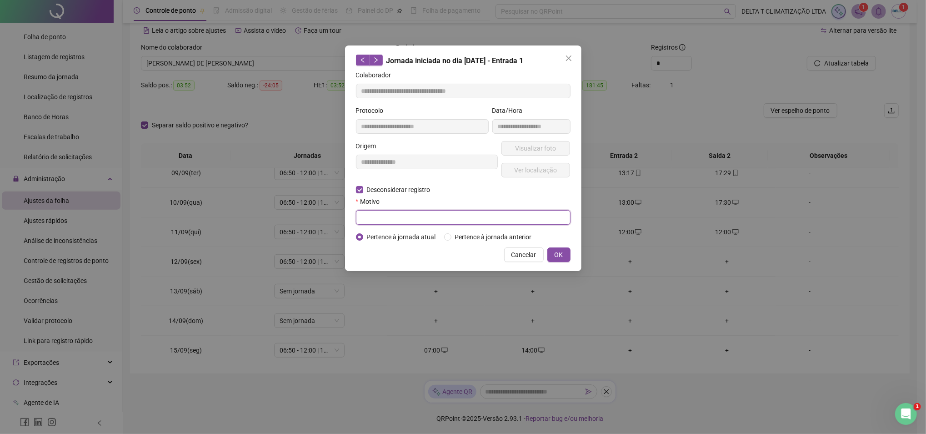
click at [406, 218] on input "text" at bounding box center [463, 217] width 215 height 15
type input "**********"
click at [559, 257] on span "OK" at bounding box center [559, 255] width 9 height 10
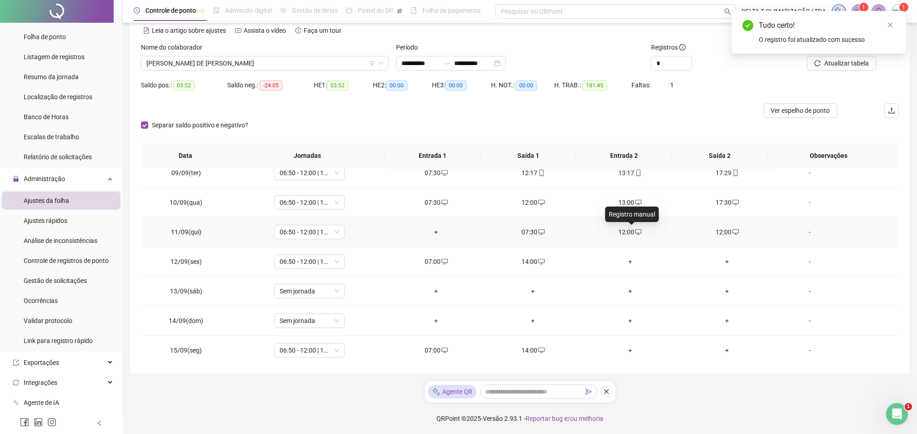
click at [634, 228] on span at bounding box center [637, 231] width 7 height 7
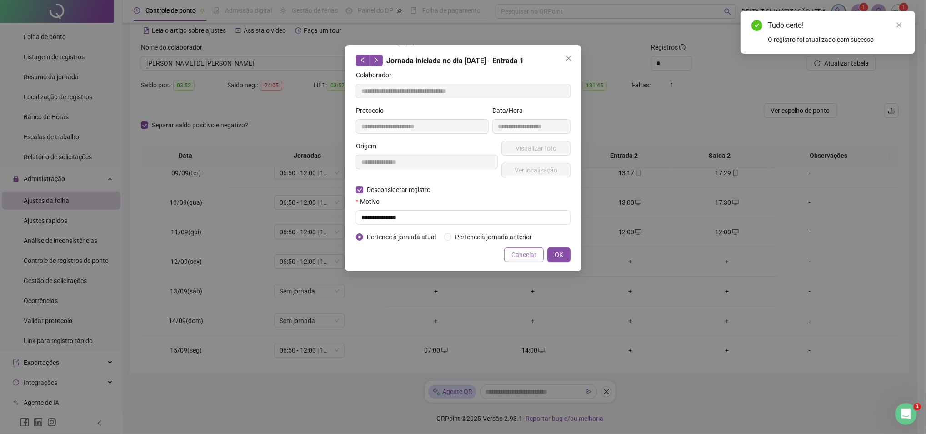
type input "**********"
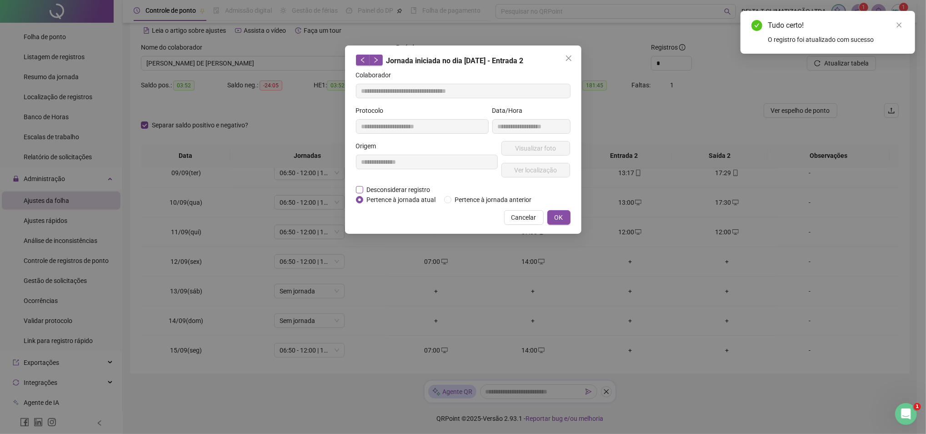
click at [393, 192] on span "Desconsiderar registro" at bounding box center [398, 190] width 71 height 10
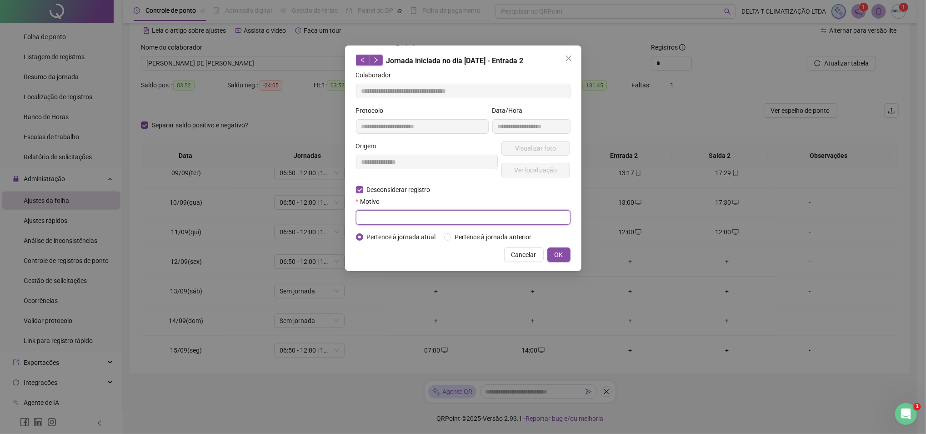
click at [402, 220] on input "text" at bounding box center [463, 217] width 215 height 15
type input "**********"
click at [559, 253] on span "OK" at bounding box center [559, 255] width 9 height 10
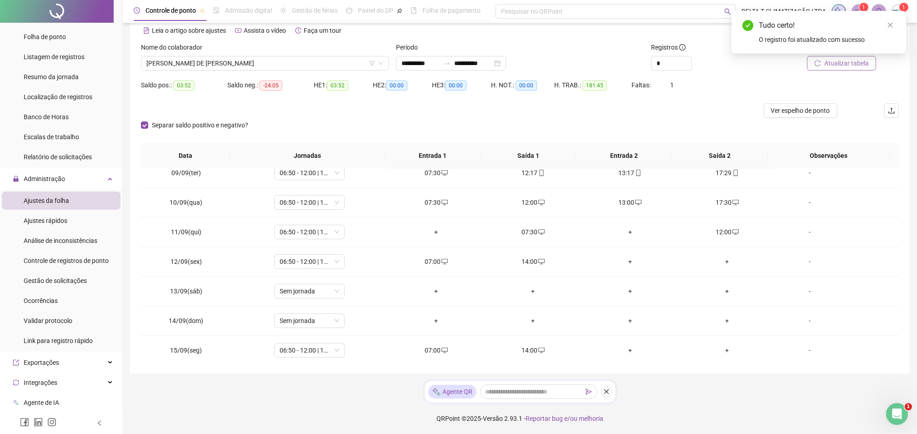
click at [852, 65] on span "Atualizar tabela" at bounding box center [847, 63] width 45 height 10
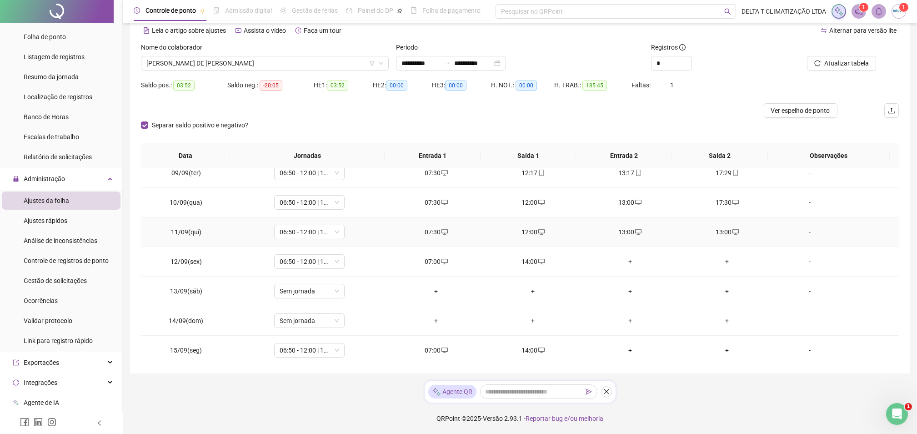
click at [714, 234] on div "13:00" at bounding box center [727, 232] width 82 height 10
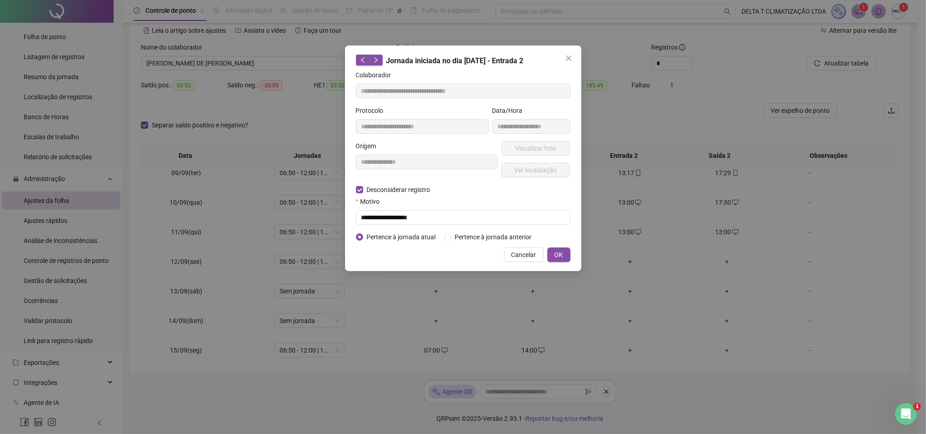
type input "**********"
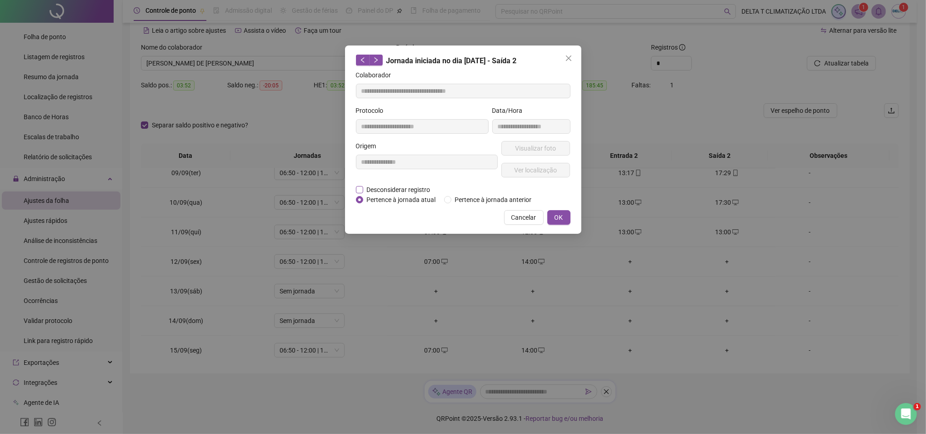
click at [383, 191] on span "Desconsiderar registro" at bounding box center [398, 190] width 71 height 10
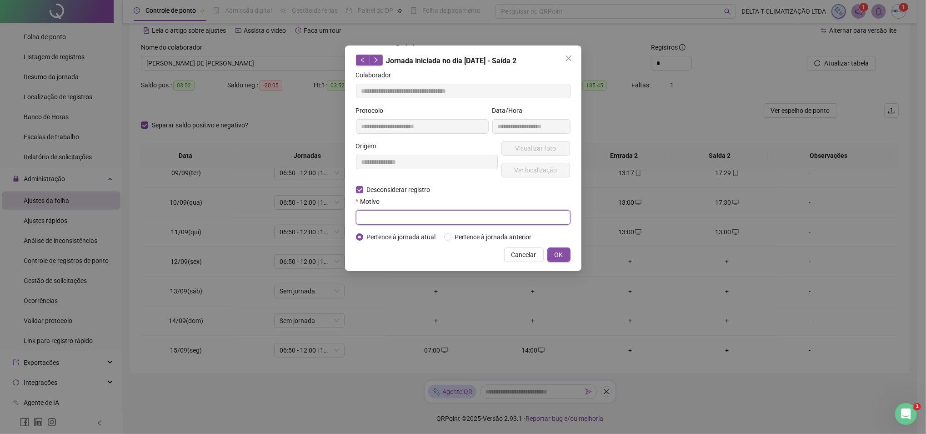
click at [386, 216] on input "text" at bounding box center [463, 217] width 215 height 15
type input "**********"
click at [558, 248] on button "OK" at bounding box center [559, 254] width 23 height 15
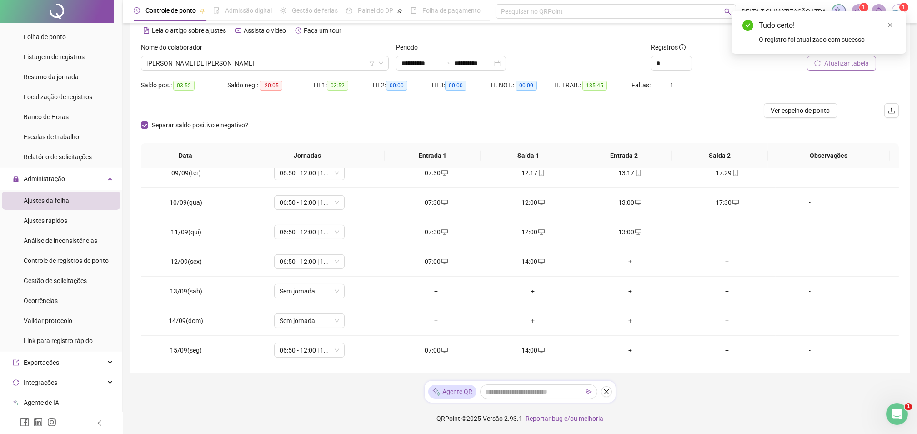
click at [827, 63] on span "Atualizar tabela" at bounding box center [847, 63] width 45 height 10
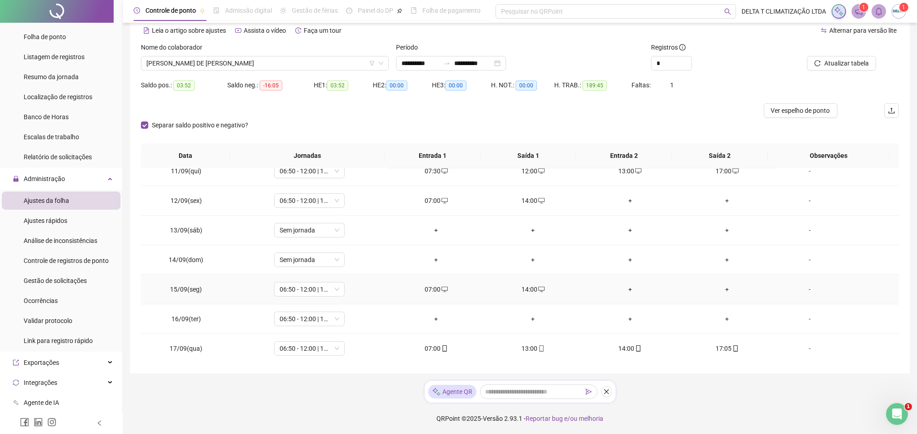
scroll to position [723, 0]
click at [689, 60] on span "Increase Value" at bounding box center [687, 60] width 10 height 8
type input "*"
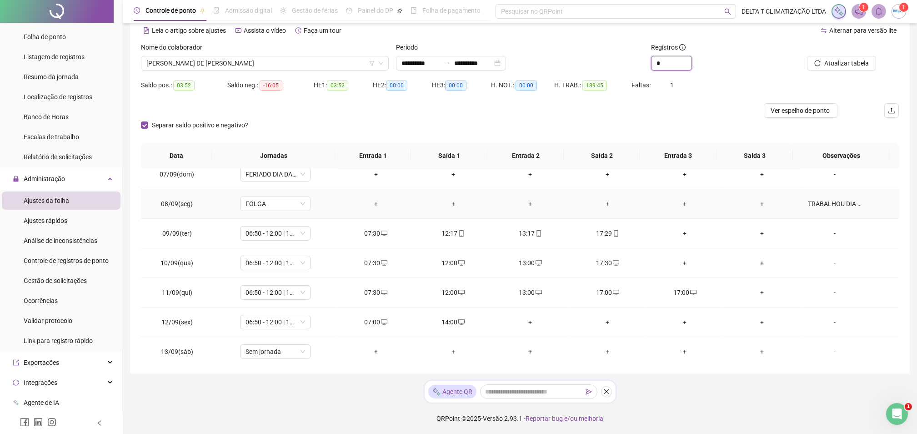
scroll to position [601, 0]
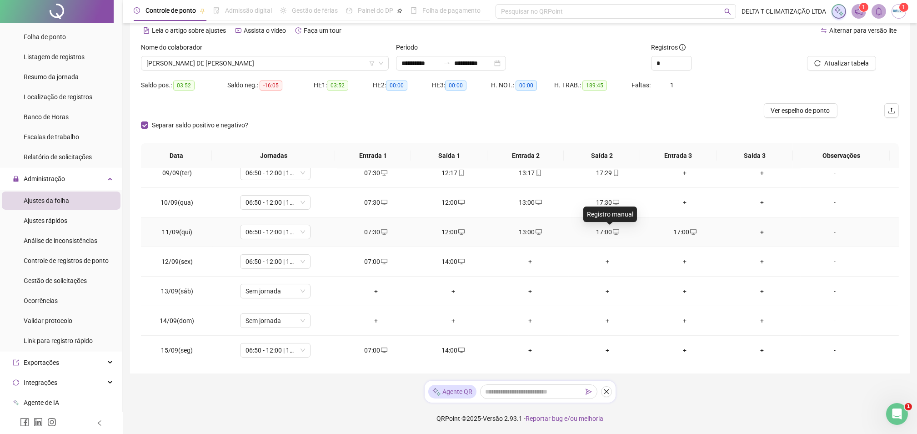
click at [613, 229] on icon "desktop" at bounding box center [616, 231] width 6 height 5
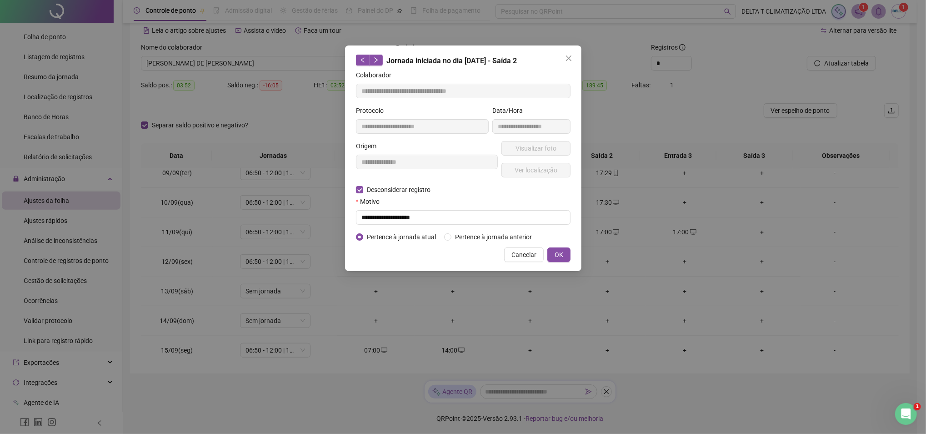
type input "**********"
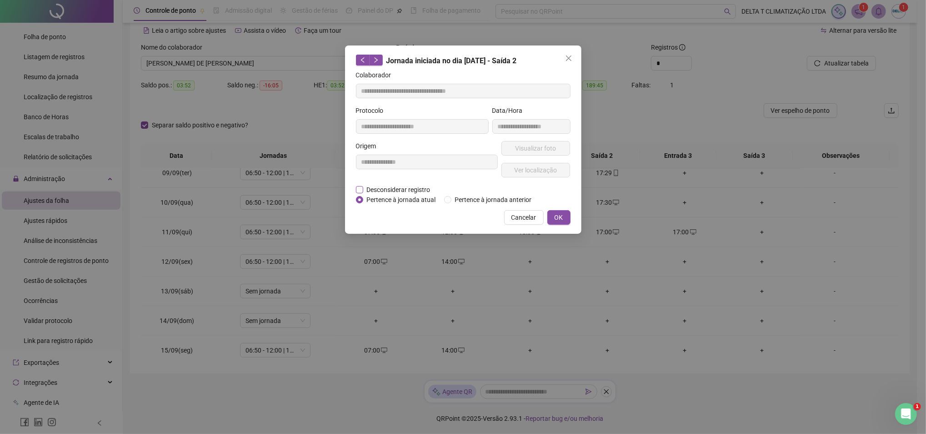
click at [393, 188] on span "Desconsiderar registro" at bounding box center [398, 190] width 71 height 10
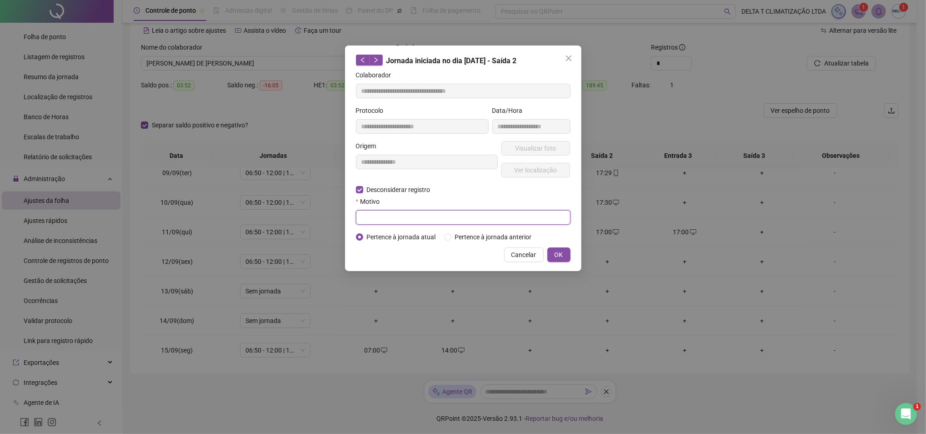
click at [366, 216] on input "text" at bounding box center [463, 217] width 215 height 15
type input "**********"
click at [560, 253] on span "OK" at bounding box center [559, 255] width 9 height 10
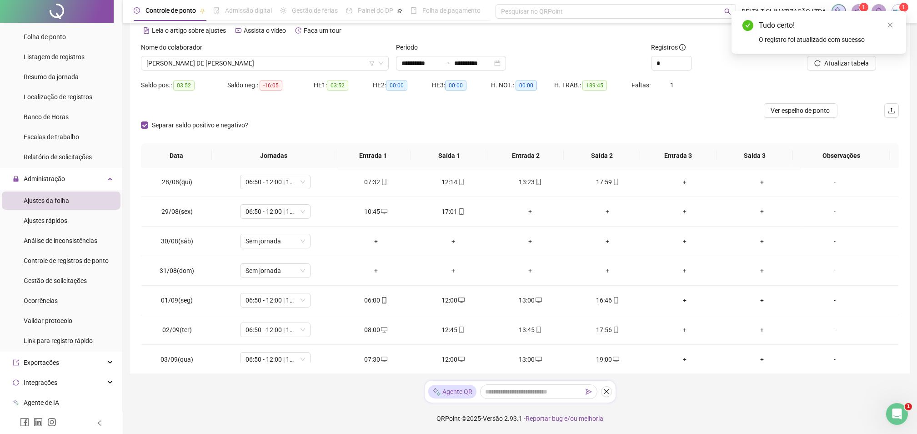
scroll to position [0, 0]
click at [823, 63] on button "Atualizar tabela" at bounding box center [841, 63] width 69 height 15
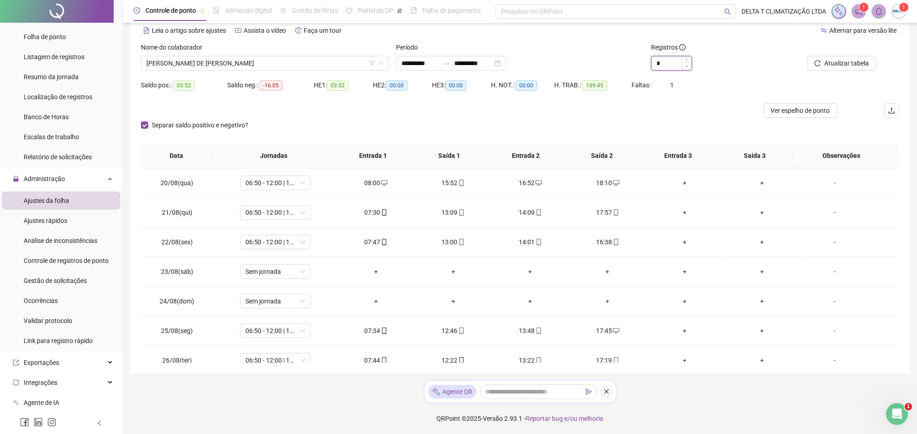
click at [688, 66] on icon "down" at bounding box center [686, 66] width 3 height 3
type input "*"
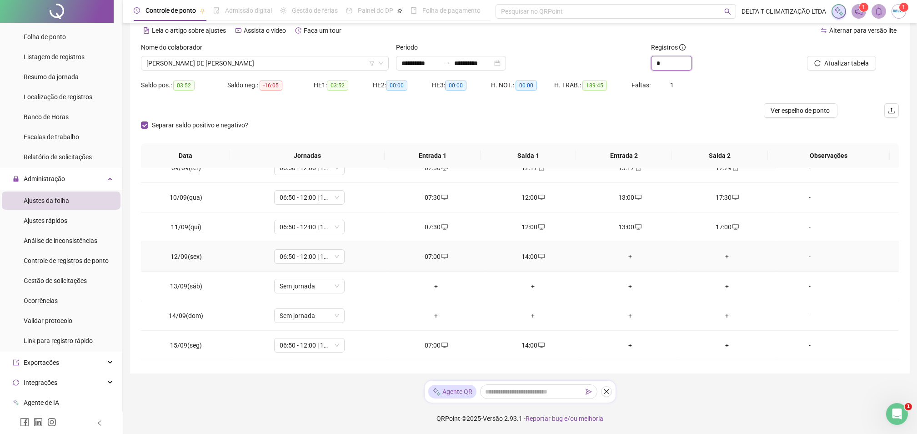
scroll to position [723, 0]
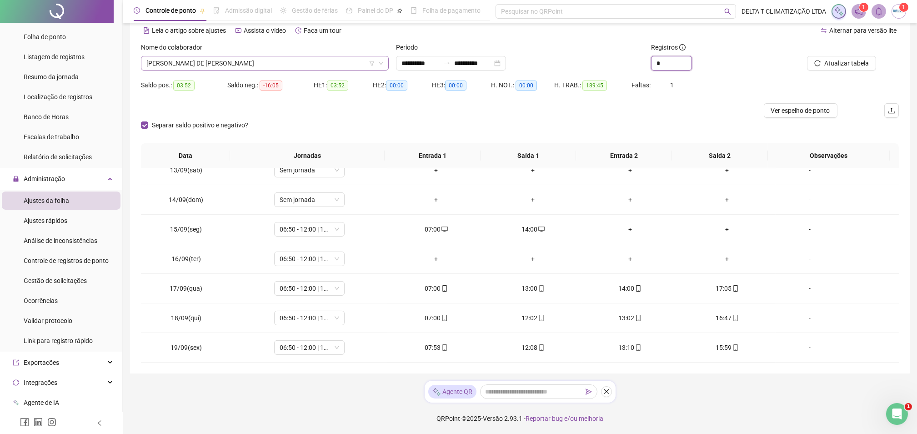
click at [290, 63] on span "[PERSON_NAME] DE [PERSON_NAME]" at bounding box center [264, 63] width 237 height 14
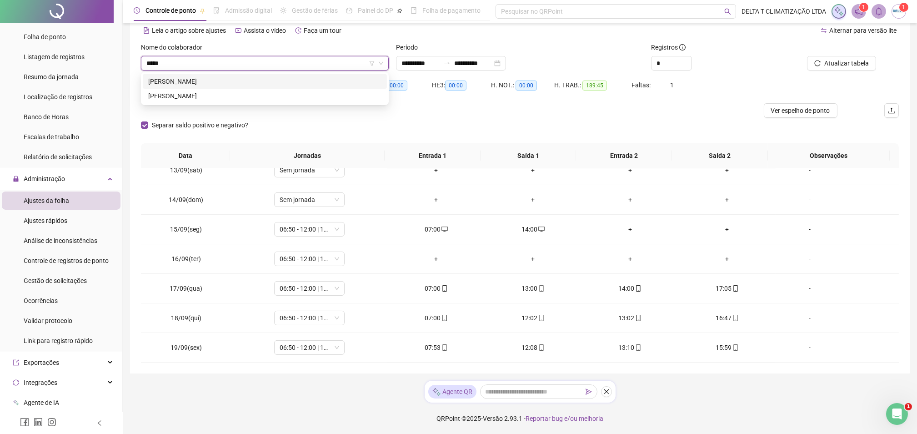
type input "******"
click at [291, 76] on div "[PERSON_NAME]" at bounding box center [264, 81] width 233 height 10
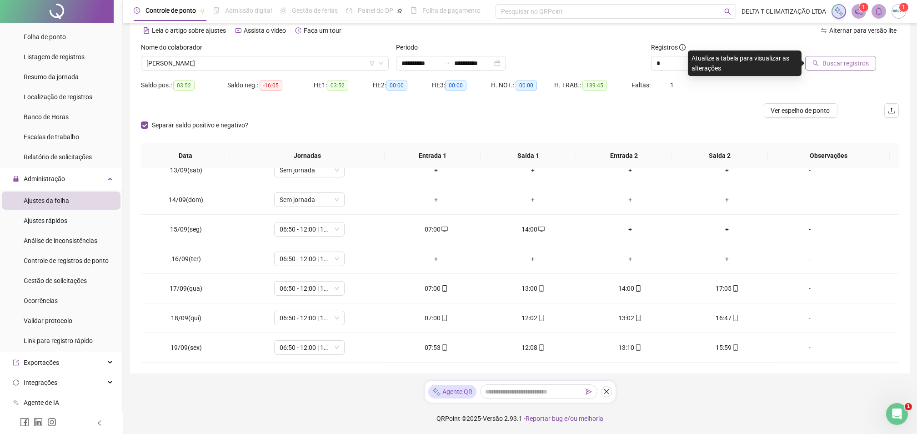
click at [838, 64] on span "Buscar registros" at bounding box center [846, 63] width 46 height 10
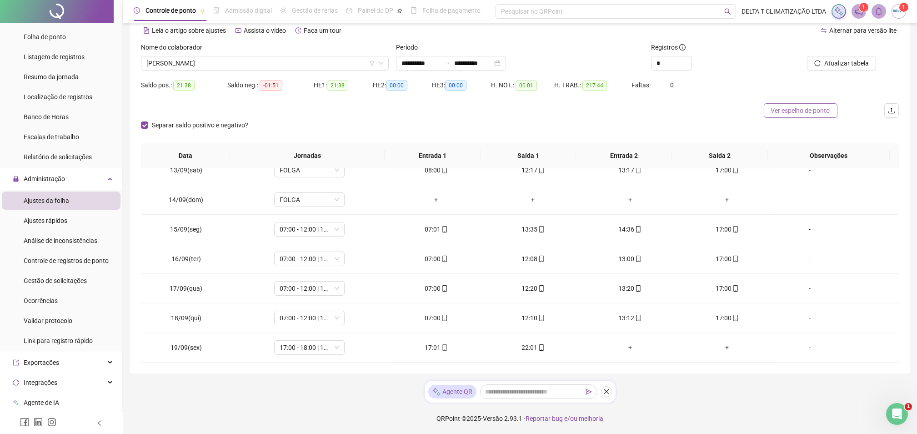
click at [808, 108] on span "Ver espelho de ponto" at bounding box center [800, 111] width 59 height 10
click at [321, 59] on span "[PERSON_NAME]" at bounding box center [264, 63] width 237 height 14
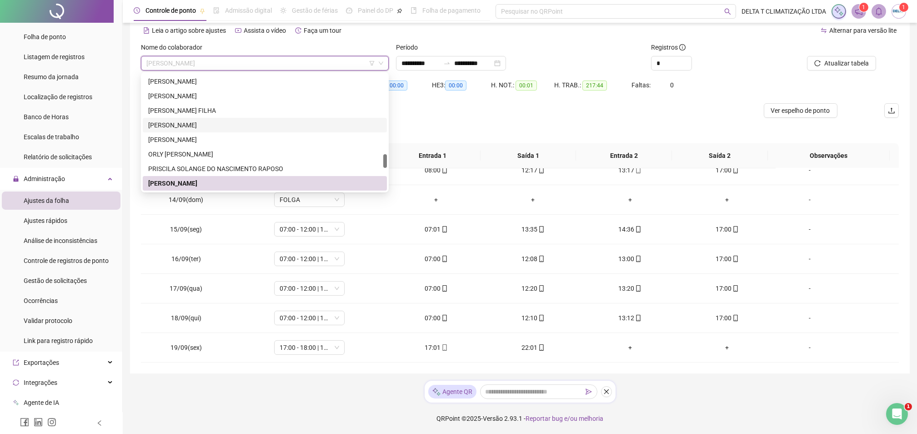
scroll to position [730, 0]
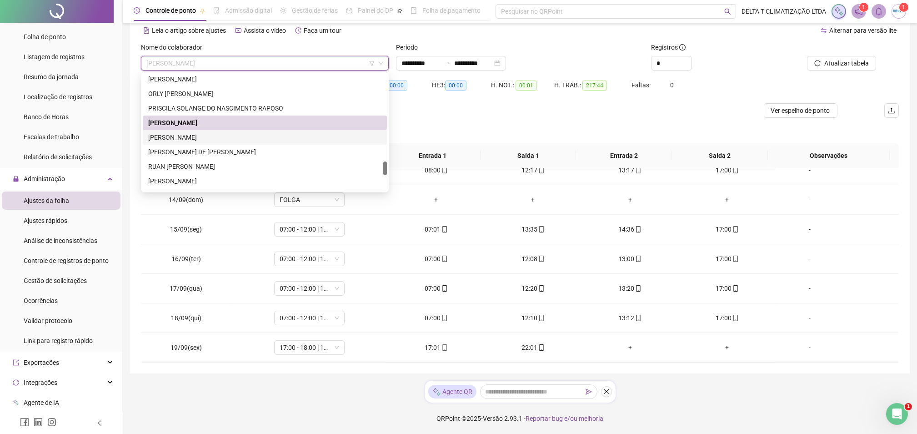
click at [469, 119] on div "Separar saldo positivo e negativo?" at bounding box center [520, 130] width 758 height 25
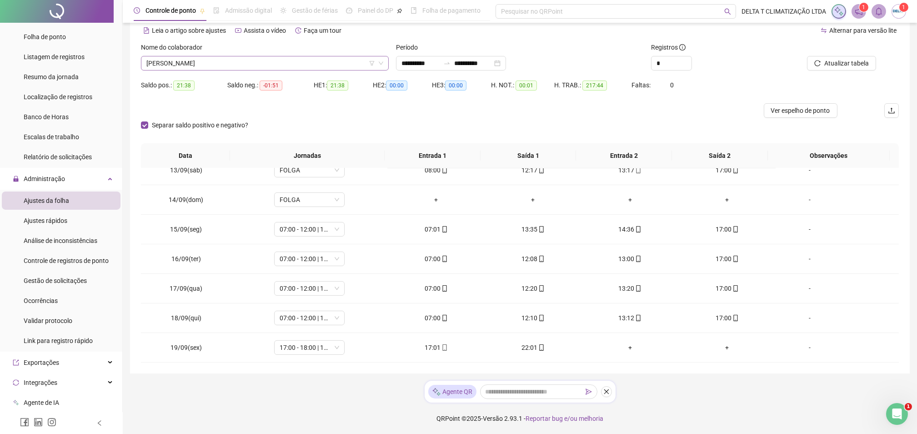
click at [294, 60] on span "[PERSON_NAME]" at bounding box center [264, 63] width 237 height 14
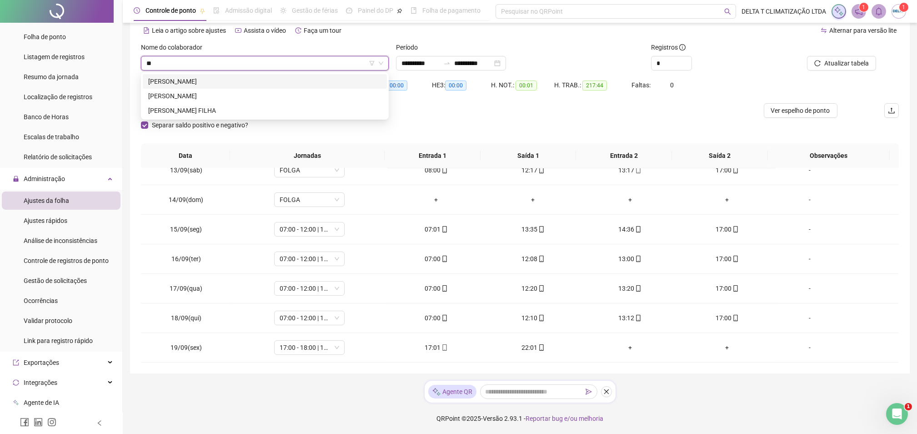
scroll to position [0, 0]
type input "*******"
click at [333, 83] on div "[PERSON_NAME]" at bounding box center [264, 81] width 233 height 10
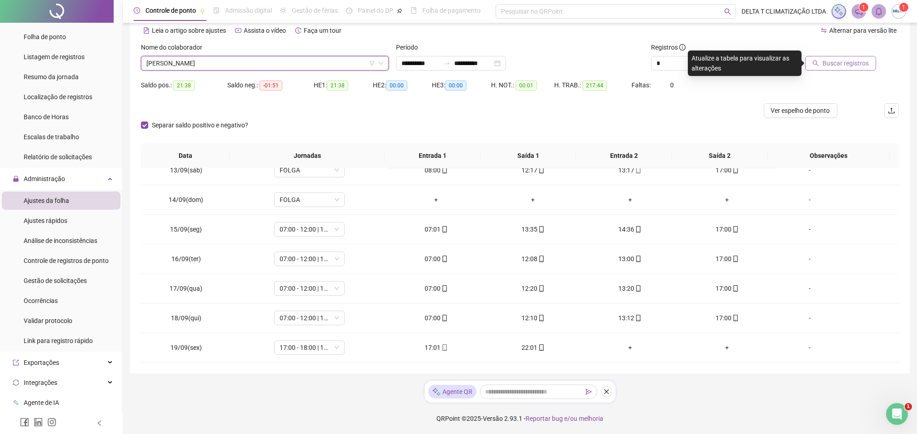
click at [840, 58] on span "Buscar registros" at bounding box center [846, 63] width 46 height 10
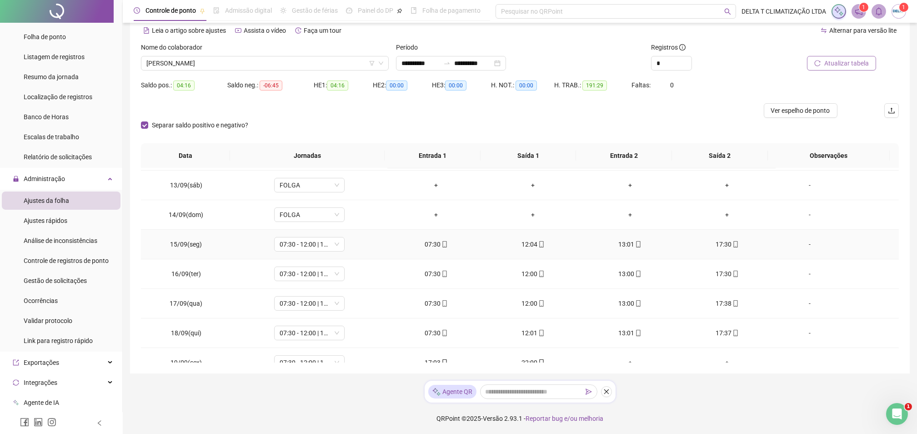
scroll to position [723, 0]
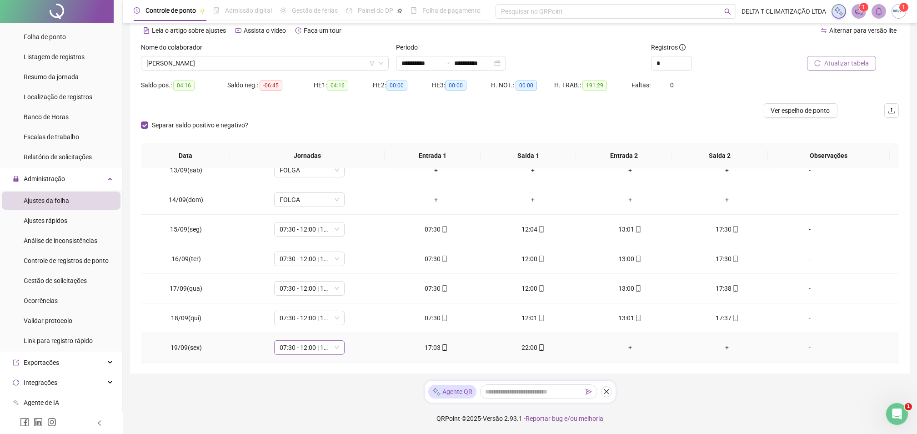
click at [306, 350] on span "07:30 - 12:00 | 13:00 - 16:30" at bounding box center [310, 348] width 60 height 14
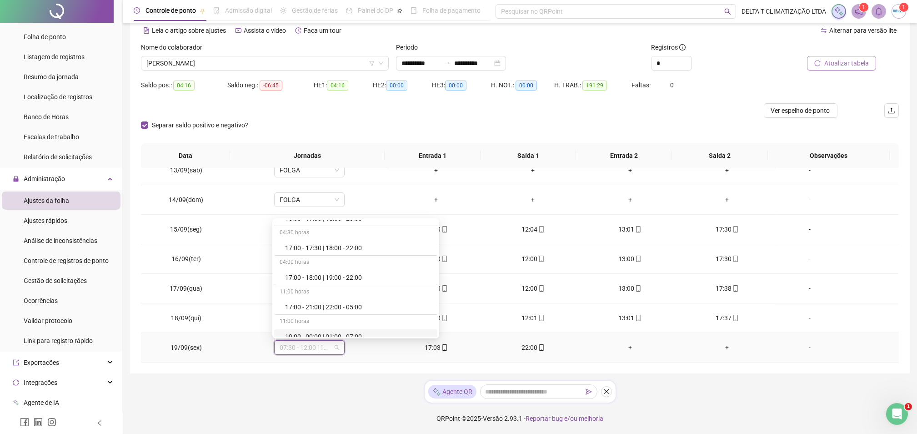
scroll to position [1334, 0]
click at [339, 273] on div "17:00 - 17:30 | 18:00 - 22:00" at bounding box center [358, 268] width 147 height 10
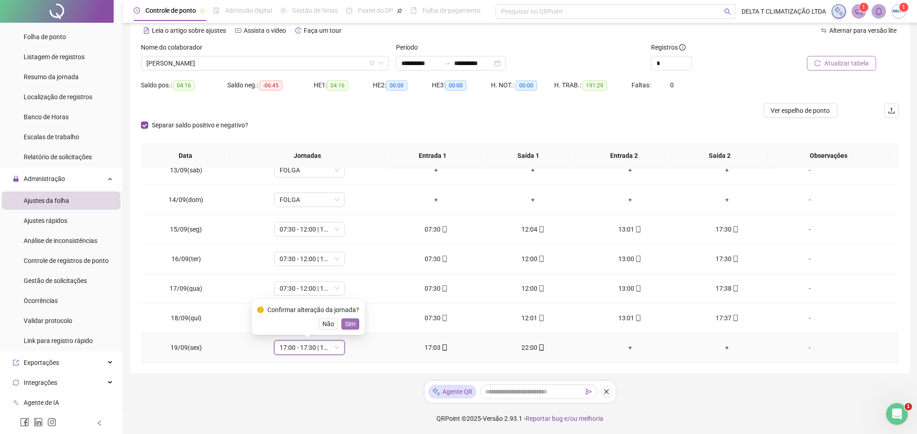
click at [354, 321] on button "Sim" at bounding box center [351, 323] width 18 height 11
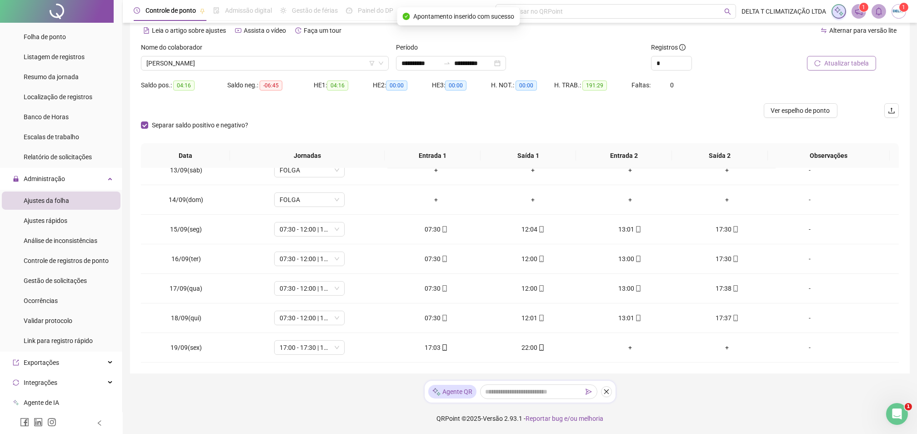
click at [851, 63] on span "Atualizar tabela" at bounding box center [847, 63] width 45 height 10
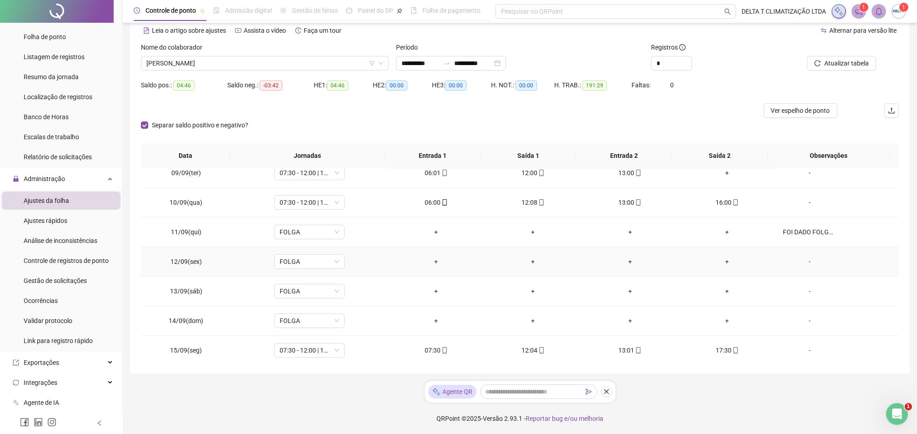
scroll to position [541, 0]
click at [235, 64] on span "[PERSON_NAME]" at bounding box center [264, 63] width 237 height 14
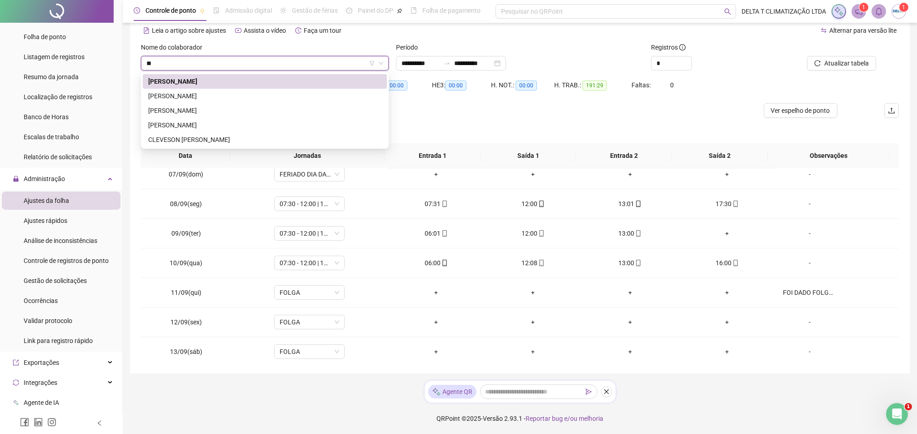
type input "***"
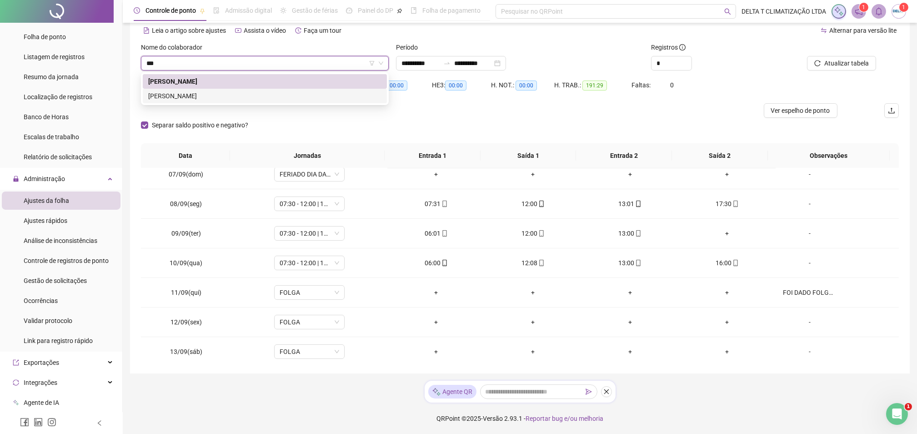
click at [227, 95] on div "[PERSON_NAME]" at bounding box center [264, 96] width 233 height 10
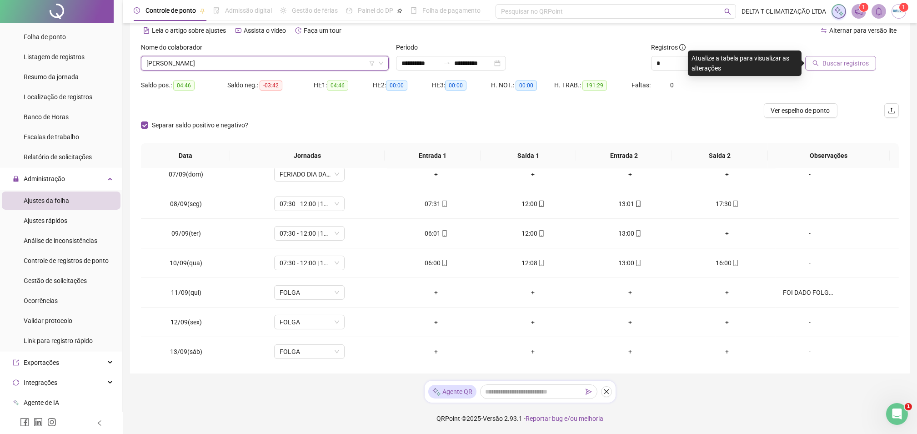
click at [845, 62] on span "Buscar registros" at bounding box center [846, 63] width 46 height 10
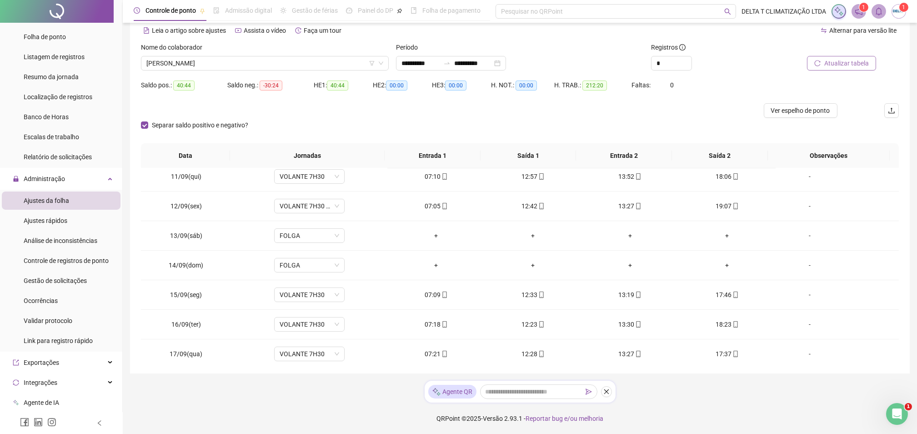
scroll to position [723, 0]
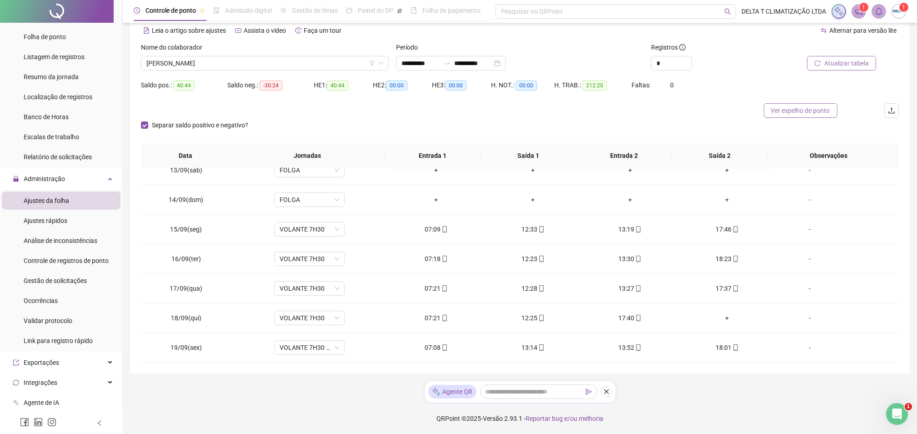
click at [781, 109] on span "Ver espelho de ponto" at bounding box center [800, 111] width 59 height 10
click at [224, 60] on span "[PERSON_NAME]" at bounding box center [264, 63] width 237 height 14
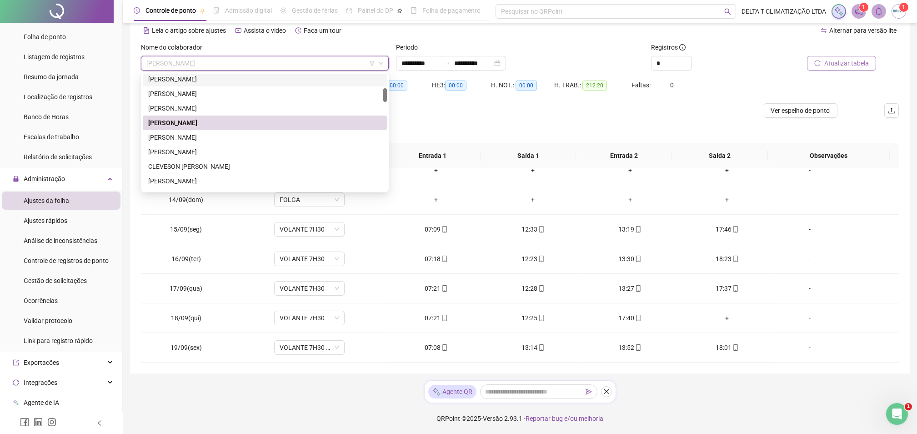
scroll to position [0, 0]
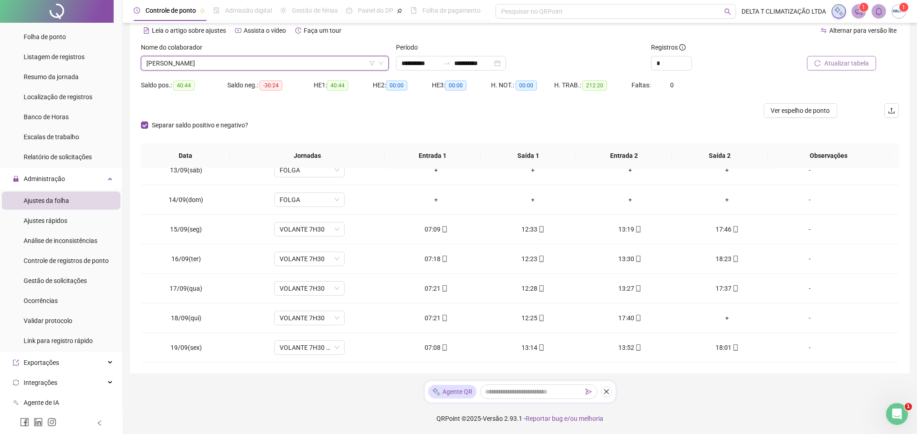
click at [223, 63] on span "[PERSON_NAME]" at bounding box center [264, 63] width 237 height 14
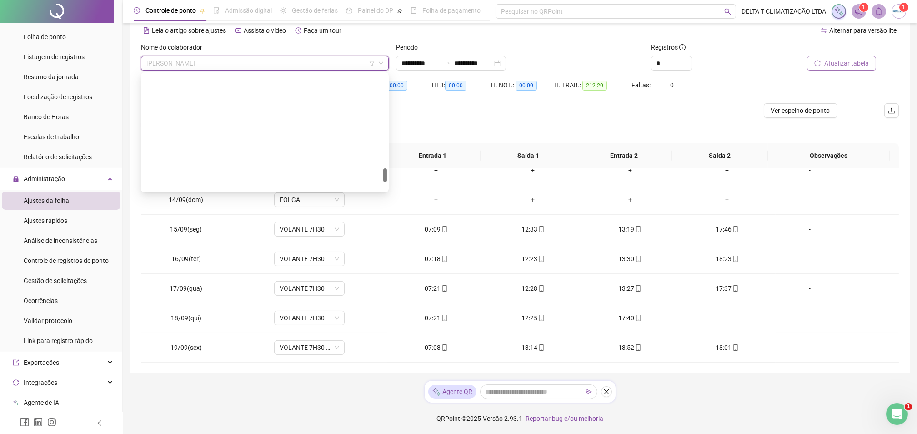
scroll to position [859, 0]
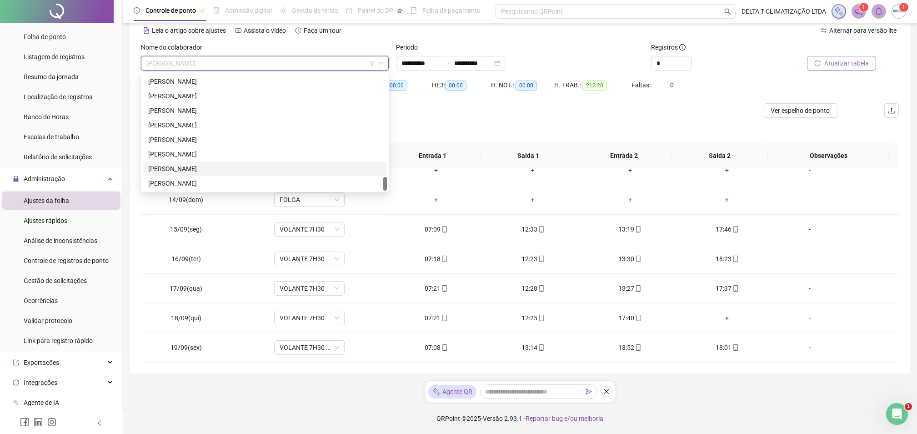
click at [234, 169] on div "[PERSON_NAME]" at bounding box center [264, 169] width 233 height 10
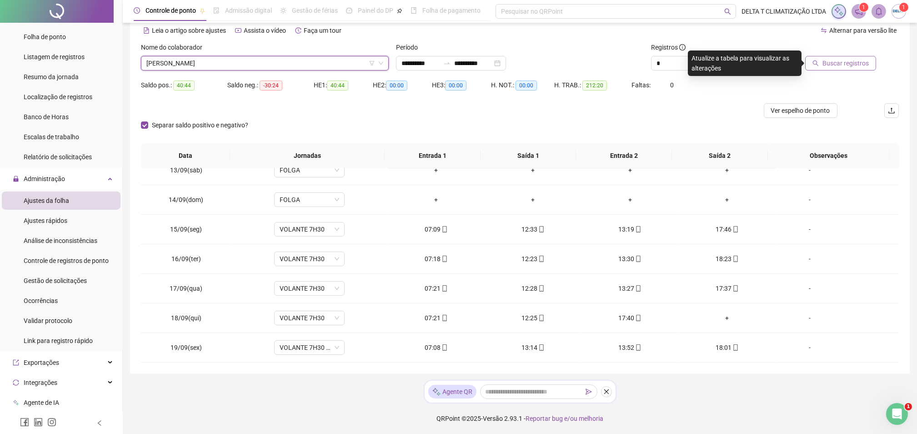
click at [868, 64] on span "Buscar registros" at bounding box center [846, 63] width 46 height 10
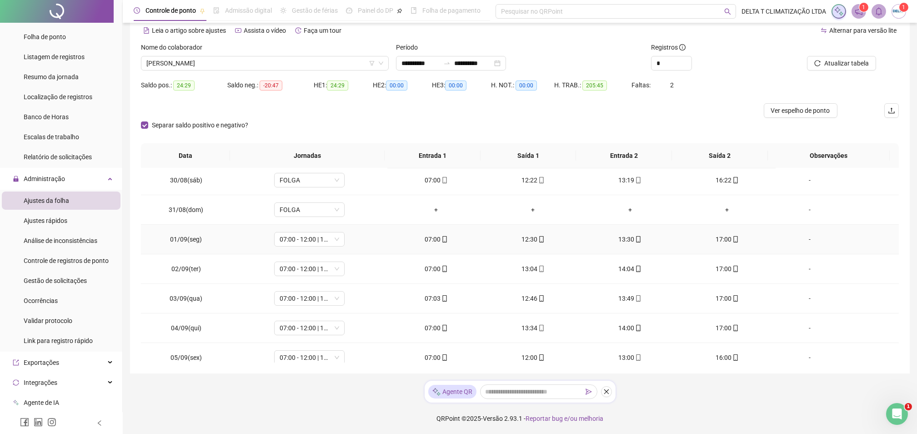
scroll to position [177, 0]
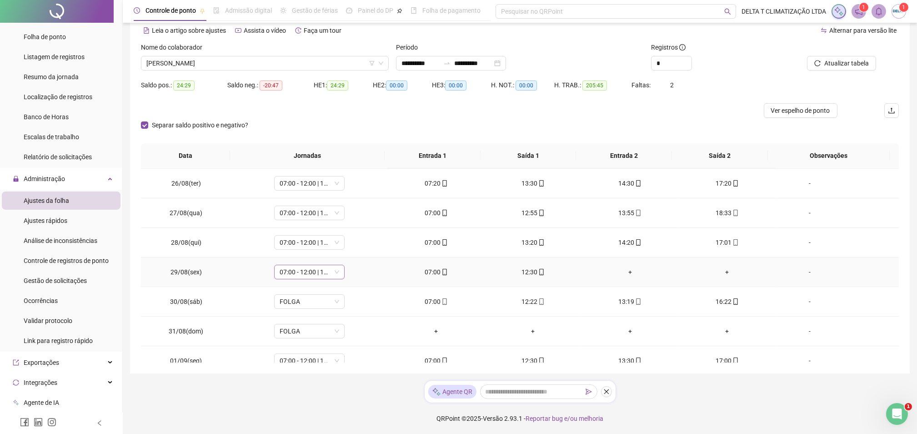
click at [286, 275] on span "07:00 - 12:00 | 13:00 - 16:00" at bounding box center [310, 272] width 60 height 14
type input "*****"
click at [289, 300] on div "Folga" at bounding box center [315, 305] width 60 height 10
click at [348, 248] on span "Sim" at bounding box center [350, 248] width 10 height 10
click at [203, 63] on span "[PERSON_NAME]" at bounding box center [264, 63] width 237 height 14
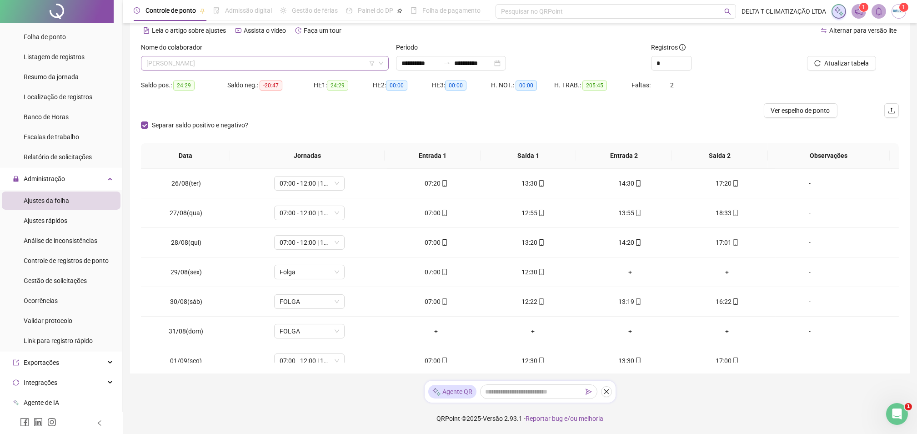
click at [176, 63] on span "[PERSON_NAME]" at bounding box center [264, 63] width 237 height 14
type input "****"
click at [220, 82] on div "[PERSON_NAME]" at bounding box center [264, 81] width 233 height 10
click at [855, 63] on span "Buscar registros" at bounding box center [846, 63] width 46 height 10
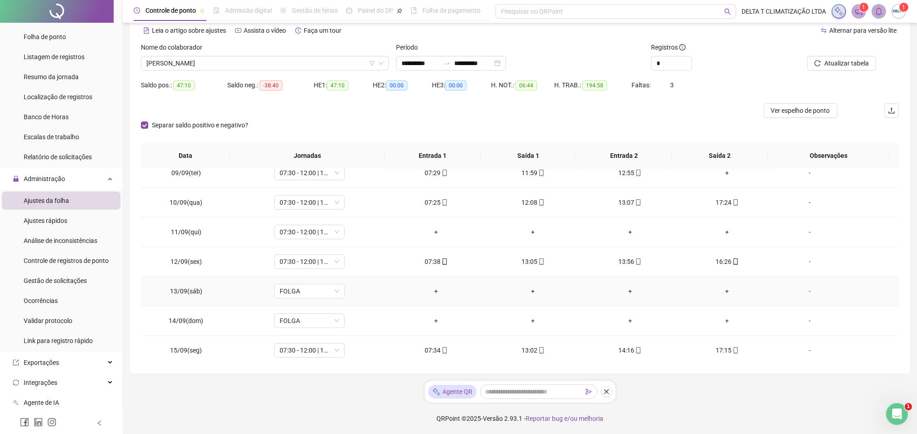
scroll to position [723, 0]
